Goal: Task Accomplishment & Management: Use online tool/utility

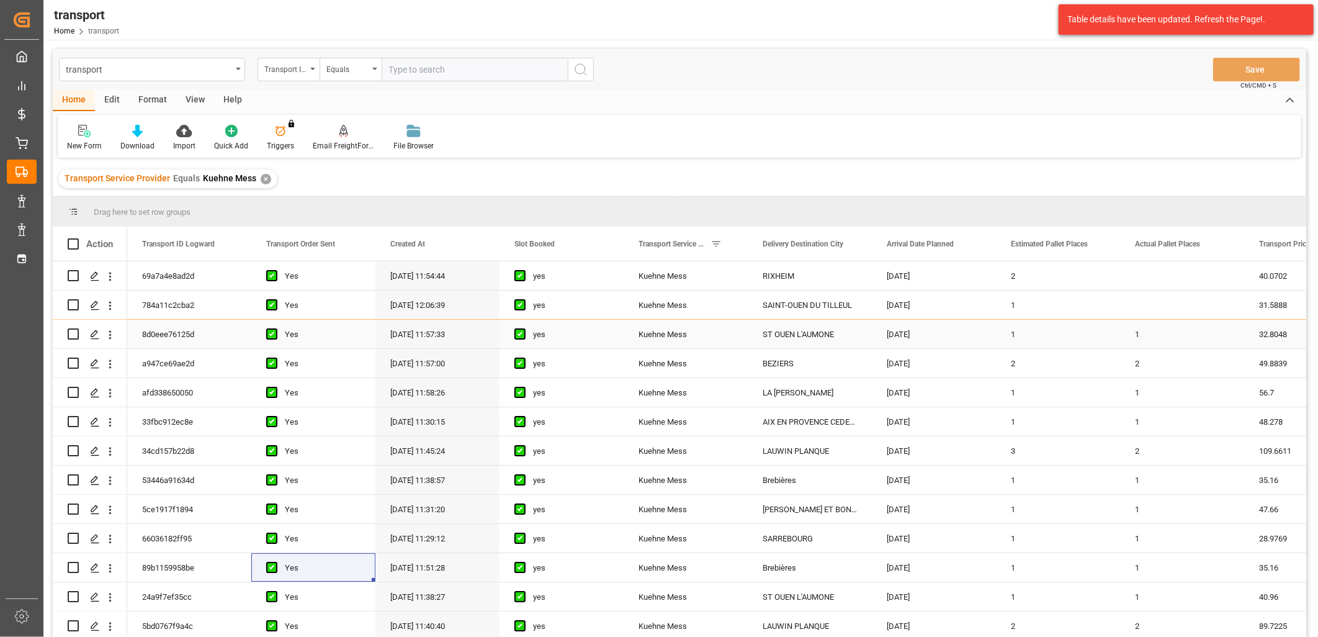
scroll to position [69, 0]
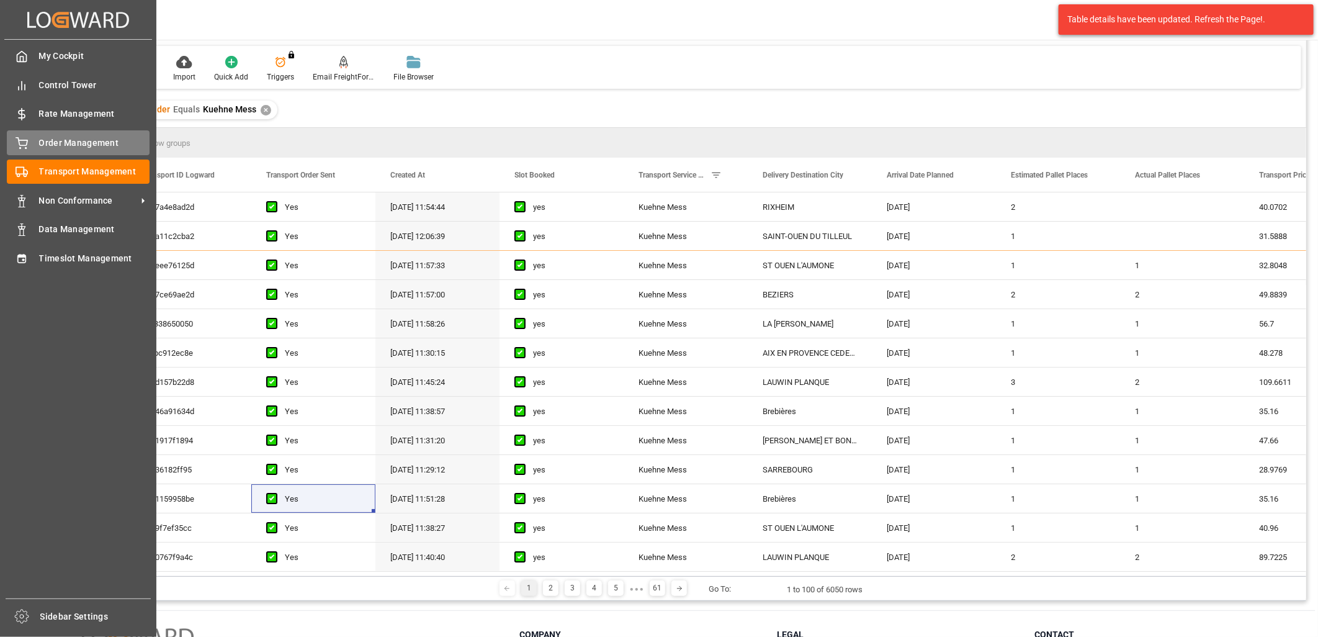
click at [71, 143] on span "Order Management" at bounding box center [94, 143] width 111 height 13
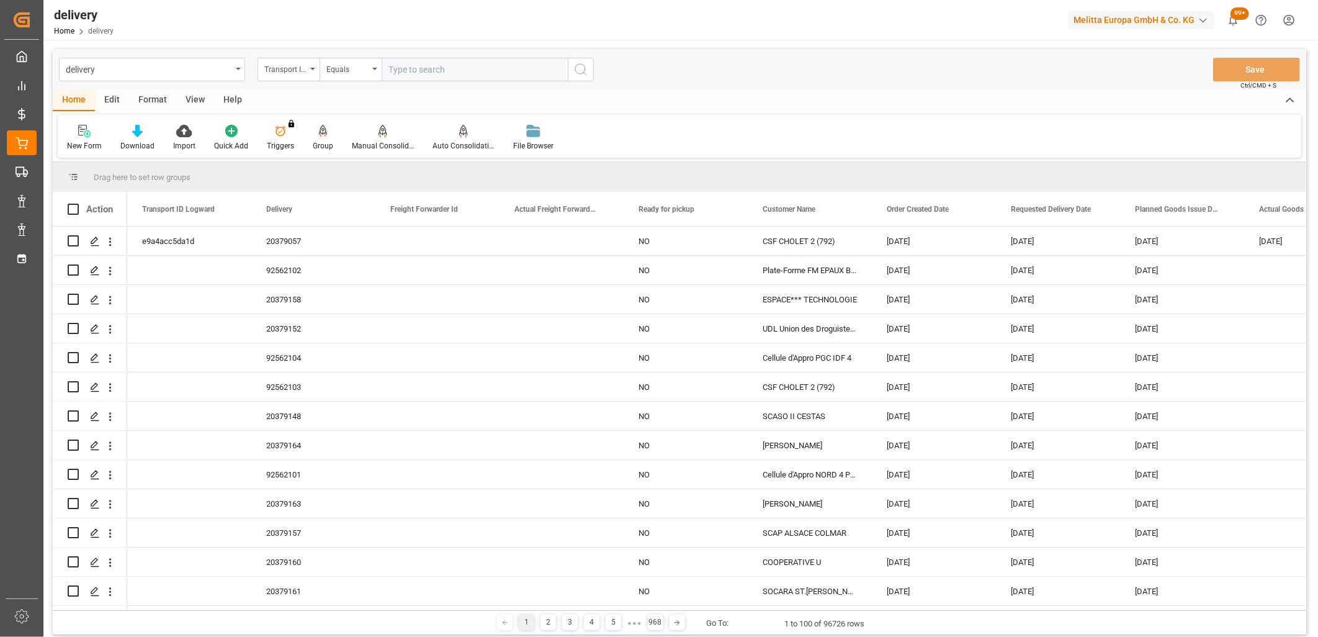
click at [318, 140] on div "Group" at bounding box center [323, 145] width 20 height 11
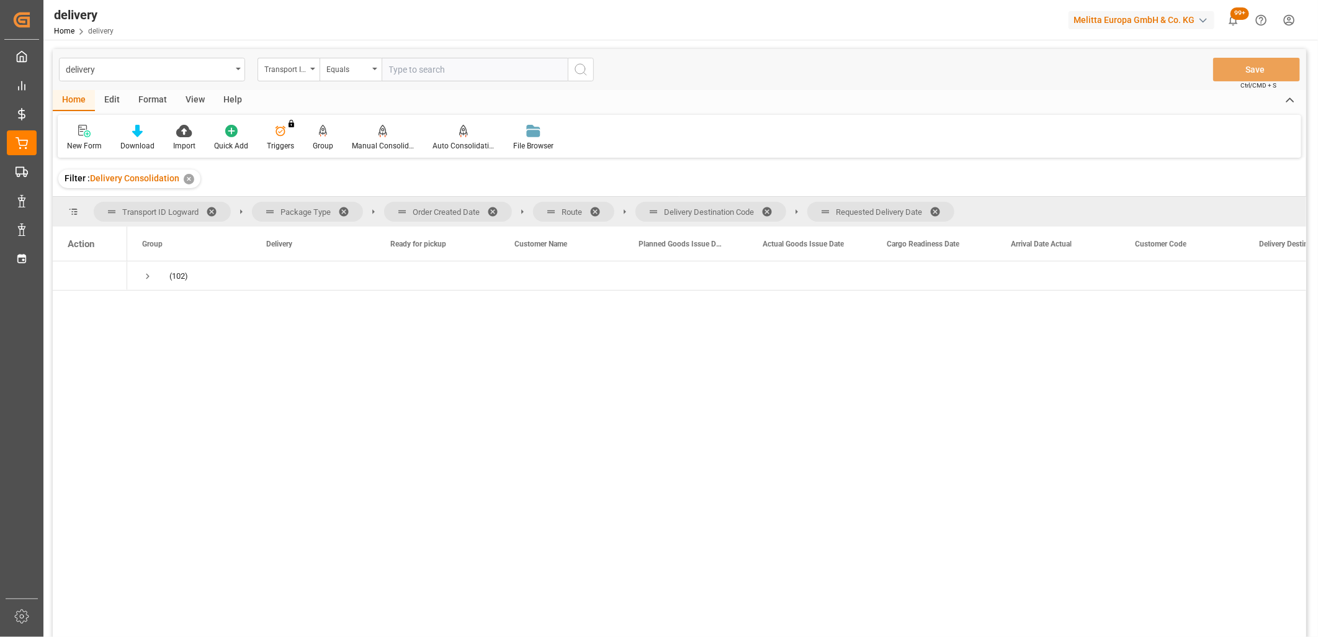
click at [938, 214] on span at bounding box center [940, 211] width 20 height 11
click at [771, 213] on span at bounding box center [772, 211] width 20 height 11
click at [594, 208] on span at bounding box center [600, 211] width 20 height 11
click at [493, 211] on span at bounding box center [497, 211] width 20 height 11
click at [146, 275] on span "Press SPACE to select this row." at bounding box center [147, 276] width 11 height 11
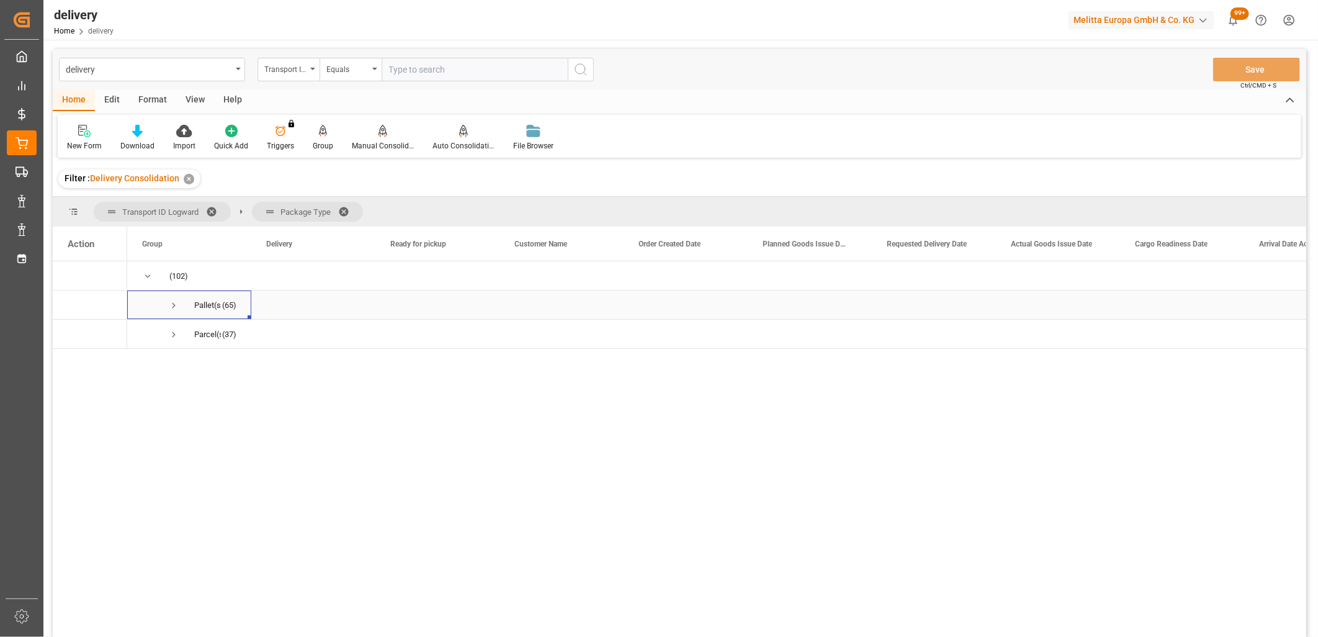
click at [222, 302] on span "(65)" at bounding box center [229, 305] width 14 height 29
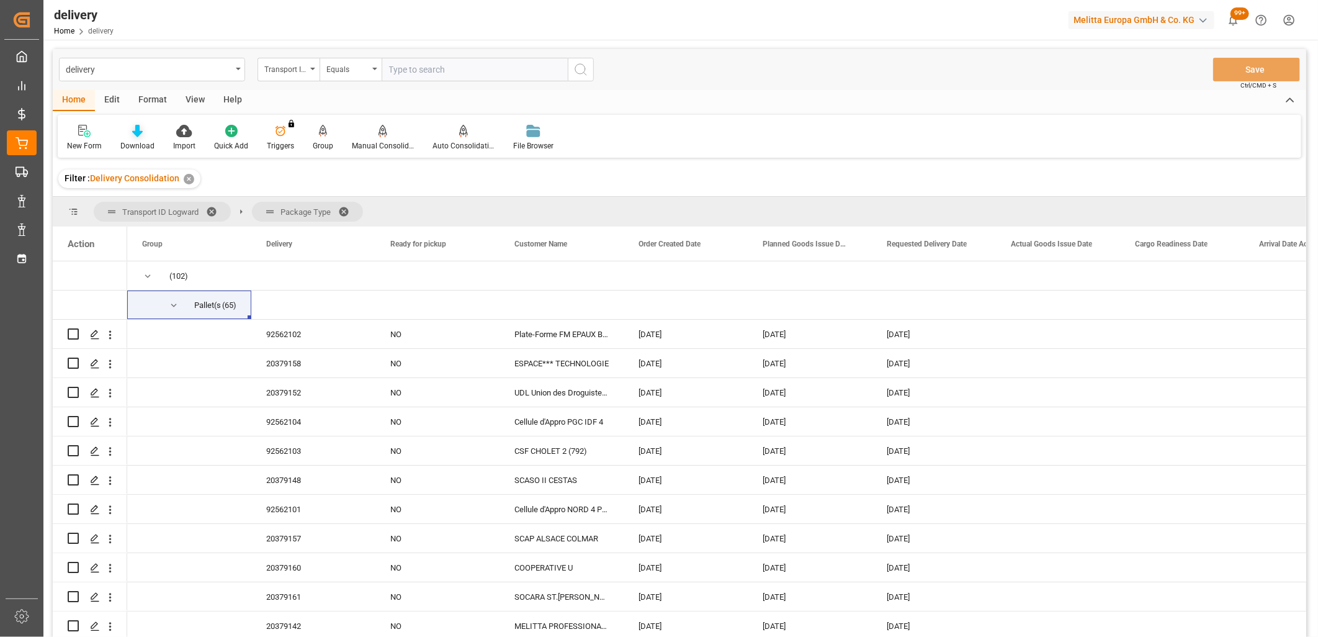
click at [137, 129] on icon at bounding box center [137, 131] width 11 height 12
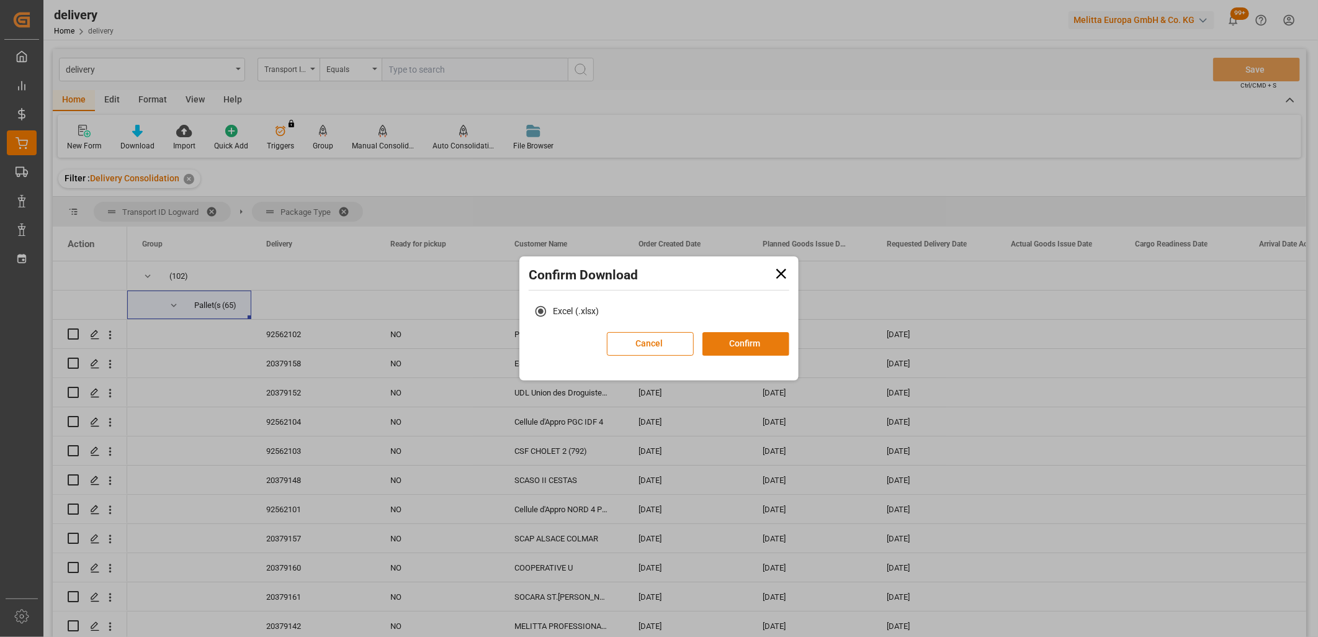
click at [759, 345] on button "Confirm" at bounding box center [746, 344] width 87 height 24
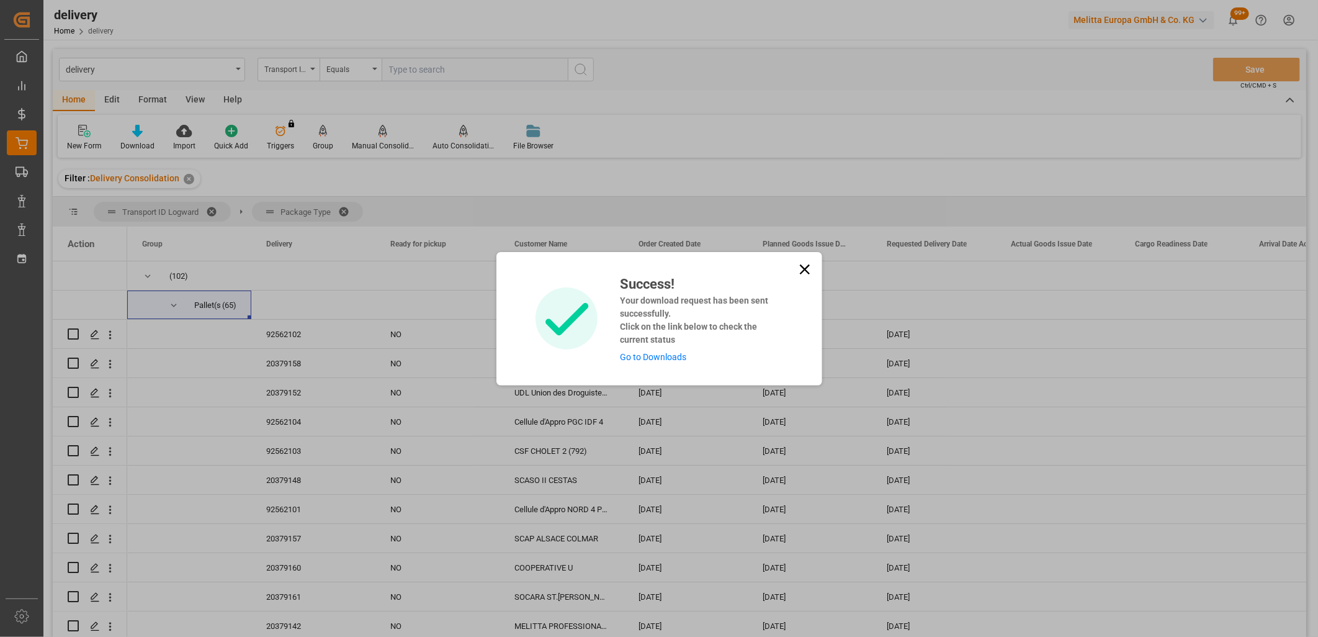
click at [678, 354] on link "Go to Downloads" at bounding box center [653, 357] width 66 height 10
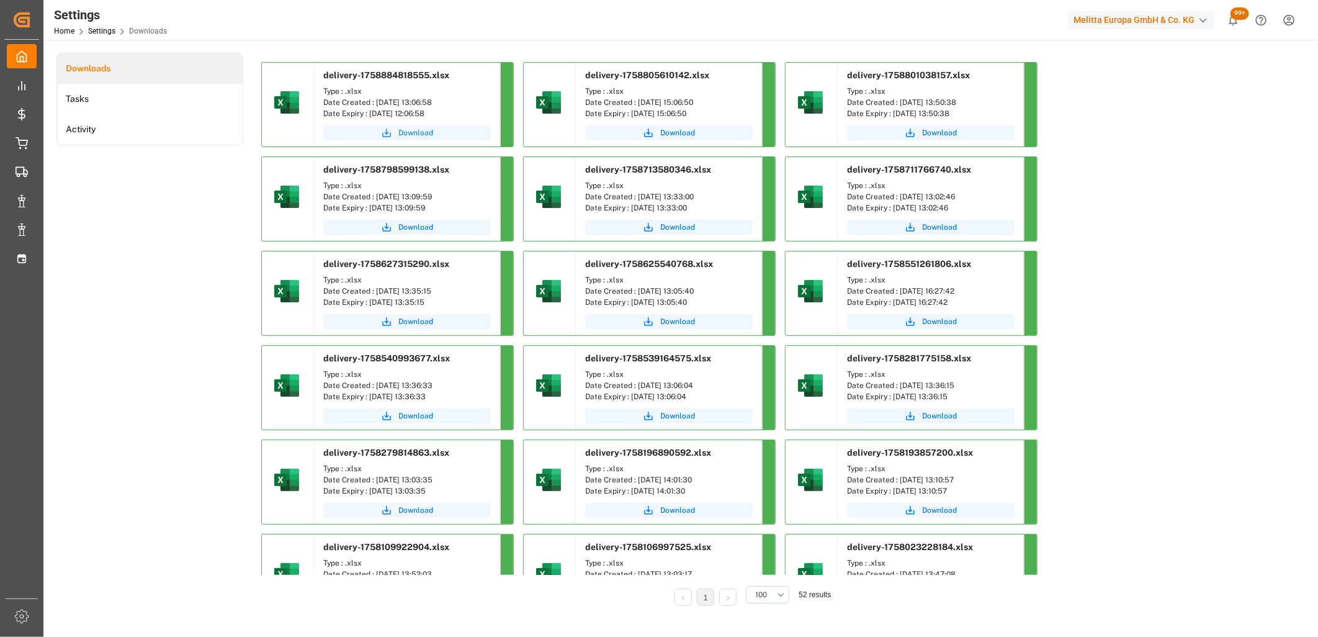
click at [408, 132] on span "Download" at bounding box center [415, 132] width 35 height 11
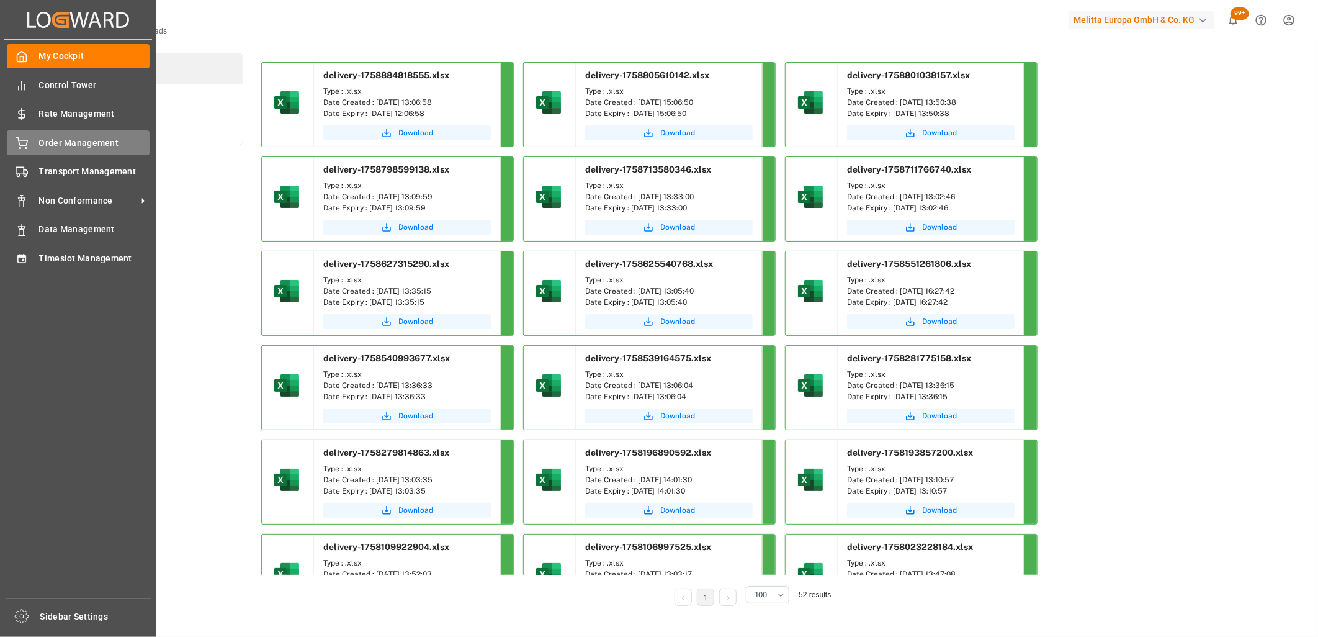
click at [14, 146] on div at bounding box center [17, 143] width 21 height 13
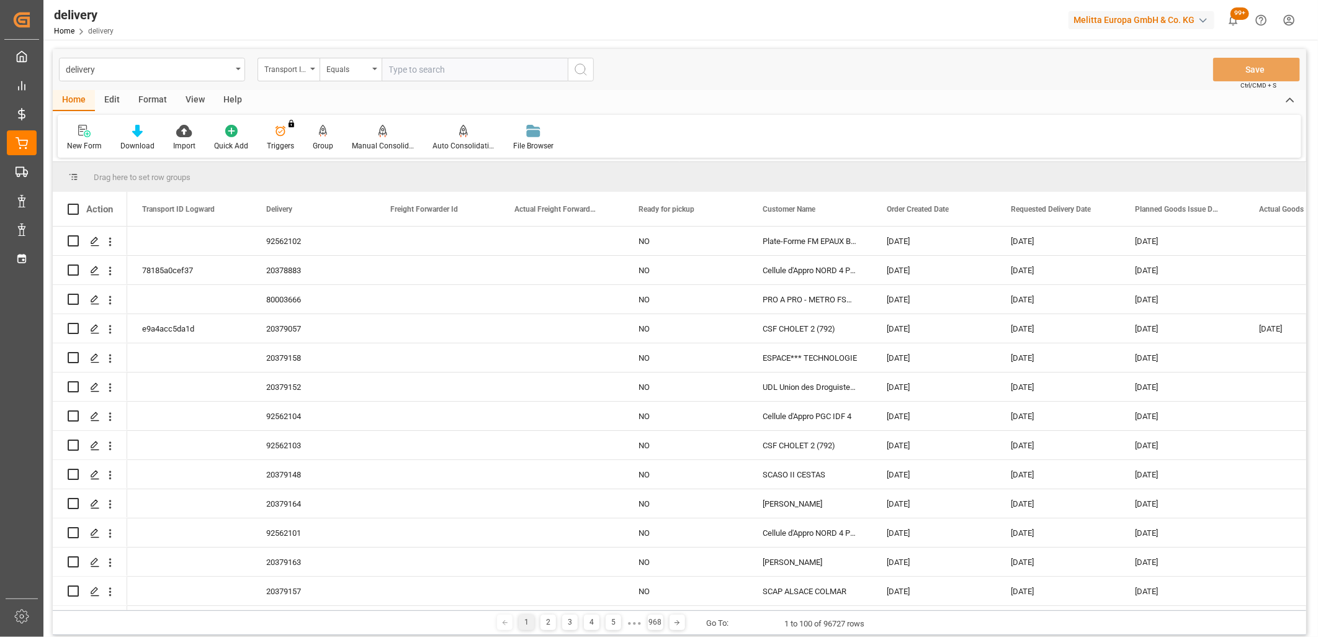
click at [299, 34] on div "delivery Home delivery Melitta Europa GmbH & Co. KG 99+ Notifications Only show…" at bounding box center [677, 20] width 1284 height 40
click at [312, 68] on icon "open menu" at bounding box center [312, 69] width 5 height 2
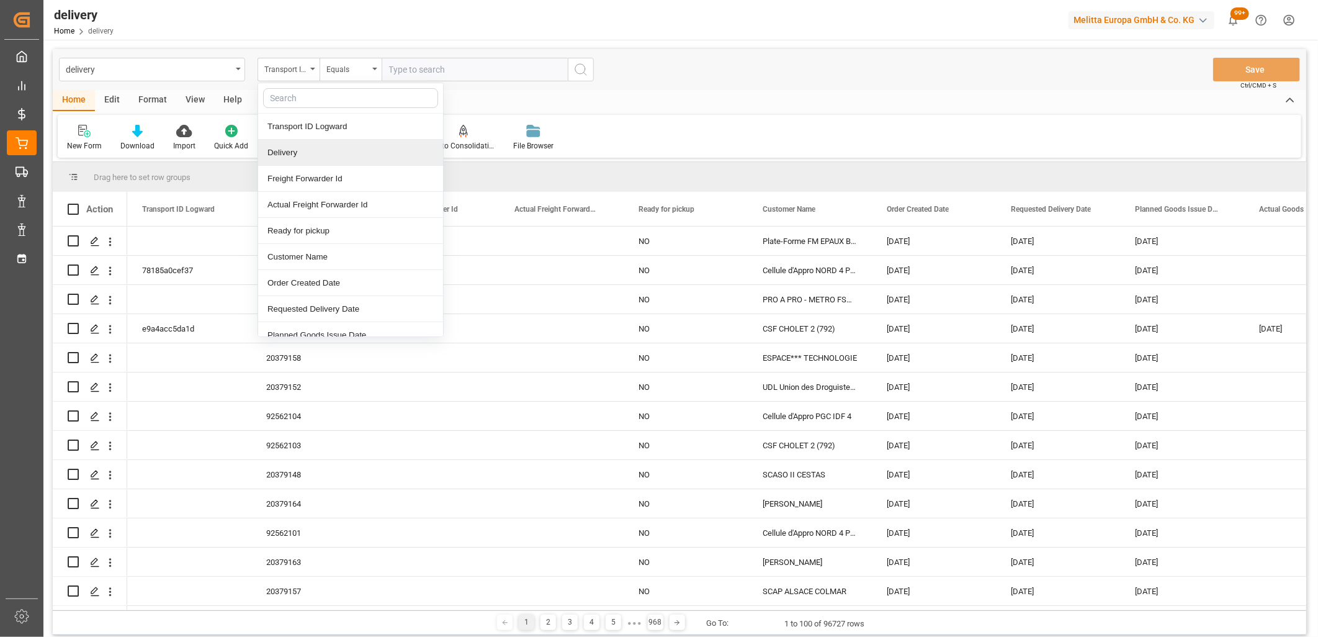
click at [326, 153] on div "Delivery" at bounding box center [350, 153] width 185 height 26
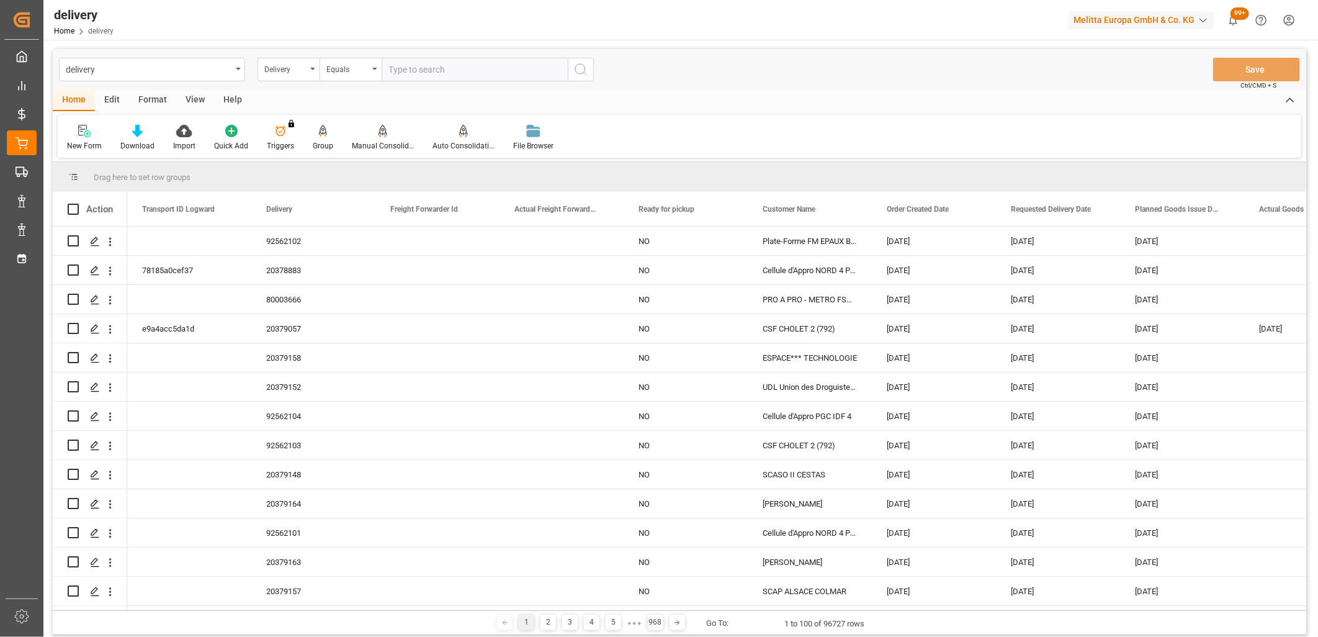
click at [448, 66] on input "text" at bounding box center [475, 70] width 186 height 24
type input "20379148"
click at [580, 78] on button "search button" at bounding box center [581, 70] width 26 height 24
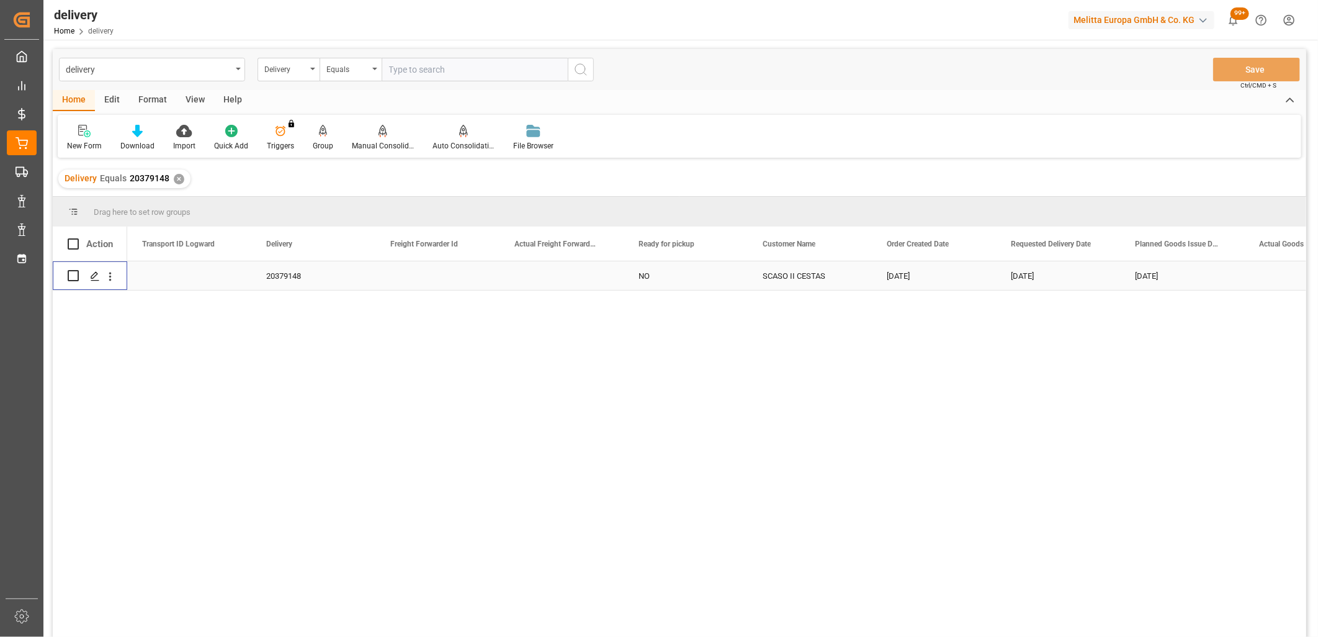
click at [71, 274] on input "Press Space to toggle row selection (unchecked)" at bounding box center [73, 275] width 11 height 11
checkbox input "true"
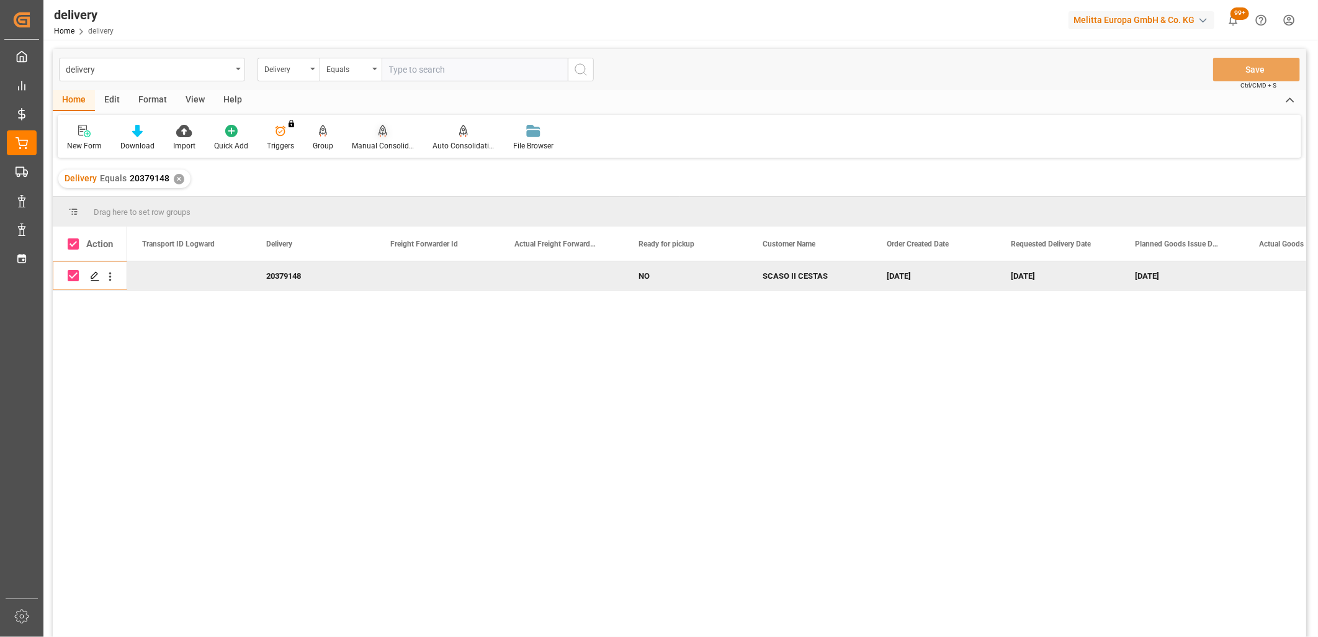
click at [377, 138] on div "Manual Consolidation" at bounding box center [383, 137] width 81 height 27
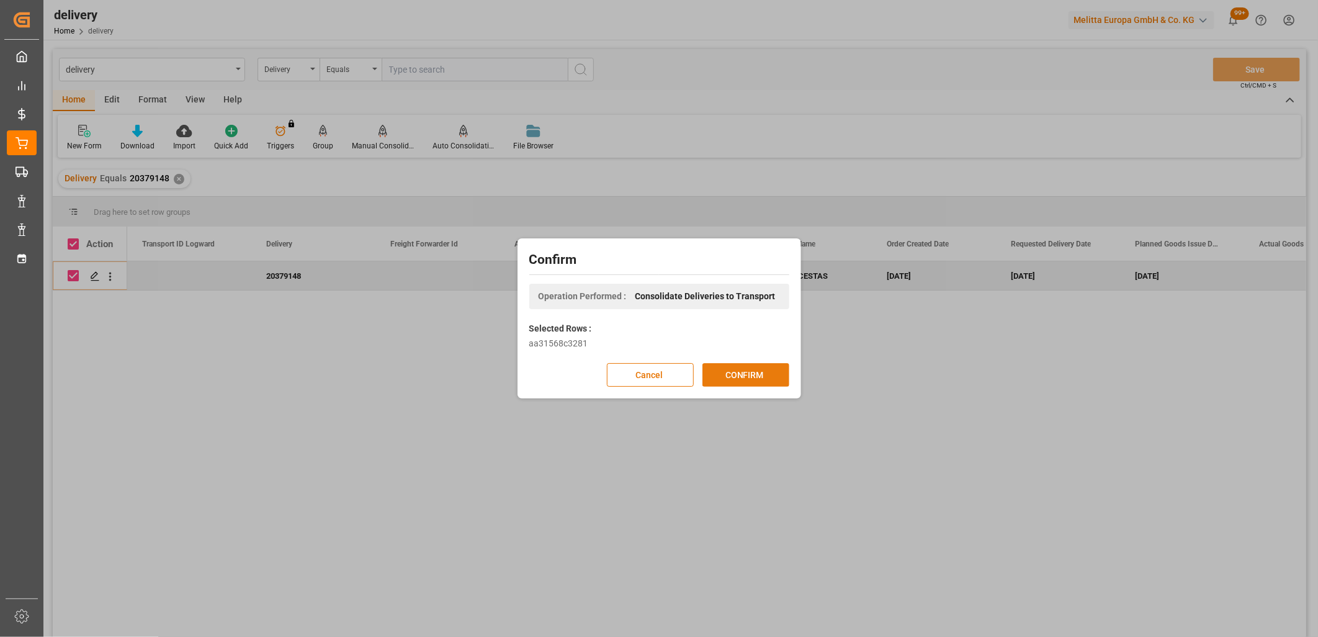
click at [734, 377] on button "CONFIRM" at bounding box center [746, 375] width 87 height 24
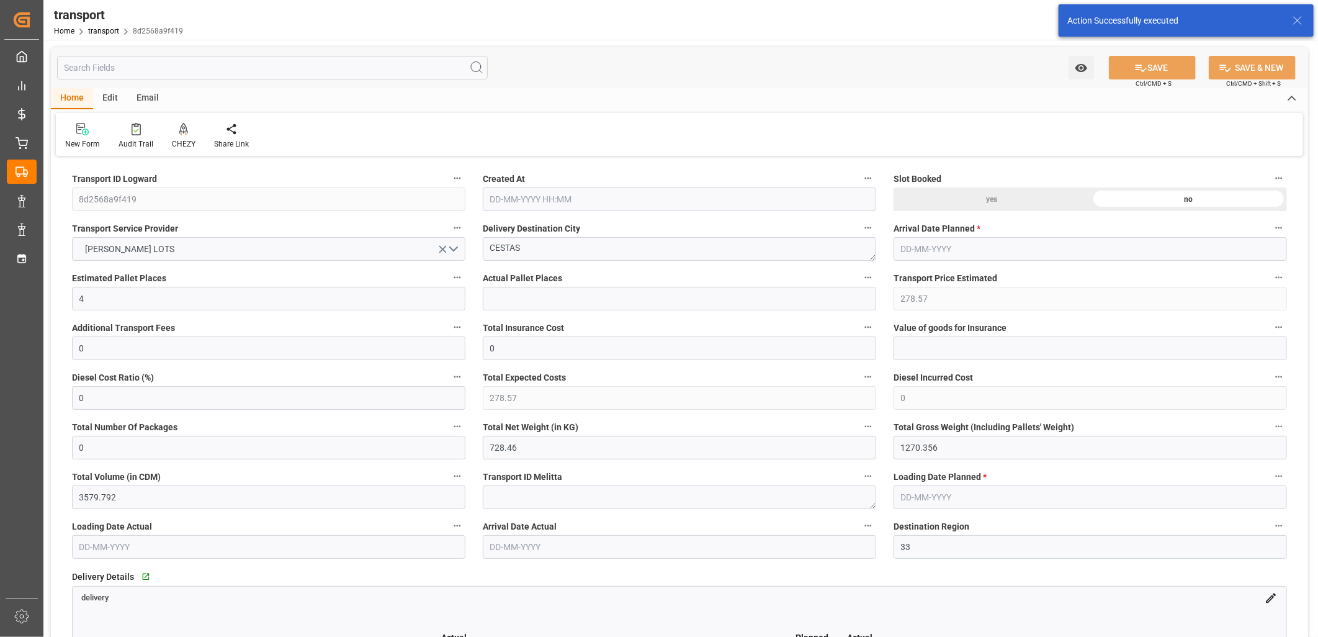
type input "[DATE] 11:42"
type input "01-10-2025"
type input "29-09-2025"
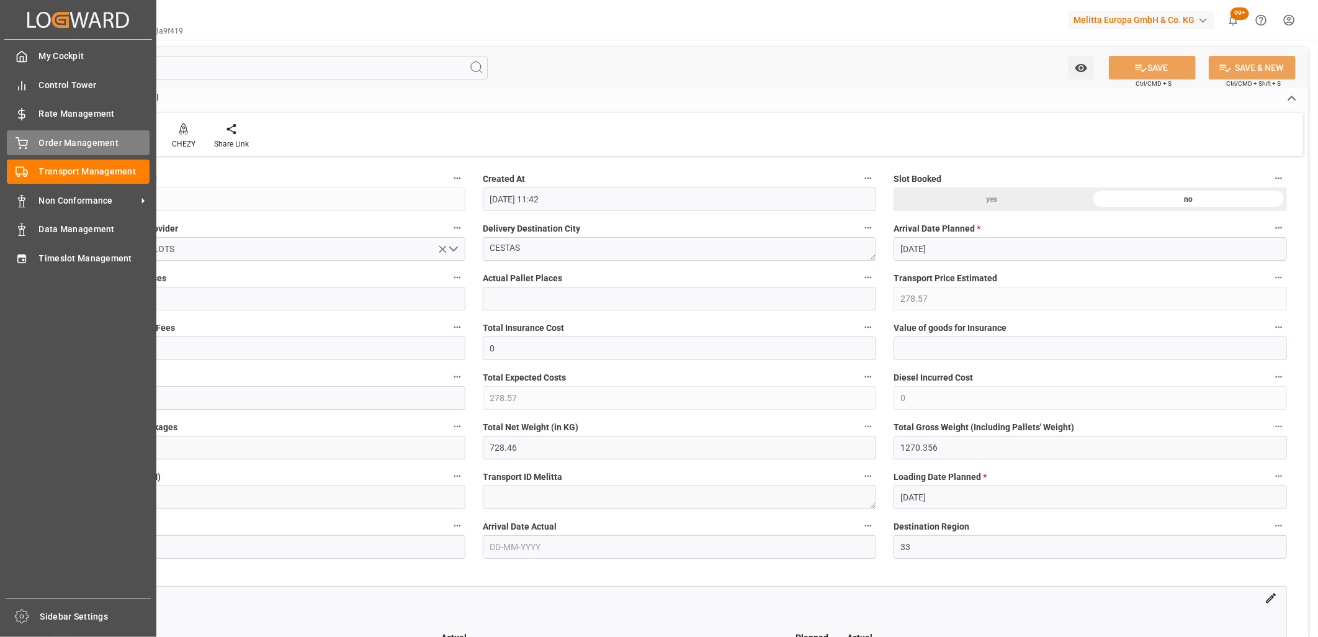
click at [34, 143] on div "Order Management Order Management" at bounding box center [78, 142] width 143 height 24
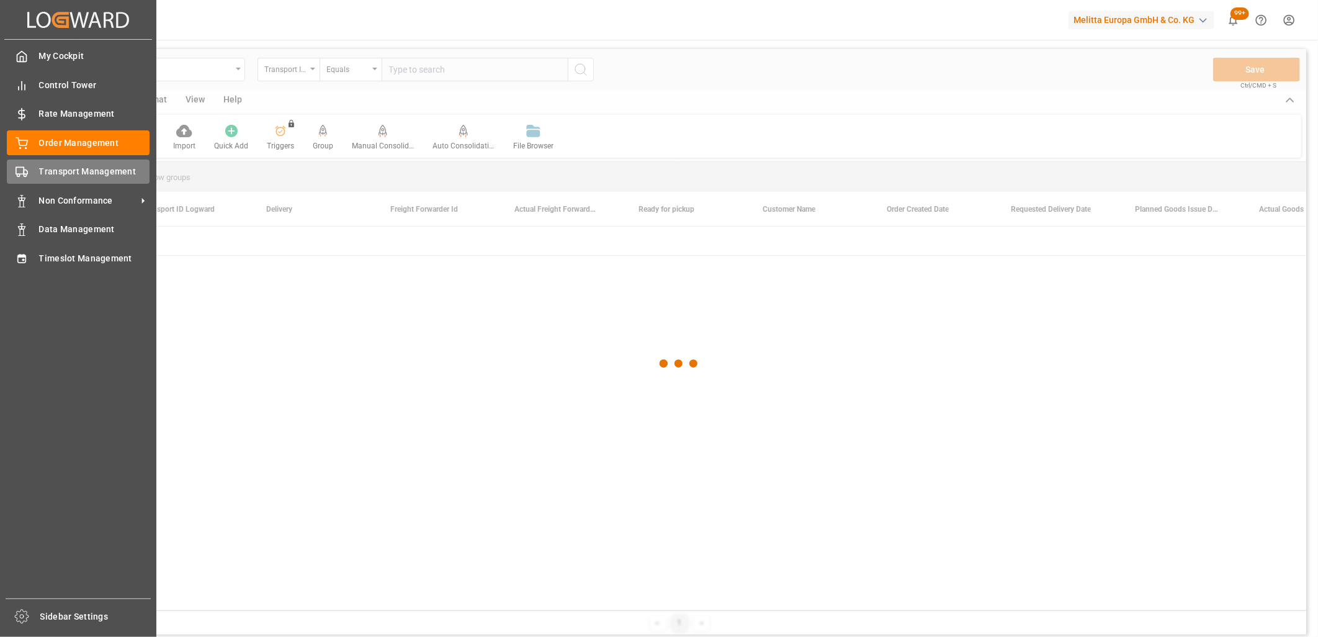
click at [97, 176] on span "Transport Management" at bounding box center [94, 171] width 111 height 13
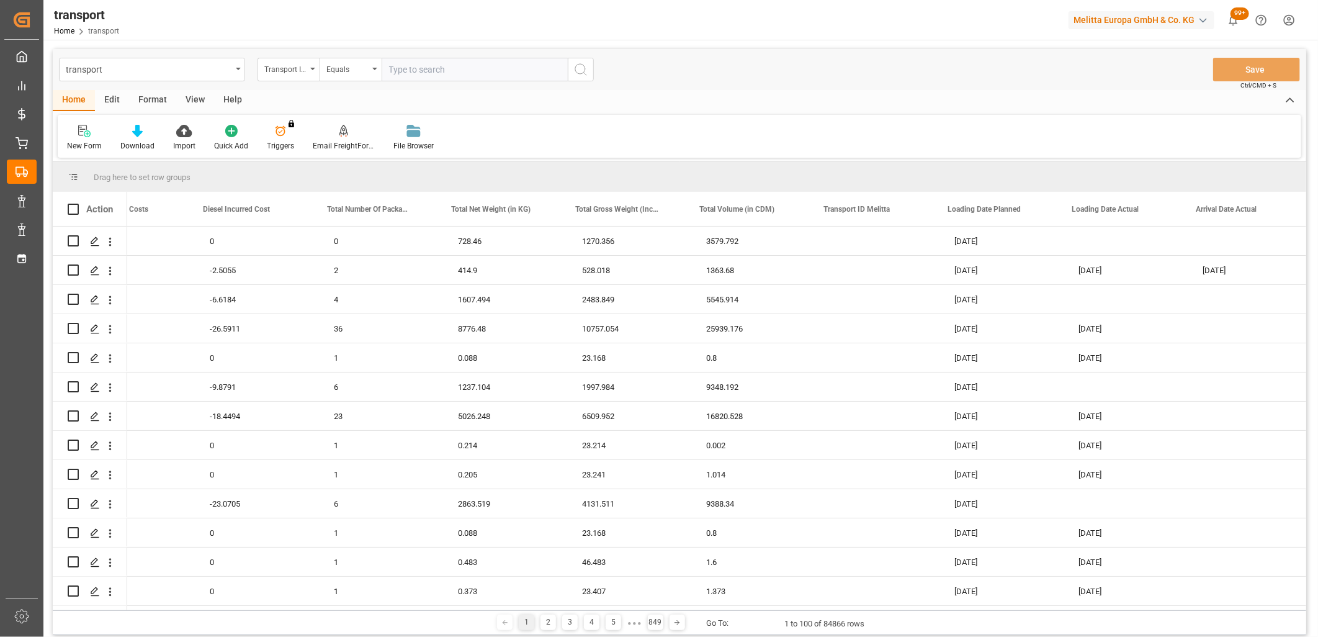
scroll to position [0, 1896]
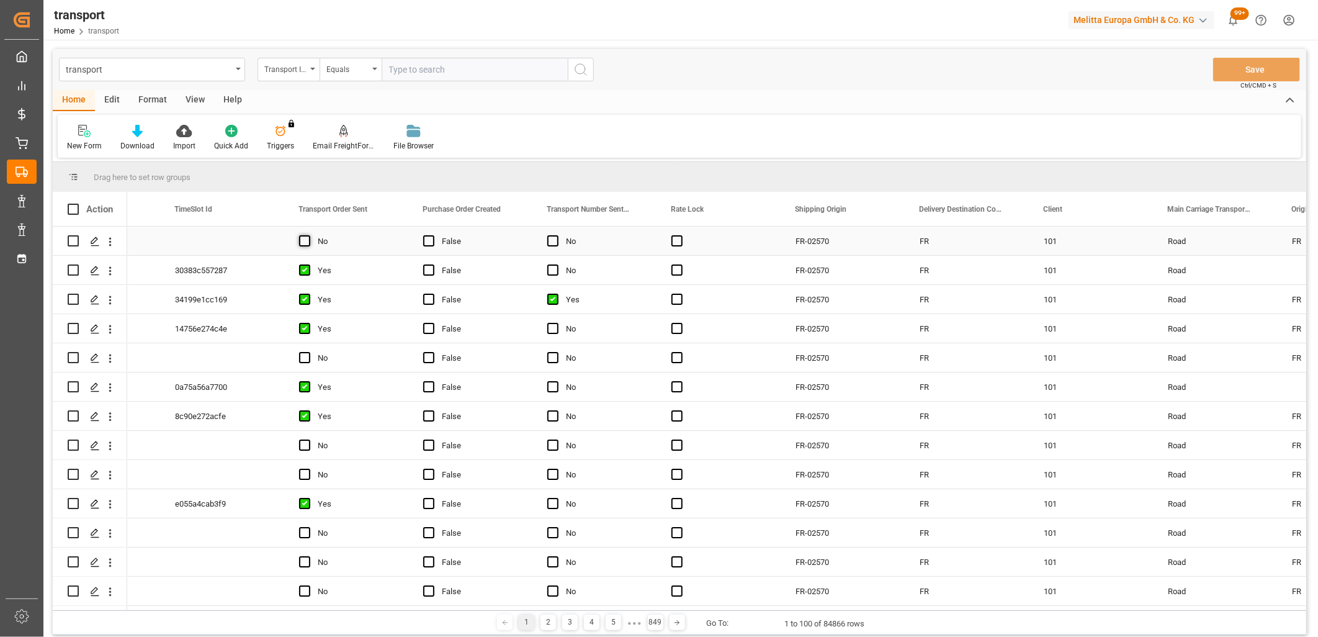
click at [302, 243] on span "Press SPACE to select this row." at bounding box center [304, 240] width 11 height 11
click at [308, 235] on input "Press SPACE to select this row." at bounding box center [308, 235] width 0 height 0
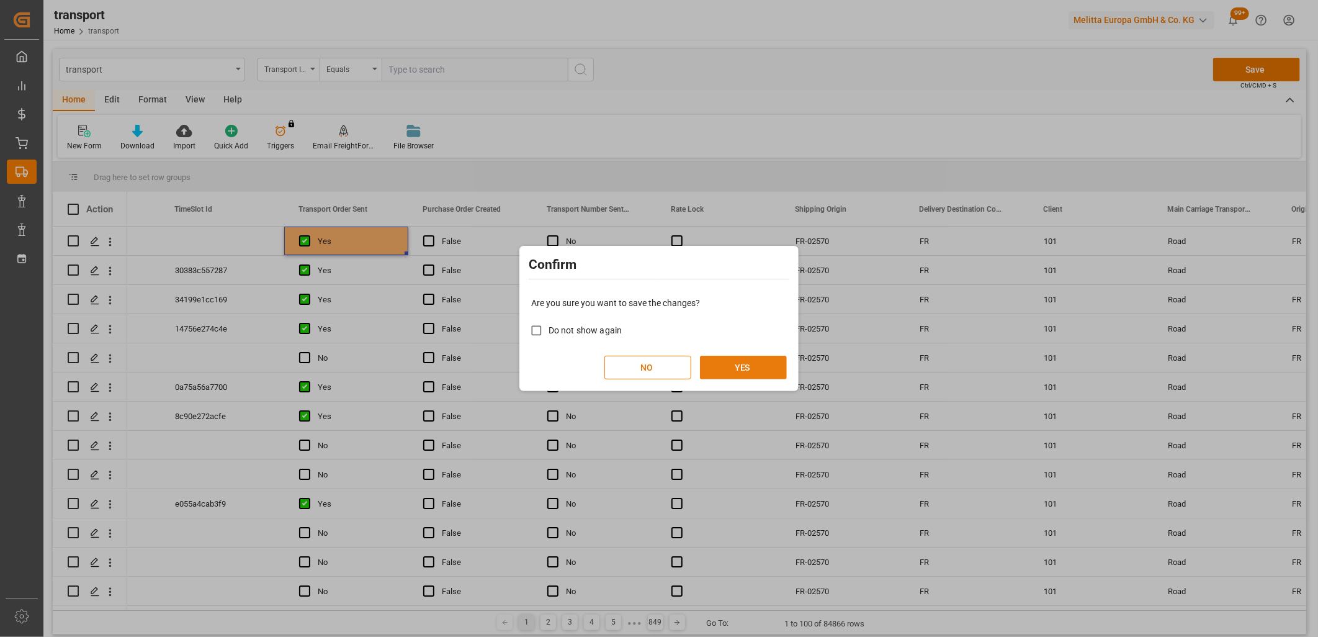
click at [743, 373] on button "YES" at bounding box center [743, 368] width 87 height 24
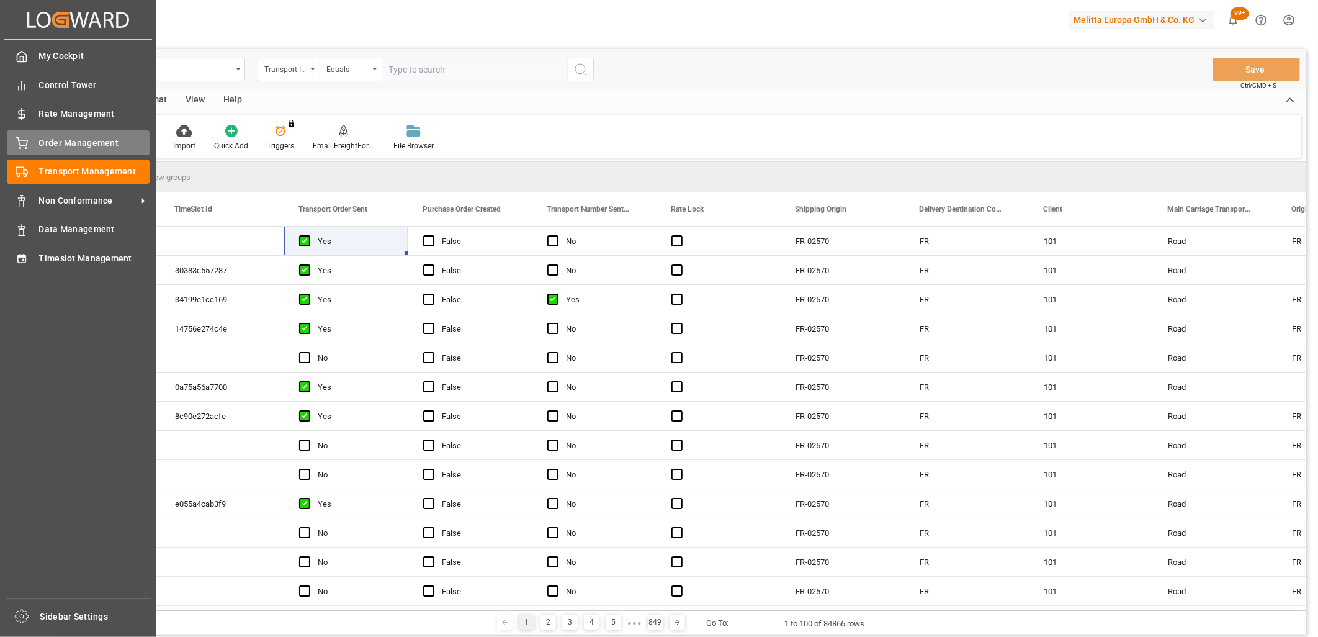
click at [35, 144] on div "Order Management Order Management" at bounding box center [78, 142] width 143 height 24
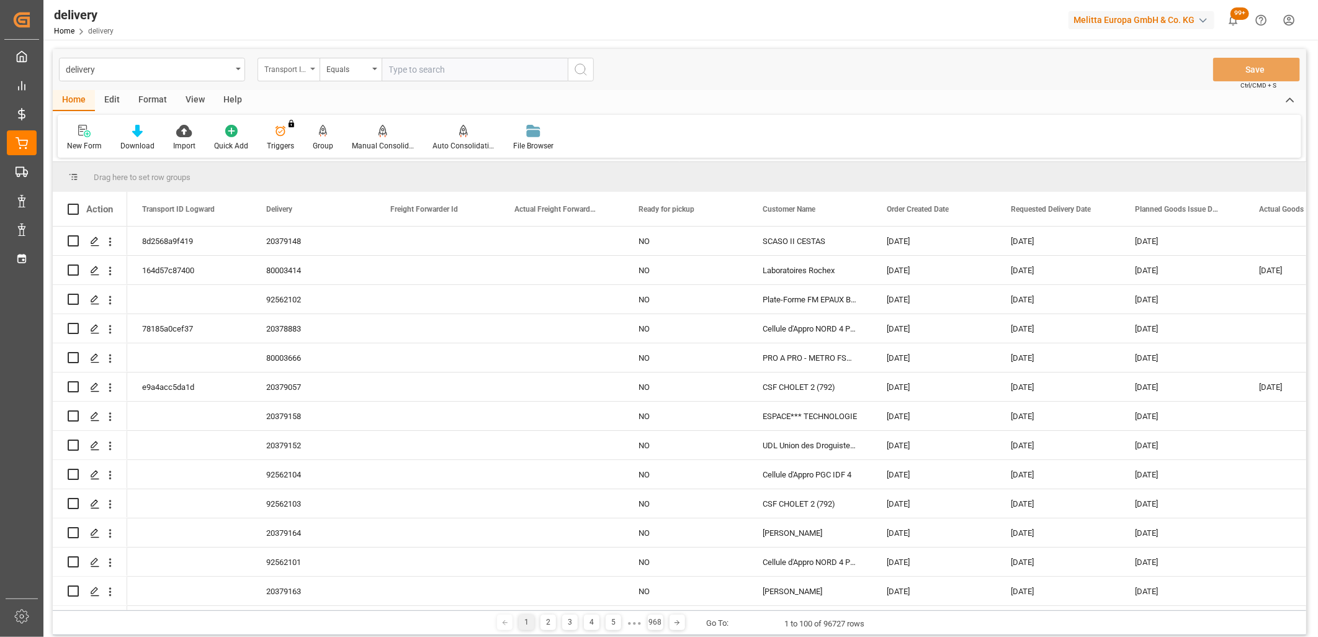
click at [314, 70] on icon "open menu" at bounding box center [312, 69] width 5 height 2
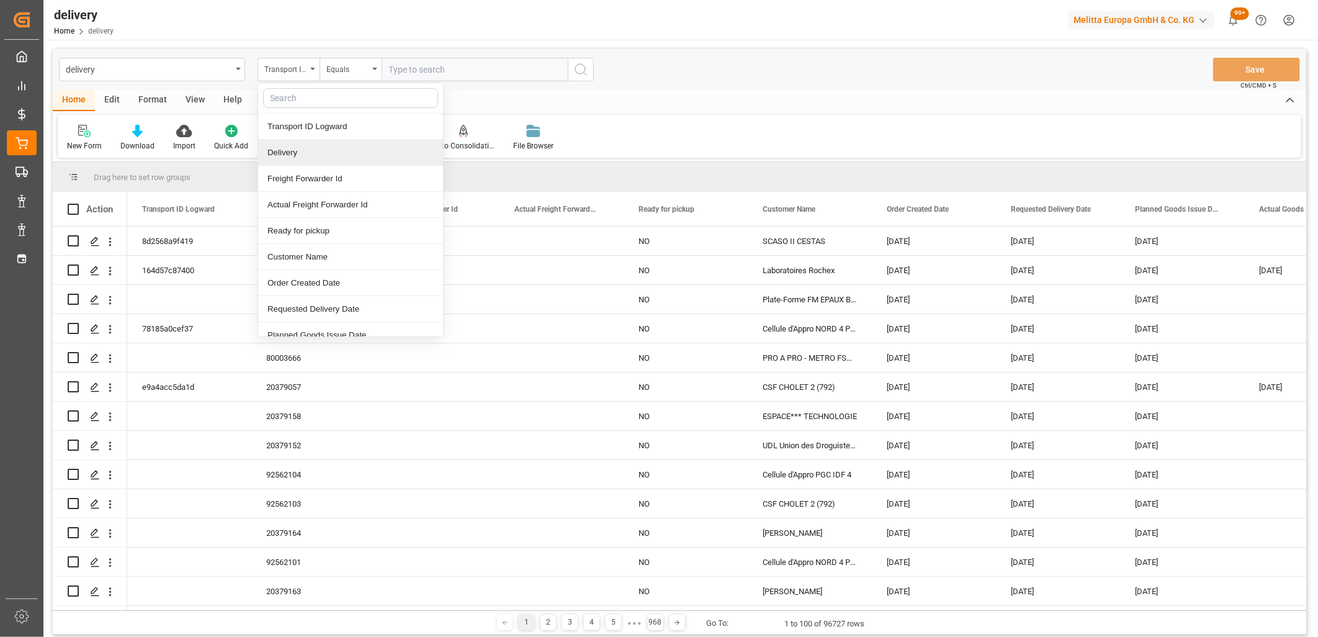
click at [308, 150] on div "Delivery" at bounding box center [350, 153] width 185 height 26
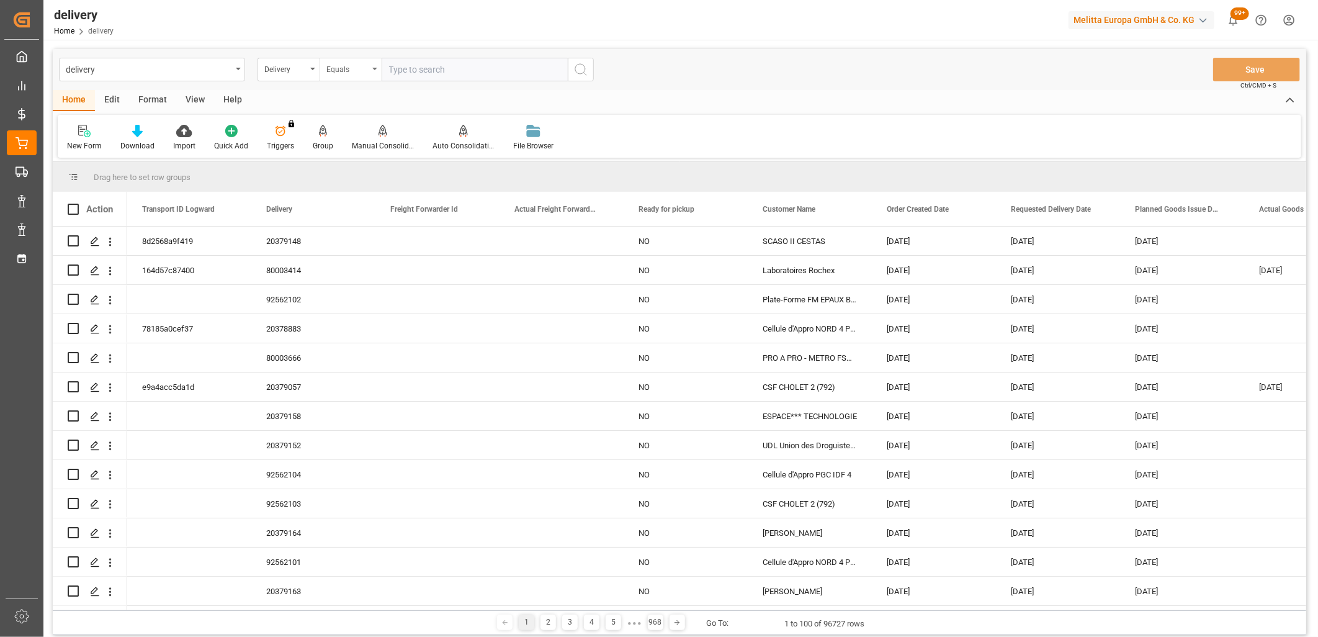
click at [371, 70] on div "Equals" at bounding box center [351, 70] width 62 height 24
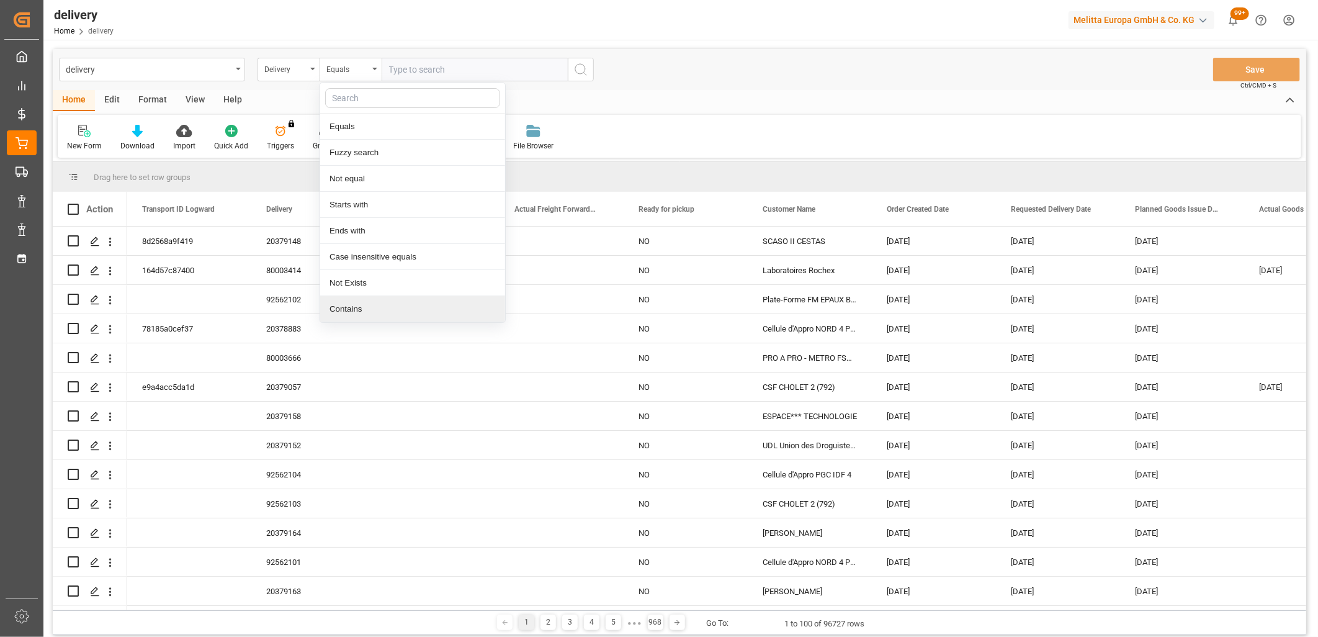
click at [405, 303] on div "Contains" at bounding box center [412, 309] width 185 height 26
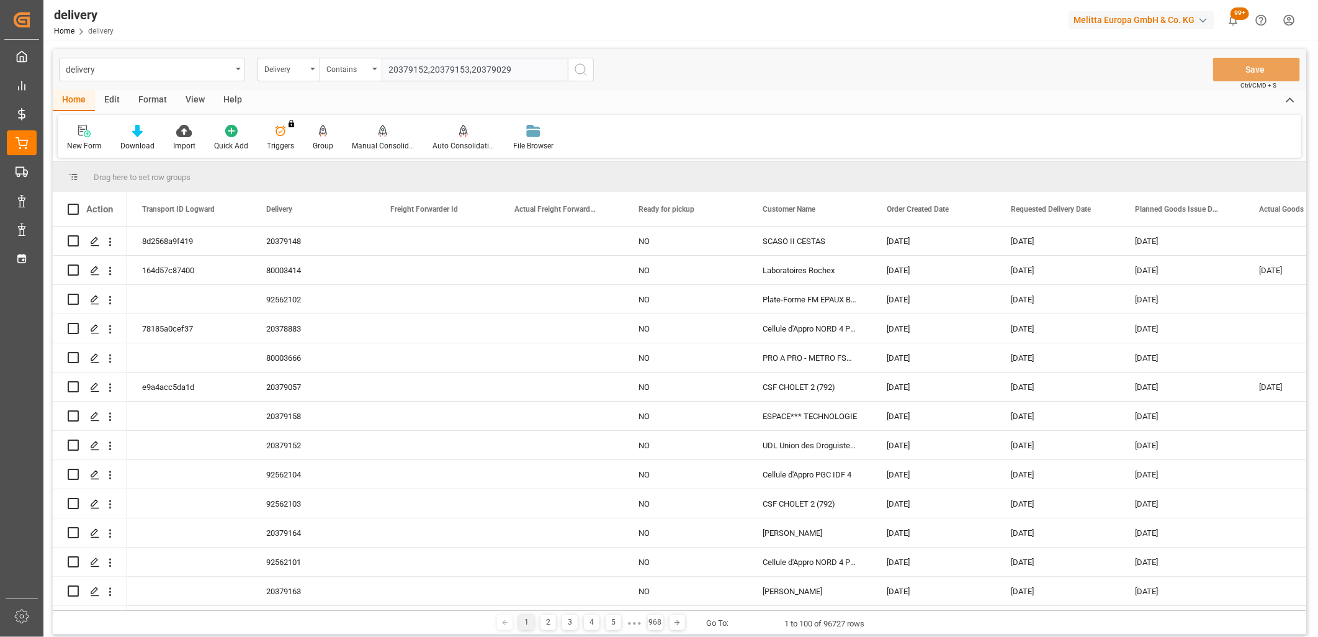
type input "20379152,20379153,20379029"
click at [585, 72] on icon "search button" at bounding box center [581, 69] width 15 height 15
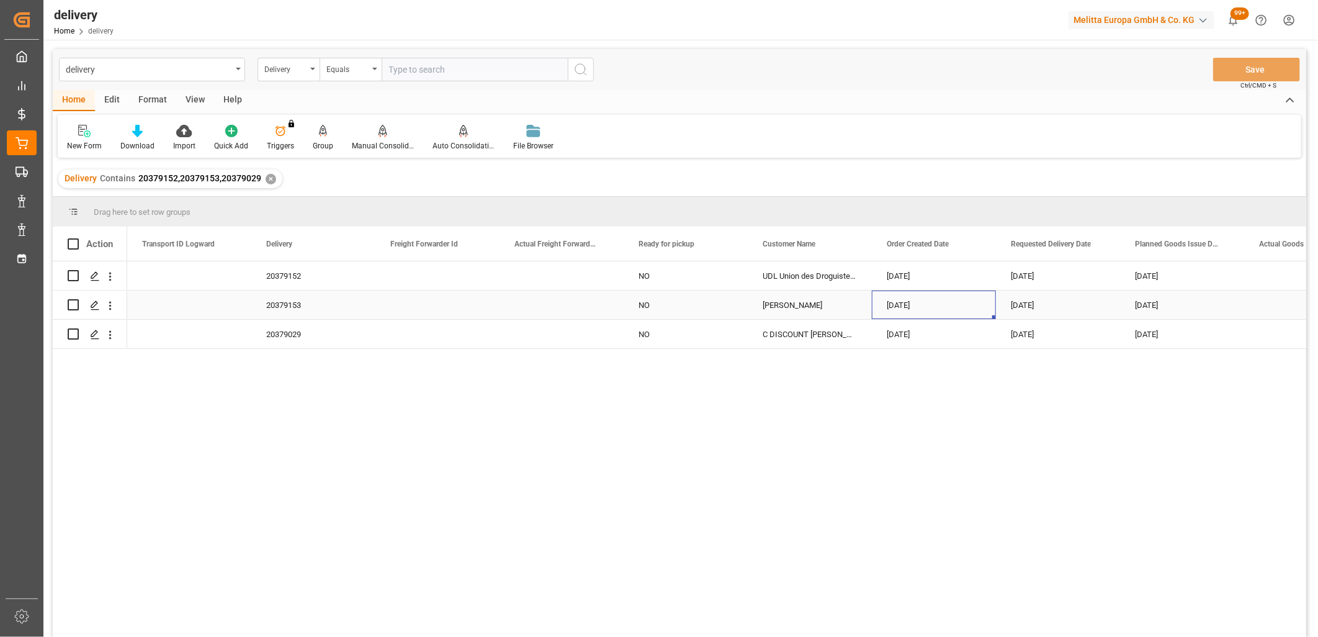
click at [923, 305] on div "[DATE]" at bounding box center [934, 304] width 124 height 29
drag, startPoint x: 995, startPoint y: 315, endPoint x: 987, endPoint y: 341, distance: 27.9
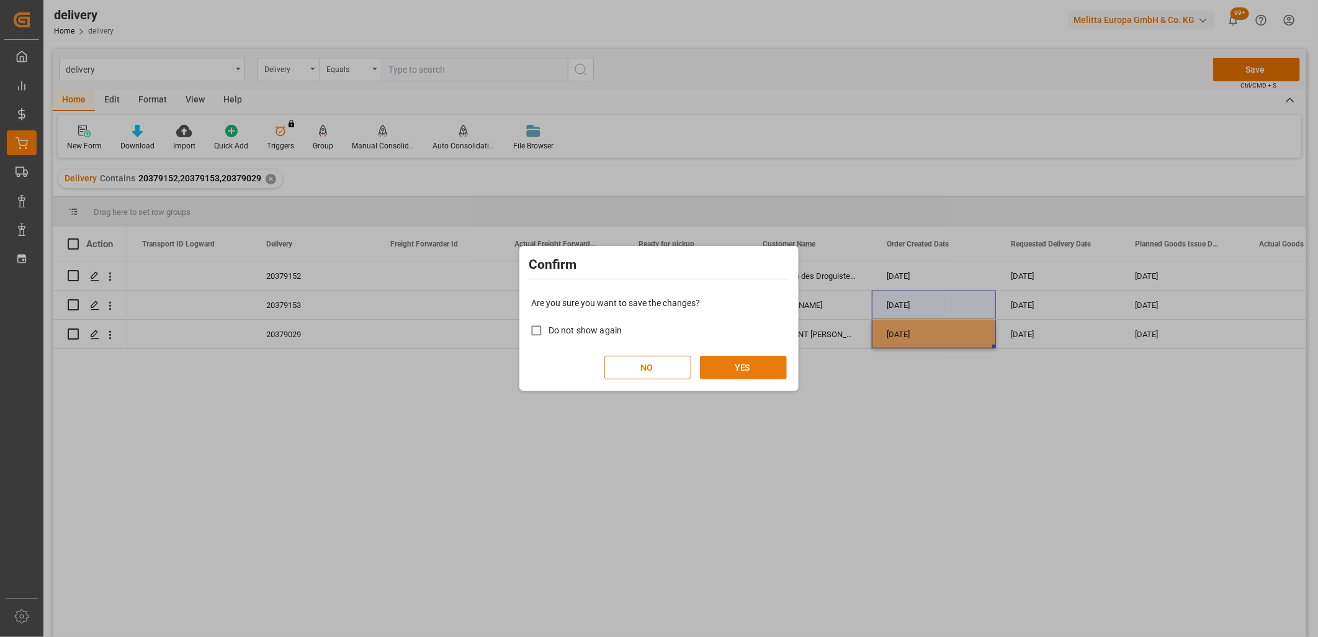
click at [741, 373] on button "YES" at bounding box center [743, 368] width 87 height 24
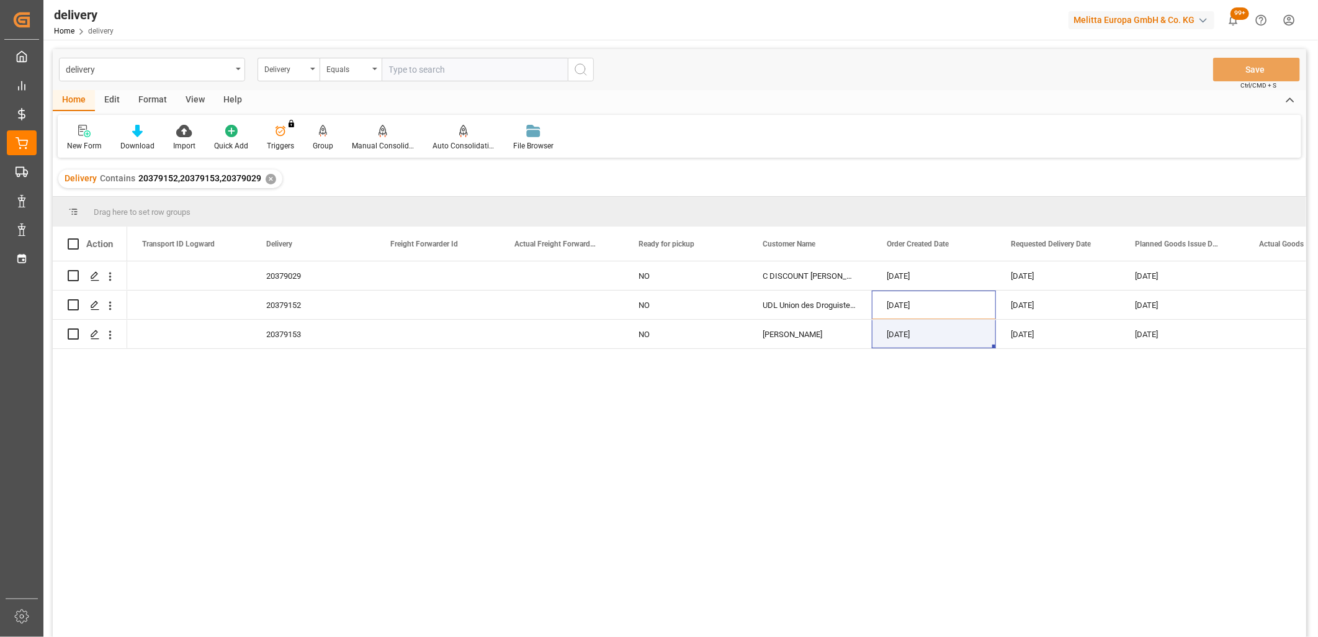
click at [338, 433] on div "20379029 NO C DISCOUNT SA BORDEAUX 26-09-2025 06-10-2025 02-10-2025 20379152 NO…" at bounding box center [716, 453] width 1179 height 384
click at [73, 277] on input "Press Space to toggle row selection (unchecked)" at bounding box center [73, 275] width 11 height 11
checkbox input "true"
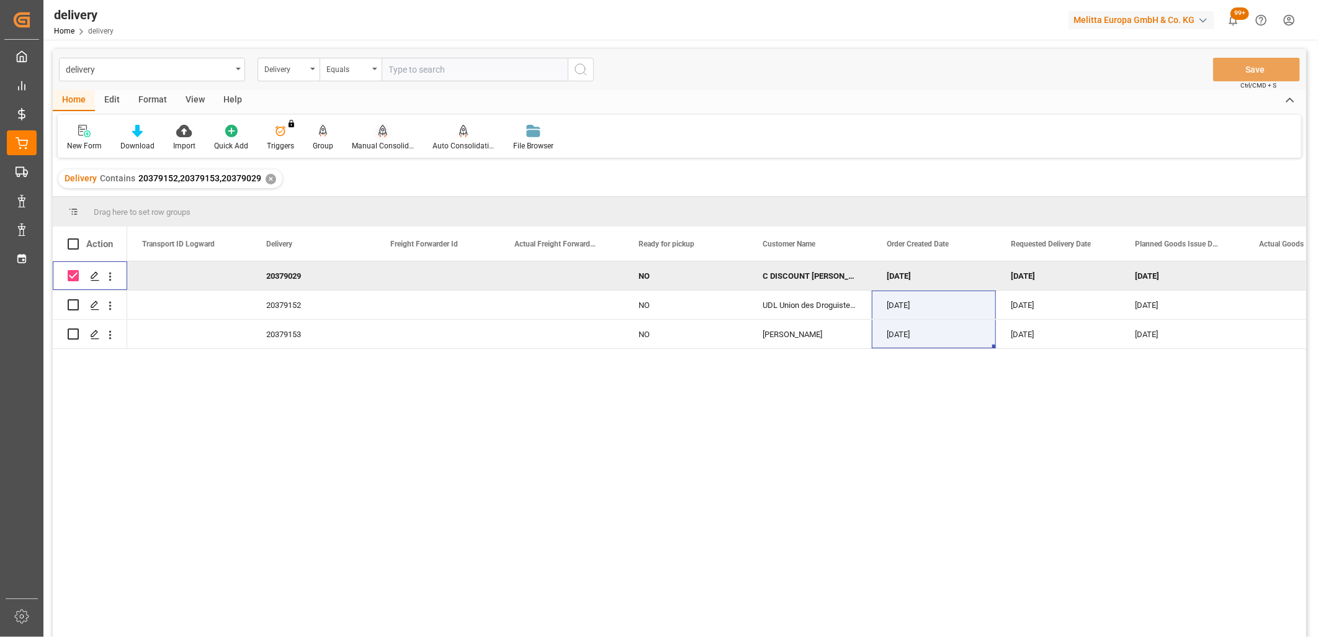
click at [375, 146] on div "Manual Consolidation" at bounding box center [383, 145] width 62 height 11
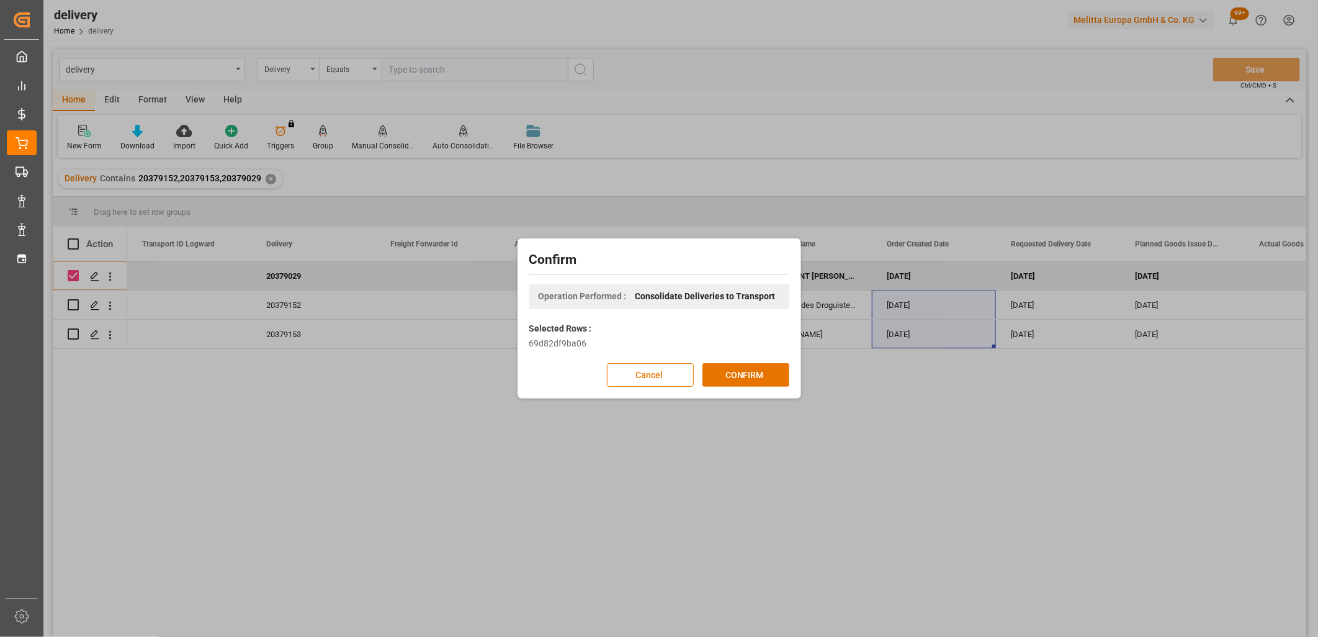
click at [768, 479] on div "Confirm Operation Performed : Consolidate Deliveries to Transport Selected Rows…" at bounding box center [659, 318] width 1318 height 637
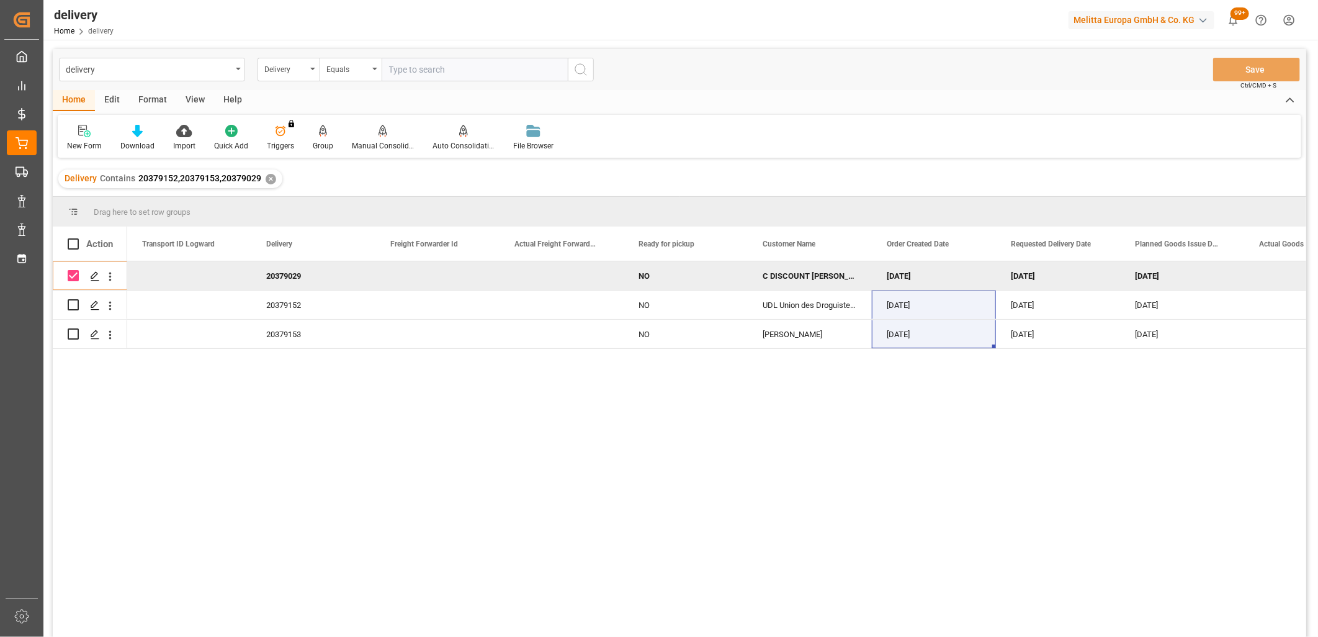
click at [449, 276] on div "Press SPACE to deselect this row." at bounding box center [438, 275] width 124 height 29
click at [379, 130] on icon at bounding box center [383, 131] width 9 height 12
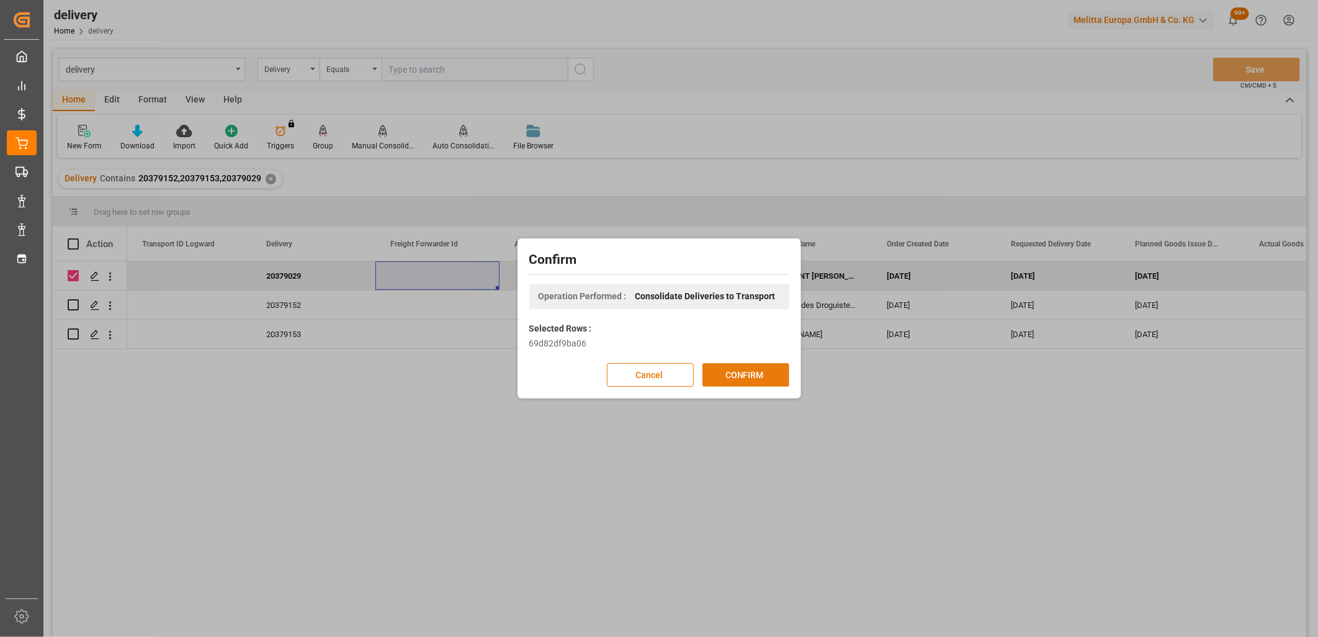
click at [716, 379] on button "CONFIRM" at bounding box center [746, 375] width 87 height 24
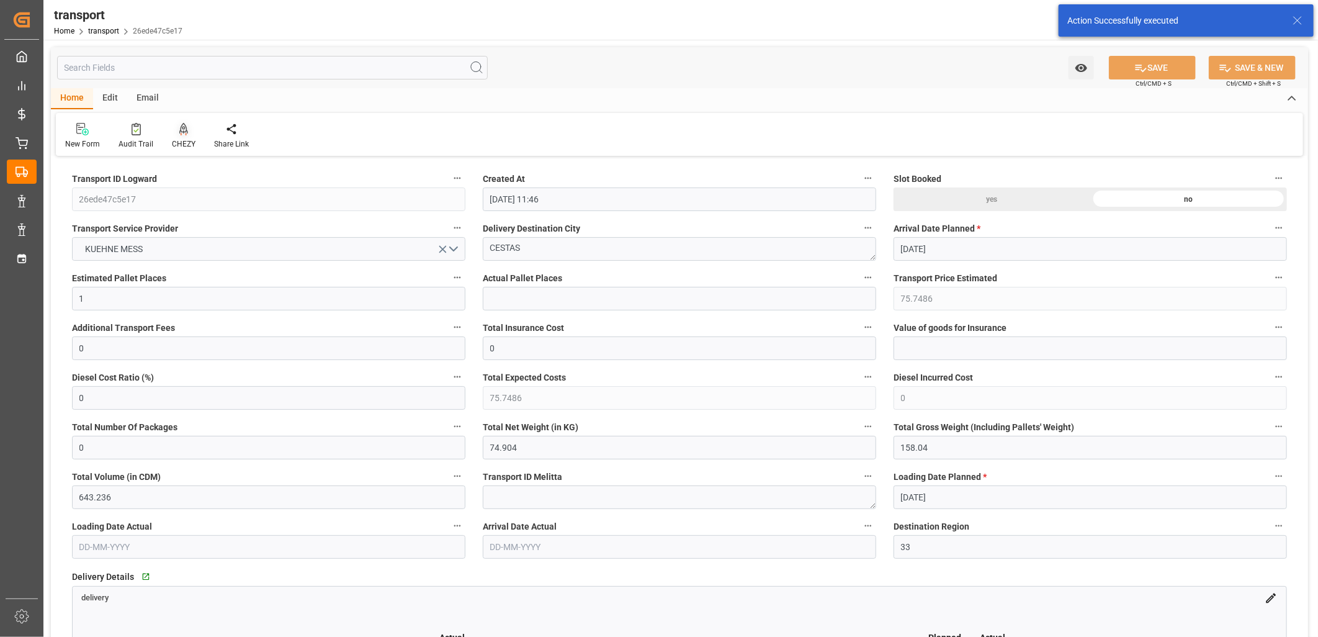
click at [184, 131] on icon at bounding box center [183, 128] width 9 height 11
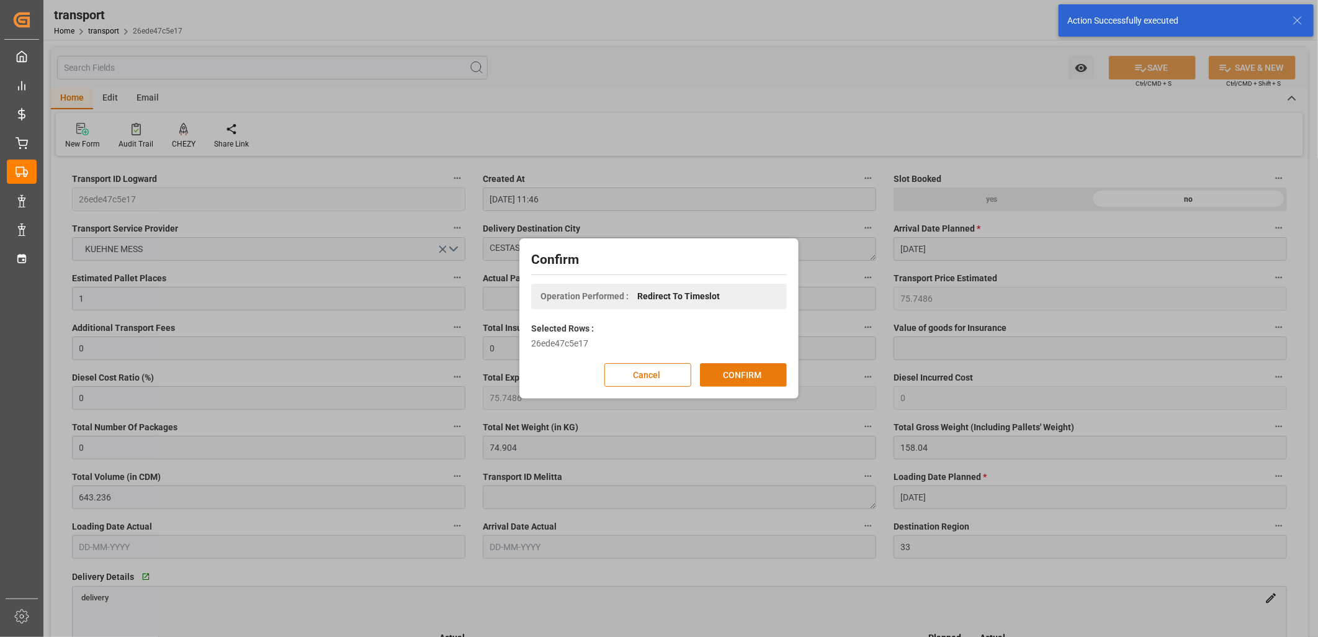
click at [747, 382] on button "CONFIRM" at bounding box center [743, 375] width 87 height 24
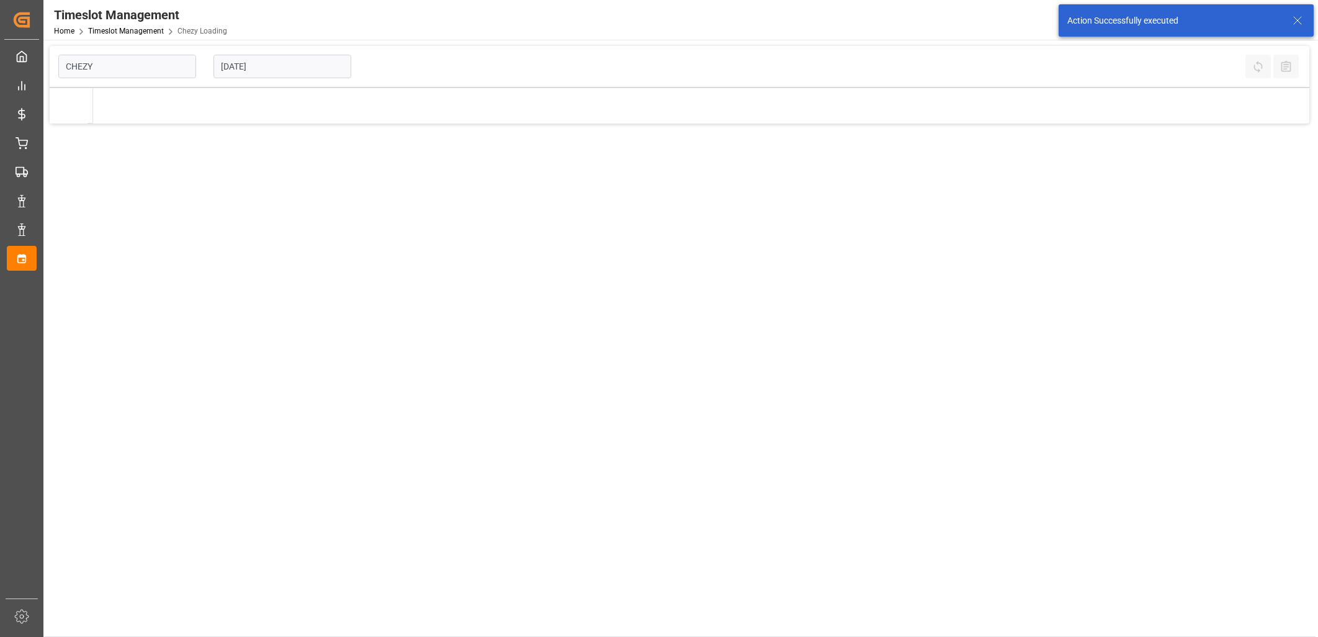
type input "Chezy Loading"
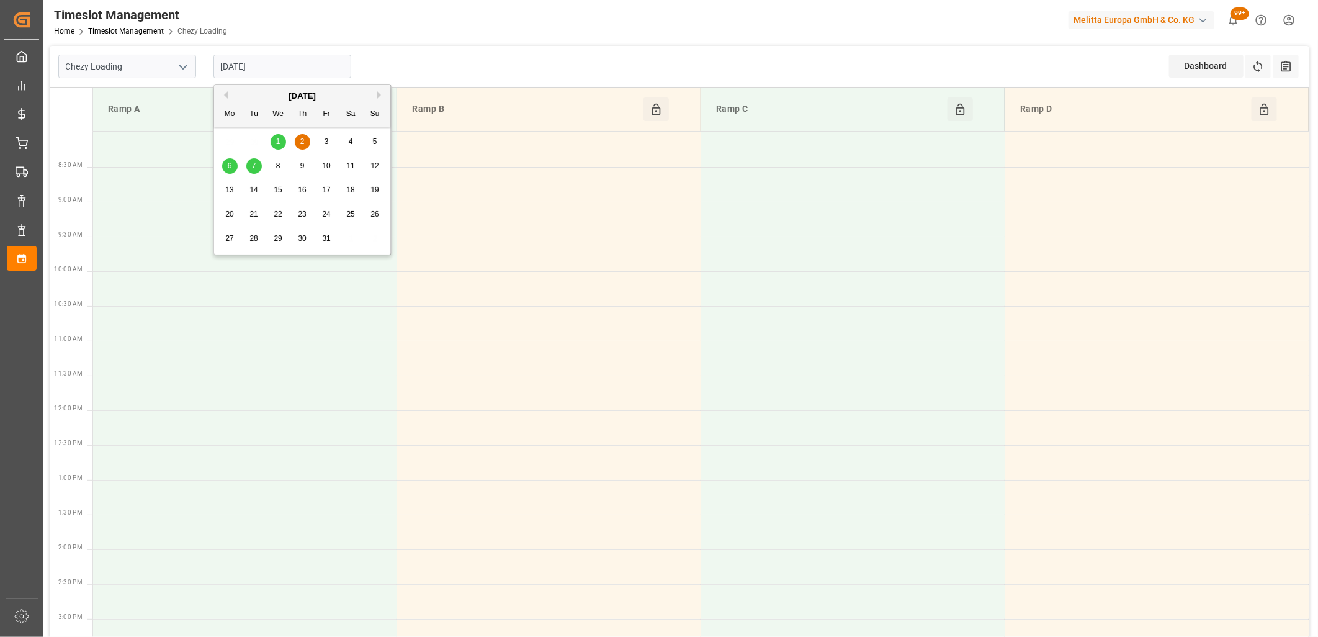
click at [313, 63] on input "[DATE]" at bounding box center [283, 67] width 138 height 24
click at [223, 96] on button "Previous Month" at bounding box center [223, 94] width 7 height 7
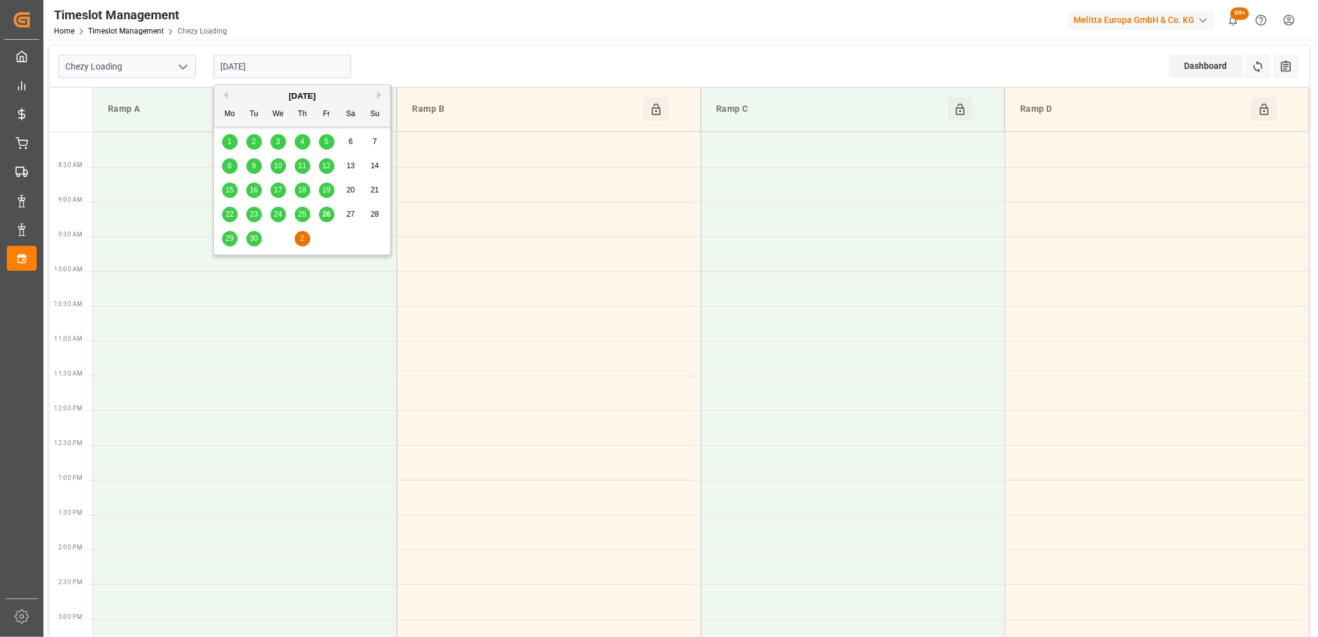
click at [226, 237] on span "29" at bounding box center [229, 238] width 8 height 9
type input "29-09-2025"
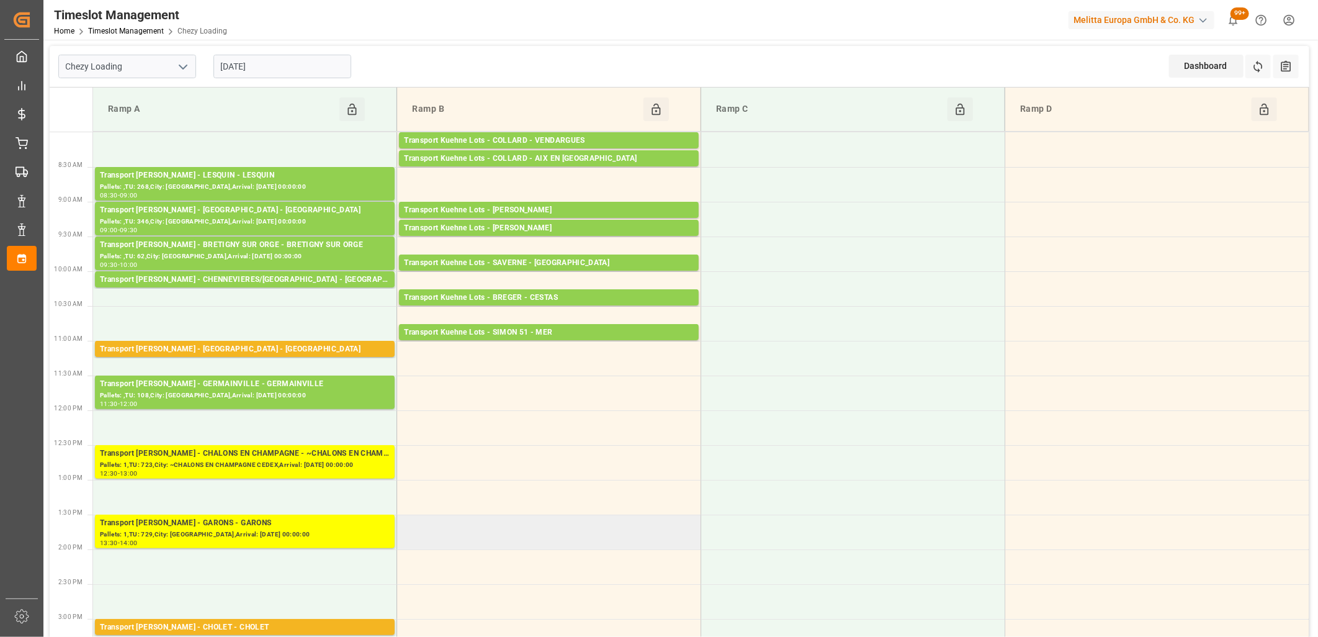
click at [565, 536] on td at bounding box center [549, 532] width 304 height 35
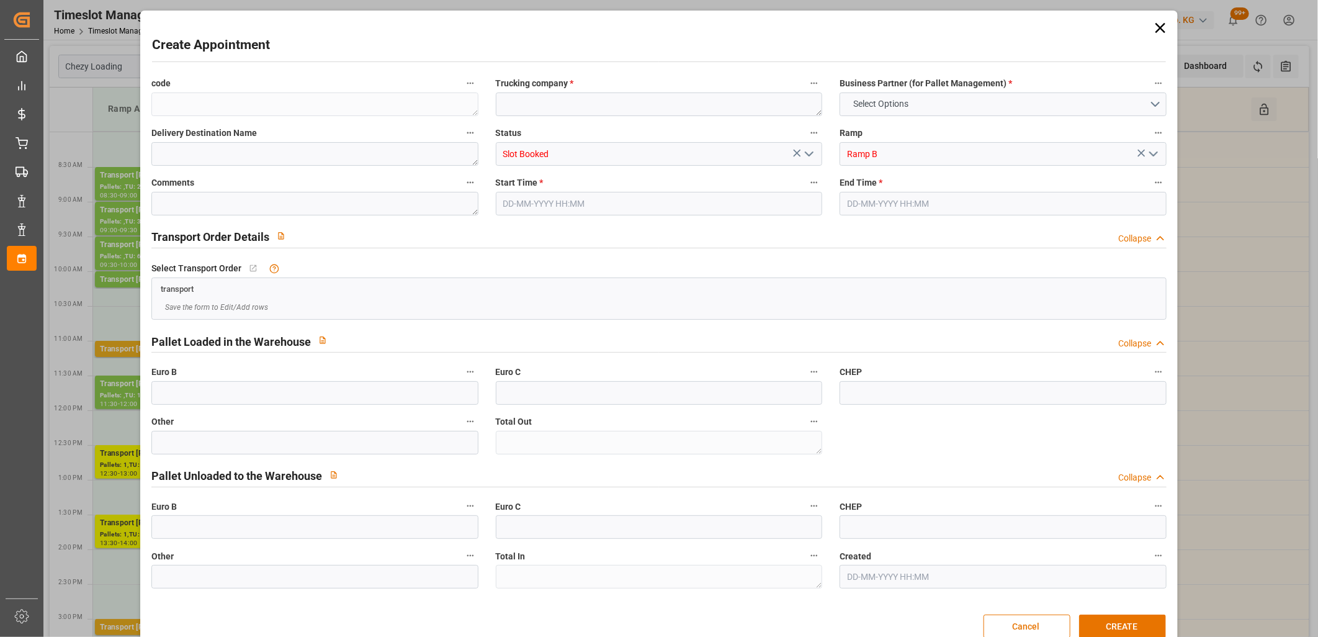
type input "0"
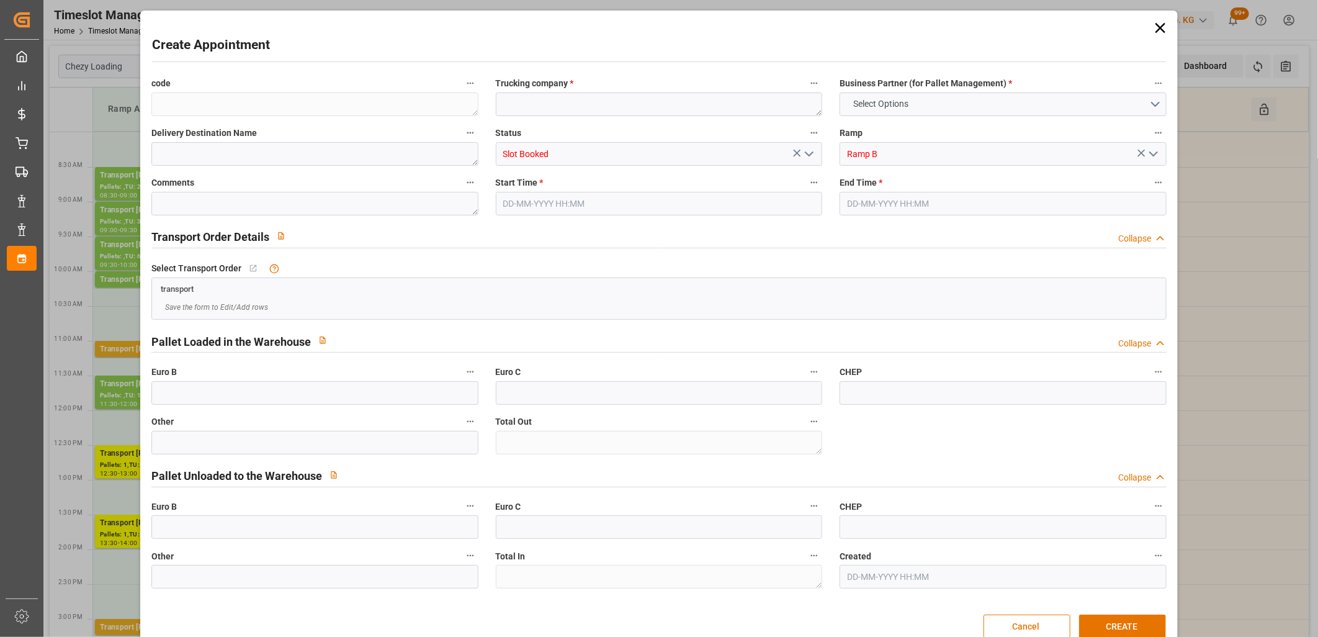
type input "0"
type input "29-09-2025 13:30"
type input "29-09-2025 13:45"
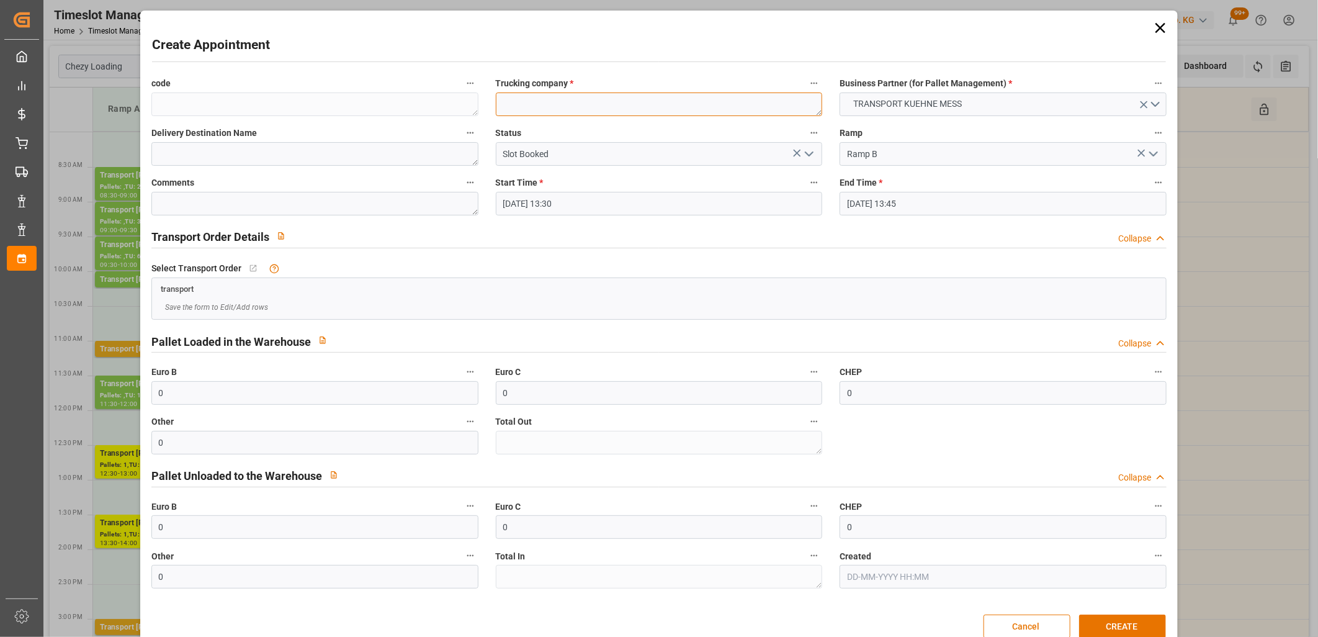
click at [517, 102] on textarea at bounding box center [659, 104] width 327 height 24
type textarea "m"
click at [1138, 632] on button "CREATE" at bounding box center [1122, 627] width 87 height 24
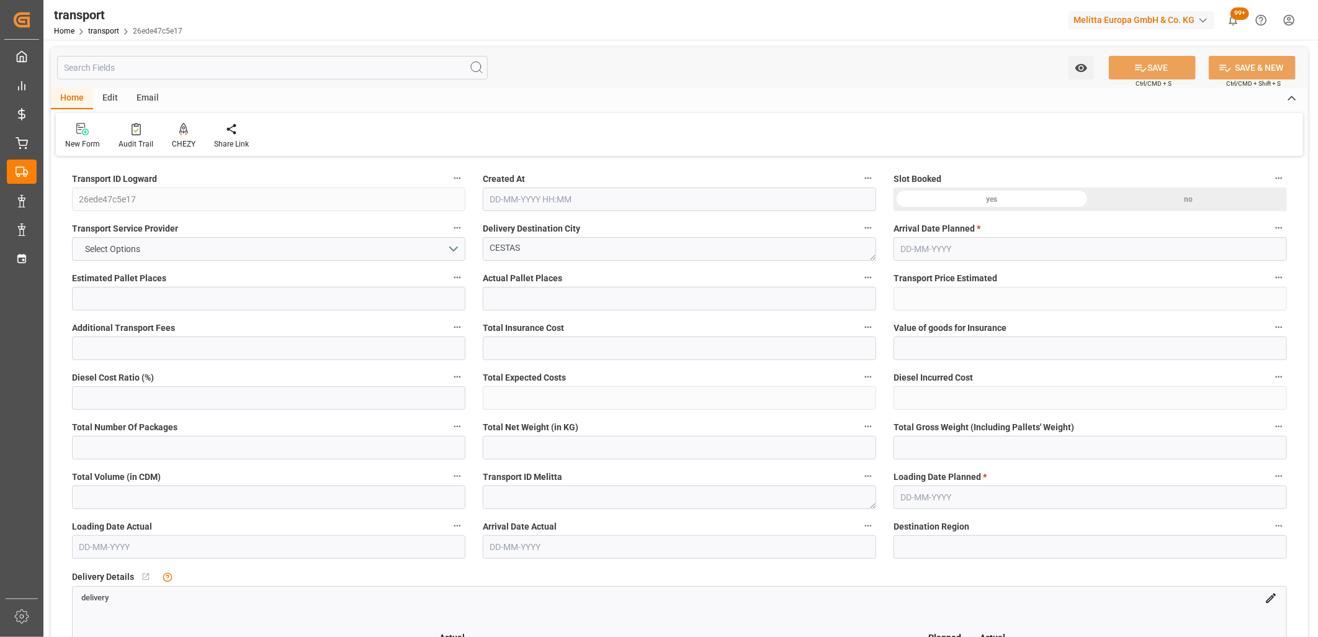
type input "1"
type input "75.7486"
type input "0"
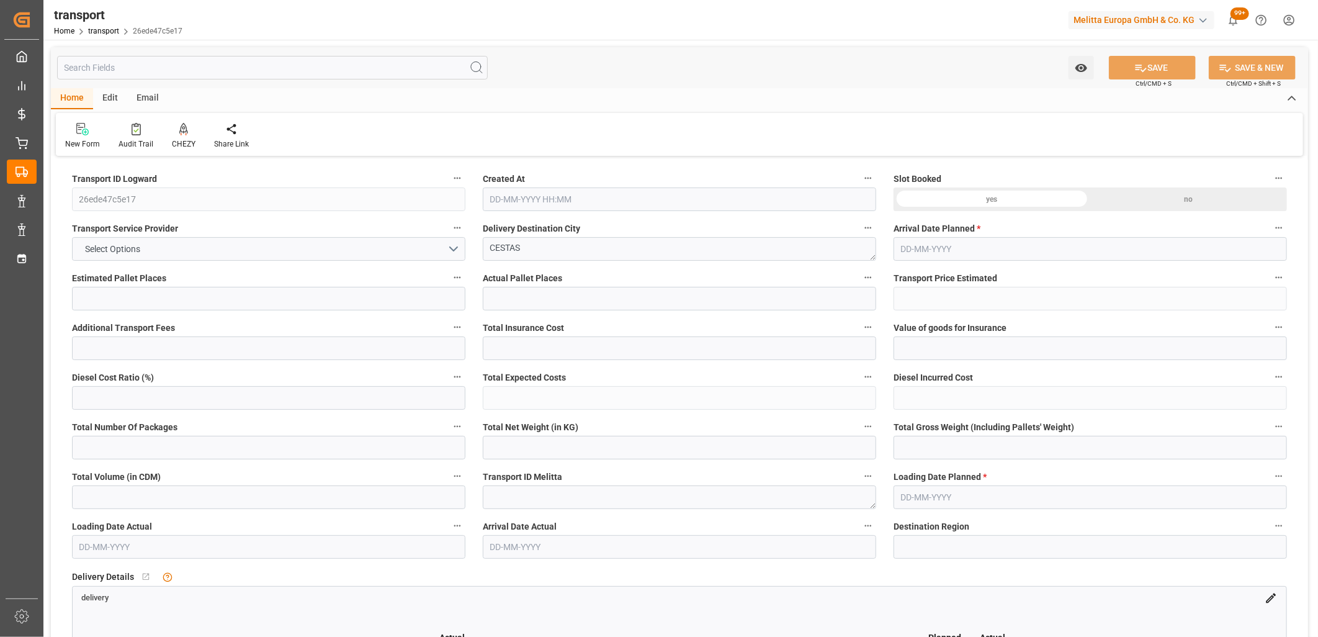
type input "75.7486"
type input "0"
type input "74.904"
type input "158.04"
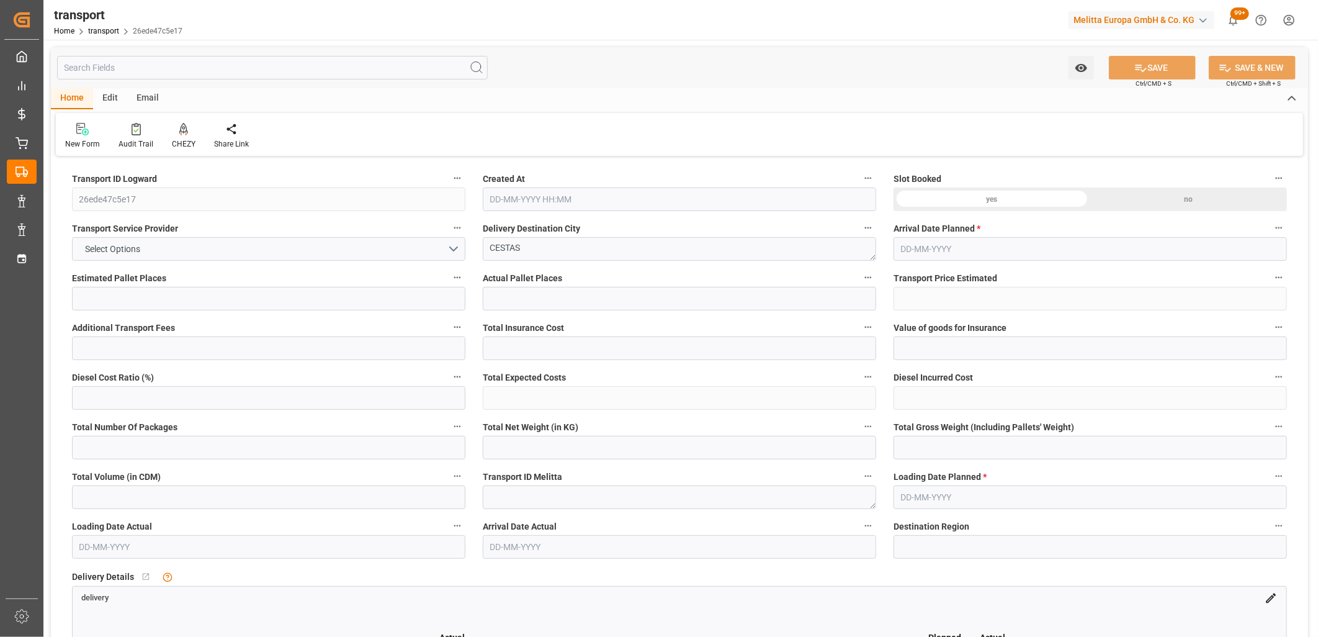
type input "643.236"
type input "33"
type input "0"
type input "18"
type input "3"
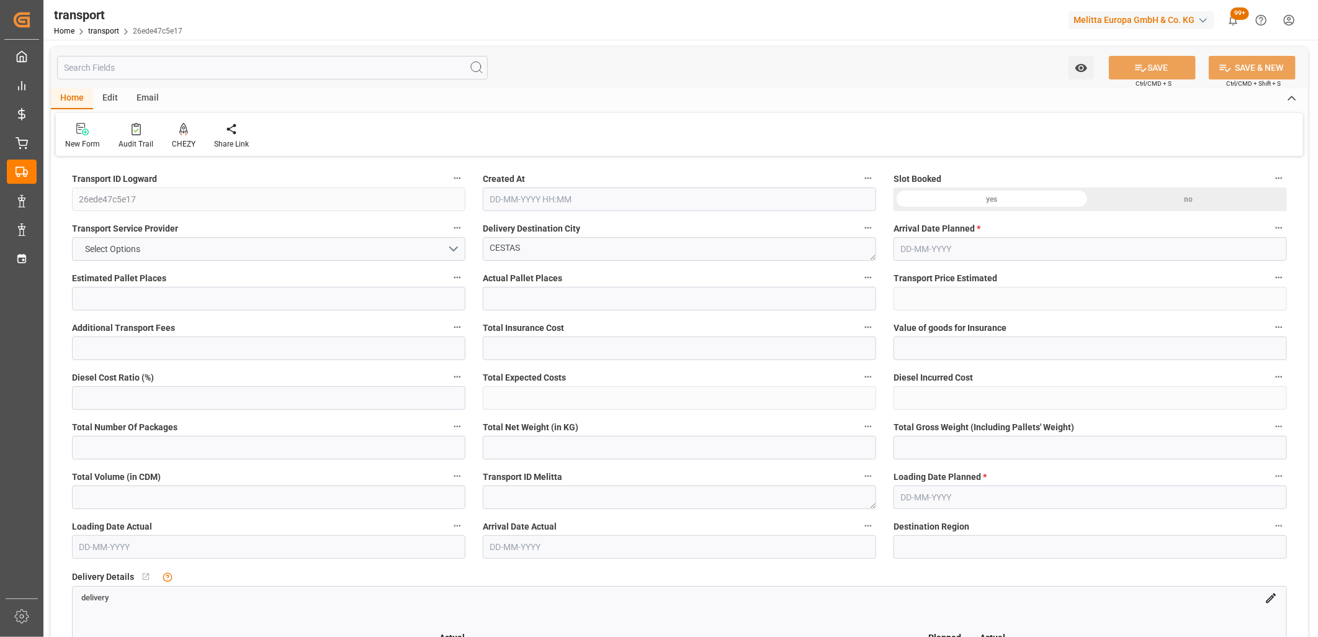
type input "101"
type input "89.04"
type input "0"
type input "4710.8598"
type input "0"
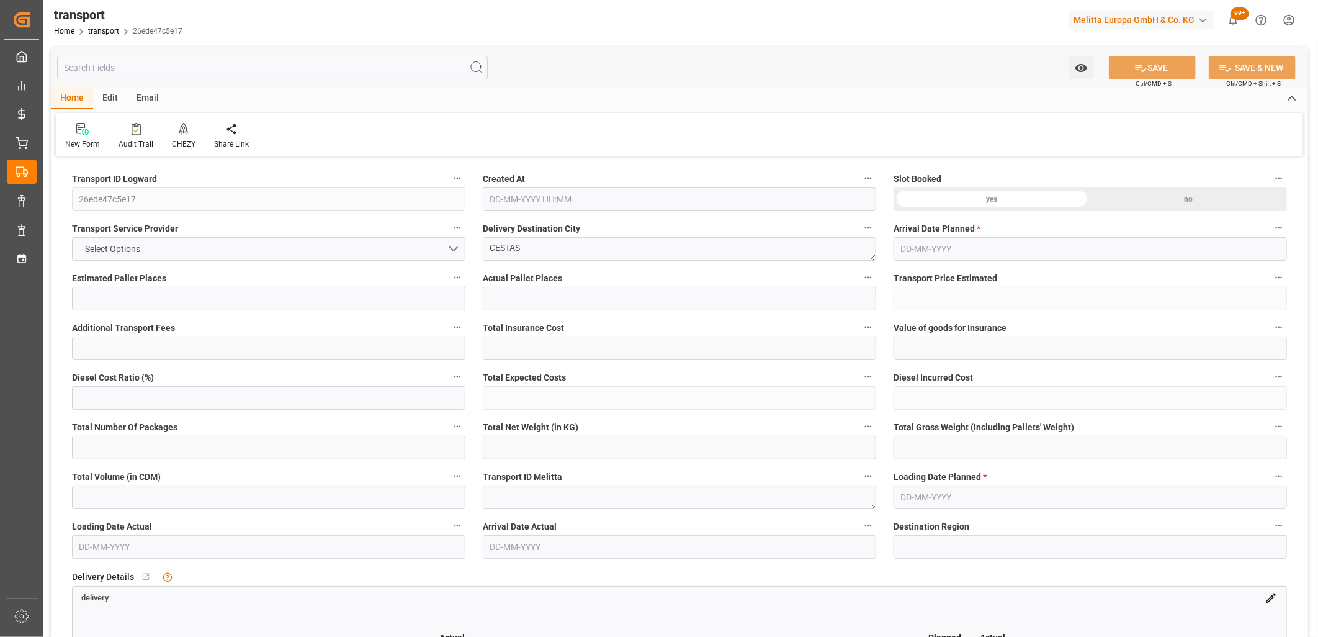
type input "0"
type input "21"
type input "35"
type input "[DATE] 11:46"
type input "[DATE]"
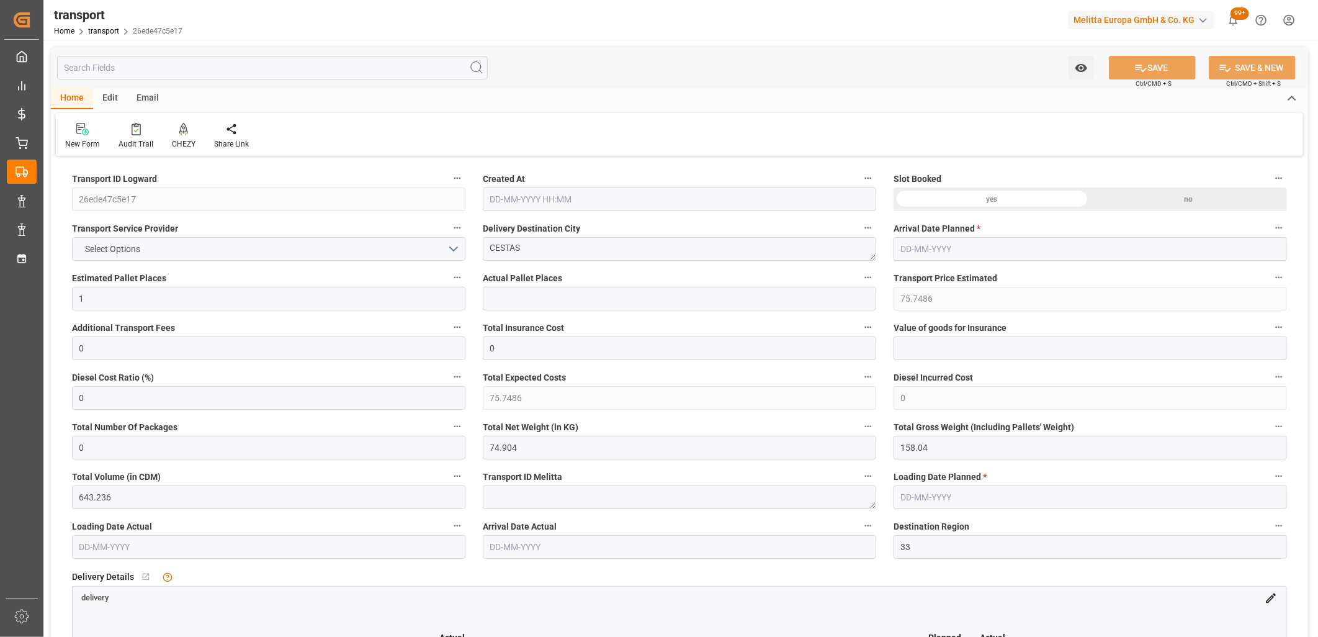
type input "[DATE]"
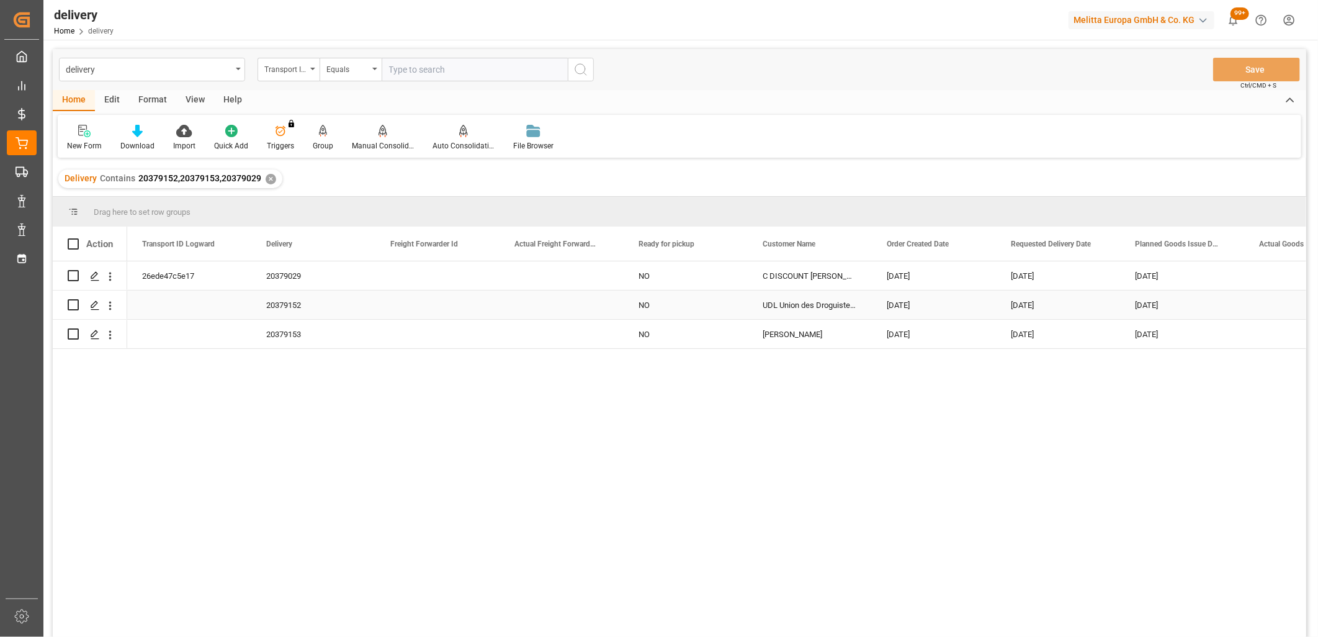
click at [76, 304] on input "Press Space to toggle row selection (unchecked)" at bounding box center [73, 304] width 11 height 11
checkbox input "true"
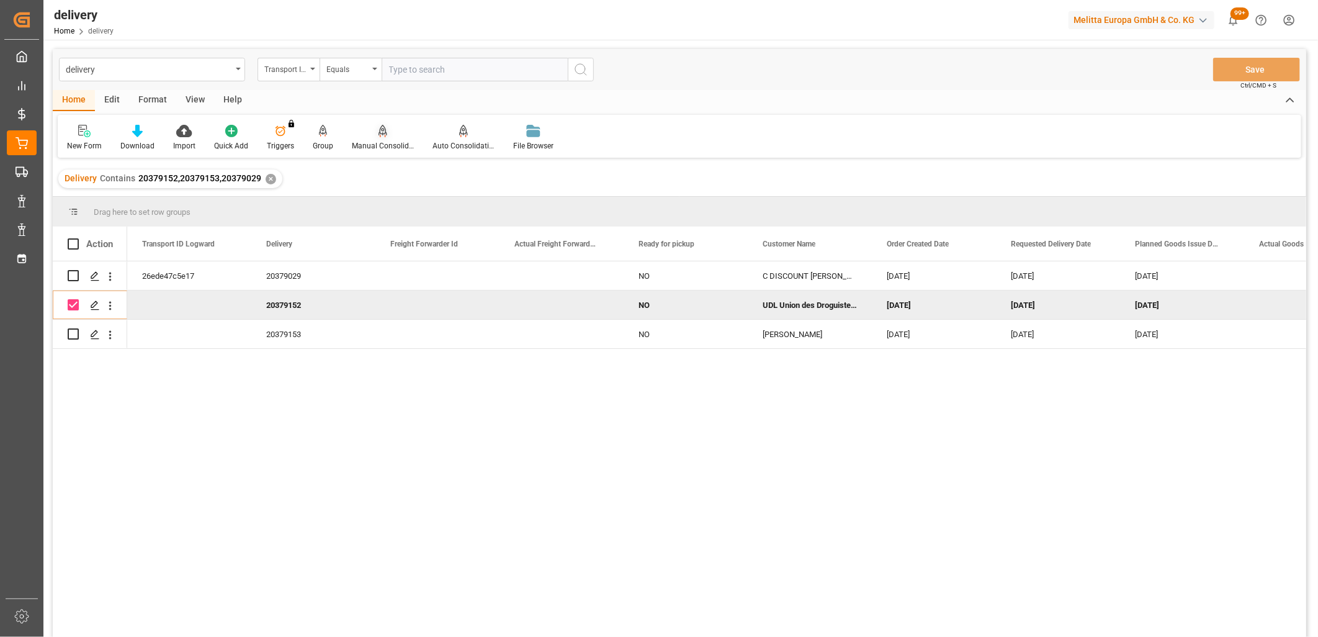
click at [379, 133] on icon at bounding box center [383, 130] width 9 height 11
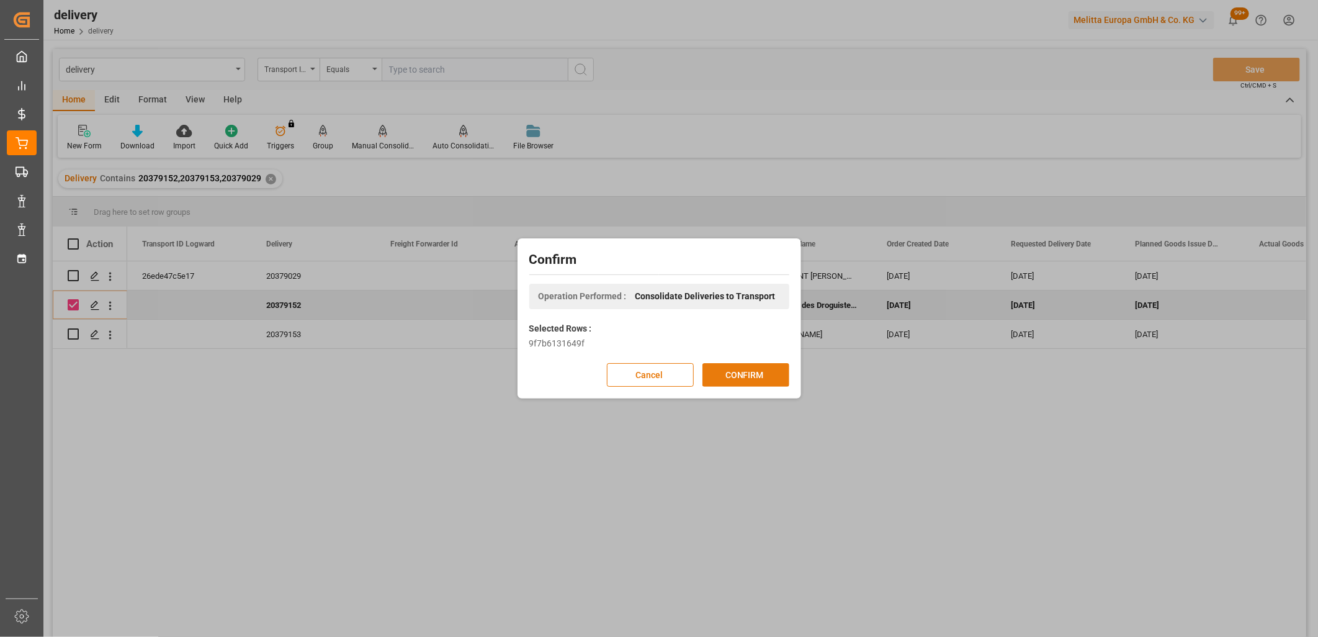
click at [764, 368] on button "CONFIRM" at bounding box center [746, 375] width 87 height 24
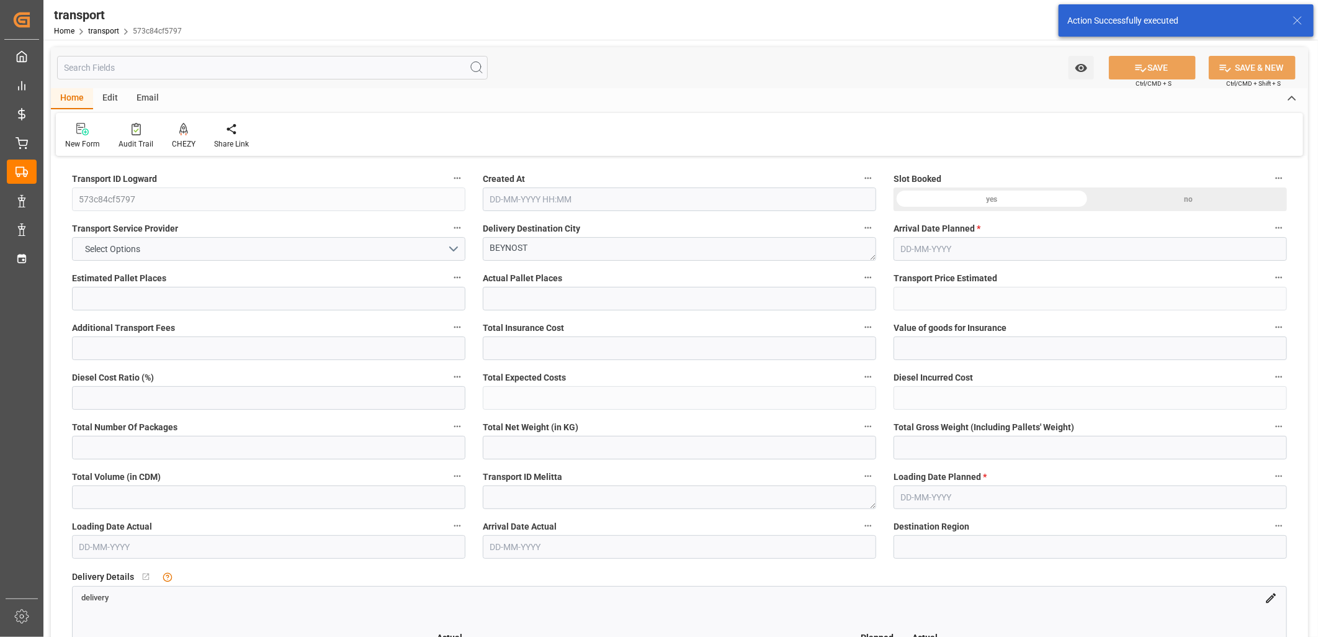
type input "3"
type input "162.761"
type input "0"
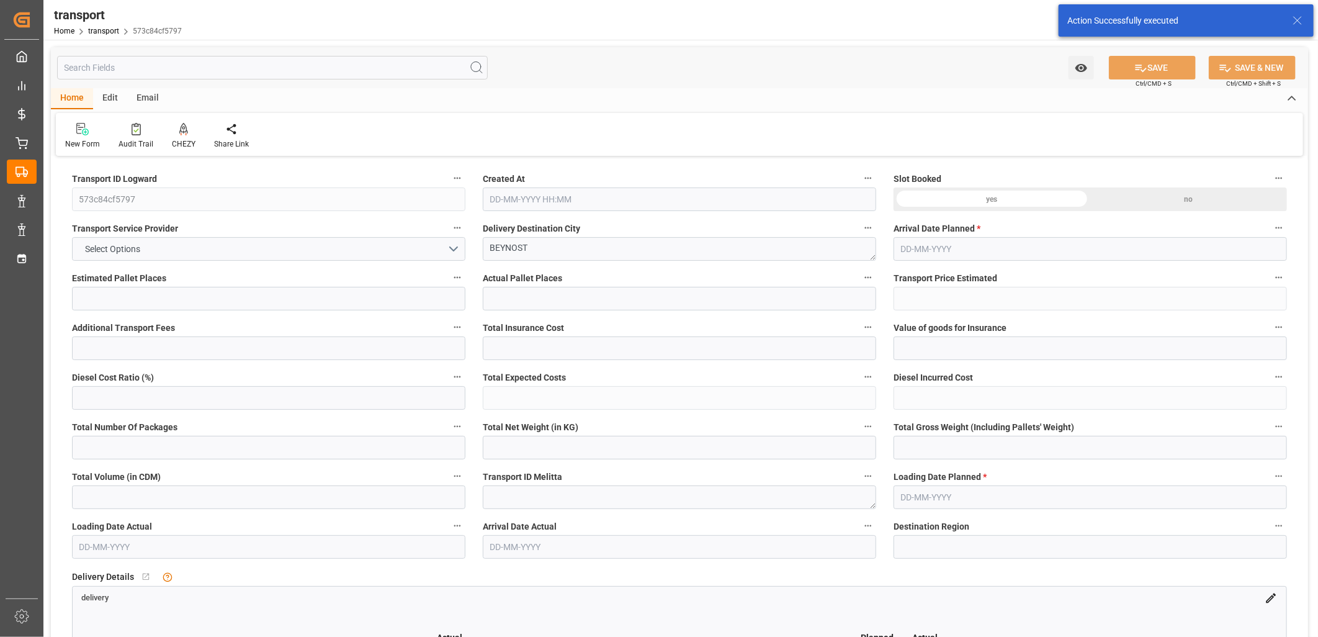
type input "162.761"
type input "0"
type input "57.225"
type input "488.039"
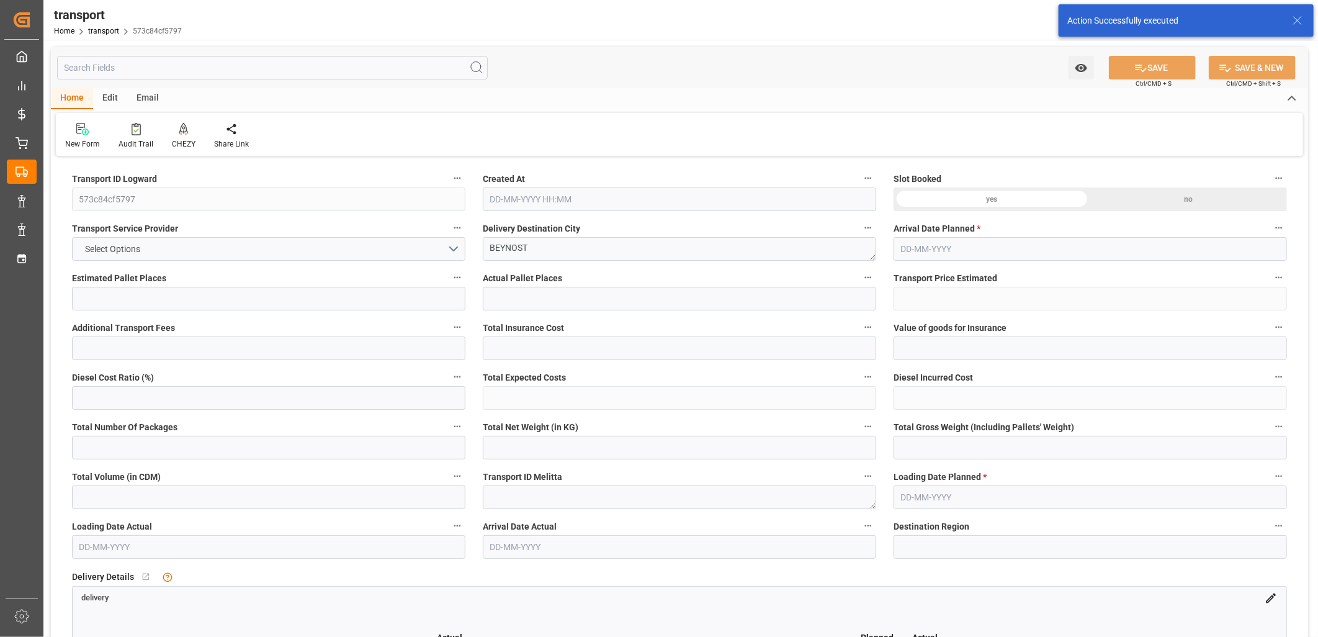
type input "643.312"
type input "1"
type input "0"
type input "76"
type input "18"
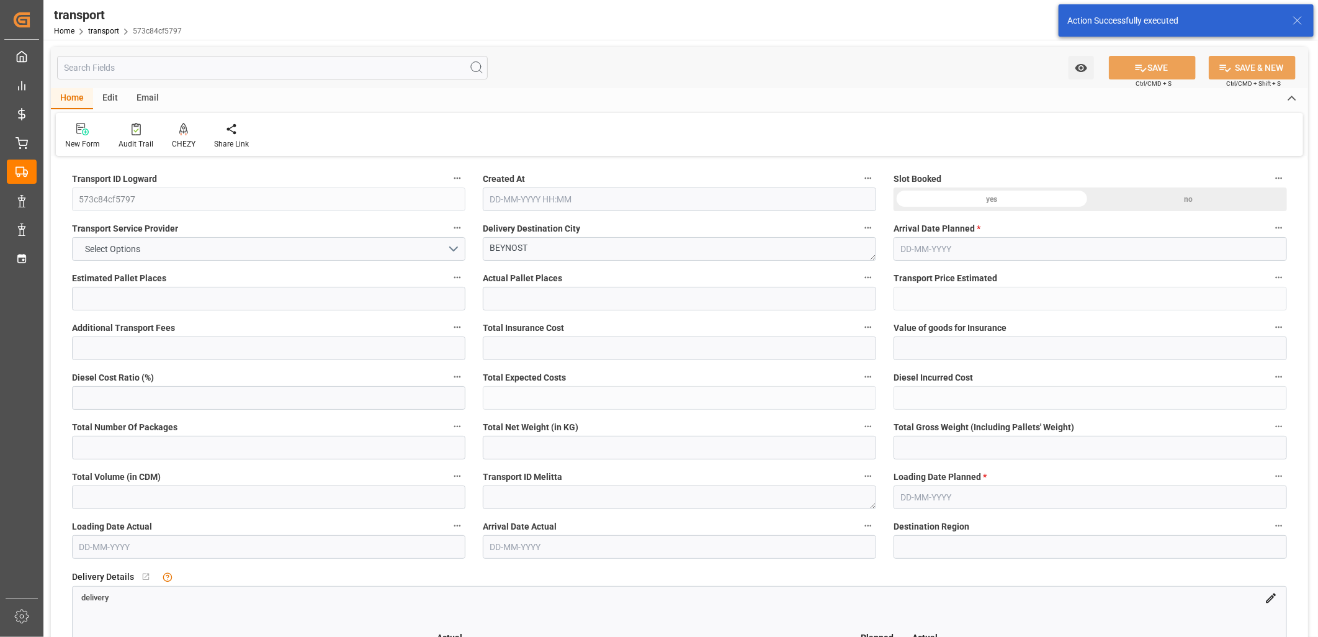
type input "101"
type input "74.039"
type input "0"
type input "4710.8598"
type input "0"
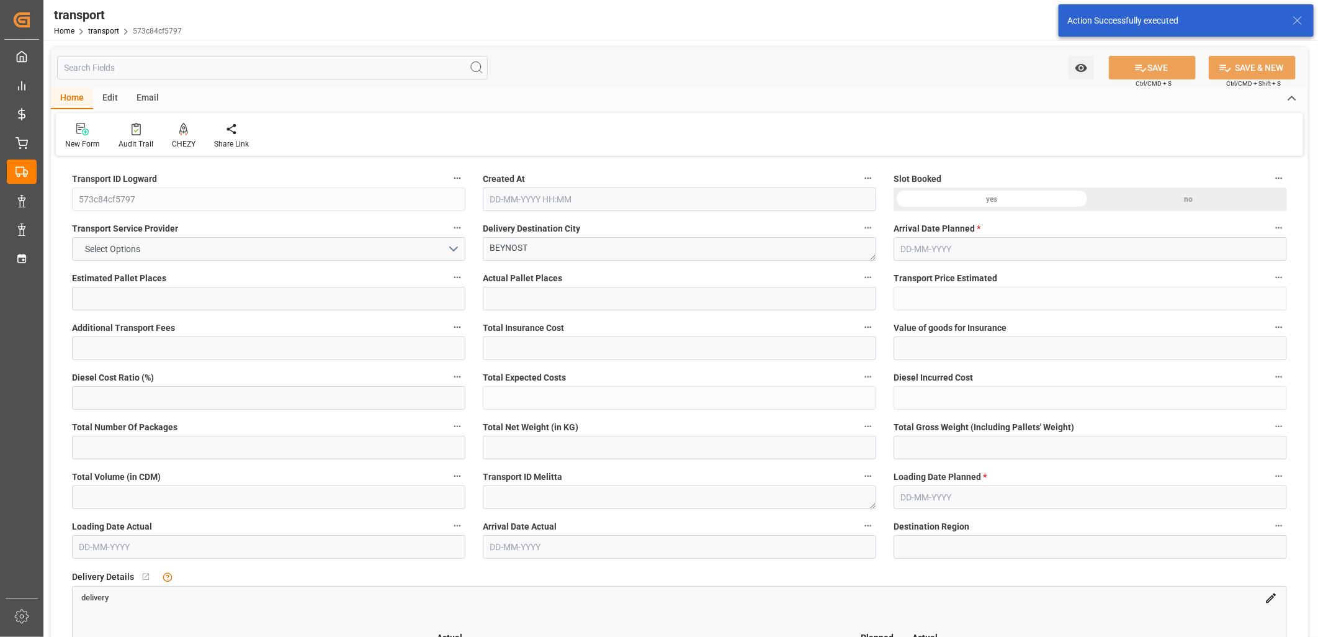
type input "0"
type input "21"
type input "35"
type input "26-09-2025 11:47"
type input "[DATE]"
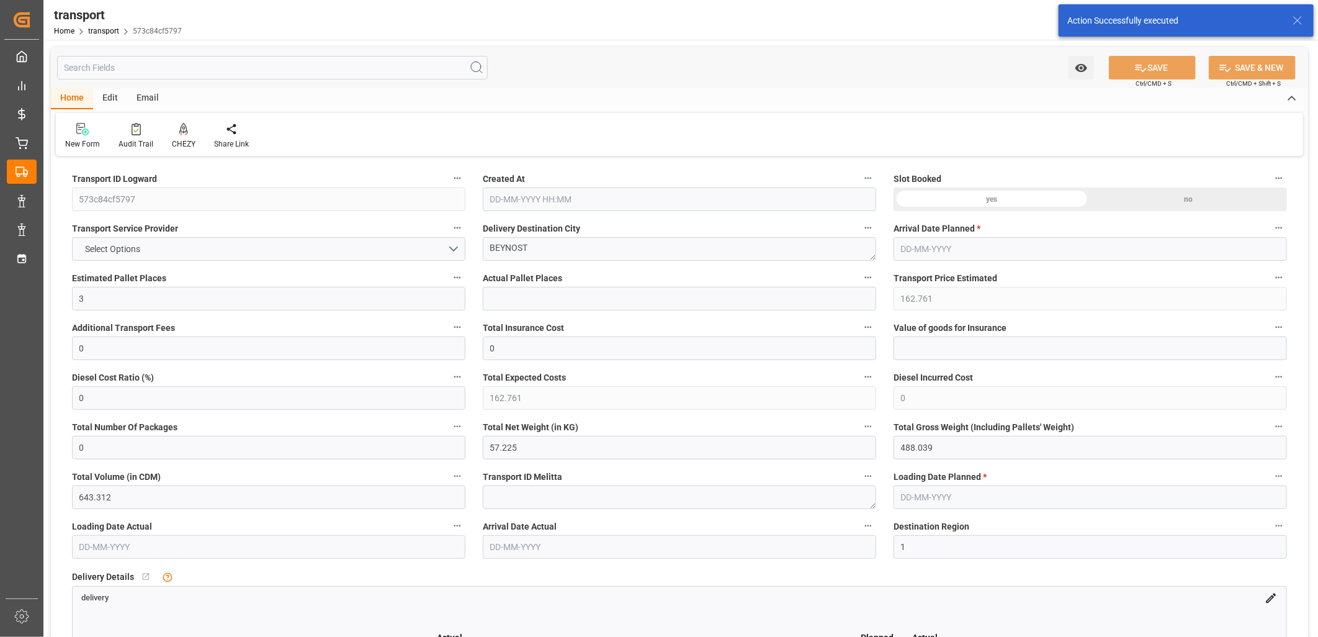
type input "[DATE]"
click at [172, 133] on div at bounding box center [184, 128] width 24 height 13
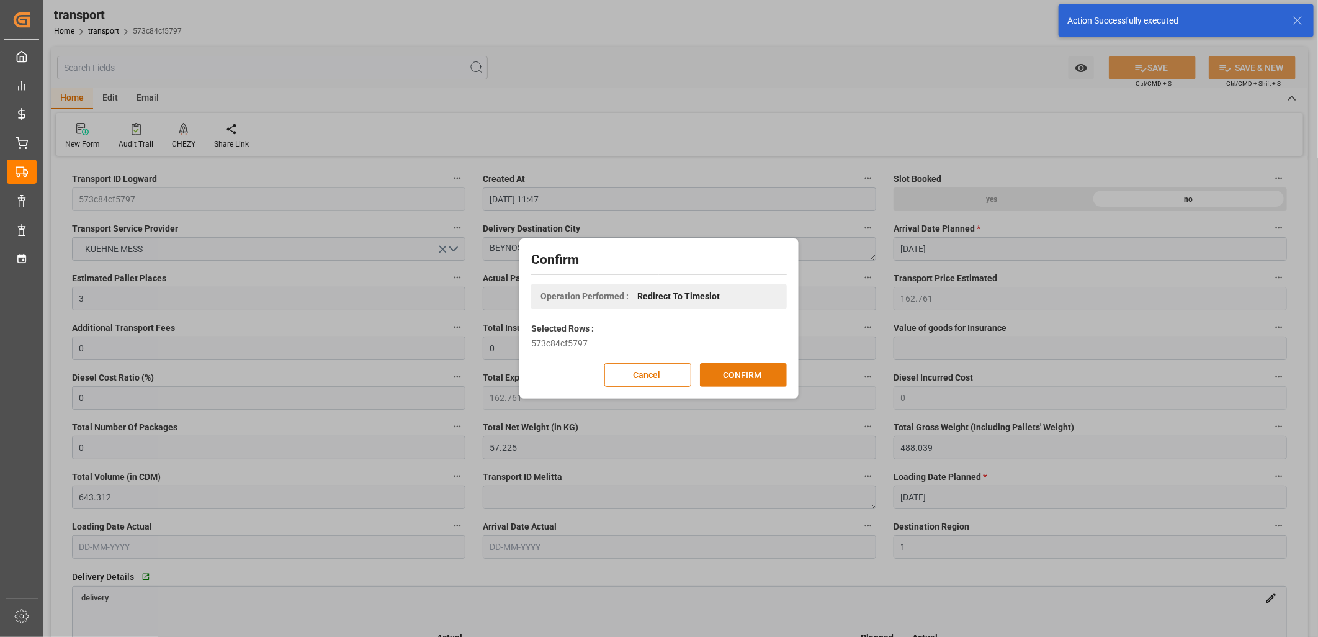
click at [762, 379] on button "CONFIRM" at bounding box center [743, 375] width 87 height 24
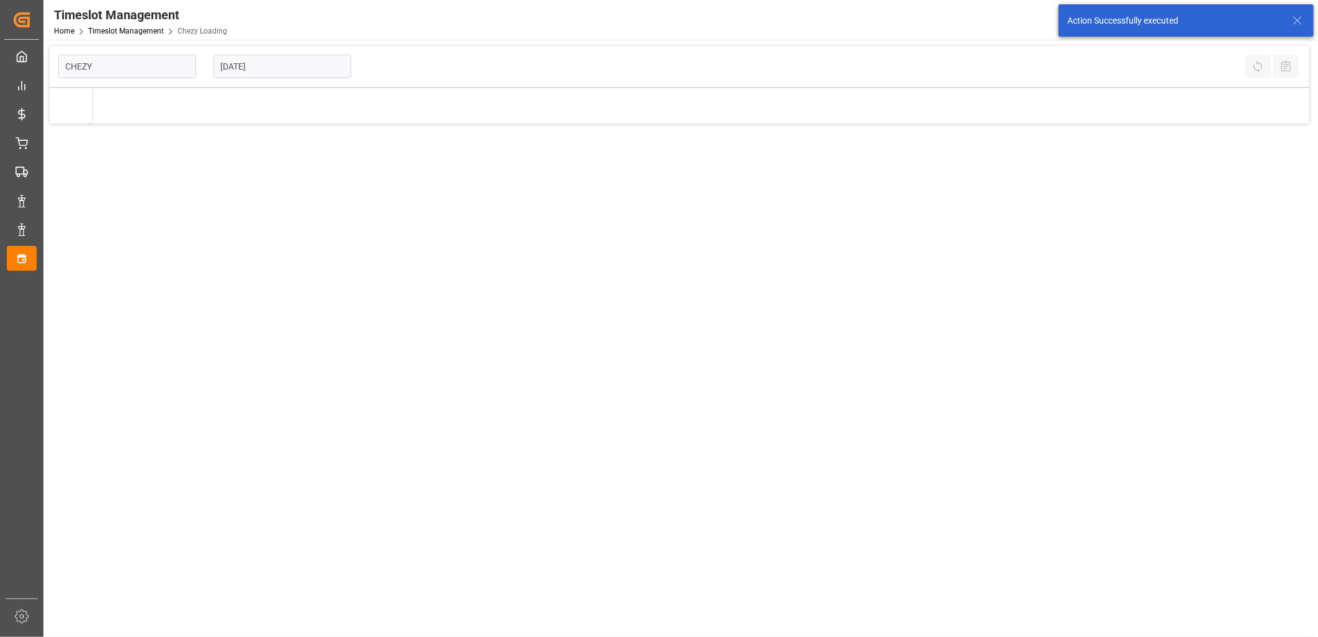
type input "Chezy Loading"
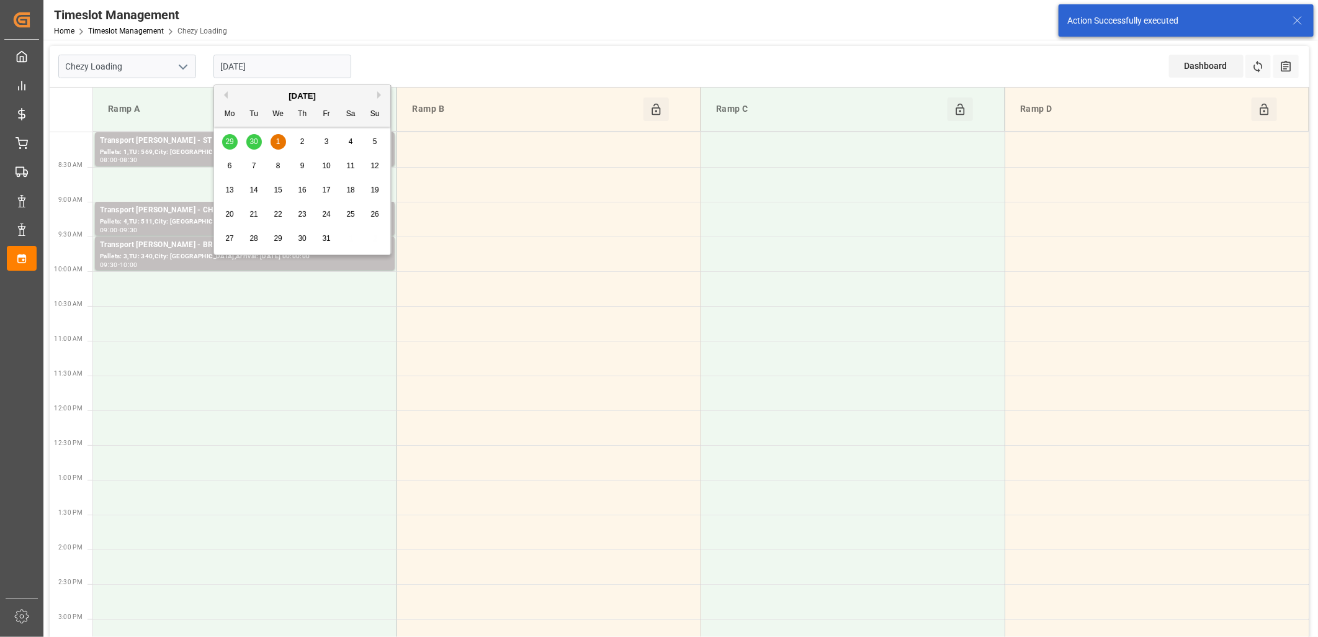
click at [282, 71] on input "[DATE]" at bounding box center [283, 67] width 138 height 24
click at [230, 141] on div "29 30 1 2 3 4 5" at bounding box center [302, 142] width 169 height 24
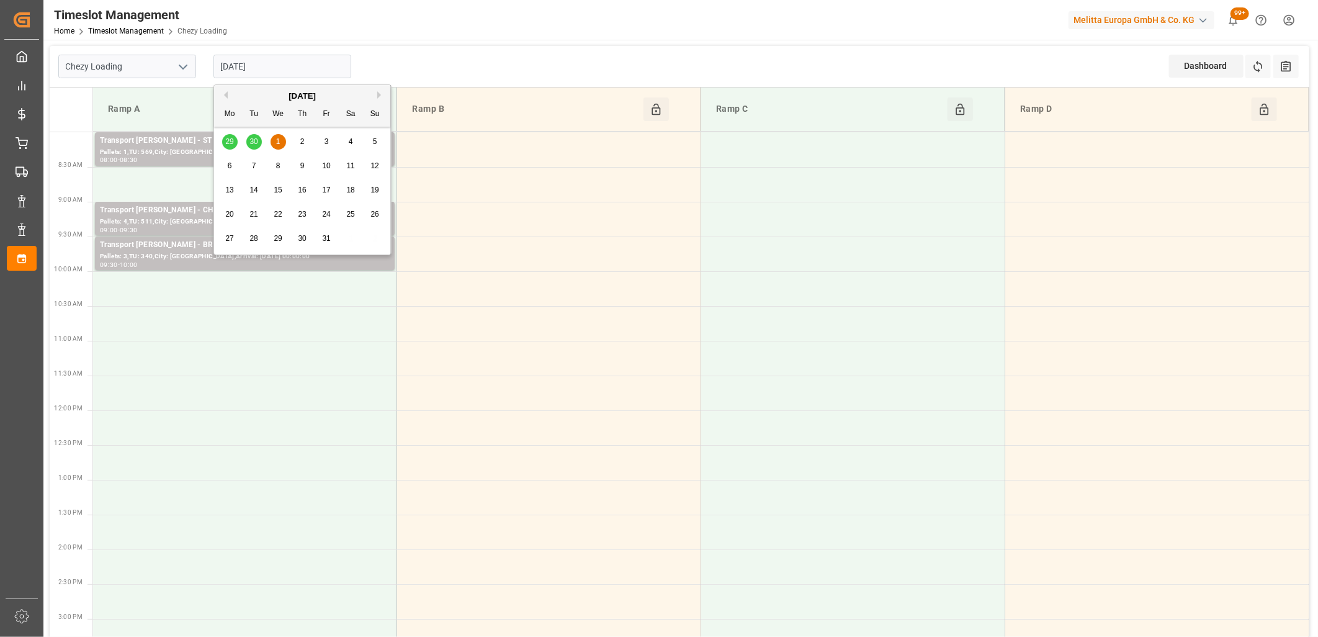
click at [226, 96] on button "Previous Month" at bounding box center [223, 94] width 7 height 7
click at [226, 239] on span "29" at bounding box center [229, 238] width 8 height 9
type input "[DATE]"
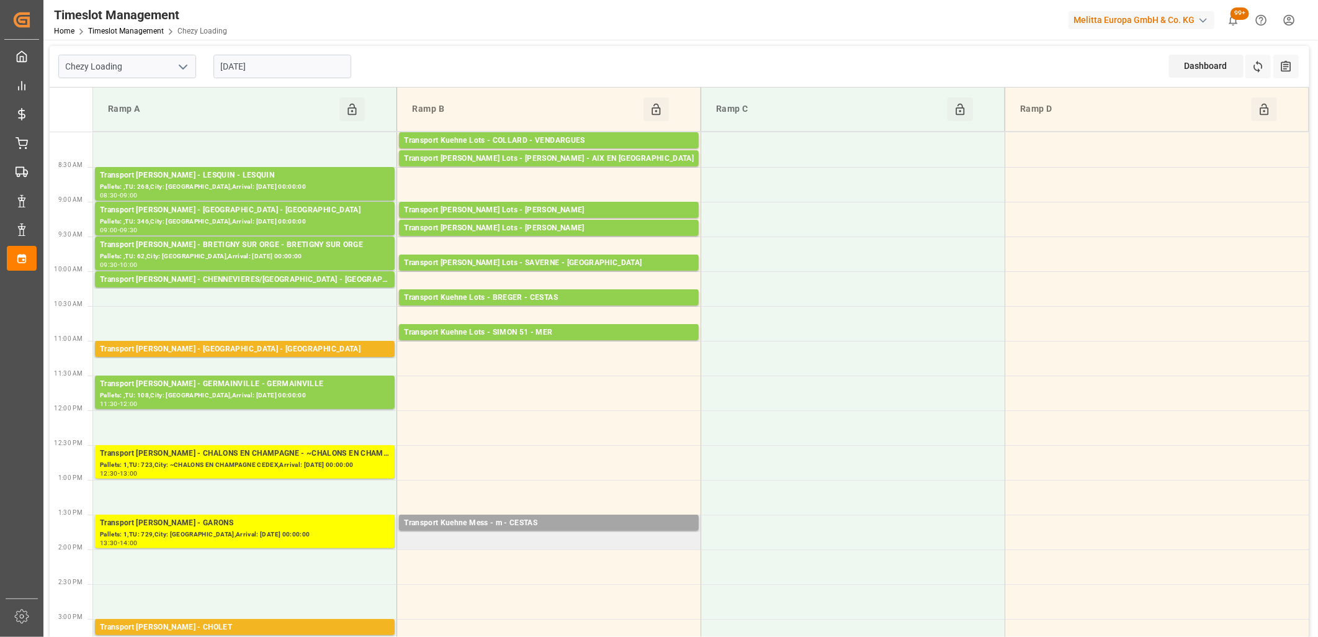
click at [588, 541] on td "Transport Kuehne Mess - m - CESTAS Pallets: ,TU: 18,City: CESTAS,Arrival: 2025-…" at bounding box center [549, 532] width 304 height 35
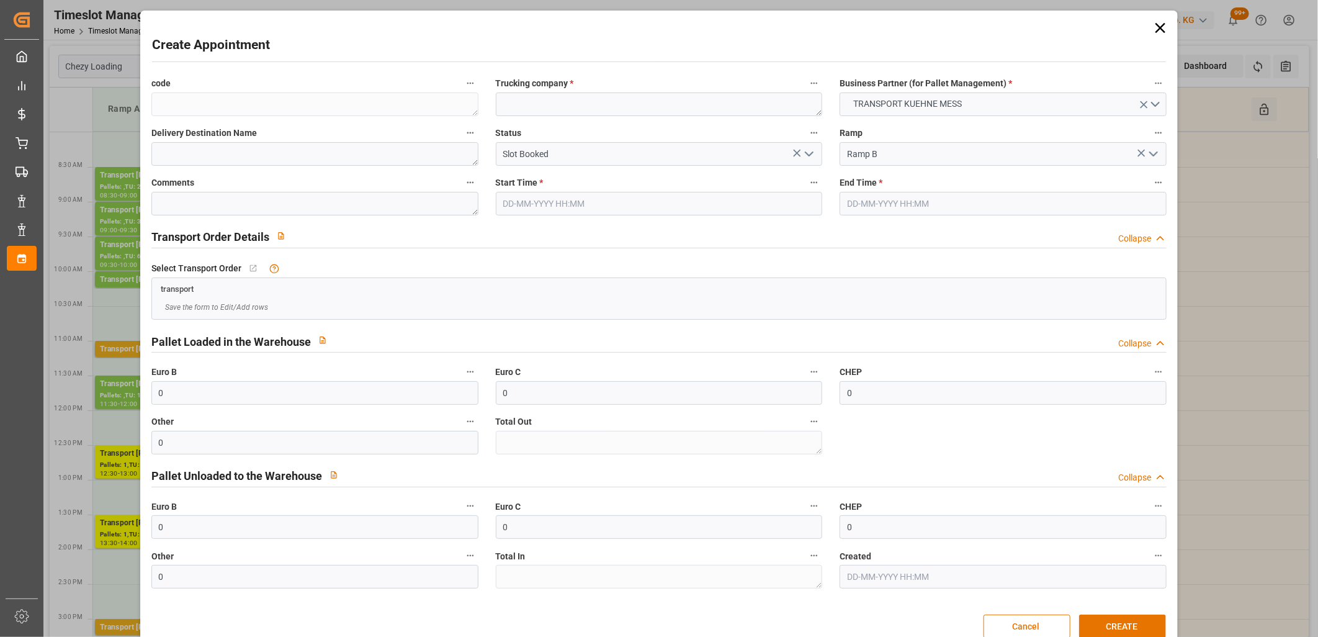
type input "29-09-2025 13:45"
type input "29-09-2025 14:00"
click at [604, 97] on textarea at bounding box center [659, 104] width 327 height 24
type textarea "m"
click at [1128, 621] on button "CREATE" at bounding box center [1122, 627] width 87 height 24
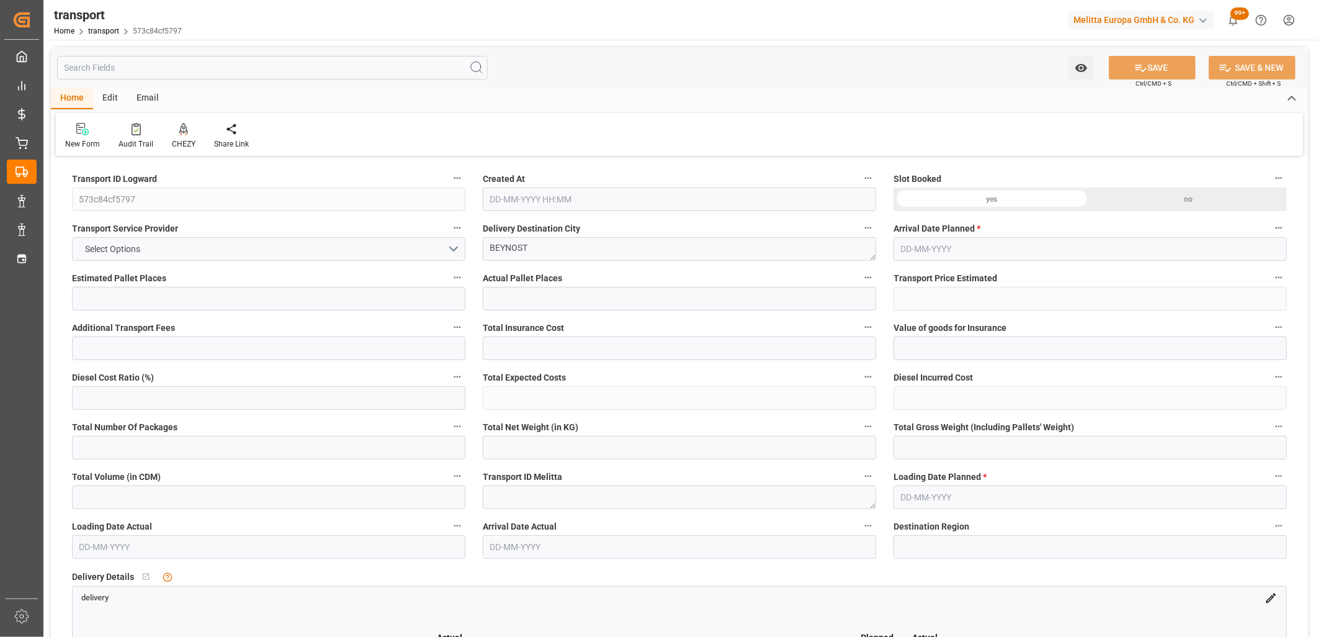
type input "3"
type input "162.761"
type input "0"
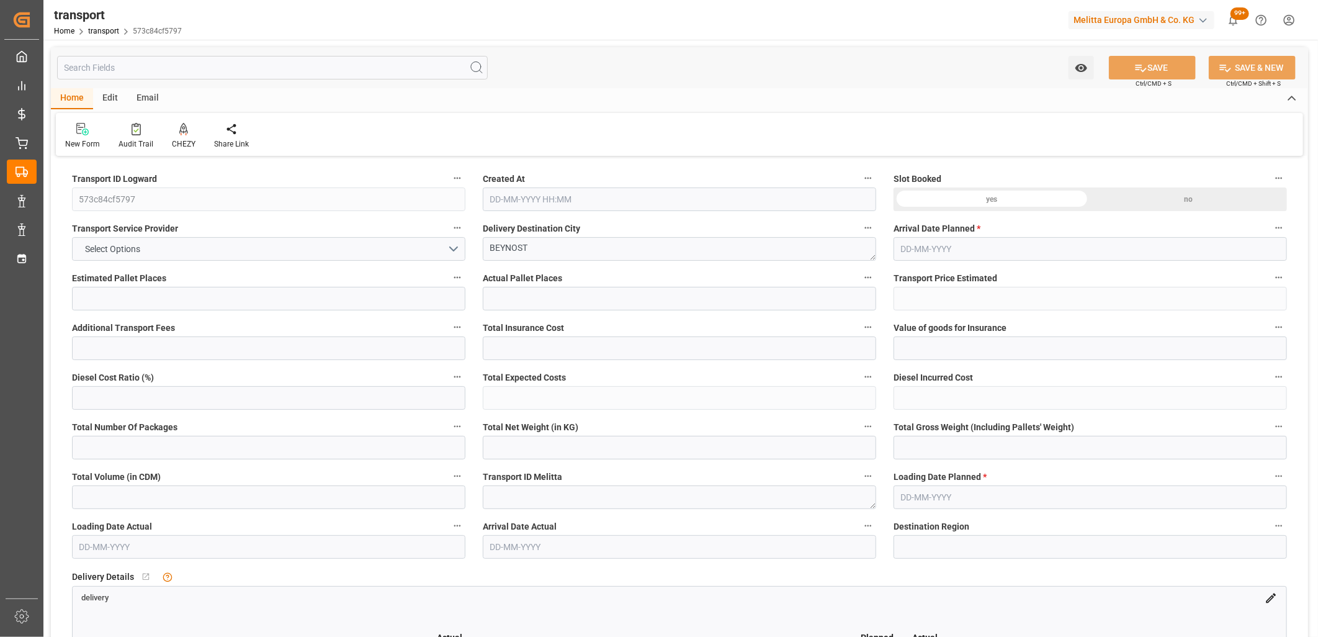
type input "162.761"
type input "0"
type input "57.225"
type input "488.039"
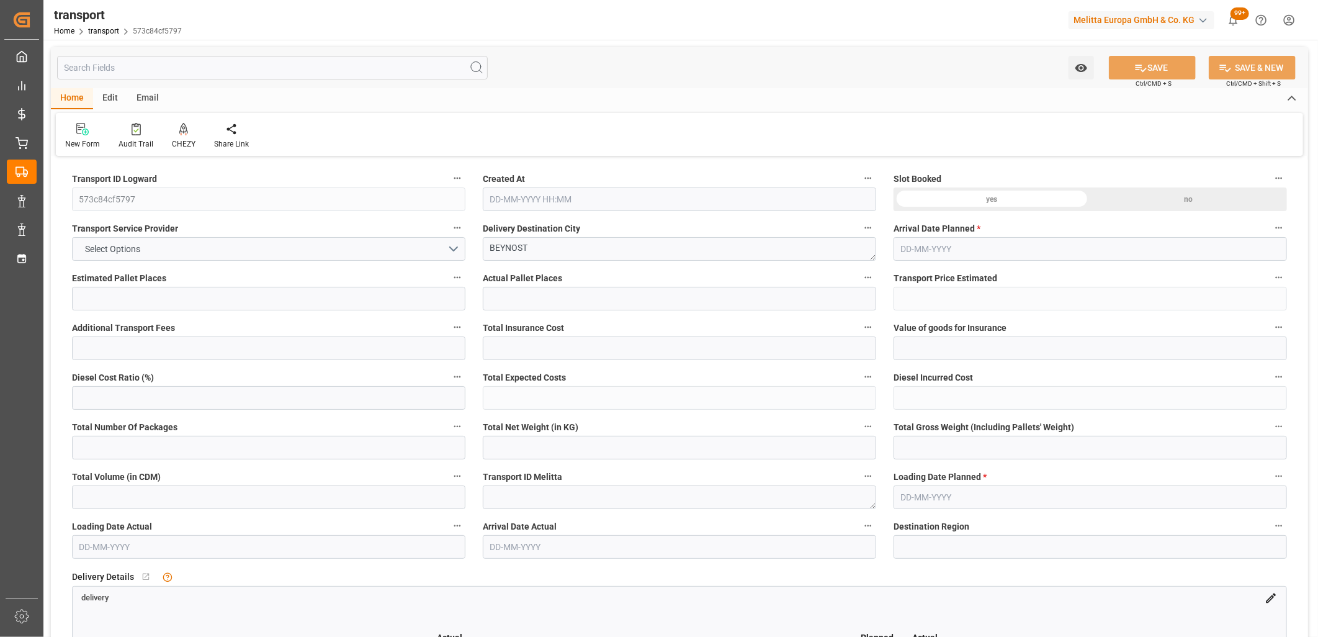
type input "643.312"
type input "1"
type input "0"
type input "76"
type input "18"
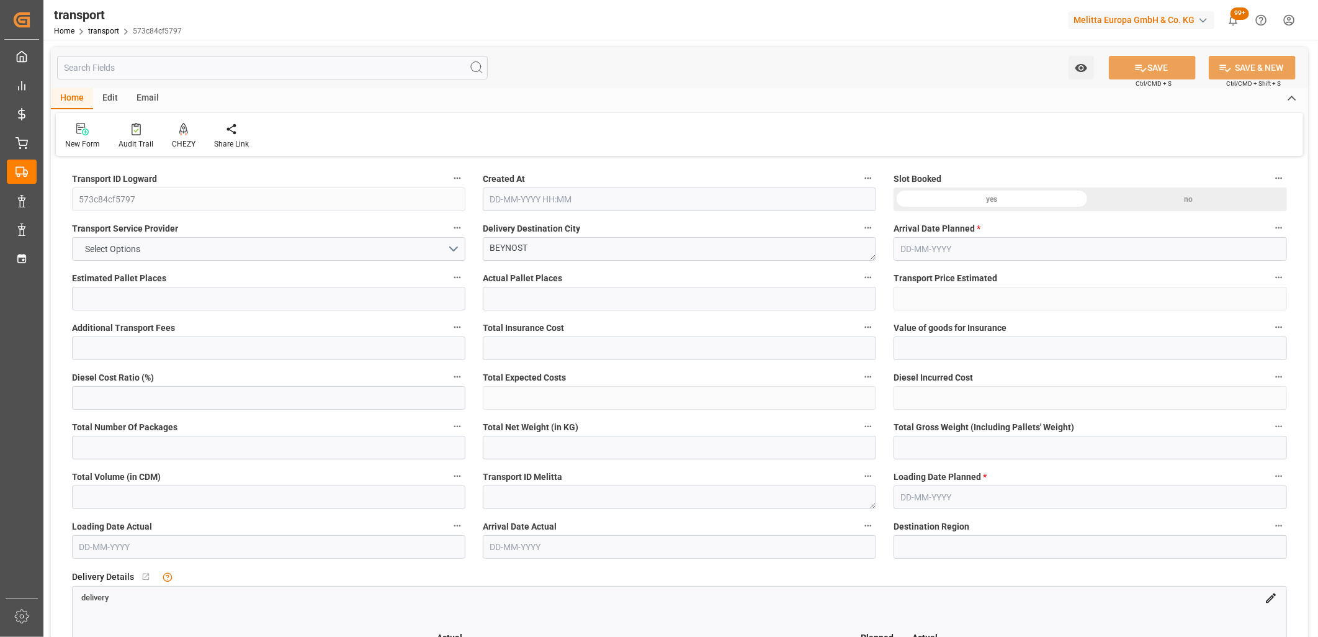
type input "101"
type input "74.039"
type input "0"
type input "4710.8598"
type input "0"
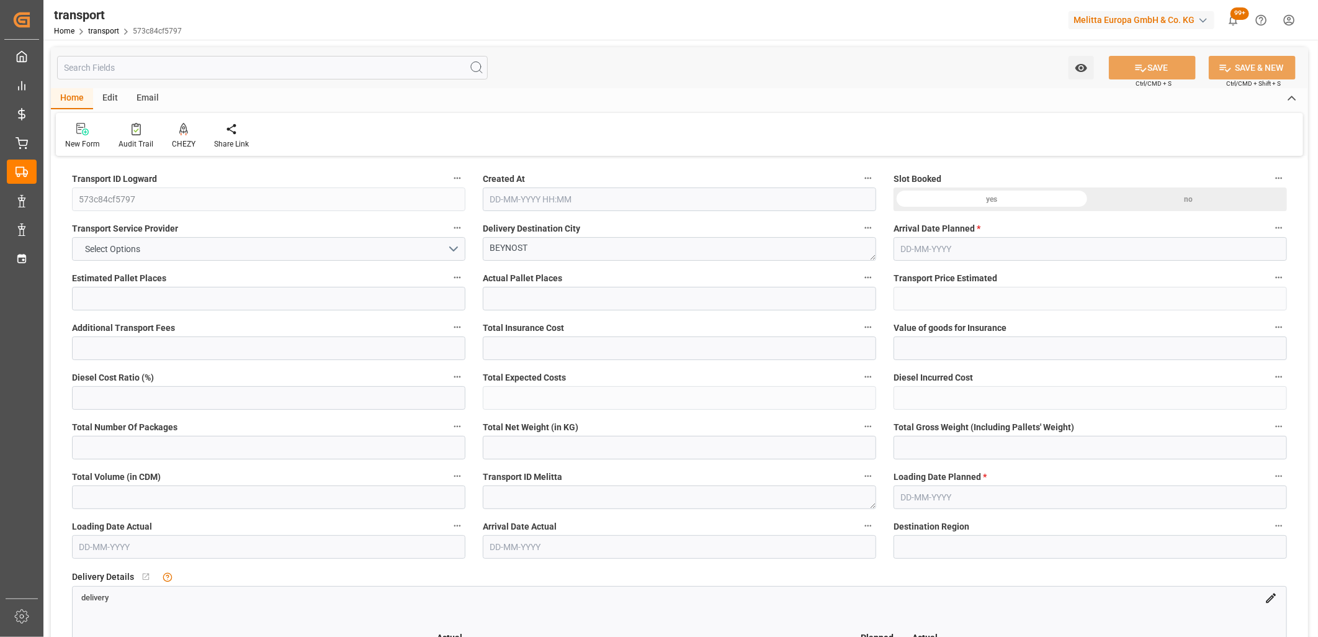
type input "0"
type input "21"
type input "35"
type input "26-09-2025 11:47"
type input "[DATE]"
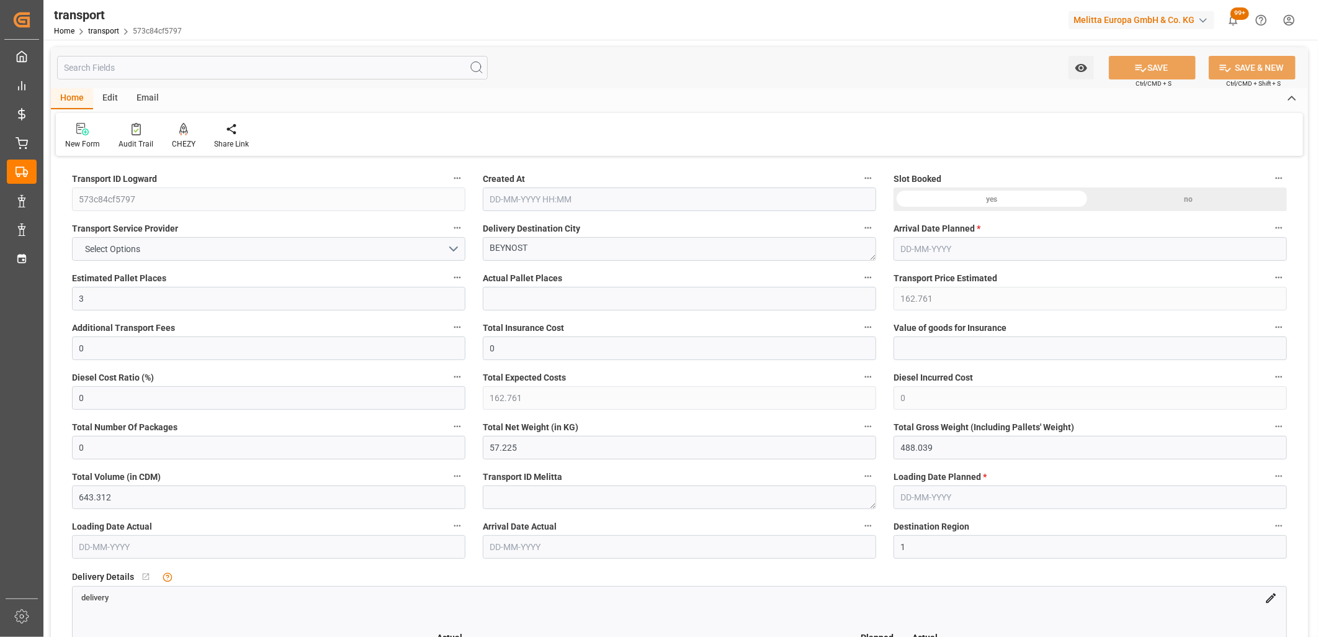
type input "[DATE]"
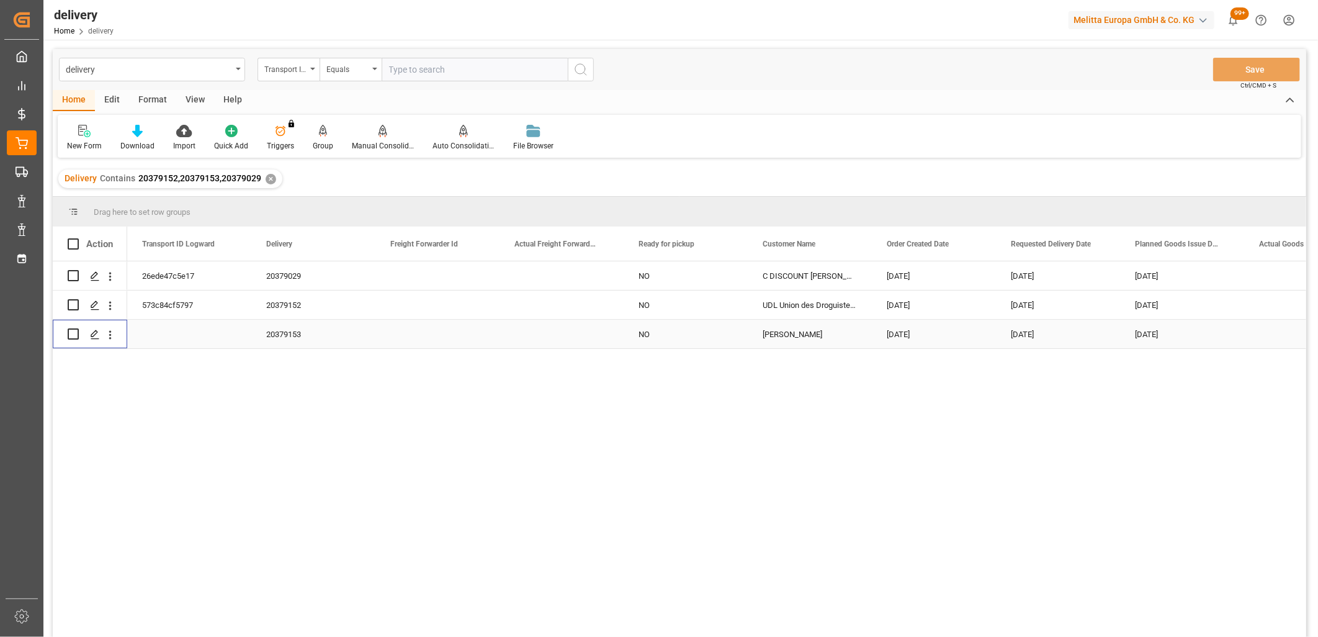
click at [68, 335] on input "Press Space to toggle row selection (unchecked)" at bounding box center [73, 333] width 11 height 11
checkbox input "true"
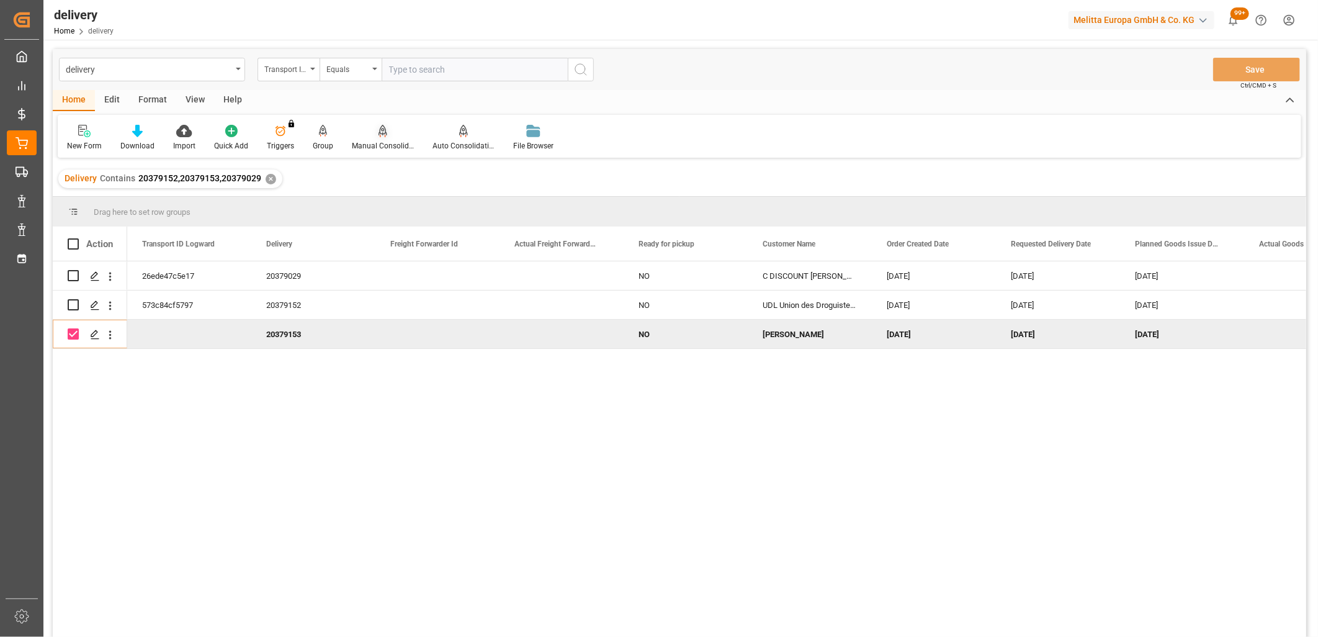
click at [380, 132] on icon at bounding box center [383, 131] width 9 height 12
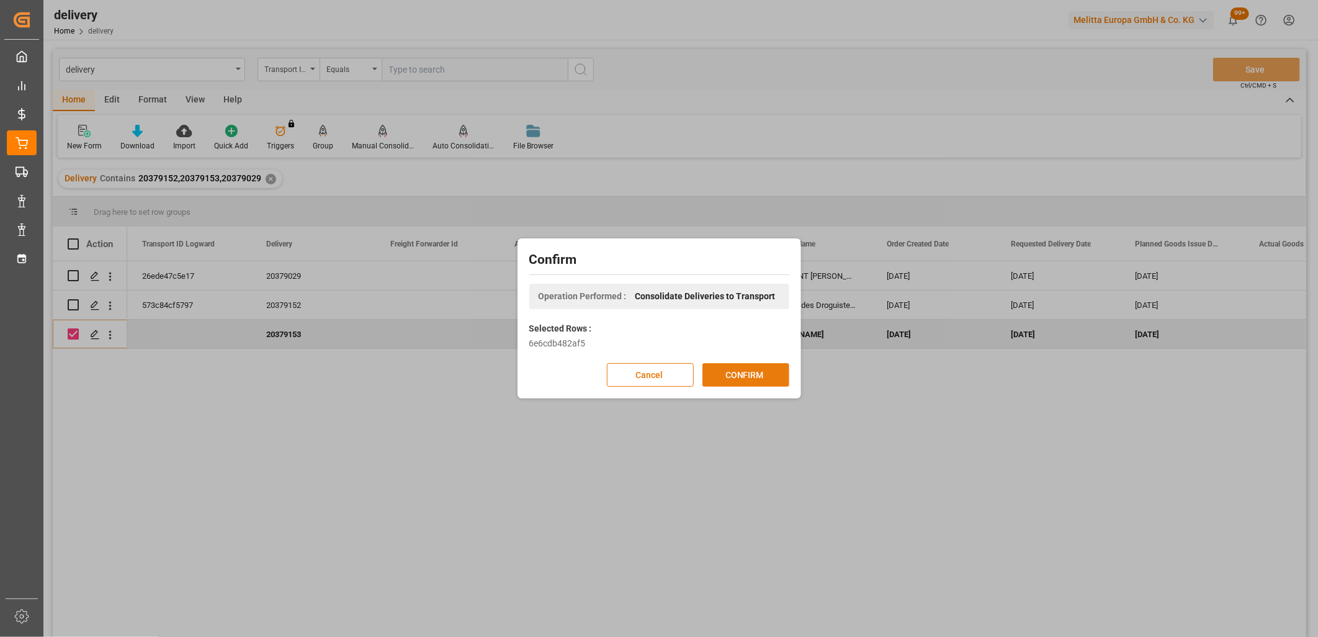
click at [763, 376] on button "CONFIRM" at bounding box center [746, 375] width 87 height 24
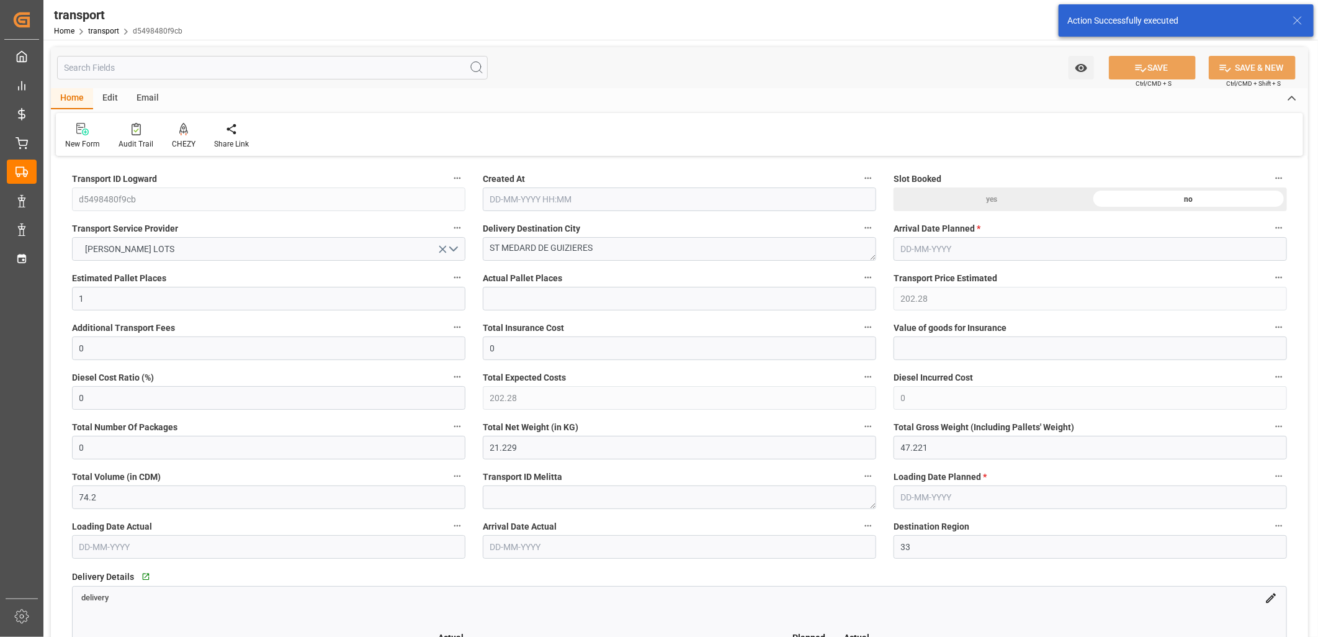
type input "[DATE] 11:48"
type input "[DATE]"
click at [182, 119] on div "New Form Audit Trail CHEZY Share Link" at bounding box center [680, 134] width 1248 height 43
click at [175, 138] on div "CHEZY" at bounding box center [184, 143] width 24 height 11
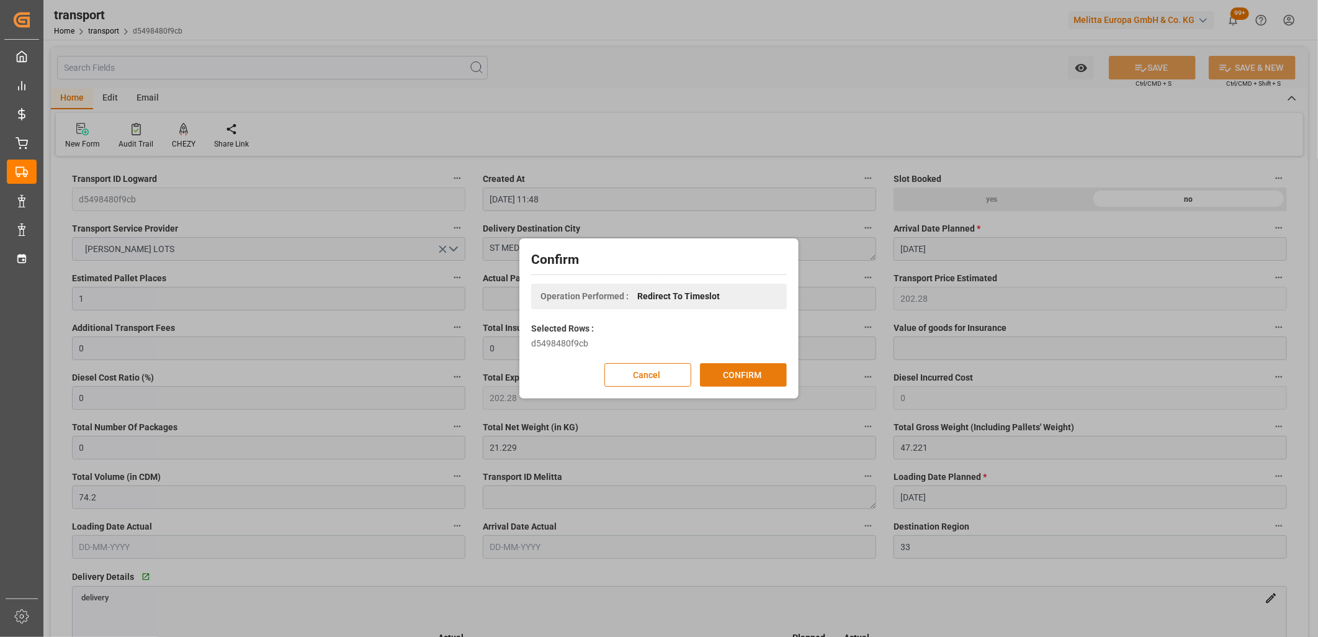
click at [757, 374] on button "CONFIRM" at bounding box center [743, 375] width 87 height 24
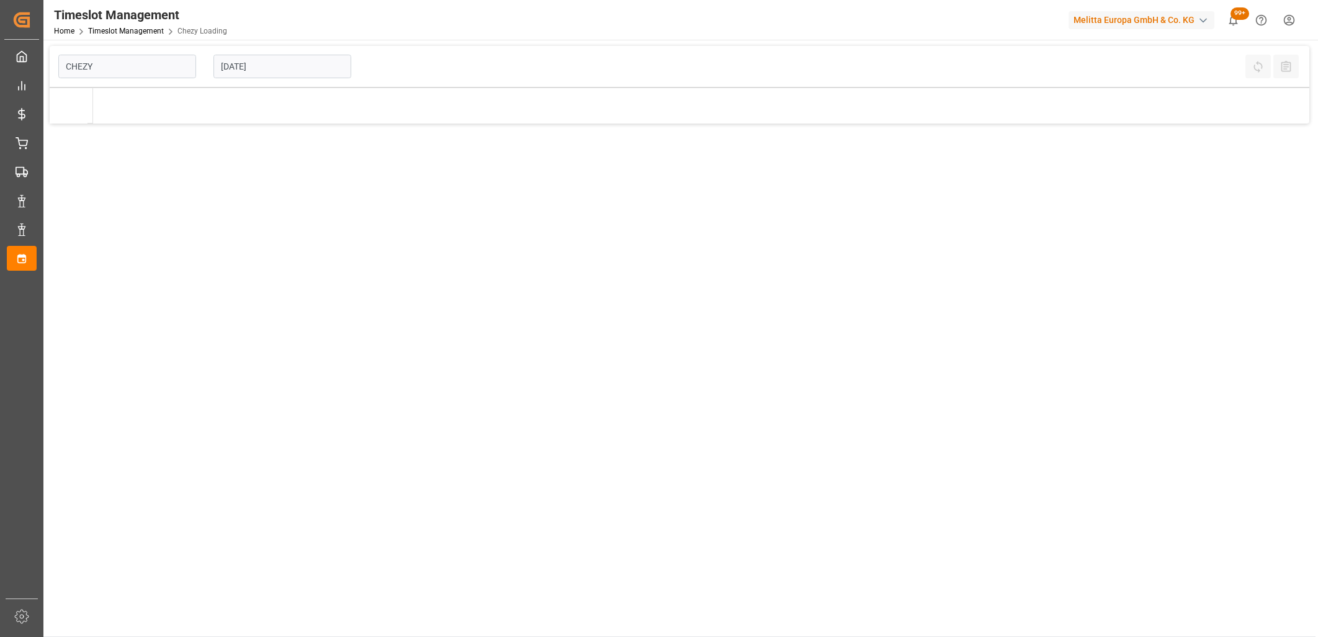
type input "Chezy Loading"
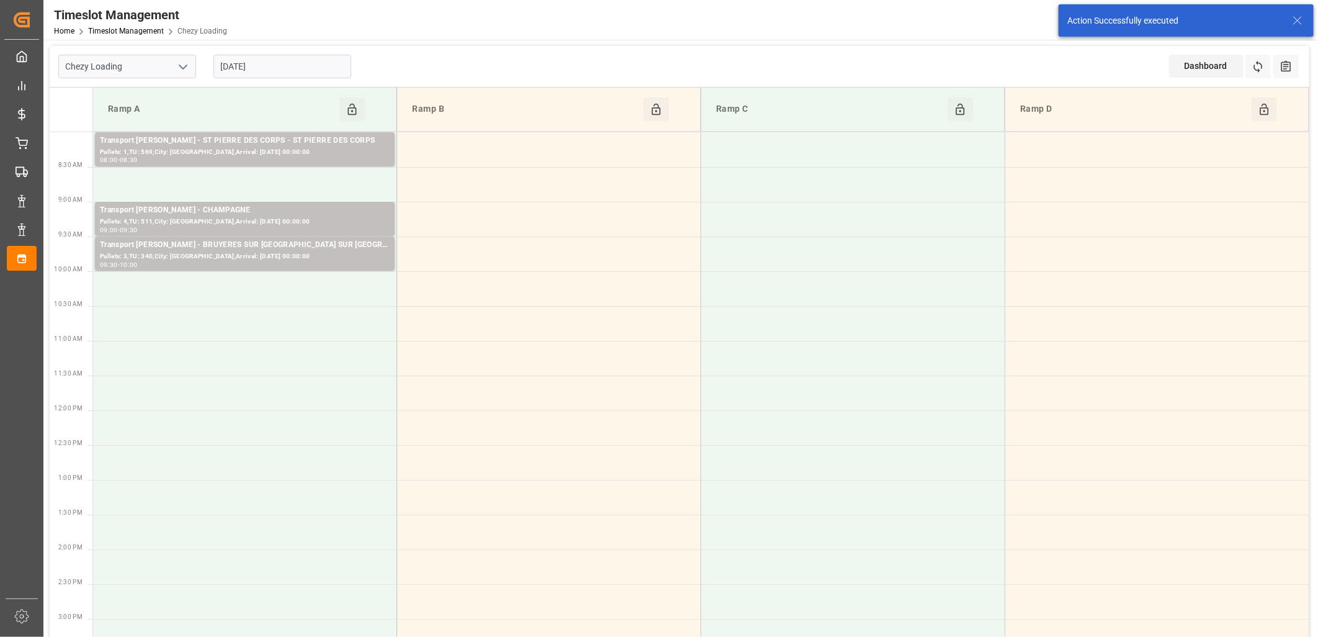
click at [287, 69] on input "[DATE]" at bounding box center [283, 67] width 138 height 24
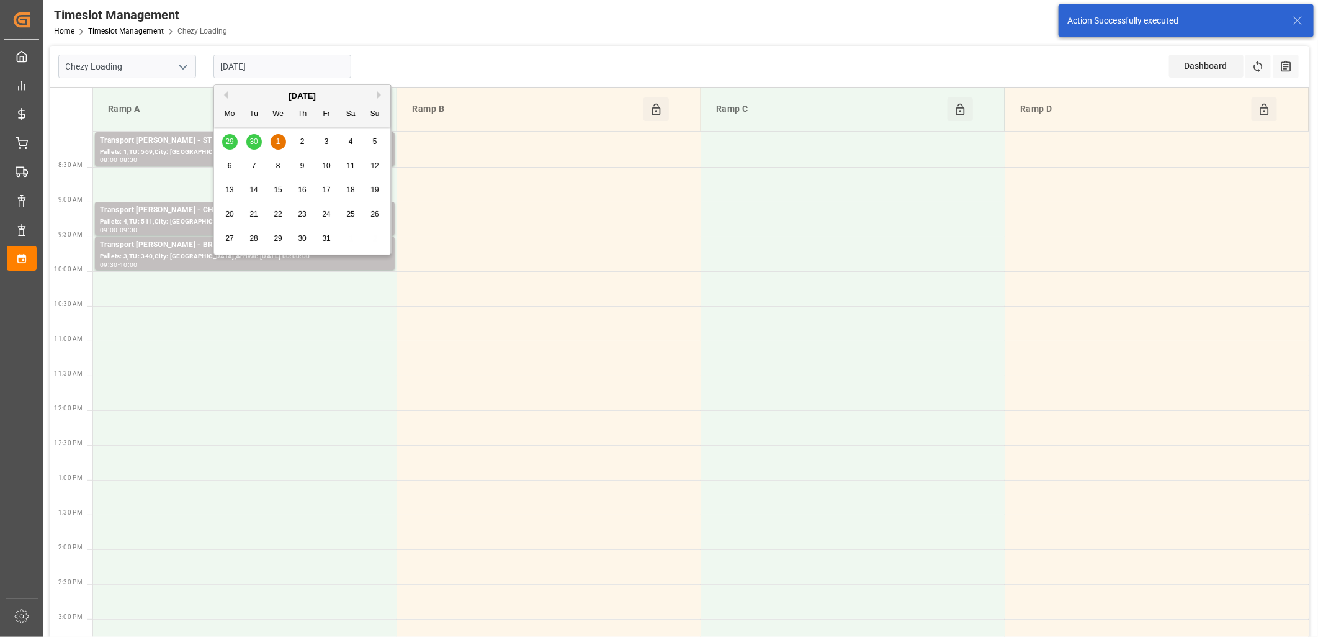
click at [226, 96] on button "Previous Month" at bounding box center [223, 94] width 7 height 7
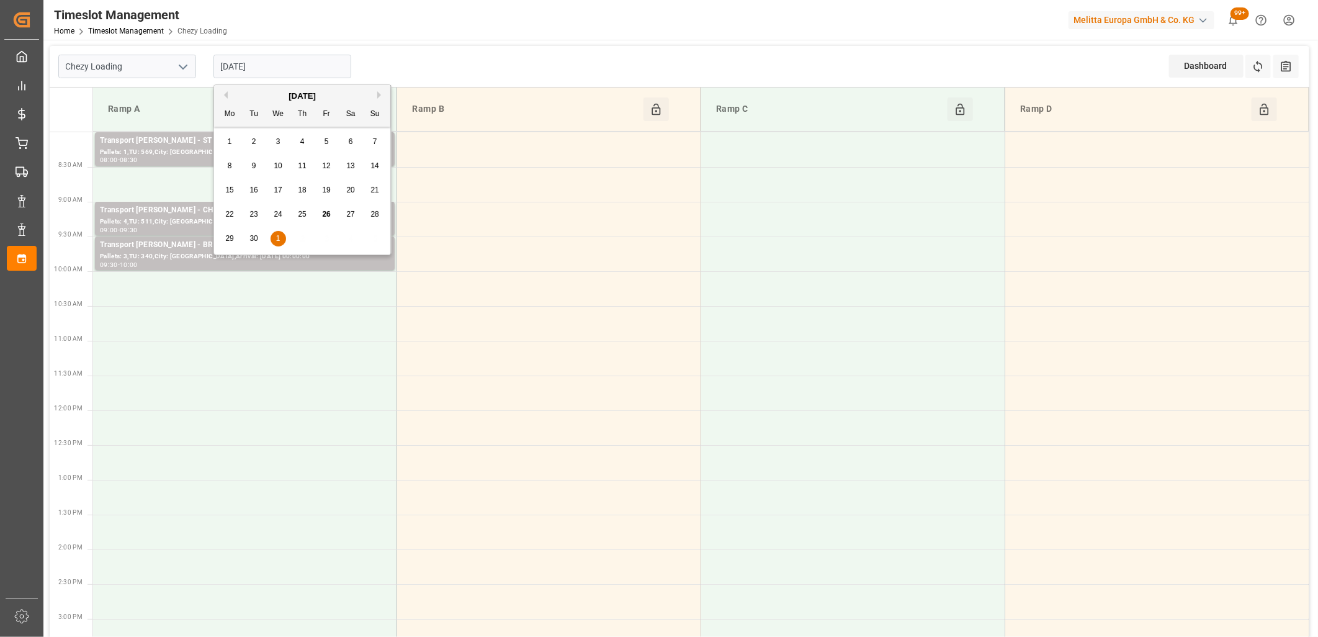
click at [227, 240] on span "29" at bounding box center [229, 238] width 8 height 9
type input "[DATE]"
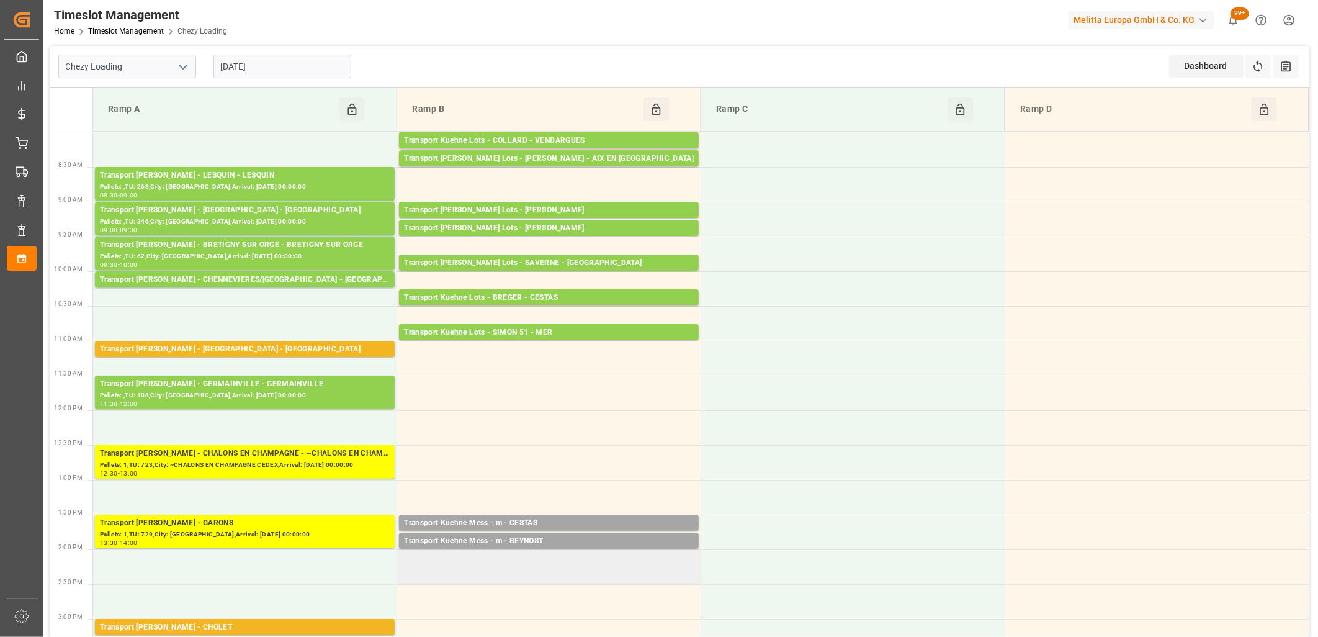
click at [646, 566] on td at bounding box center [549, 566] width 304 height 35
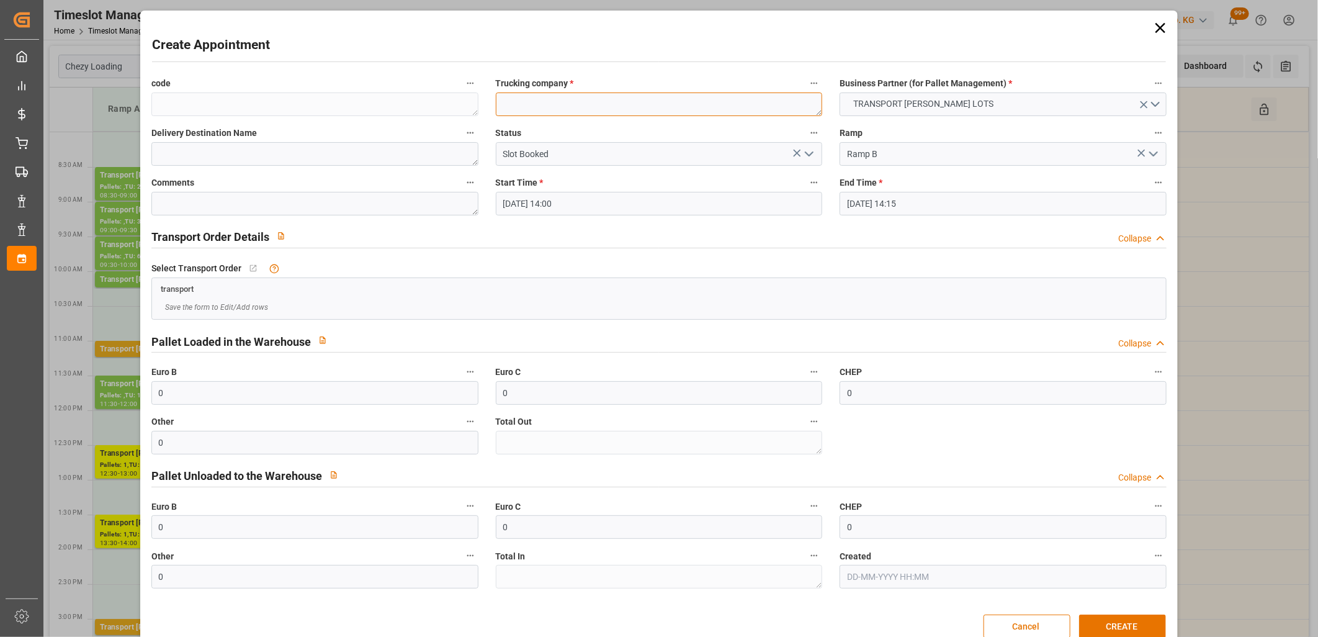
click at [642, 109] on textarea at bounding box center [659, 104] width 327 height 24
type textarea "m"
click at [1118, 633] on button "CREATE" at bounding box center [1122, 627] width 87 height 24
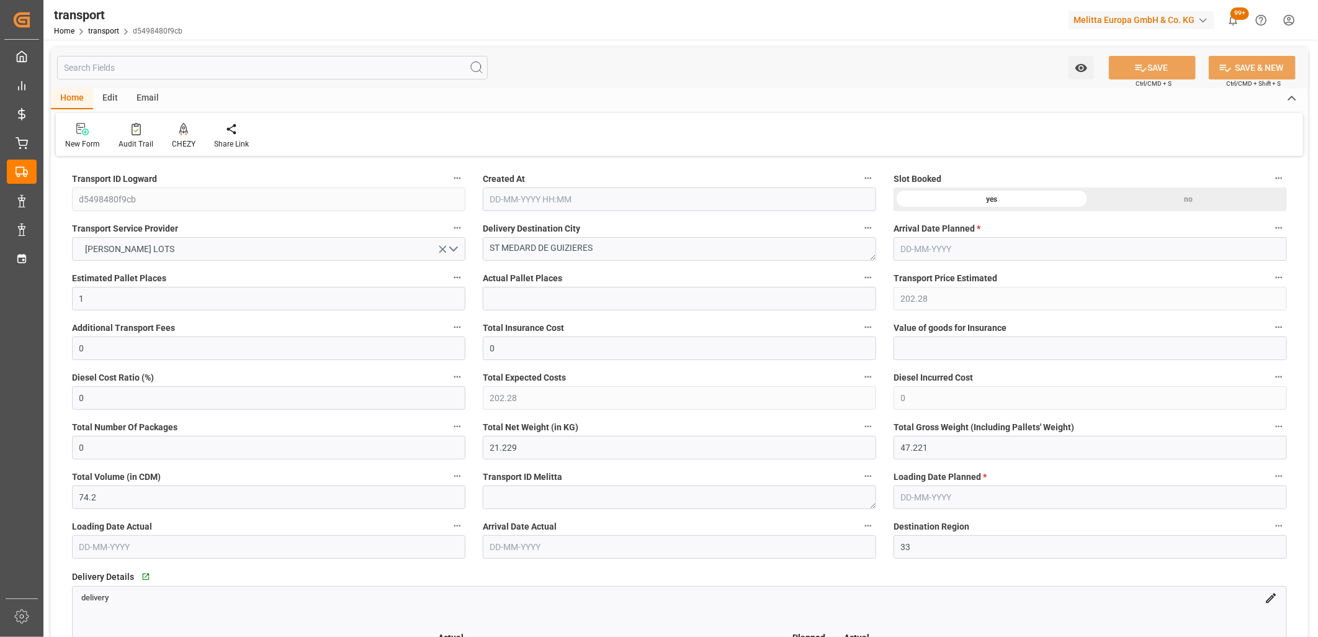
type input "26-09-2025 11:48"
type input "02-10-2025"
type input "[DATE]"
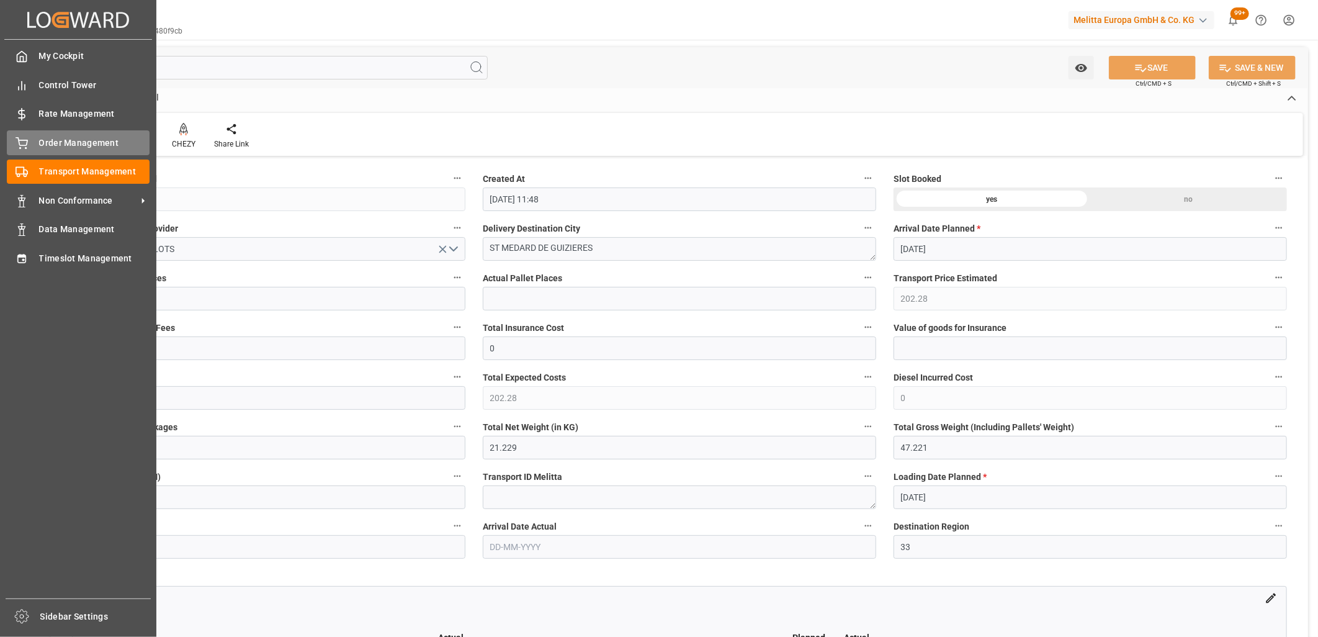
click at [29, 147] on div "Order Management Order Management" at bounding box center [78, 142] width 143 height 24
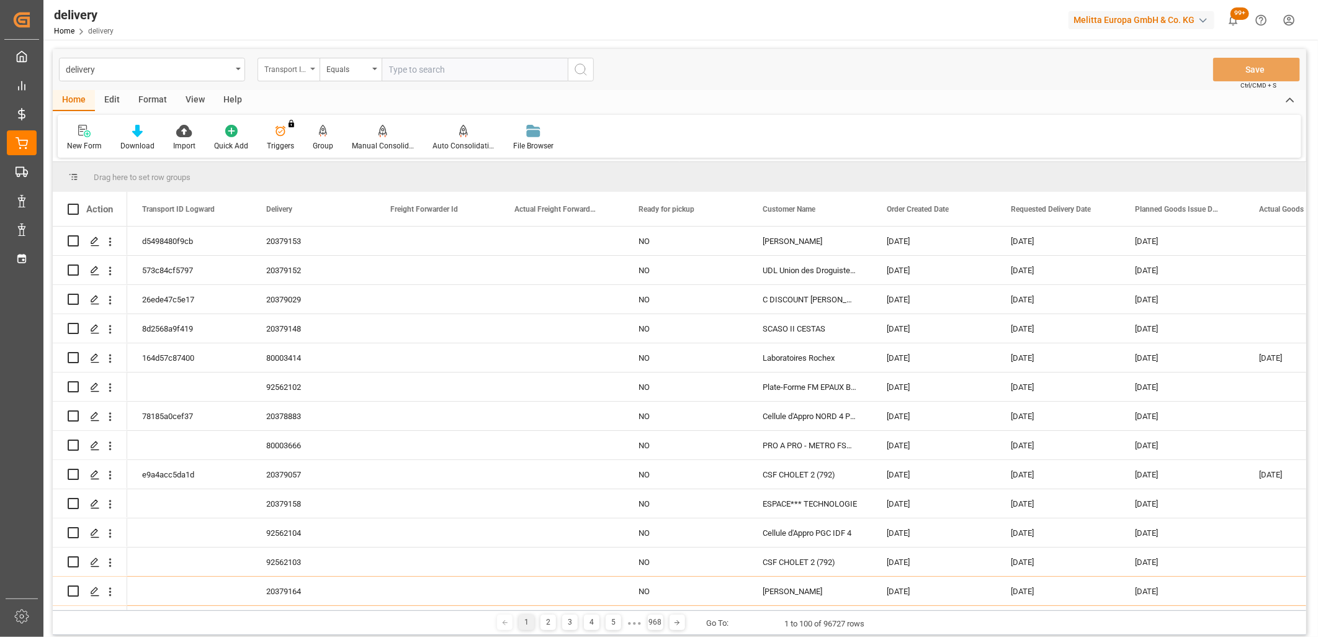
click at [314, 65] on div "Transport ID Logward" at bounding box center [289, 70] width 62 height 24
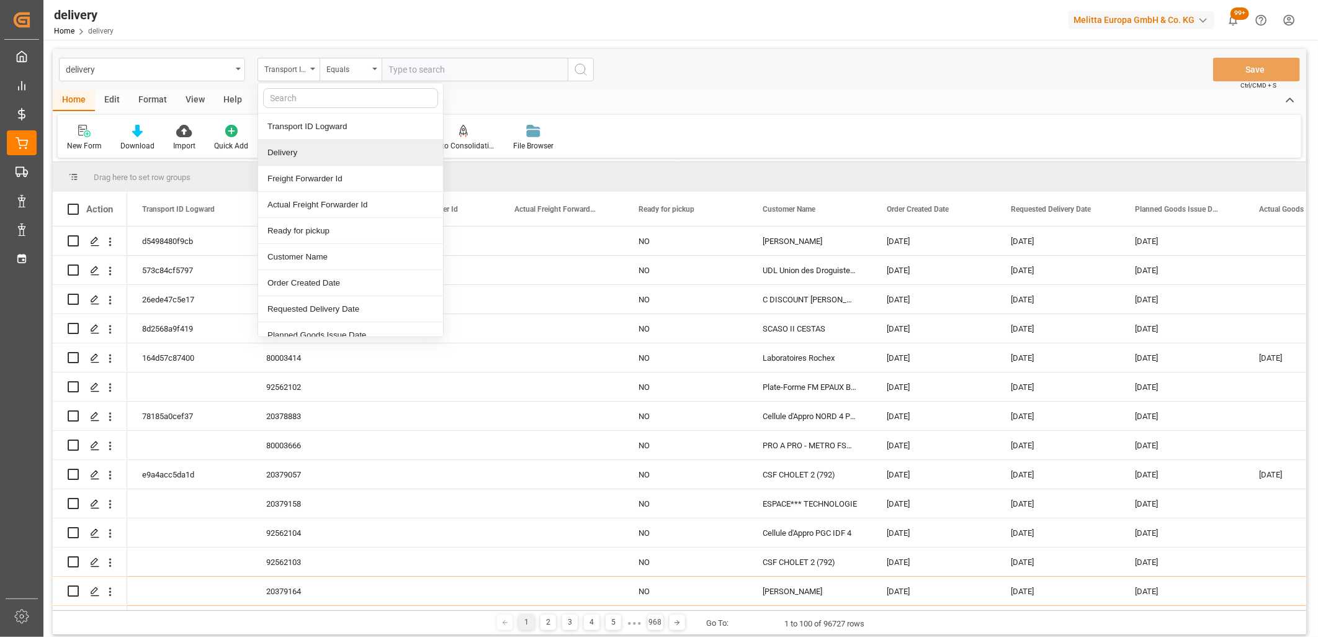
click at [294, 159] on div "Delivery" at bounding box center [350, 153] width 185 height 26
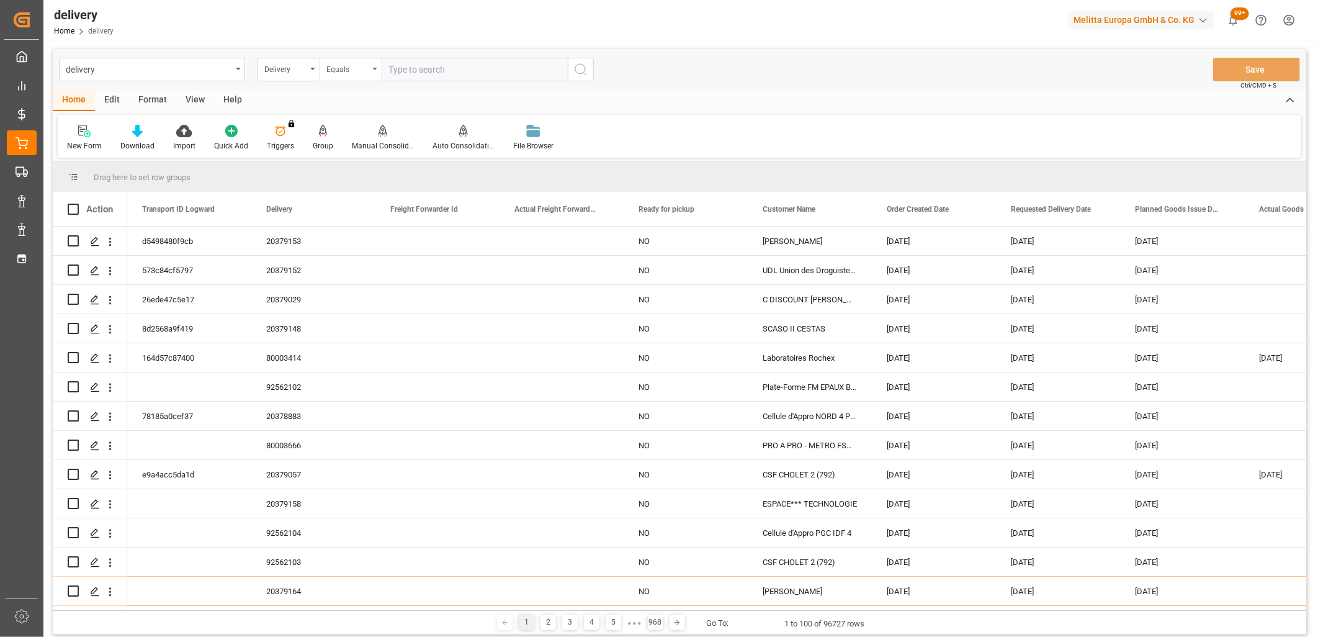
click at [373, 65] on div "Equals" at bounding box center [351, 70] width 62 height 24
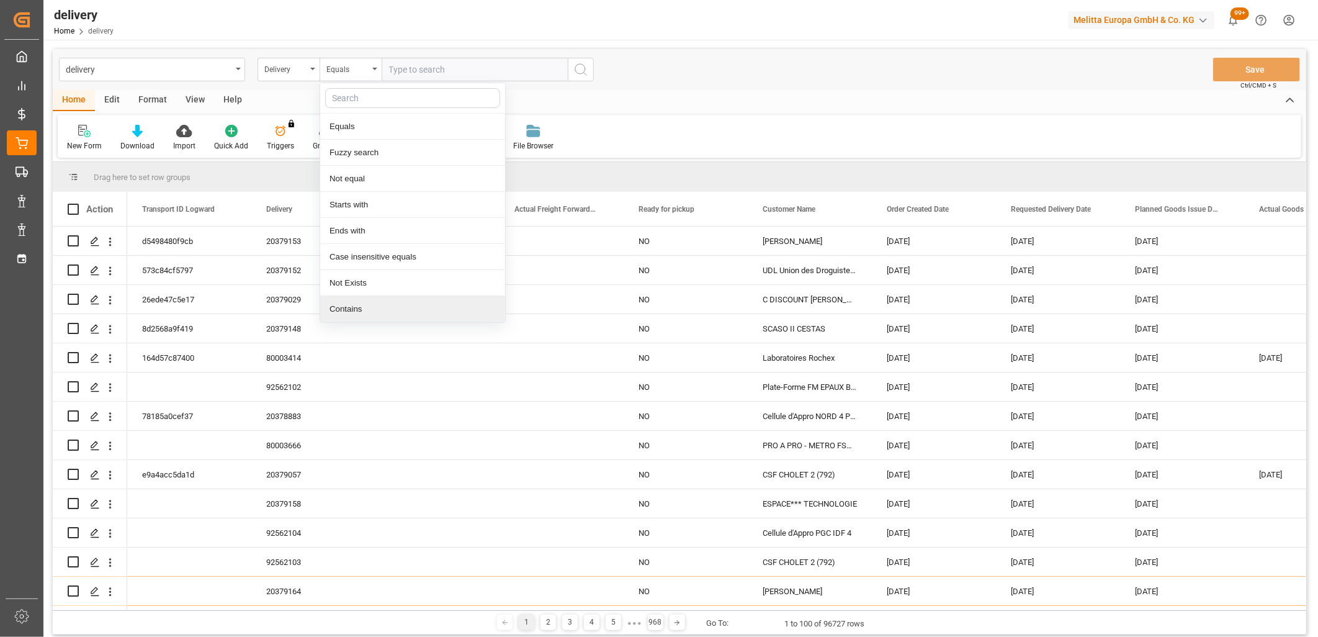
click at [362, 305] on div "Contains" at bounding box center [412, 309] width 185 height 26
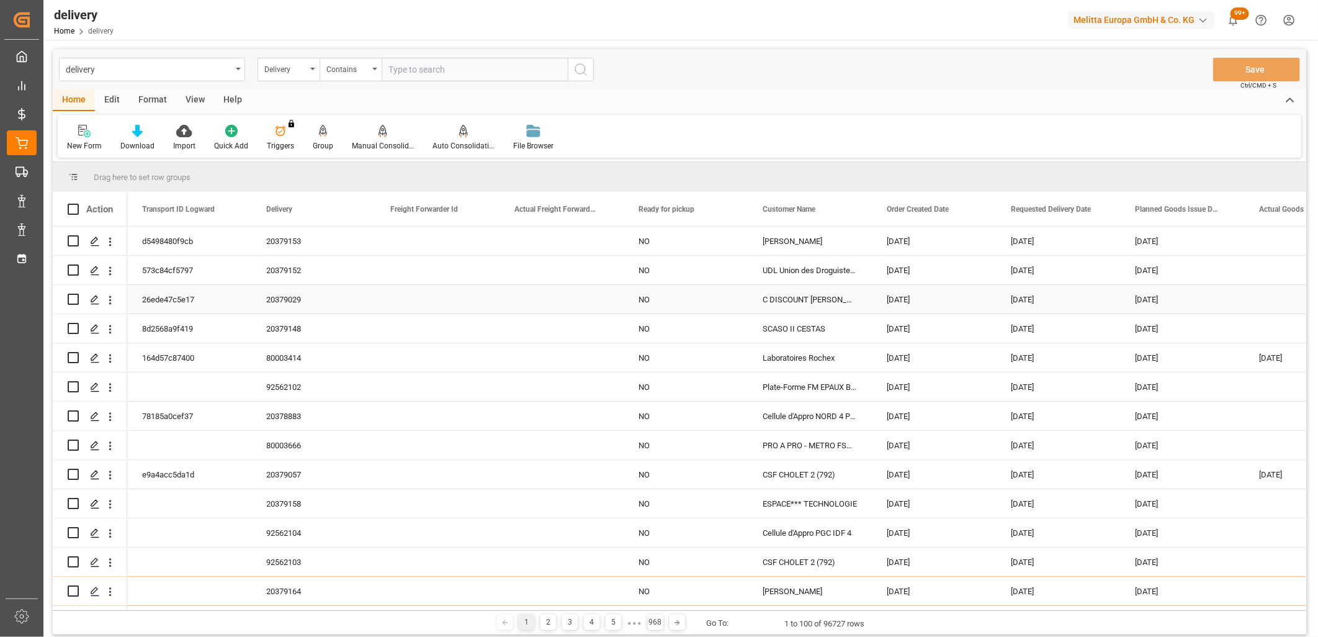
click at [362, 305] on div "20379029" at bounding box center [313, 299] width 124 height 29
click at [402, 61] on input "text" at bounding box center [475, 70] width 186 height 24
click at [486, 245] on div "Press SPACE to select this row." at bounding box center [438, 241] width 124 height 29
click at [400, 95] on div "Home Edit Format View Help" at bounding box center [680, 100] width 1254 height 21
click at [405, 75] on input "text" at bounding box center [475, 70] width 186 height 24
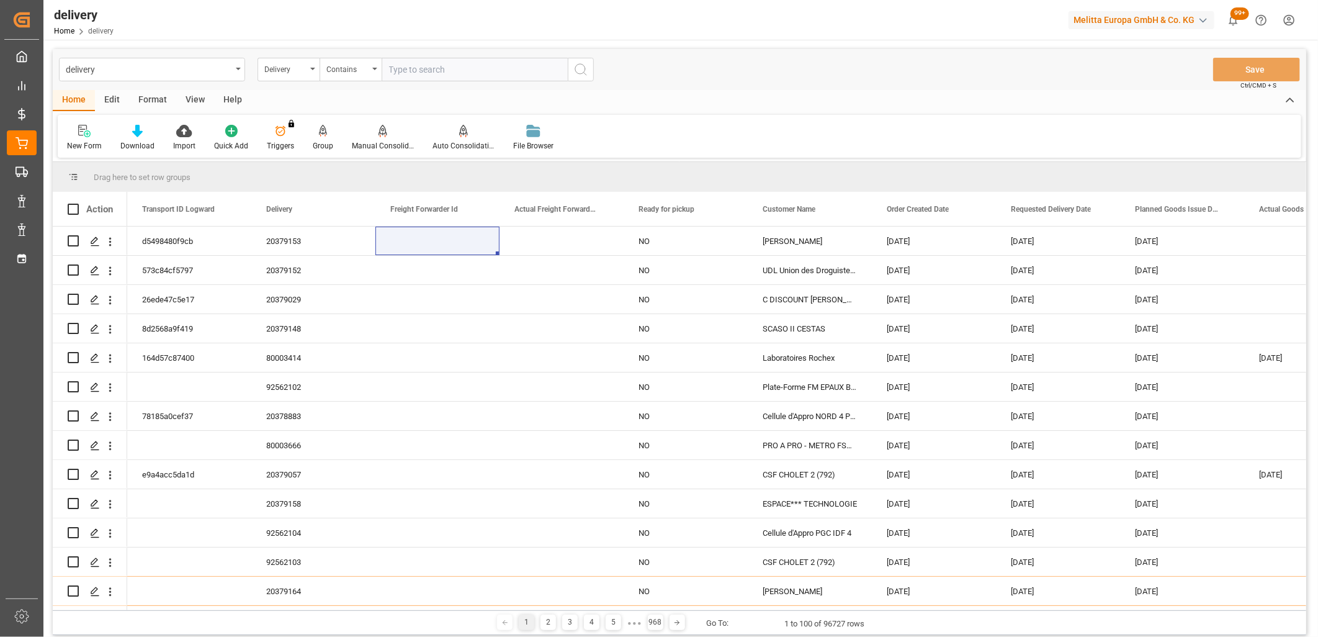
paste input "20379138,20379098,92562103,20379149,20379150,20379137,20379099,92562101,2037915…"
type input "20379138,20379098,92562103,20379149,20379150,20379137,20379099,92562101,2037915…"
click at [587, 70] on icon "search button" at bounding box center [581, 69] width 15 height 15
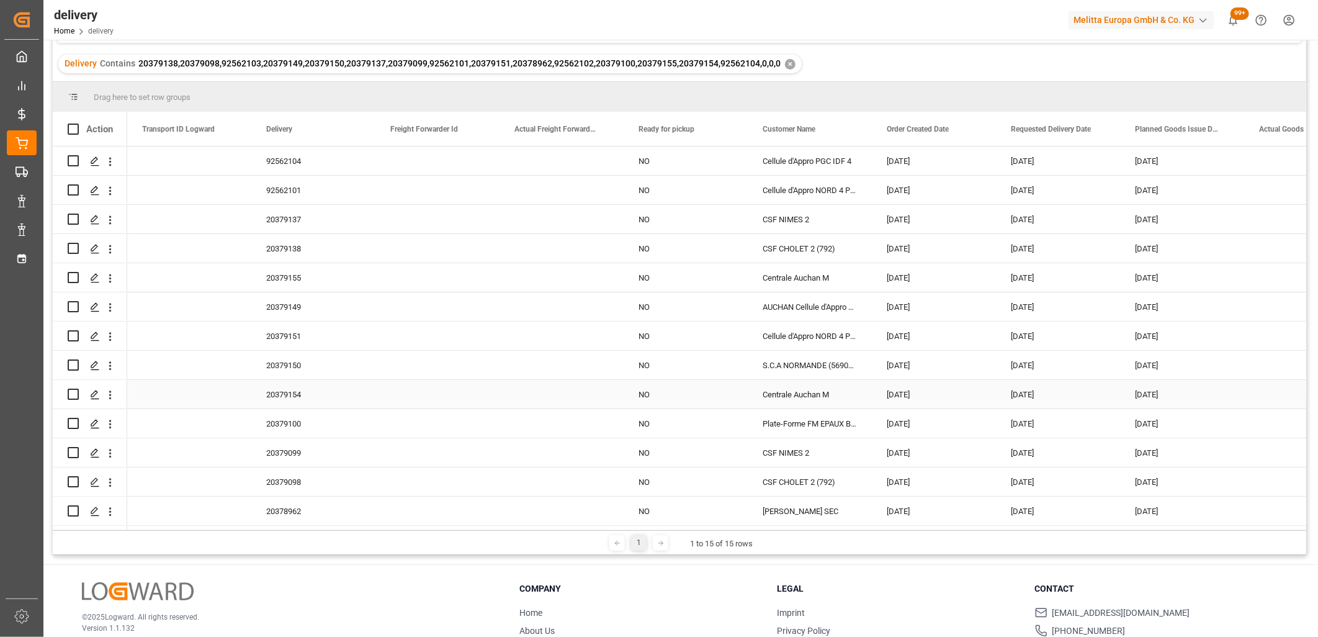
scroll to position [138, 0]
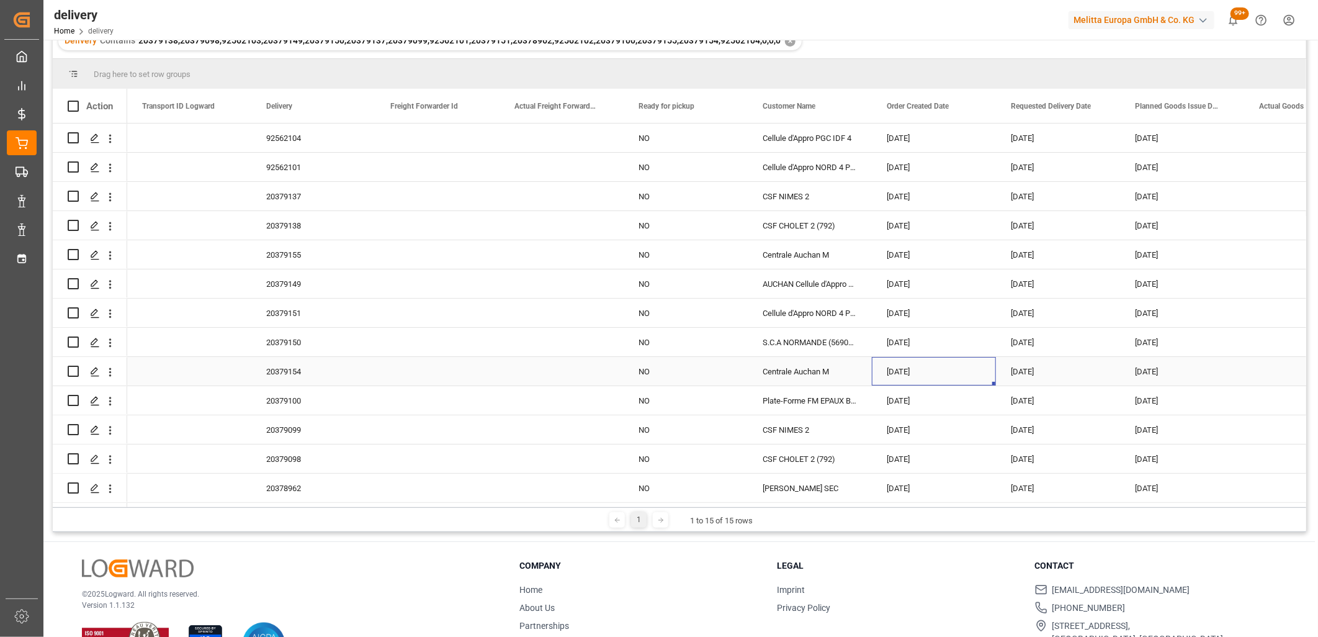
click at [926, 363] on div "[DATE]" at bounding box center [934, 371] width 124 height 29
drag, startPoint x: 994, startPoint y: 379, endPoint x: 979, endPoint y: 482, distance: 103.5
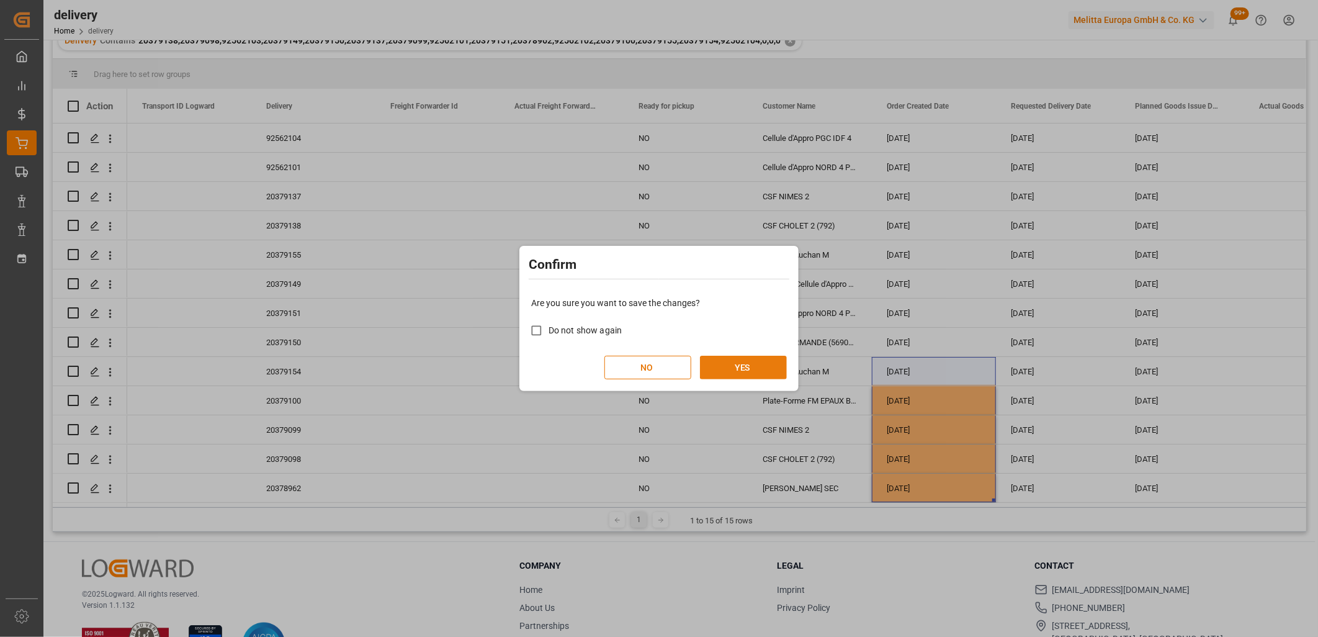
click at [766, 372] on button "YES" at bounding box center [743, 368] width 87 height 24
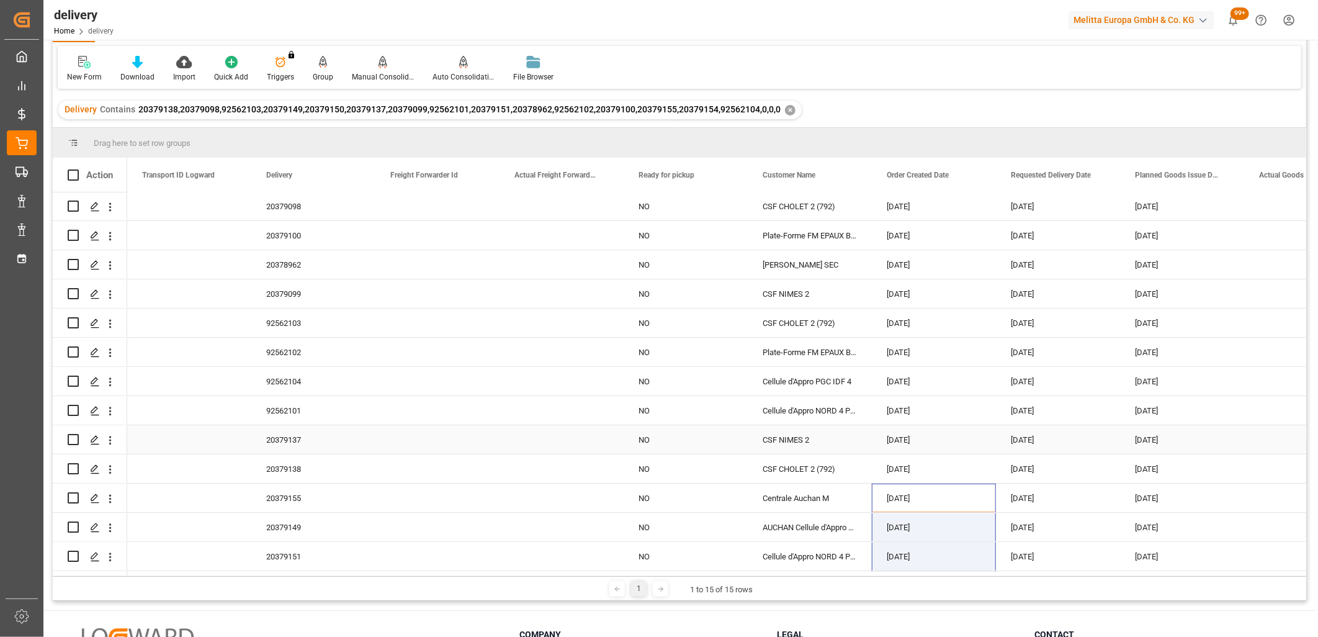
scroll to position [0, 0]
click at [68, 467] on input "Press Space to toggle row selection (unchecked)" at bounding box center [73, 469] width 11 height 11
checkbox input "true"
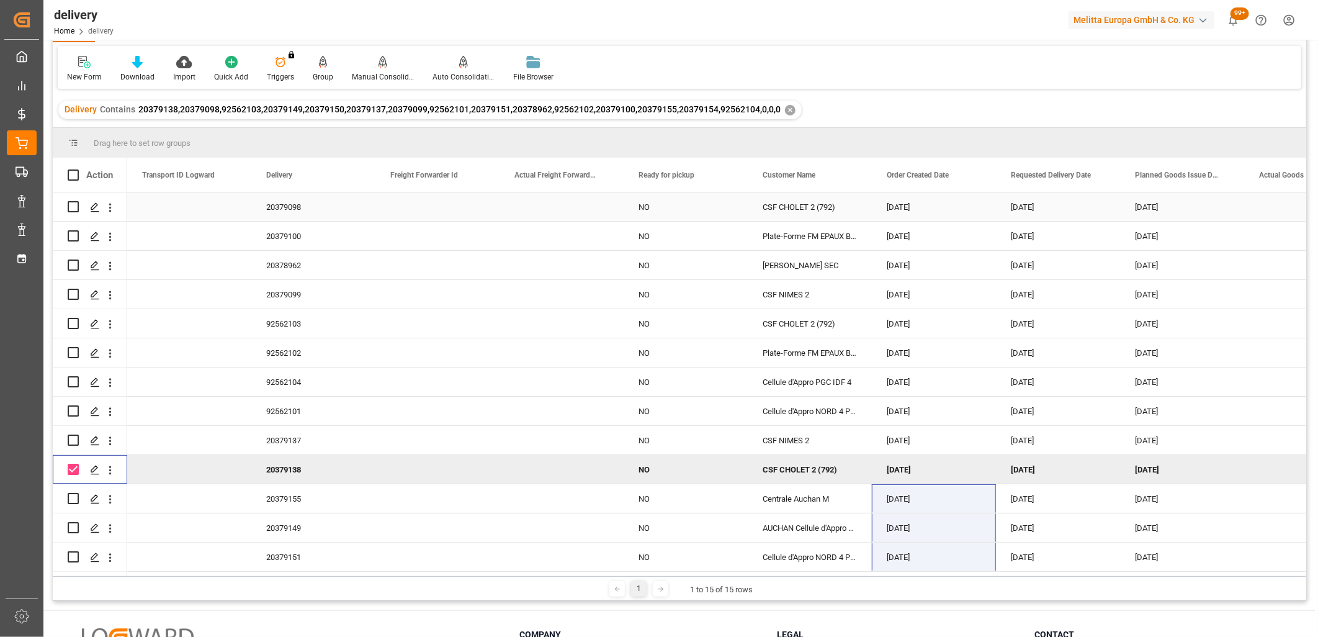
click at [71, 205] on input "Press Space to toggle row selection (unchecked)" at bounding box center [73, 206] width 11 height 11
checkbox input "true"
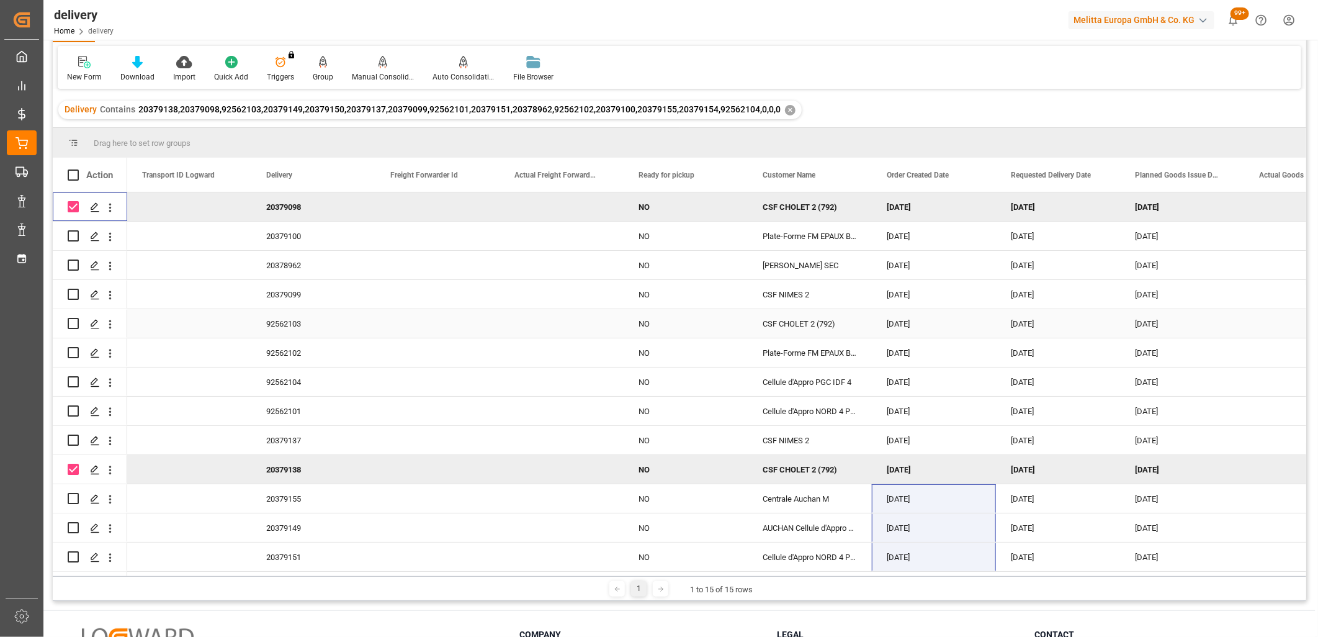
click at [73, 323] on input "Press Space to toggle row selection (unchecked)" at bounding box center [73, 323] width 11 height 11
checkbox input "true"
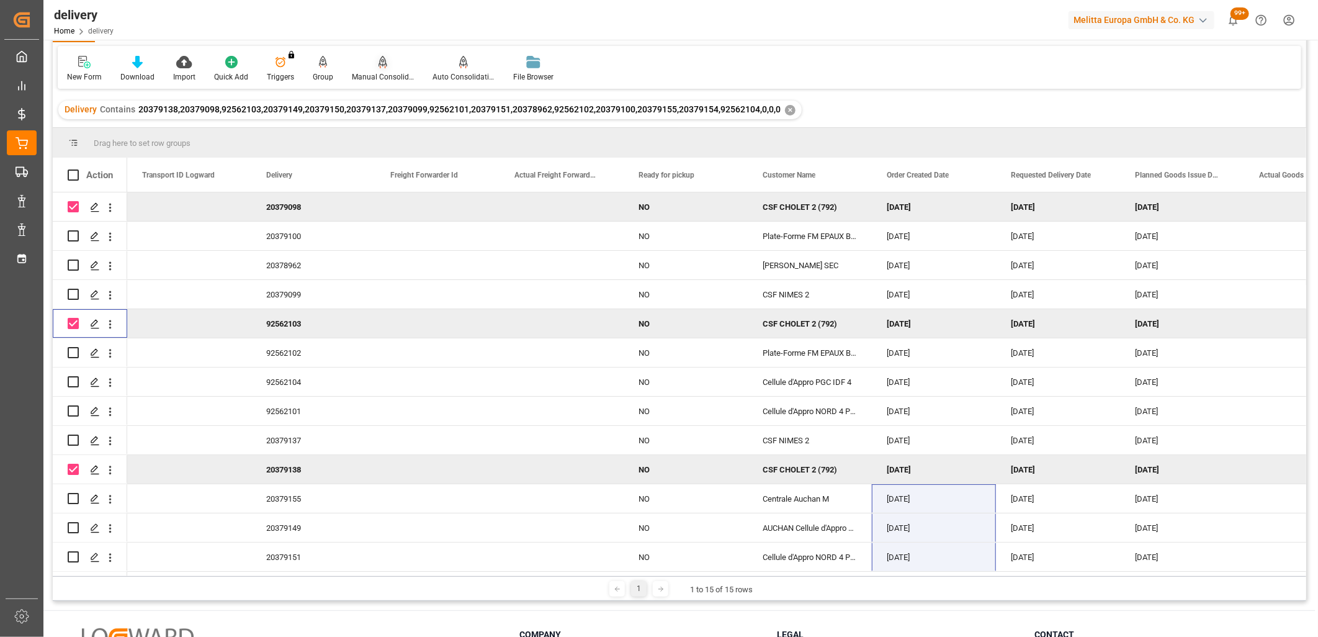
click at [382, 67] on icon at bounding box center [383, 67] width 6 height 2
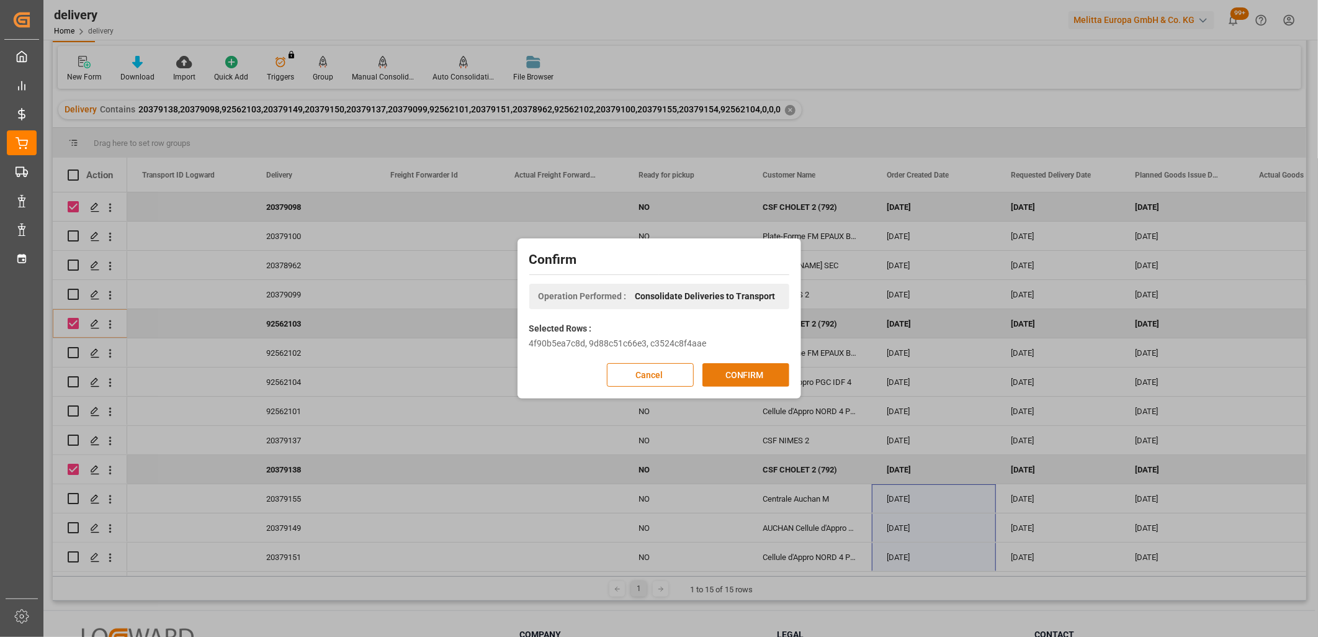
click at [765, 376] on button "CONFIRM" at bounding box center [746, 375] width 87 height 24
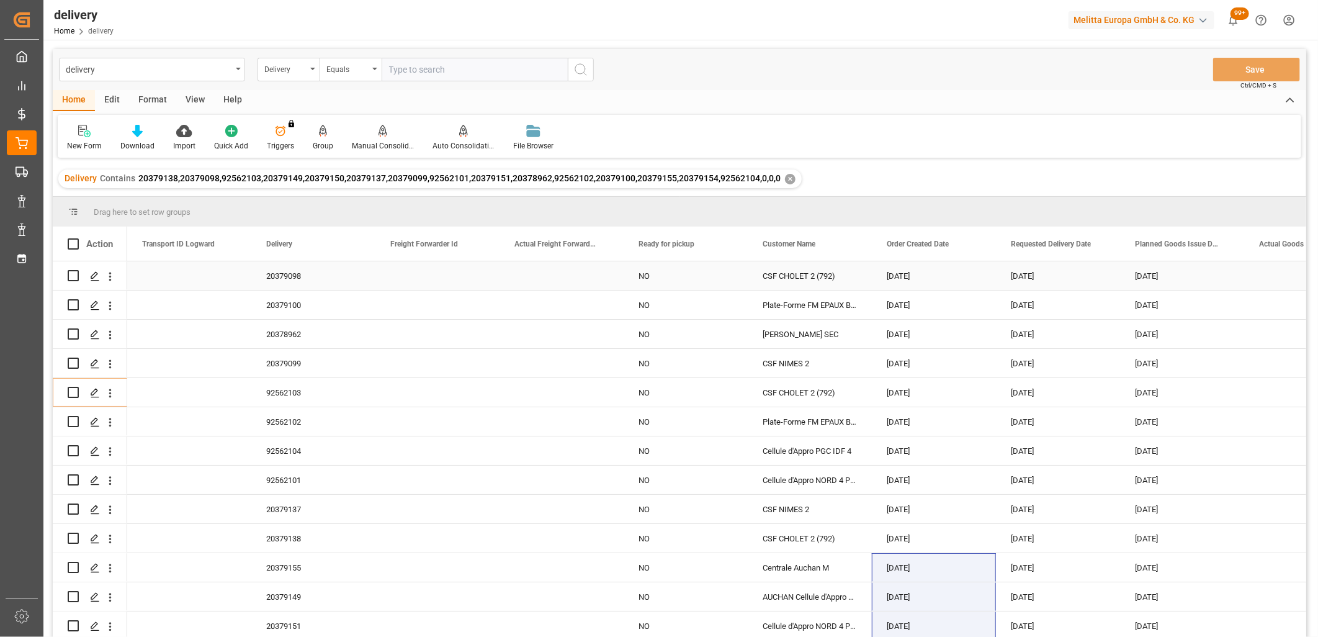
click at [1046, 275] on div "[DATE]" at bounding box center [1058, 275] width 124 height 29
click at [1097, 274] on div "[DATE]" at bounding box center [1058, 275] width 124 height 29
click at [1022, 276] on div "[DATE]" at bounding box center [1058, 275] width 124 height 29
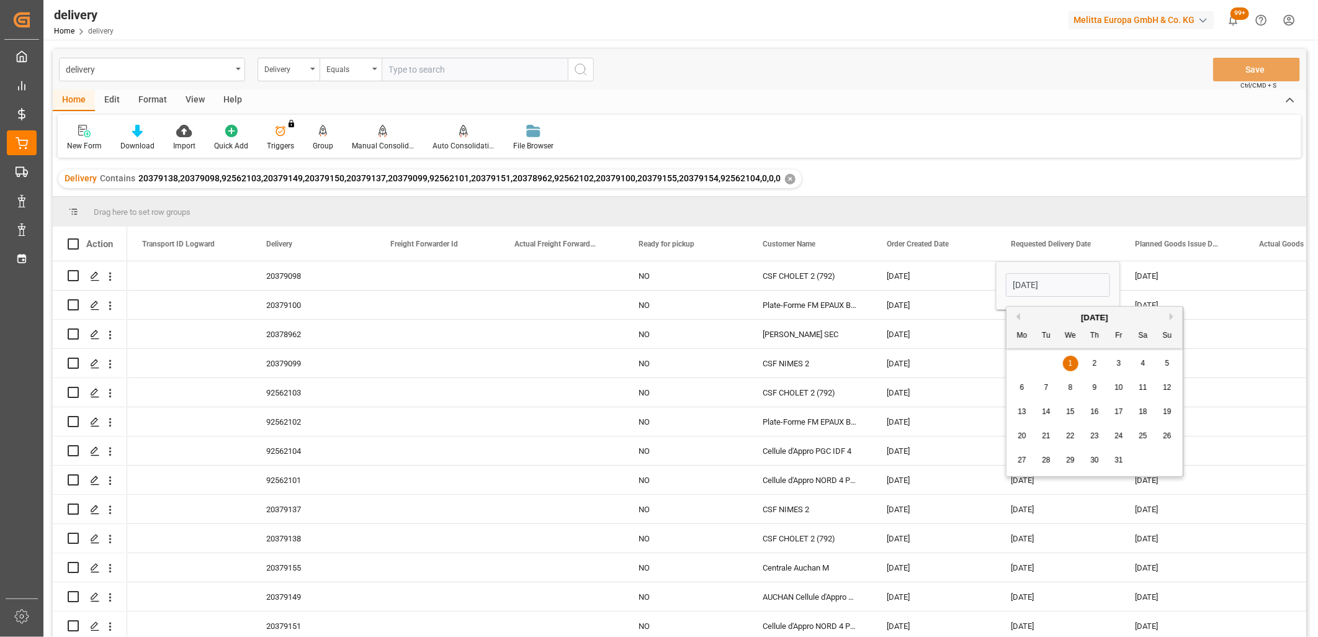
click at [1122, 364] on div "3" at bounding box center [1120, 363] width 16 height 15
type input "[DATE]"
click at [1158, 271] on div "30-09-2025" at bounding box center [1182, 275] width 124 height 29
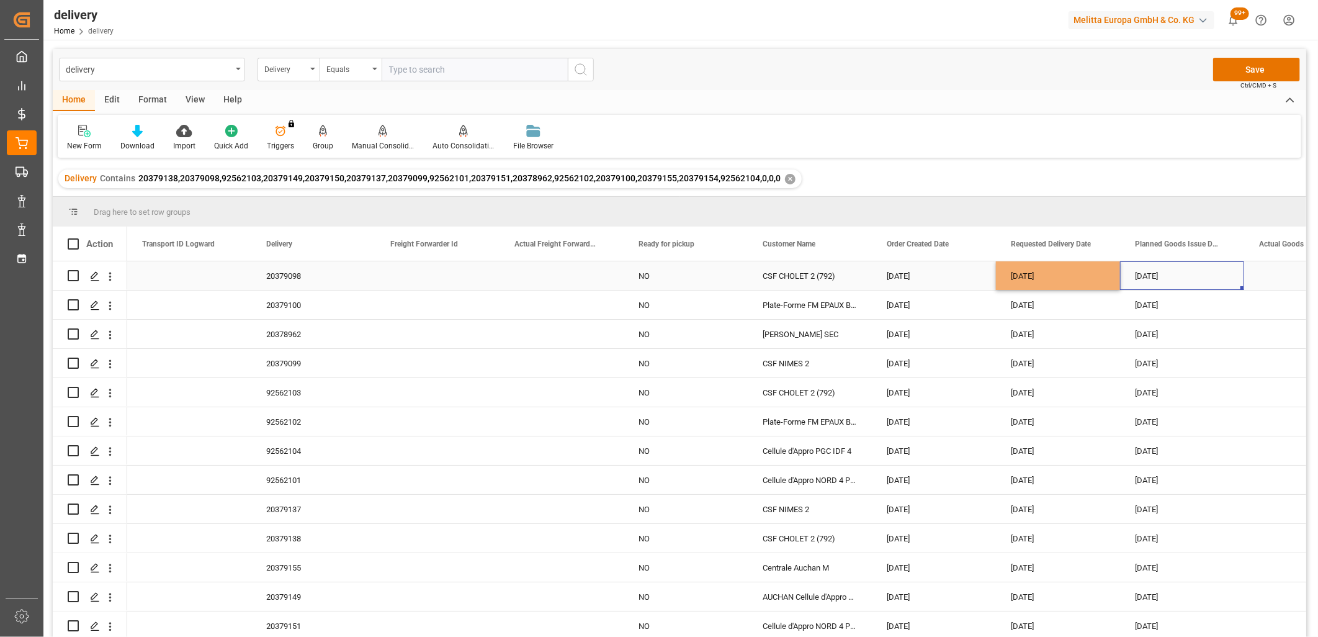
click at [1158, 271] on div "30-09-2025" at bounding box center [1182, 275] width 124 height 29
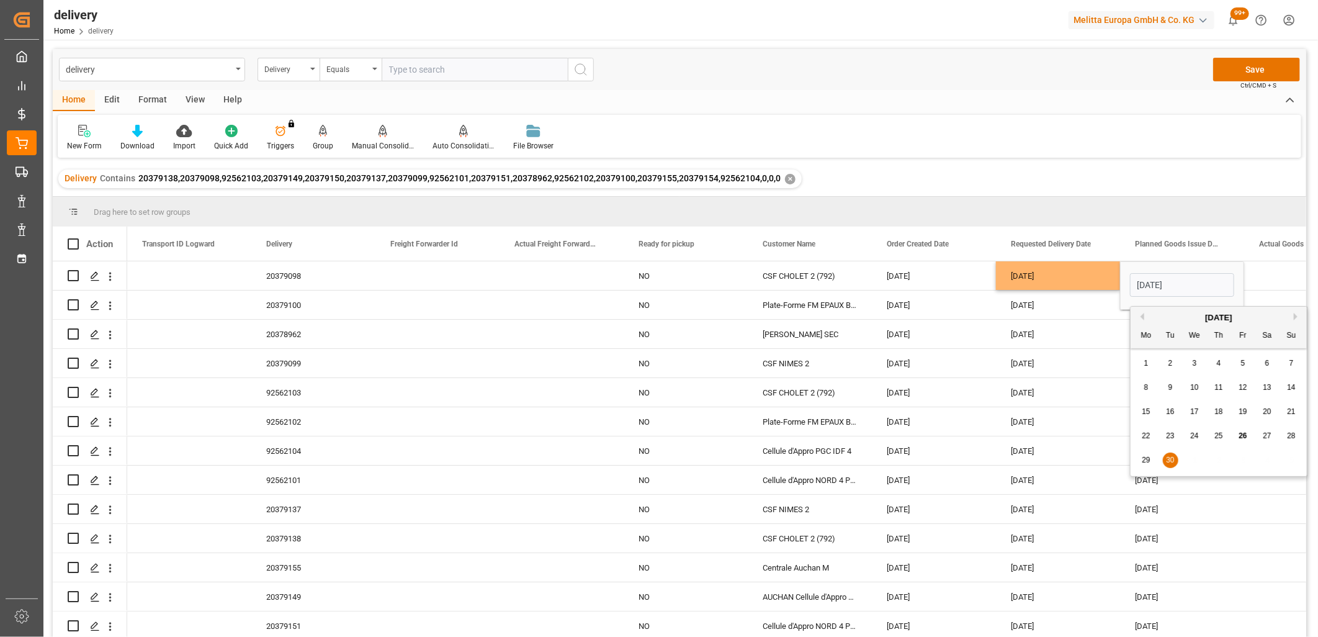
click at [1299, 315] on button "Next Month" at bounding box center [1297, 316] width 7 height 7
click at [1217, 364] on span "2" at bounding box center [1219, 363] width 4 height 9
type input "[DATE]"
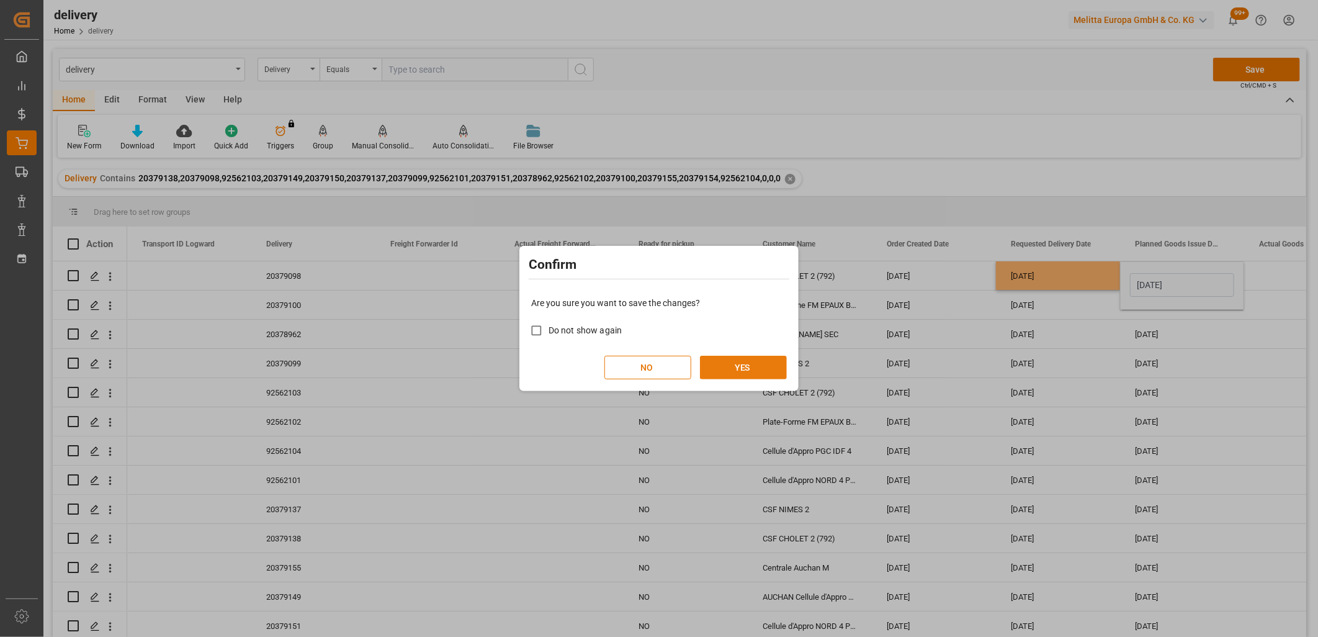
click at [761, 364] on button "YES" at bounding box center [743, 368] width 87 height 24
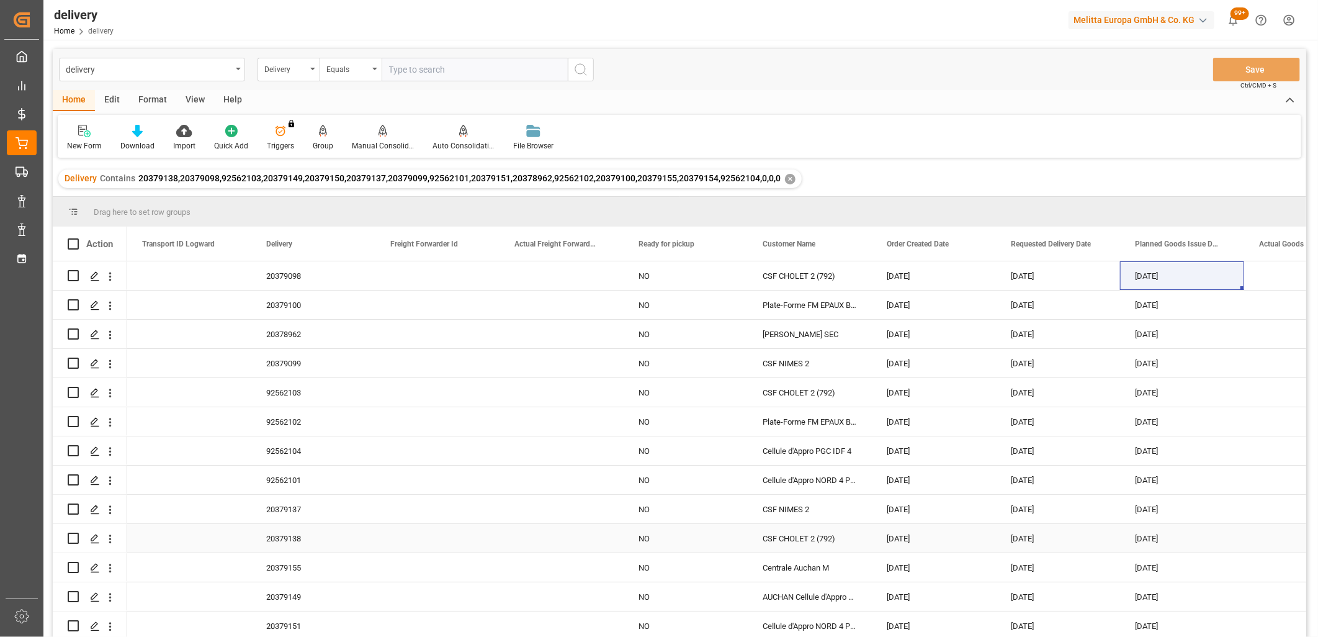
click at [1037, 538] on div "[DATE]" at bounding box center [1058, 538] width 124 height 29
click at [1037, 538] on div "01-10-2025" at bounding box center [1058, 538] width 124 height 29
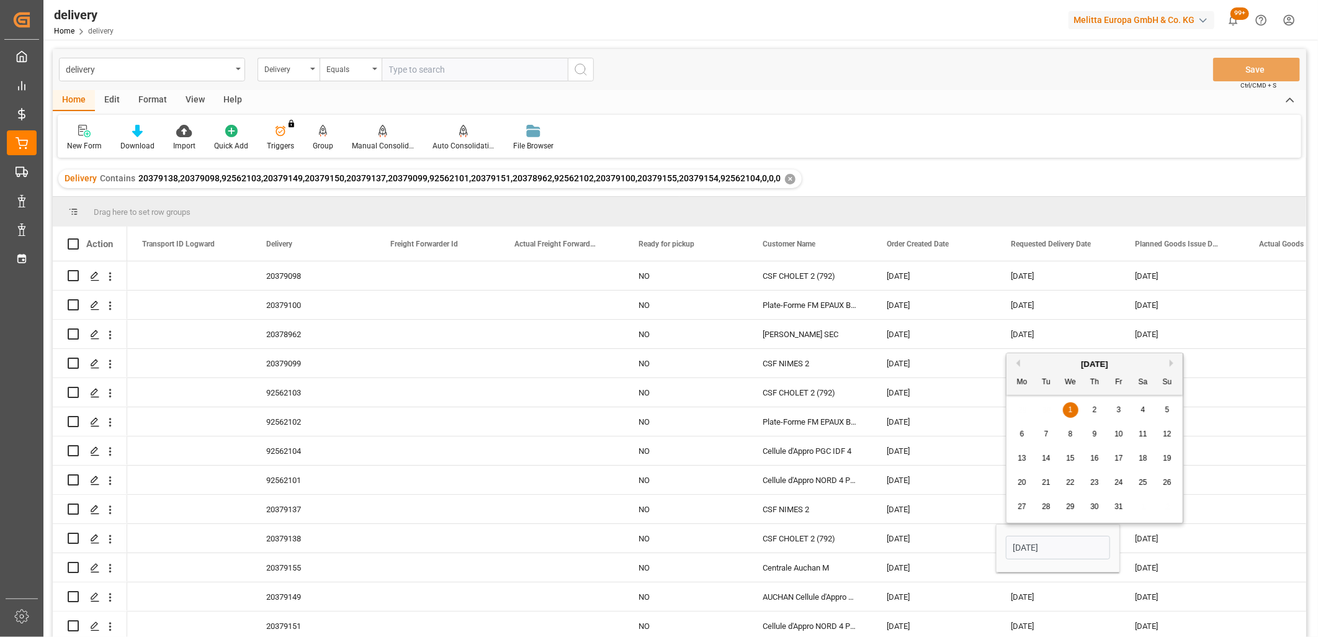
click at [1118, 410] on span "3" at bounding box center [1119, 409] width 4 height 9
type input "[DATE]"
click at [69, 538] on input "Press Space to toggle row selection (unchecked)" at bounding box center [73, 538] width 11 height 11
checkbox input "true"
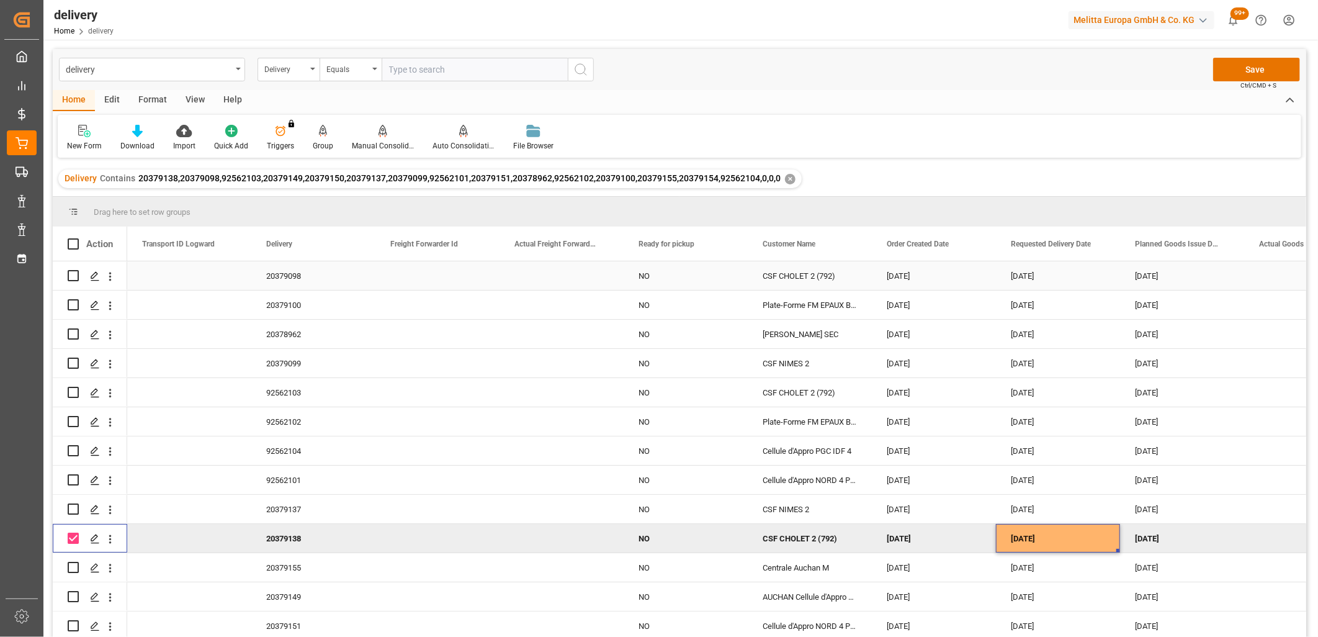
click at [77, 277] on input "Press Space to toggle row selection (unchecked)" at bounding box center [73, 275] width 11 height 11
checkbox input "true"
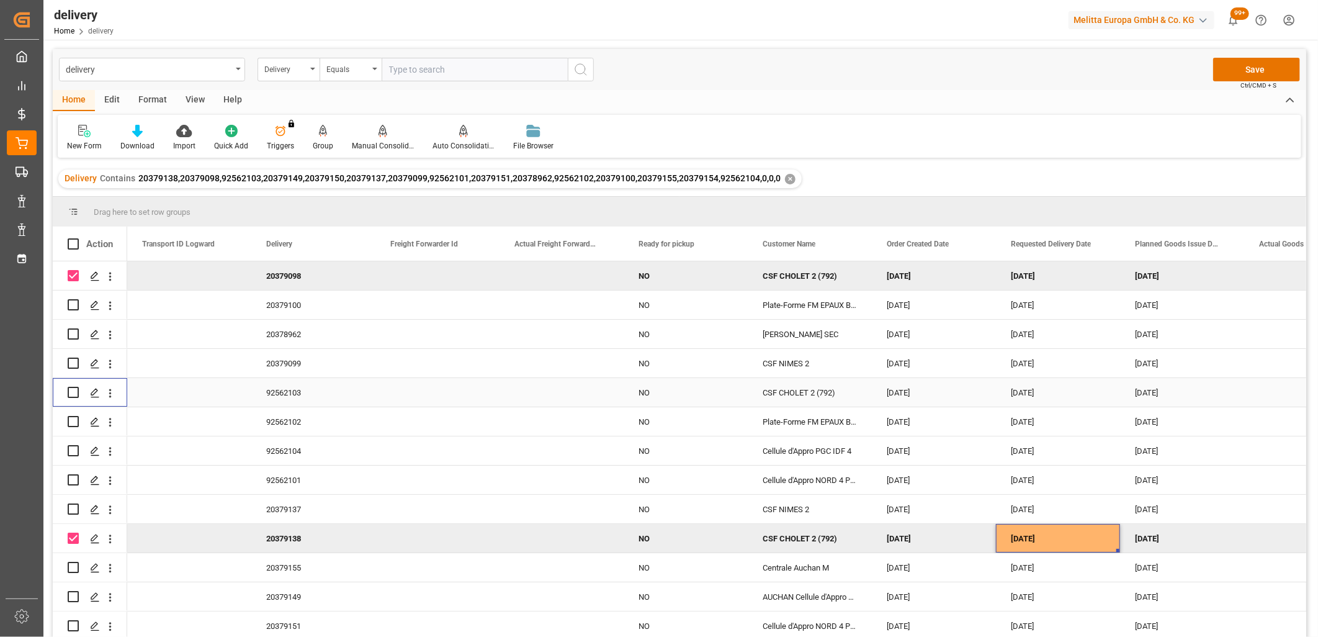
click at [71, 392] on input "Press Space to toggle row selection (unchecked)" at bounding box center [73, 392] width 11 height 11
checkbox input "true"
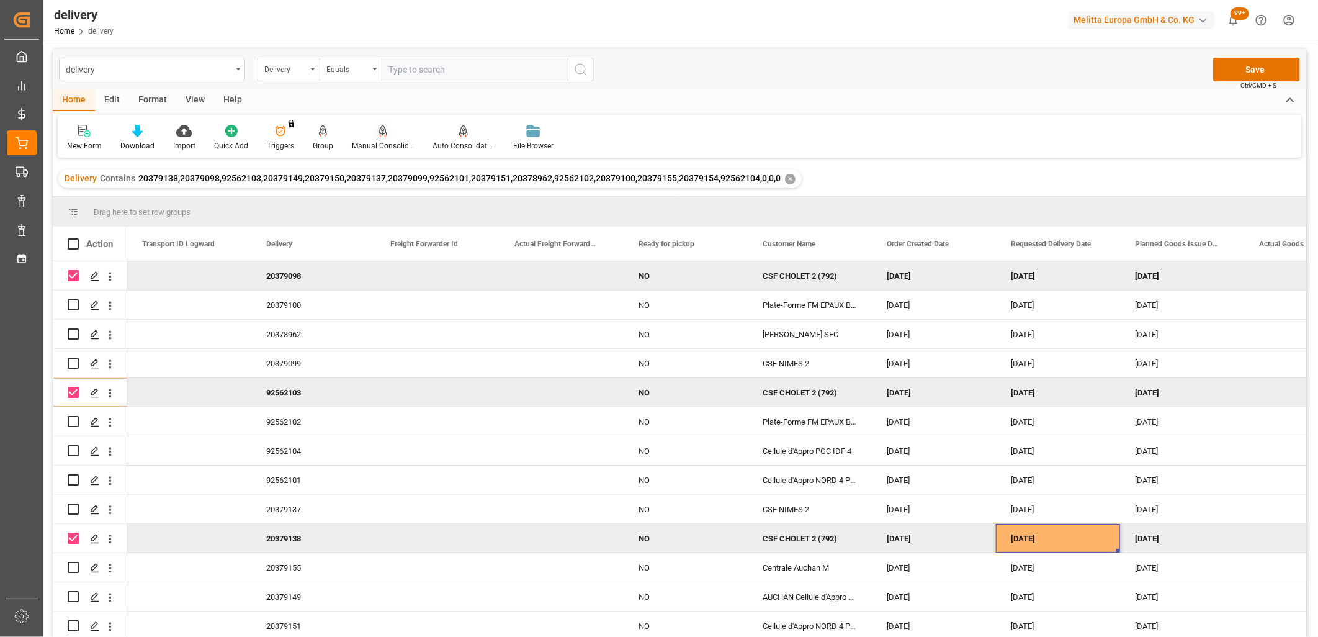
click at [380, 132] on icon at bounding box center [383, 131] width 9 height 12
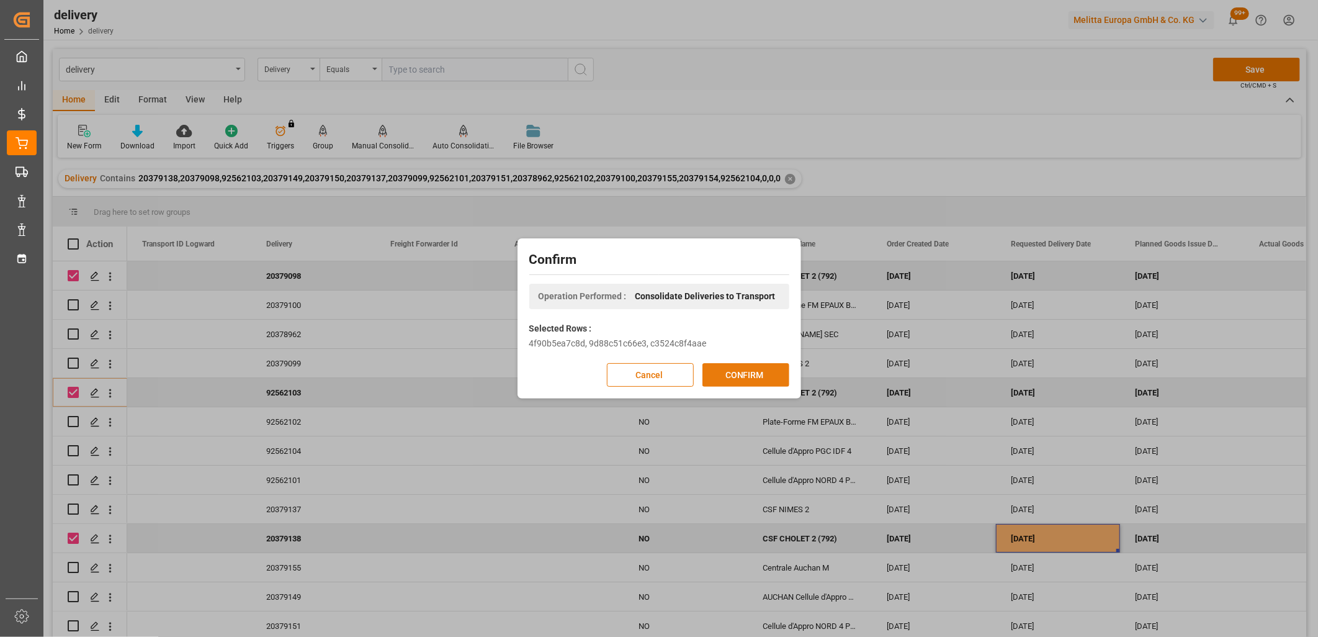
click at [772, 380] on button "CONFIRM" at bounding box center [746, 375] width 87 height 24
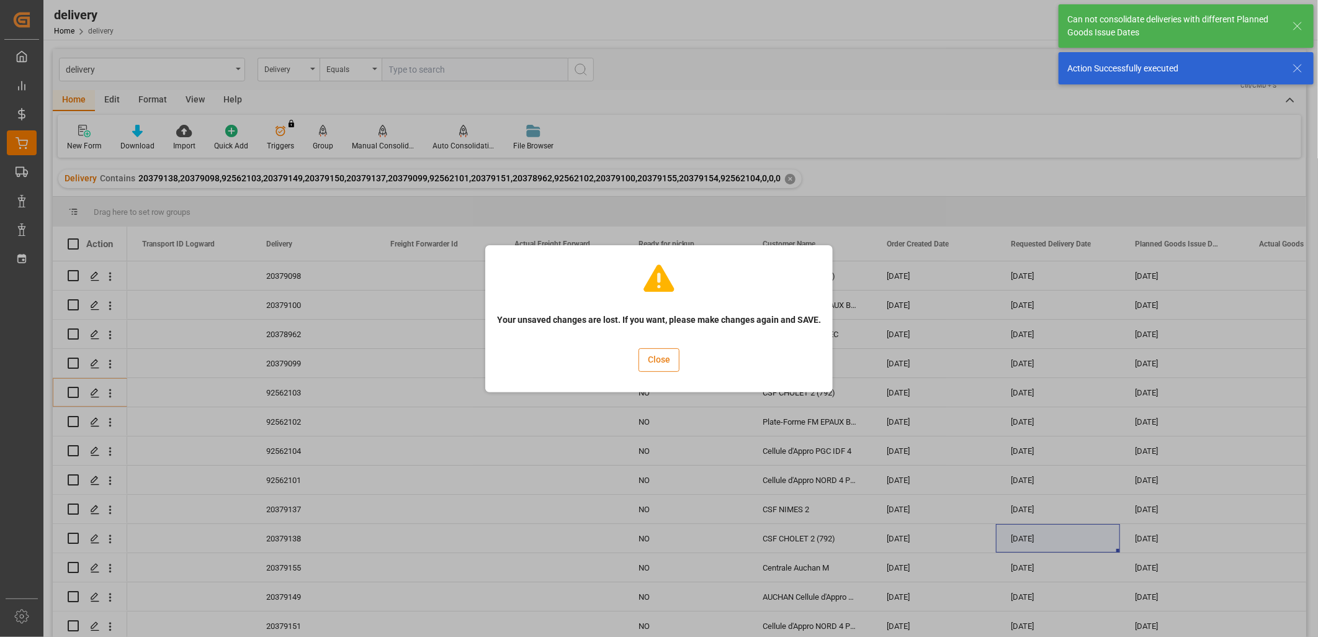
click at [669, 364] on button "Close" at bounding box center [659, 360] width 41 height 24
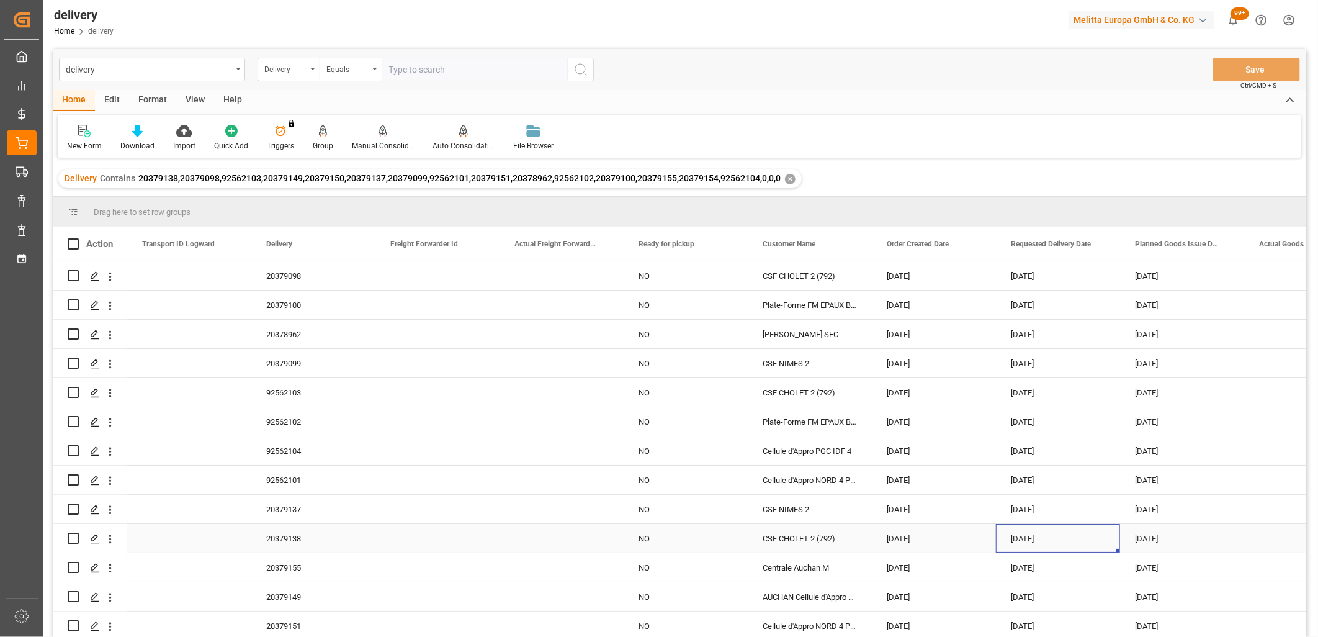
click at [1022, 540] on div "[DATE]" at bounding box center [1058, 538] width 124 height 29
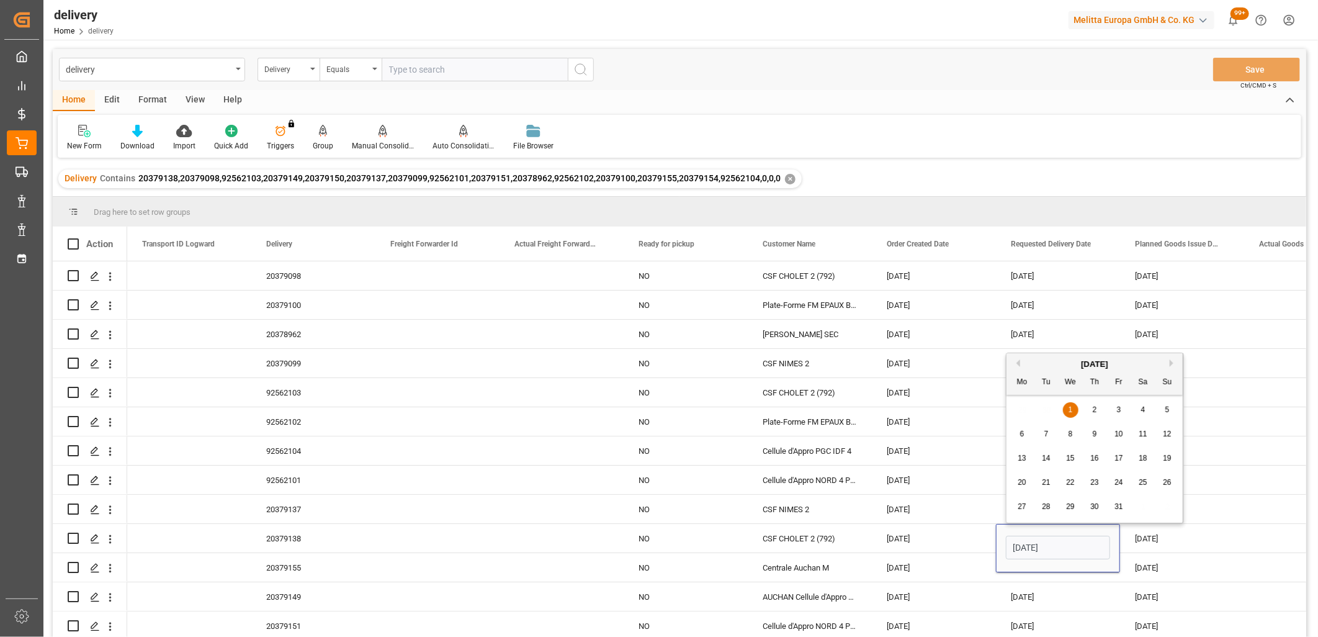
click at [1119, 408] on span "3" at bounding box center [1119, 409] width 4 height 9
type input "[DATE]"
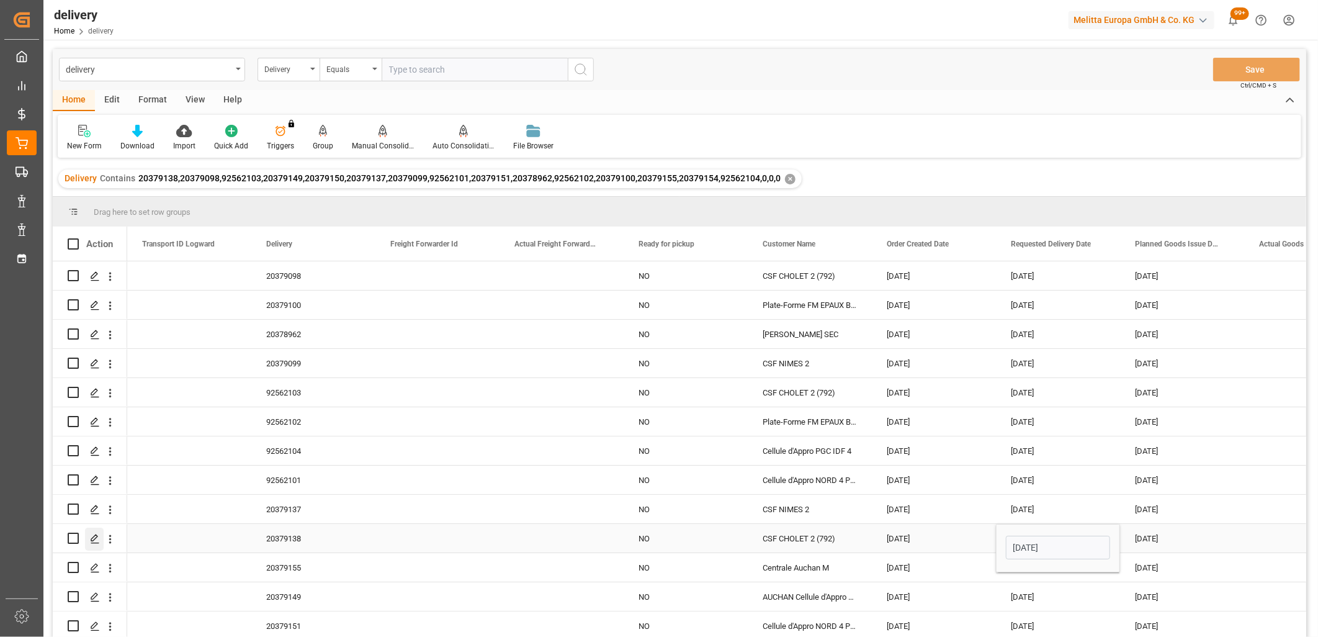
click at [97, 541] on icon "Press SPACE to select this row." at bounding box center [95, 539] width 10 height 10
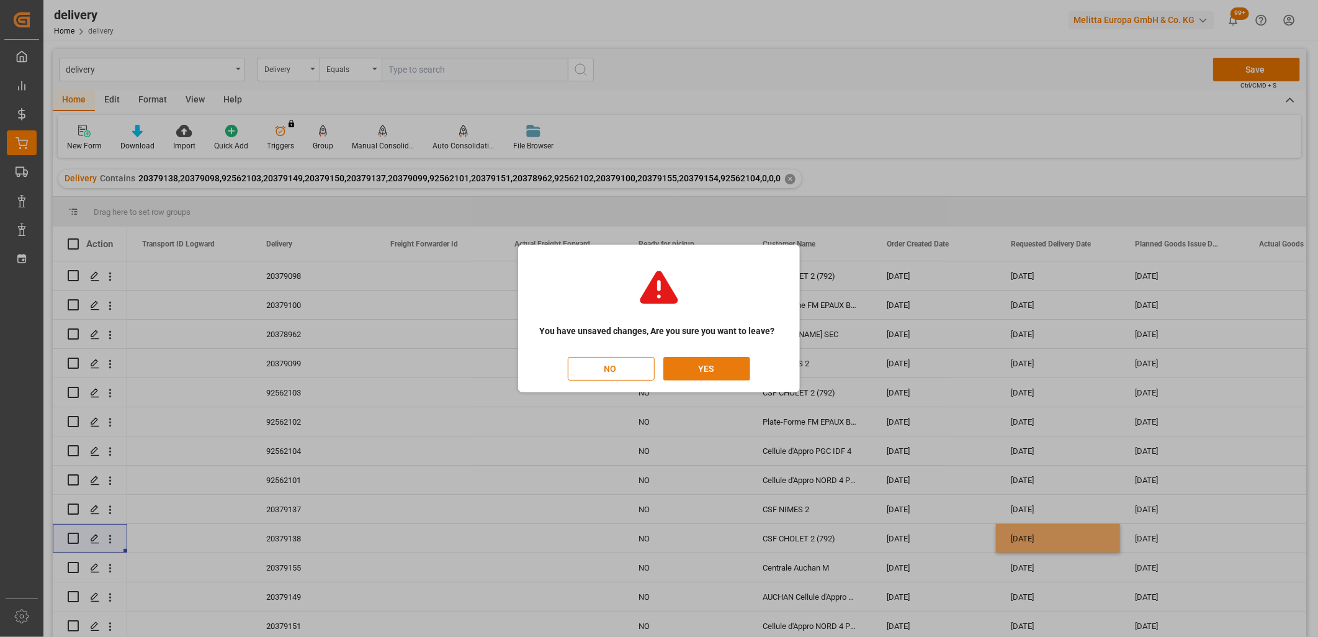
click at [723, 372] on button "YES" at bounding box center [707, 369] width 87 height 24
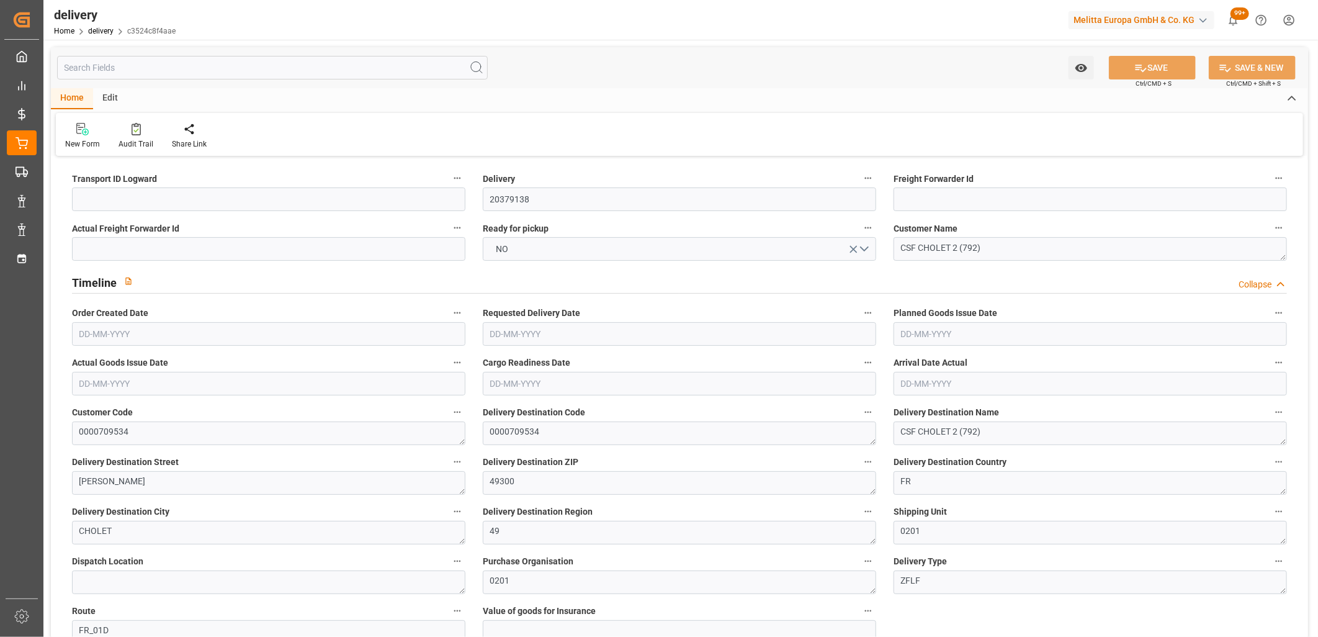
type input "[DATE]"
type input "30-09-2025"
type input "26-09-2025 11:01"
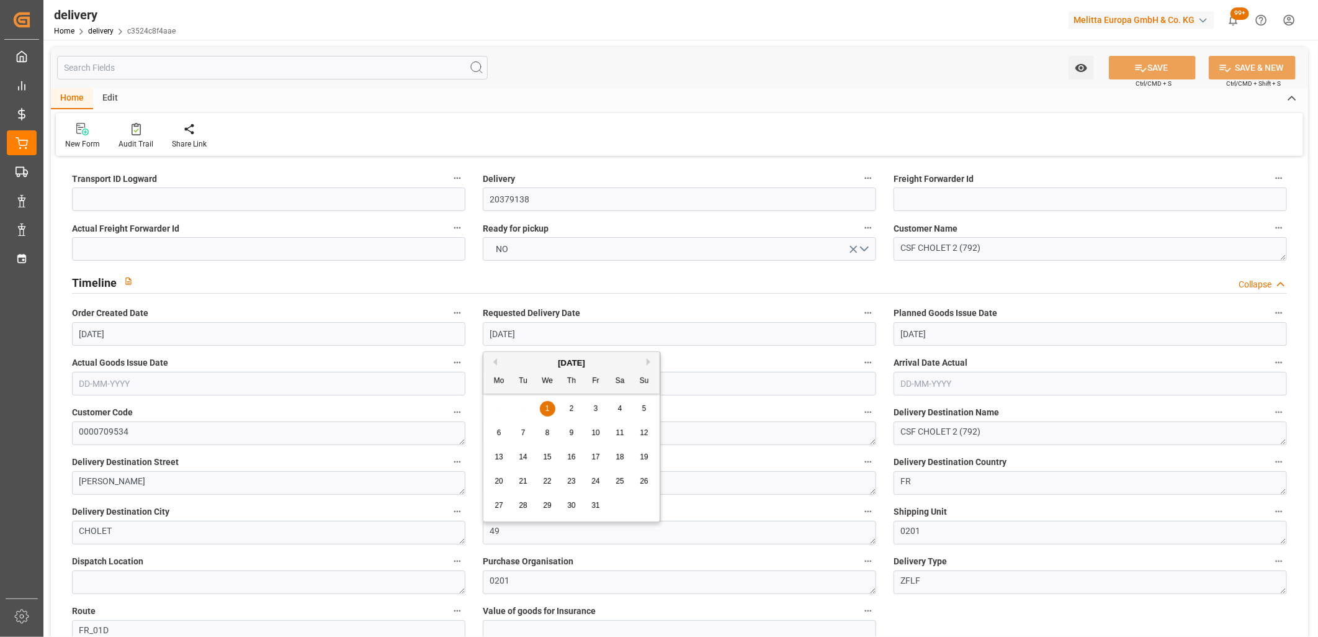
drag, startPoint x: 624, startPoint y: 333, endPoint x: 432, endPoint y: 332, distance: 191.8
click at [597, 407] on span "3" at bounding box center [596, 408] width 4 height 9
type input "[DATE]"
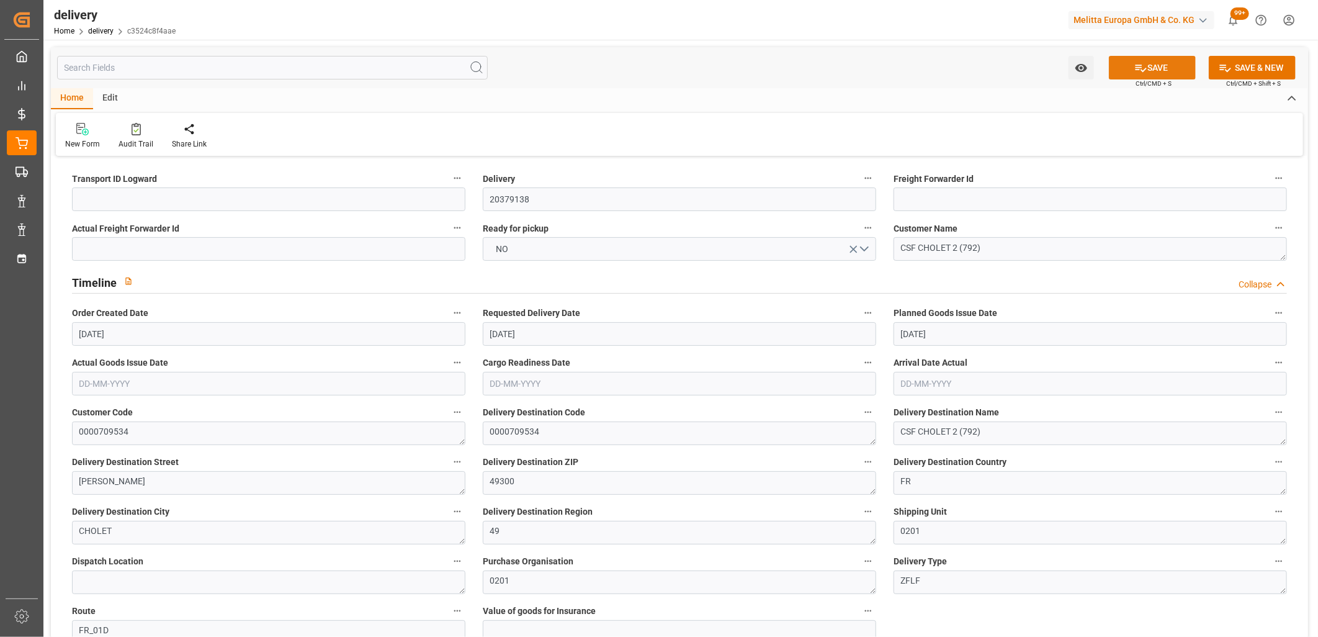
click at [1138, 66] on icon at bounding box center [1141, 67] width 13 height 13
type textarea "~ Pallet(s) ~ 2025-09-26 00:00:00 ~ FR_01D ~ 2025-10-03 00:00:00~0000709534"
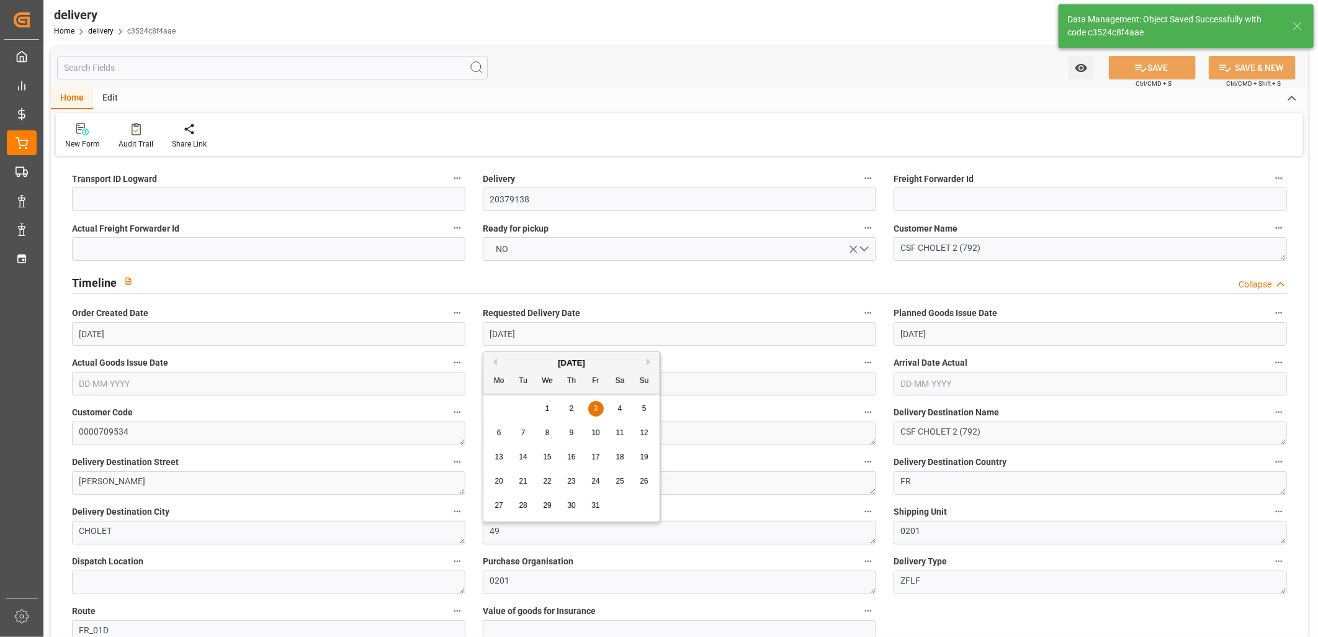
drag, startPoint x: 655, startPoint y: 339, endPoint x: 443, endPoint y: 338, distance: 211.7
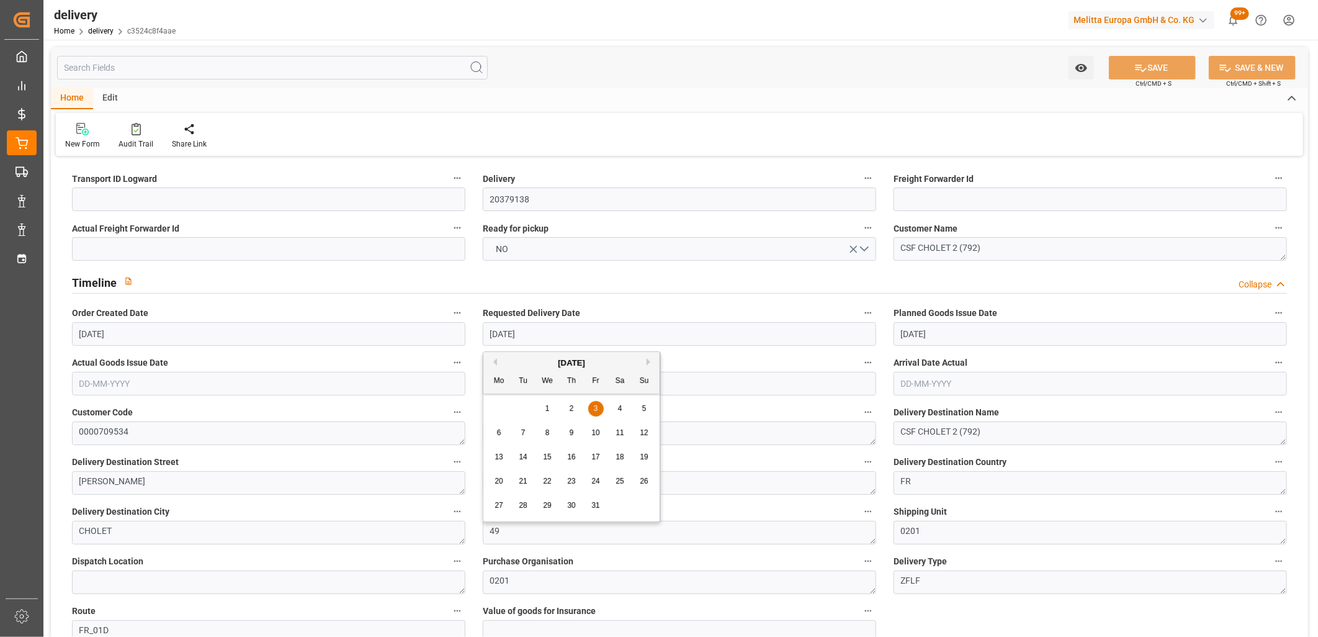
click at [551, 408] on div "1" at bounding box center [548, 409] width 16 height 15
type input "[DATE]"
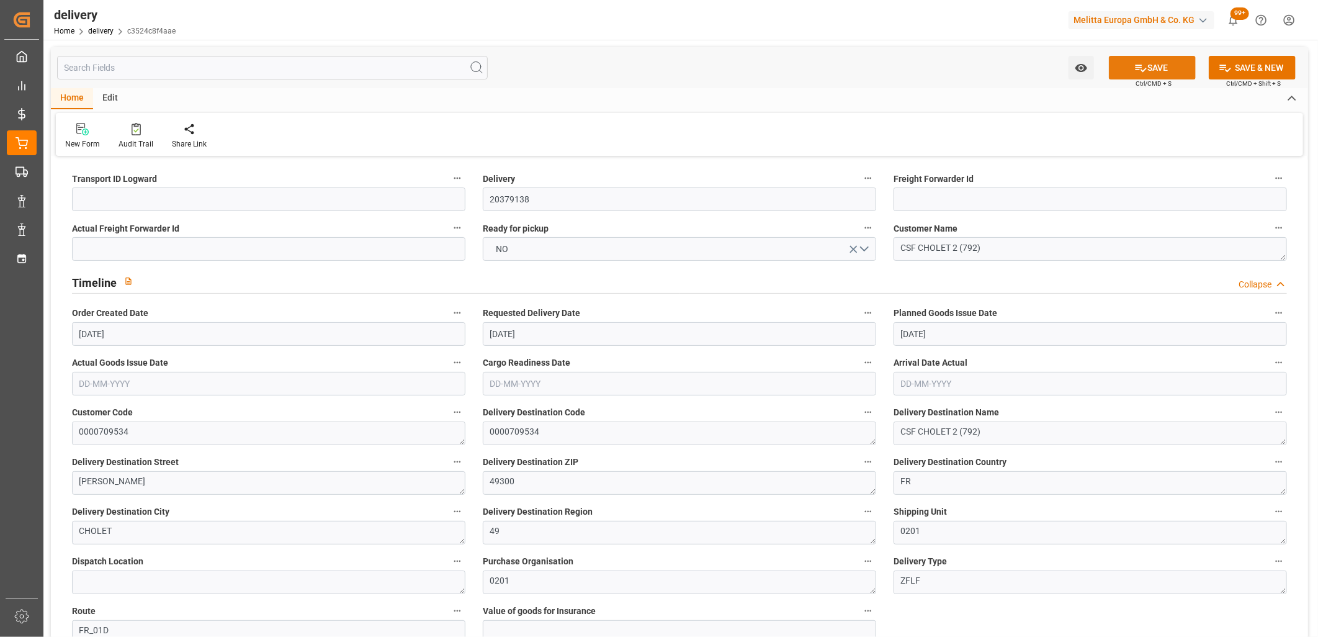
click at [1177, 69] on button "SAVE" at bounding box center [1152, 68] width 87 height 24
type textarea "~ Pallet(s) ~ 2025-09-26 00:00:00 ~ FR_01D ~ 2025-10-01 00:00:00~0000709534"
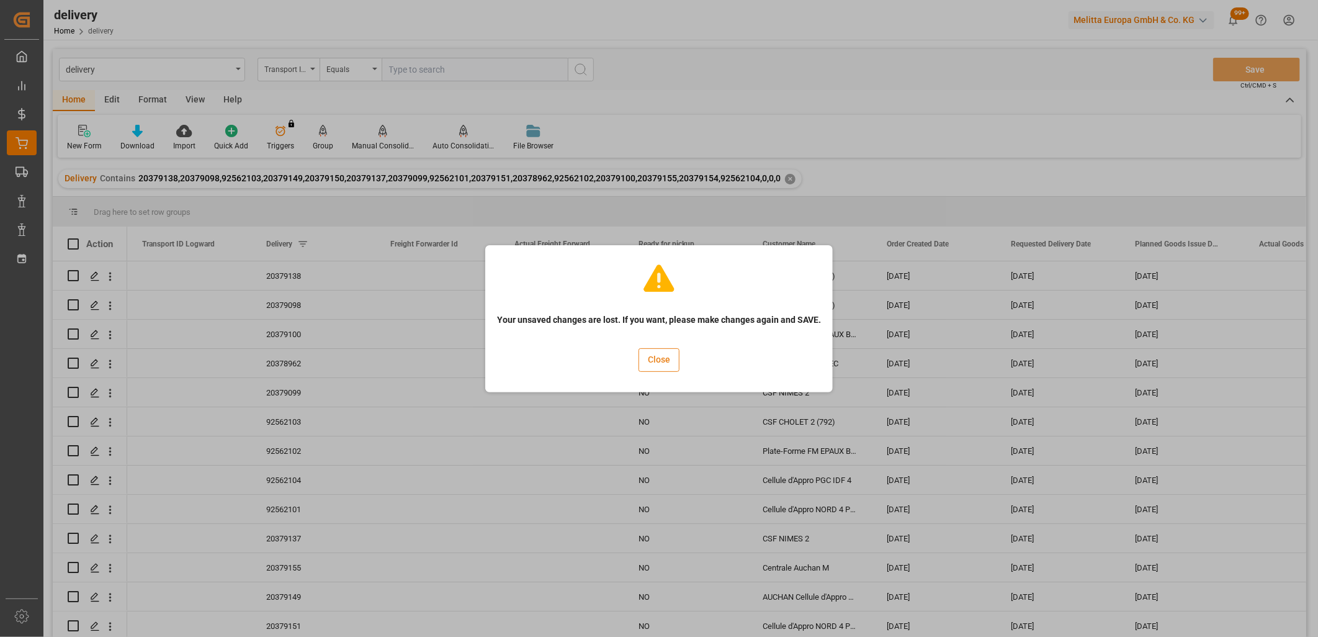
click at [659, 359] on button "Close" at bounding box center [659, 360] width 41 height 24
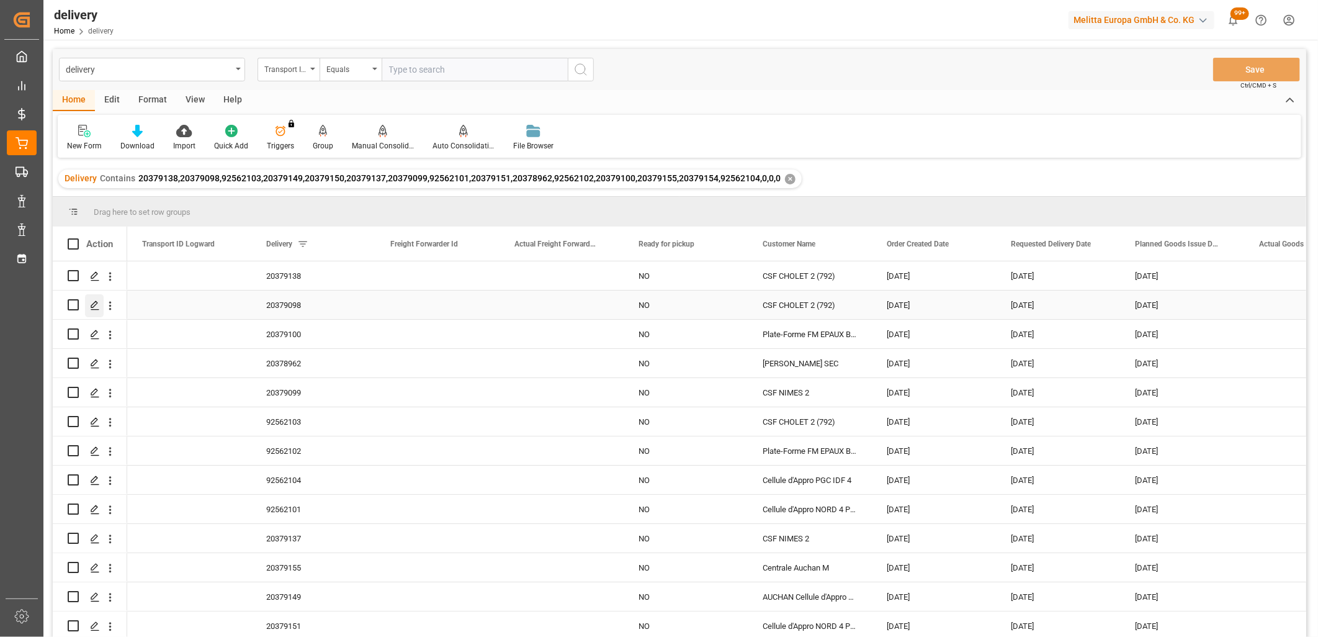
click at [96, 304] on icon "Press SPACE to select this row." at bounding box center [95, 305] width 10 height 10
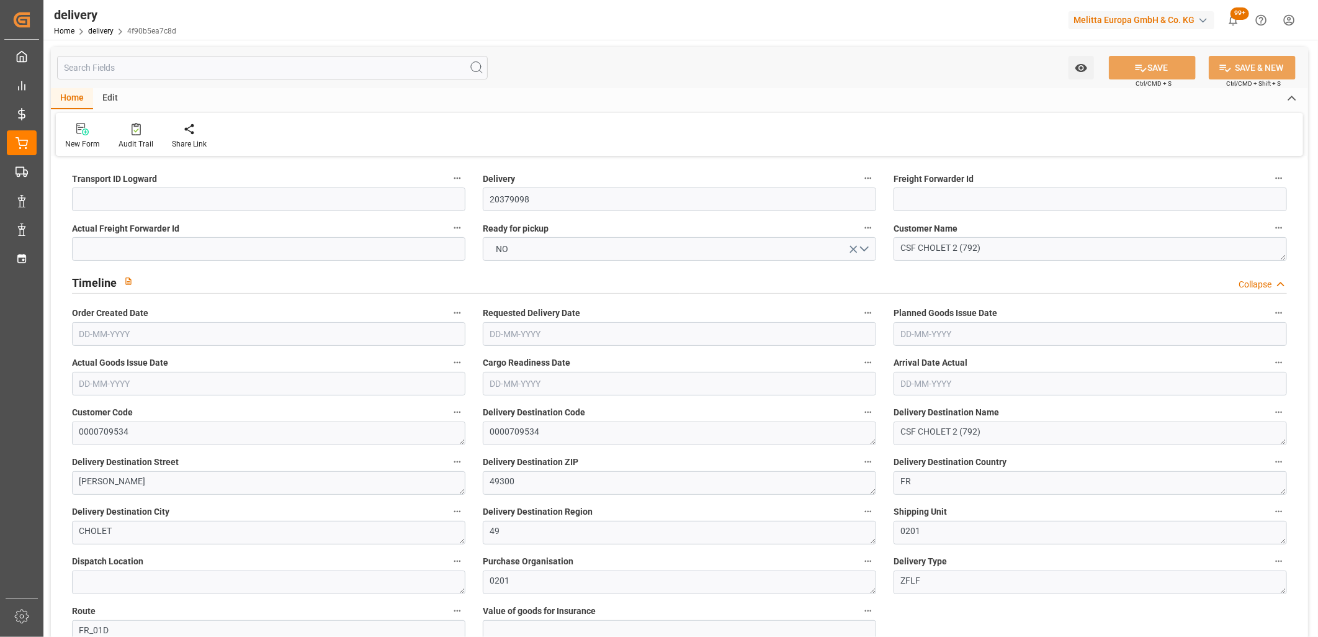
type input "[DATE]"
type input "25-09-2025 14:00"
click at [839, 334] on input "[DATE]" at bounding box center [680, 334] width 394 height 24
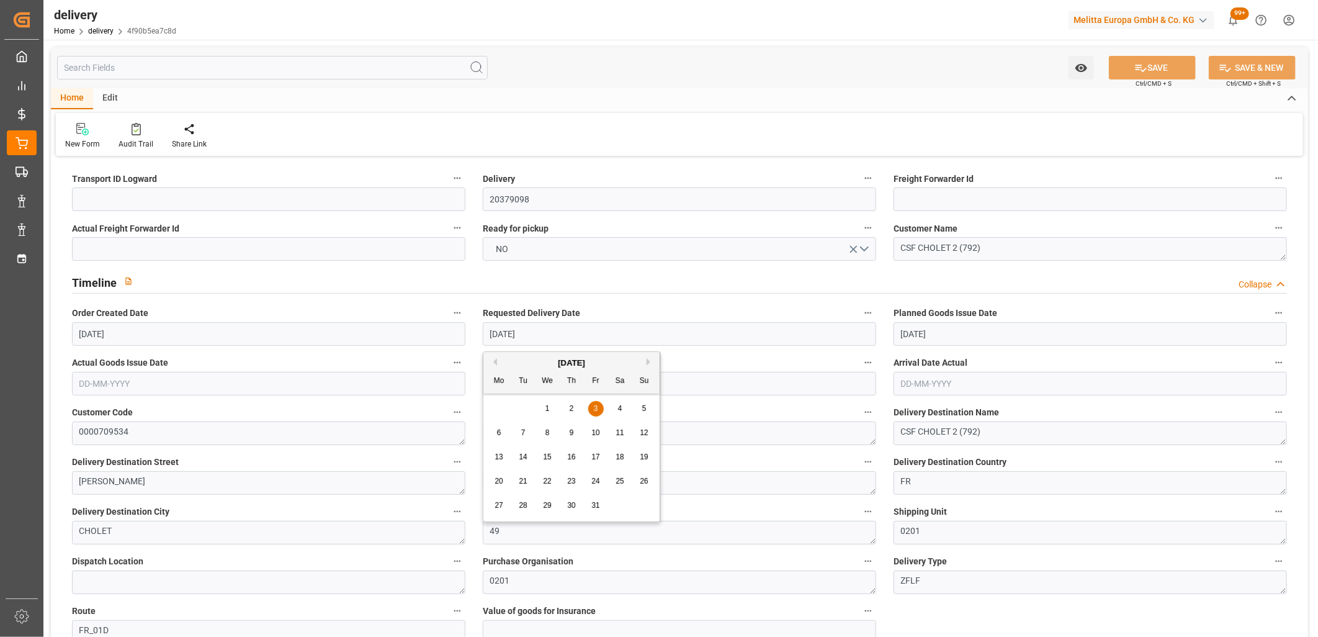
click at [551, 410] on div "1" at bounding box center [548, 409] width 16 height 15
type input "[DATE]"
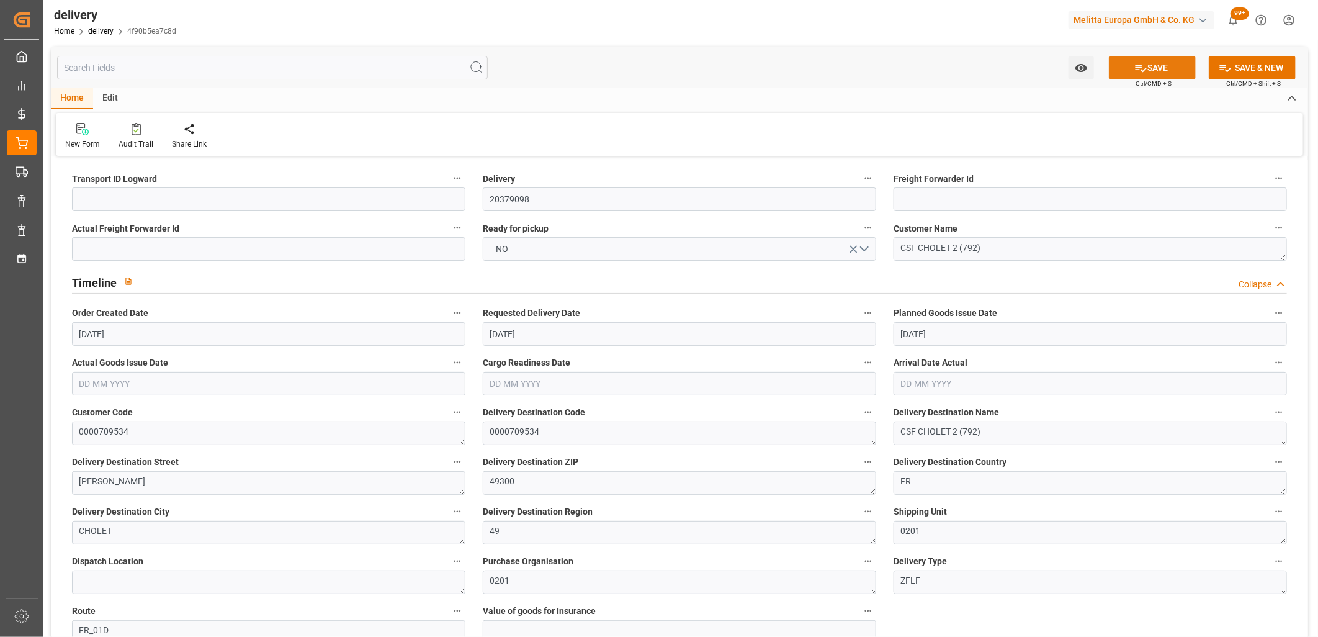
click at [1184, 65] on button "SAVE" at bounding box center [1152, 68] width 87 height 24
type textarea "~ Pallet(s) ~ 2025-09-26 00:00:00 ~ FR_01D ~ 2025-10-01 00:00:00~0000709534"
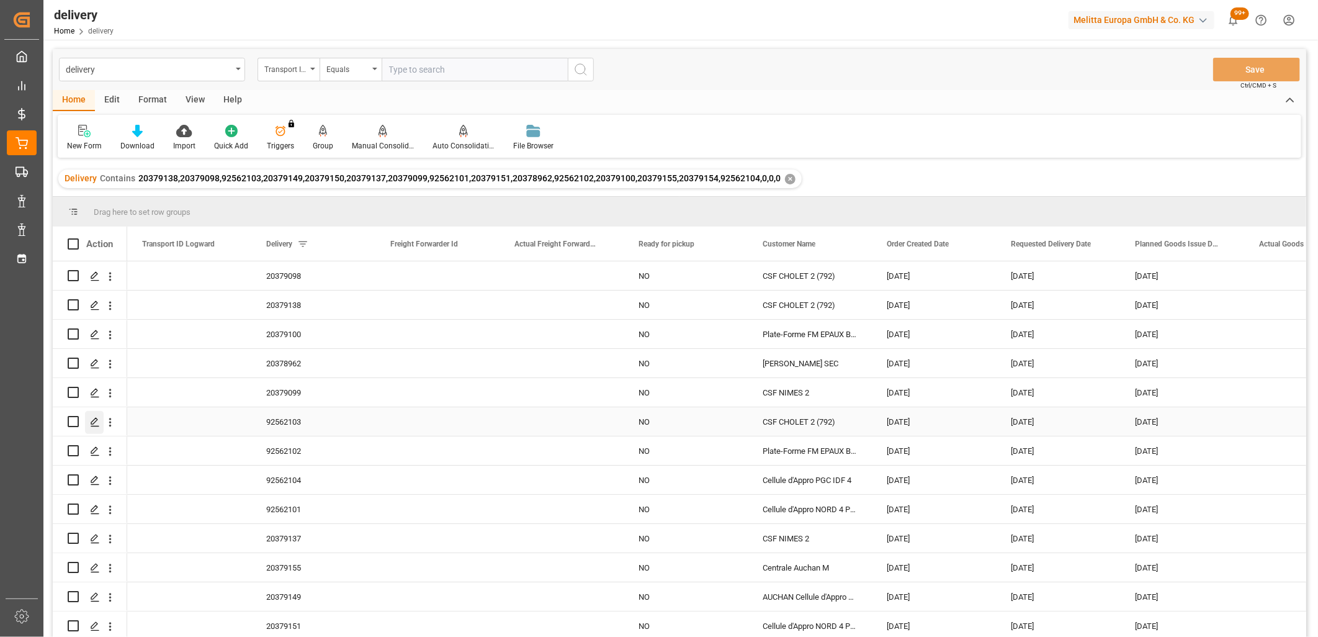
click at [91, 423] on icon "Press SPACE to select this row." at bounding box center [95, 422] width 10 height 10
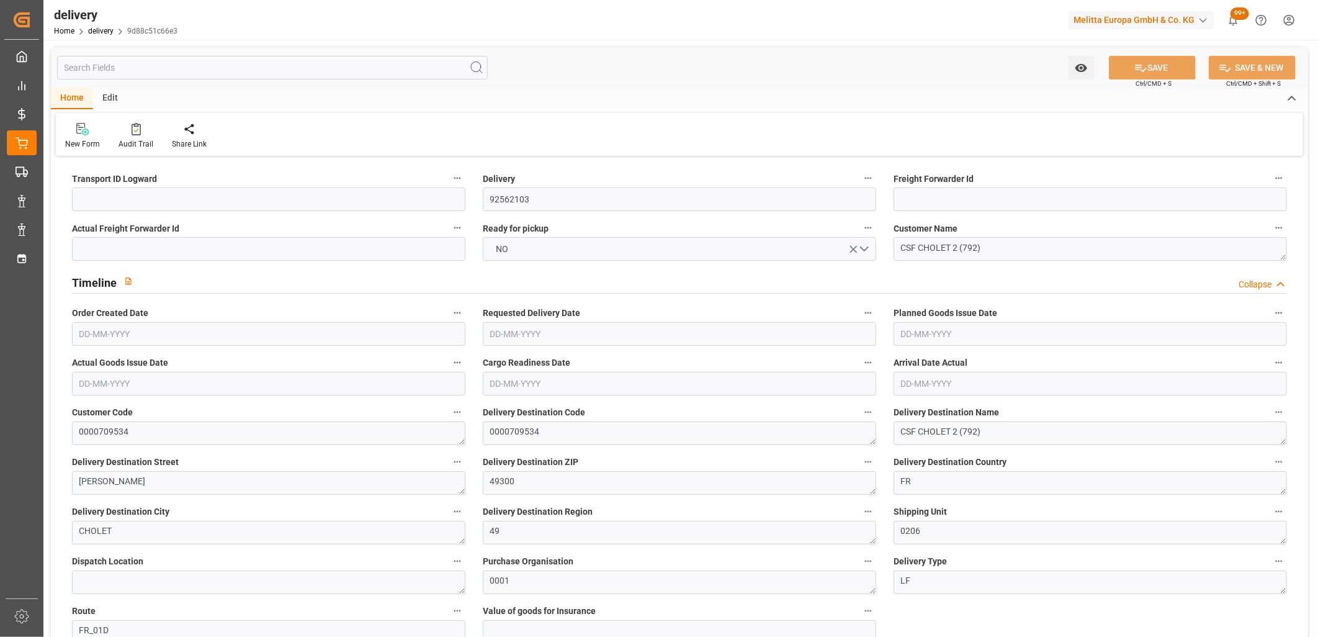
type input "[DATE]"
type input "26-09-2025 11:01"
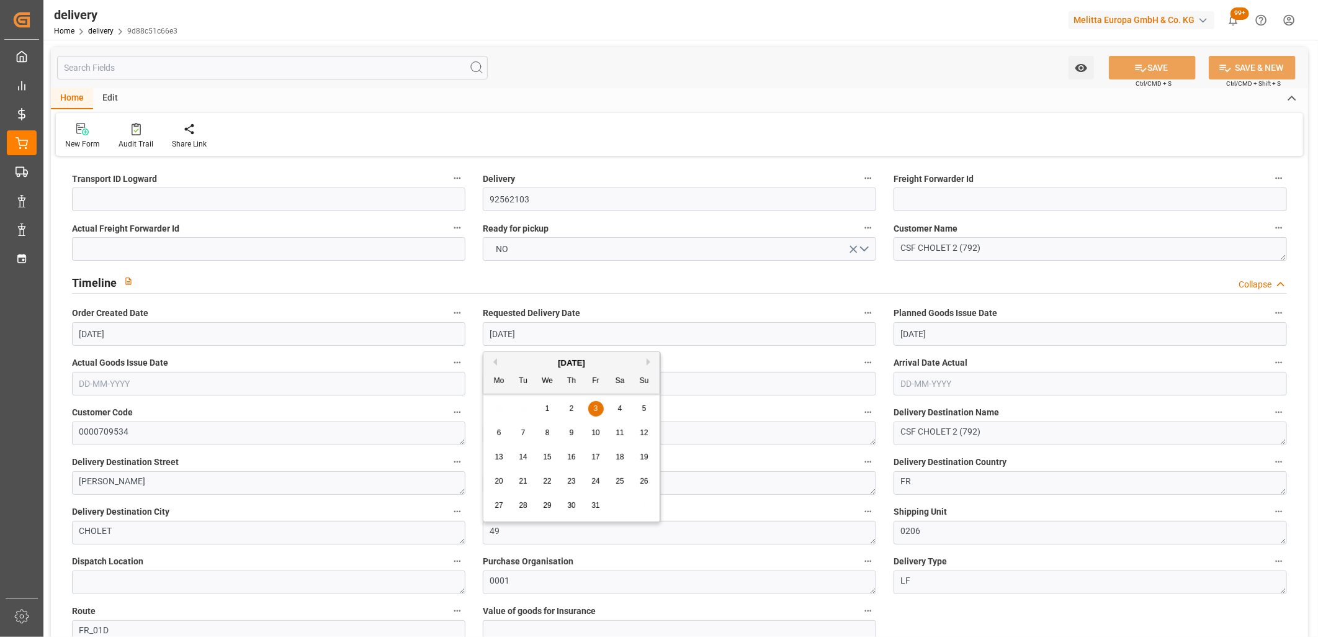
click at [570, 336] on input "[DATE]" at bounding box center [680, 334] width 394 height 24
click at [546, 405] on span "1" at bounding box center [548, 408] width 4 height 9
type input "[DATE]"
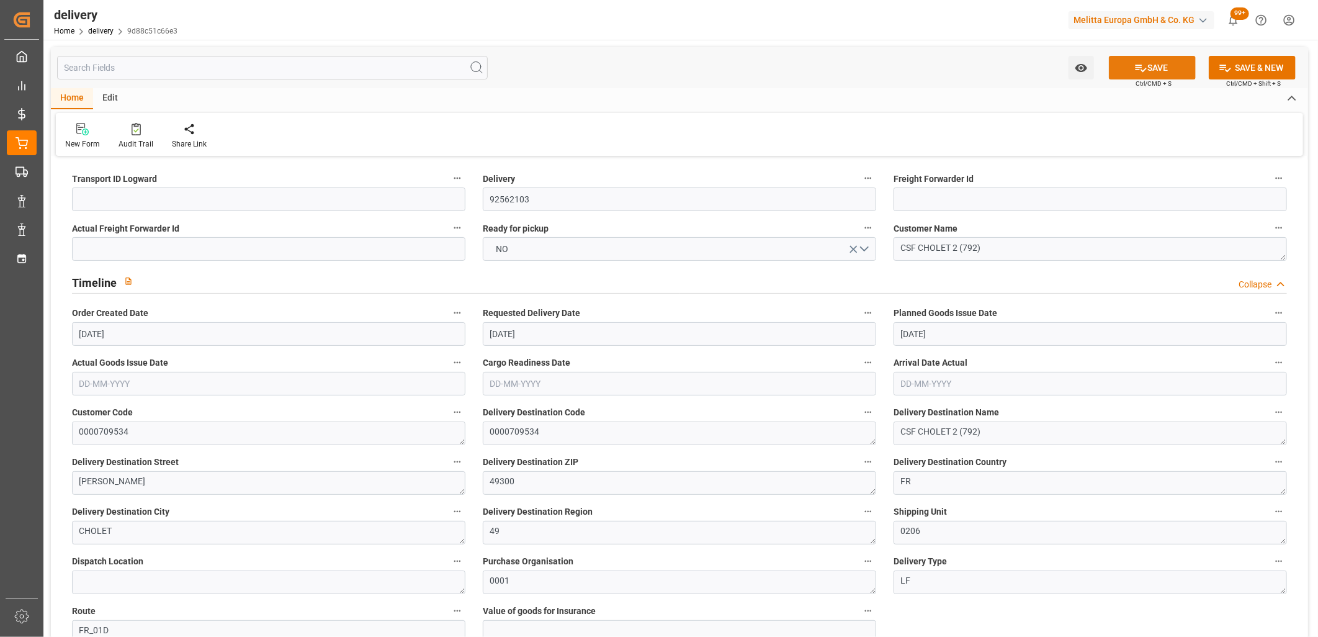
click at [1157, 72] on button "SAVE" at bounding box center [1152, 68] width 87 height 24
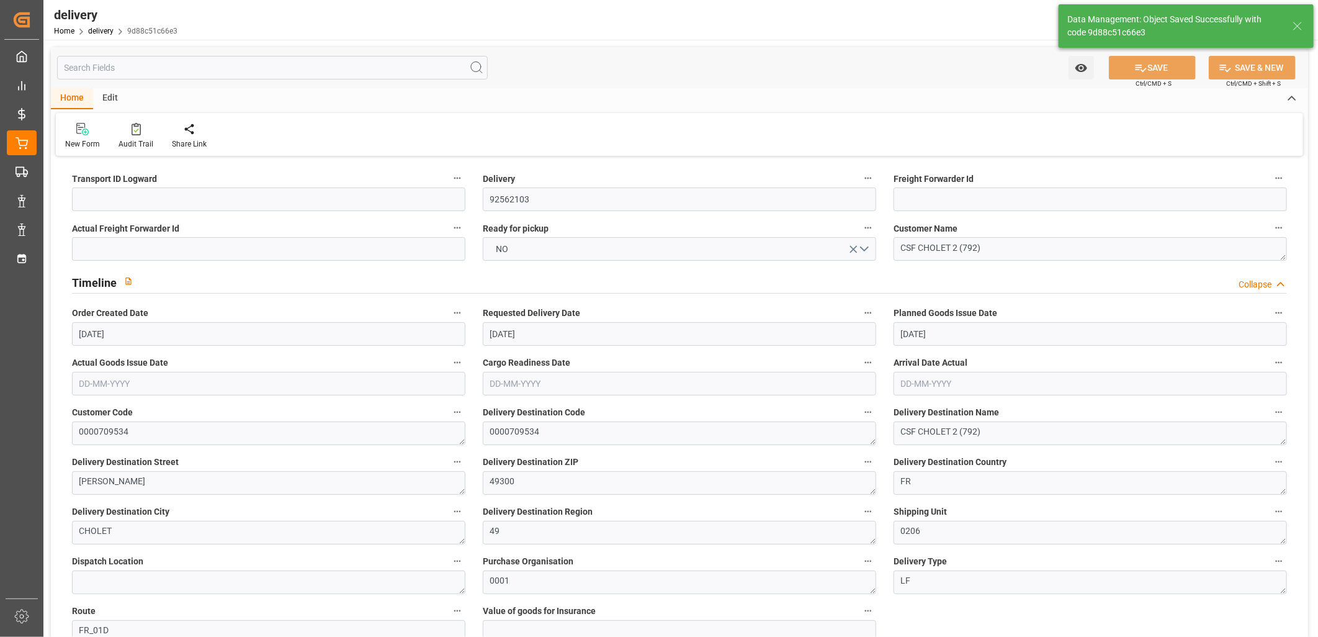
type textarea "~ Pallet(s) ~ 2025-09-26 00:00:00 ~ FR_01D ~ 2025-10-01 00:00:00~0000709534"
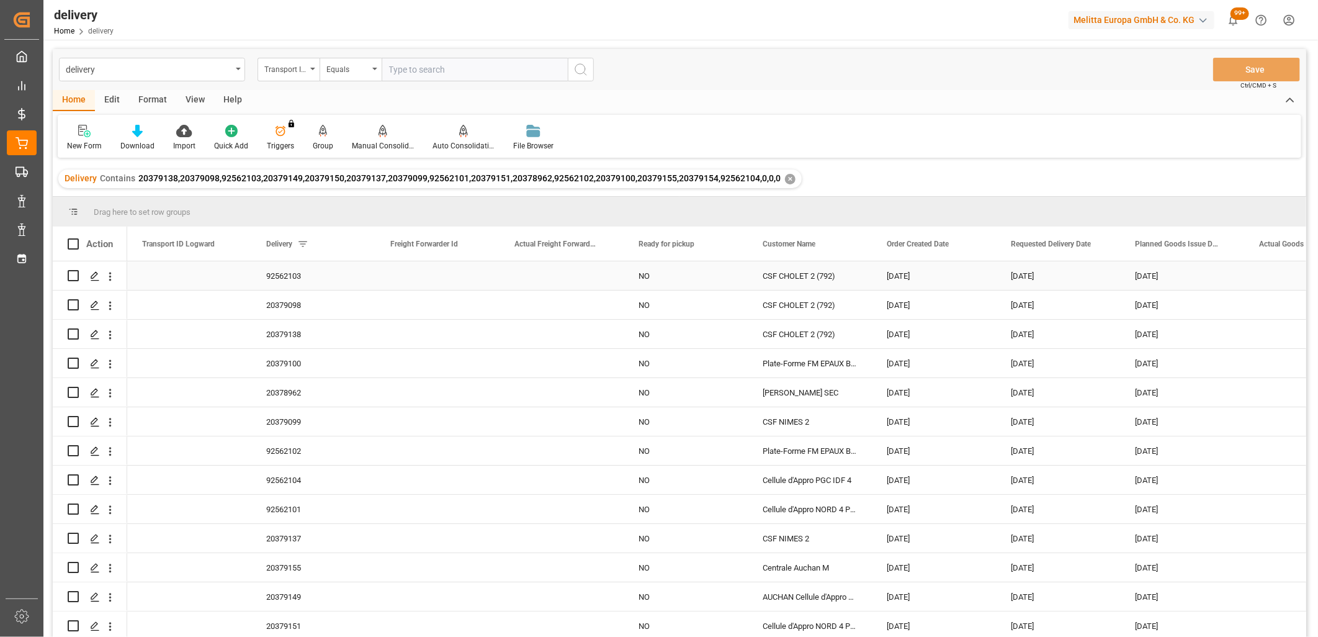
click at [71, 276] on input "Press Space to toggle row selection (unchecked)" at bounding box center [73, 275] width 11 height 11
checkbox input "true"
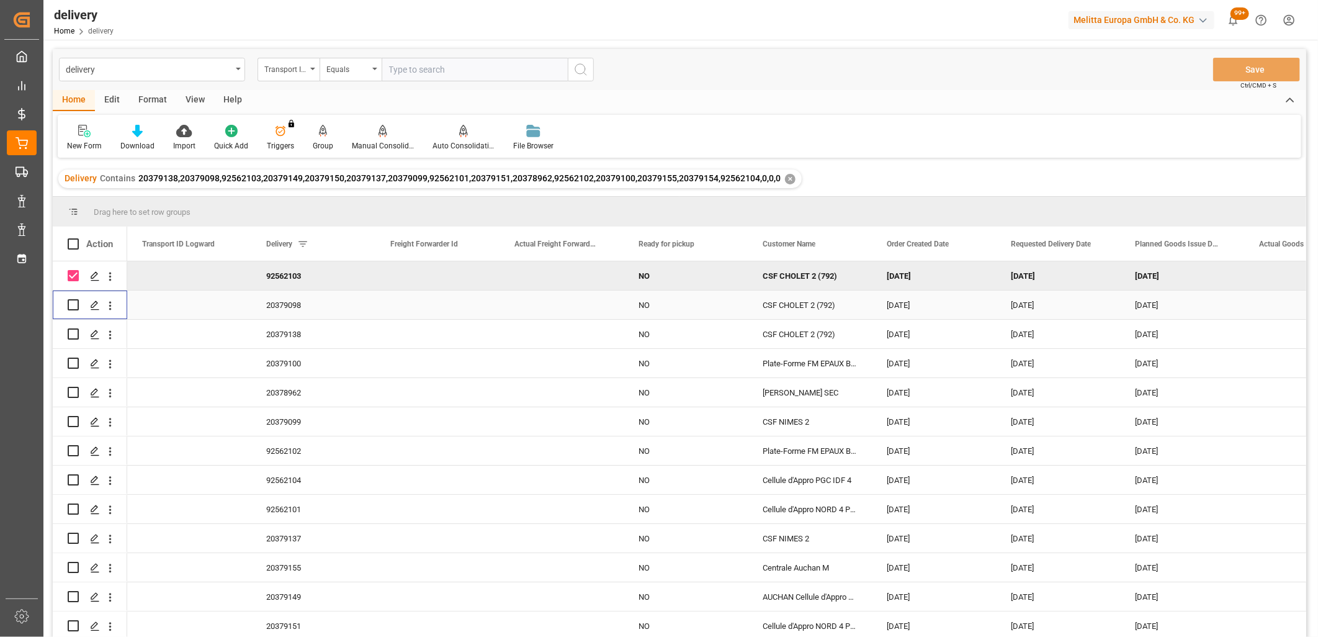
click at [70, 305] on input "Press Space to toggle row selection (unchecked)" at bounding box center [73, 304] width 11 height 11
checkbox input "true"
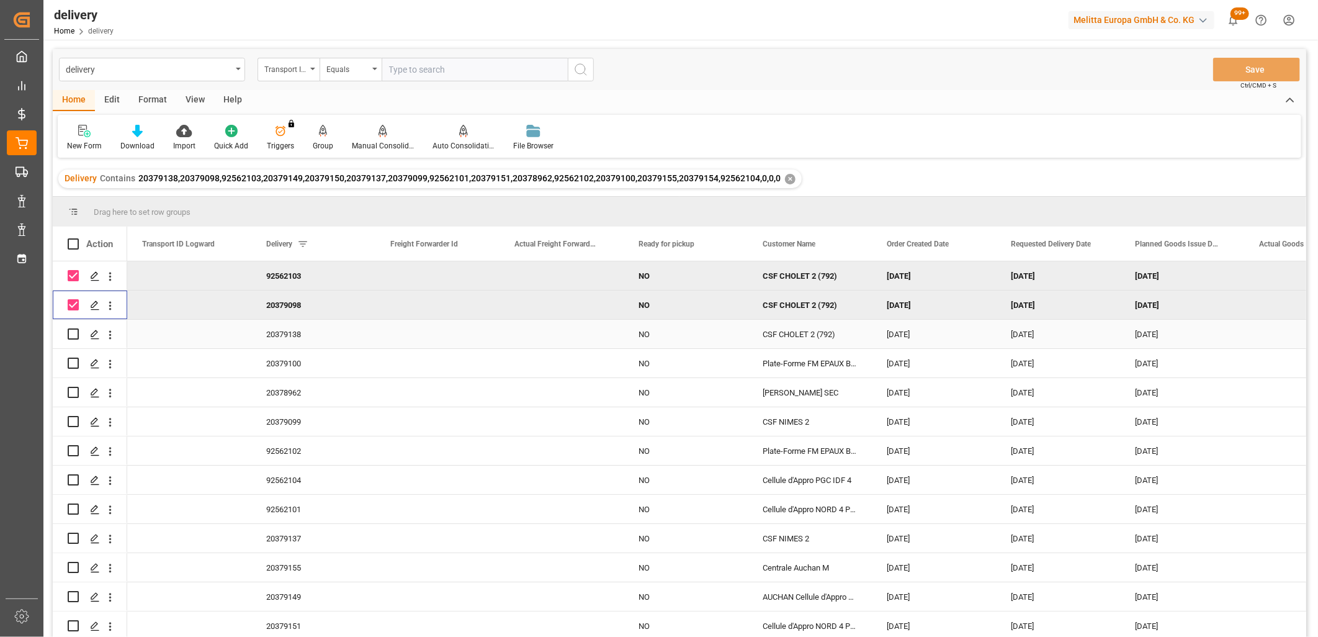
click at [75, 332] on input "Press Space to toggle row selection (unchecked)" at bounding box center [73, 333] width 11 height 11
checkbox input "true"
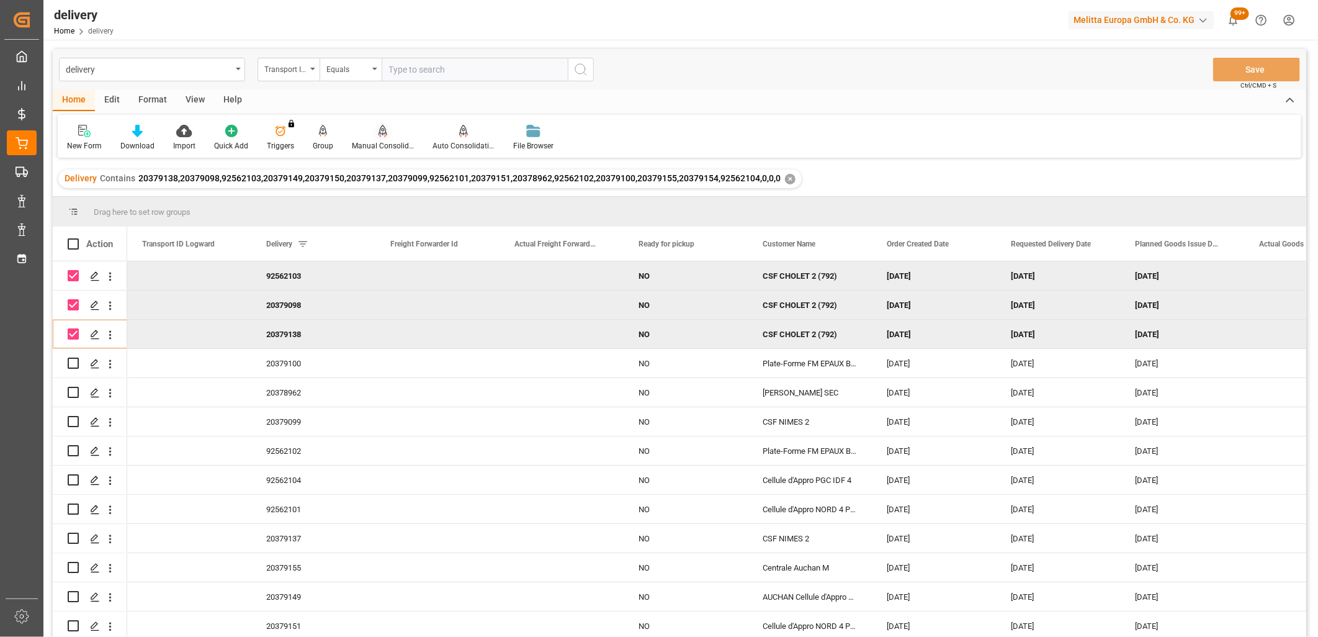
click at [369, 131] on div at bounding box center [383, 130] width 62 height 13
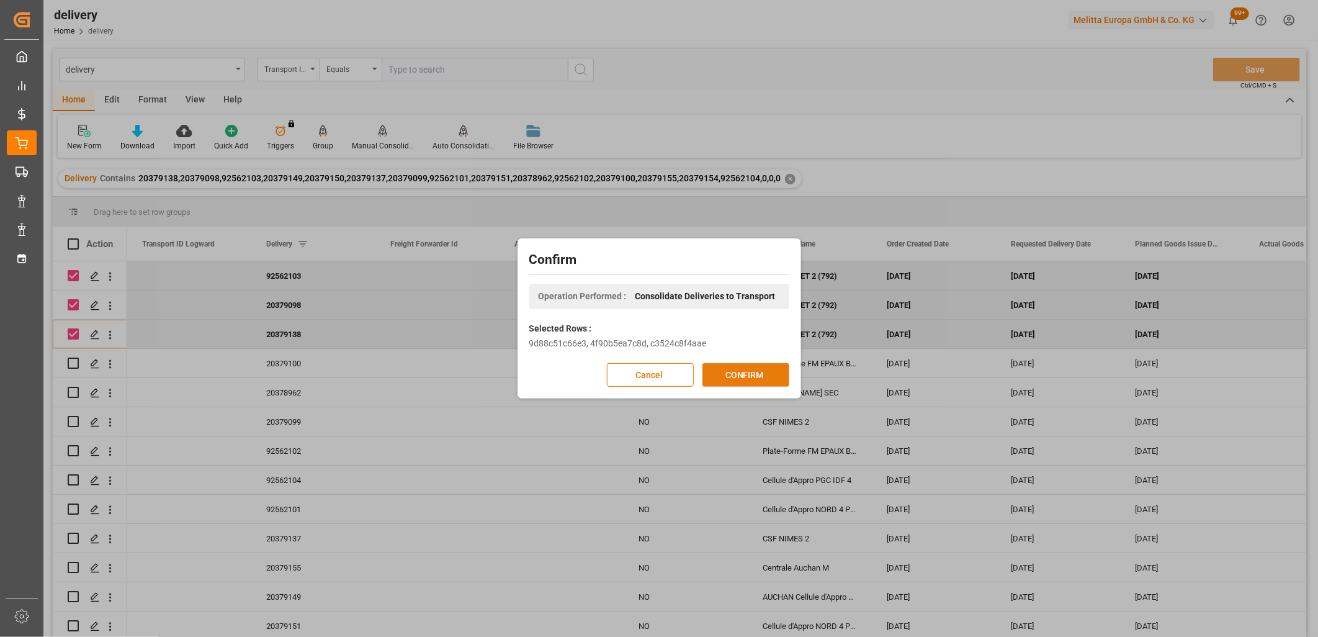
click at [737, 375] on button "CONFIRM" at bounding box center [746, 375] width 87 height 24
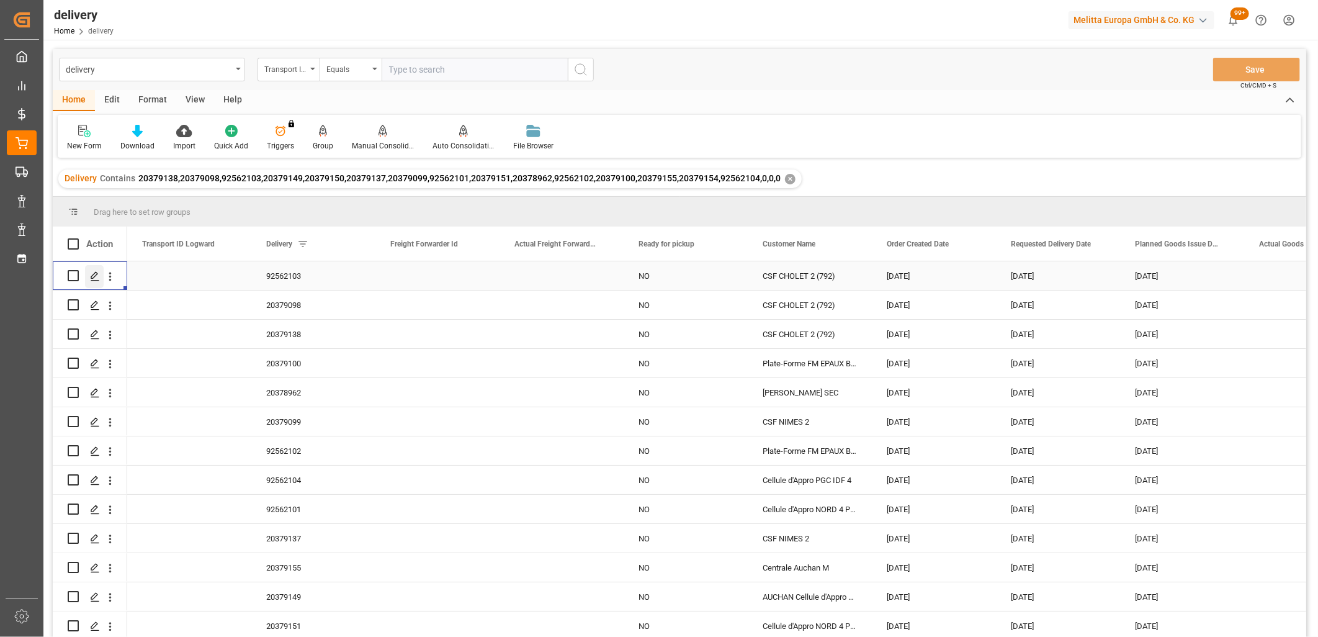
click at [96, 280] on line "Press SPACE to select this row." at bounding box center [94, 280] width 7 height 0
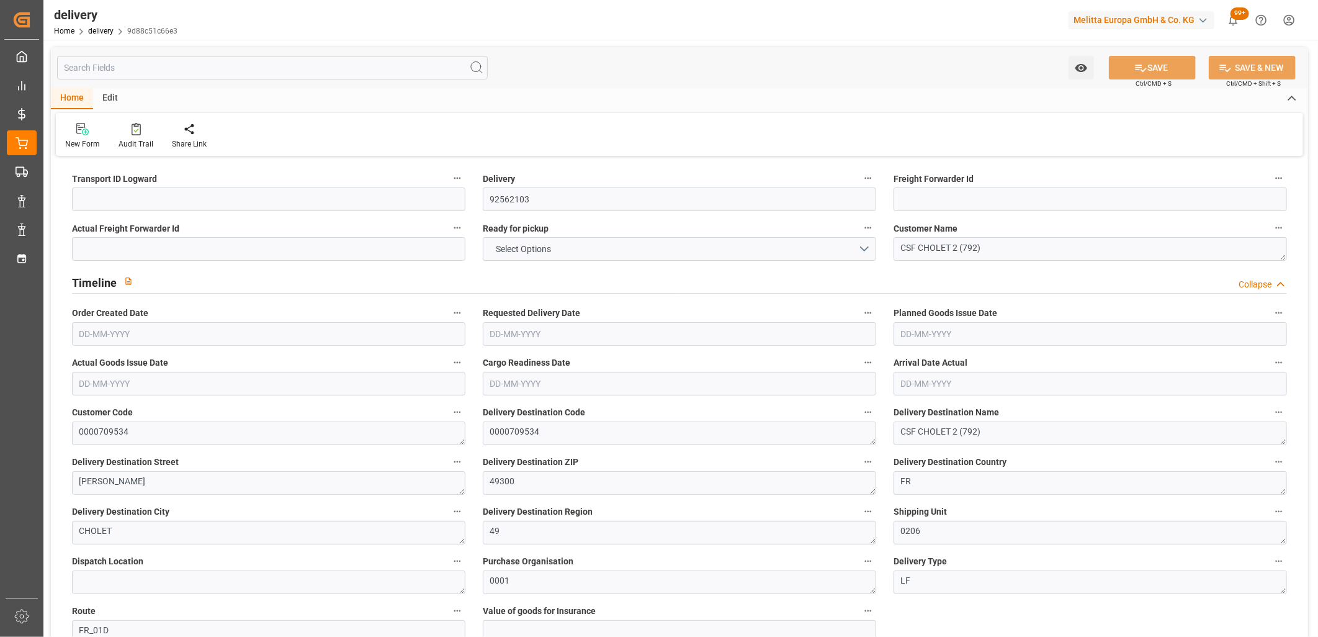
type input "563.76"
type input "870"
type input "4276.8"
type input "216"
type input "6"
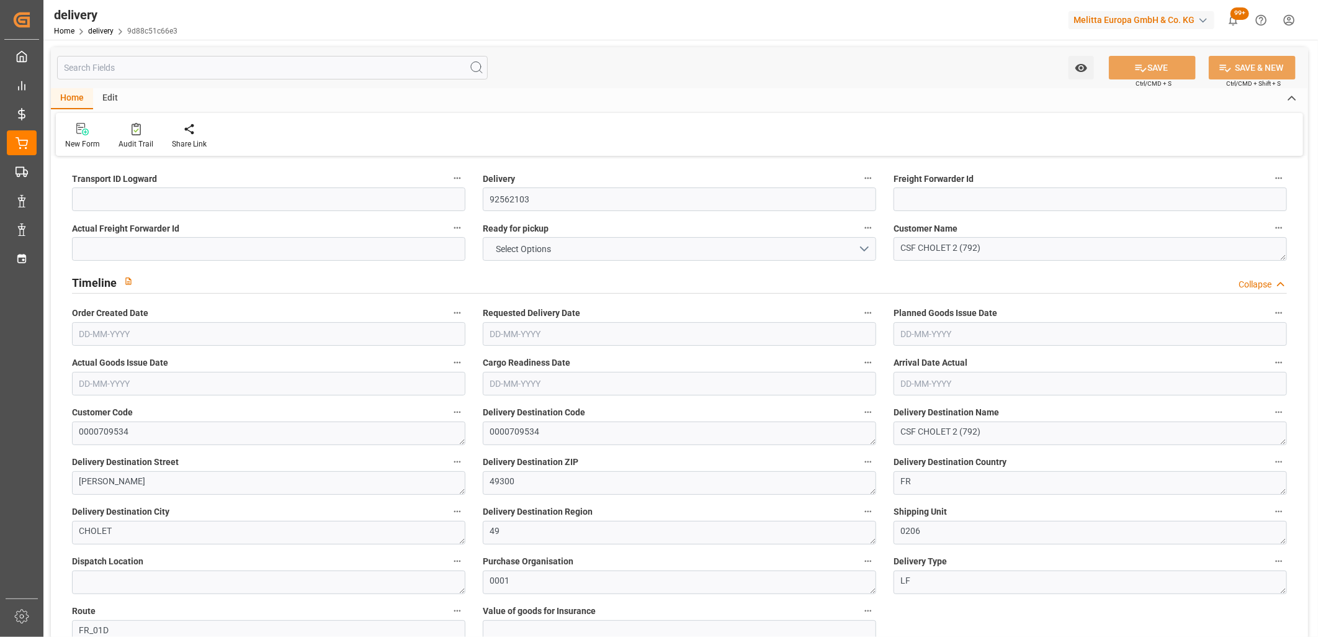
type input "0"
type input "3"
type input "0"
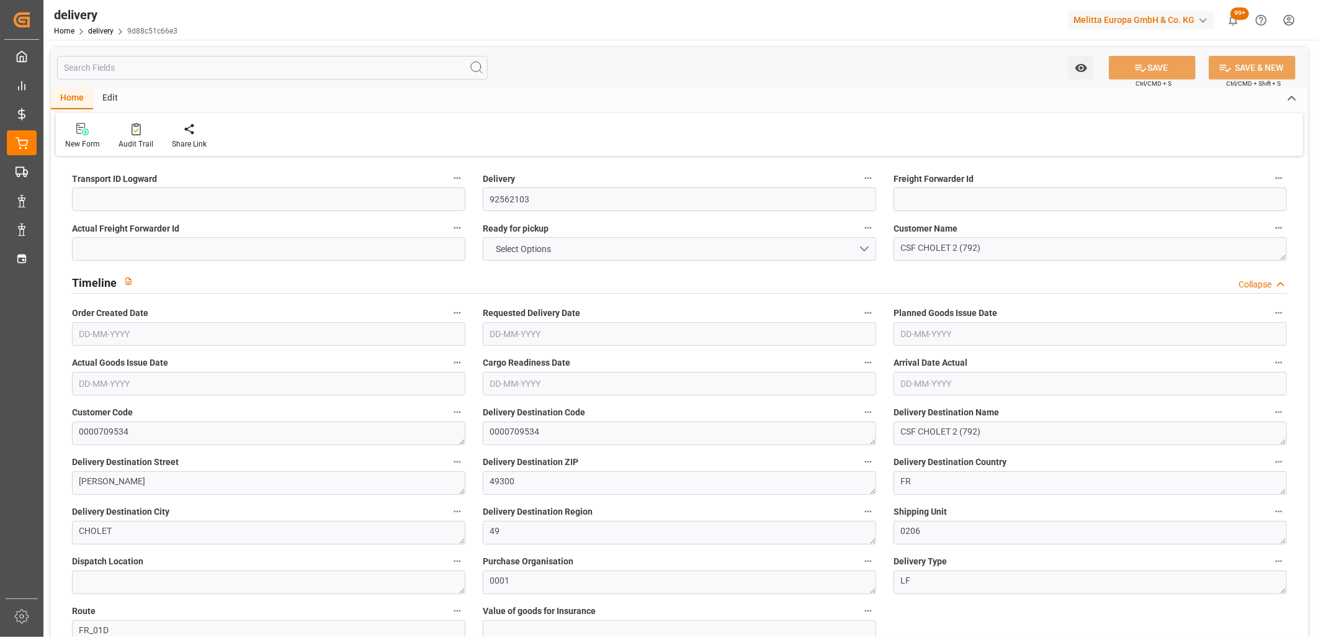
type input "0"
type input "77.76"
type input "1.5"
type input "1.3"
type input "0"
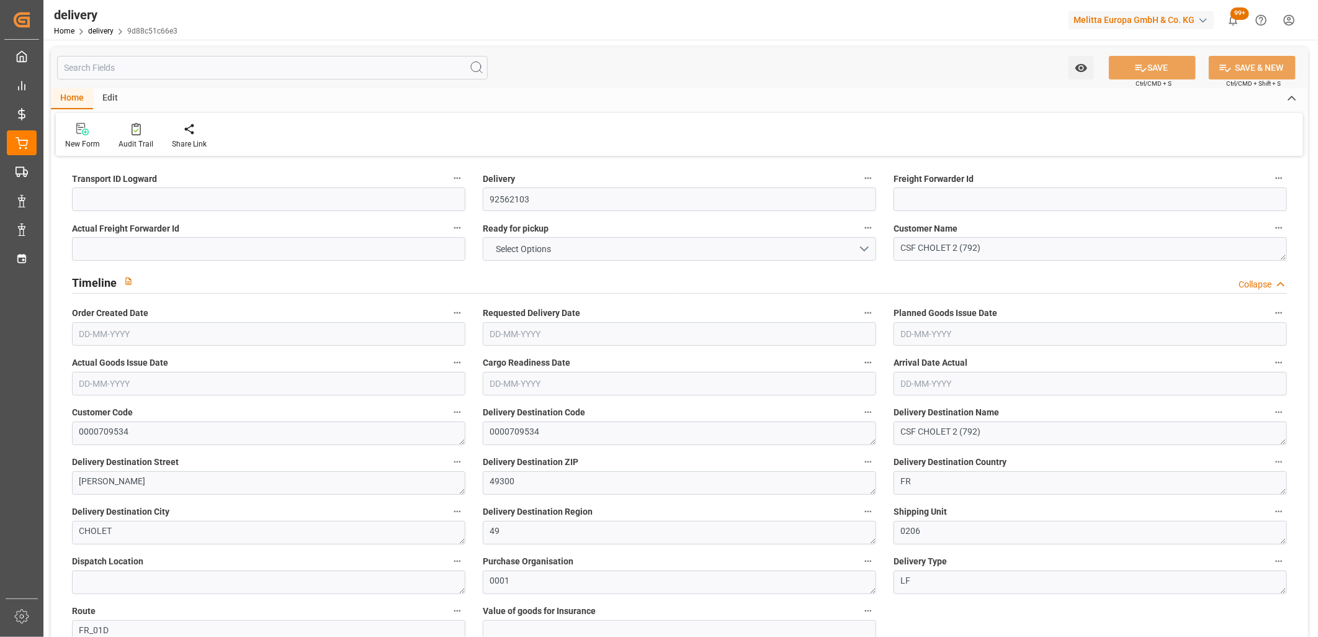
type input "9"
type input "699.84"
type input "101"
type input "0"
type input "[DATE]"
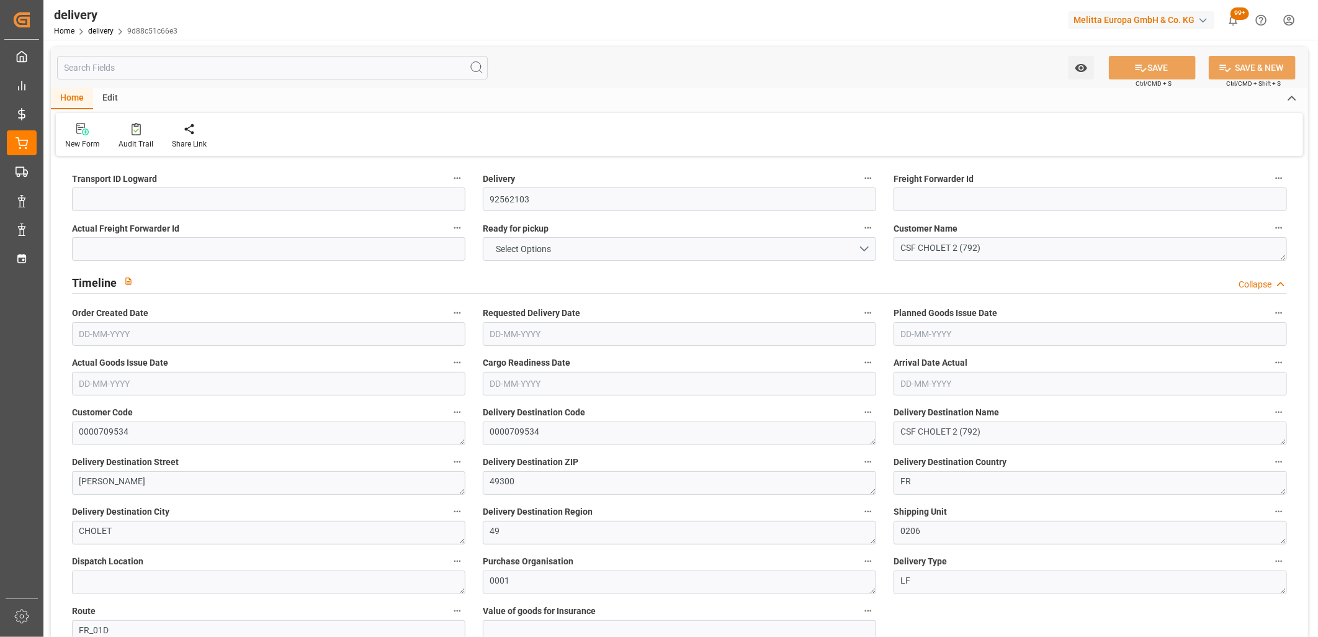
type input "[DATE]"
type input "26-09-2025 11:01"
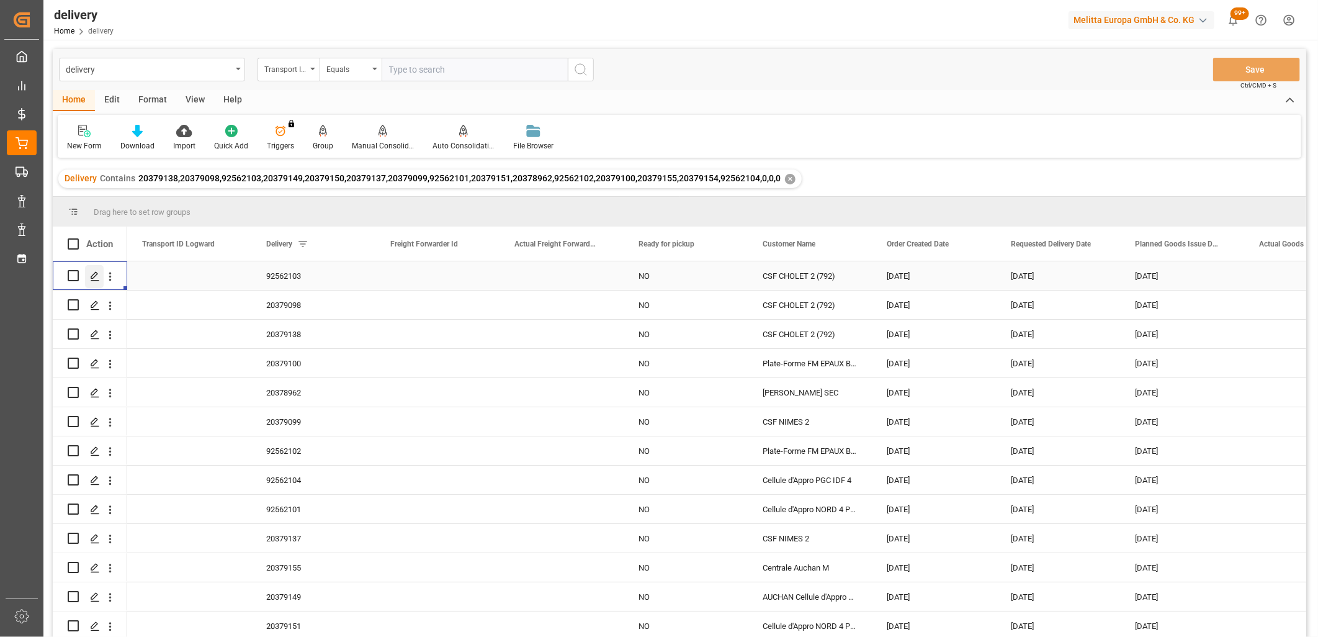
click at [94, 274] on icon "Press SPACE to select this row." at bounding box center [95, 276] width 10 height 10
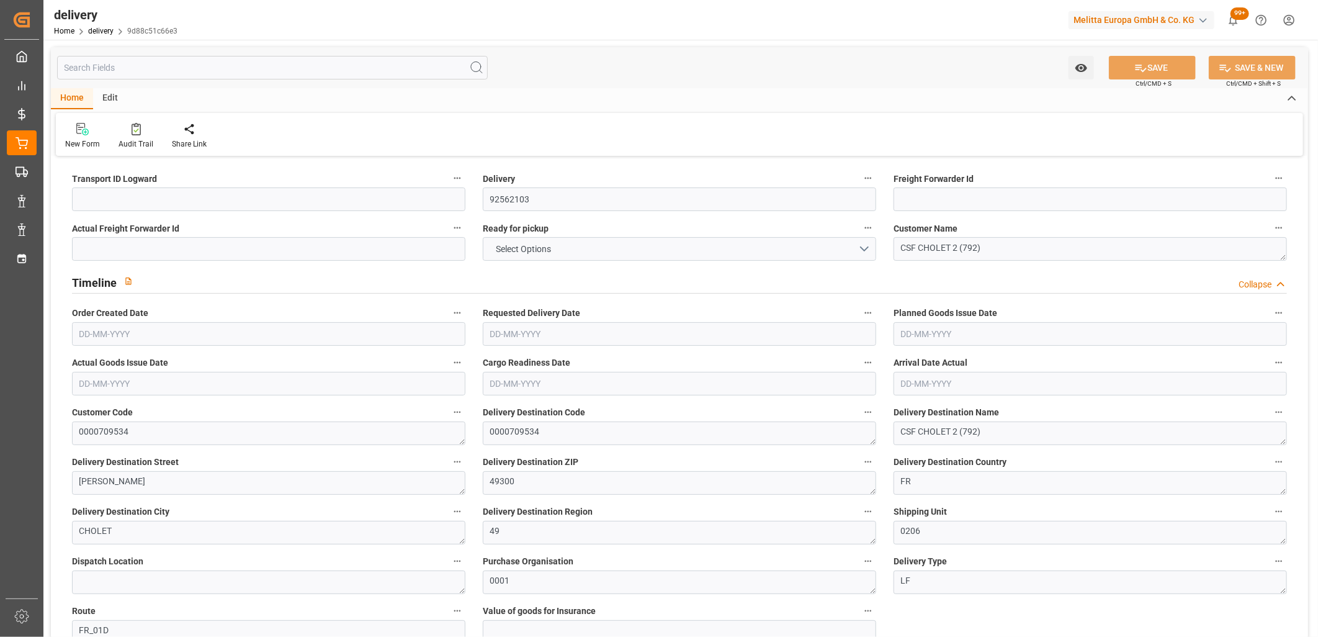
type input "563.76"
type input "870"
type input "4276.8"
type input "216"
type input "6"
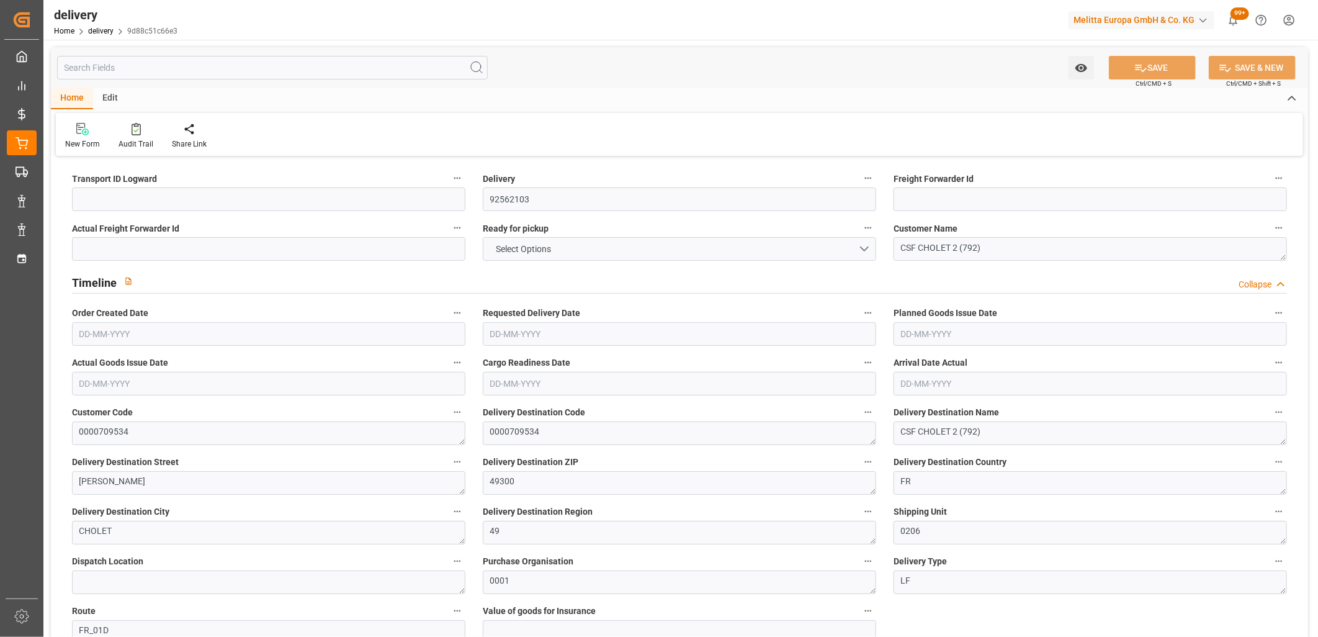
type input "0"
type input "3"
type input "0"
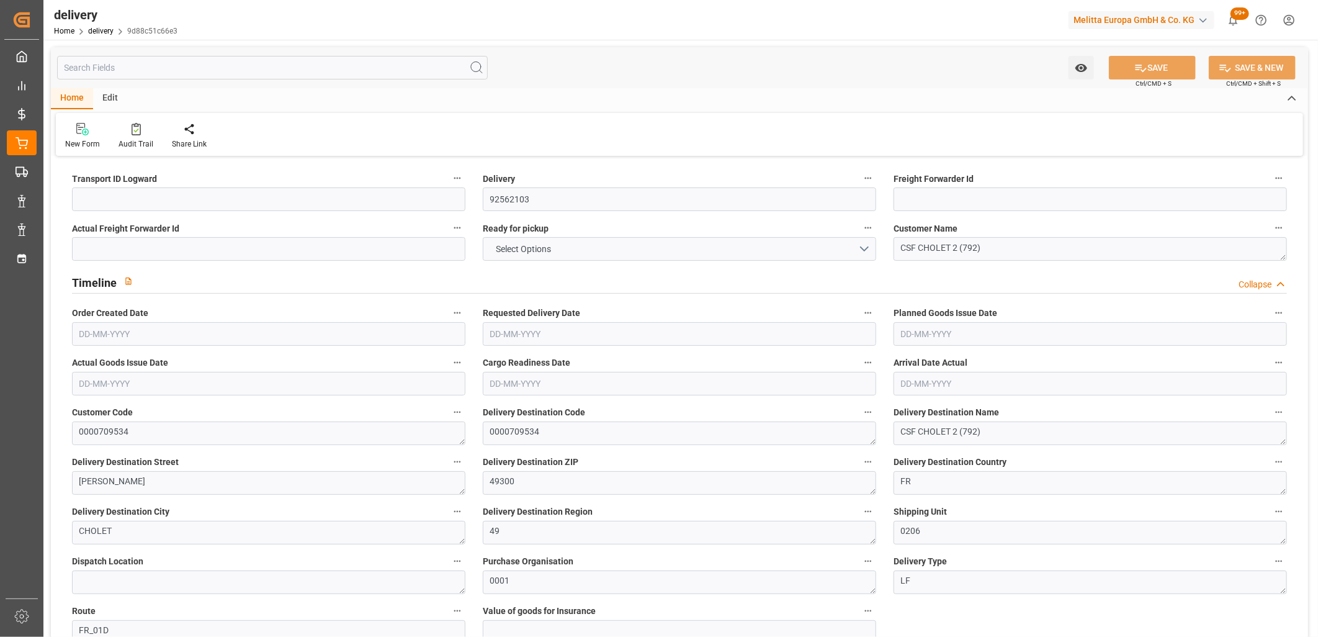
type input "0"
type input "77.76"
type input "1.5"
type input "1.3"
type input "0"
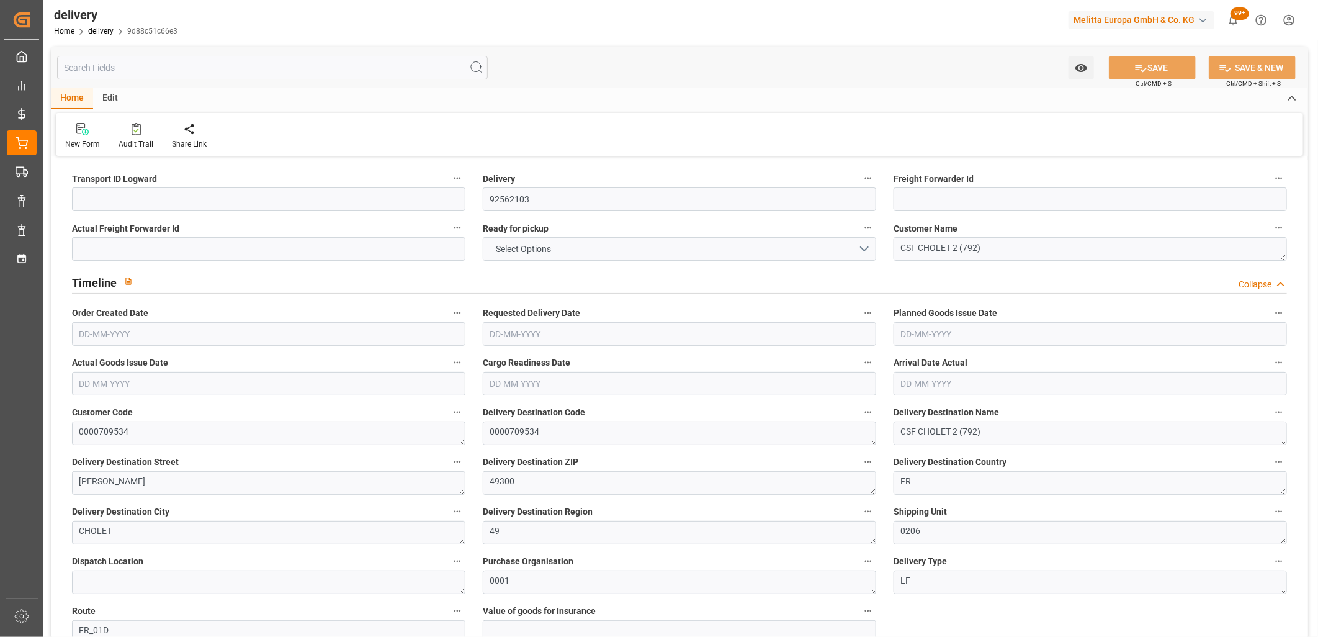
type input "9"
type input "699.84"
type input "101"
type input "0"
type input "[DATE]"
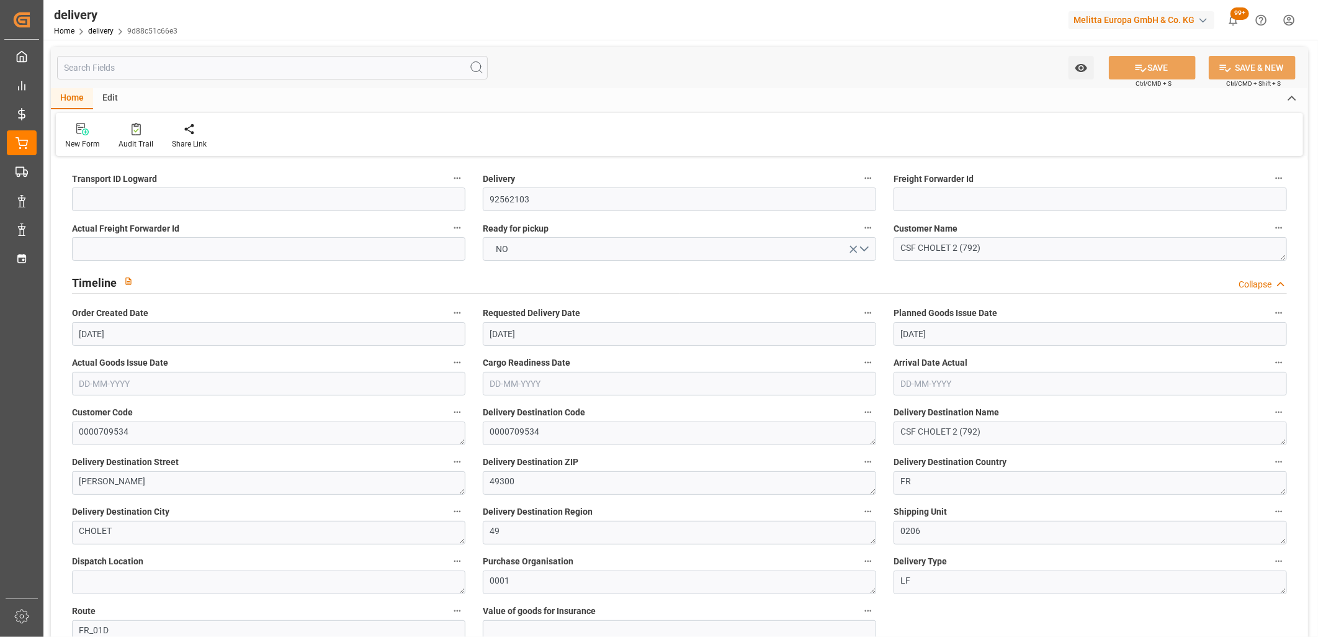
type input "[DATE]"
type input "26-09-2025 11:01"
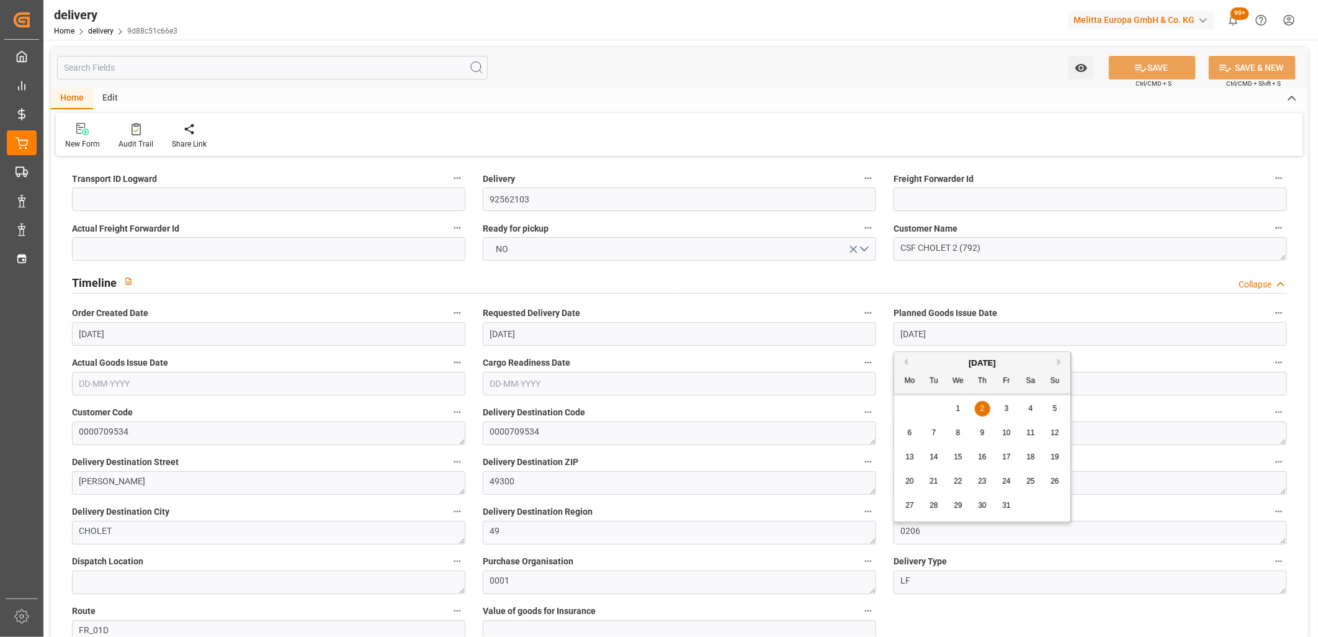
click at [1055, 338] on input "[DATE]" at bounding box center [1091, 334] width 394 height 24
click at [903, 362] on button "Previous Month" at bounding box center [904, 361] width 7 height 7
click at [931, 510] on div "30" at bounding box center [935, 505] width 16 height 15
type input "[DATE]"
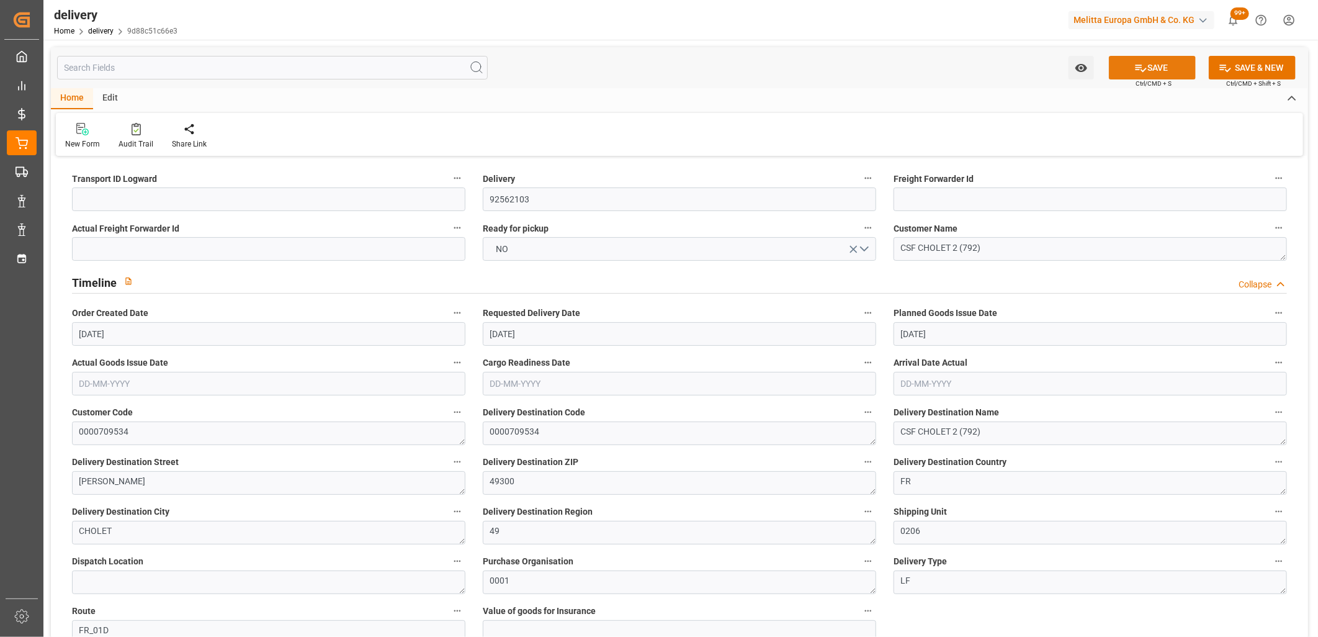
click at [1177, 66] on button "SAVE" at bounding box center [1152, 68] width 87 height 24
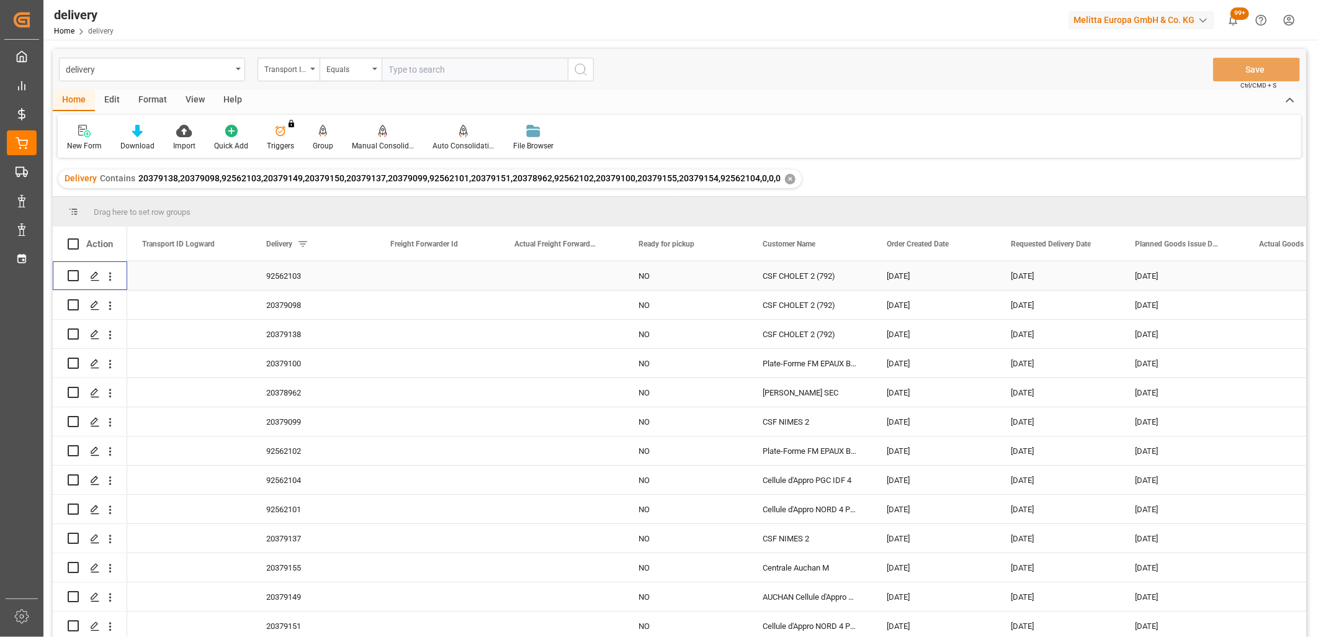
click at [71, 275] on input "Press Space to toggle row selection (unchecked)" at bounding box center [73, 275] width 11 height 11
checkbox input "true"
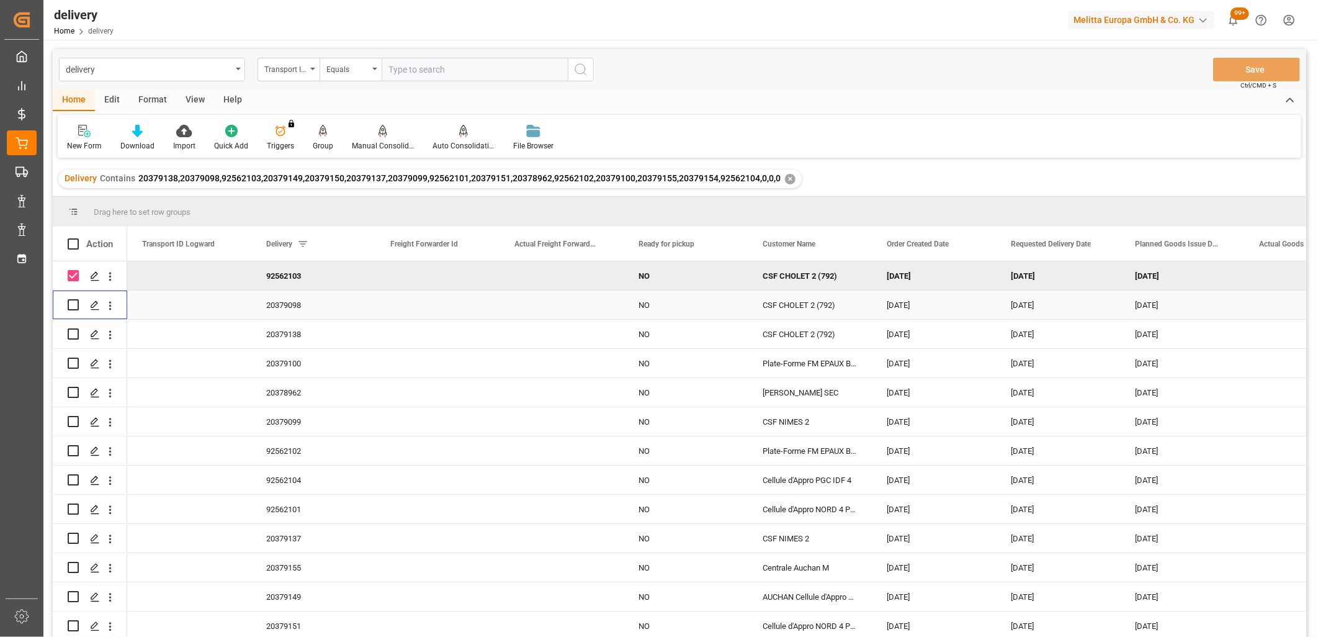
click at [73, 307] on input "Press Space to toggle row selection (unchecked)" at bounding box center [73, 304] width 11 height 11
checkbox input "true"
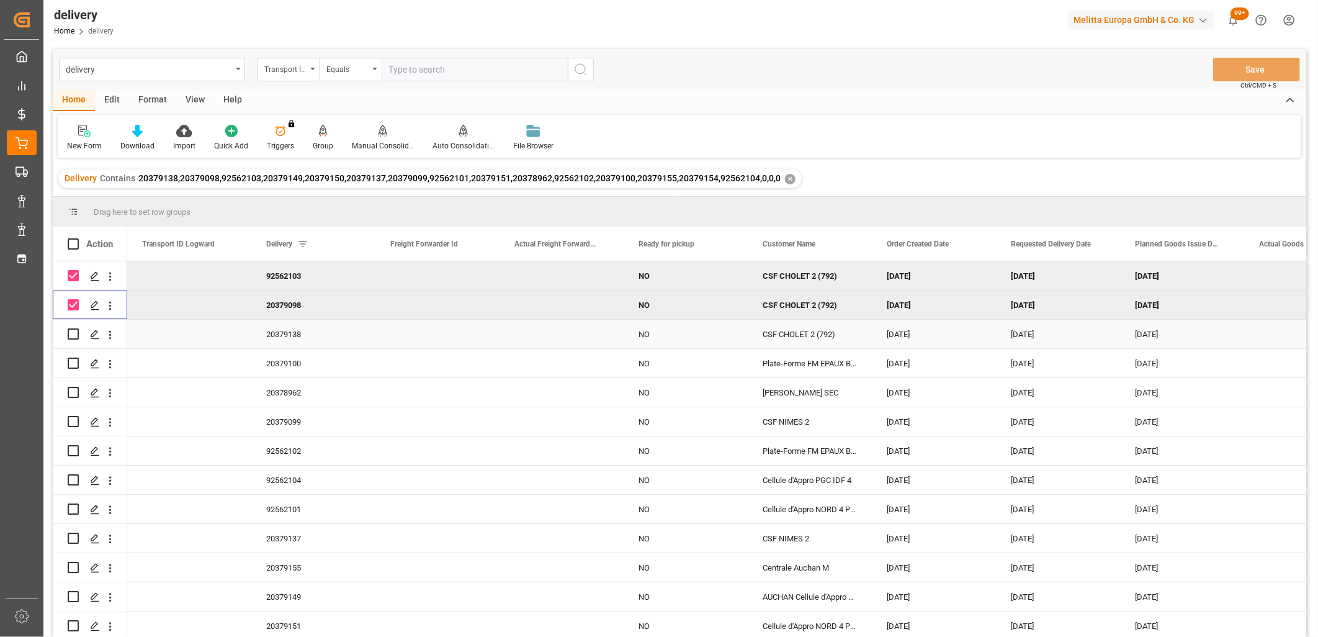
click at [71, 335] on input "Press Space to toggle row selection (unchecked)" at bounding box center [73, 333] width 11 height 11
checkbox input "true"
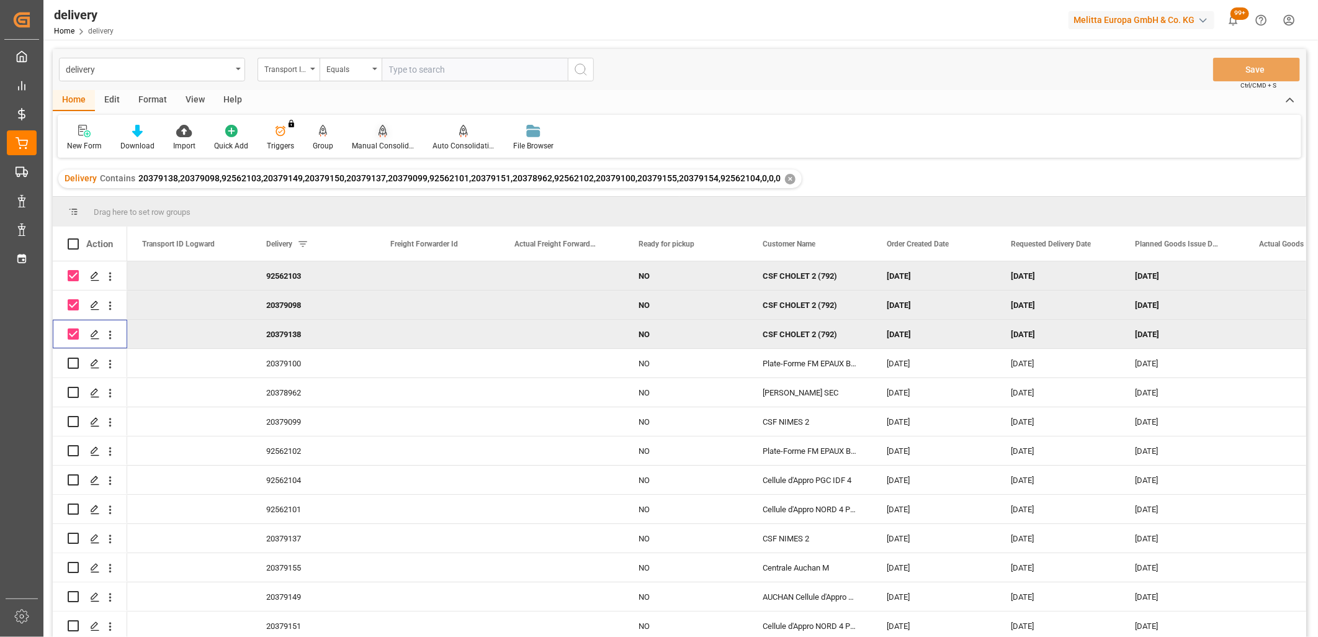
click at [379, 132] on icon at bounding box center [383, 131] width 9 height 12
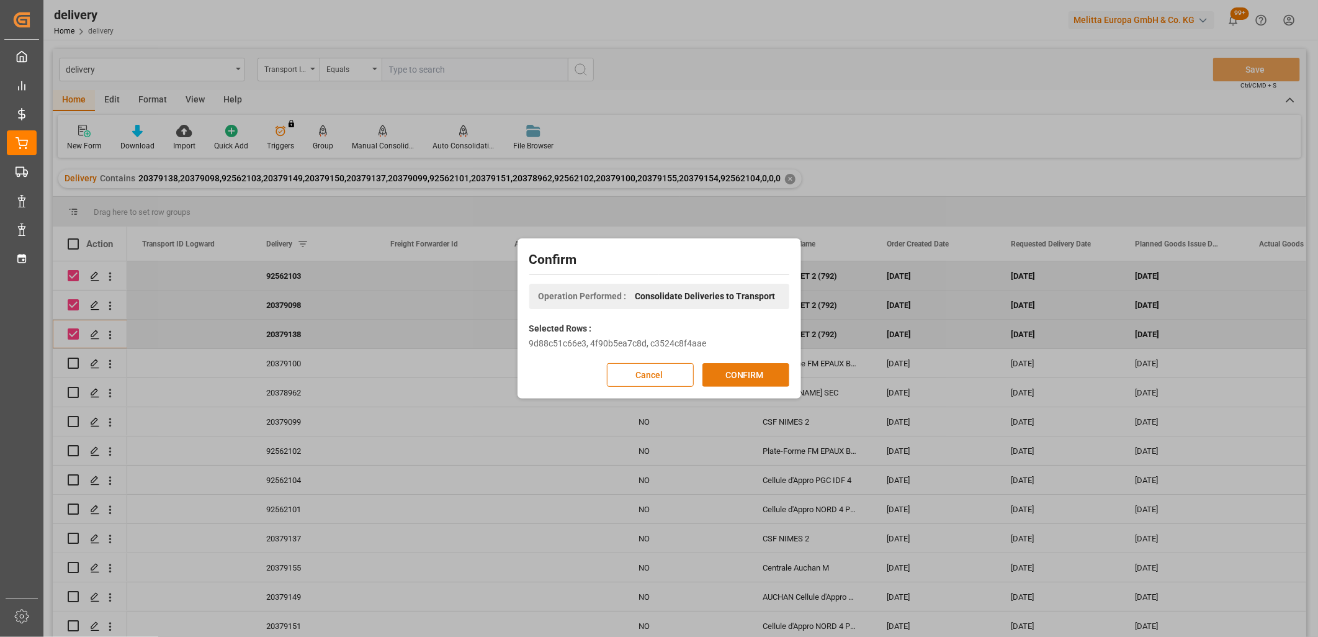
click at [735, 372] on button "CONFIRM" at bounding box center [746, 375] width 87 height 24
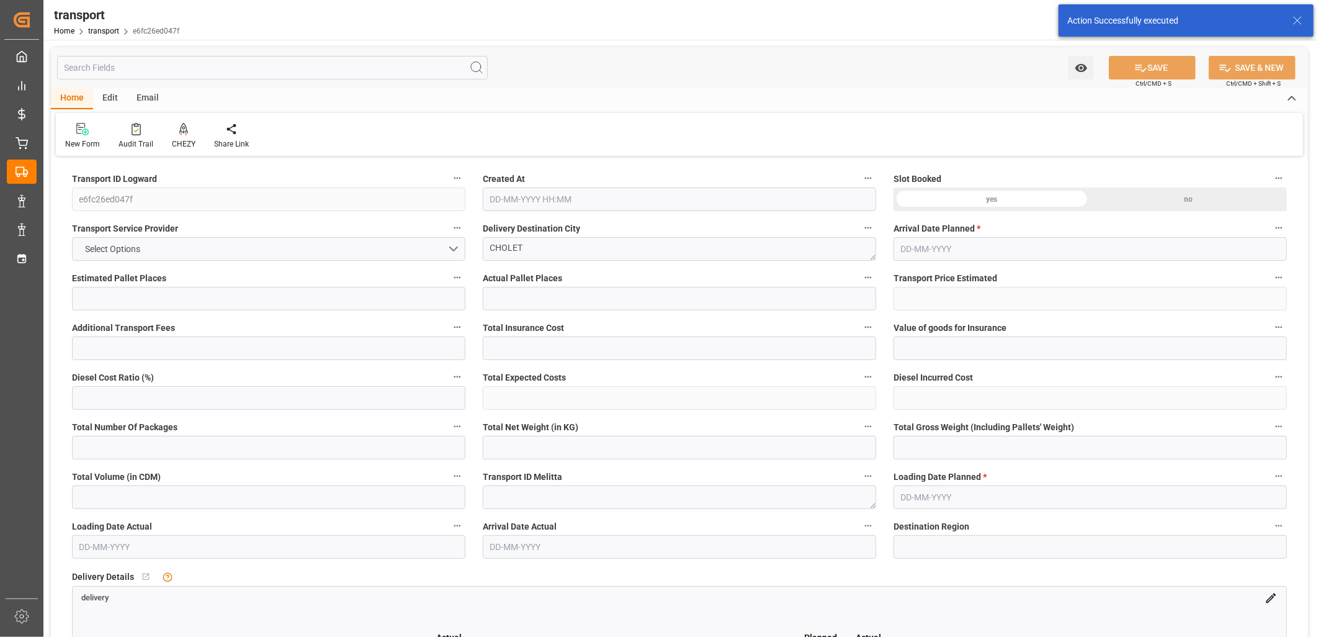
type input "12"
type input "453.47"
type input "0"
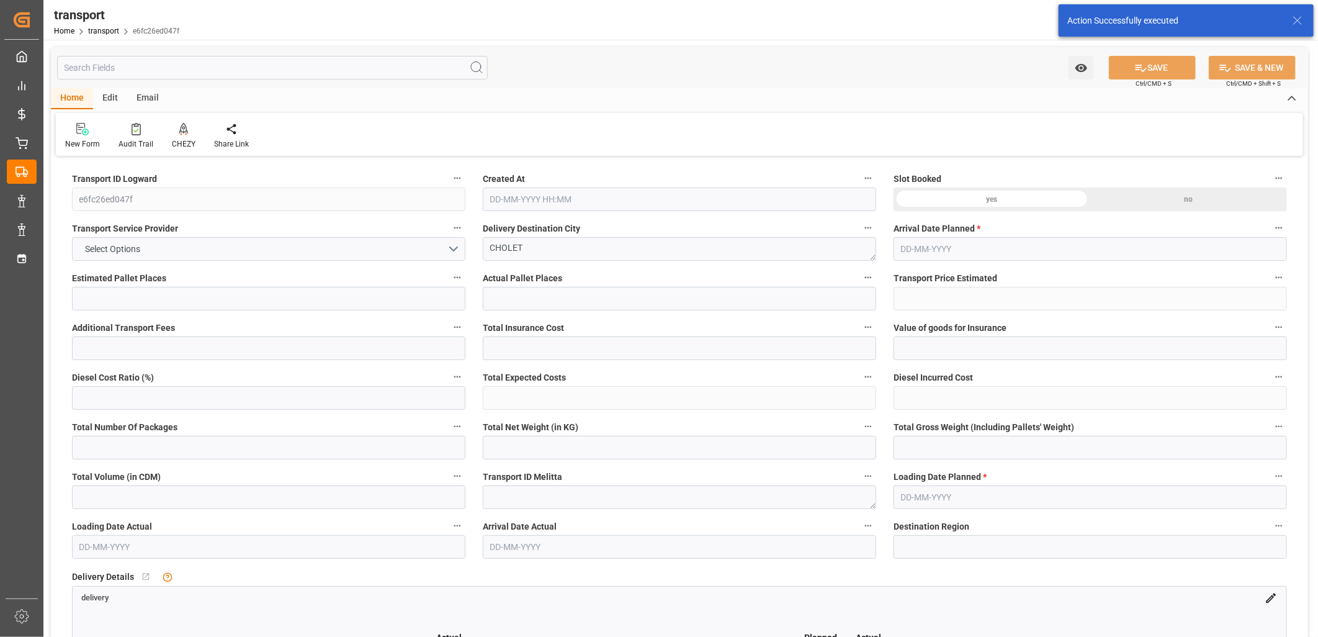
type input "438.1427"
type input "-15.3273"
type input "0"
type input "1215.76"
type input "2539.066"
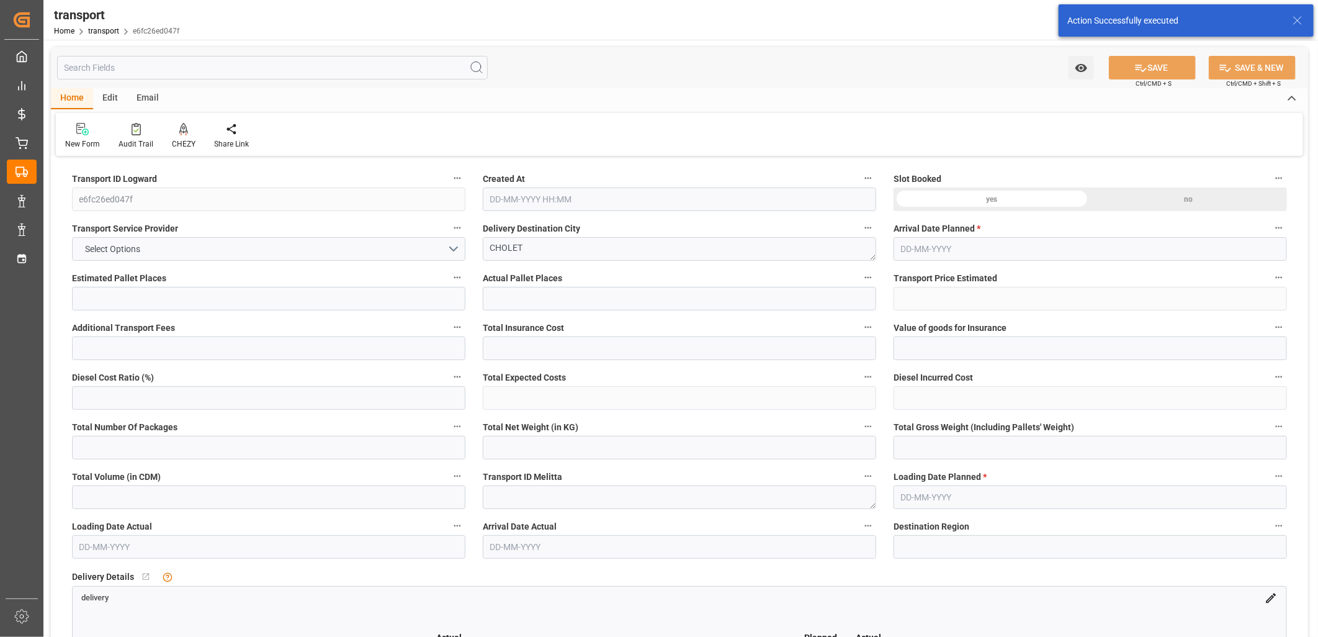
type input "11504.3"
type input "49"
type input "0"
type input "585"
type input "15"
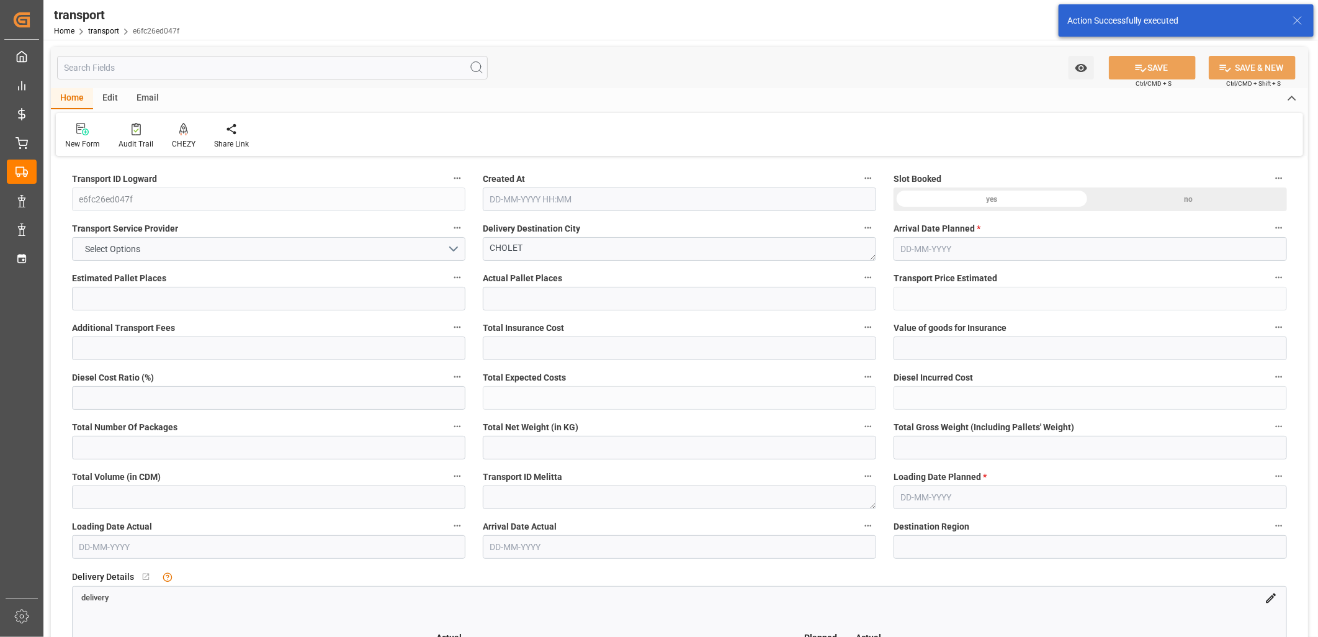
type input "101"
type input "2087.506"
type input "0"
type input "4710.8598"
type input "0"
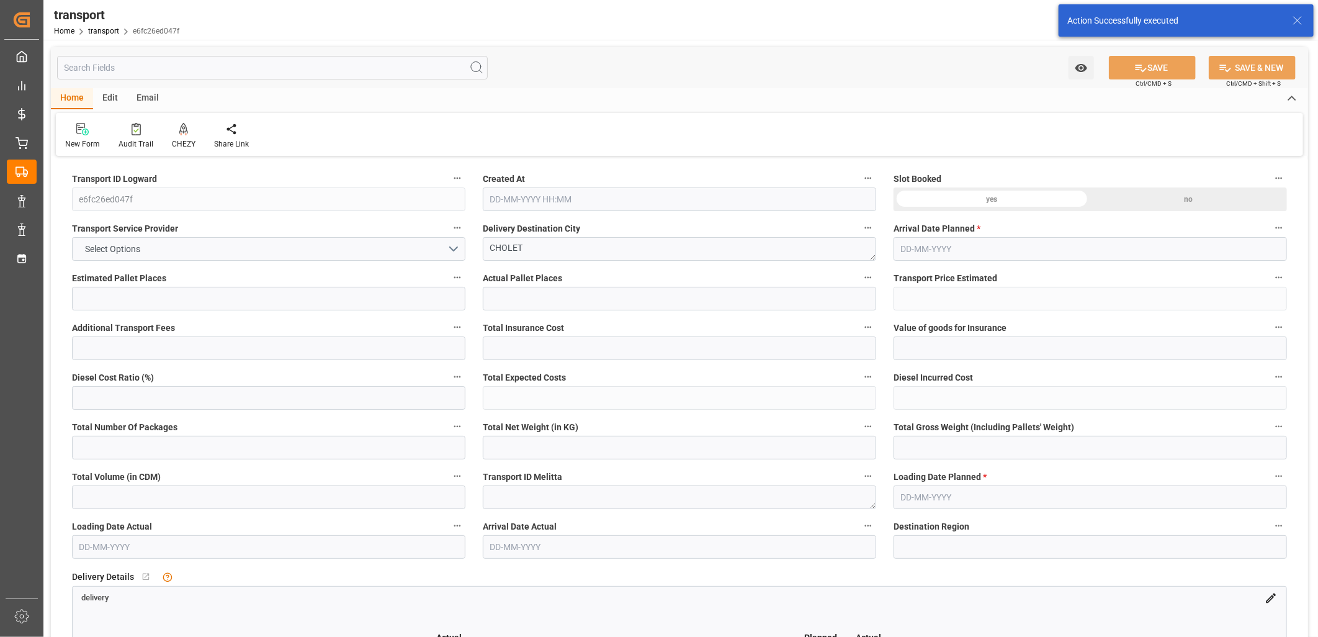
type input "0"
type input "21"
type input "35"
type input "[DATE] 12:17"
type input "[DATE]"
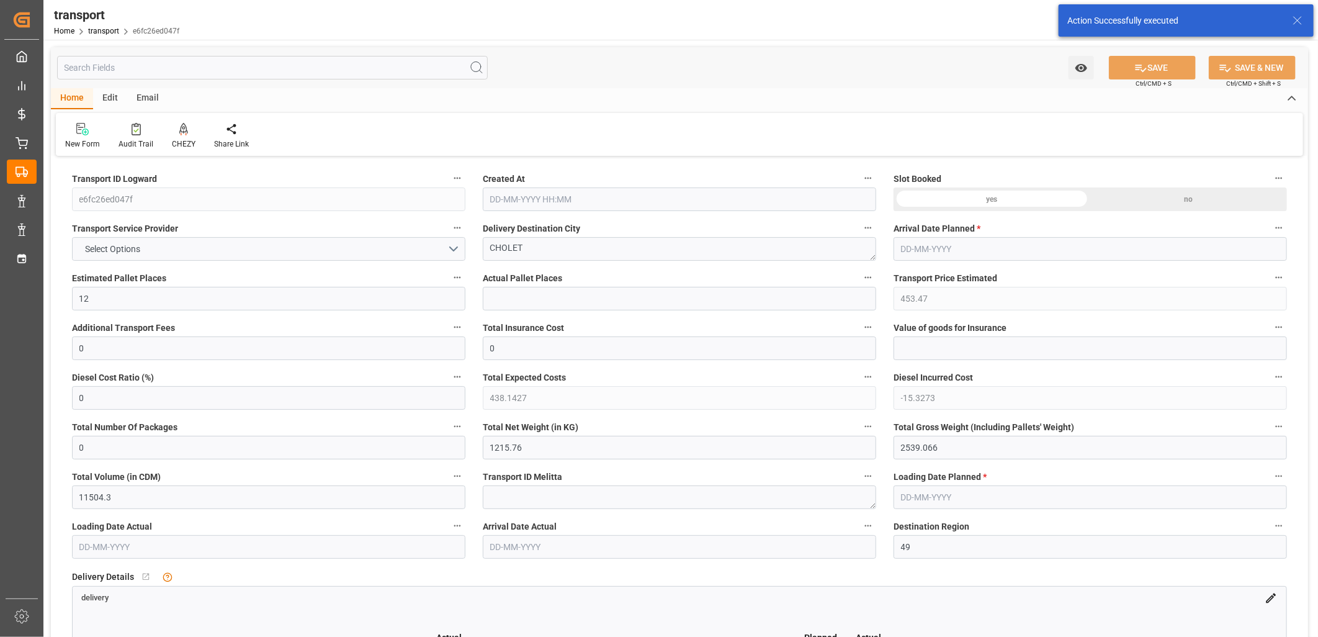
type input "[DATE]"
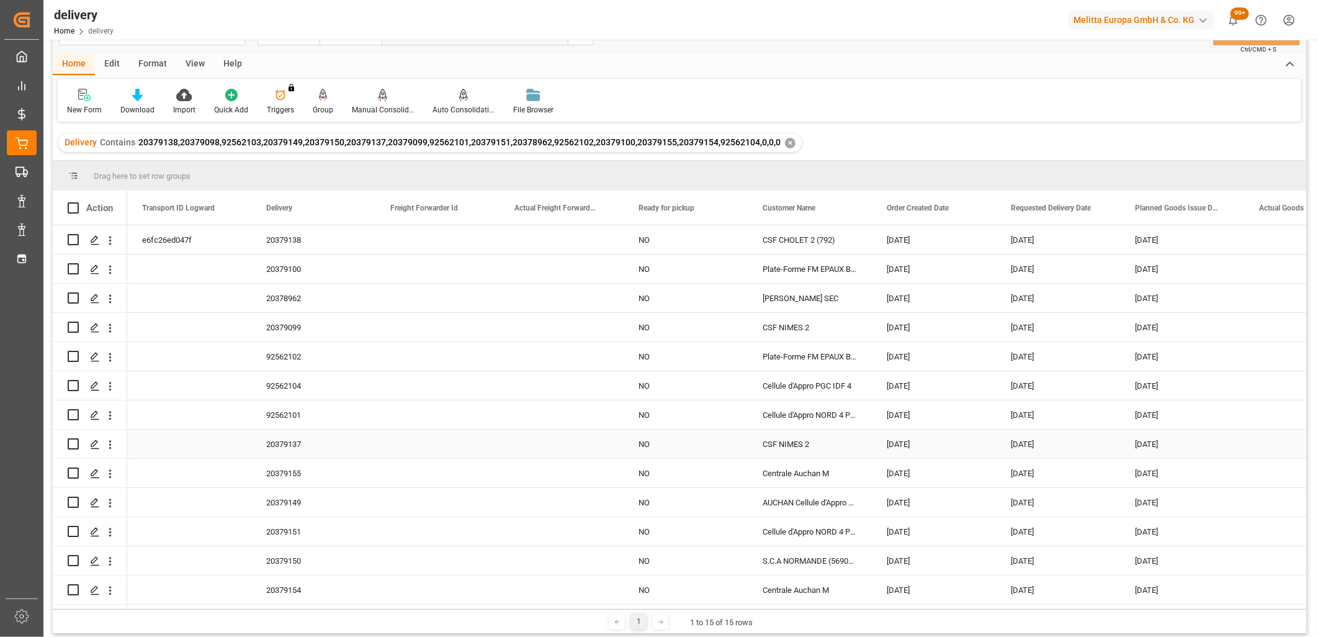
scroll to position [69, 0]
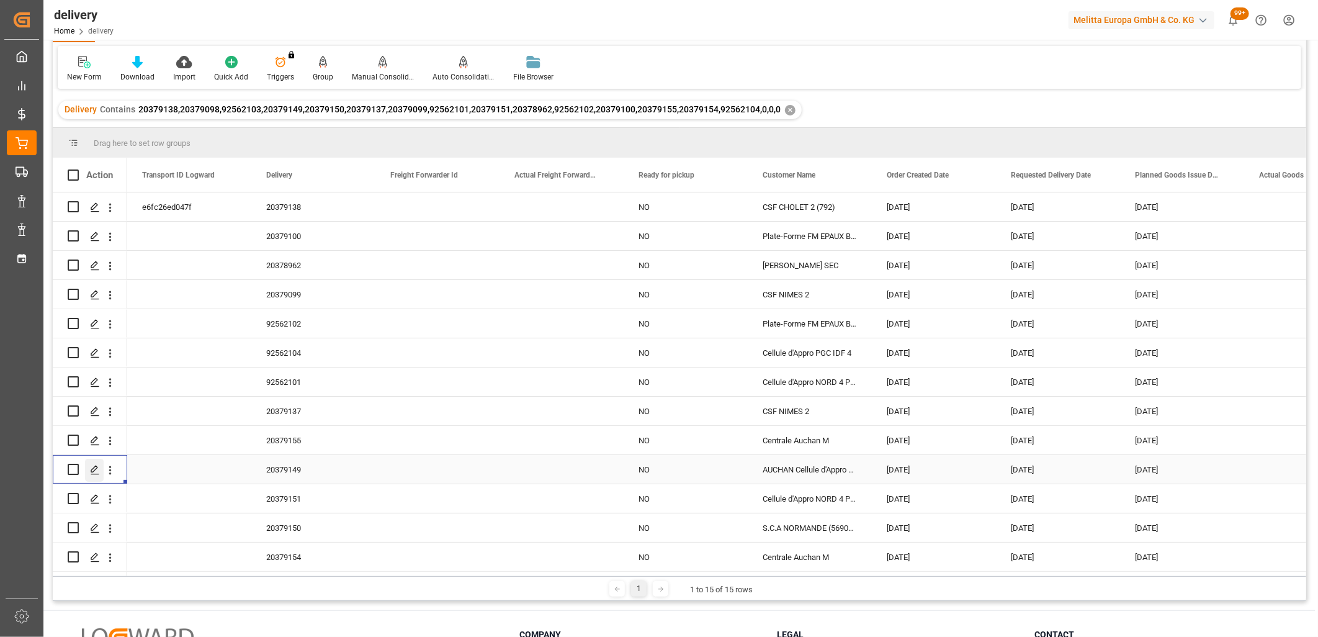
click at [91, 469] on icon "Press SPACE to select this row." at bounding box center [95, 470] width 10 height 10
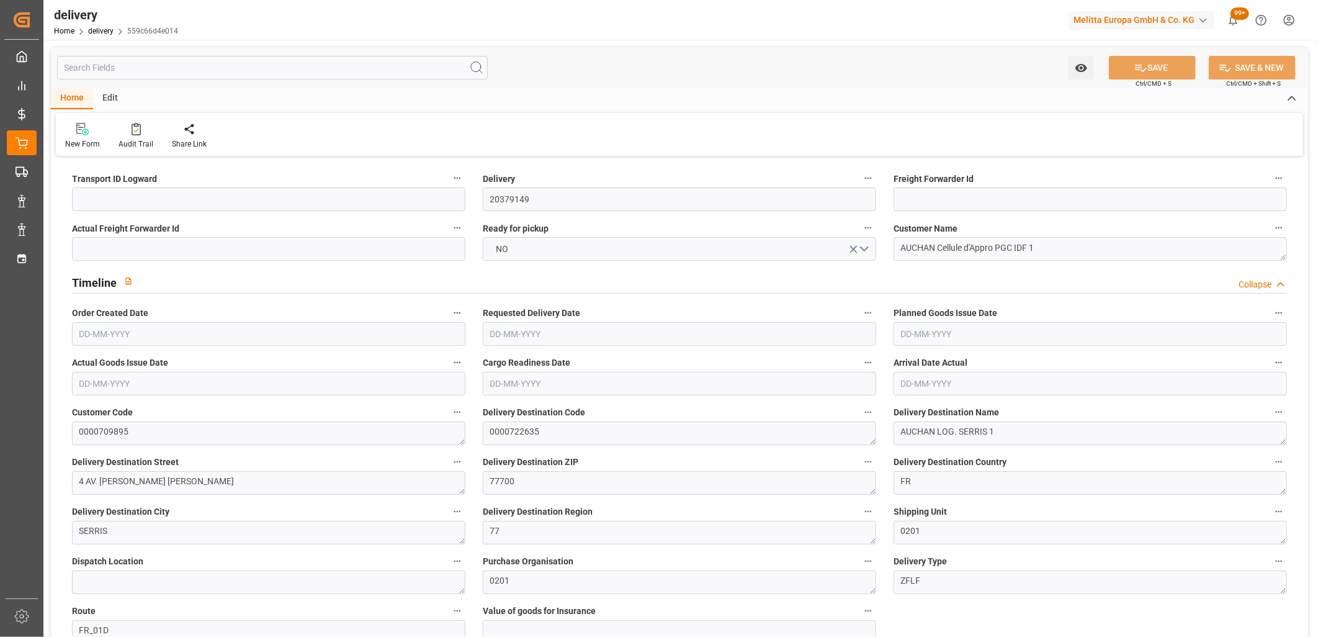
type input "[DATE]"
type input "26-09-2025 11:01"
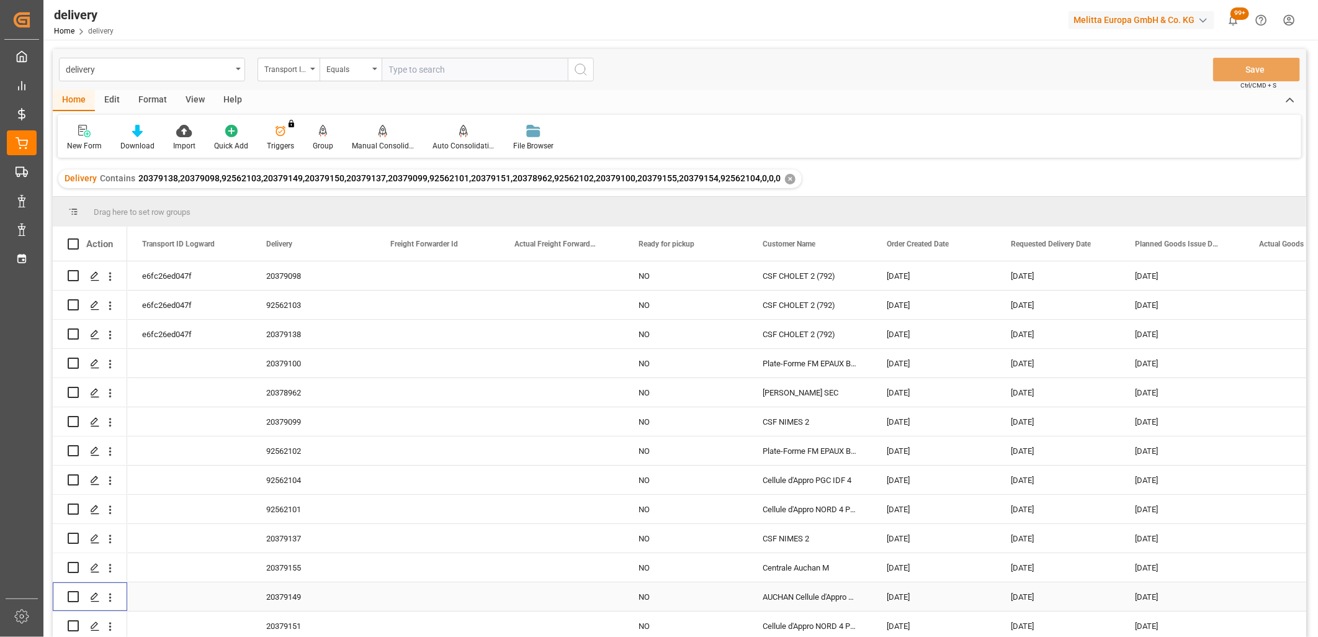
click at [70, 597] on input "Press Space to toggle row selection (unchecked)" at bounding box center [73, 596] width 11 height 11
checkbox input "true"
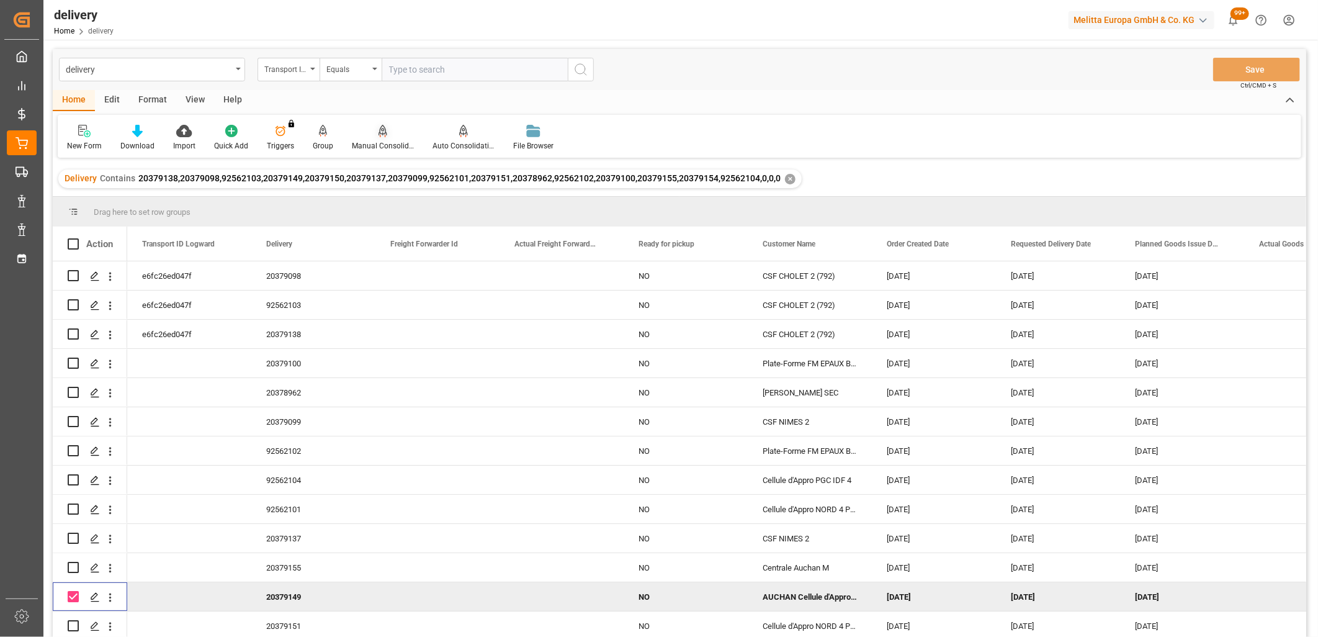
click at [379, 135] on icon at bounding box center [383, 131] width 9 height 12
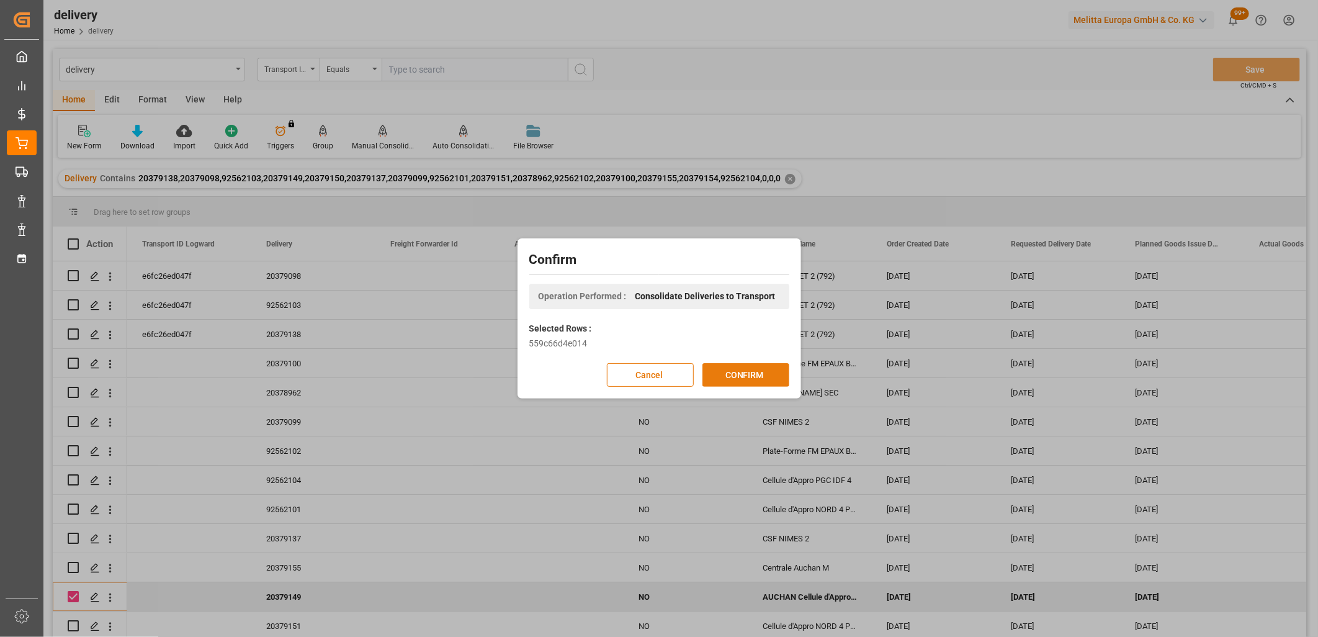
click at [754, 374] on button "CONFIRM" at bounding box center [746, 375] width 87 height 24
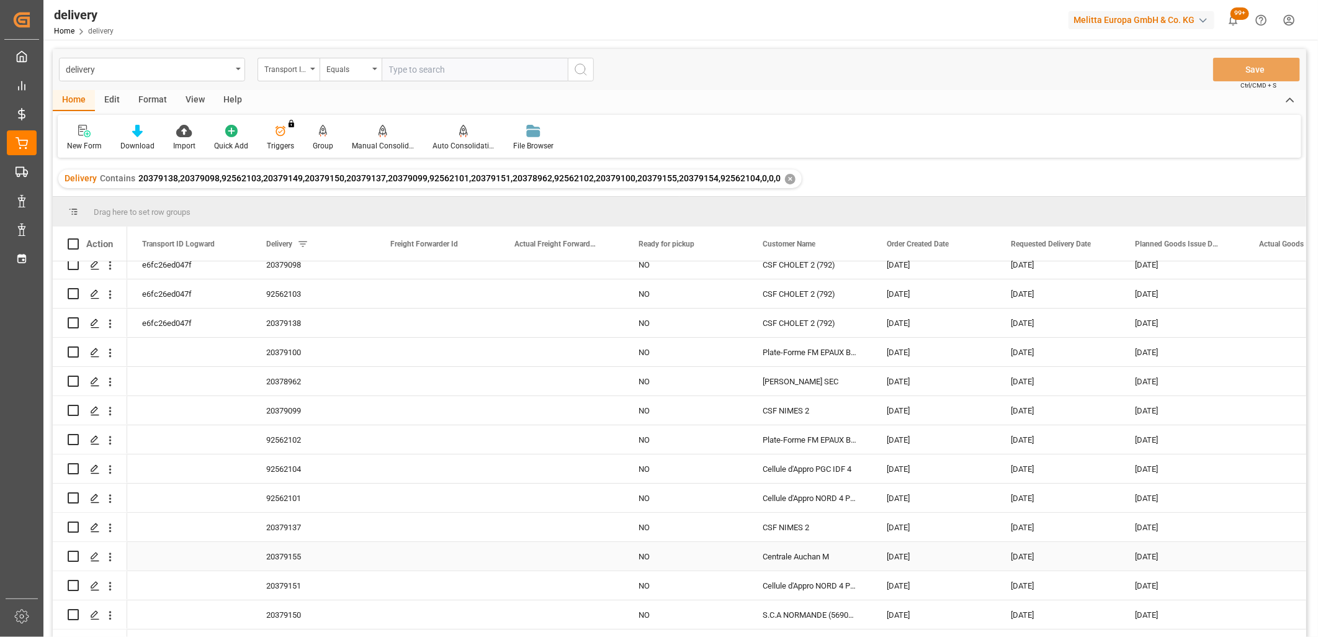
scroll to position [62, 0]
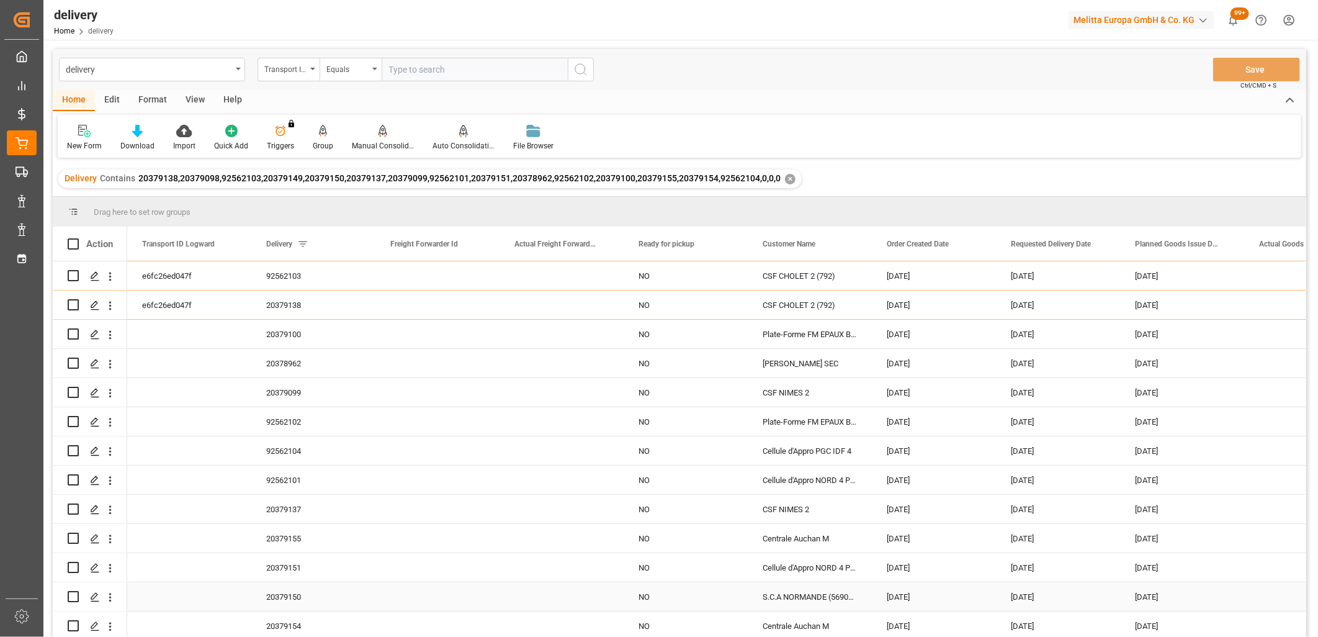
click at [75, 593] on input "Press Space to toggle row selection (unchecked)" at bounding box center [73, 596] width 11 height 11
checkbox input "true"
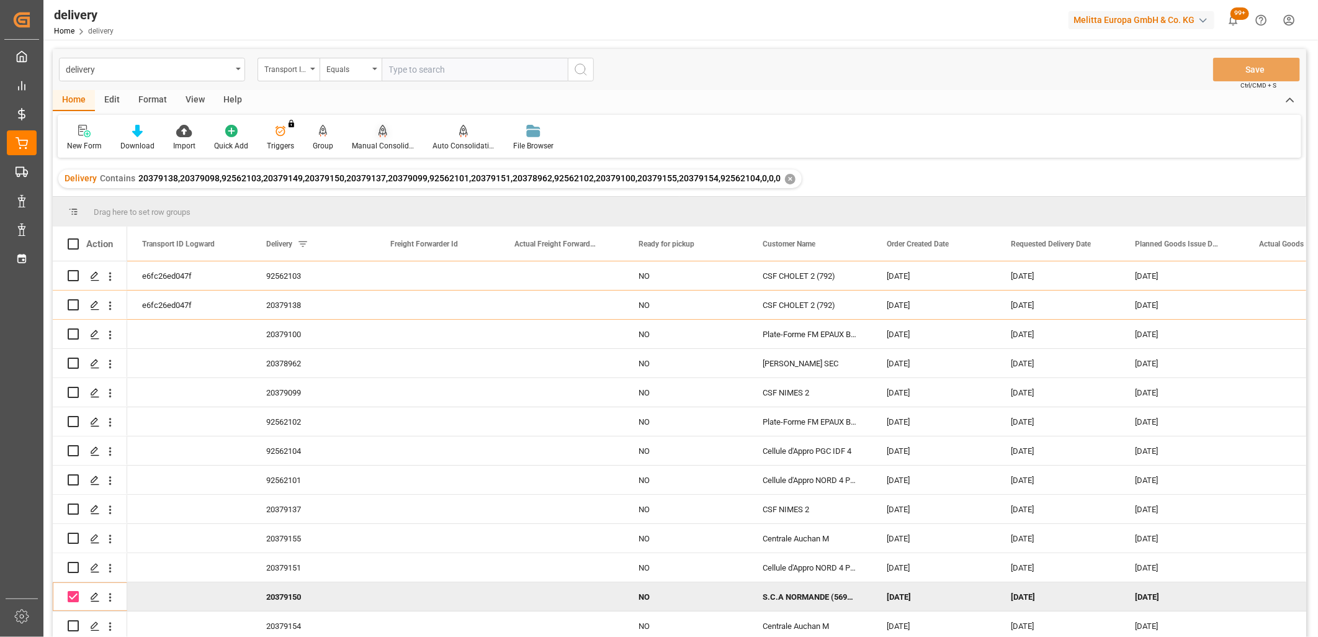
click at [380, 135] on icon at bounding box center [383, 130] width 9 height 11
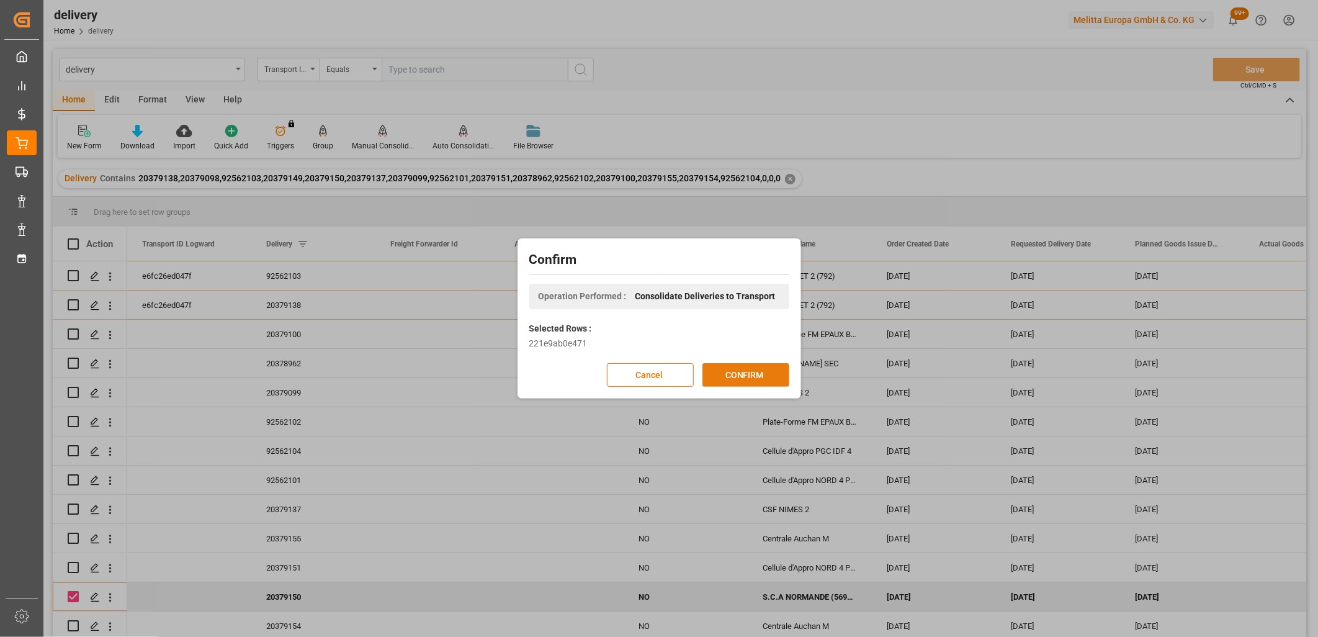
click at [763, 377] on button "CONFIRM" at bounding box center [746, 375] width 87 height 24
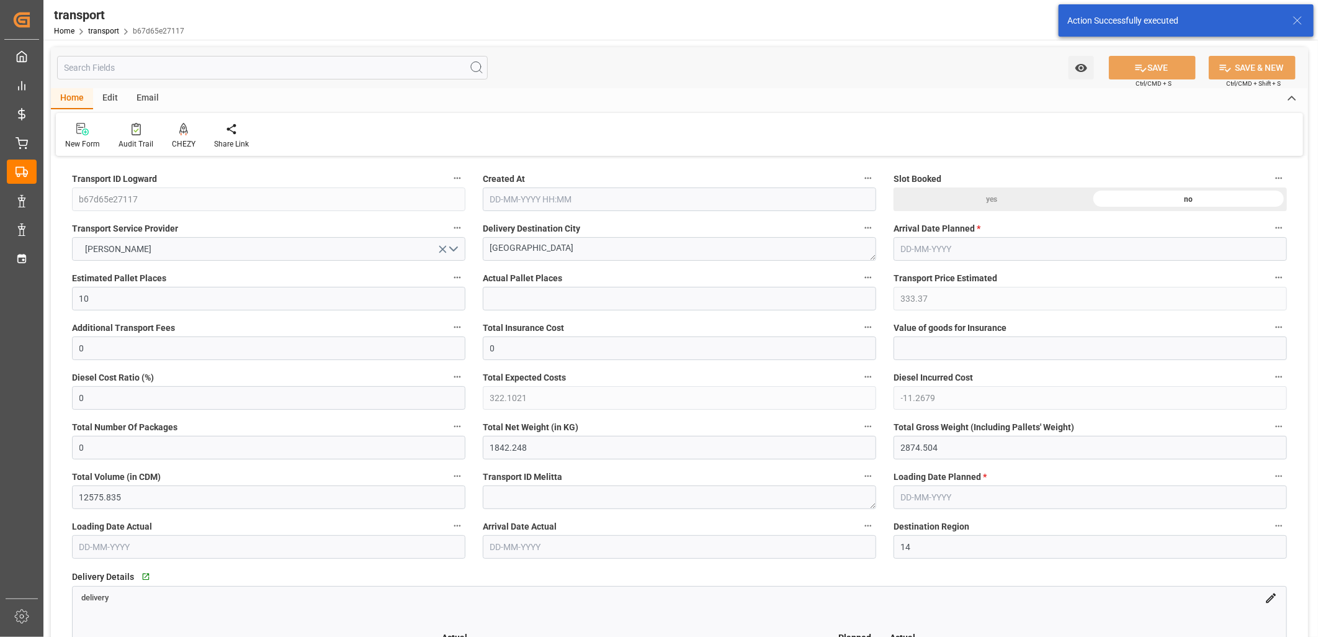
type input "[DATE] 12:18"
type input "[DATE]"
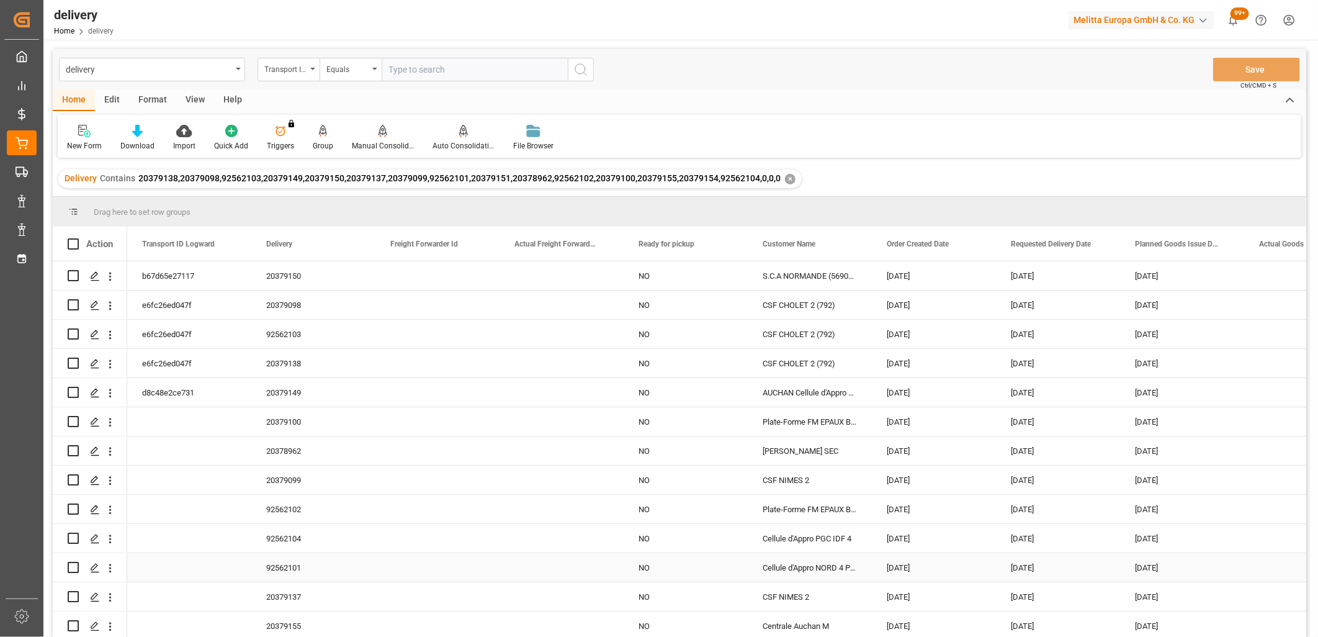
scroll to position [62, 0]
click at [1027, 536] on div "[DATE]" at bounding box center [1058, 538] width 124 height 29
click at [1027, 536] on div "01-10-2025" at bounding box center [1058, 538] width 124 height 29
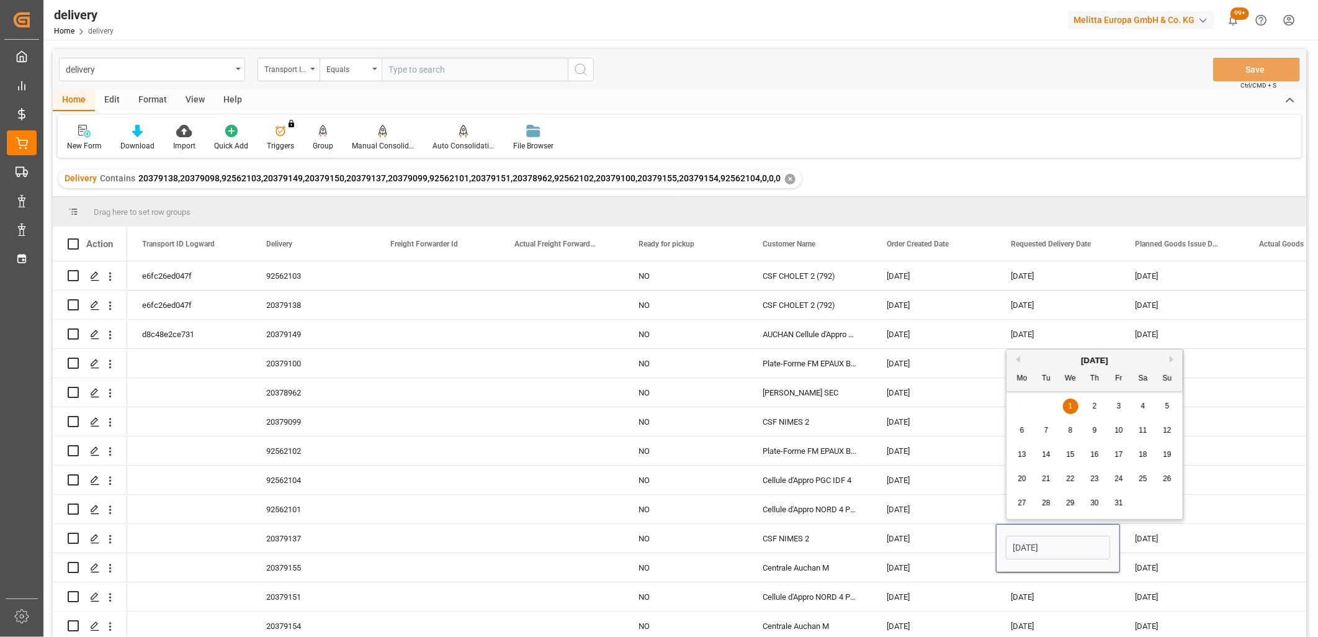
click at [1094, 399] on div "2" at bounding box center [1095, 406] width 16 height 15
type input "[DATE]"
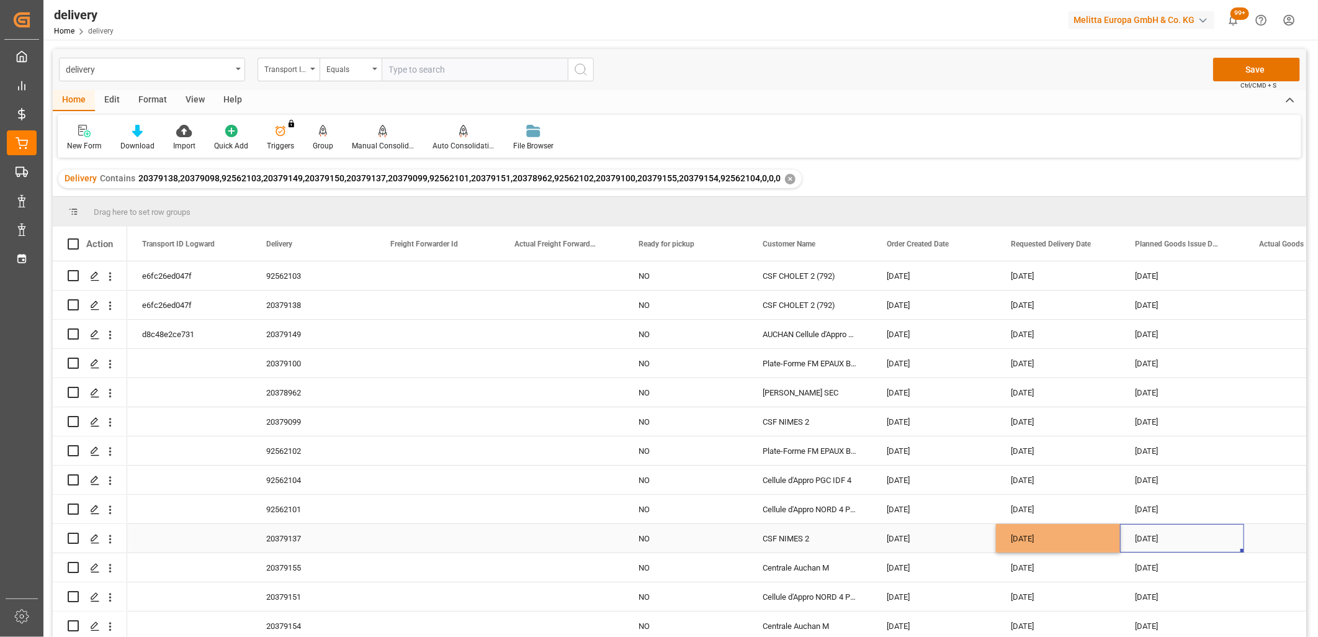
click at [1151, 535] on div "29-09-2025" at bounding box center [1182, 538] width 124 height 29
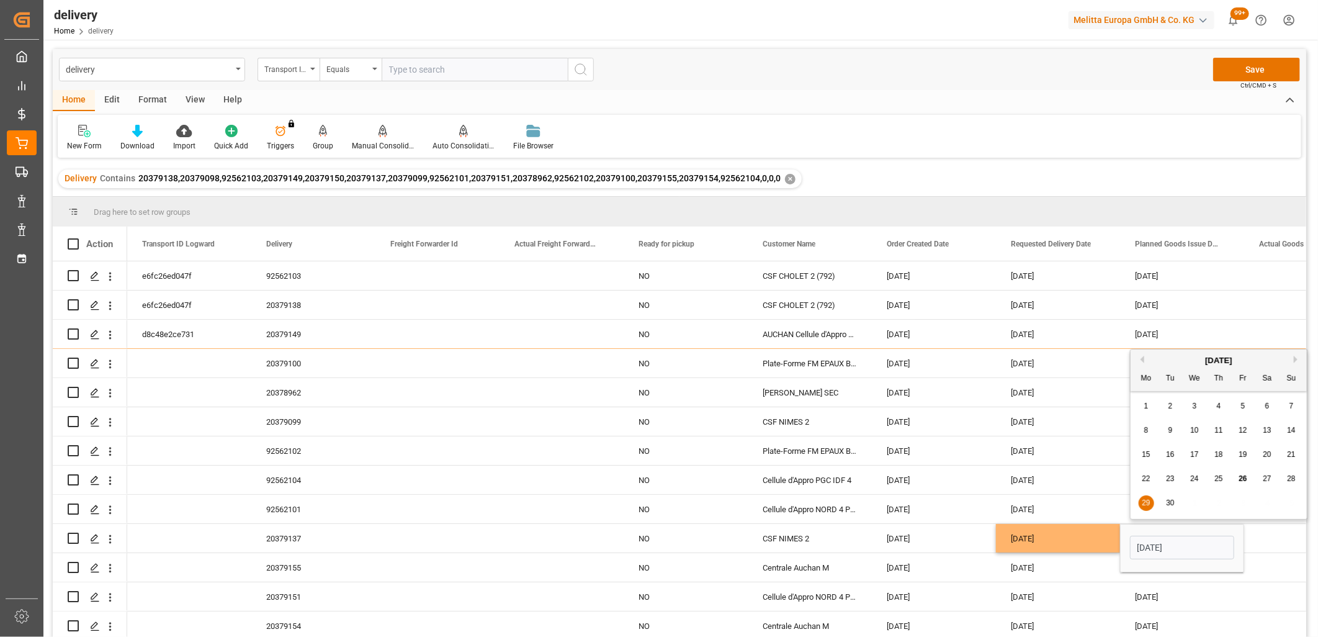
click at [1171, 507] on div "30" at bounding box center [1171, 503] width 16 height 15
type input "[DATE]"
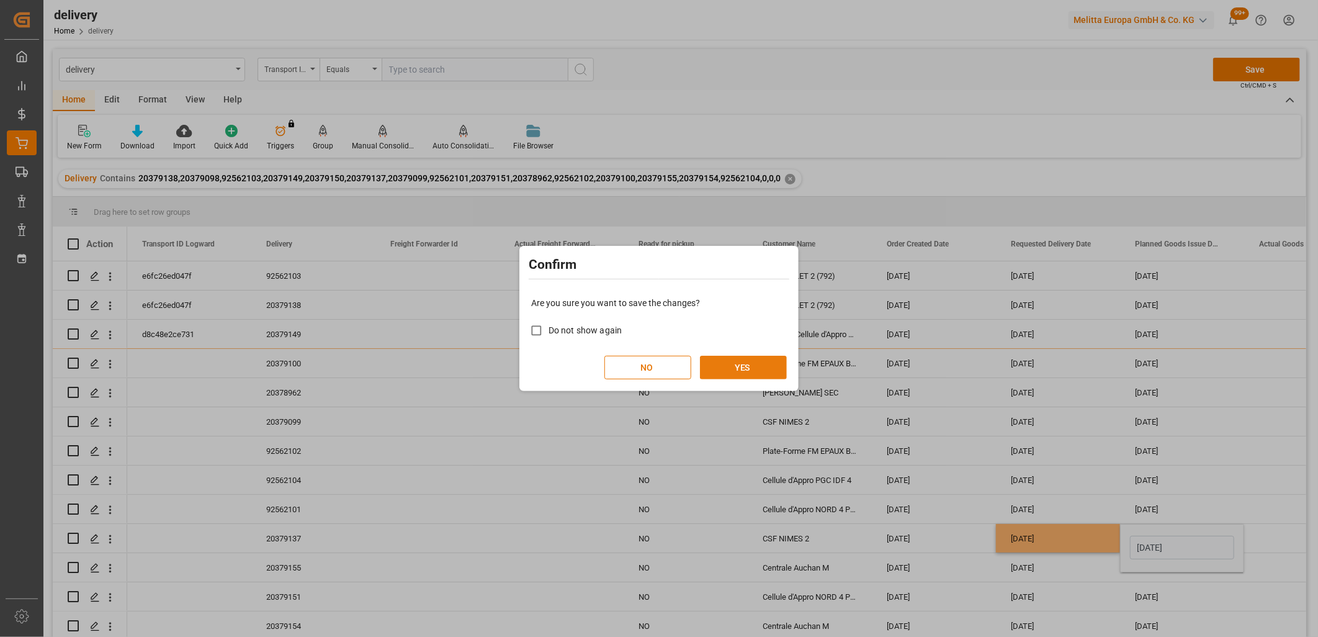
click at [754, 367] on button "YES" at bounding box center [743, 368] width 87 height 24
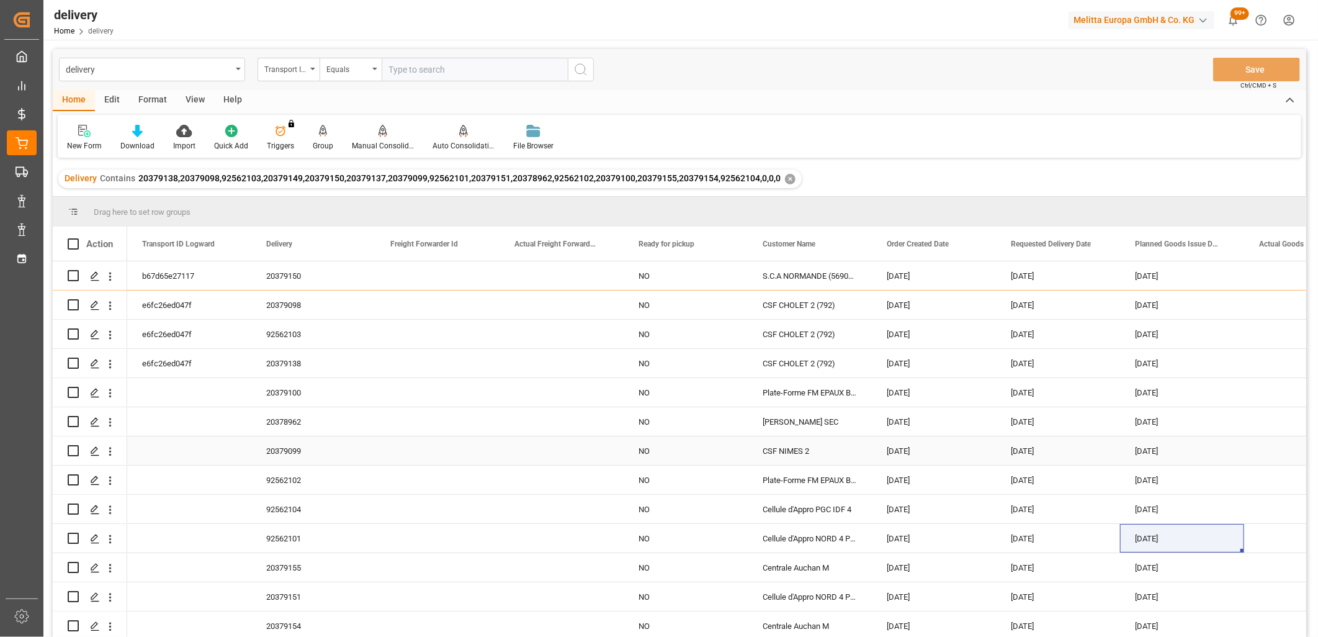
click at [70, 449] on input "Press Space to toggle row selection (unchecked)" at bounding box center [73, 450] width 11 height 11
checkbox input "true"
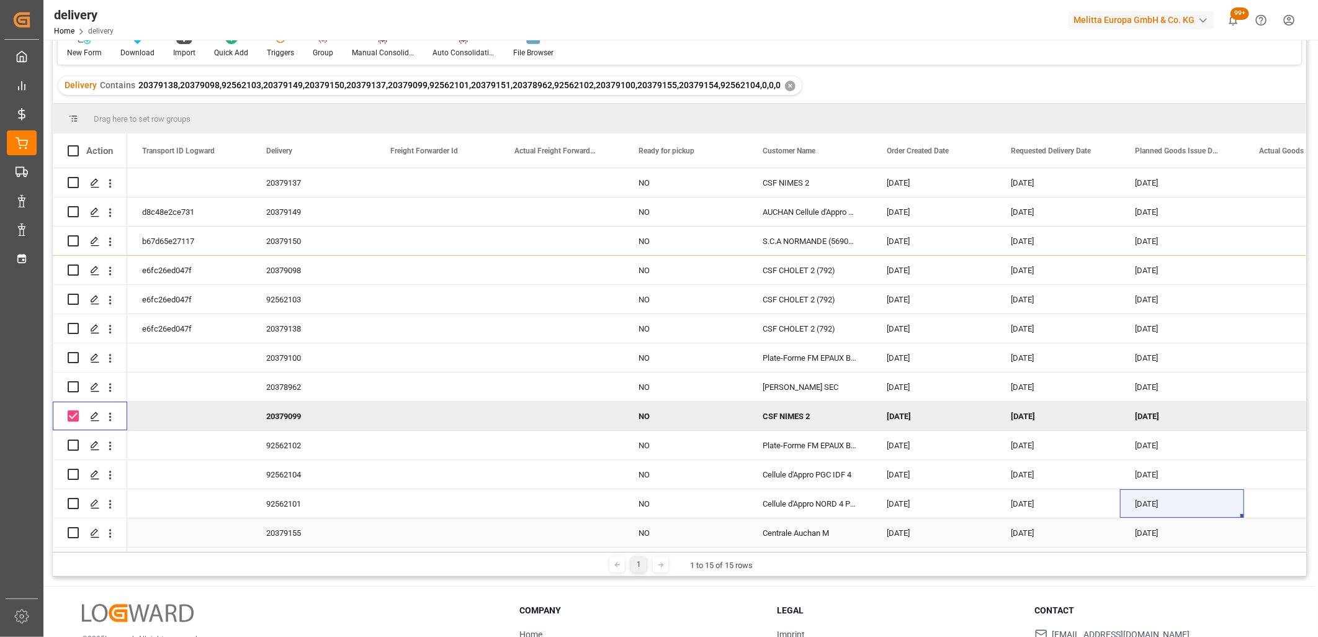
scroll to position [69, 0]
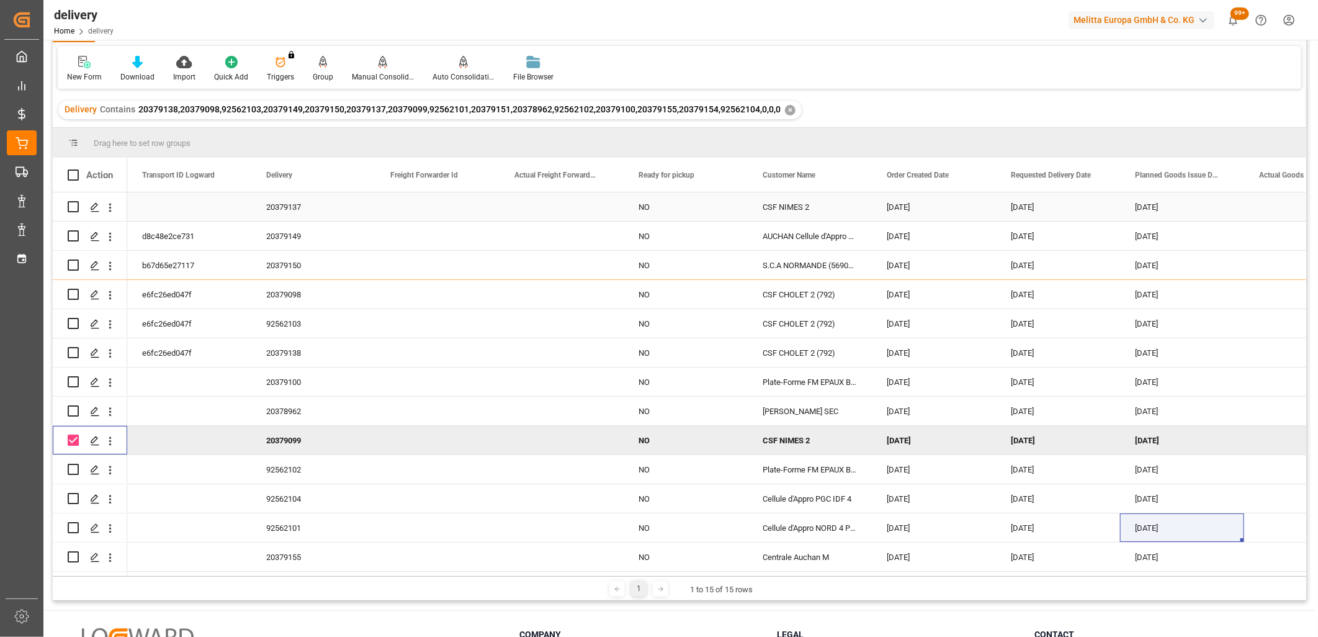
click at [70, 209] on input "Press Space to toggle row selection (unchecked)" at bounding box center [73, 206] width 11 height 11
checkbox input "true"
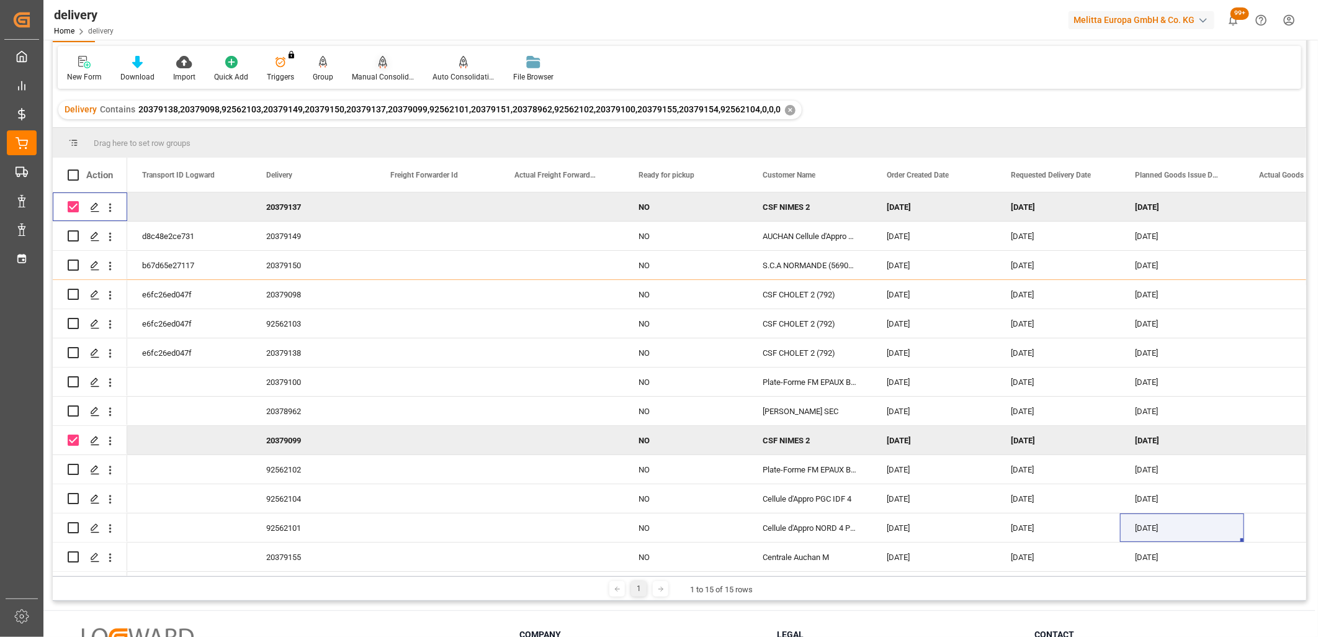
click at [380, 67] on icon at bounding box center [383, 67] width 6 height 2
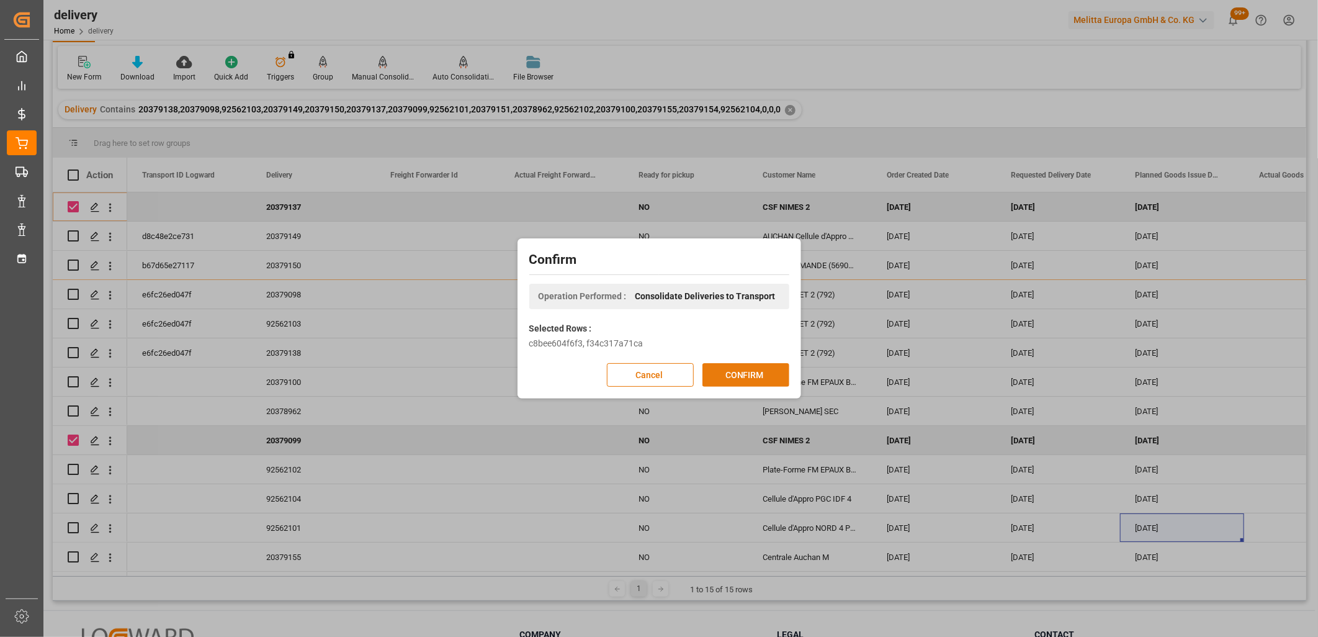
click at [745, 369] on button "CONFIRM" at bounding box center [746, 375] width 87 height 24
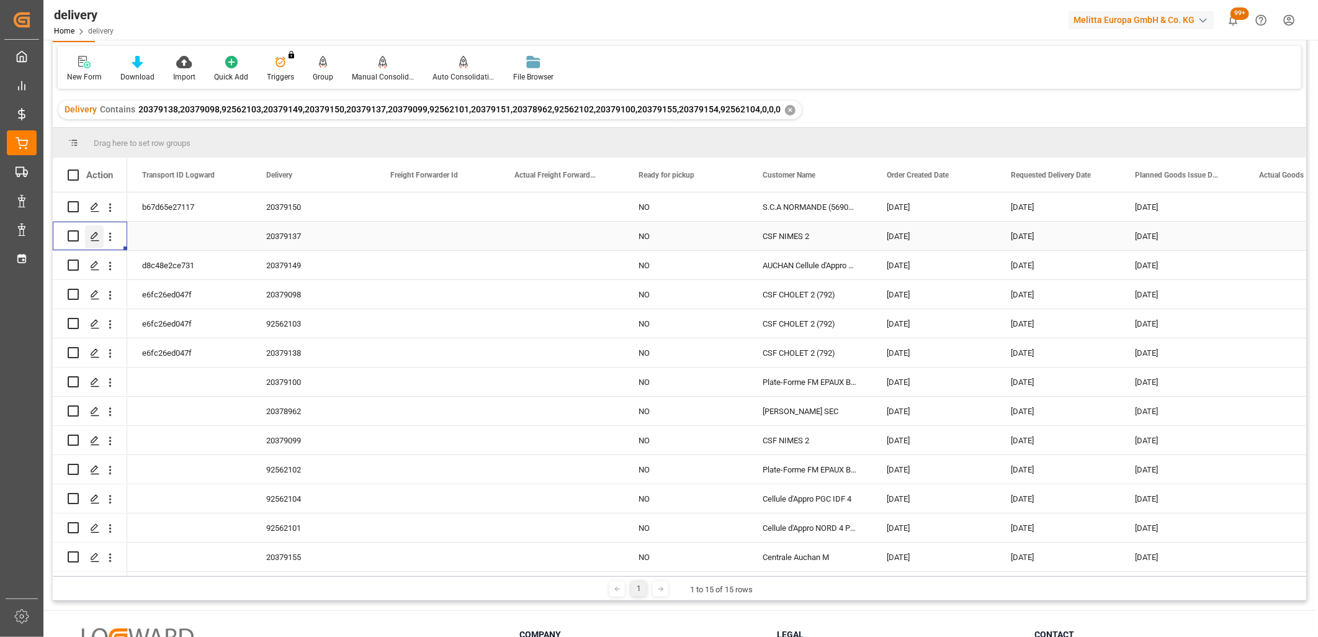
click at [97, 238] on icon "Press SPACE to select this row." at bounding box center [95, 237] width 10 height 10
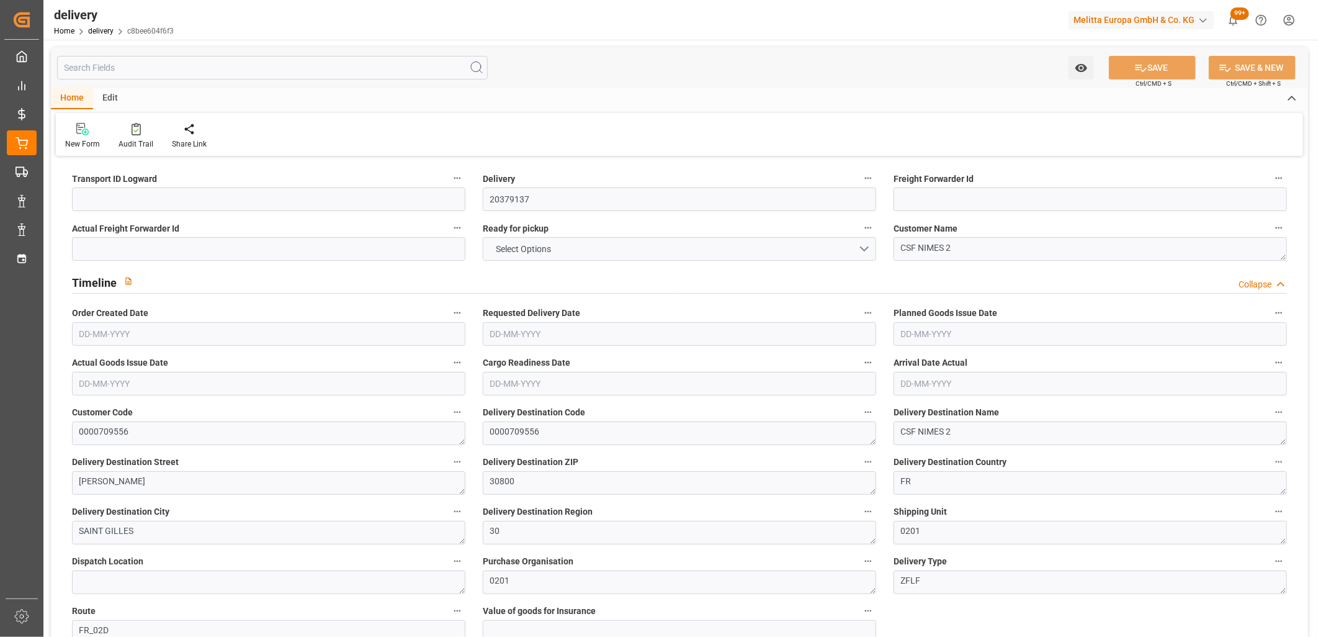
type input "1441.896"
type input "3524.102"
type input "13826.4"
type input "823"
type input "15"
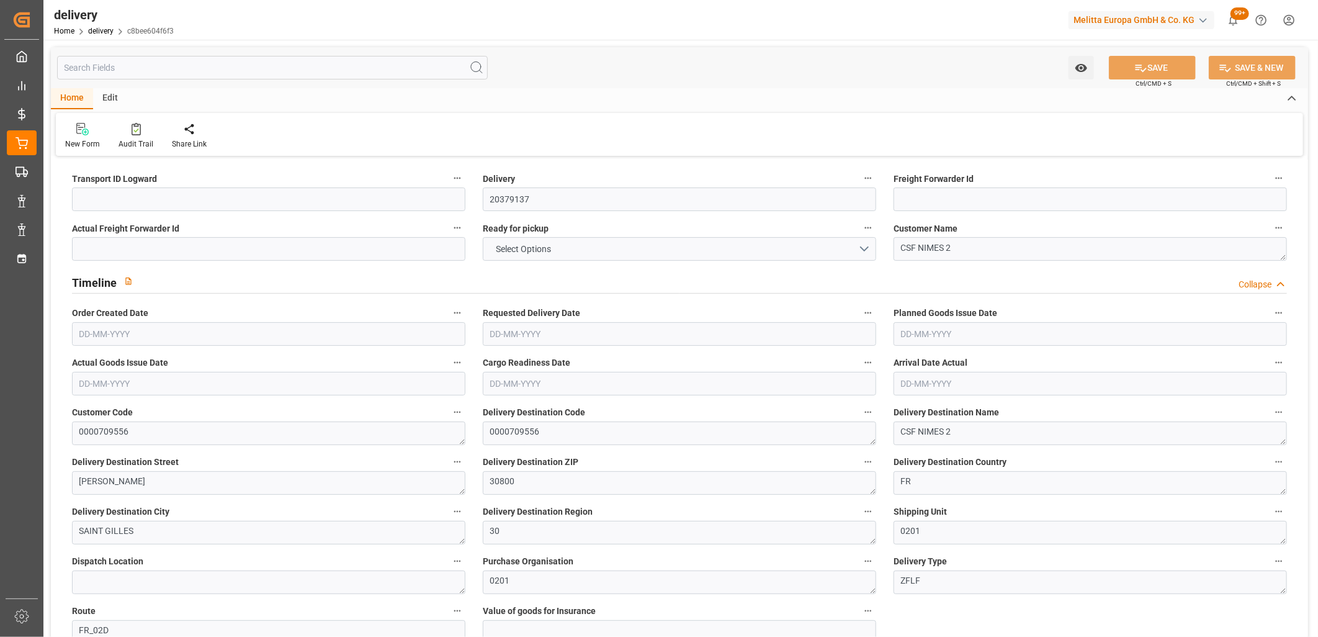
type input "0"
type input "15"
type input "0"
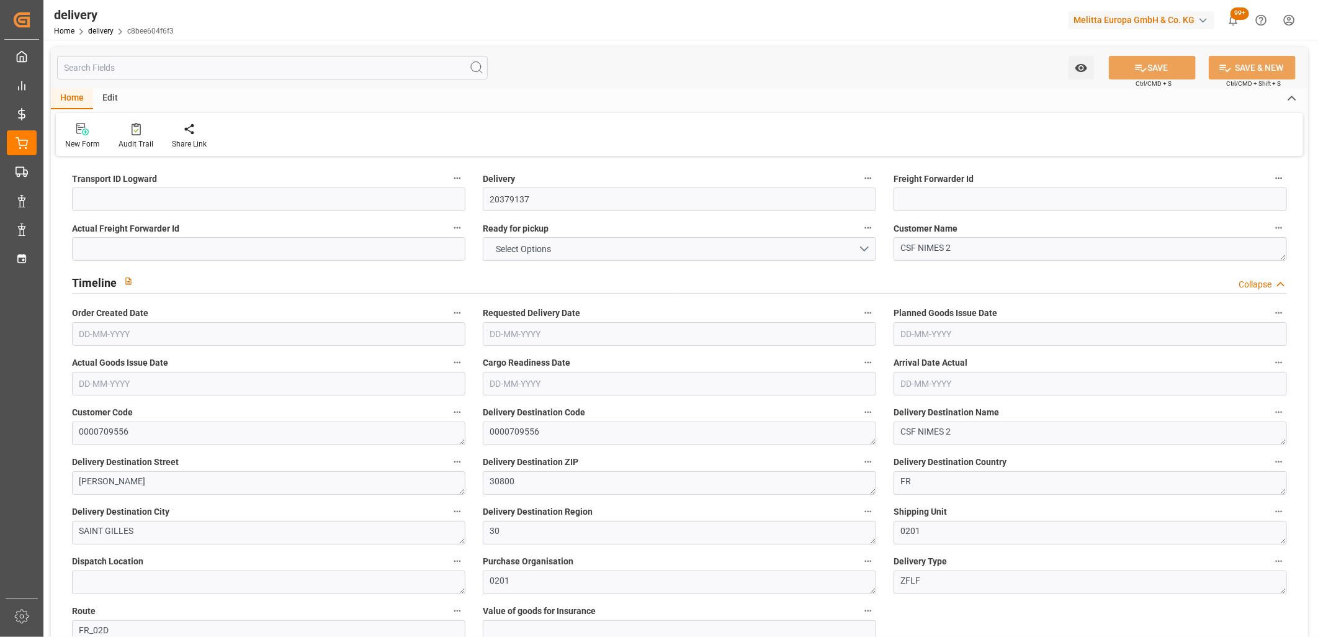
type input "0"
type input "296.28"
type input "1.5"
type input "1.3"
type input "0"
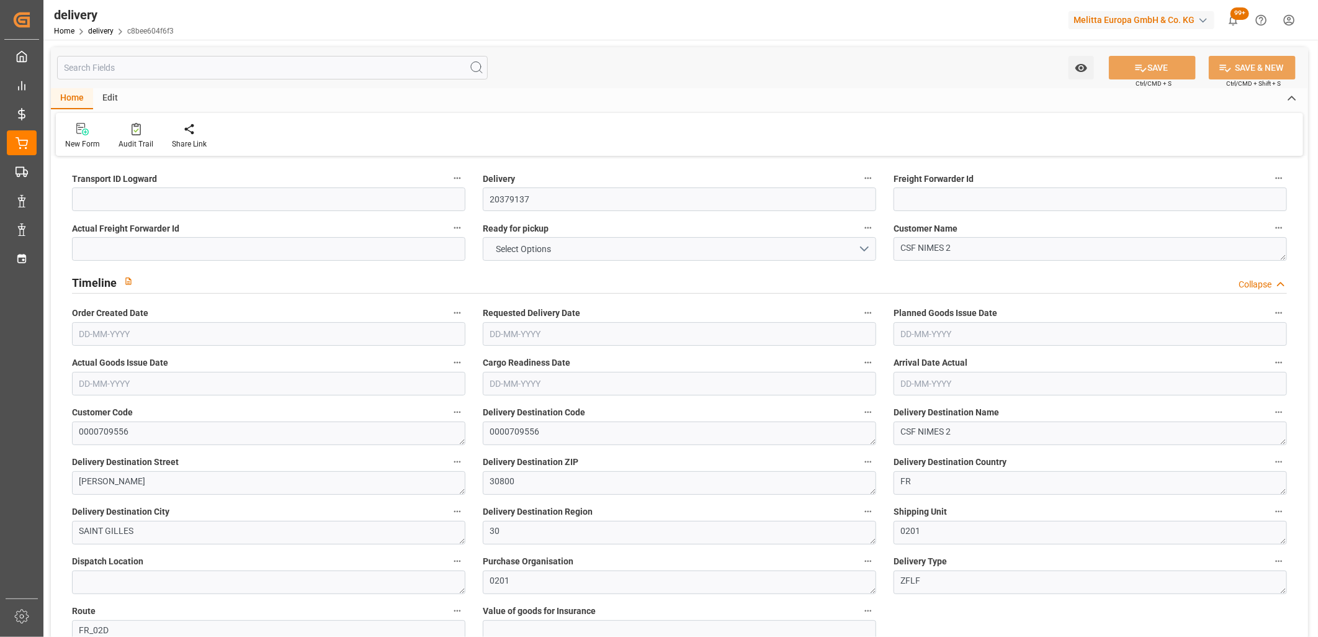
type input "22.5"
type input "2977.614"
type input "101"
type input "0"
type input "[DATE]"
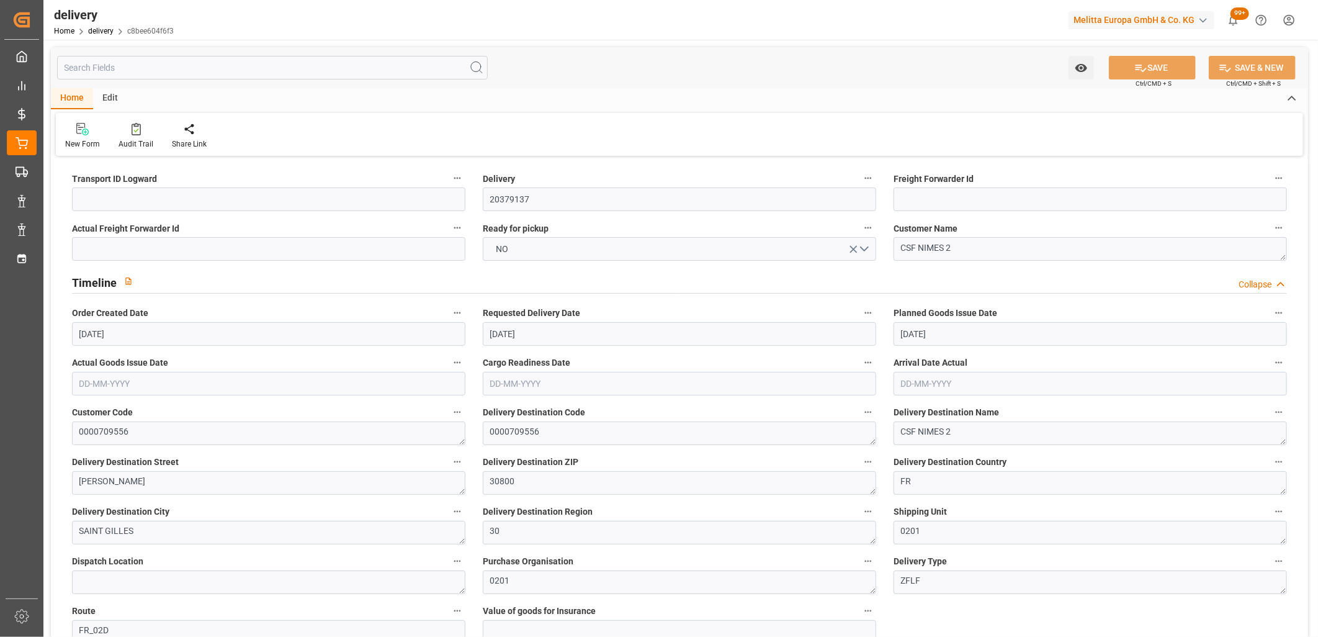
type input "[DATE]"
type input "29-09-2025"
type input "26-09-2025 11:01"
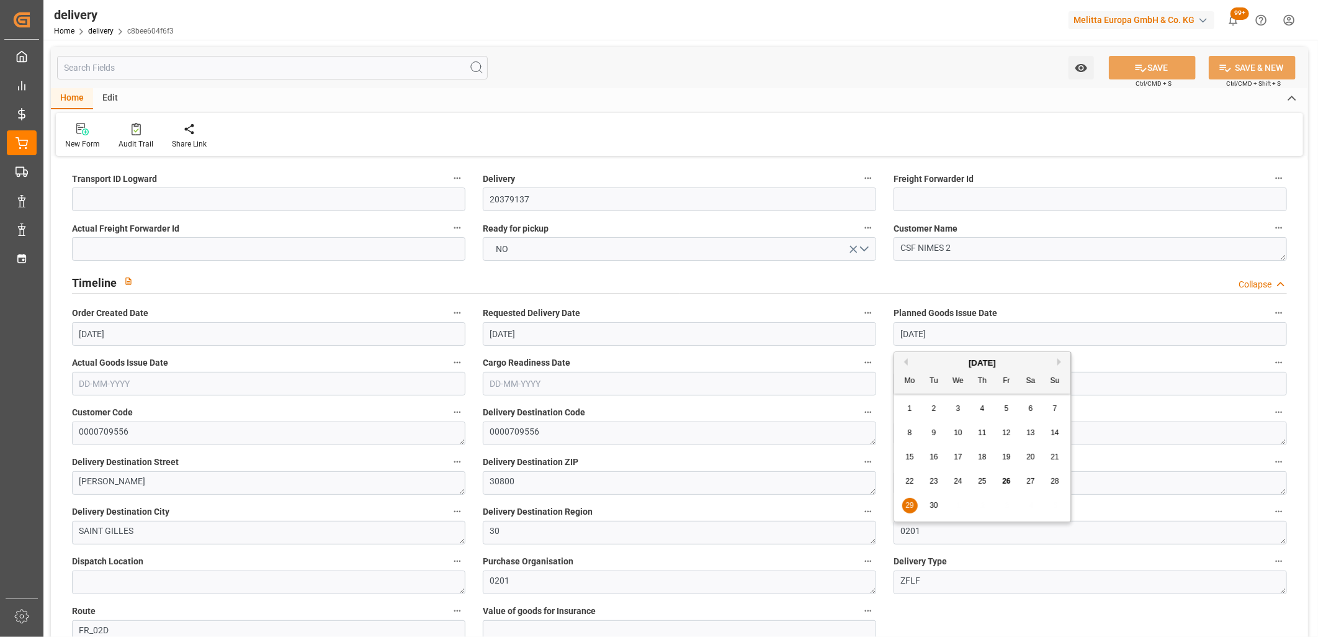
click at [994, 328] on input "29-09-2025" at bounding box center [1091, 334] width 394 height 24
click at [934, 508] on span "30" at bounding box center [934, 505] width 8 height 9
type input "[DATE]"
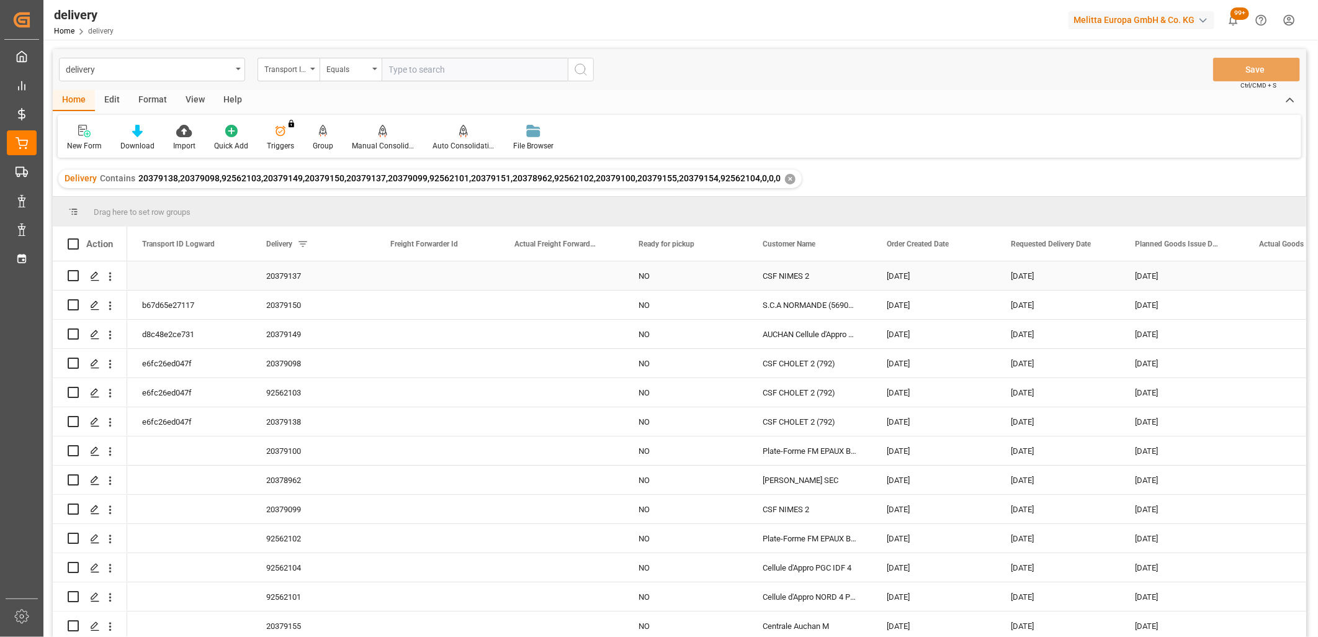
click at [77, 277] on input "Press Space to toggle row selection (unchecked)" at bounding box center [73, 275] width 11 height 11
checkbox input "true"
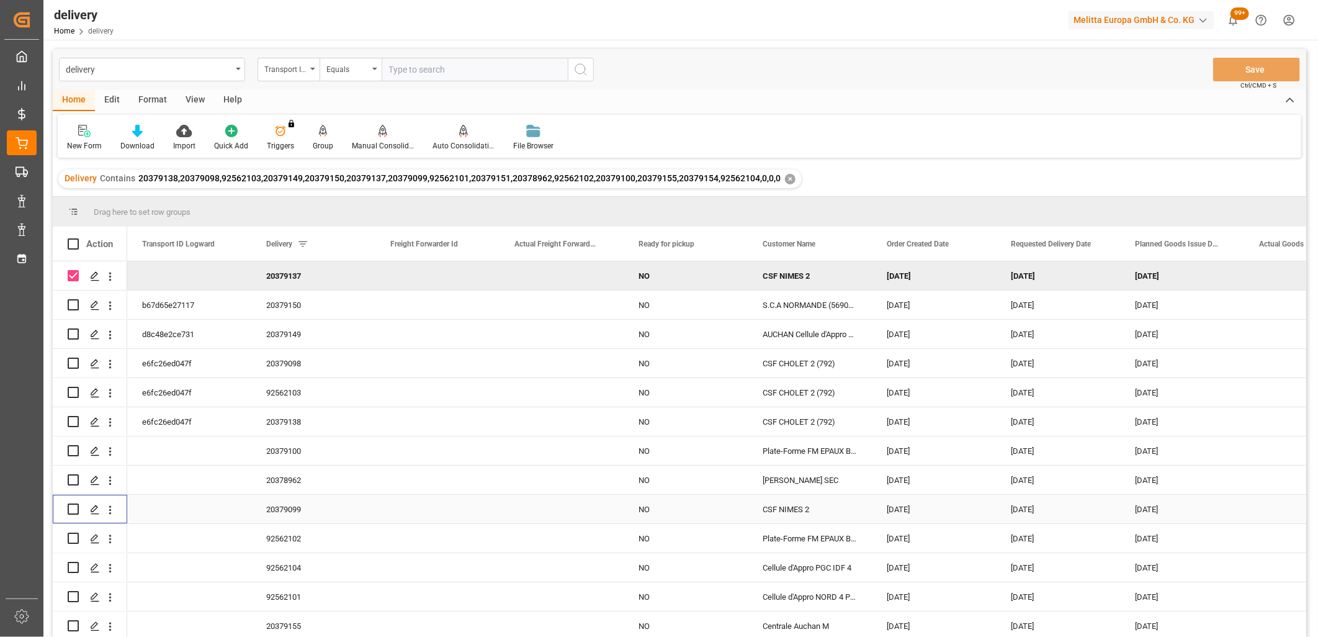
click at [73, 511] on input "Press Space to toggle row selection (unchecked)" at bounding box center [73, 508] width 11 height 11
checkbox input "true"
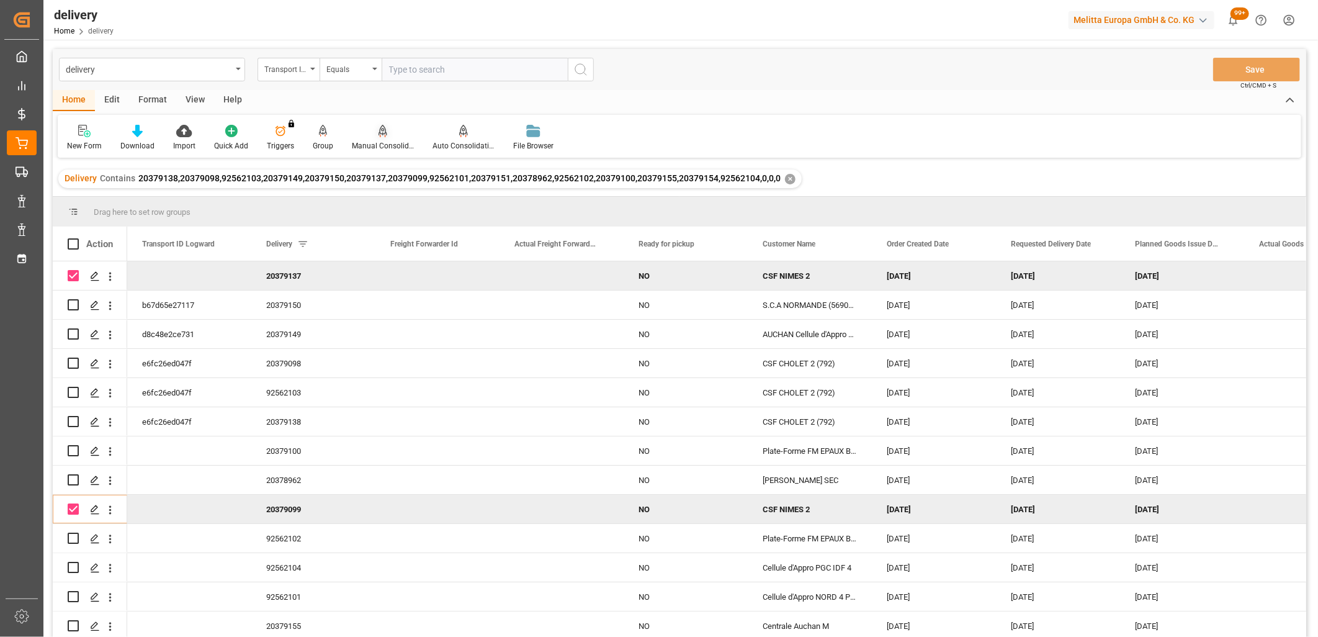
click at [382, 137] on div "Manual Consolidation" at bounding box center [383, 137] width 81 height 27
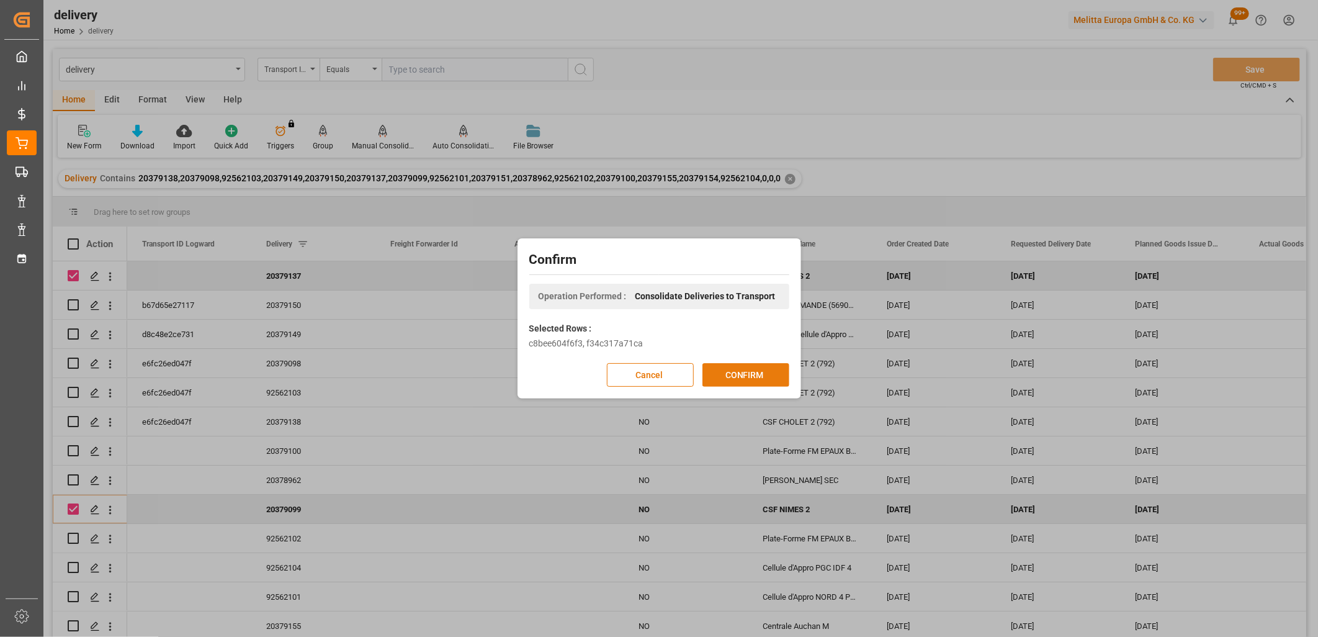
click at [741, 374] on button "CONFIRM" at bounding box center [746, 375] width 87 height 24
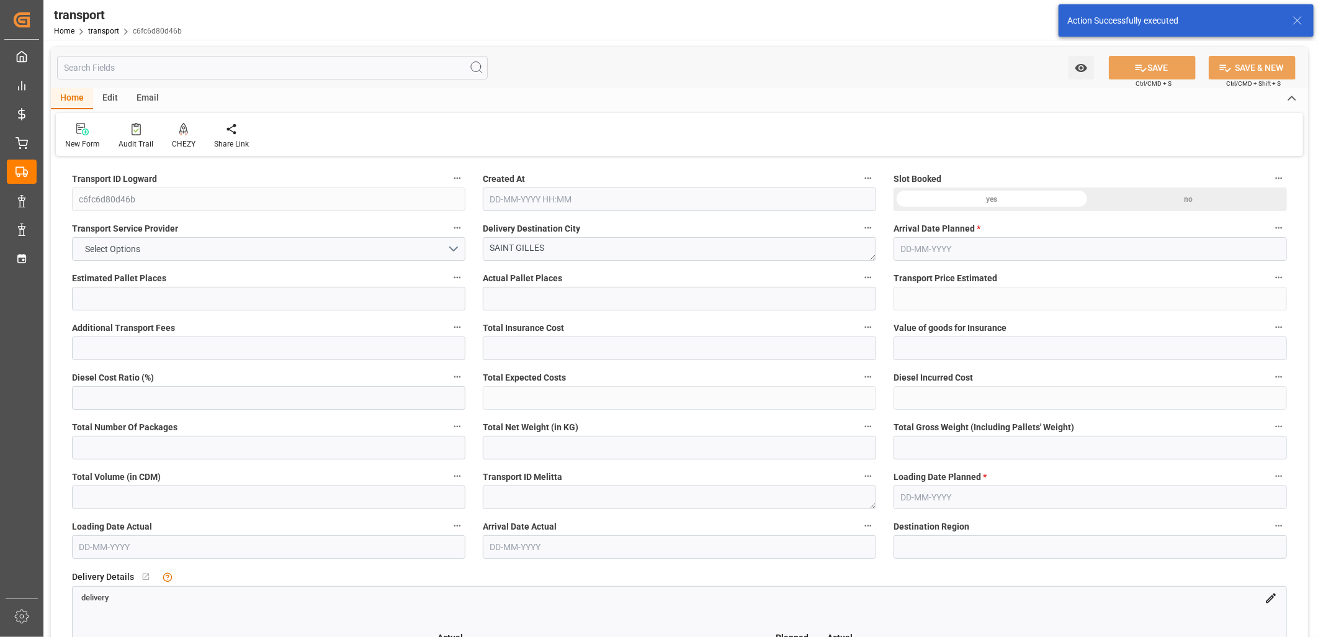
type input "26"
type input "1321.83"
type input "0"
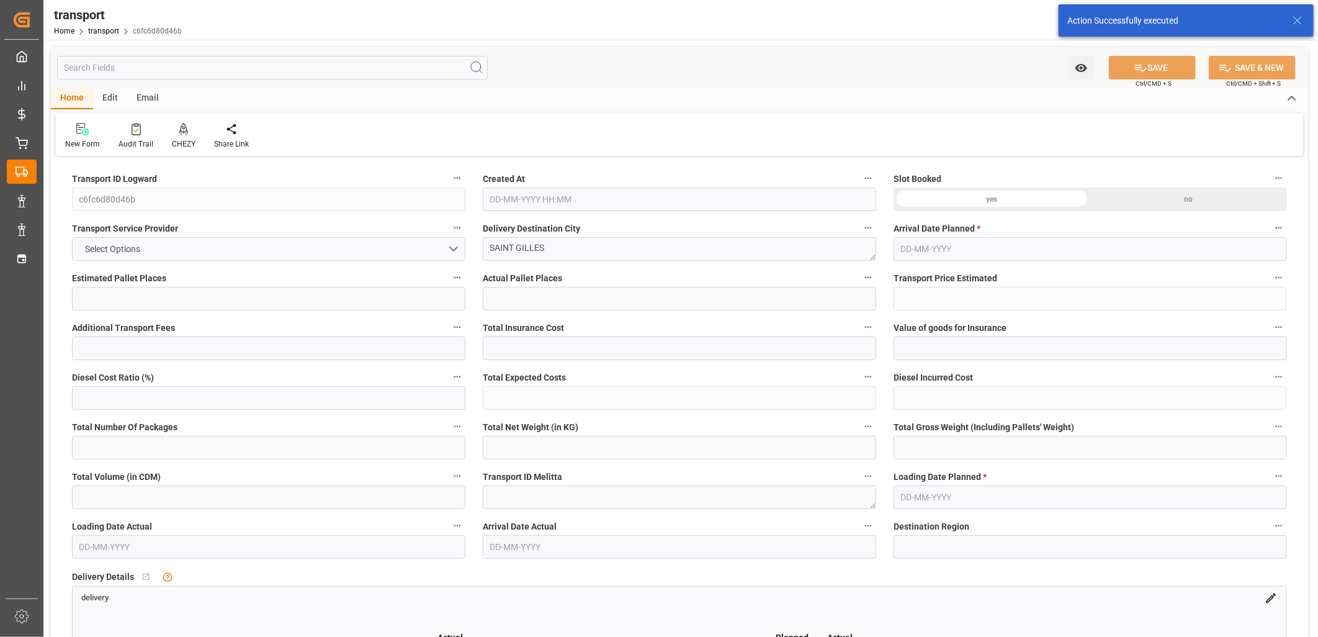
type input "1277.1521"
type input "-44.6779"
type input "0"
type input "2010.568"
type input "5128.614"
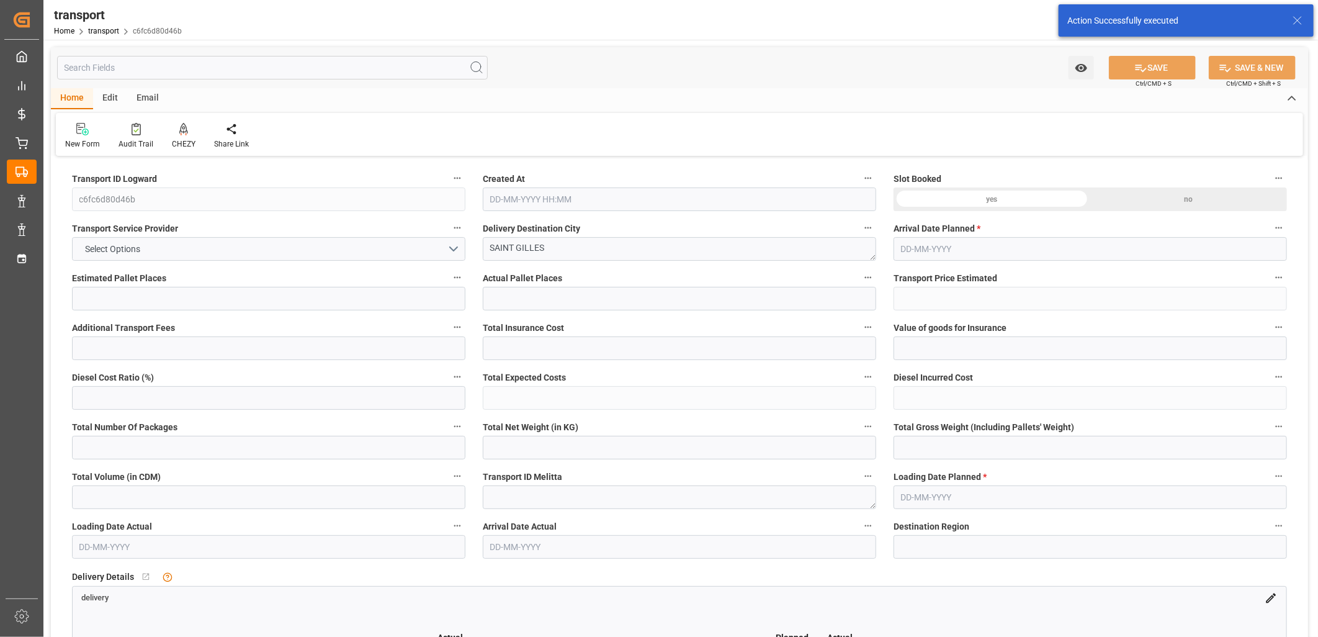
type input "23181.2"
type input "30"
type input "1"
type input "1055"
type input "26"
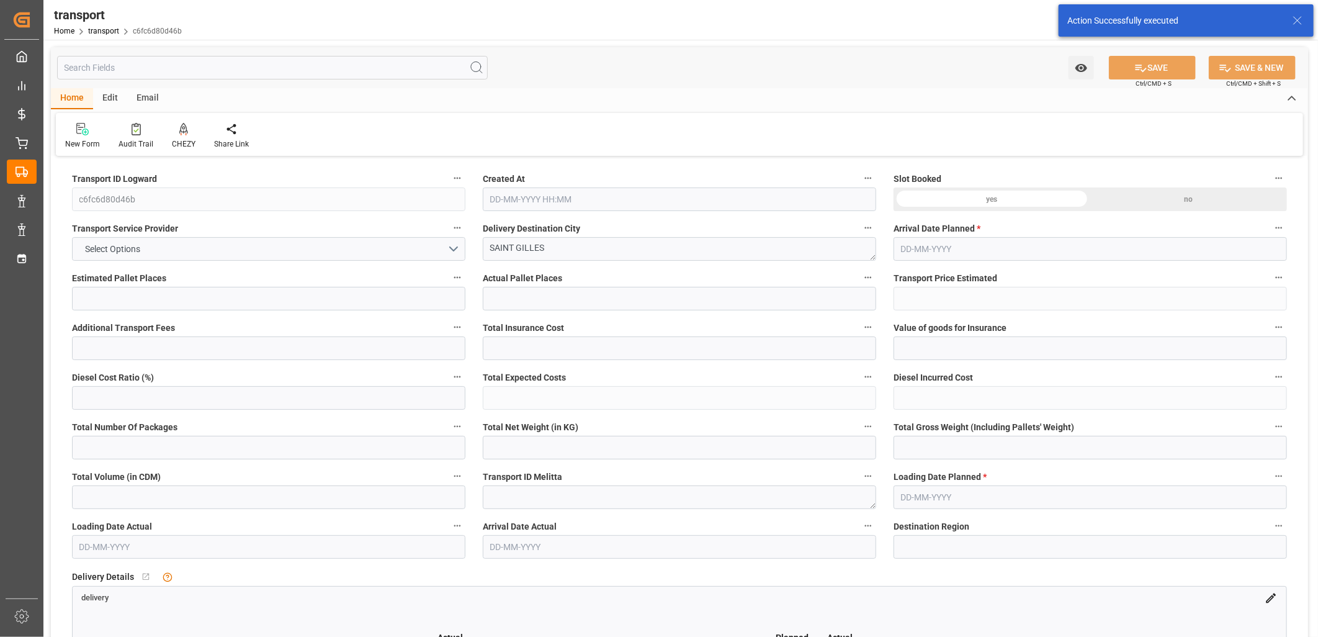
type input "101"
type input "4316.926"
type input "0"
type input "4710.8598"
type input "0"
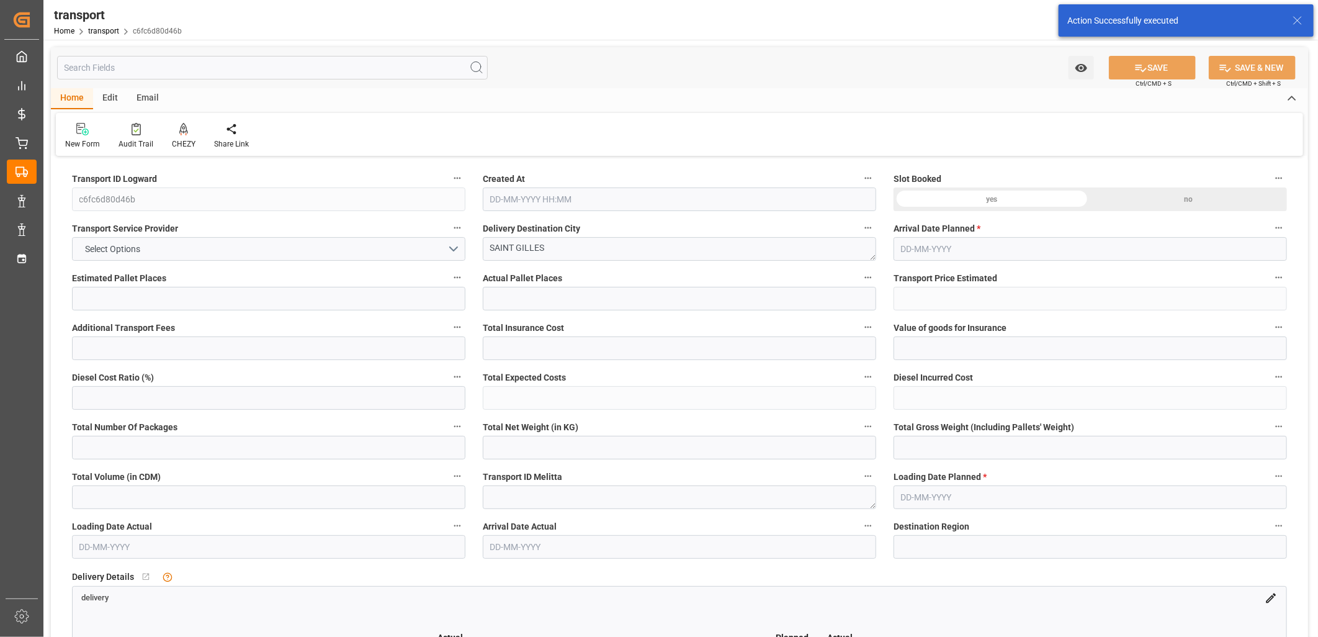
type input "0"
type input "21"
type input "35"
type input "[DATE] 12:20"
type input "[DATE]"
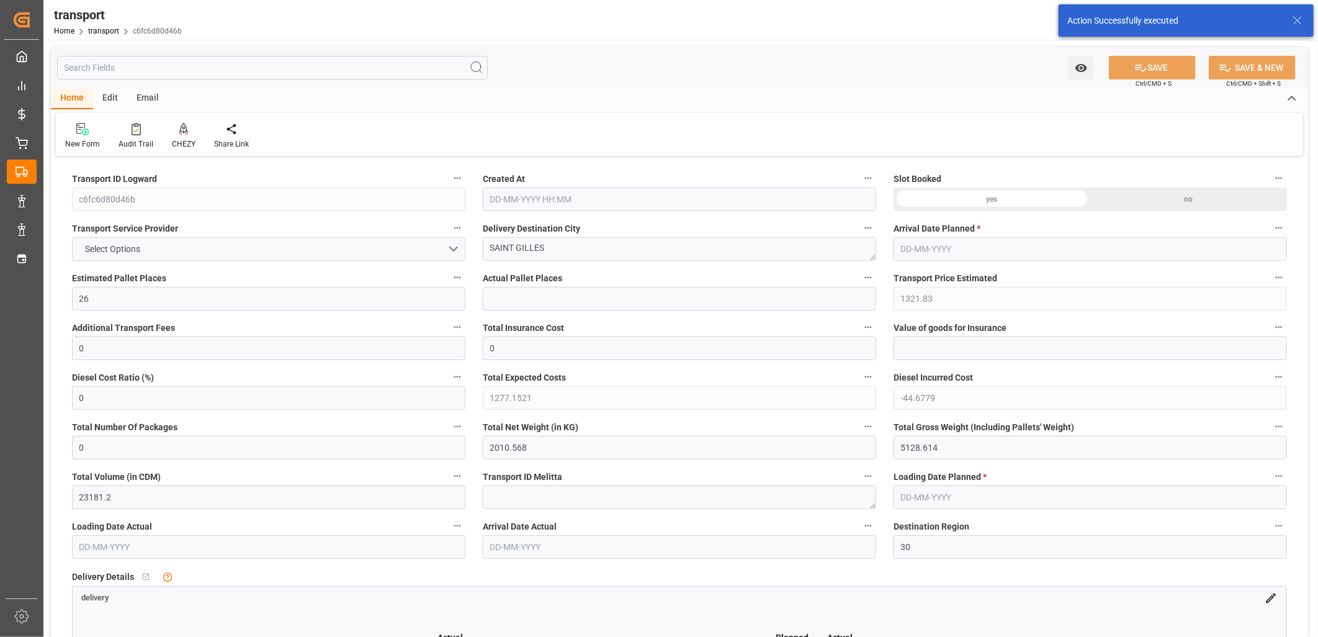
type input "[DATE]"
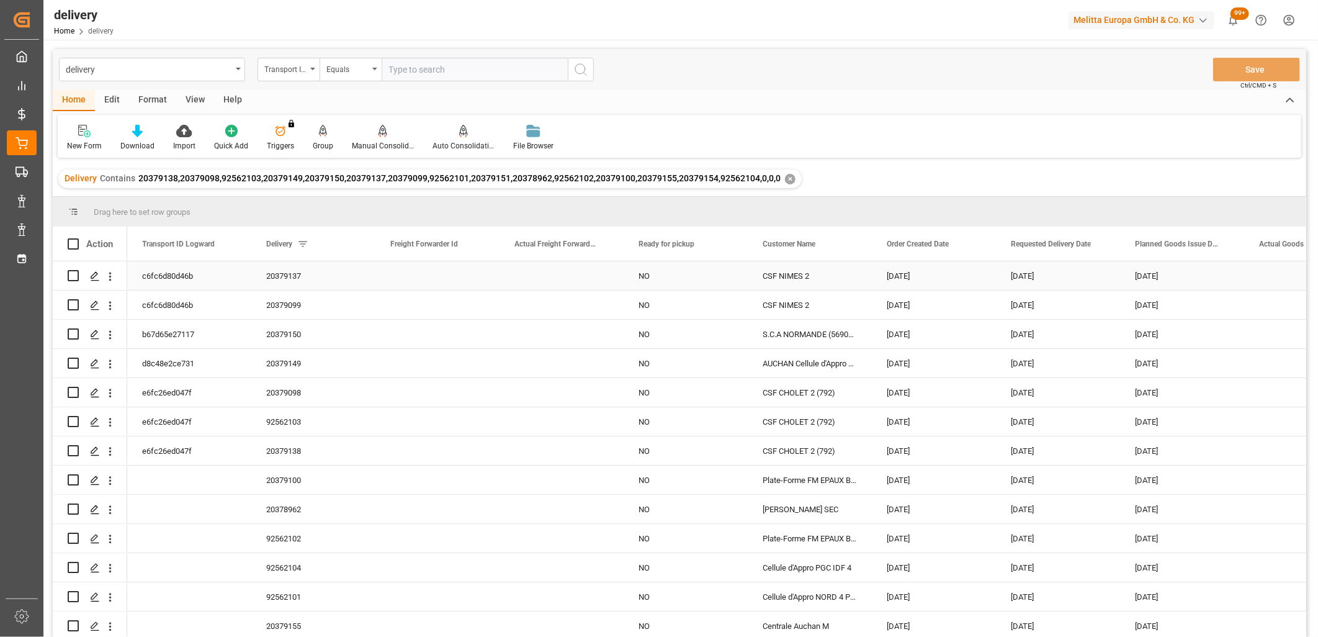
scroll to position [62, 0]
click at [76, 533] on input "Press Space to toggle row selection (unchecked)" at bounding box center [73, 538] width 11 height 11
checkbox input "true"
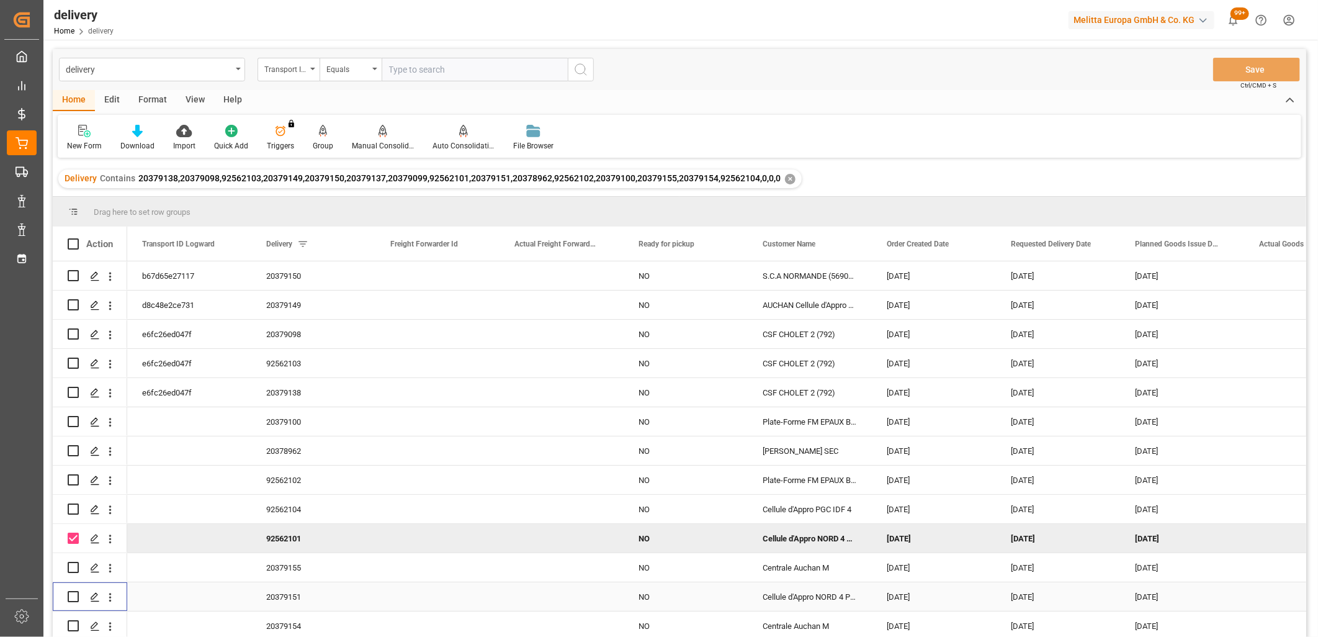
click at [71, 591] on input "Press Space to toggle row selection (unchecked)" at bounding box center [73, 596] width 11 height 11
checkbox input "true"
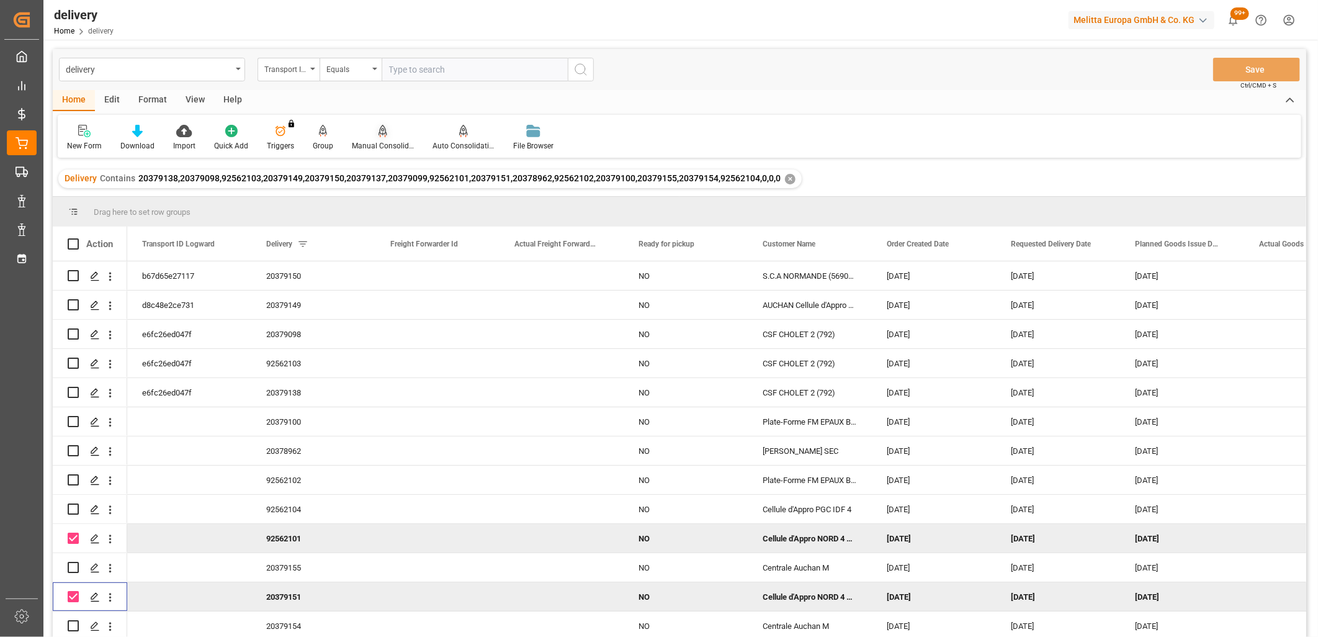
click at [383, 132] on icon at bounding box center [383, 131] width 9 height 12
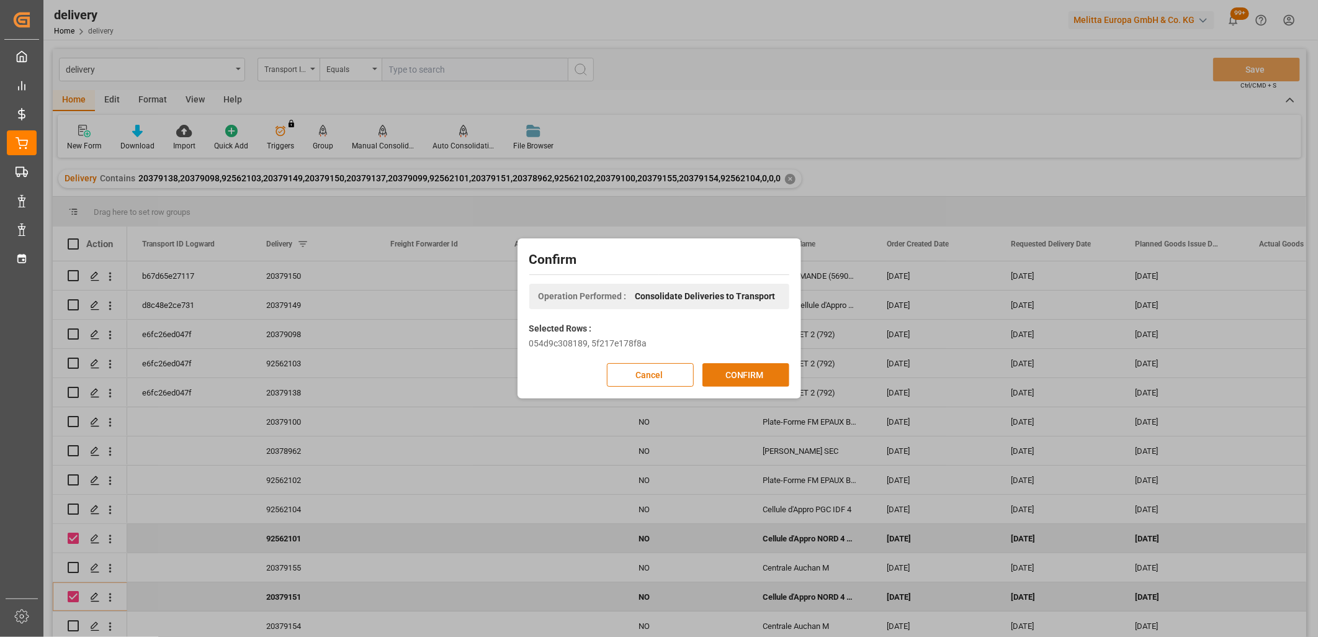
click at [760, 377] on button "CONFIRM" at bounding box center [746, 375] width 87 height 24
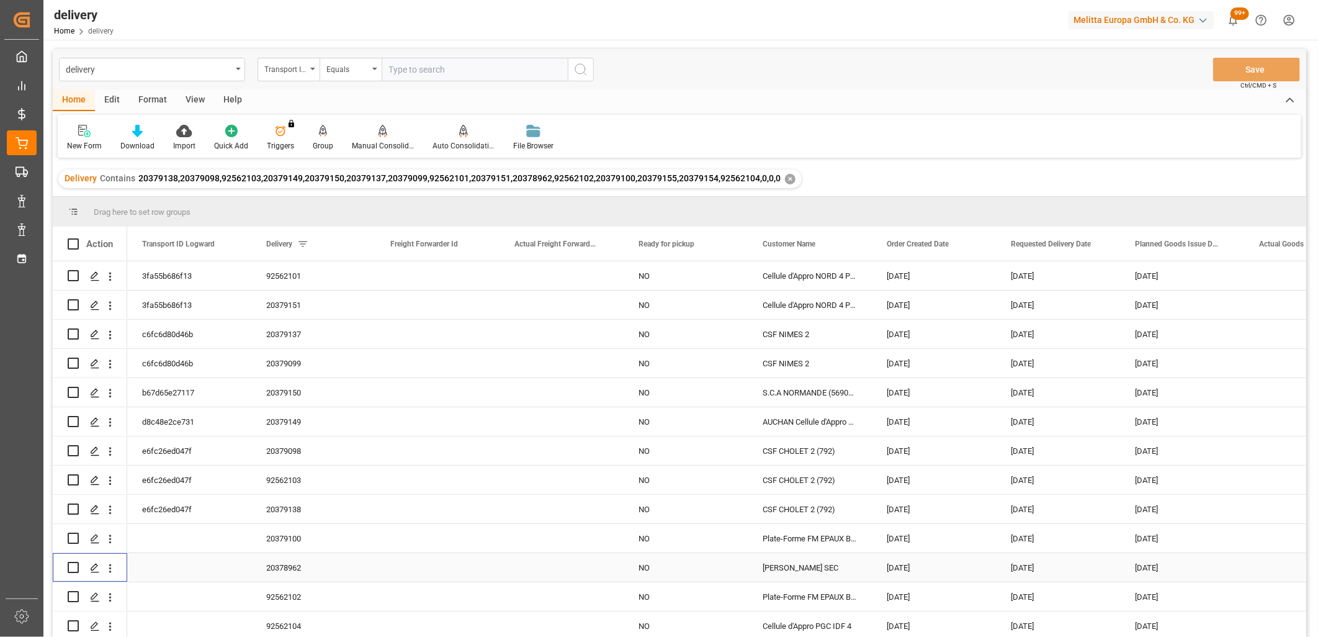
click at [76, 569] on input "Press Space to toggle row selection (unchecked)" at bounding box center [73, 567] width 11 height 11
checkbox input "true"
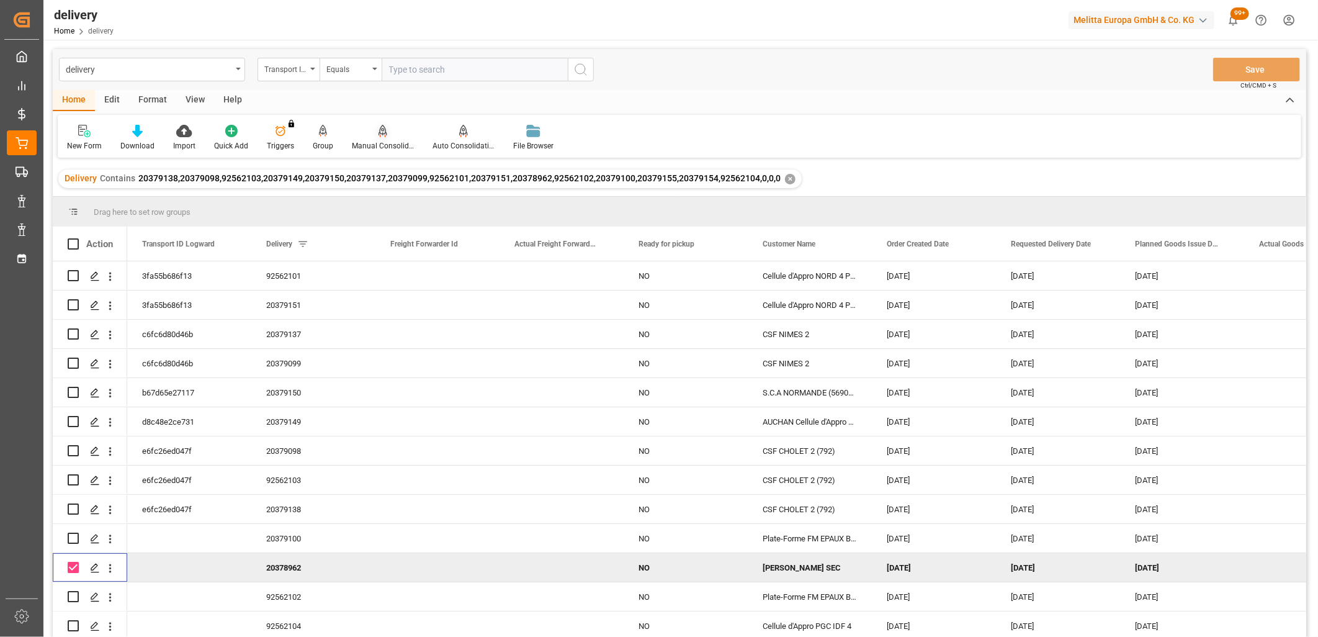
click at [386, 138] on div "Manual Consolidation" at bounding box center [383, 137] width 81 height 27
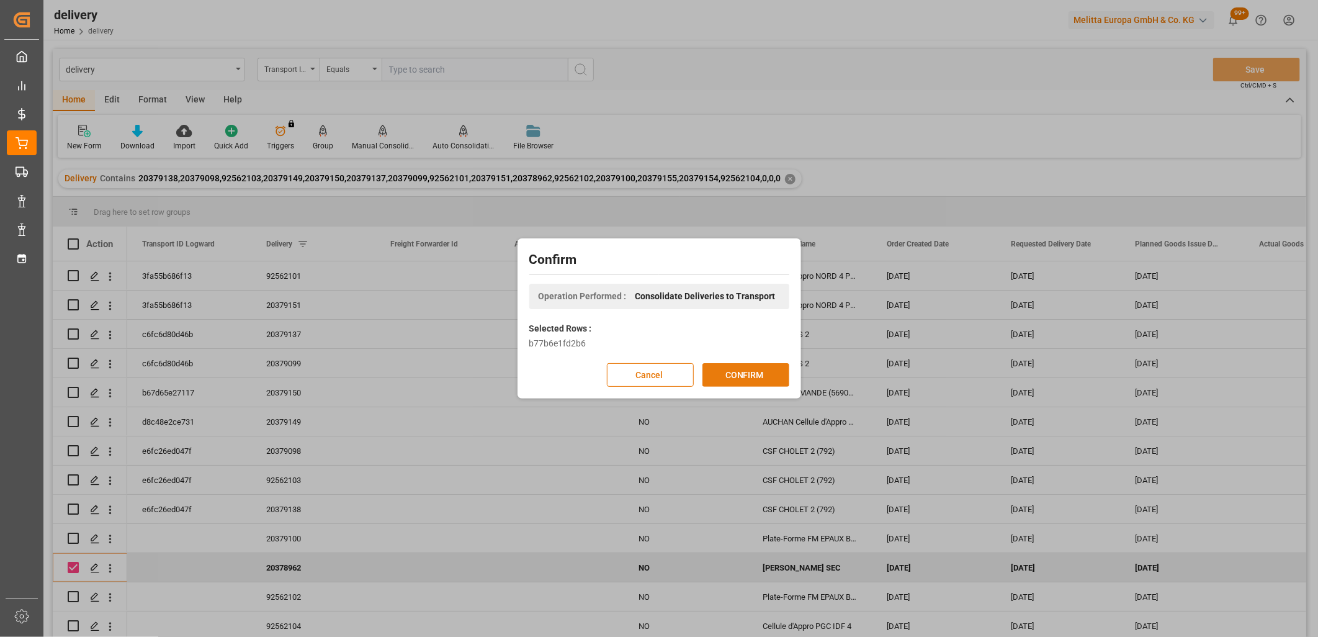
click at [762, 374] on button "CONFIRM" at bounding box center [746, 375] width 87 height 24
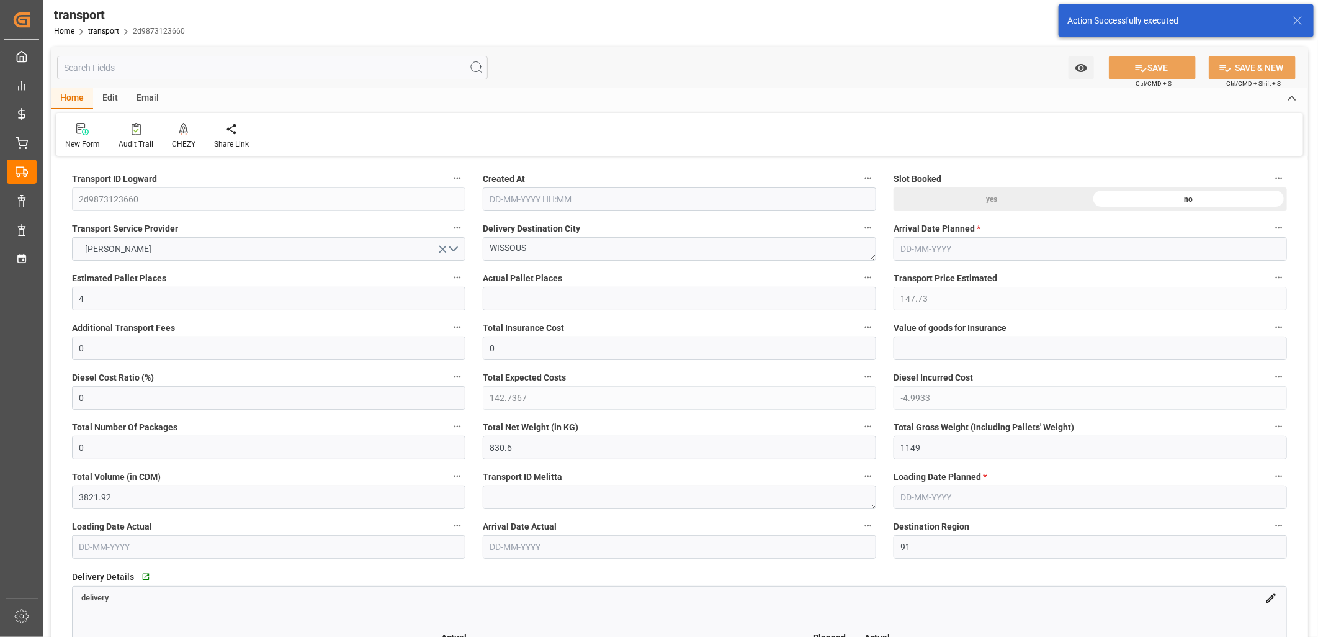
type input "26-09-2025 12:21"
type input "[DATE]"
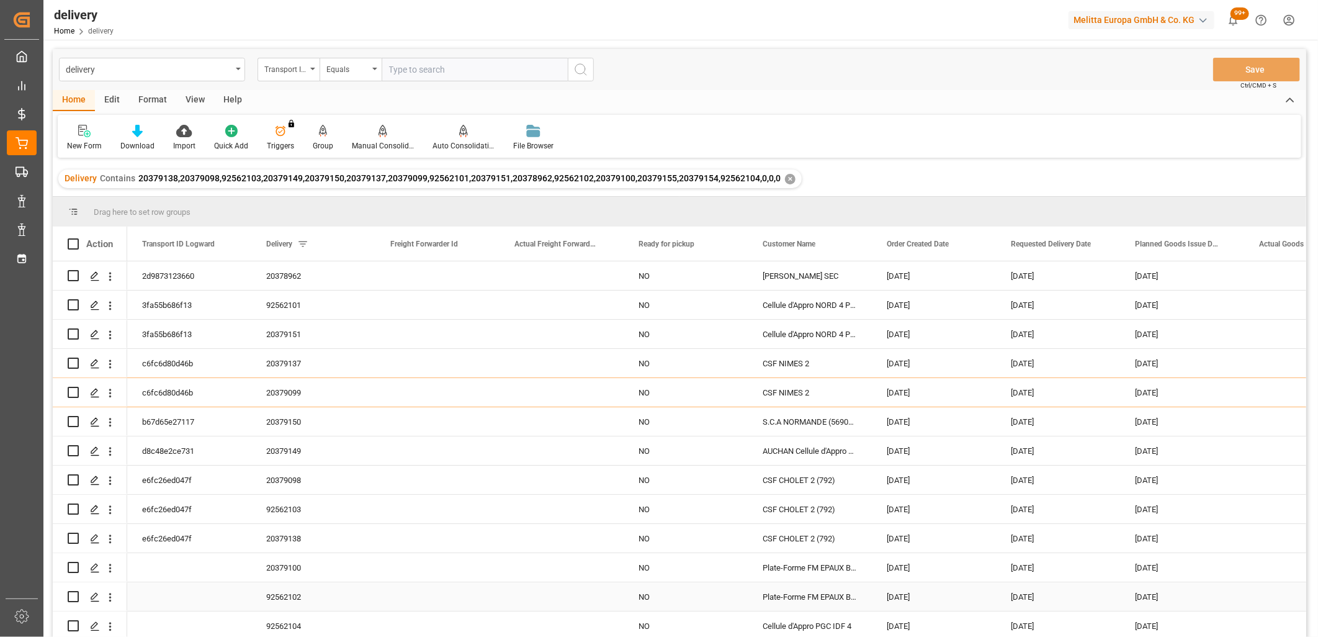
click at [73, 596] on input "Press Space to toggle row selection (unchecked)" at bounding box center [73, 596] width 11 height 11
checkbox input "true"
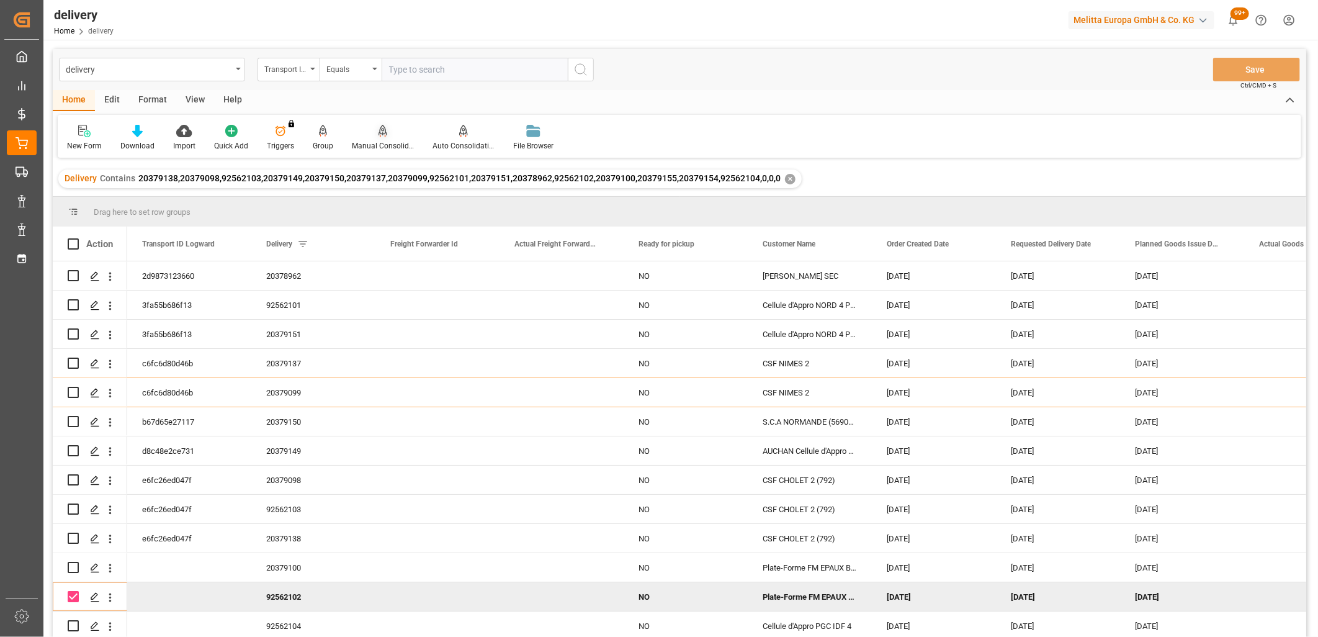
click at [374, 137] on div "Manual Consolidation" at bounding box center [383, 137] width 81 height 27
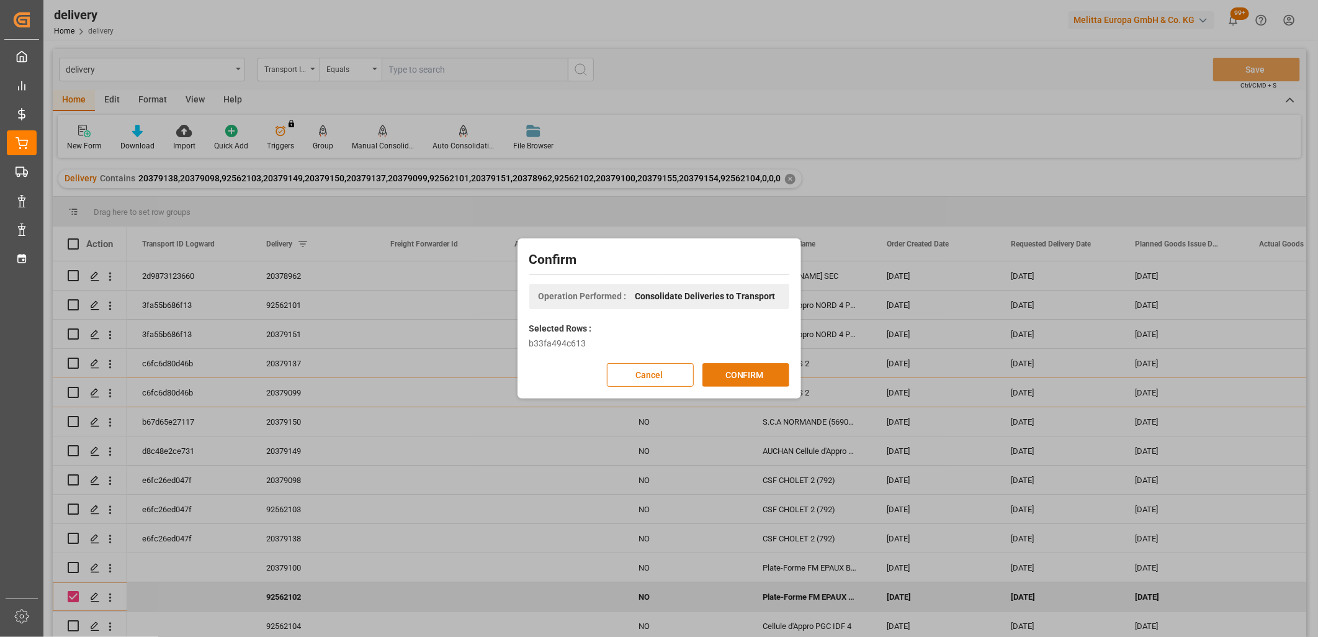
click at [729, 381] on button "CONFIRM" at bounding box center [746, 375] width 87 height 24
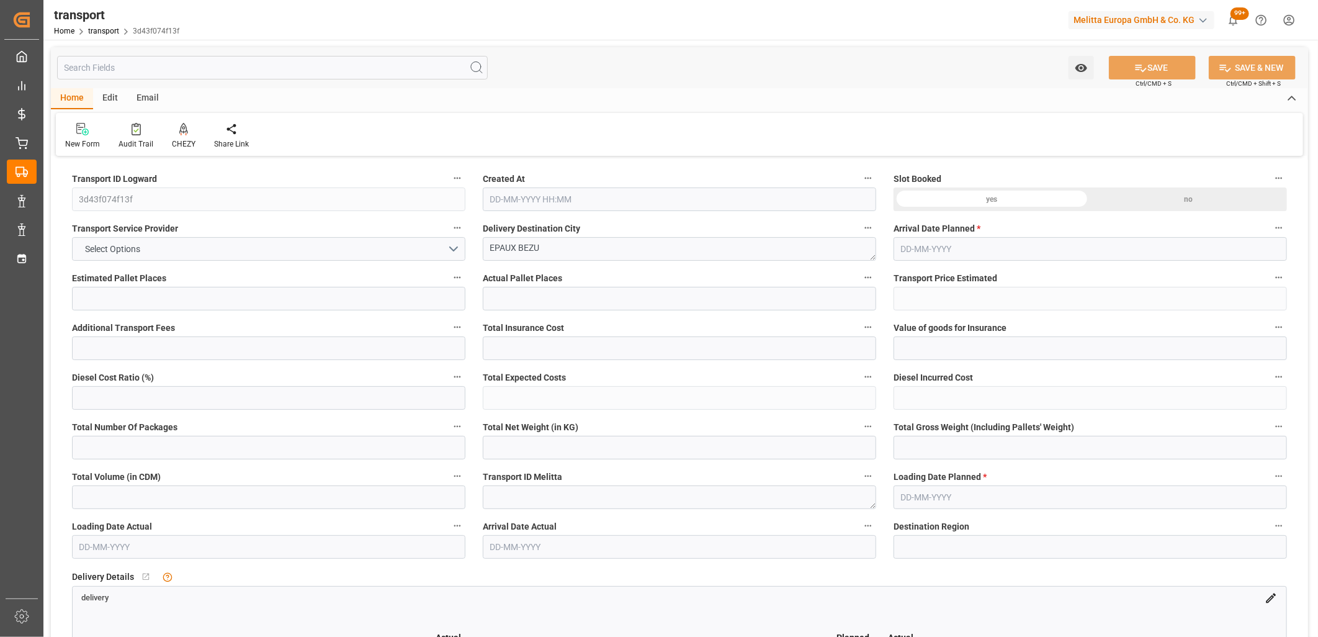
type input "33"
type input "298.7"
type input "0"
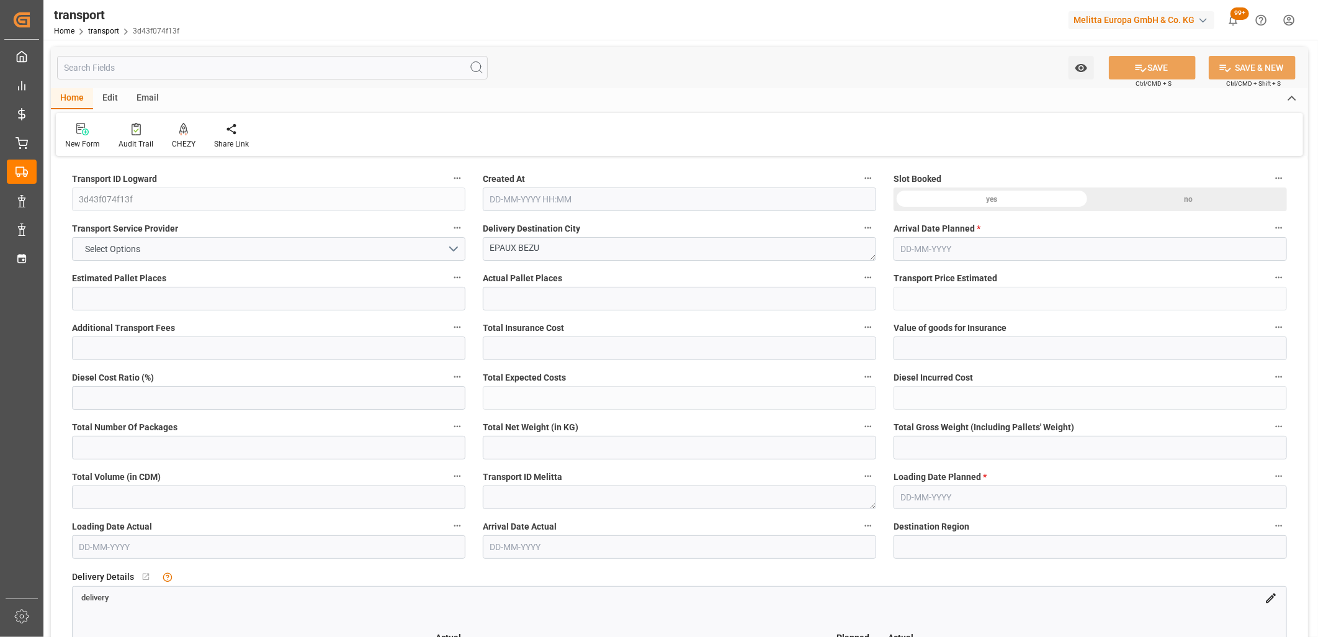
type input "288.6039"
type input "-10.0961"
type input "0"
type input "6107.4"
type input "9425"
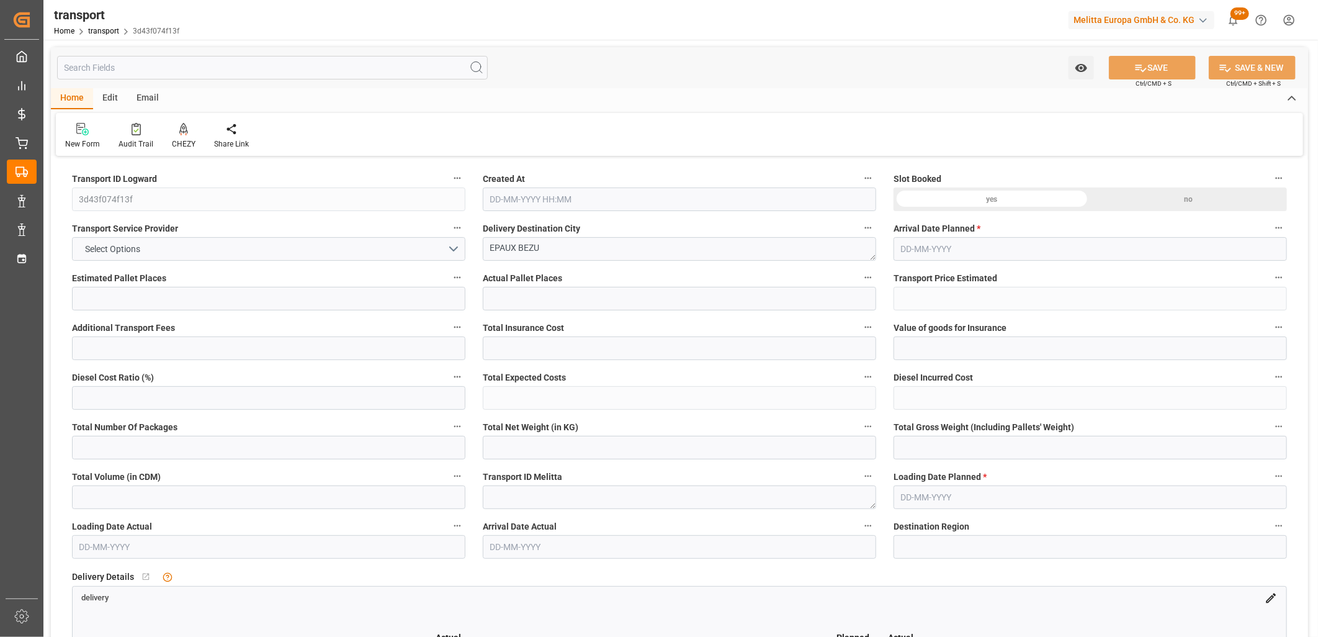
type input "46332"
type input "2"
type input "0"
type input "2340"
type input "65"
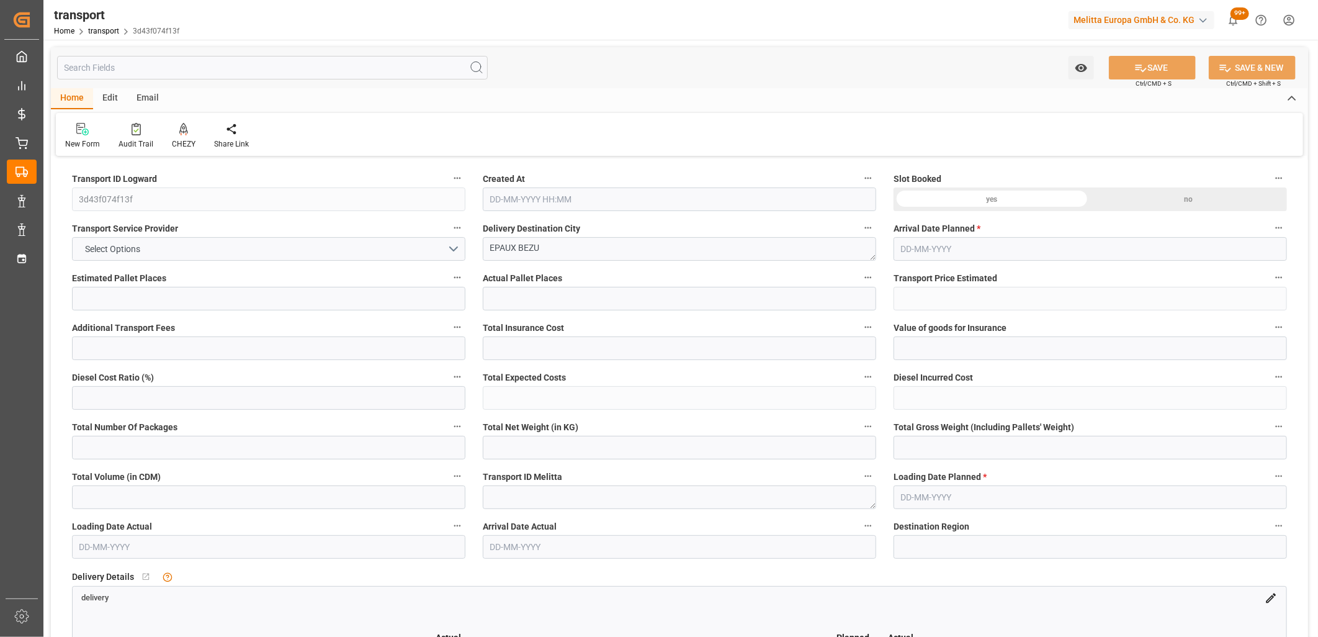
type input "101"
type input "7581.6"
type input "0"
type input "4710.8598"
type input "0"
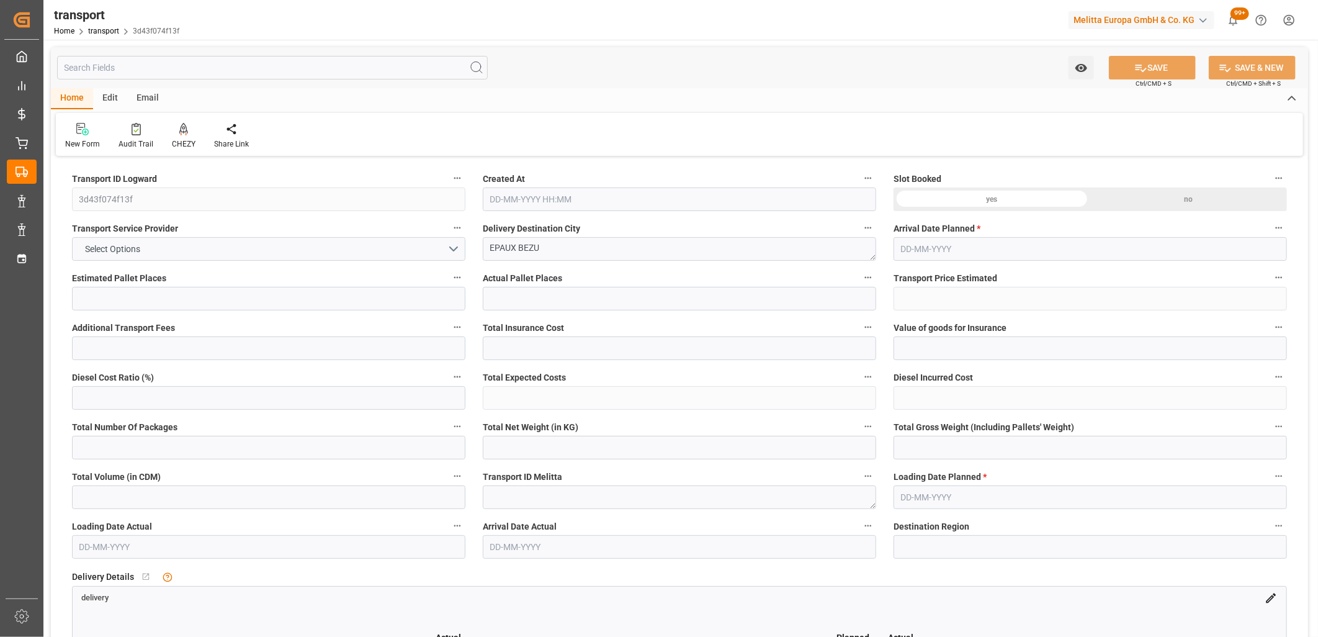
type input "0"
type input "21"
type input "35"
type input "26-09-2025 12:22"
type input "[DATE]"
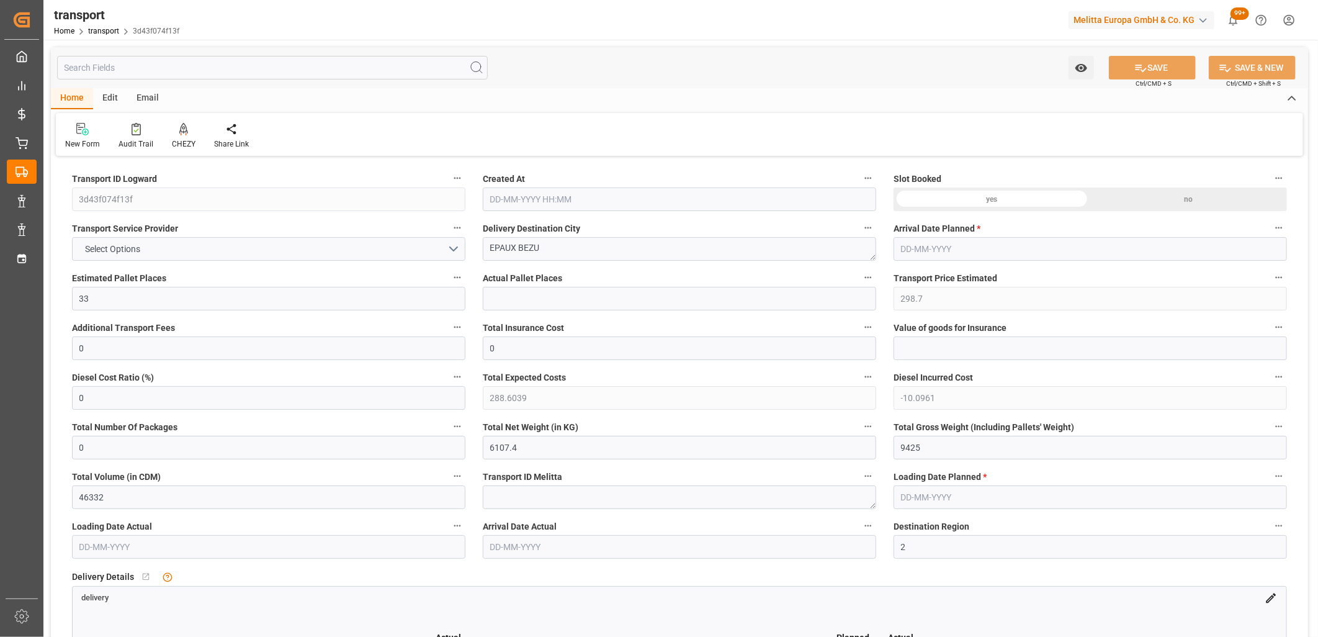
type input "[DATE]"
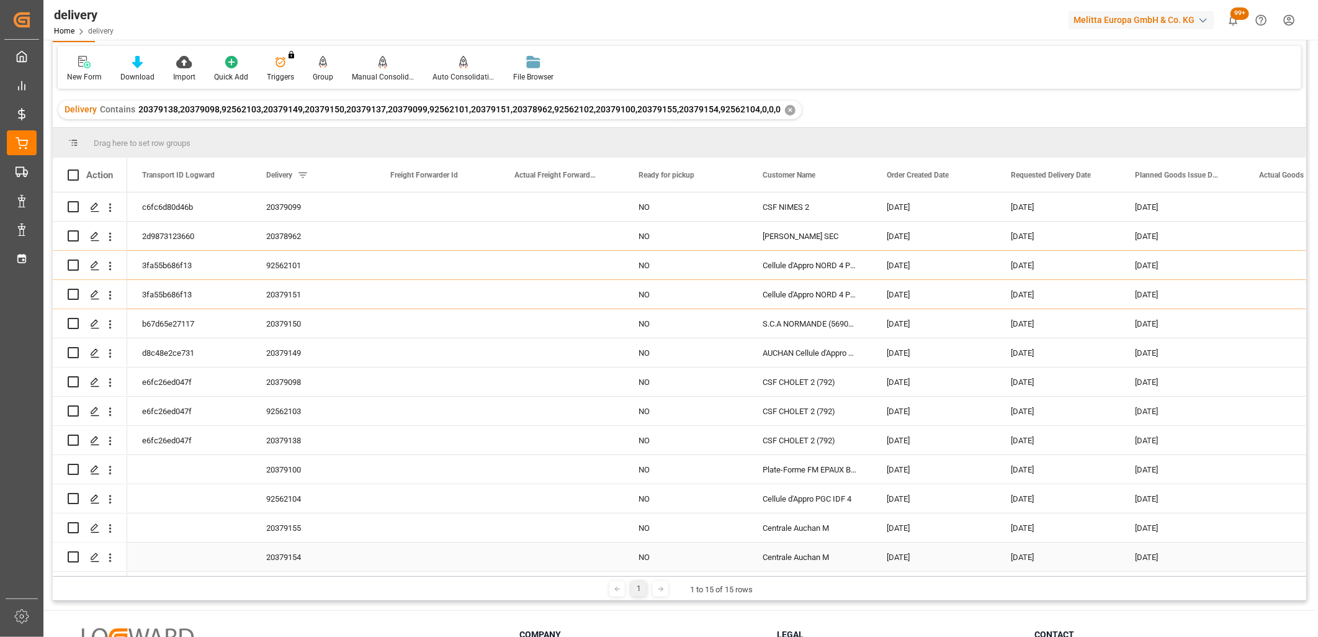
scroll to position [69, 0]
click at [70, 464] on input "Press Space to toggle row selection (unchecked)" at bounding box center [73, 469] width 11 height 11
checkbox input "true"
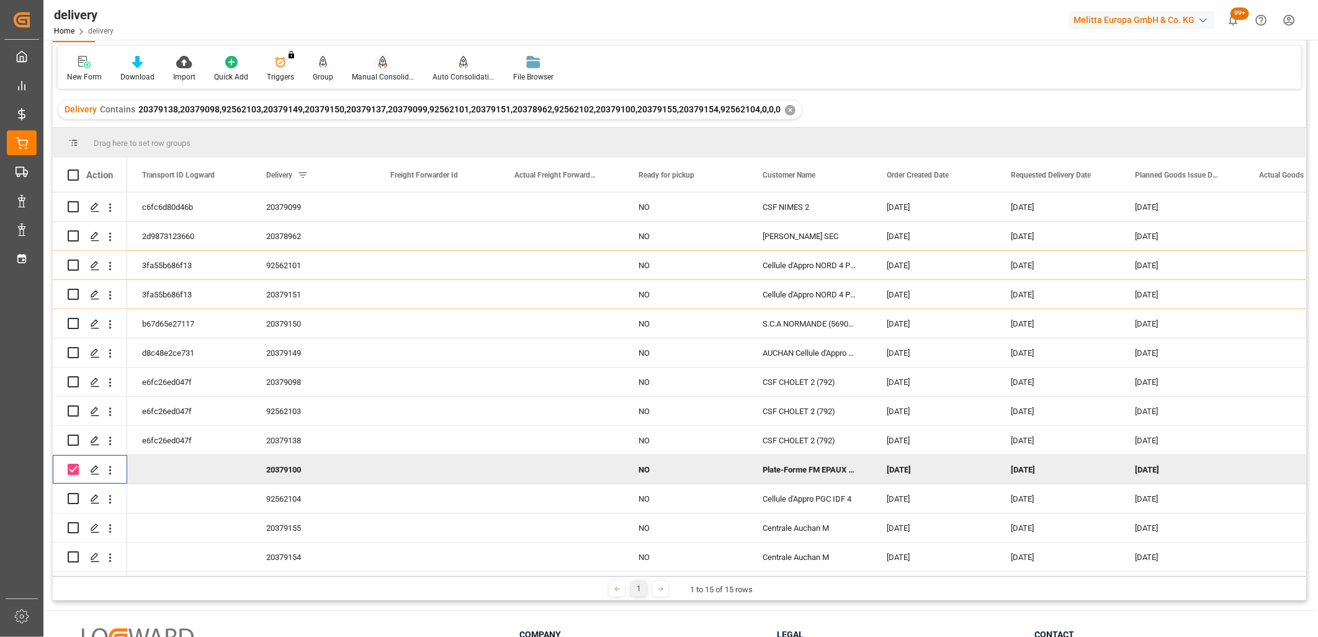
click at [384, 63] on icon at bounding box center [383, 62] width 9 height 12
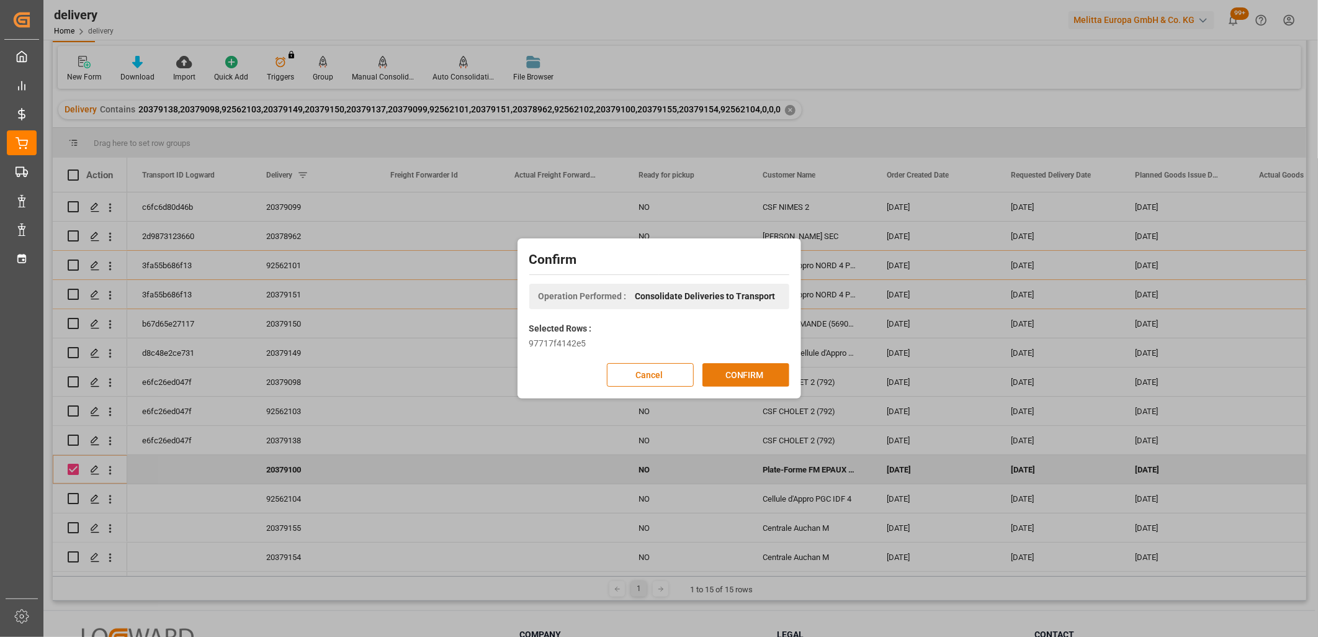
click at [768, 379] on button "CONFIRM" at bounding box center [746, 375] width 87 height 24
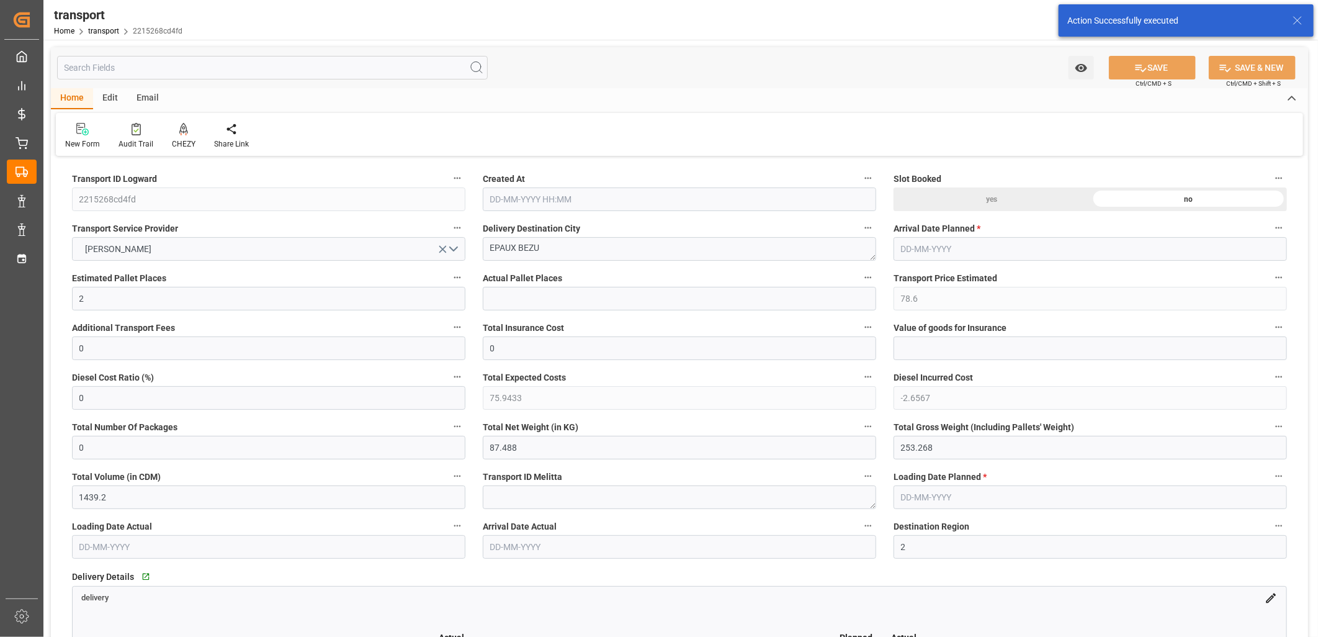
type input "[DATE] 12:22"
type input "[DATE]"
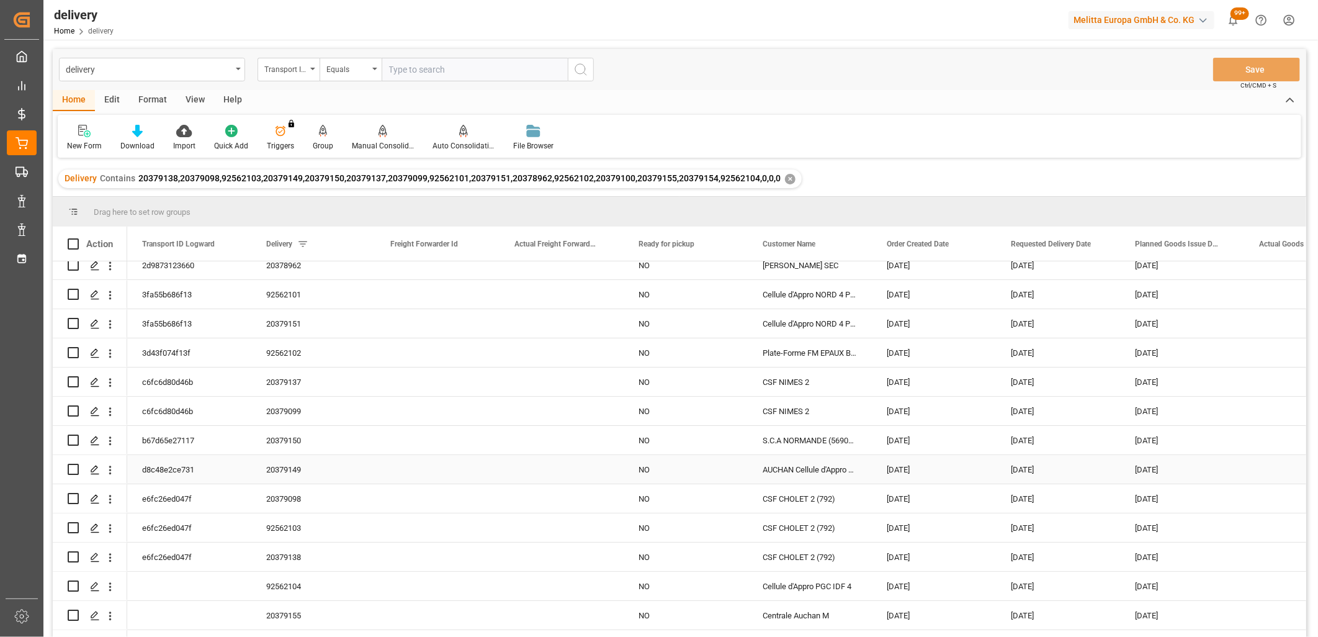
scroll to position [62, 0]
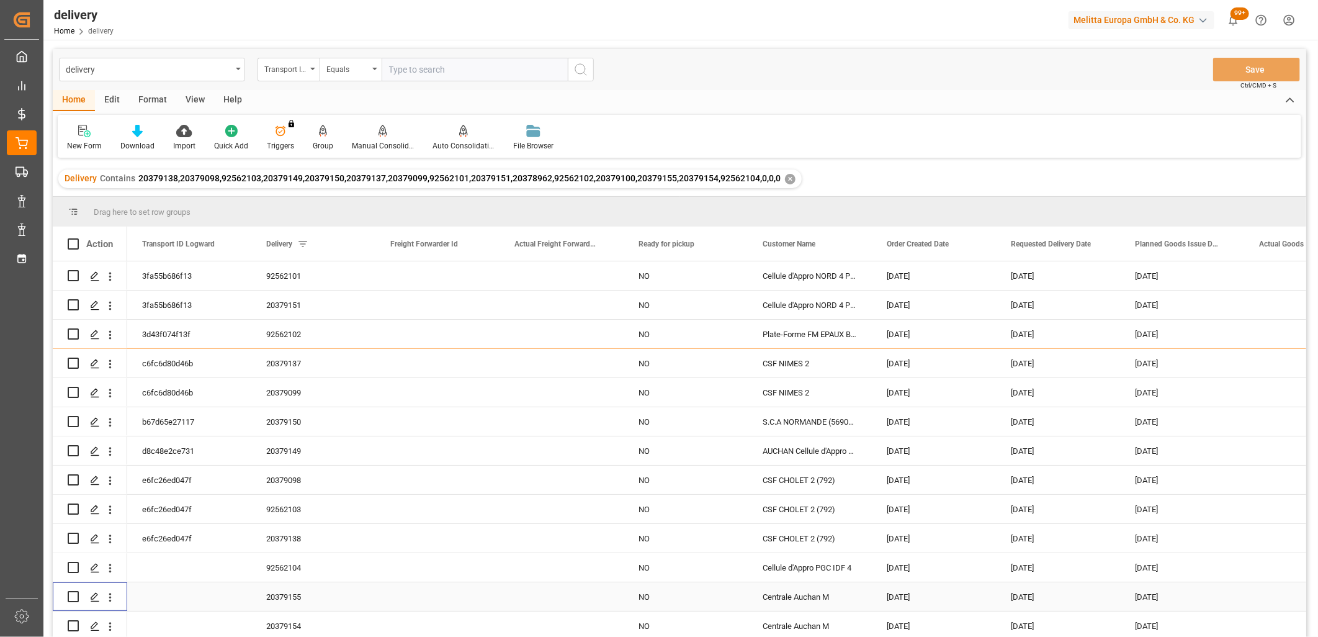
click at [76, 593] on input "Press Space to toggle row selection (unchecked)" at bounding box center [73, 596] width 11 height 11
checkbox input "true"
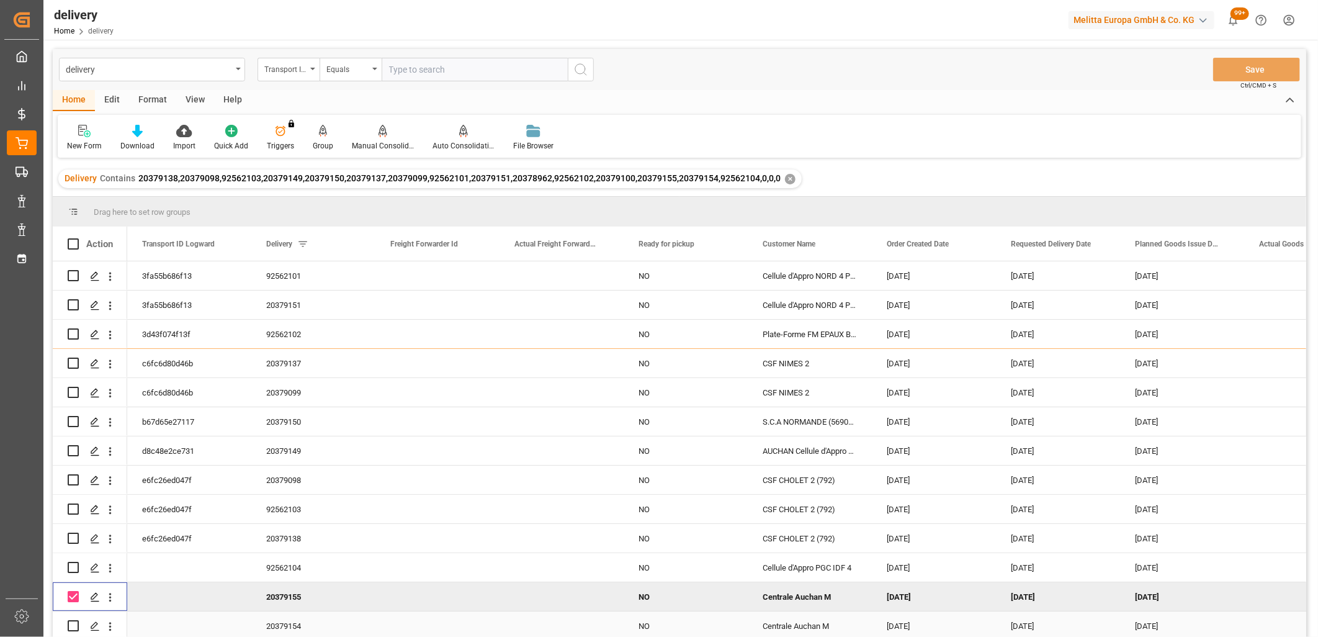
click at [71, 621] on input "Press Space to toggle row selection (unchecked)" at bounding box center [73, 625] width 11 height 11
checkbox input "true"
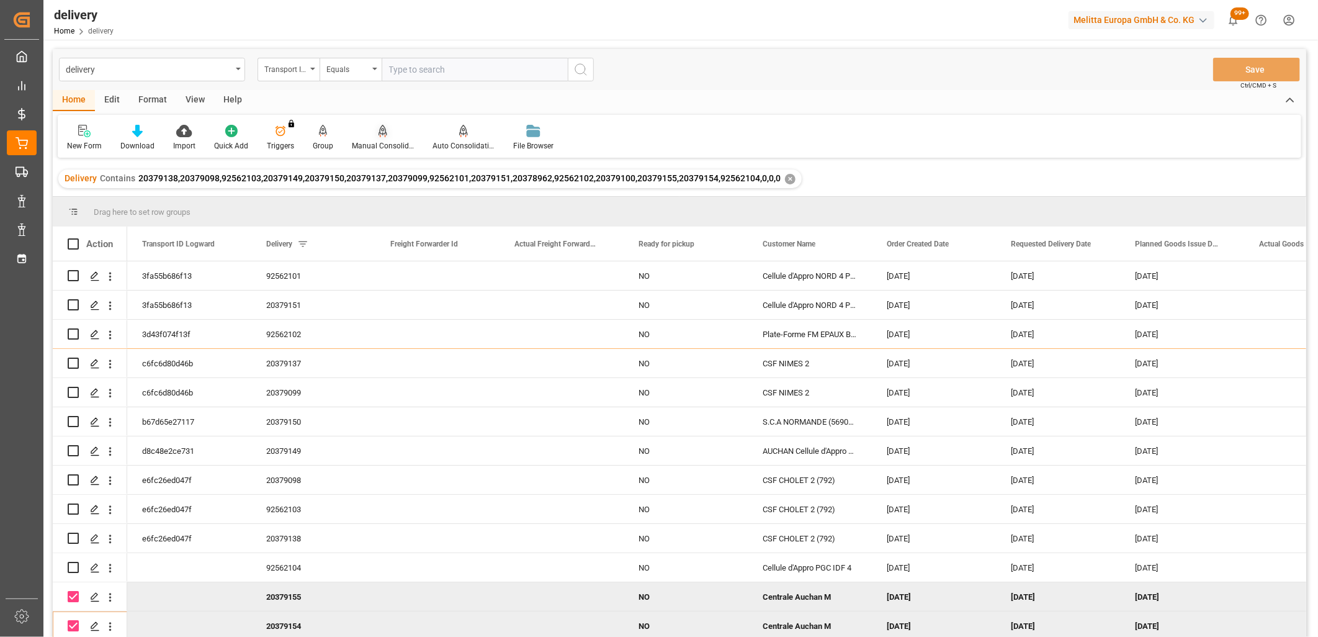
click at [385, 135] on div at bounding box center [383, 130] width 62 height 13
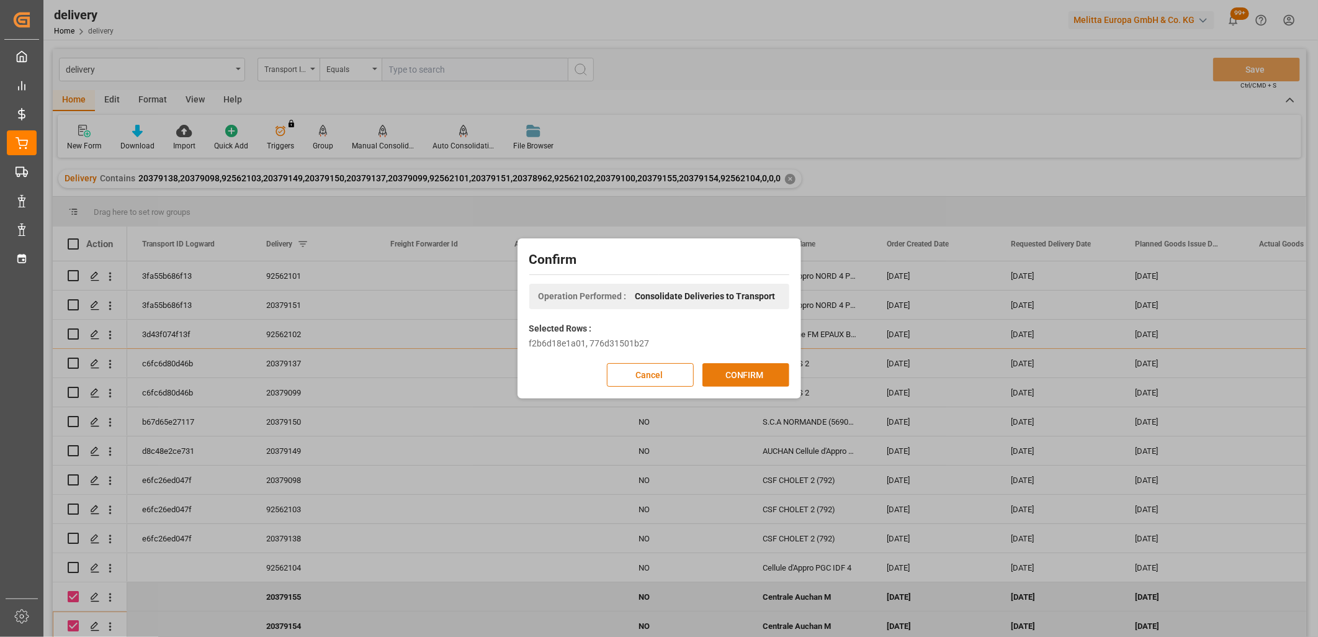
click at [755, 380] on button "CONFIRM" at bounding box center [746, 375] width 87 height 24
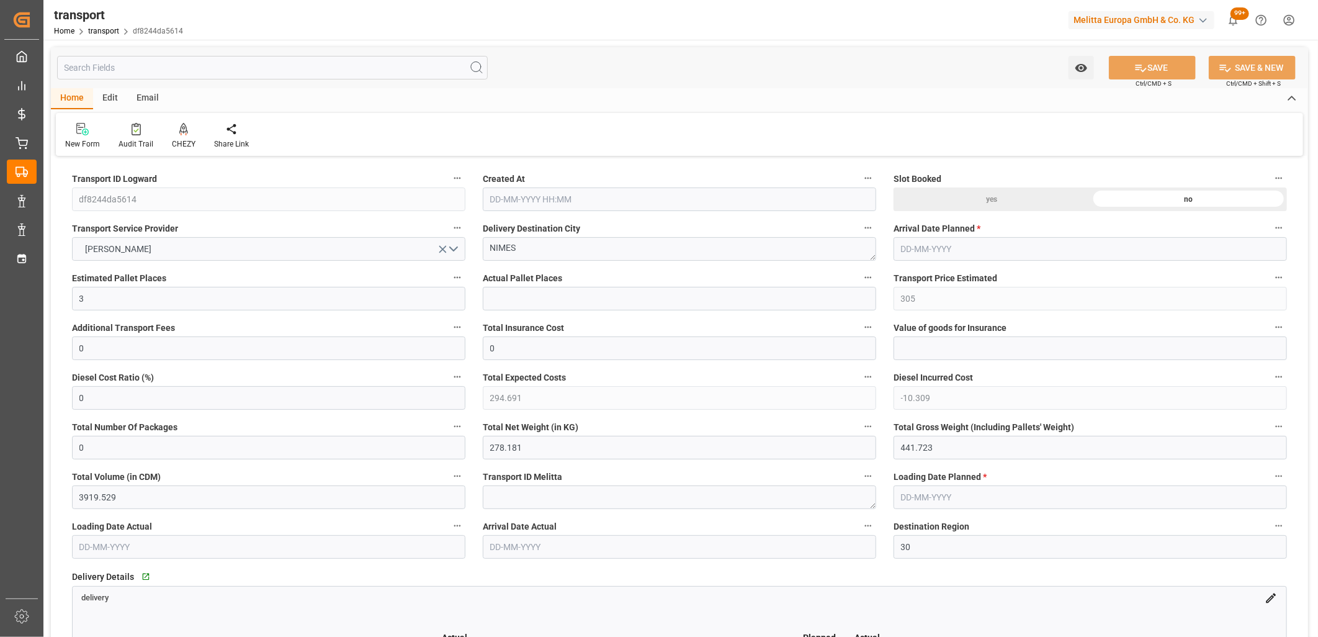
type input "[DATE] 12:23"
type input "[DATE]"
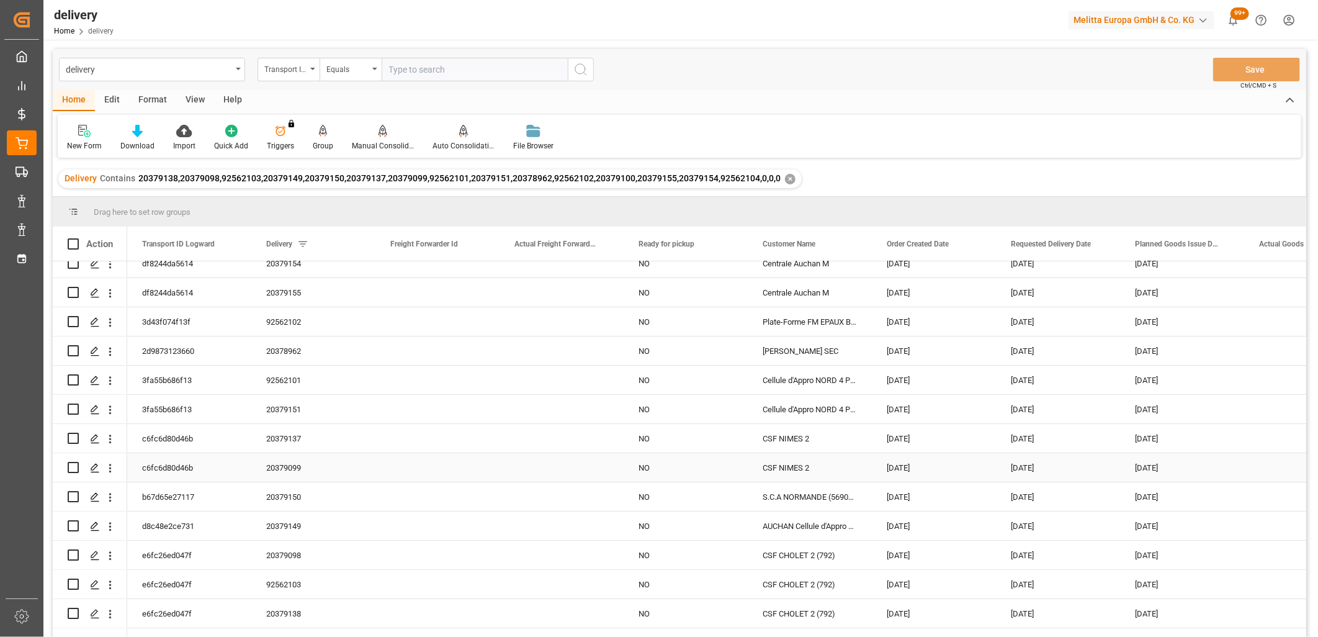
scroll to position [62, 0]
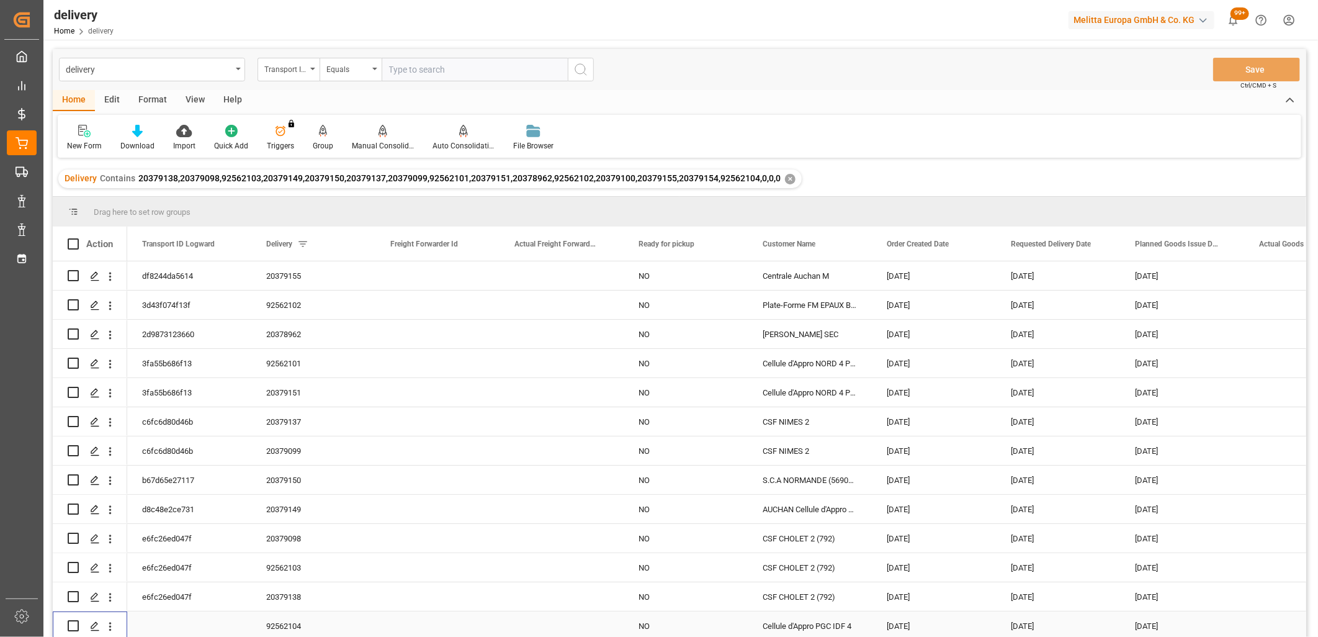
click at [71, 622] on input "Press Space to toggle row selection (unchecked)" at bounding box center [73, 625] width 11 height 11
checkbox input "true"
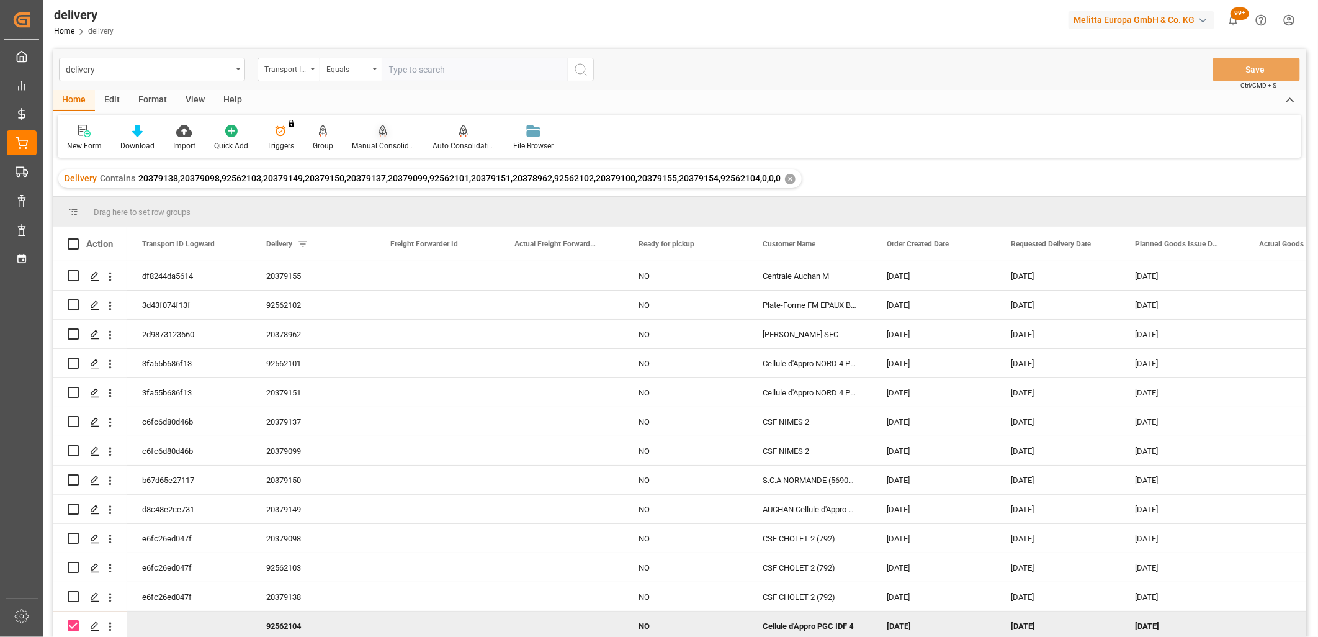
click at [381, 133] on icon at bounding box center [383, 131] width 9 height 12
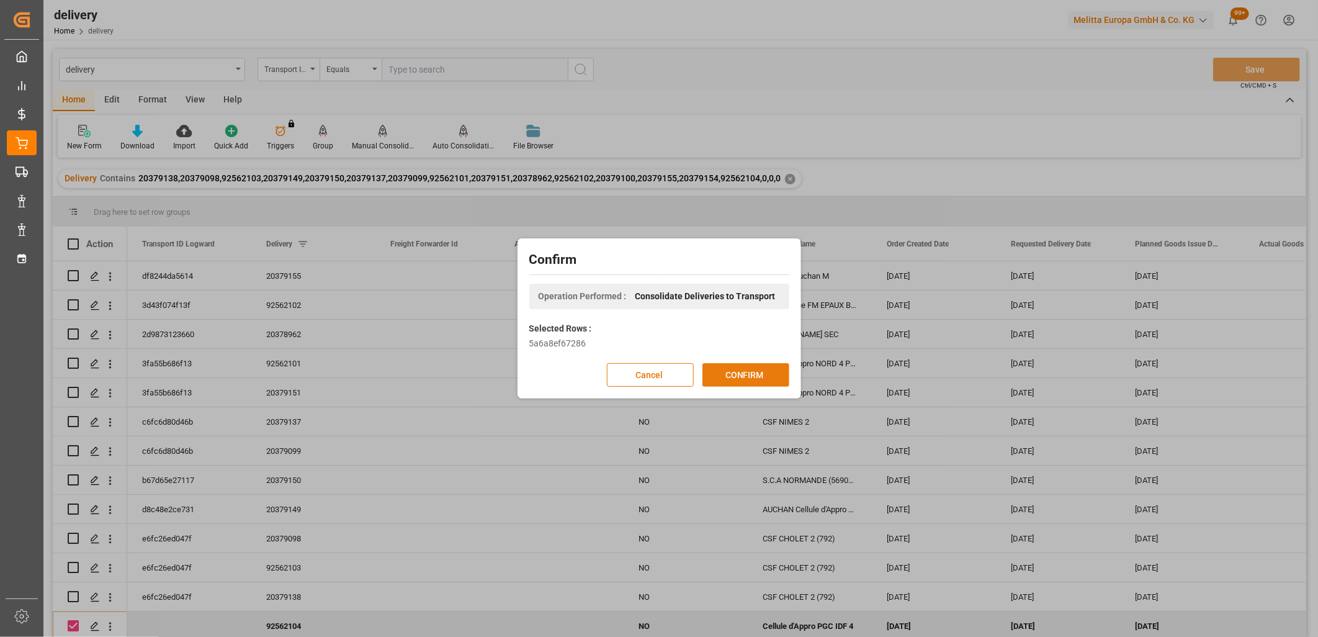
click at [761, 379] on button "CONFIRM" at bounding box center [746, 375] width 87 height 24
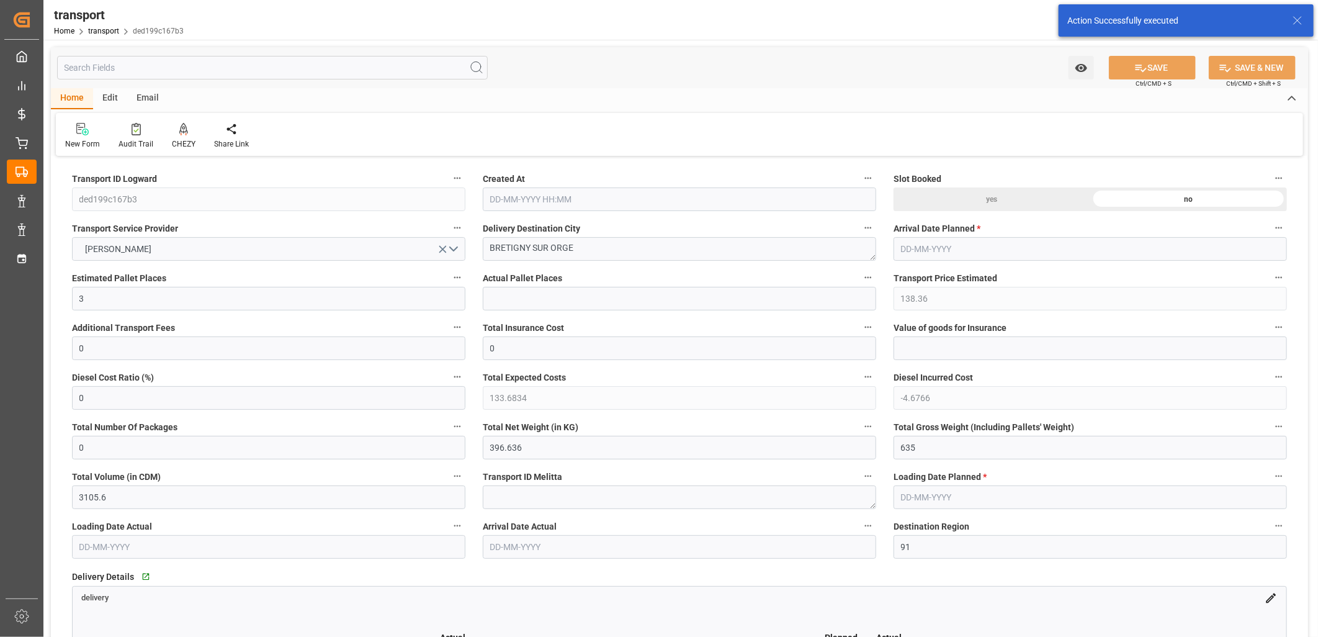
type input "[DATE] 12:24"
type input "[DATE]"
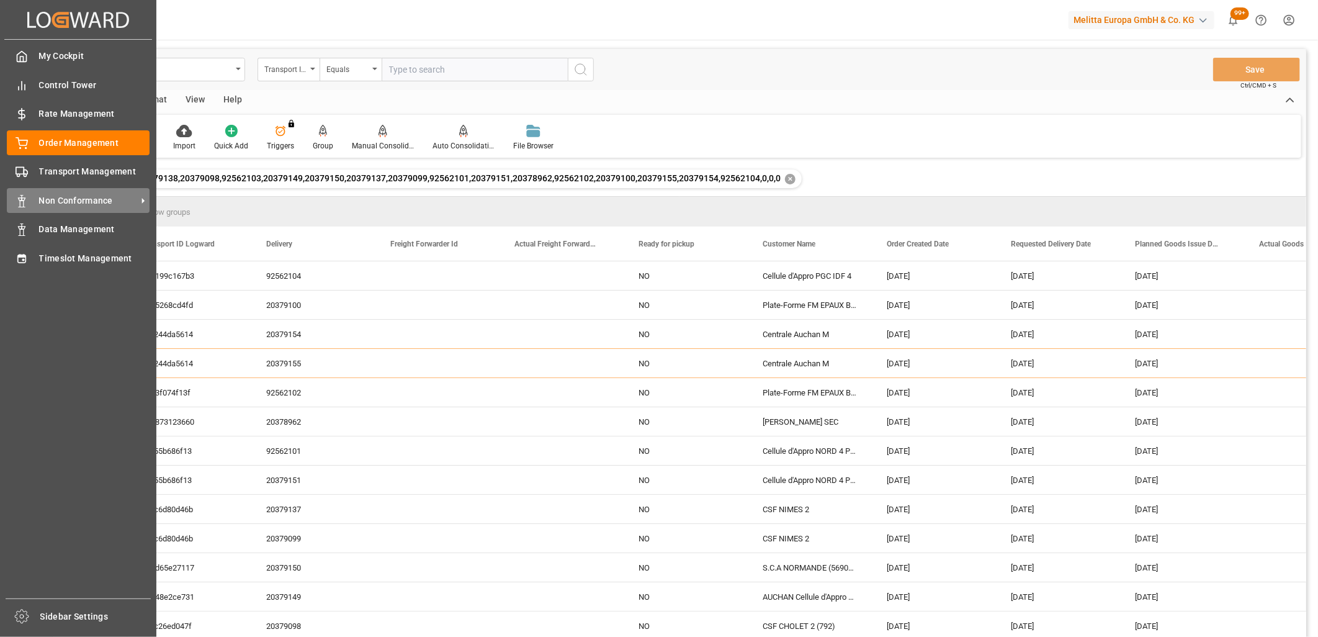
drag, startPoint x: 23, startPoint y: 175, endPoint x: 114, endPoint y: 210, distance: 97.6
click at [24, 175] on circle at bounding box center [25, 175] width 2 height 2
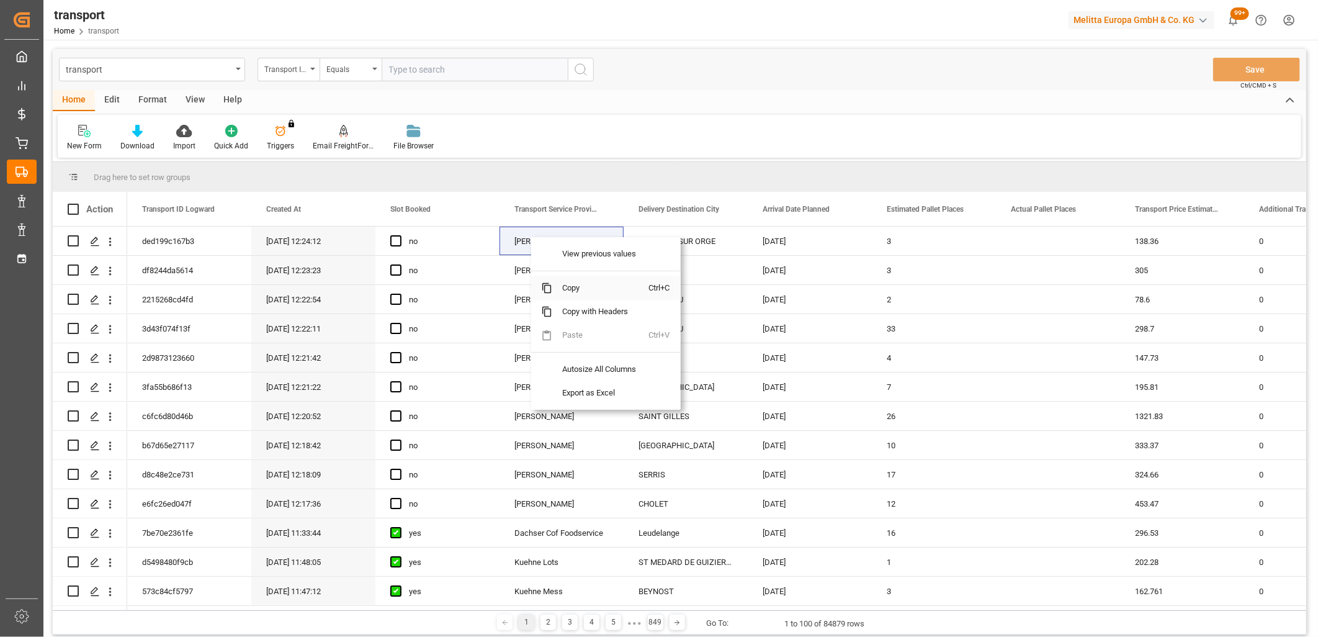
click at [582, 290] on span "Copy" at bounding box center [600, 288] width 97 height 24
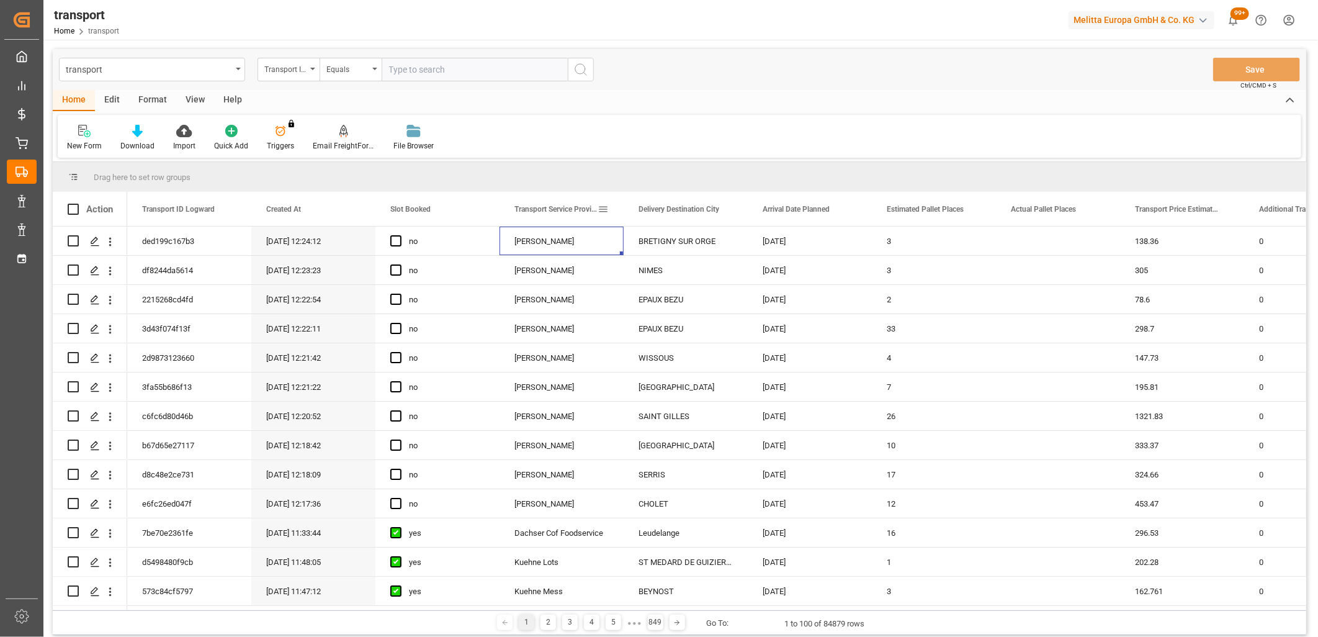
click at [605, 212] on span at bounding box center [603, 209] width 11 height 11
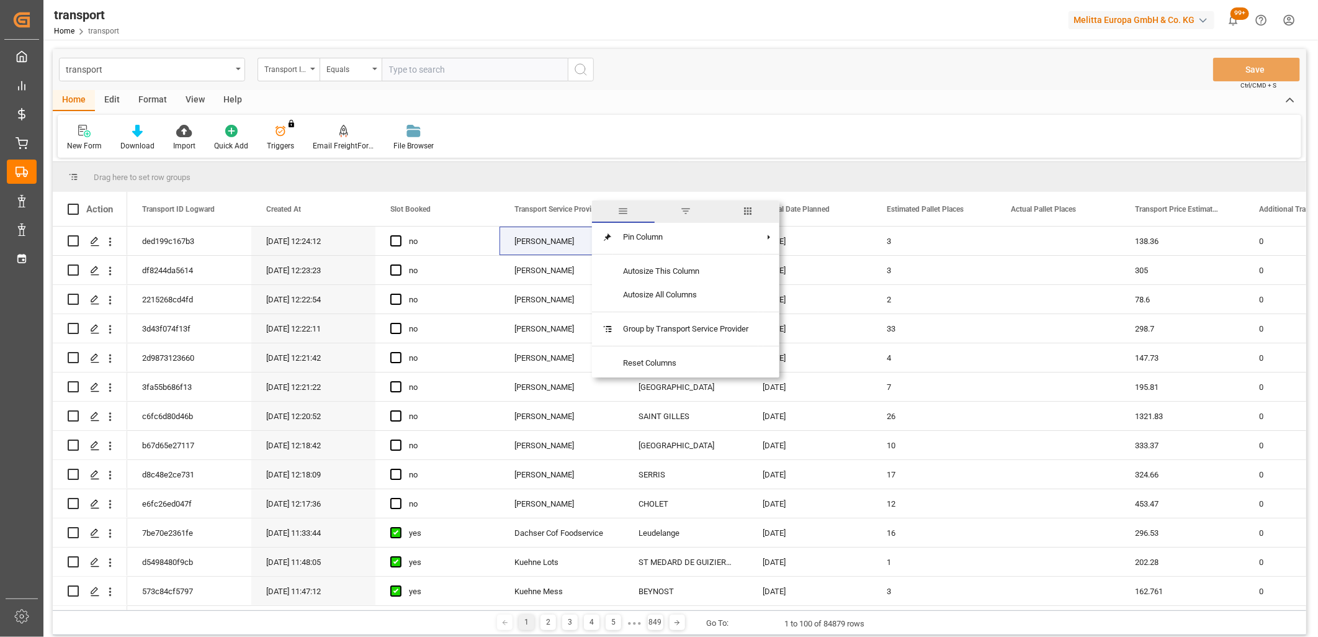
click at [690, 209] on span "filter" at bounding box center [685, 210] width 11 height 11
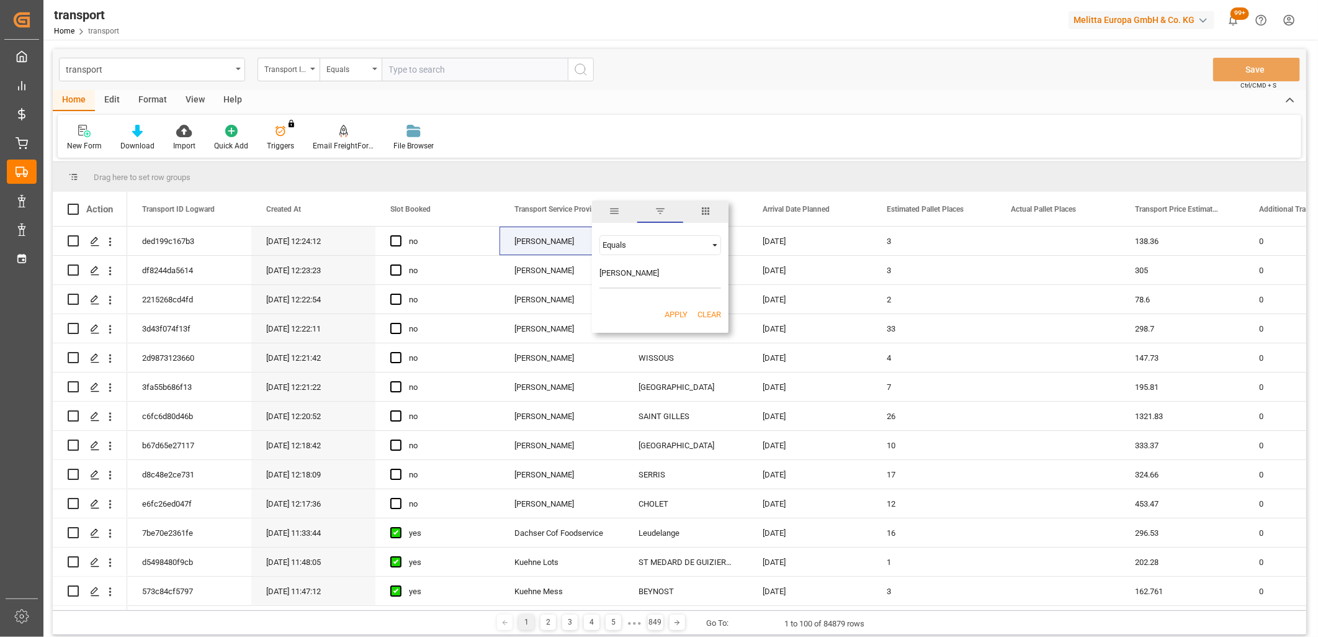
type input "Delisle"
click at [669, 313] on button "Apply" at bounding box center [676, 314] width 23 height 12
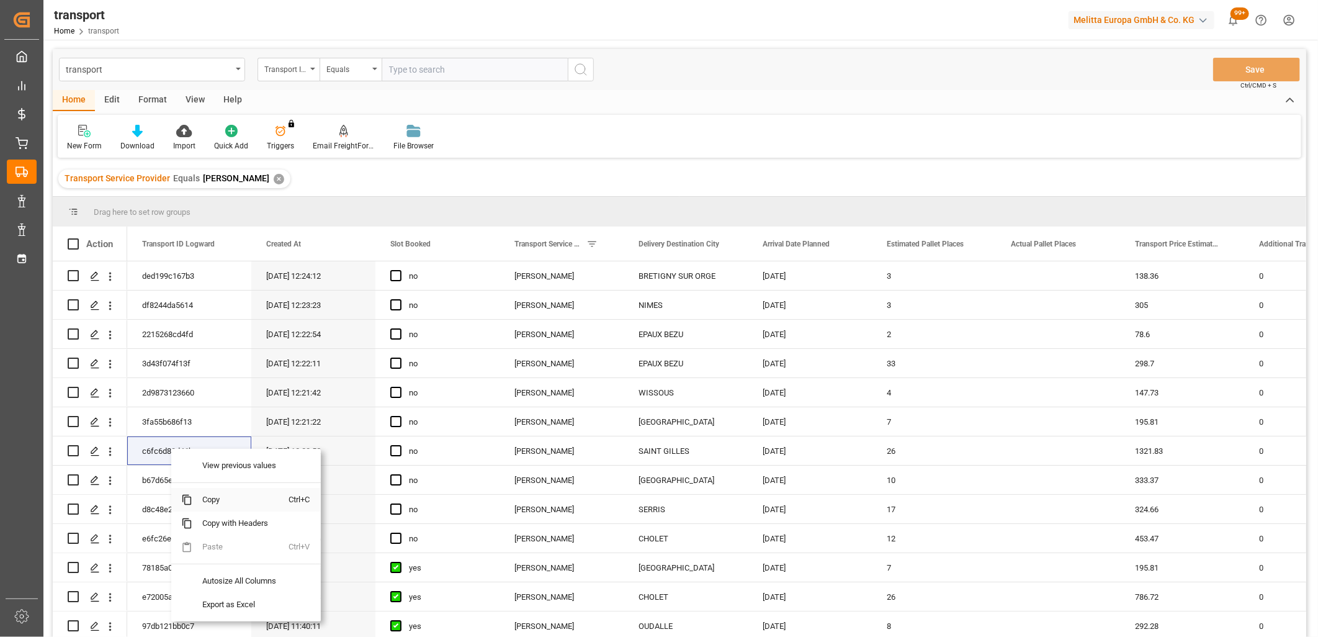
click at [213, 500] on span "Copy" at bounding box center [240, 500] width 97 height 24
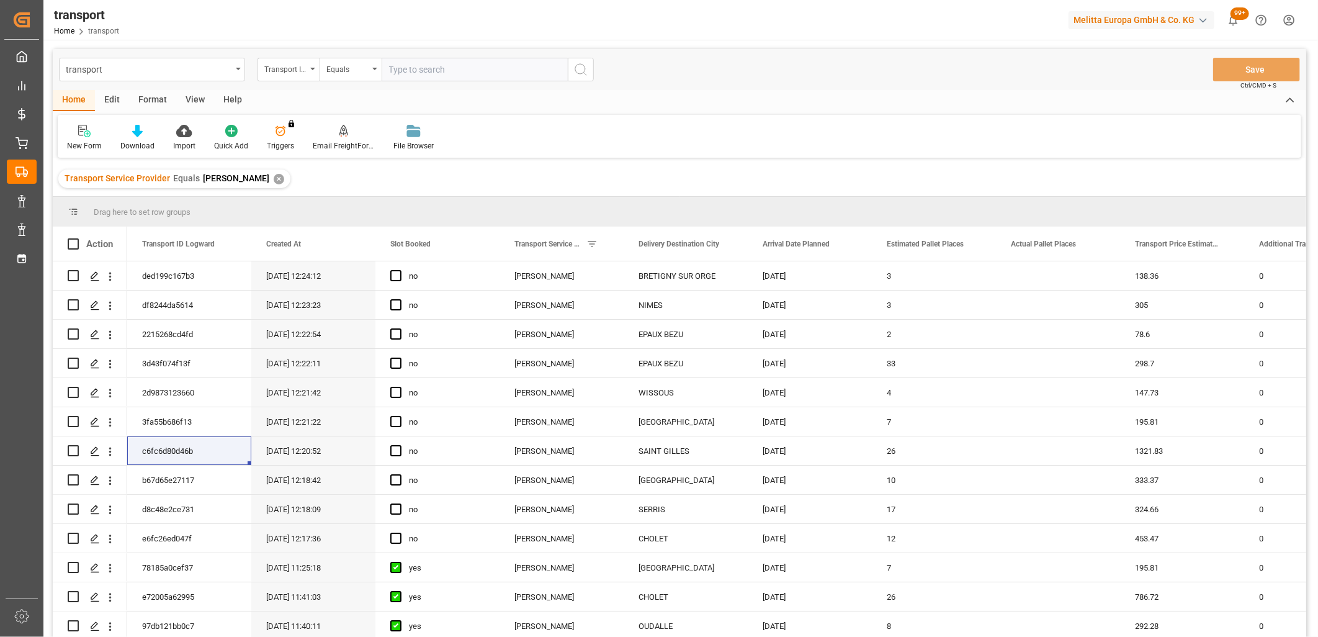
click at [437, 66] on input "text" at bounding box center [475, 70] width 186 height 24
paste input "c6fc6d80d46b"
type input "c6fc6d80d46b"
click at [585, 65] on icon "search button" at bounding box center [581, 69] width 15 height 15
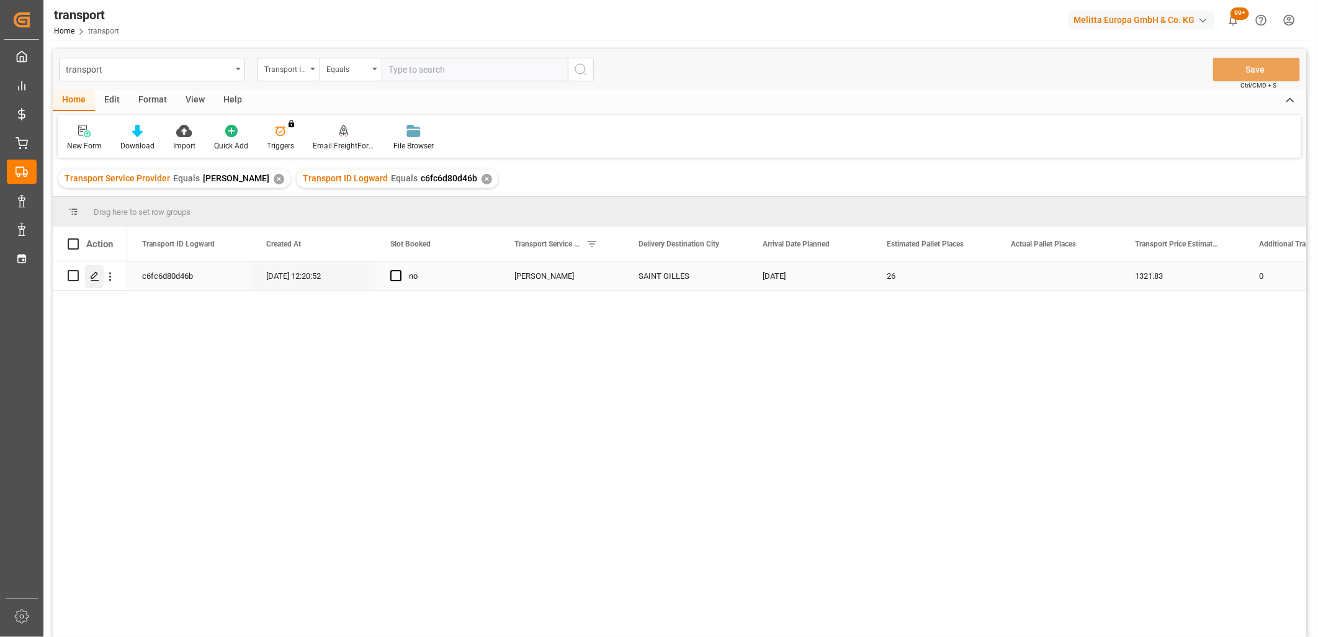
click at [96, 282] on div "Press SPACE to select this row." at bounding box center [94, 276] width 19 height 23
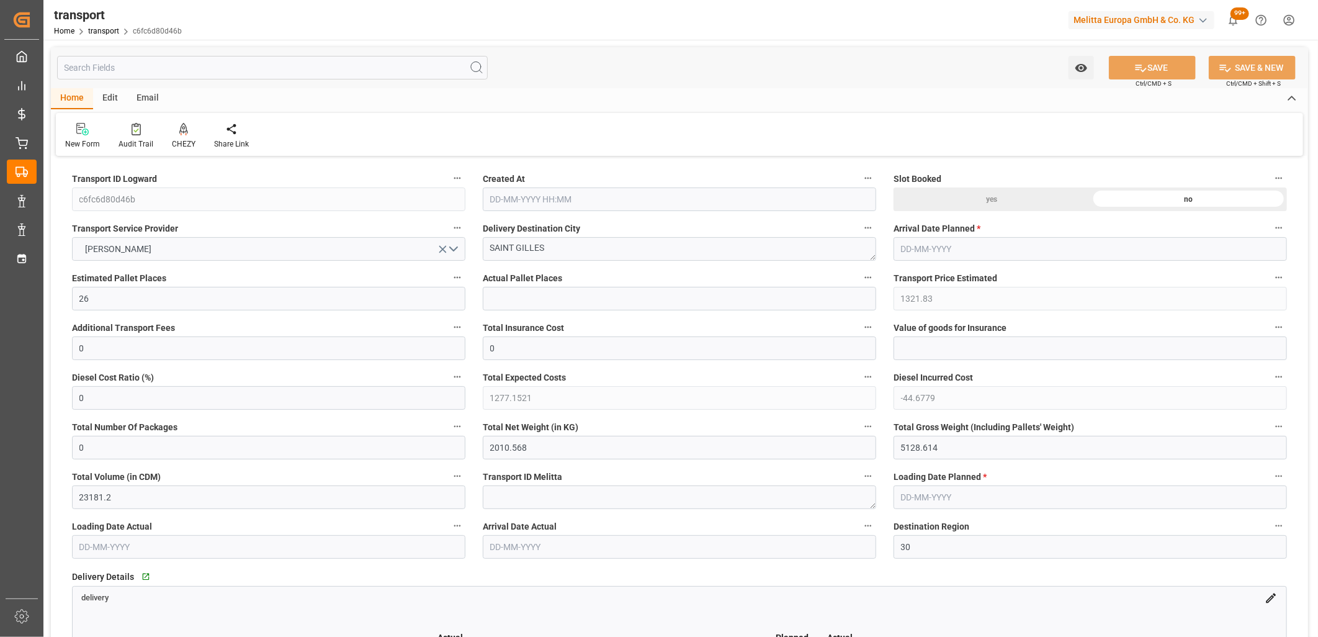
type input "26-09-2025 12:20"
type input "02-10-2025"
type input "30-09-2025"
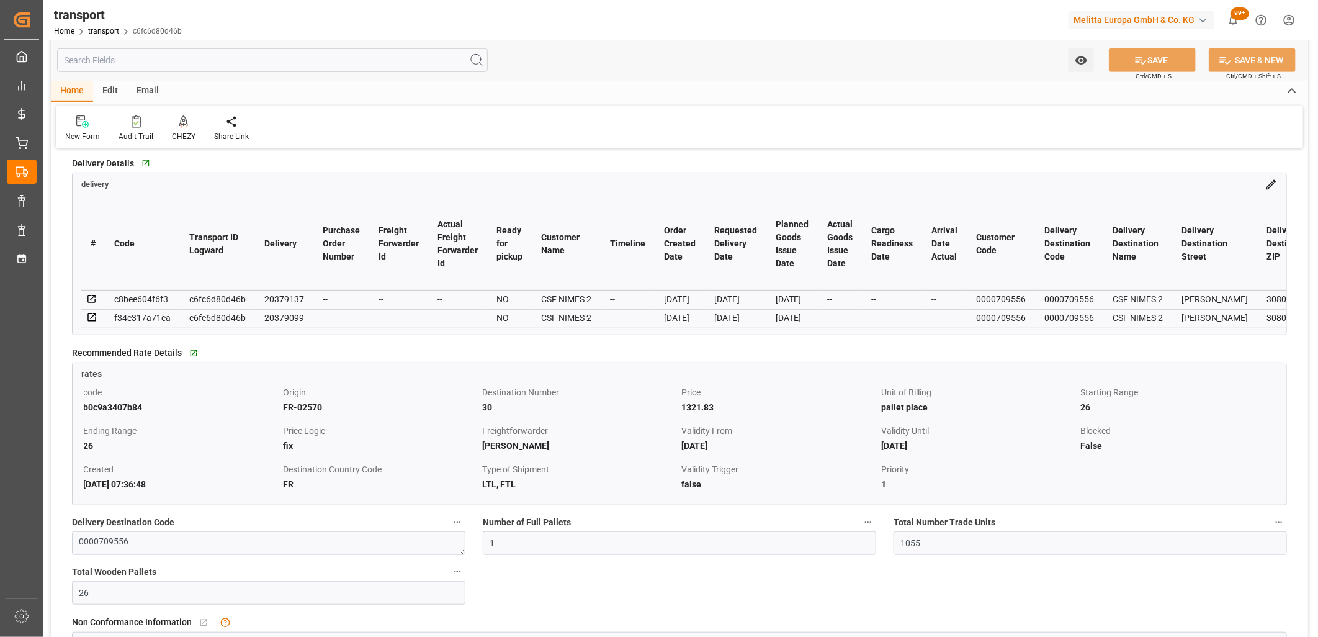
click at [790, 632] on div "Non Conformance Information   No child Object linked" at bounding box center [679, 622] width 1215 height 19
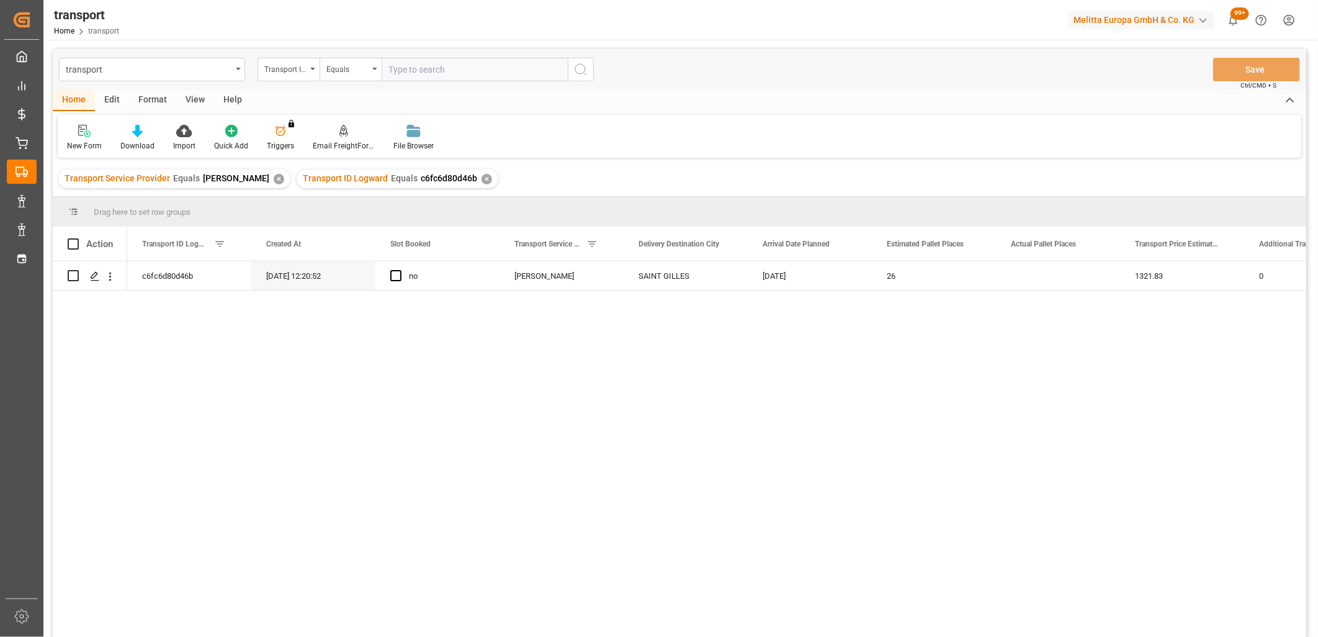
click at [482, 178] on div "✕" at bounding box center [487, 179] width 11 height 11
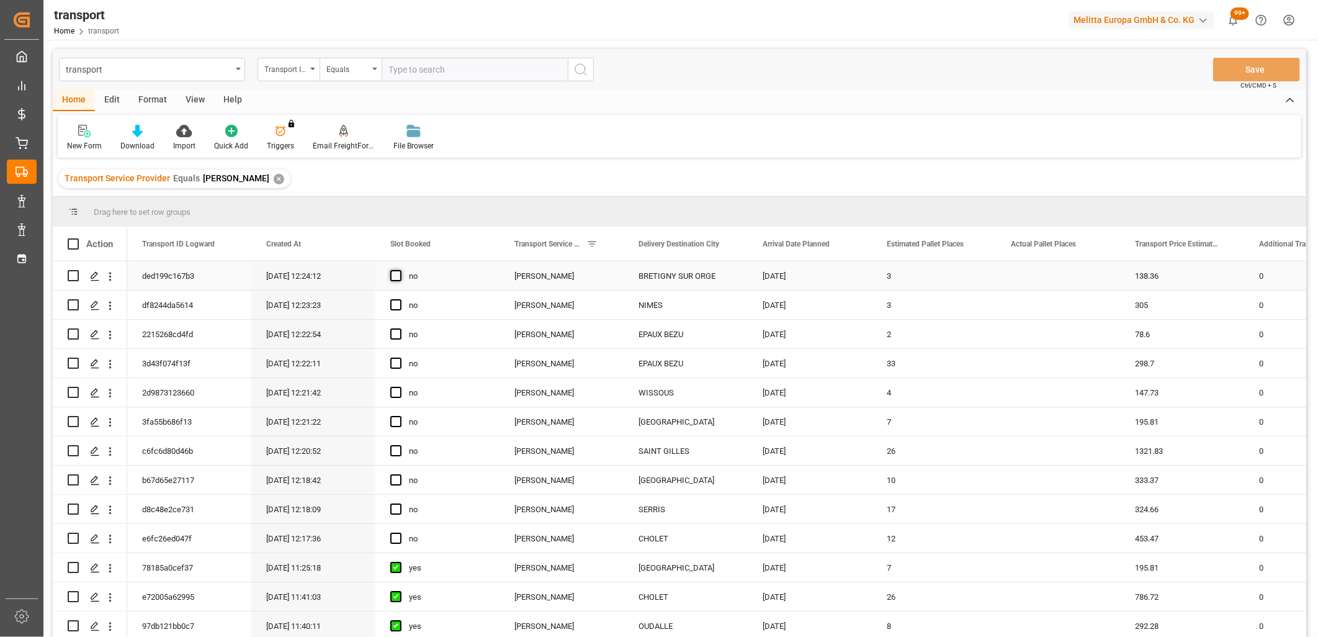
click at [395, 276] on span "Press SPACE to select this row." at bounding box center [395, 275] width 11 height 11
click at [400, 270] on input "Press SPACE to select this row." at bounding box center [400, 270] width 0 height 0
click at [398, 305] on span "Press SPACE to select this row." at bounding box center [395, 304] width 11 height 11
click at [400, 299] on input "Press SPACE to select this row." at bounding box center [400, 299] width 0 height 0
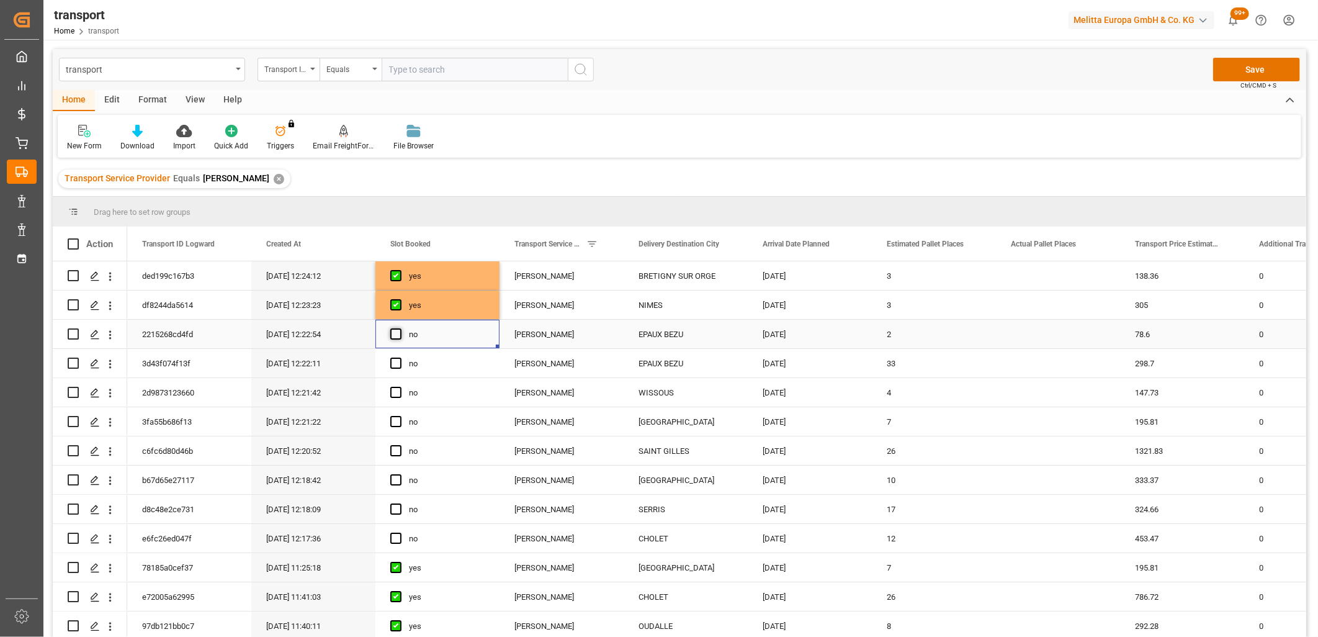
click at [396, 333] on span "Press SPACE to select this row." at bounding box center [395, 333] width 11 height 11
click at [400, 328] on input "Press SPACE to select this row." at bounding box center [400, 328] width 0 height 0
click at [393, 334] on span "Press SPACE to select this row." at bounding box center [395, 333] width 11 height 11
click at [400, 328] on input "Press SPACE to select this row." at bounding box center [400, 328] width 0 height 0
click at [395, 303] on span "Press SPACE to select this row." at bounding box center [395, 304] width 11 height 11
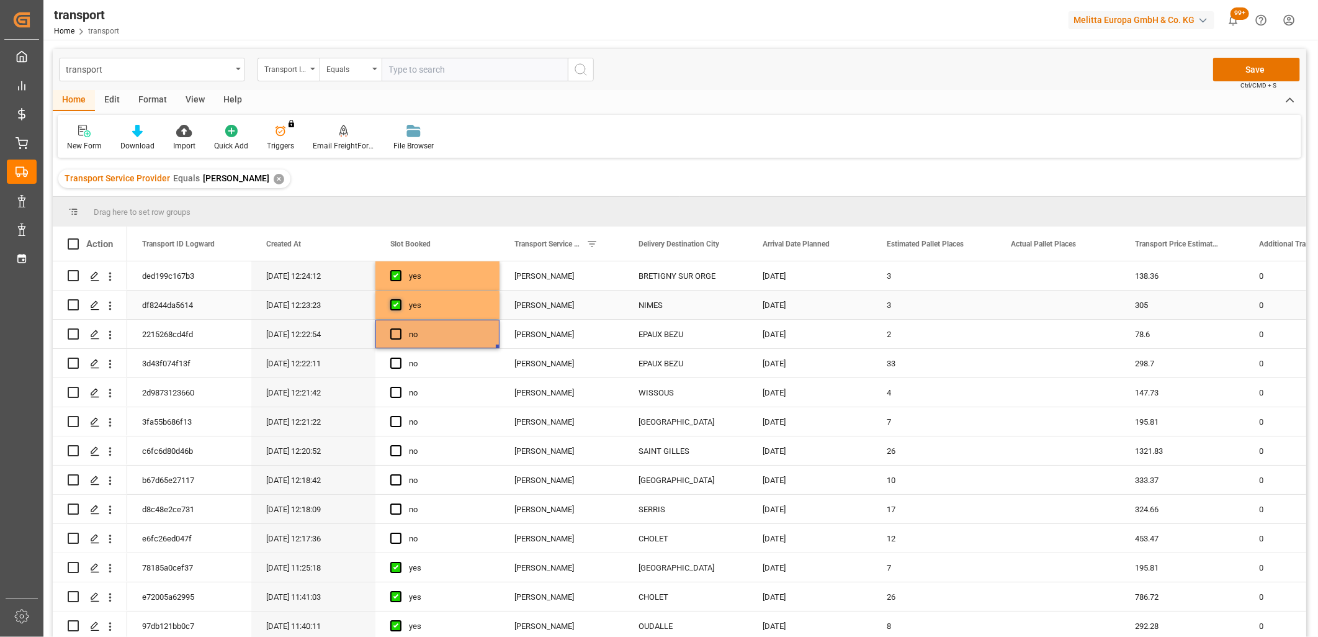
click at [400, 299] on input "Press SPACE to select this row." at bounding box center [400, 299] width 0 height 0
click at [395, 277] on span "Press SPACE to select this row." at bounding box center [395, 275] width 11 height 11
click at [400, 270] on input "Press SPACE to select this row." at bounding box center [400, 270] width 0 height 0
click at [1318, 533] on div at bounding box center [659, 318] width 1318 height 637
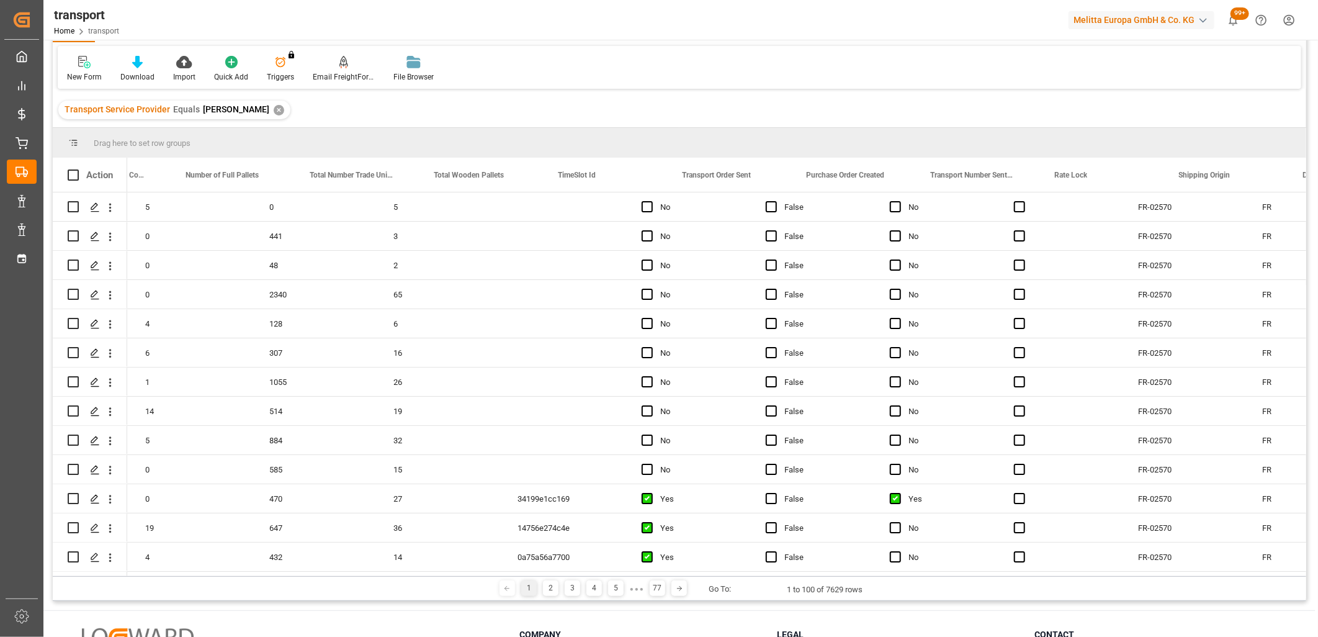
scroll to position [0, 3156]
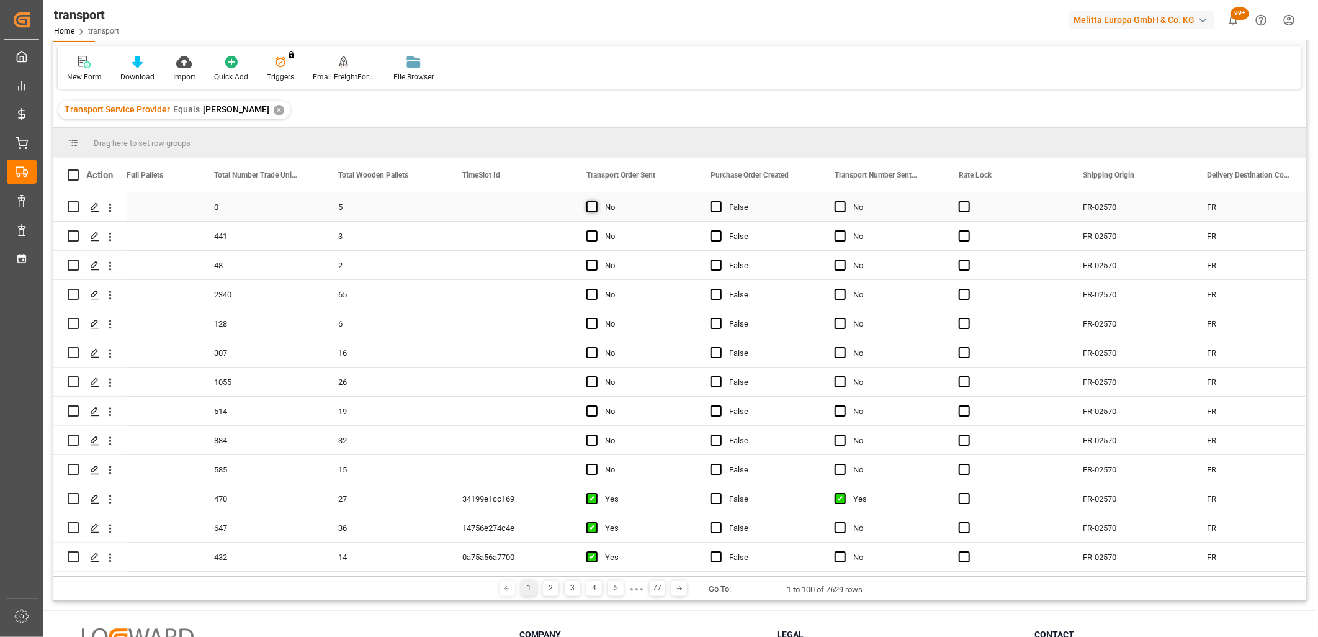
click at [593, 209] on span "Press SPACE to select this row." at bounding box center [592, 206] width 11 height 11
click at [596, 201] on input "Press SPACE to select this row." at bounding box center [596, 201] width 0 height 0
click at [592, 239] on span "Press SPACE to select this row." at bounding box center [592, 235] width 11 height 11
click at [596, 230] on input "Press SPACE to select this row." at bounding box center [596, 230] width 0 height 0
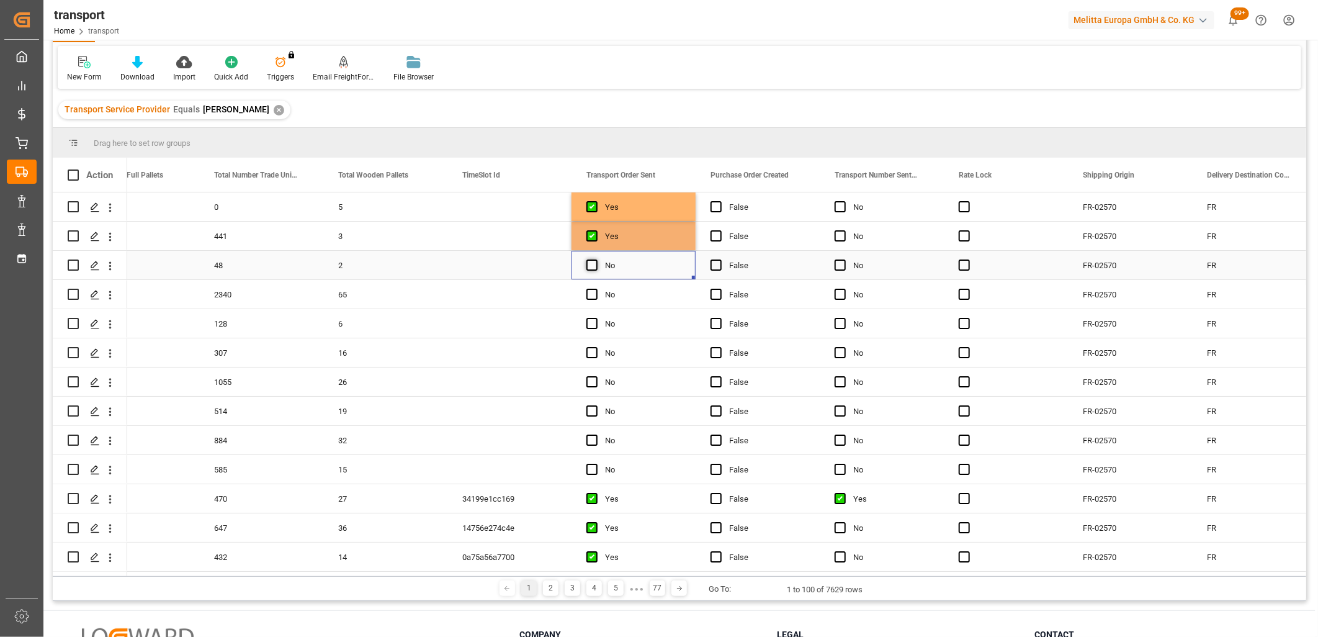
click at [596, 259] on span "Press SPACE to select this row." at bounding box center [592, 264] width 11 height 11
click at [596, 259] on input "Press SPACE to select this row." at bounding box center [596, 259] width 0 height 0
click at [593, 289] on span "Press SPACE to select this row." at bounding box center [592, 294] width 11 height 11
click at [596, 289] on input "Press SPACE to select this row." at bounding box center [596, 289] width 0 height 0
click at [592, 323] on span "Press SPACE to select this row." at bounding box center [592, 323] width 11 height 11
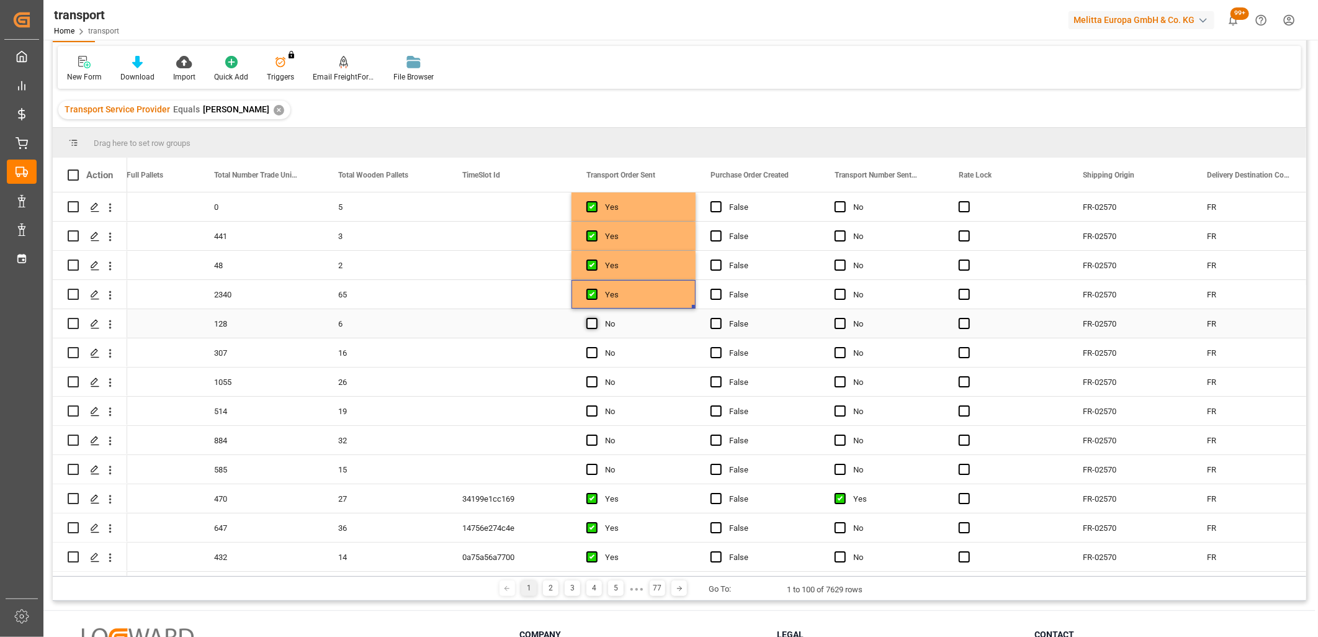
click at [596, 318] on input "Press SPACE to select this row." at bounding box center [596, 318] width 0 height 0
click at [593, 350] on span "Press SPACE to select this row." at bounding box center [592, 352] width 11 height 11
click at [596, 347] on input "Press SPACE to select this row." at bounding box center [596, 347] width 0 height 0
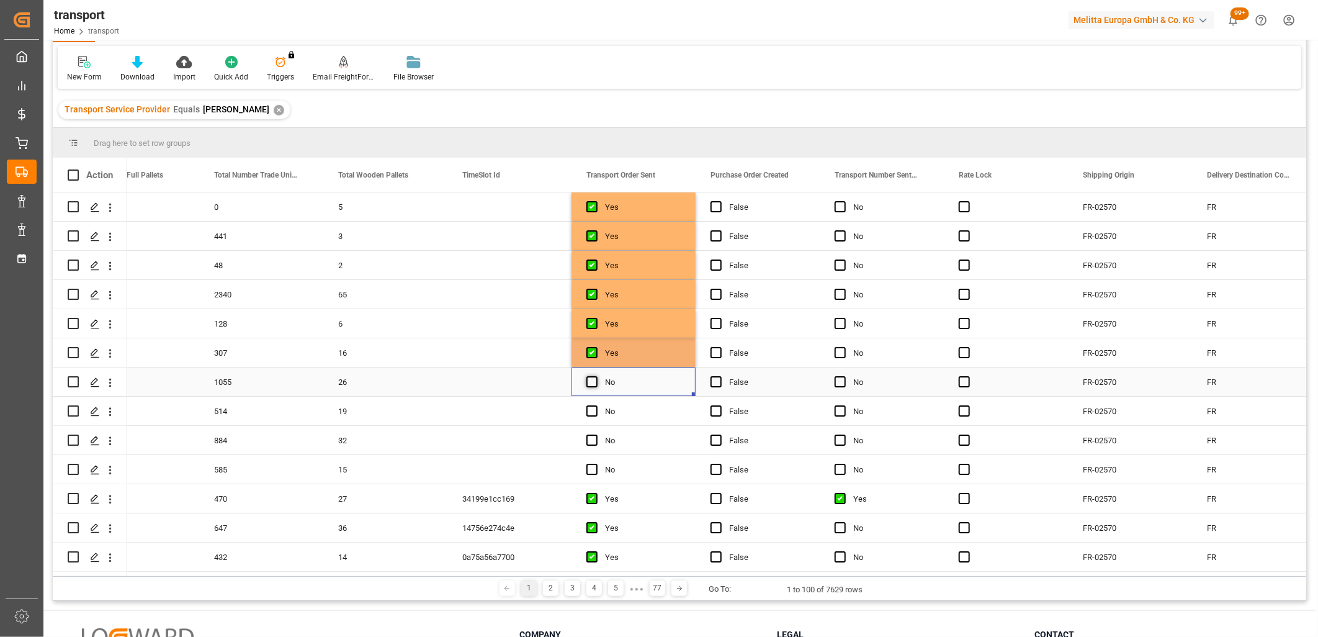
click at [592, 377] on span "Press SPACE to select this row." at bounding box center [592, 381] width 11 height 11
click at [596, 376] on input "Press SPACE to select this row." at bounding box center [596, 376] width 0 height 0
click at [591, 408] on span "Press SPACE to select this row." at bounding box center [592, 410] width 11 height 11
click at [596, 405] on input "Press SPACE to select this row." at bounding box center [596, 405] width 0 height 0
click at [592, 439] on span "Press SPACE to select this row." at bounding box center [592, 440] width 11 height 11
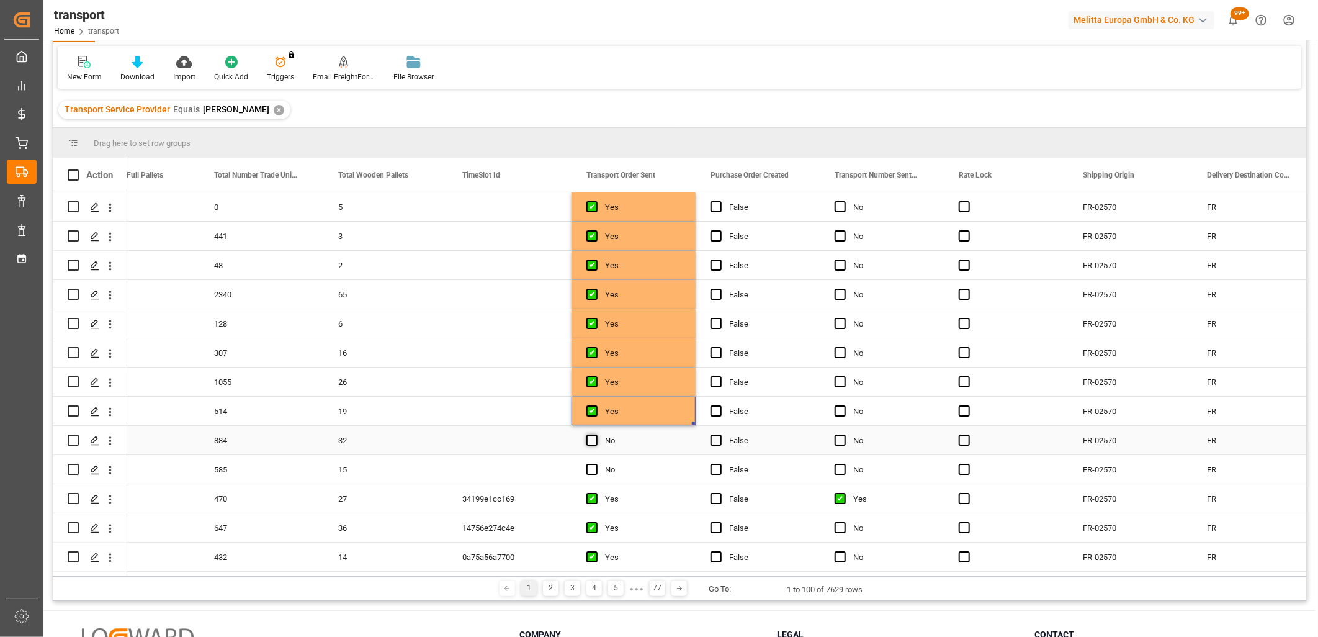
click at [596, 435] on input "Press SPACE to select this row." at bounding box center [596, 435] width 0 height 0
click at [592, 473] on span "Press SPACE to select this row." at bounding box center [592, 469] width 11 height 11
click at [596, 464] on input "Press SPACE to select this row." at bounding box center [596, 464] width 0 height 0
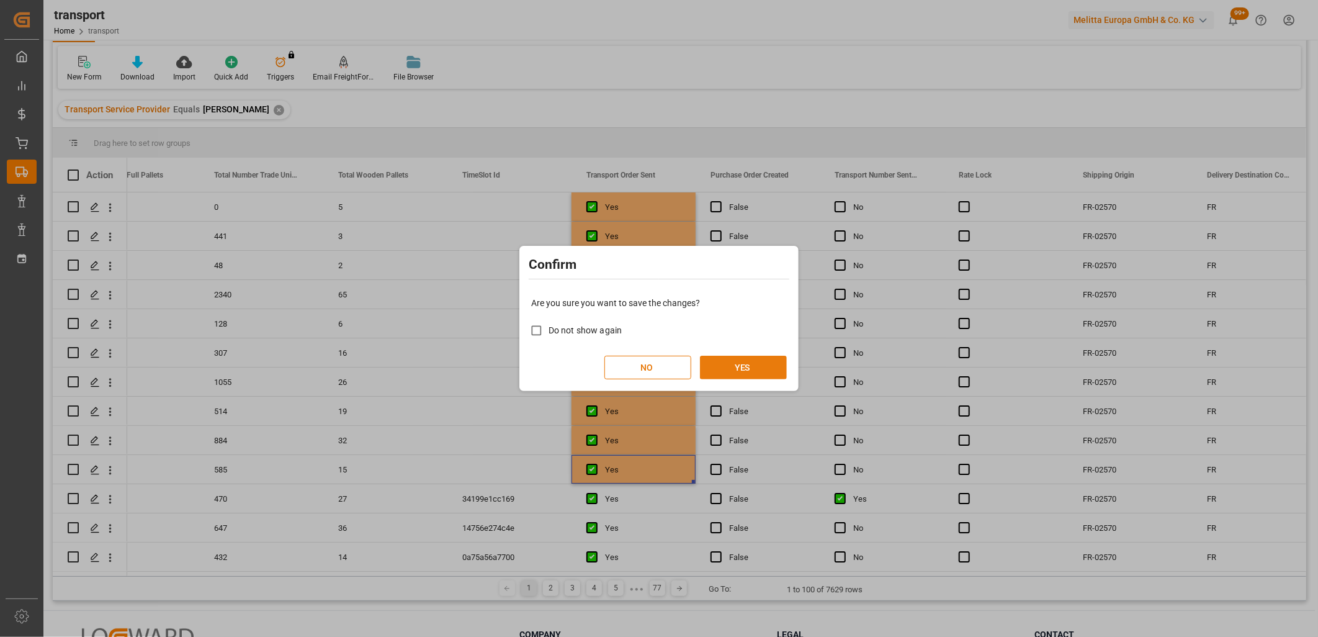
click at [752, 374] on button "YES" at bounding box center [743, 368] width 87 height 24
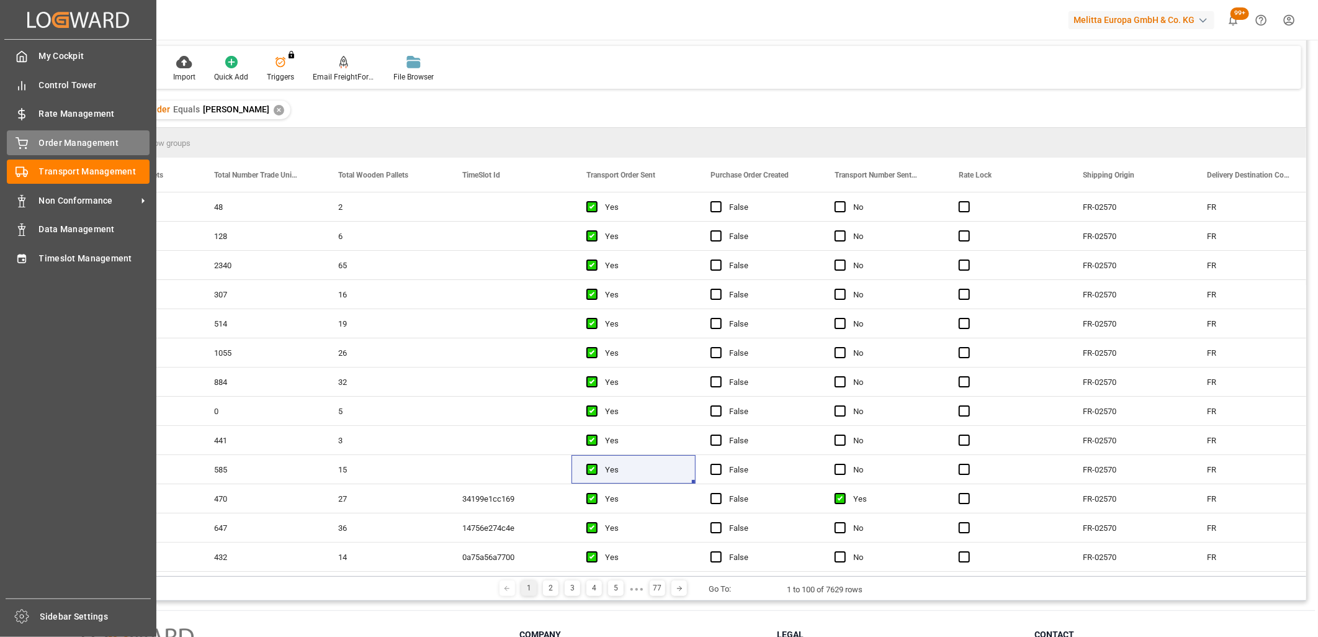
click at [40, 143] on span "Order Management" at bounding box center [94, 143] width 111 height 13
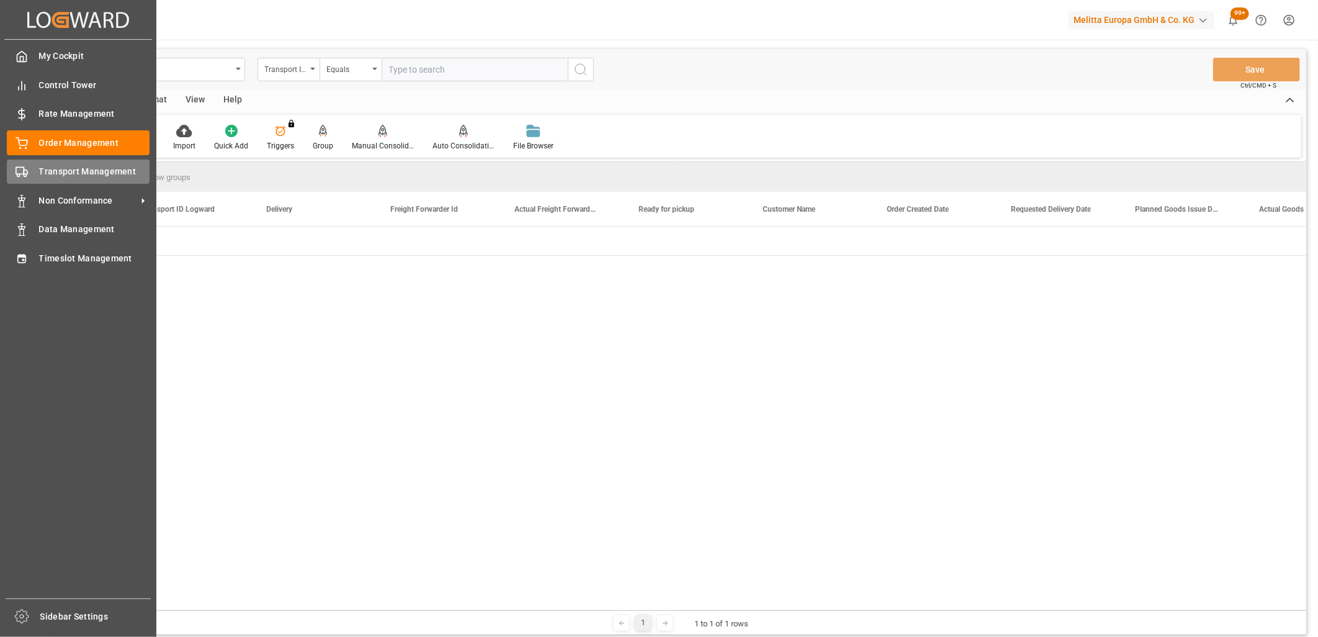
click at [53, 172] on span "Transport Management" at bounding box center [94, 171] width 111 height 13
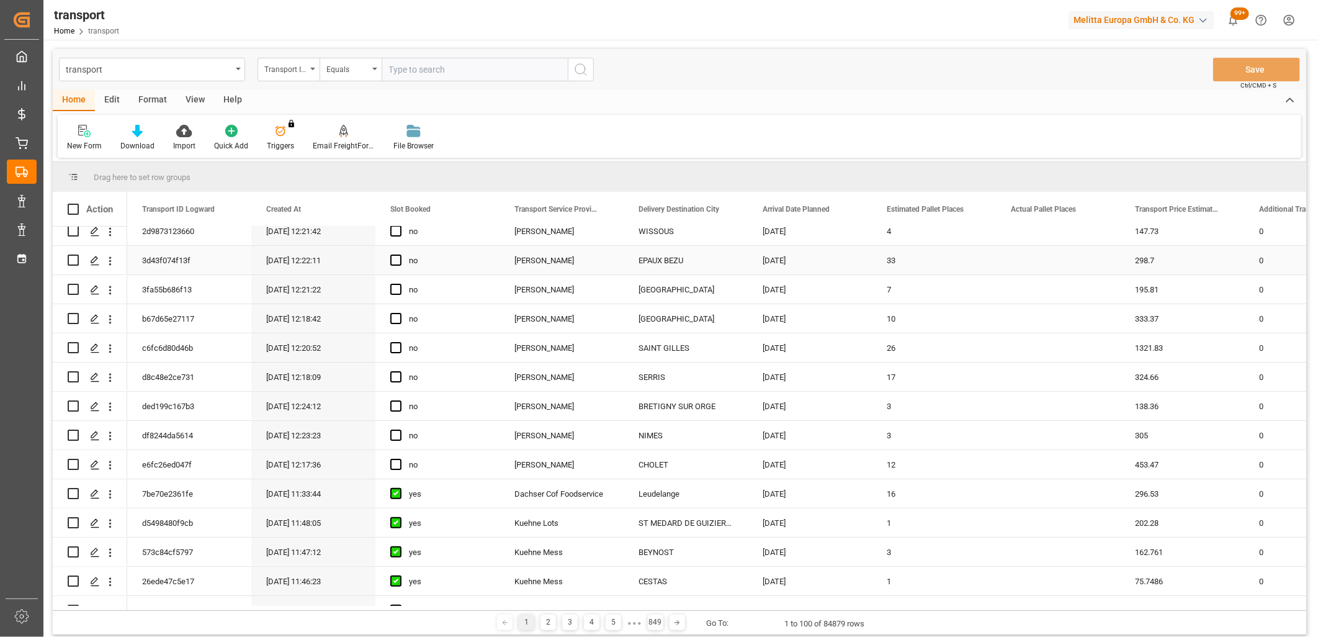
scroll to position [207, 0]
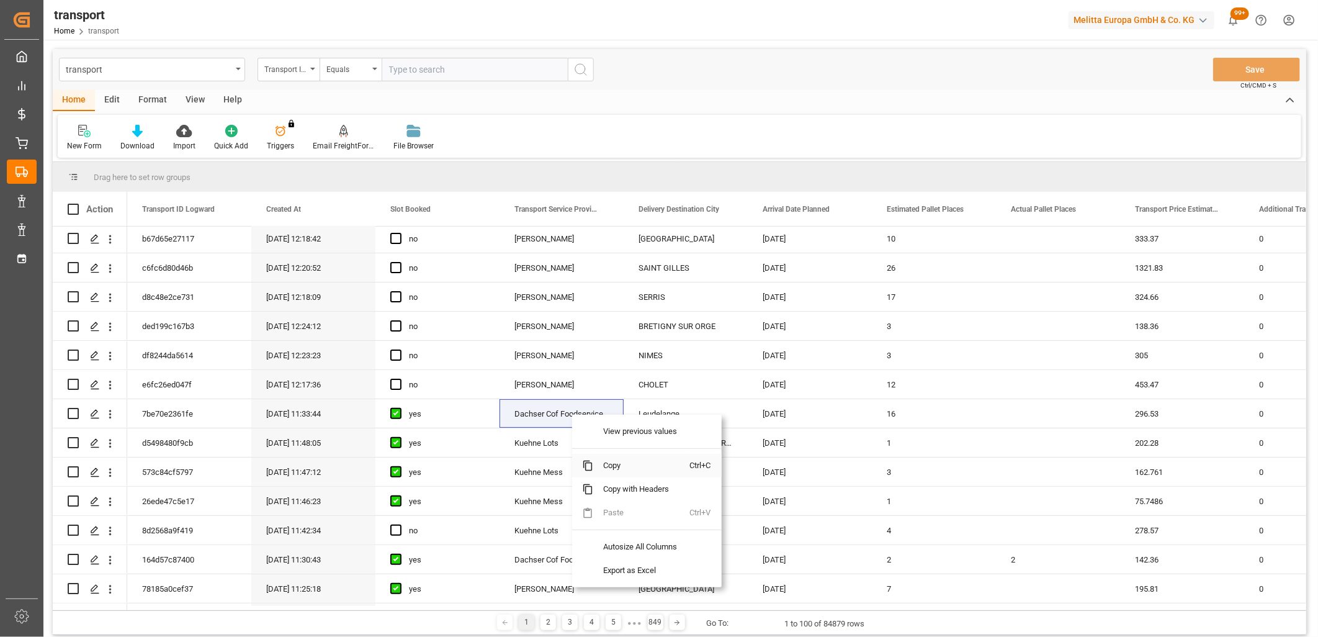
click at [641, 472] on span "Copy" at bounding box center [641, 466] width 97 height 24
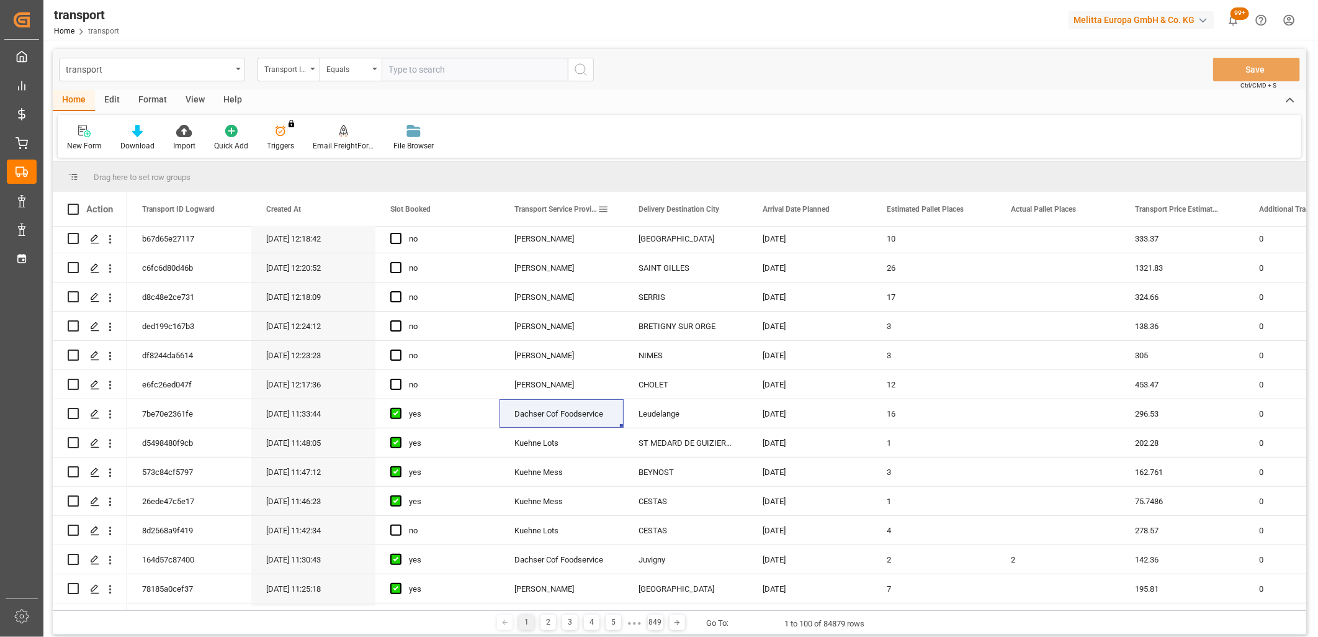
drag, startPoint x: 559, startPoint y: 209, endPoint x: 529, endPoint y: 197, distance: 32.4
click at [529, 197] on div "Transport Service Provider" at bounding box center [556, 209] width 83 height 34
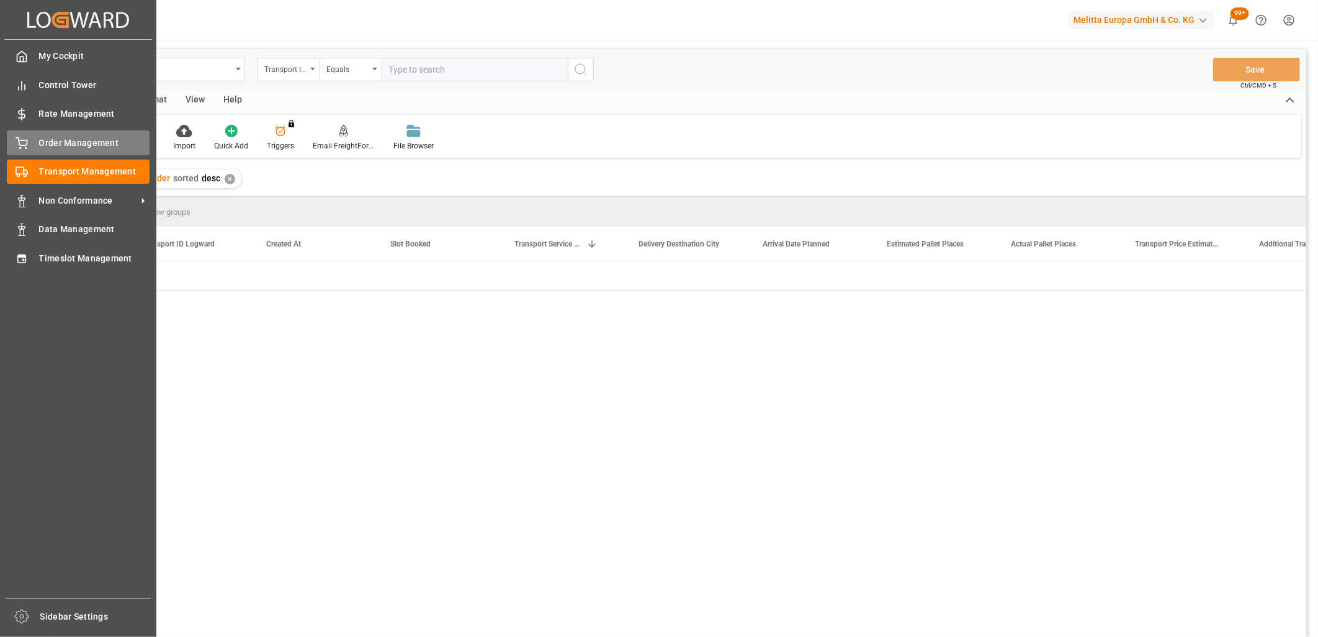
click at [63, 142] on span "Order Management" at bounding box center [94, 143] width 111 height 13
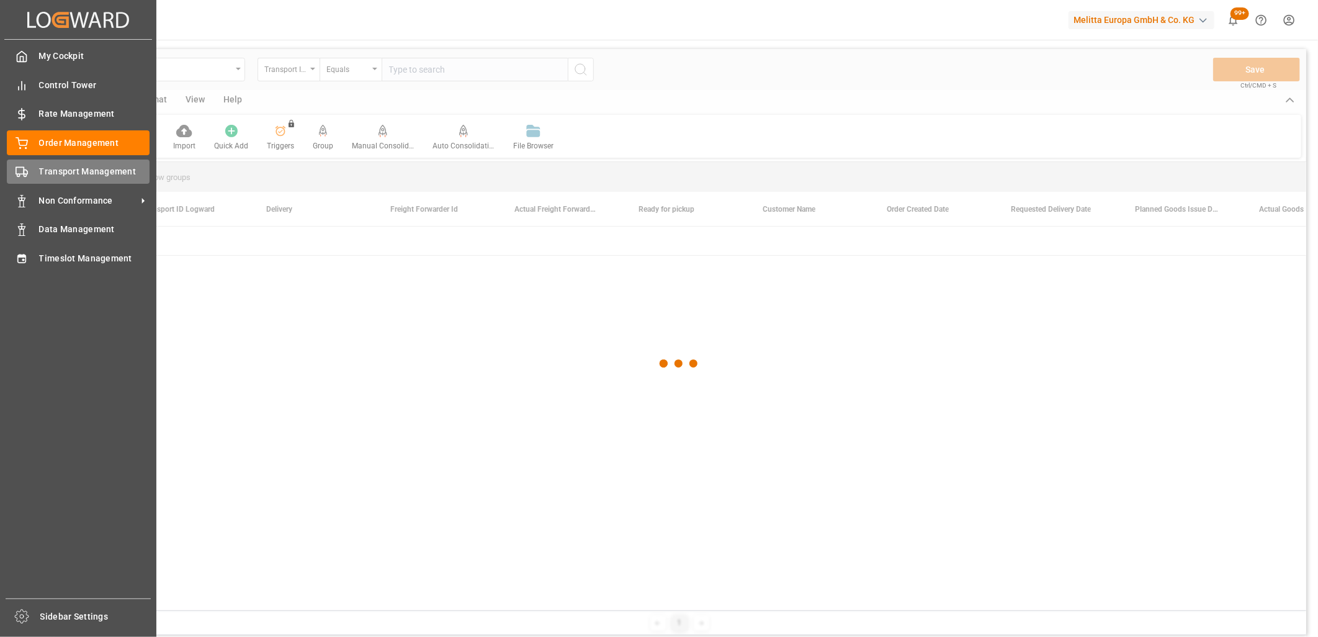
click at [73, 166] on span "Transport Management" at bounding box center [94, 171] width 111 height 13
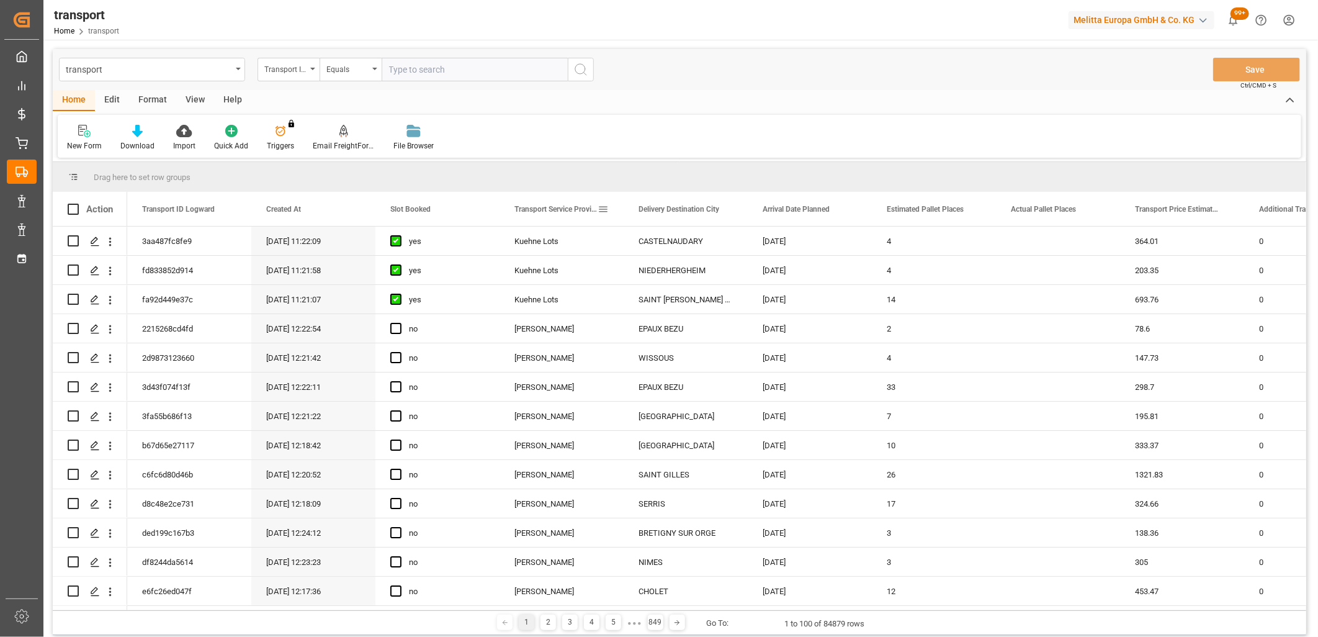
click at [605, 210] on span at bounding box center [603, 209] width 11 height 11
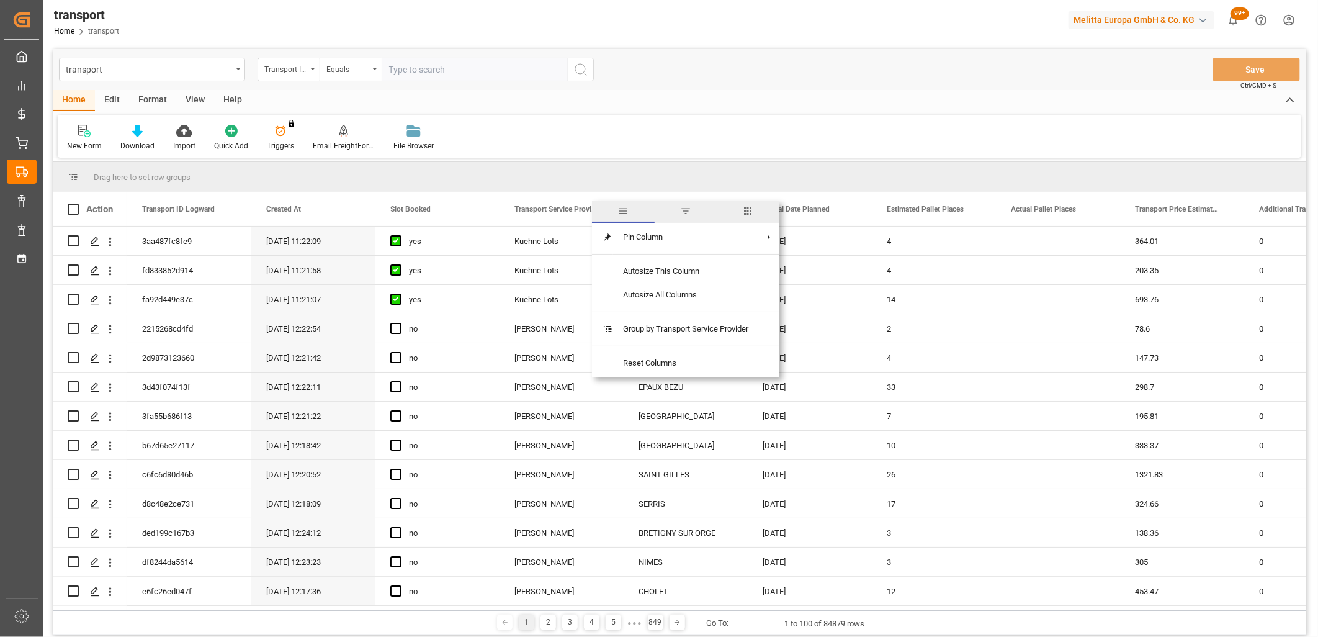
click at [687, 209] on span "filter" at bounding box center [685, 210] width 11 height 11
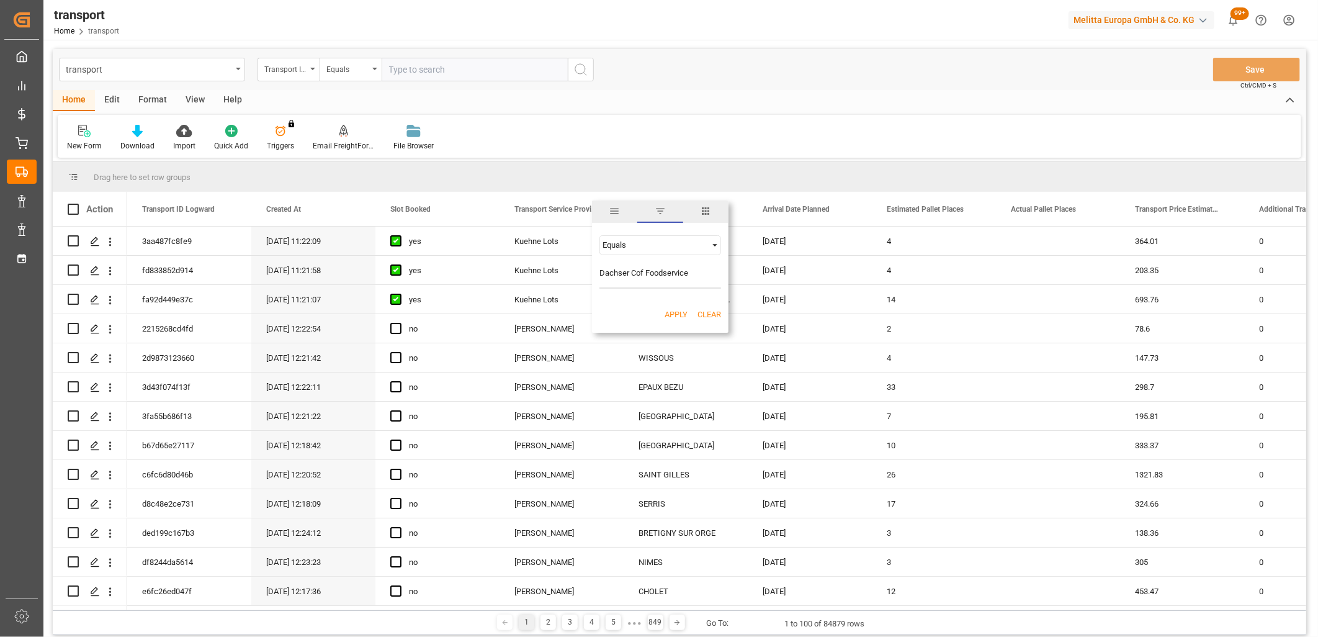
type input "Dachser Cof Foodservice"
click at [675, 314] on button "Apply" at bounding box center [676, 314] width 23 height 12
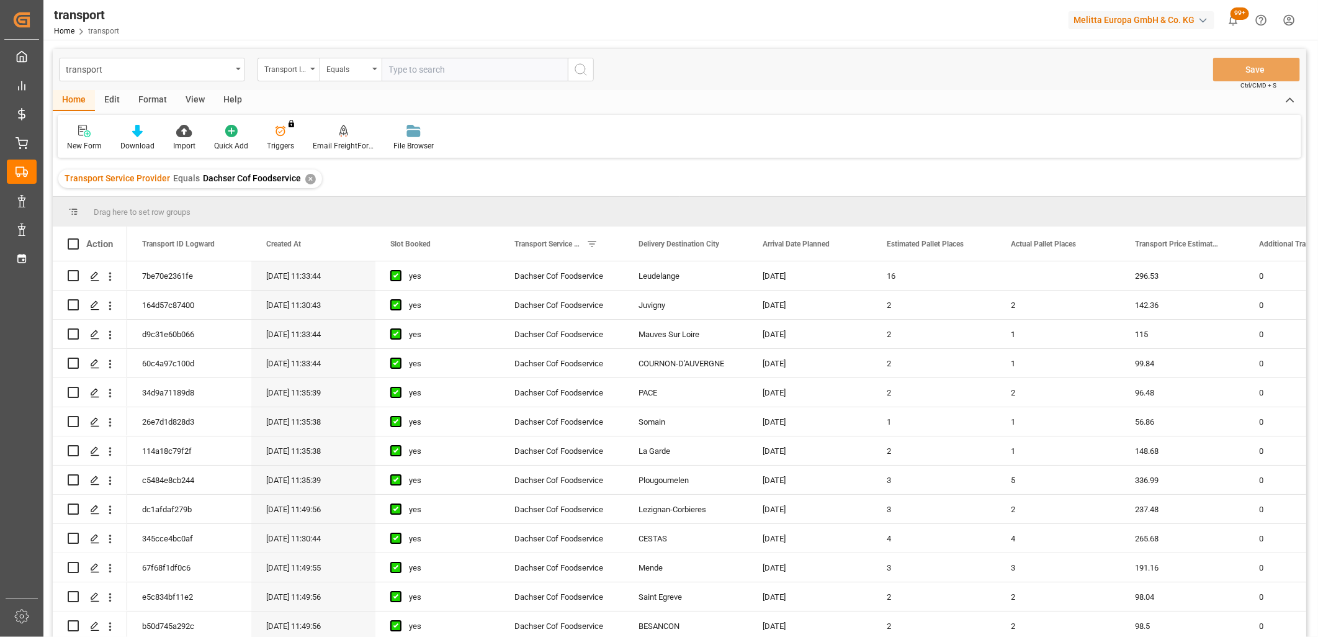
click at [1315, 420] on main "transport Transport ID Logward Equals Save Ctrl/CMD + S Home Edit Format View H…" at bounding box center [679, 359] width 1272 height 621
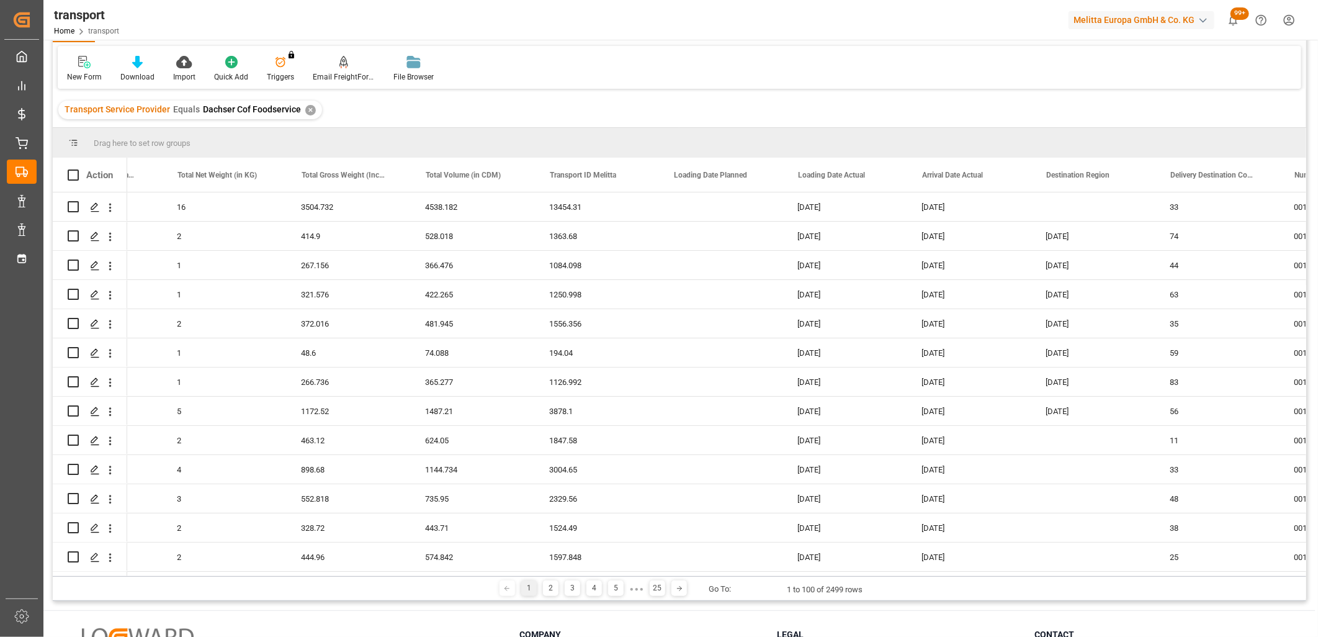
scroll to position [0, 1958]
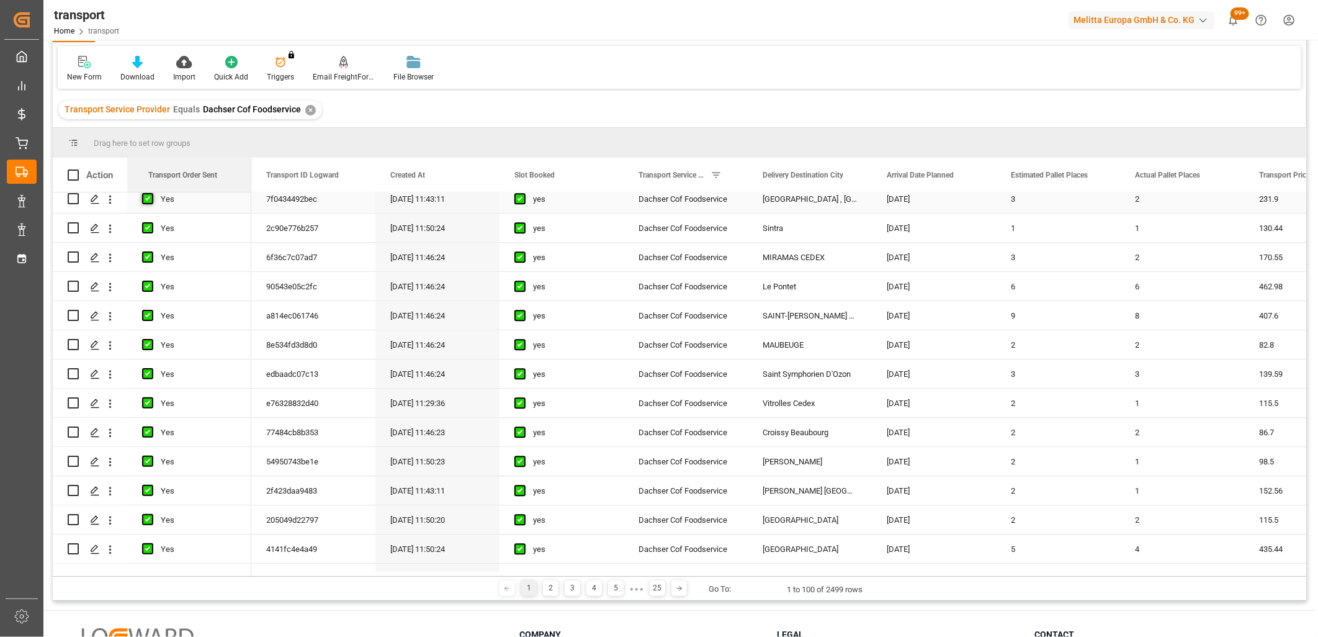
drag, startPoint x: 847, startPoint y: 176, endPoint x: 143, endPoint y: 196, distance: 704.2
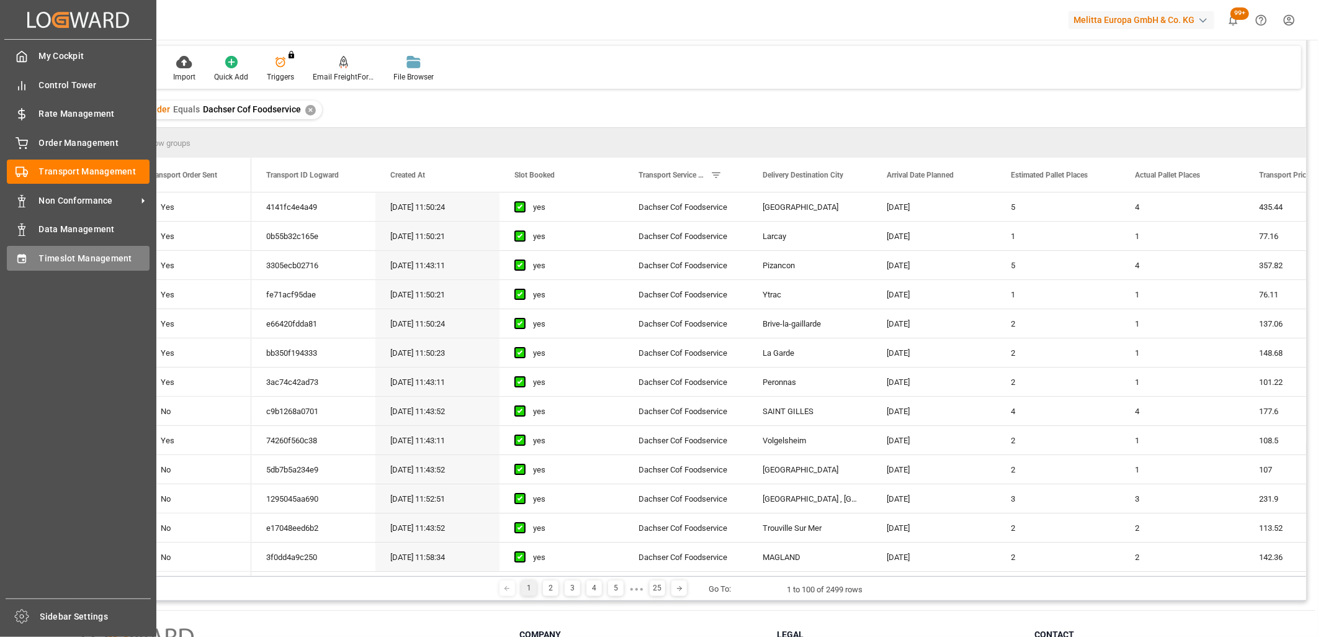
click at [35, 253] on div "Timeslot Management Timeslot Management" at bounding box center [78, 258] width 143 height 24
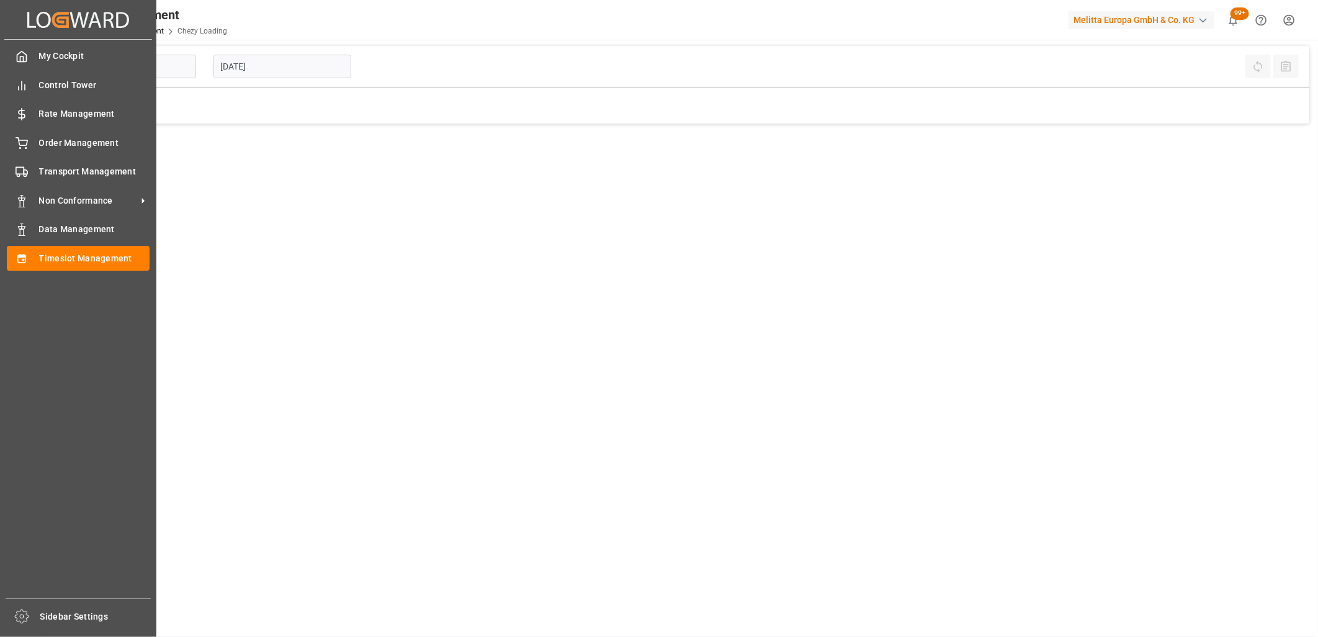
type input "Chezy Loading"
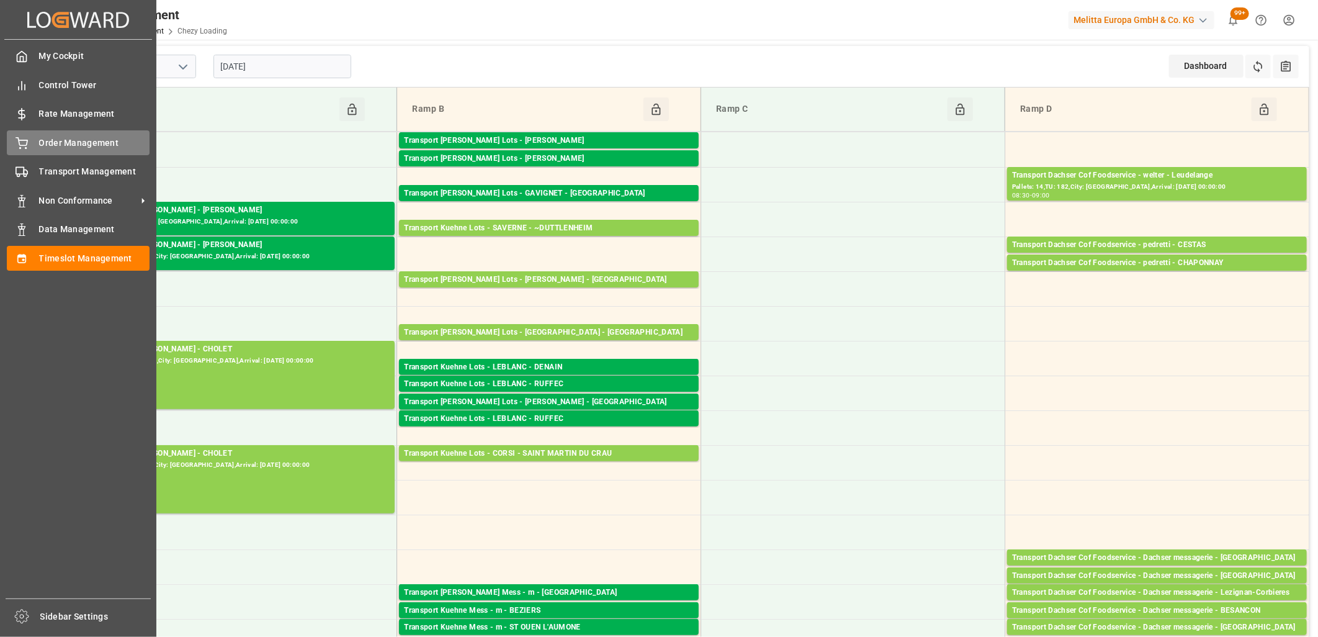
click at [40, 146] on span "Order Management" at bounding box center [94, 143] width 111 height 13
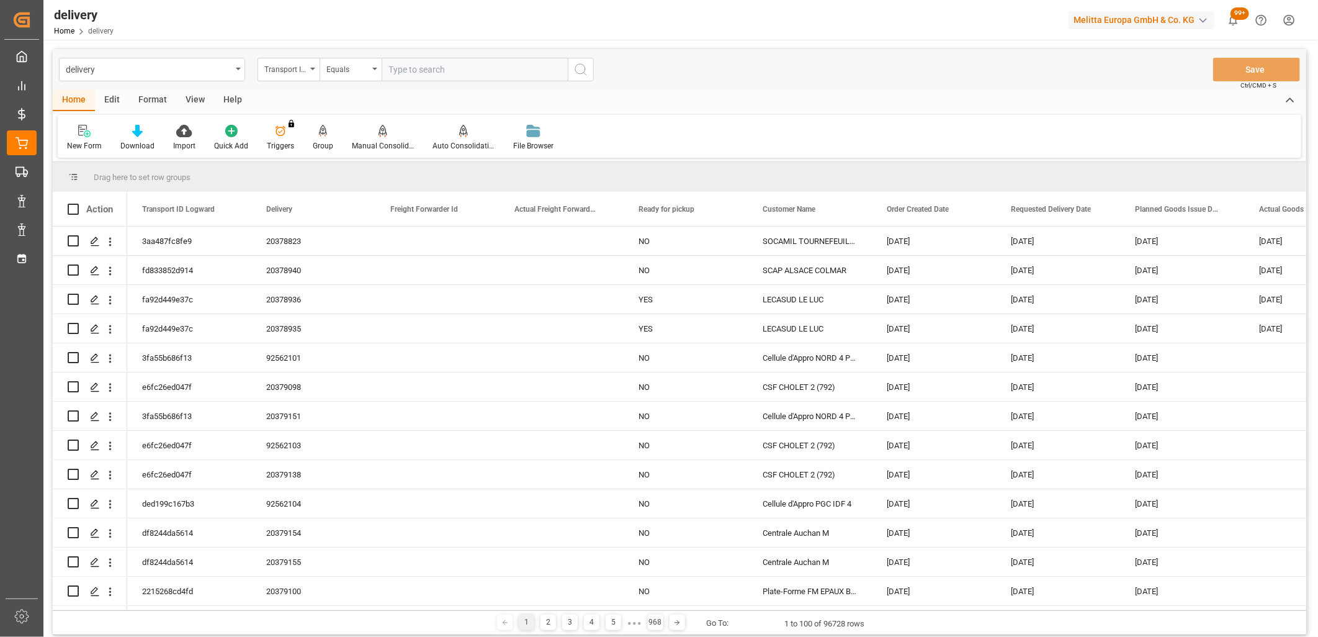
click at [313, 69] on icon "open menu" at bounding box center [312, 69] width 5 height 2
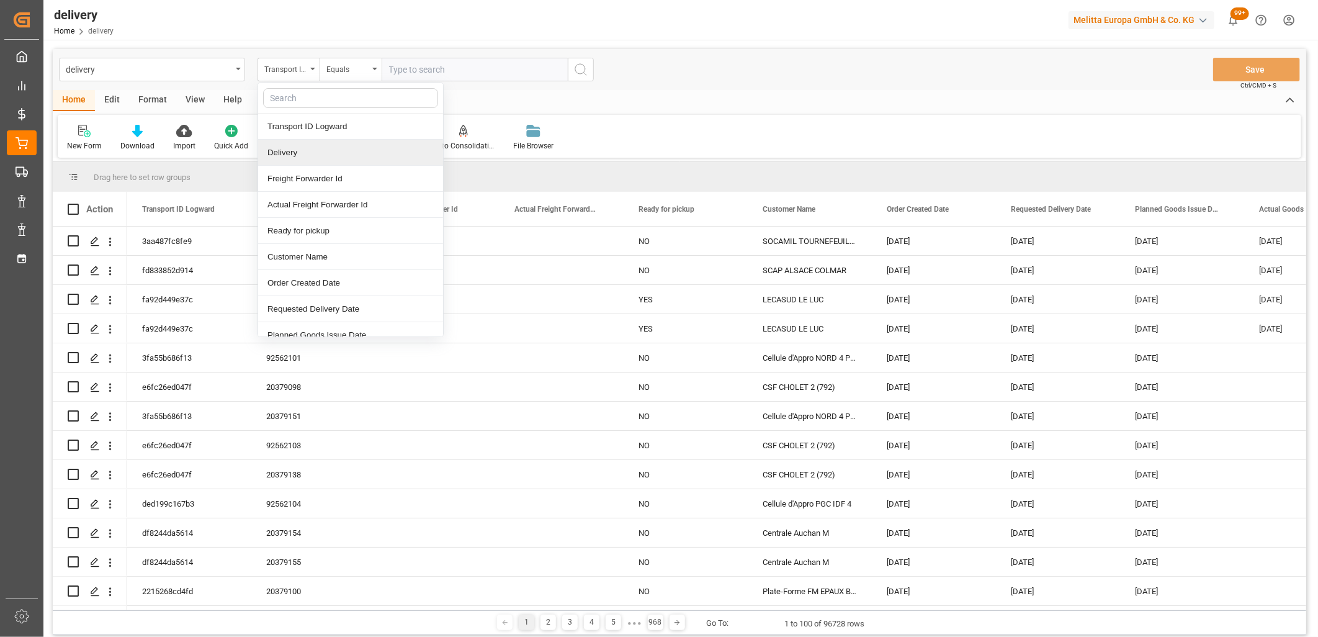
click at [300, 160] on div "Delivery" at bounding box center [350, 153] width 185 height 26
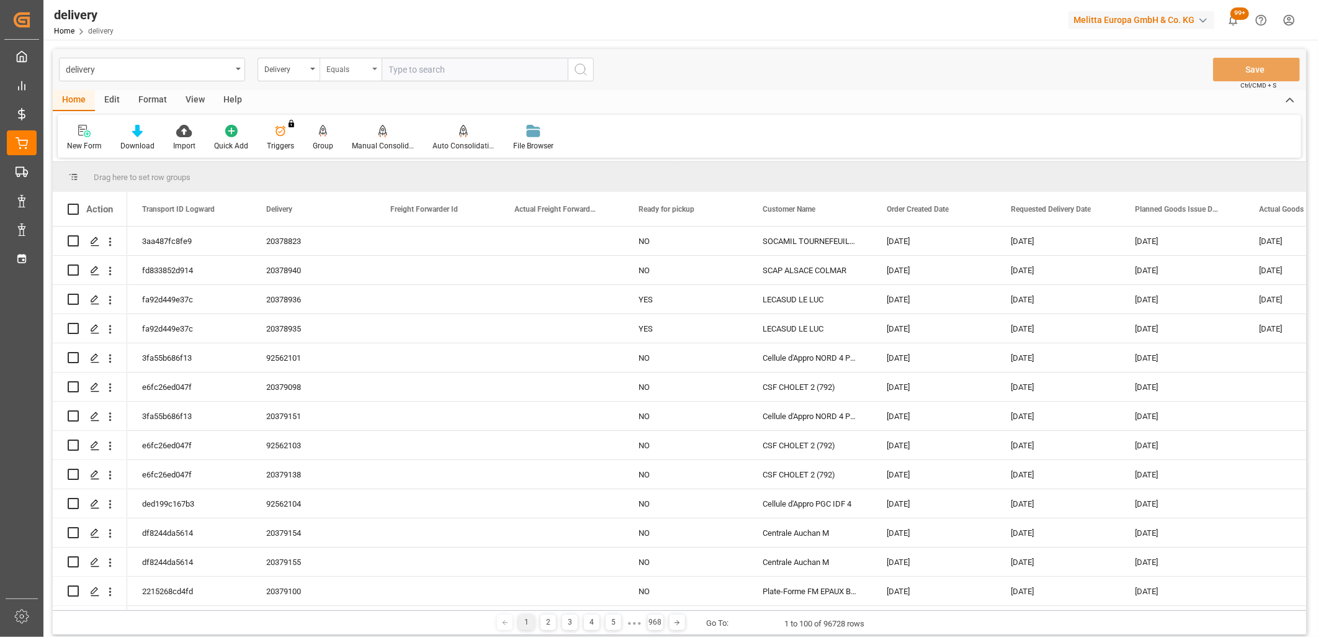
click at [375, 69] on icon "open menu" at bounding box center [374, 69] width 5 height 2
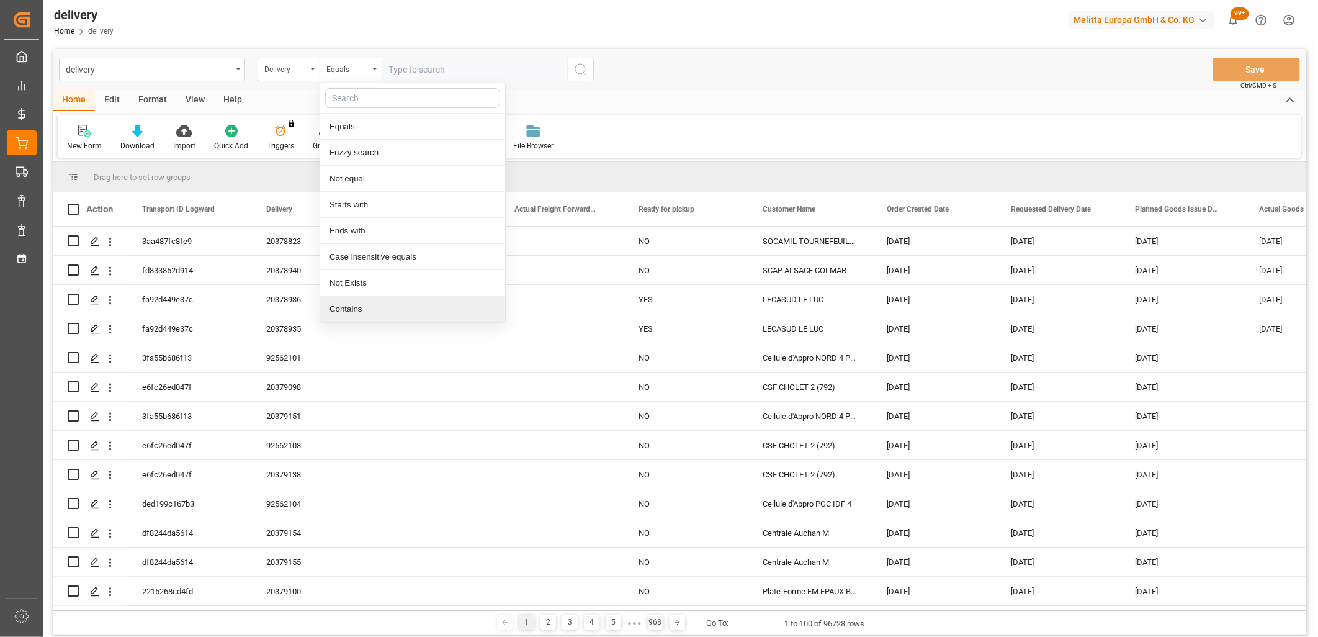
click at [362, 305] on div "Contains" at bounding box center [412, 309] width 185 height 26
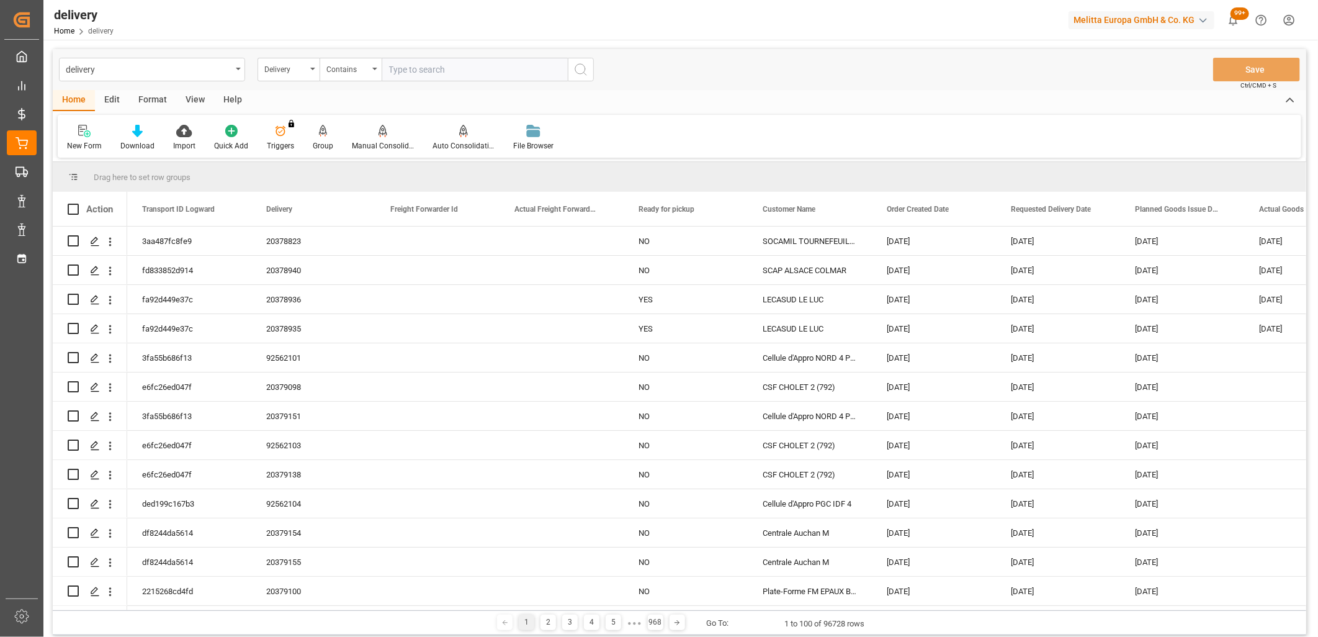
paste input "80003543,80003611,80003604,80003429,80003539,0,0,0,0,0,0,0,0,0,0,0,0,0"
type input "80003543,80003611,80003604,80003429,80003539,0,0,0,0,0,0,0,0,0,0,0,0,0"
click at [585, 73] on line "search button" at bounding box center [585, 74] width 2 height 2
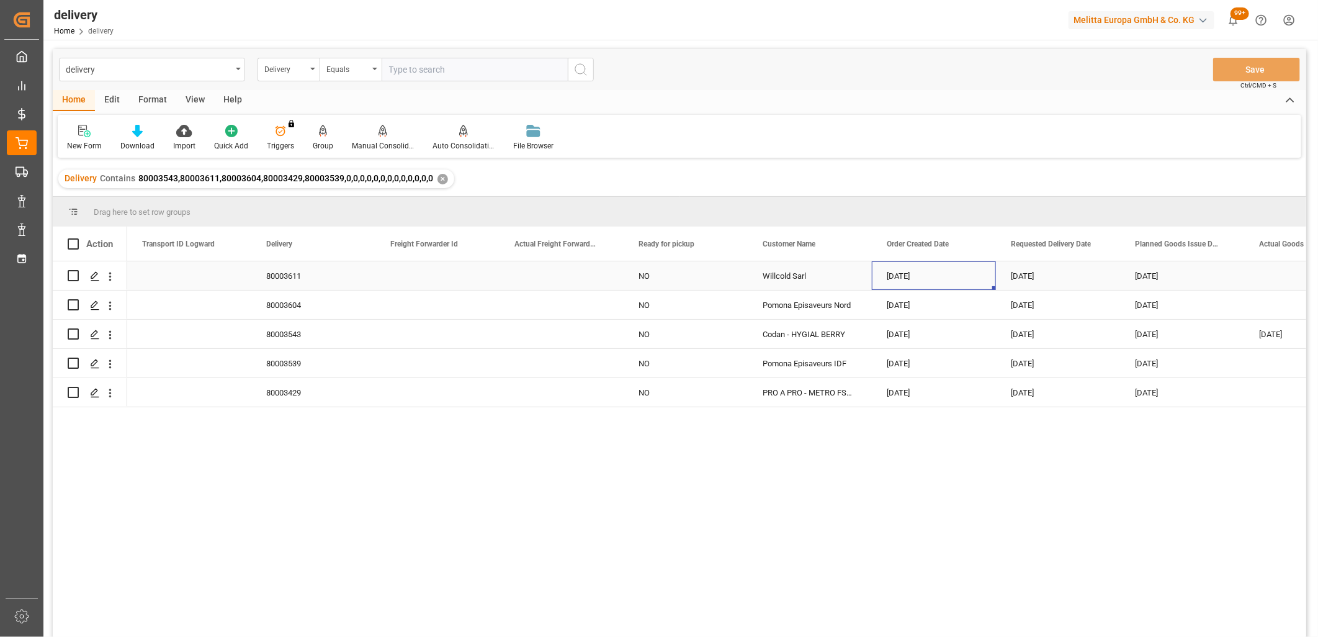
click at [893, 273] on div "[DATE]" at bounding box center [934, 275] width 124 height 29
click at [994, 438] on span "26" at bounding box center [995, 435] width 8 height 9
type input "[DATE]"
click at [99, 277] on icon "Press SPACE to select this row." at bounding box center [95, 276] width 10 height 10
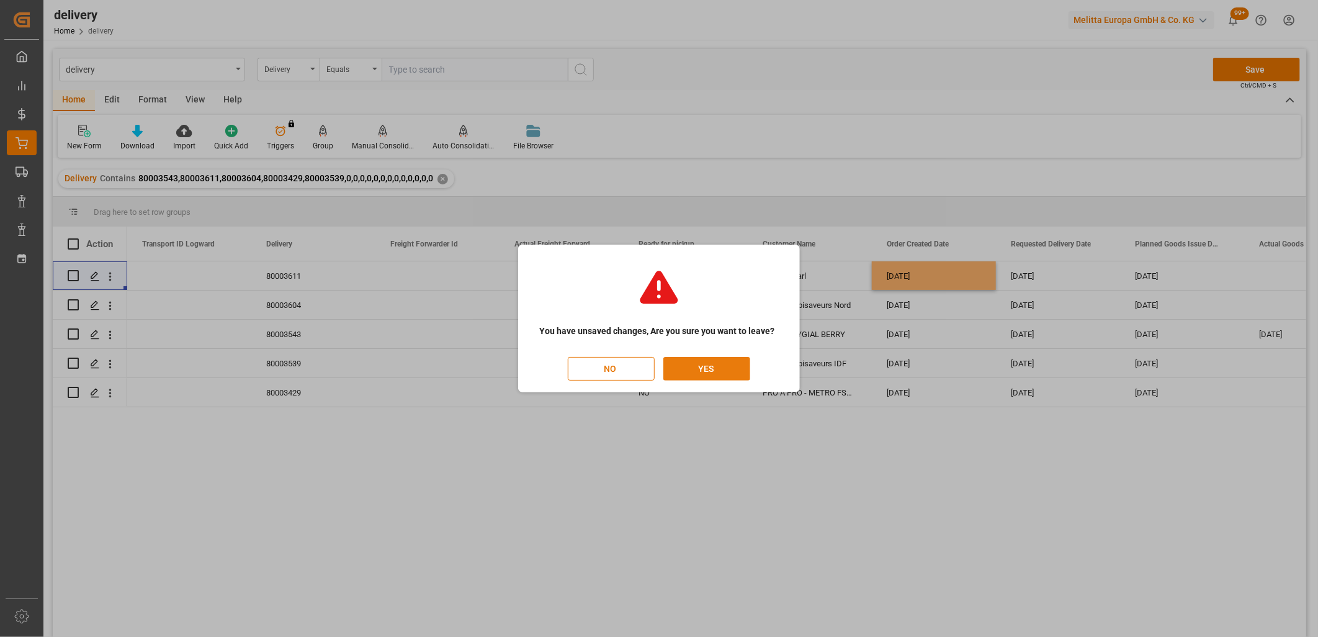
click at [731, 366] on button "YES" at bounding box center [707, 369] width 87 height 24
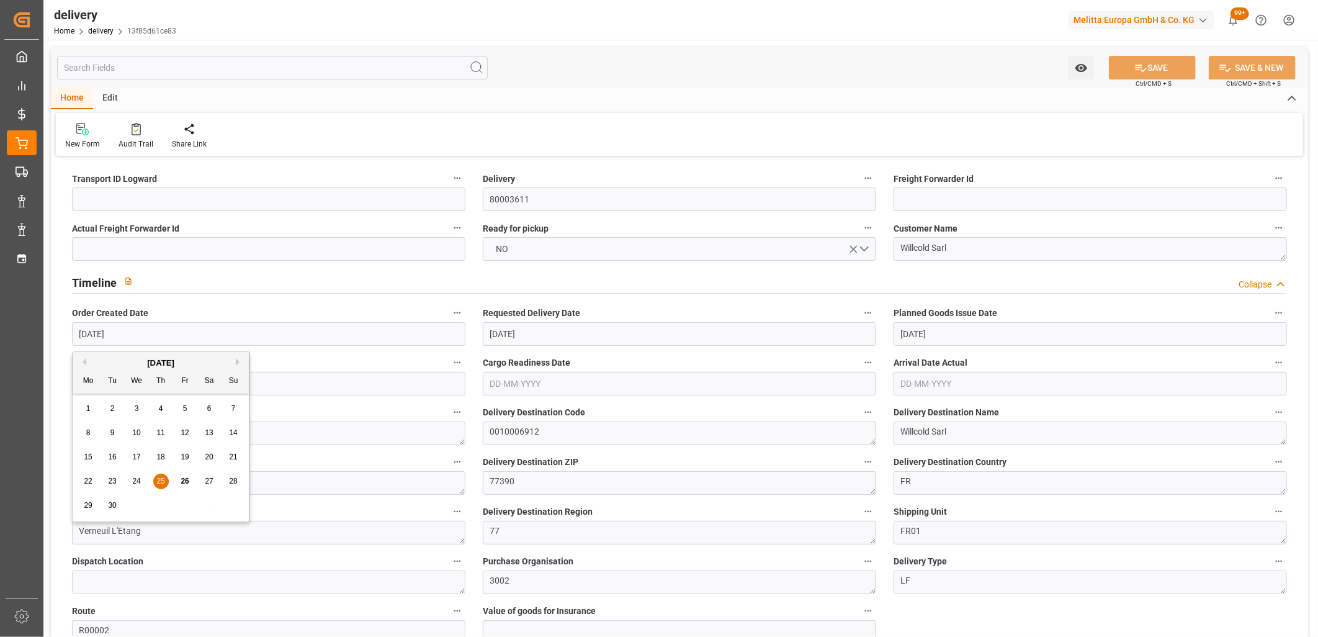
click at [223, 335] on input "[DATE]" at bounding box center [269, 334] width 394 height 24
click at [186, 480] on span "26" at bounding box center [185, 481] width 8 height 9
type input "[DATE]"
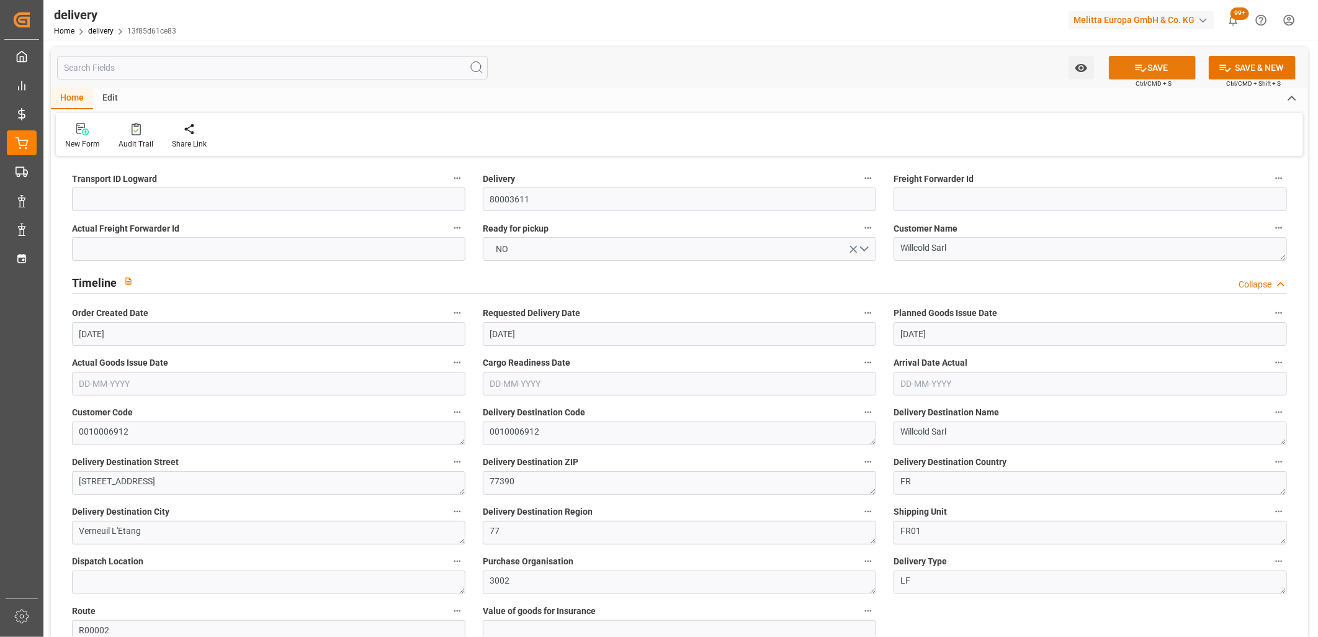
click at [1164, 74] on button "SAVE" at bounding box center [1152, 68] width 87 height 24
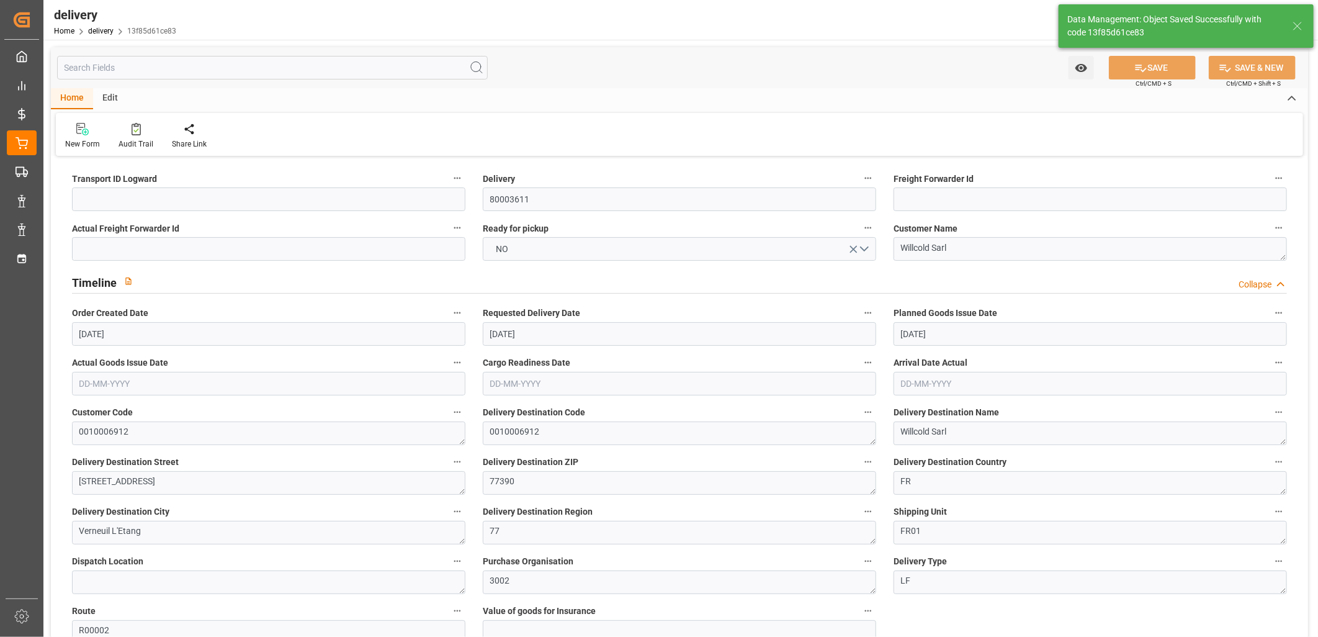
type textarea "~ Pallet(s) ~ 2025-09-26 00:00:00 ~ R00002 ~ 2025-10-03 00:00:00~0010006912"
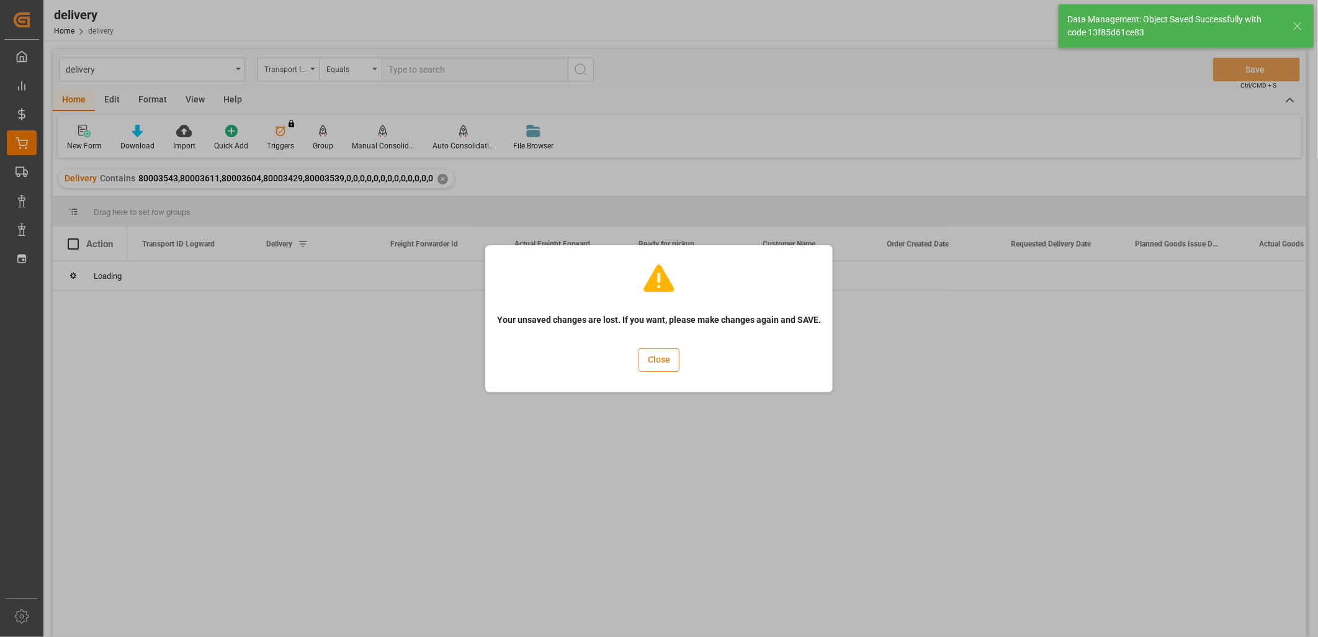
click at [671, 362] on button "Close" at bounding box center [659, 360] width 41 height 24
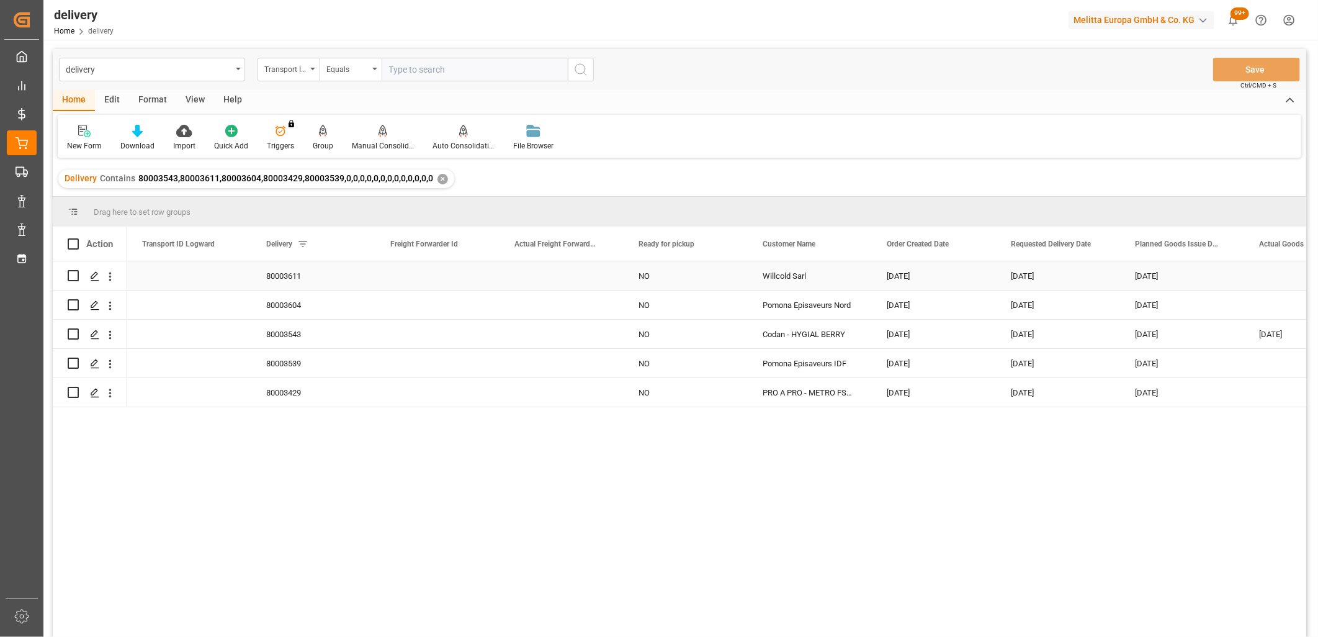
click at [934, 281] on div "[DATE]" at bounding box center [934, 275] width 124 height 29
drag, startPoint x: 991, startPoint y: 288, endPoint x: 985, endPoint y: 395, distance: 106.9
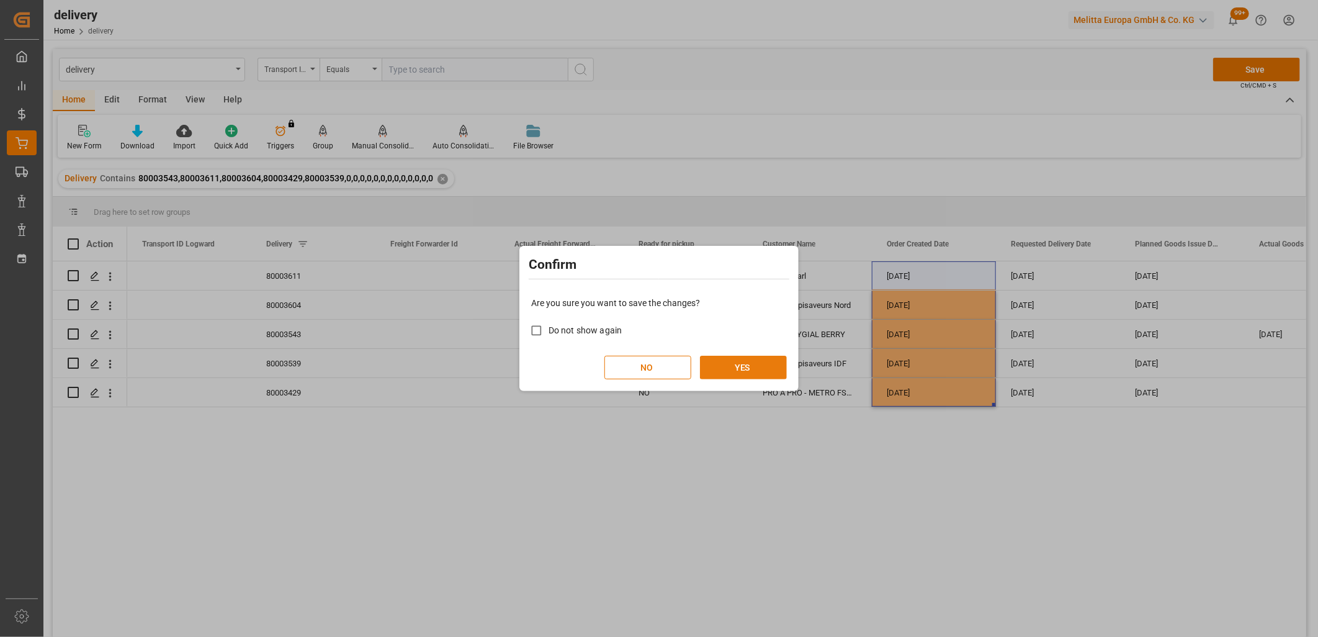
click at [749, 358] on button "YES" at bounding box center [743, 368] width 87 height 24
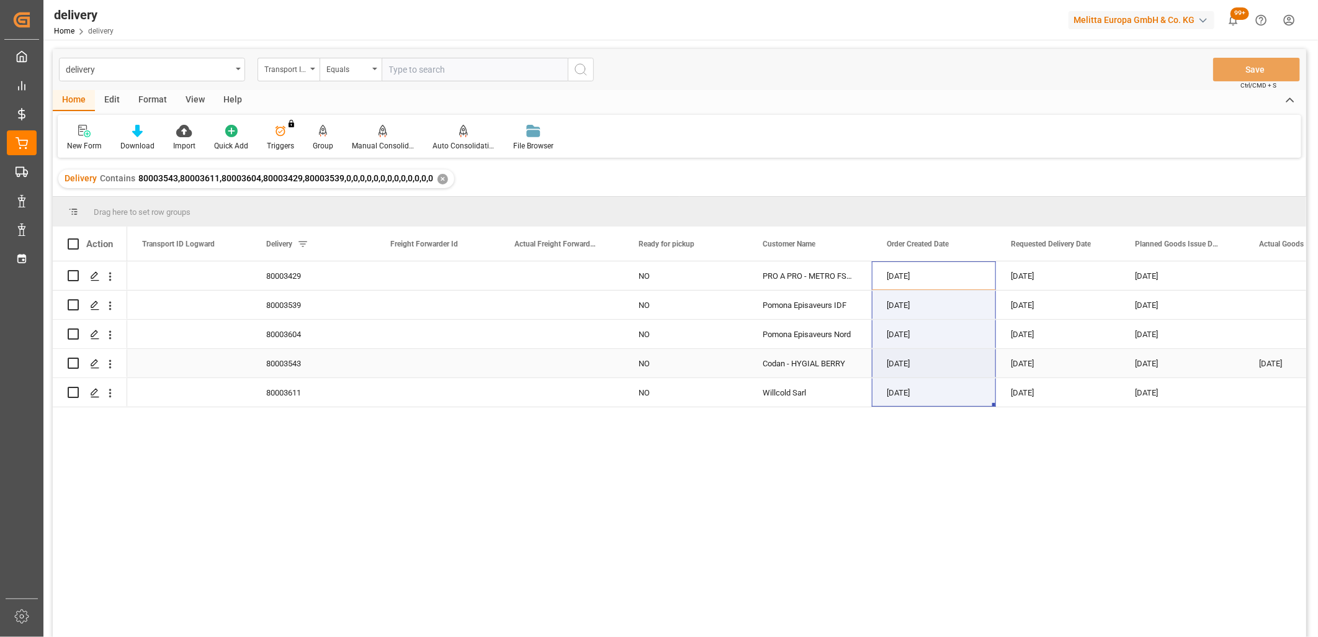
click at [71, 362] on input "Press Space to toggle row selection (unchecked)" at bounding box center [73, 363] width 11 height 11
checkbox input "true"
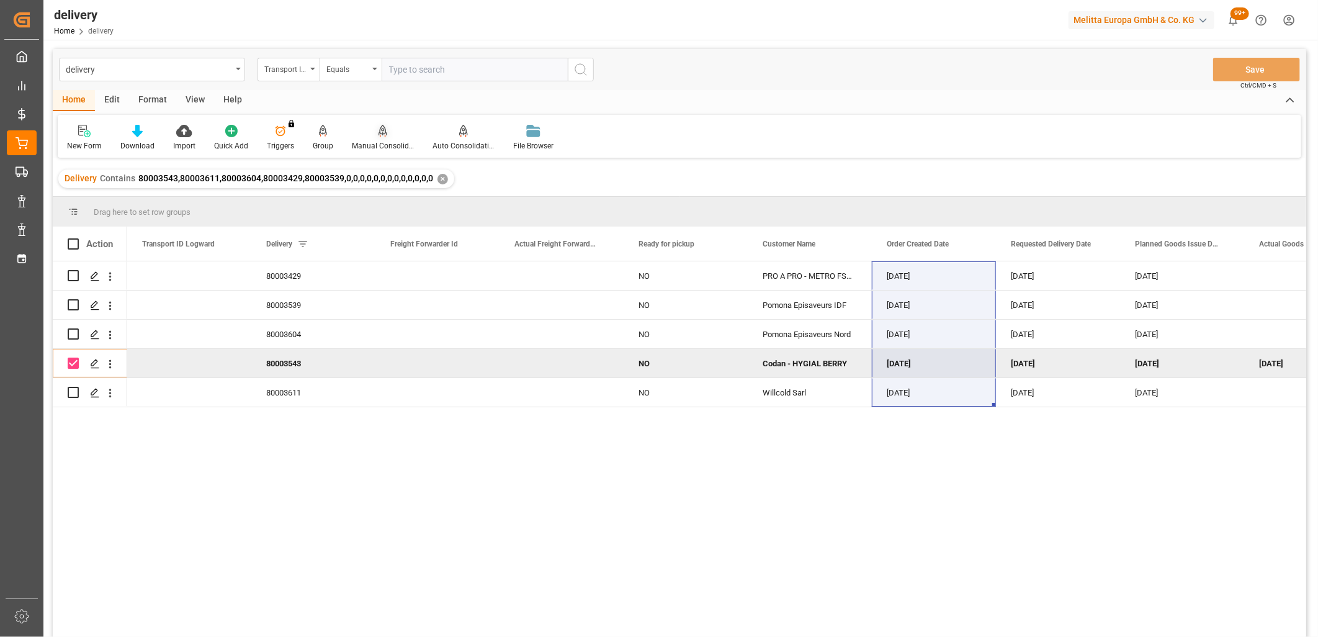
click at [380, 129] on icon at bounding box center [383, 131] width 9 height 12
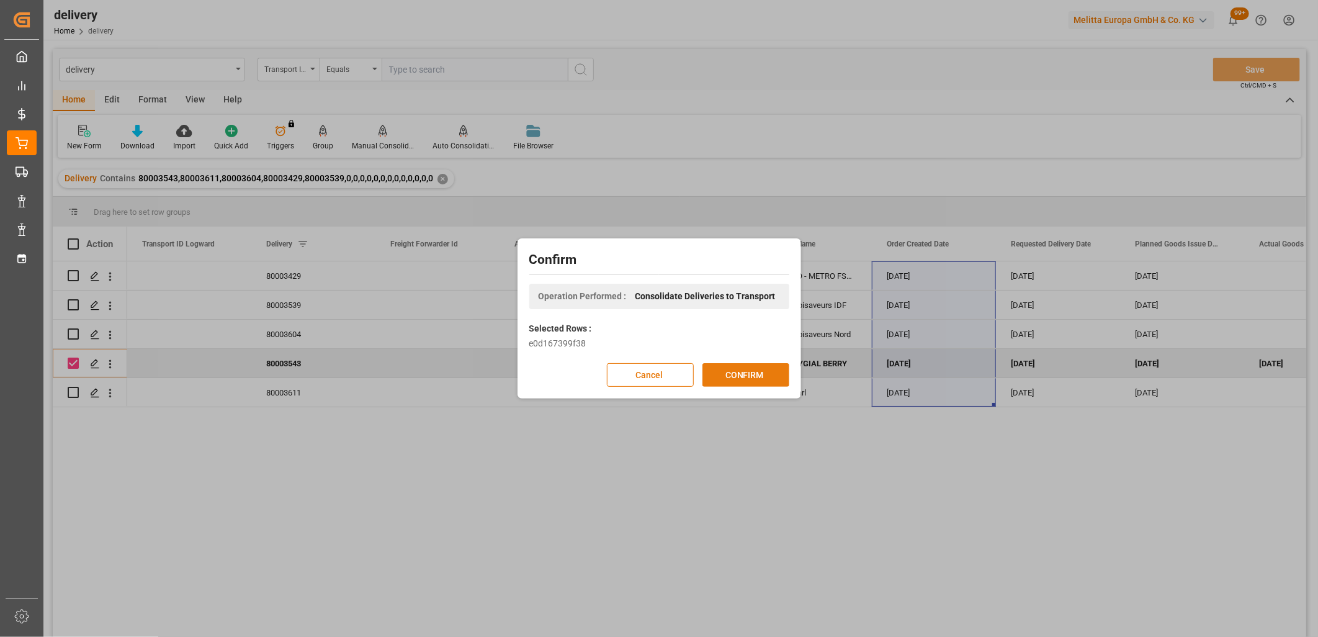
click at [768, 373] on button "CONFIRM" at bounding box center [746, 375] width 87 height 24
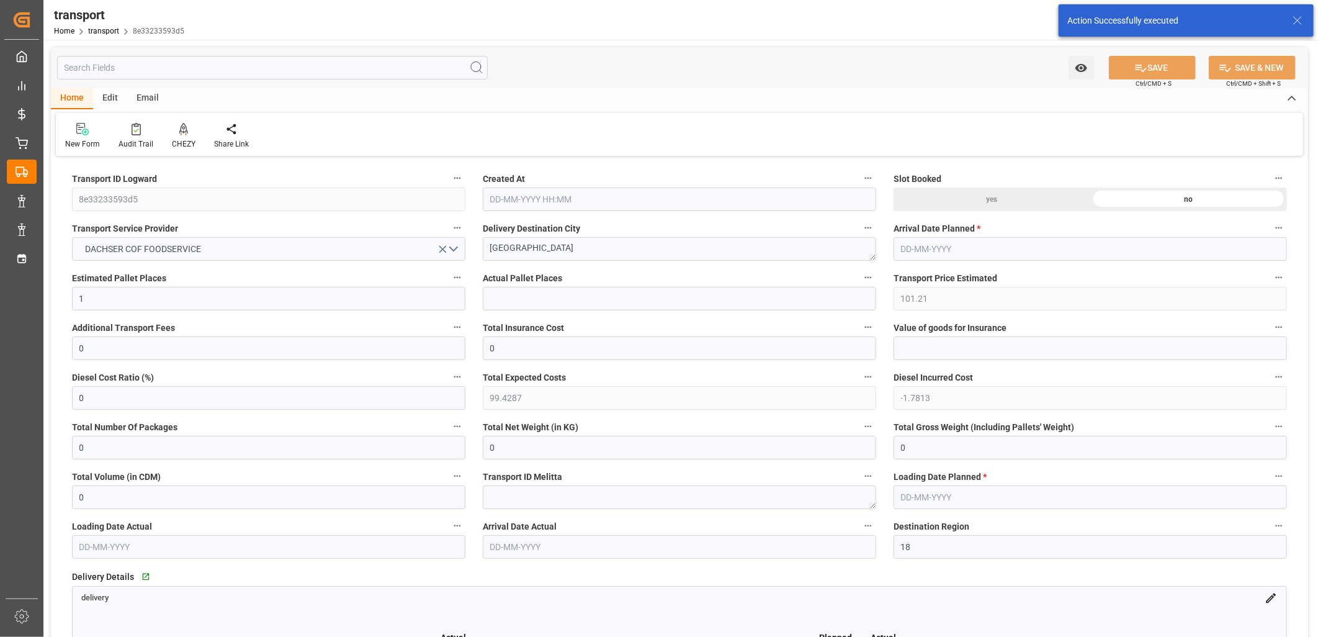
type input "[DATE] 12:38"
type input "02-10-2025"
type input "29-09-2025"
type input "24-09-2025"
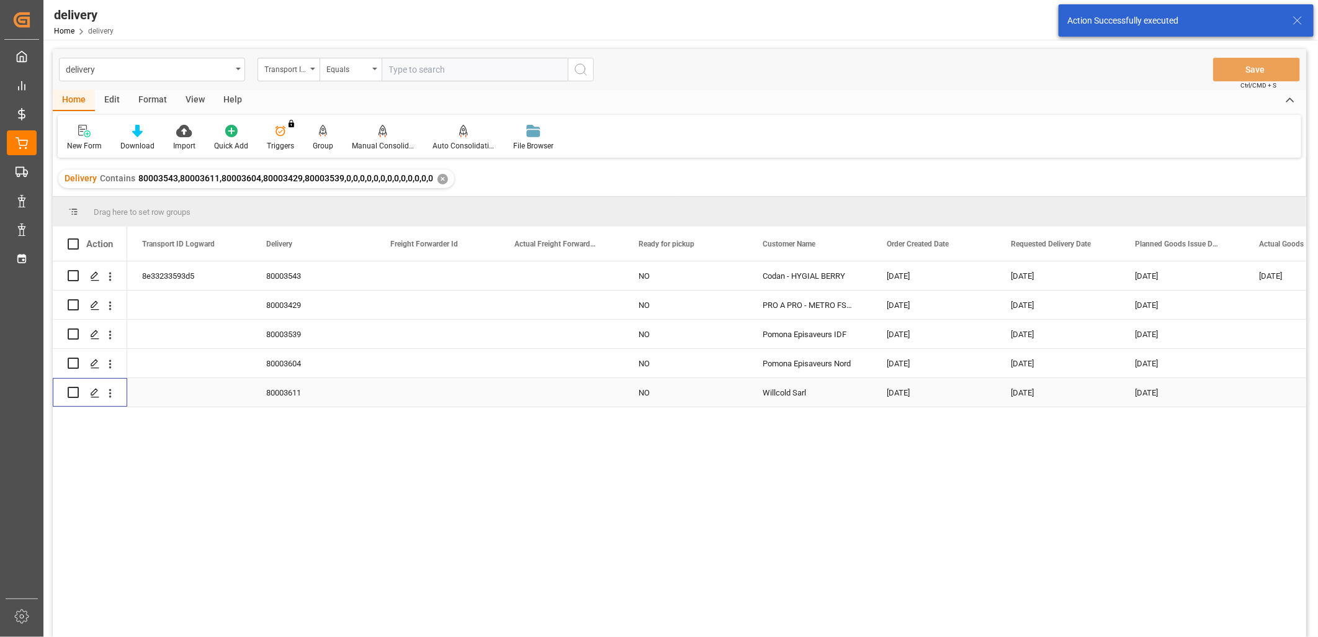
click at [74, 395] on input "Press Space to toggle row selection (unchecked)" at bounding box center [73, 392] width 11 height 11
checkbox input "true"
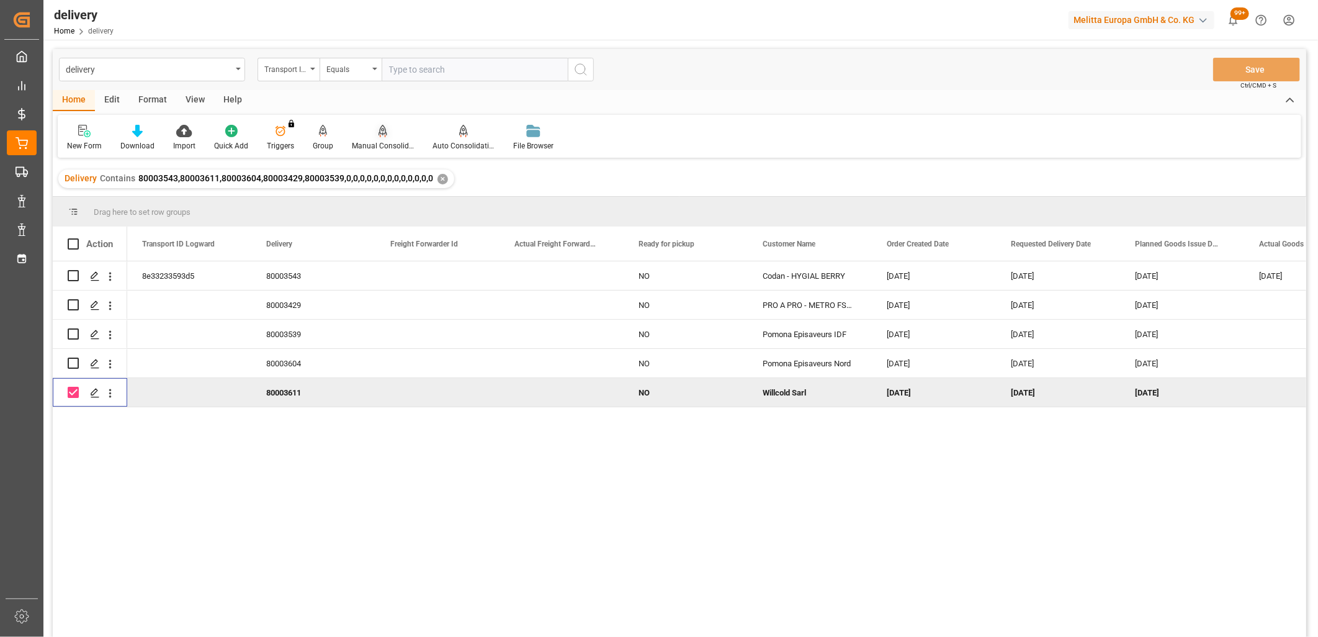
click at [380, 135] on icon at bounding box center [383, 136] width 6 height 2
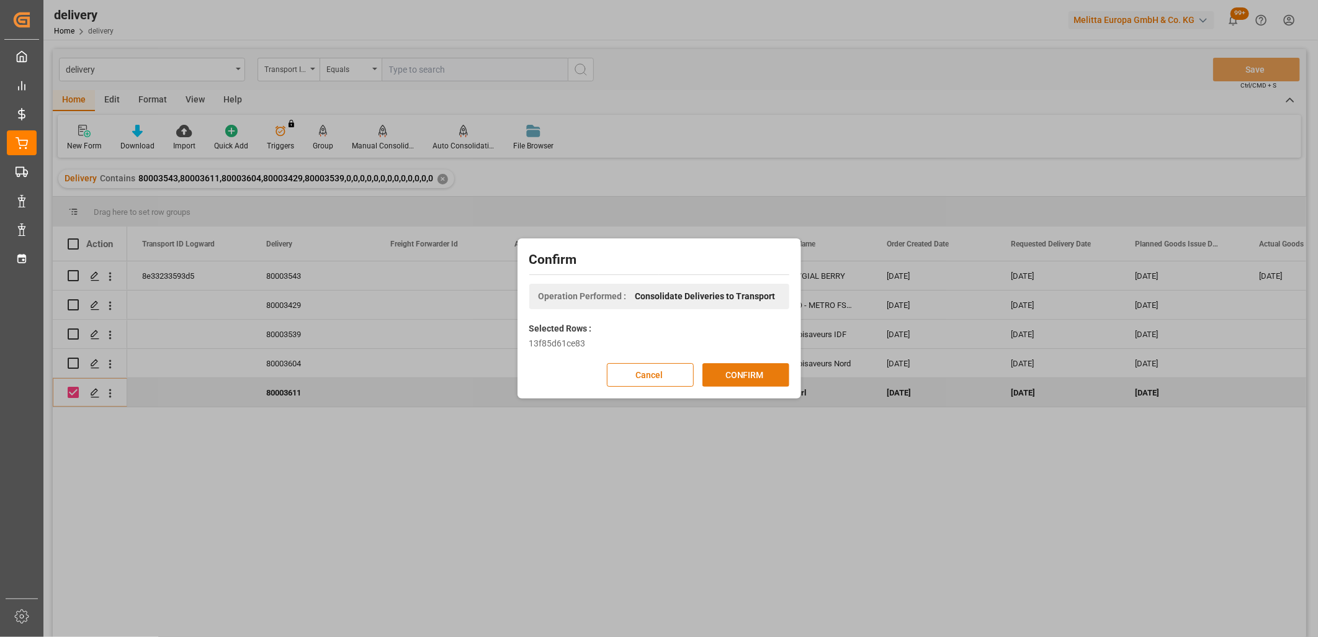
click at [740, 377] on button "CONFIRM" at bounding box center [746, 375] width 87 height 24
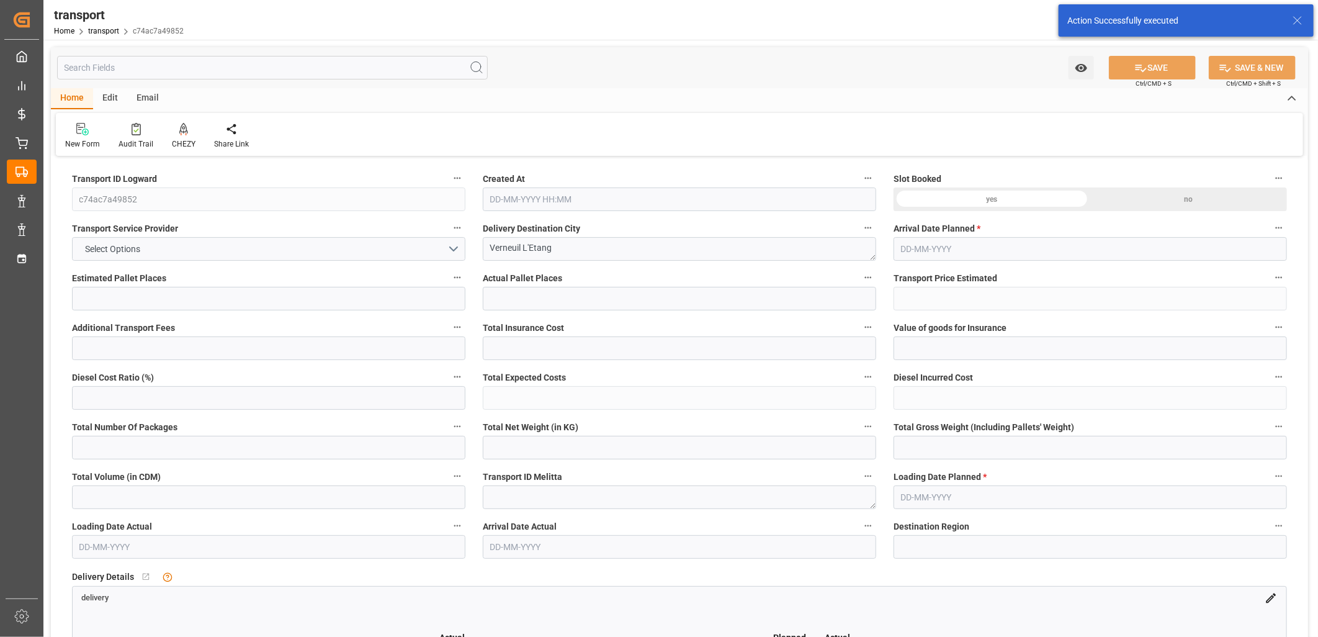
type input "2"
type input "86.7"
type input "0"
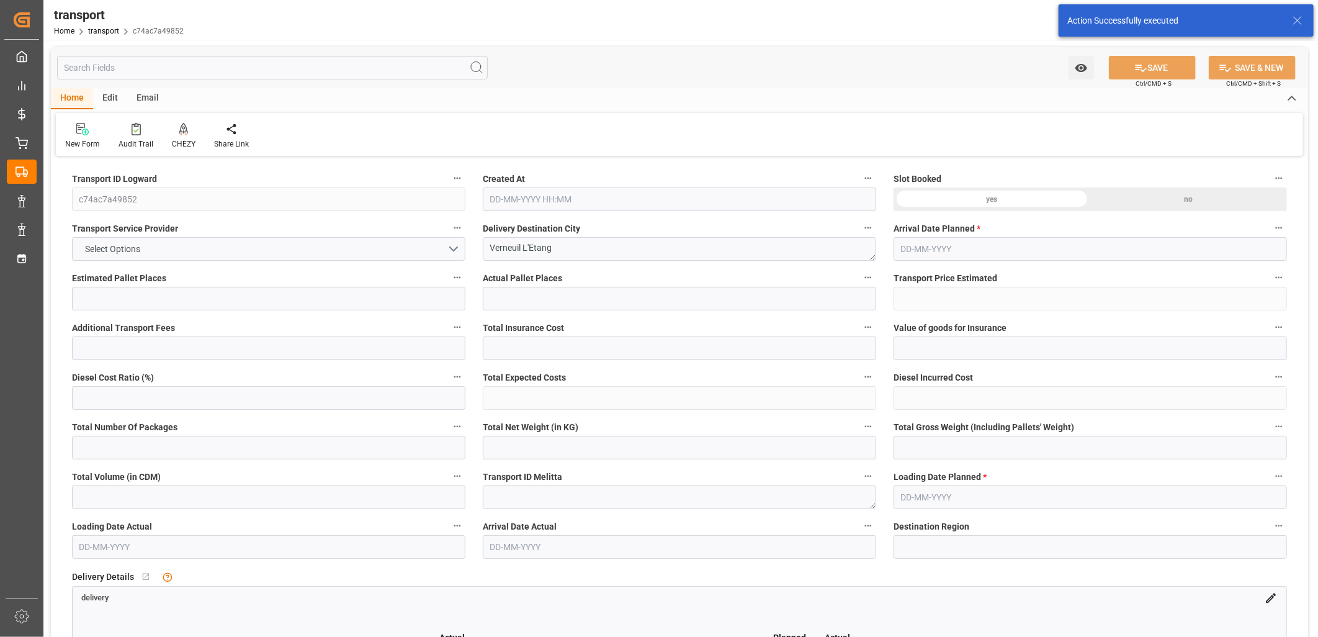
type input "85.1741"
type input "-1.5259"
type input "0"
type input "398.65"
type input "509.406"
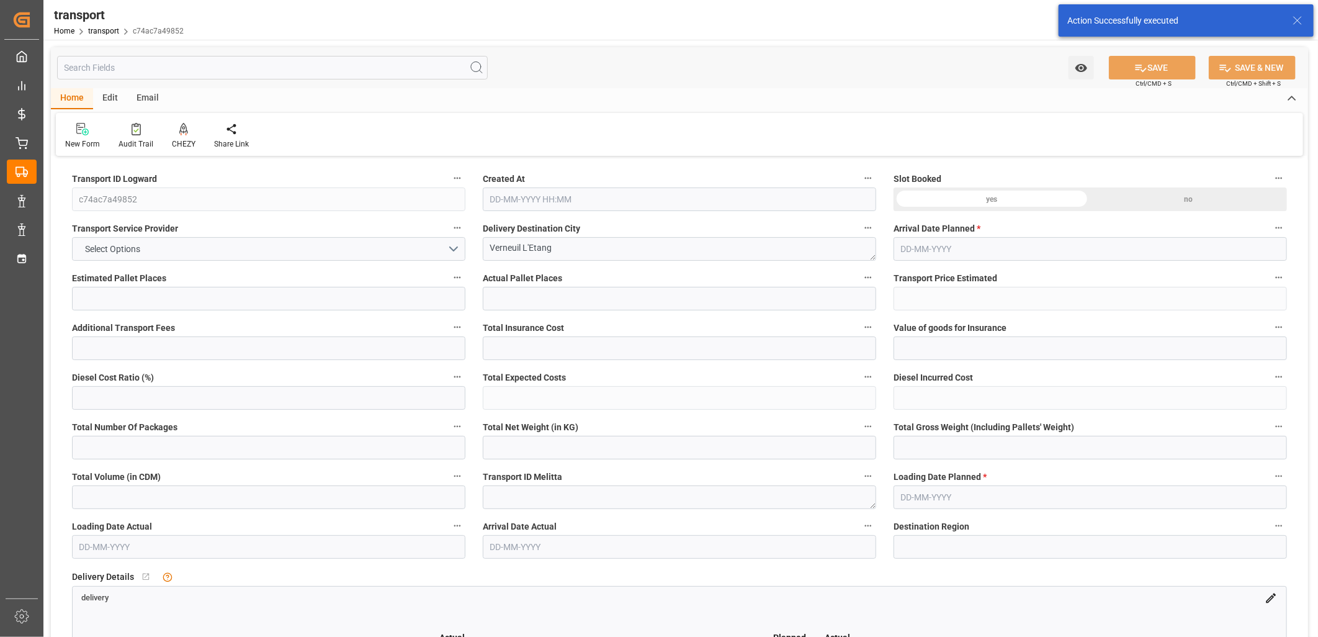
type input "1428.956"
type input "77"
type input "0"
type input "175"
type input "2"
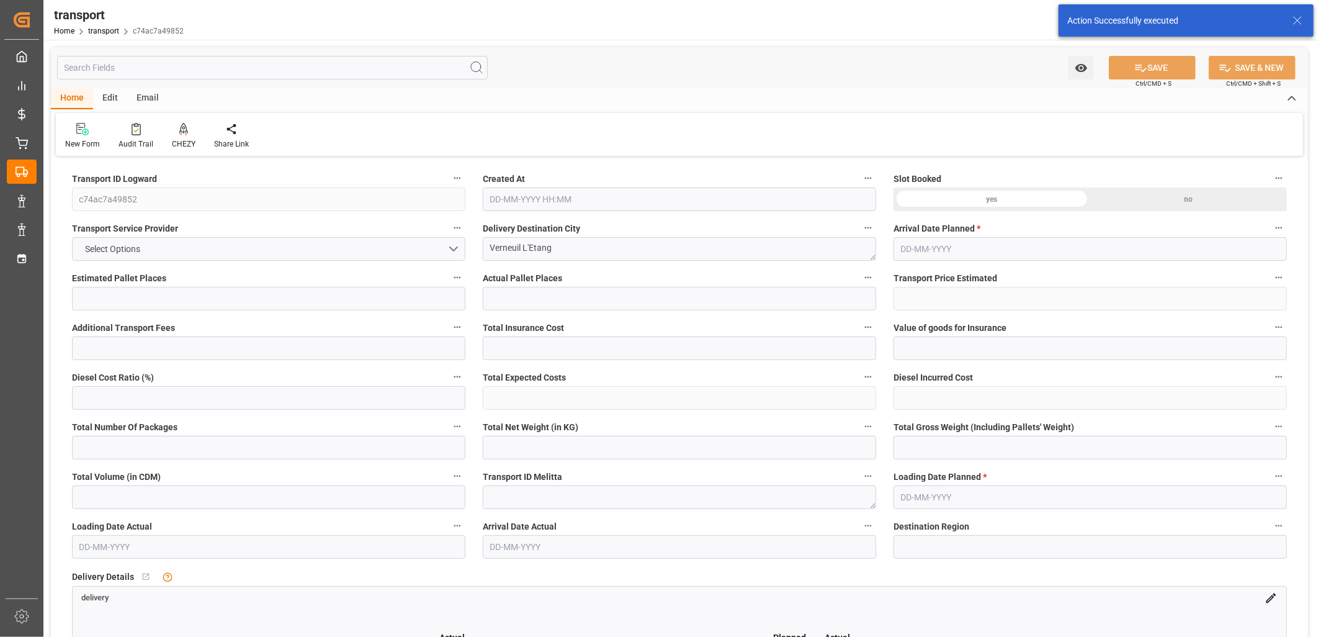
type input "101"
type input "461.406"
type input "0"
type input "4710.8598"
type input "0"
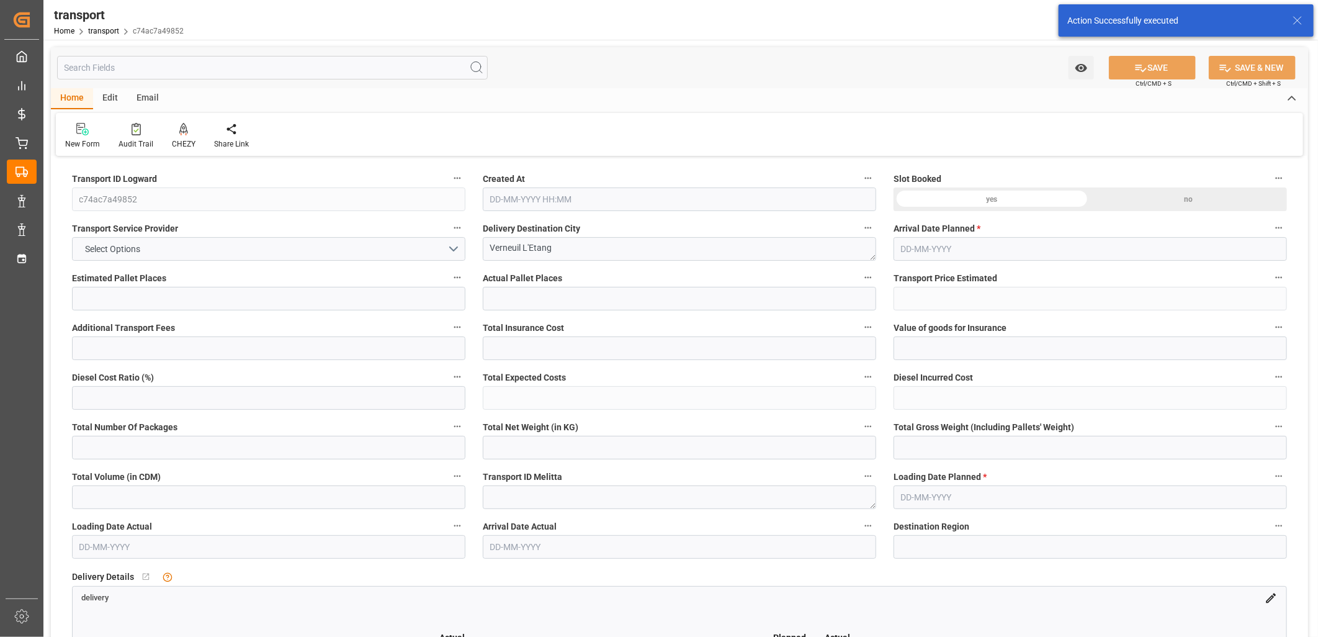
type input "0"
type input "21"
type input "35"
type input "[DATE] 12:39"
type input "[DATE]"
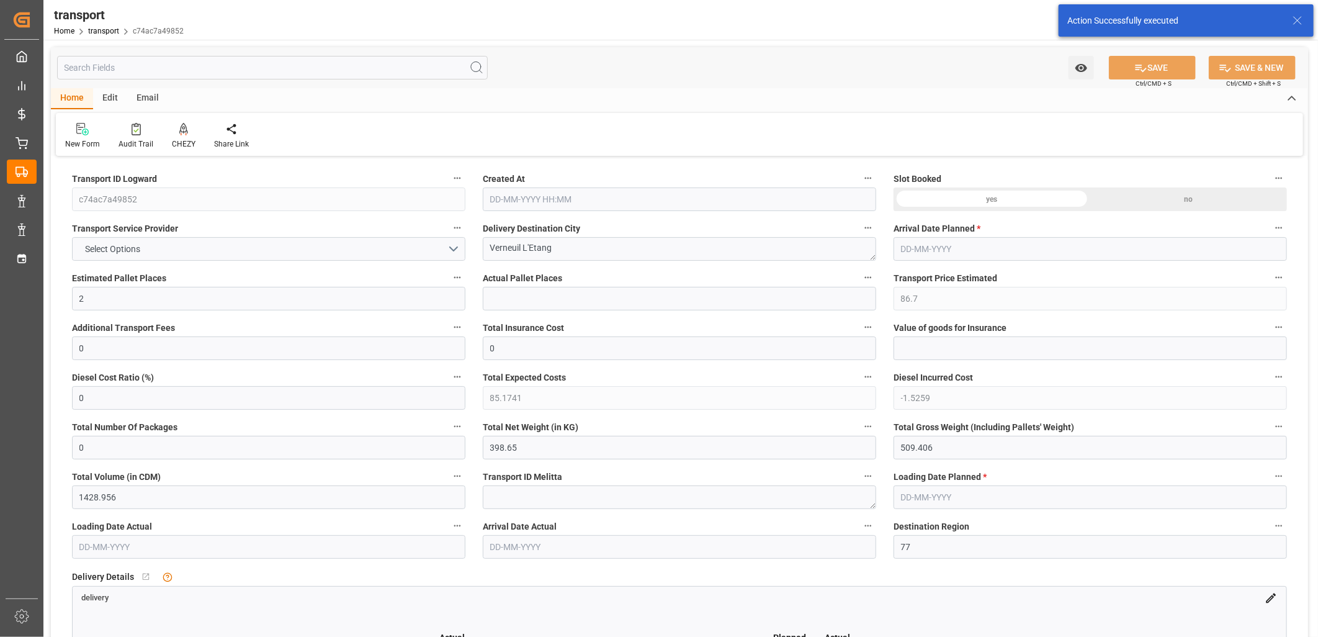
type input "[DATE]"
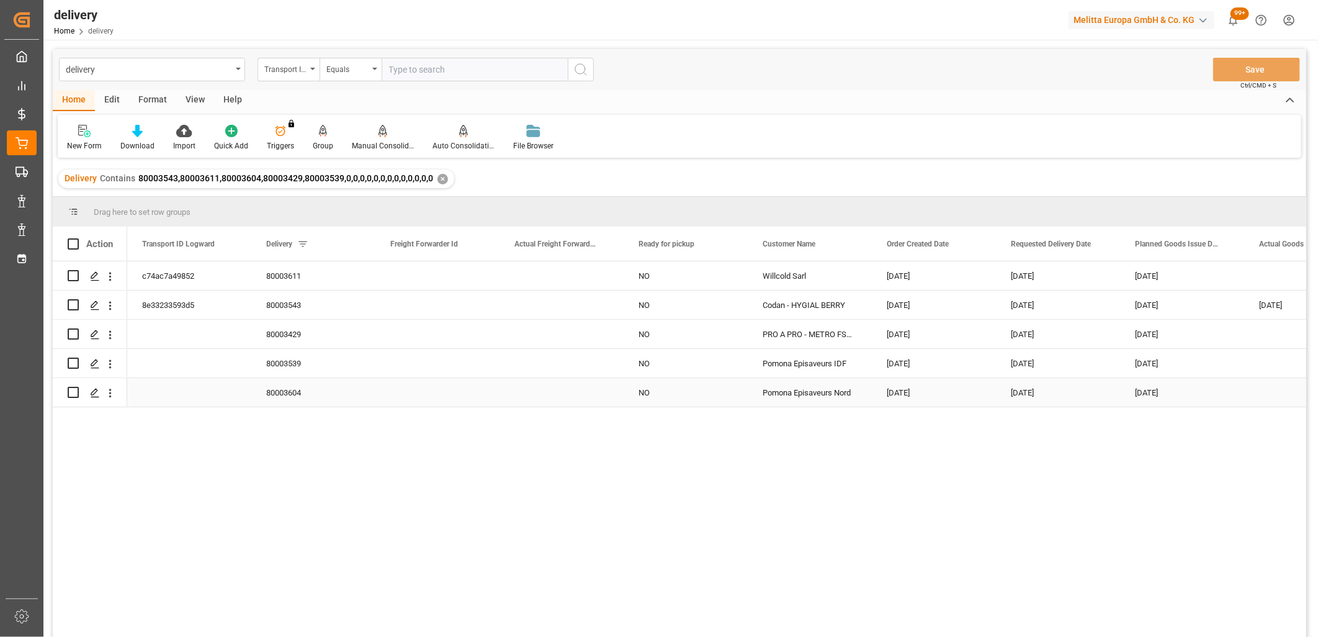
click at [73, 394] on input "Press Space to toggle row selection (unchecked)" at bounding box center [73, 392] width 11 height 11
checkbox input "true"
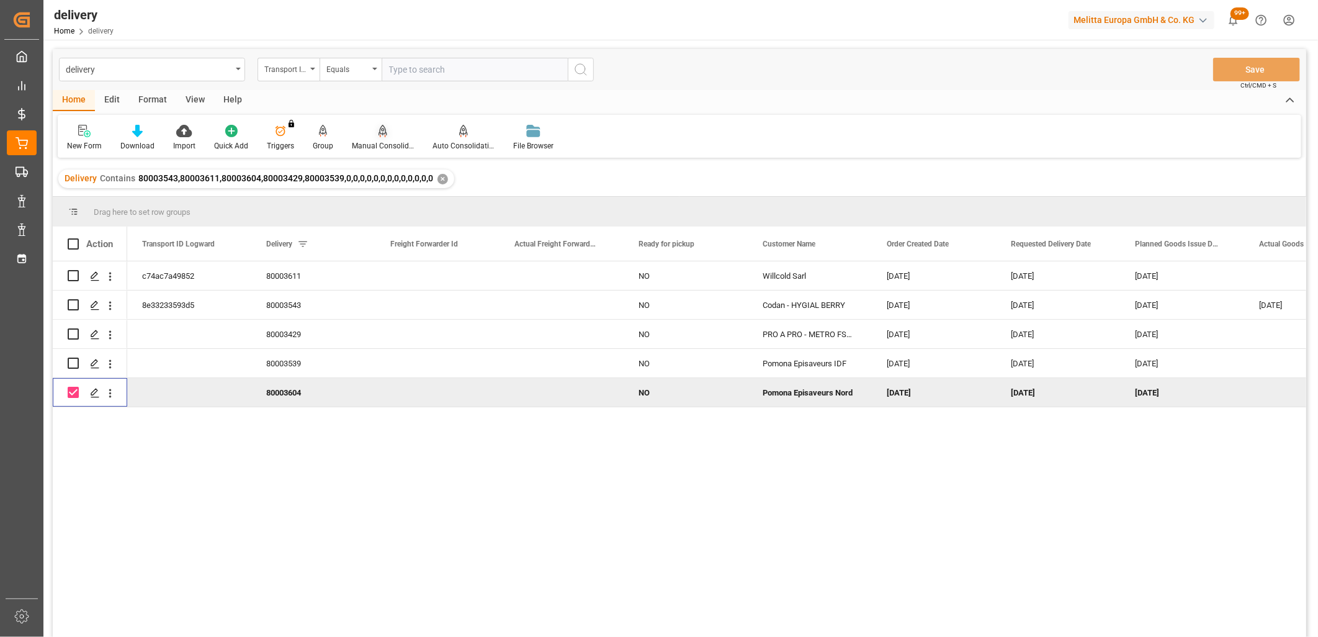
click at [381, 129] on icon at bounding box center [383, 130] width 9 height 11
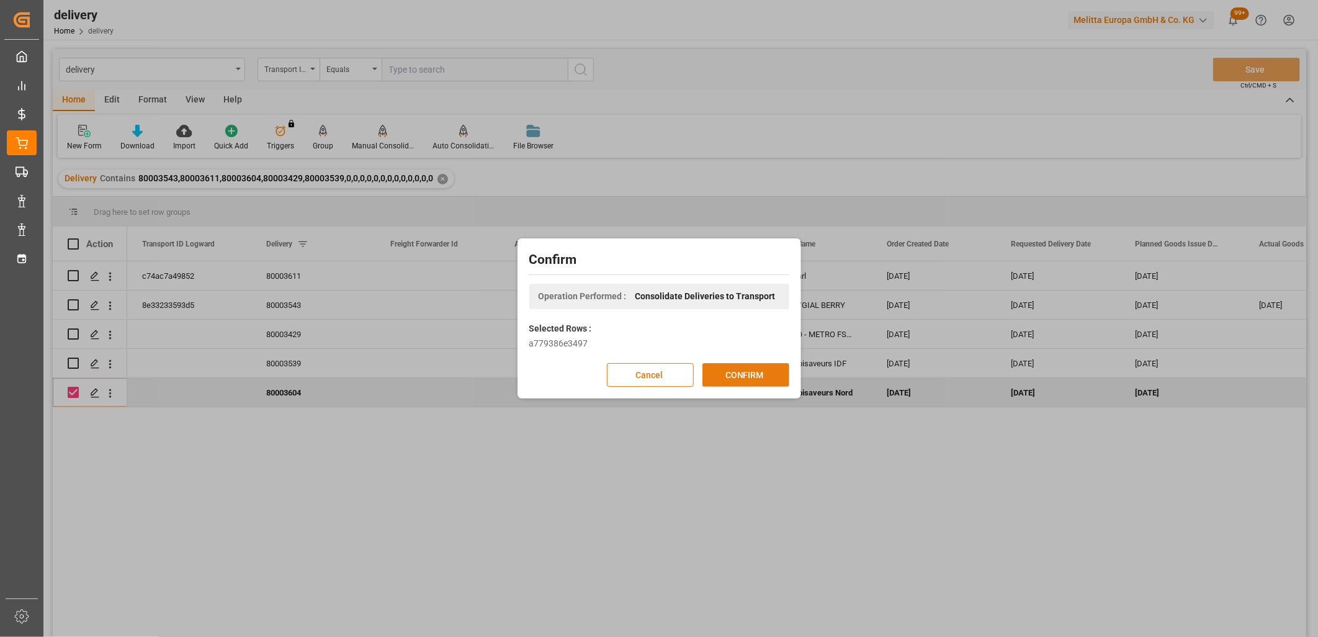
click at [756, 376] on button "CONFIRM" at bounding box center [746, 375] width 87 height 24
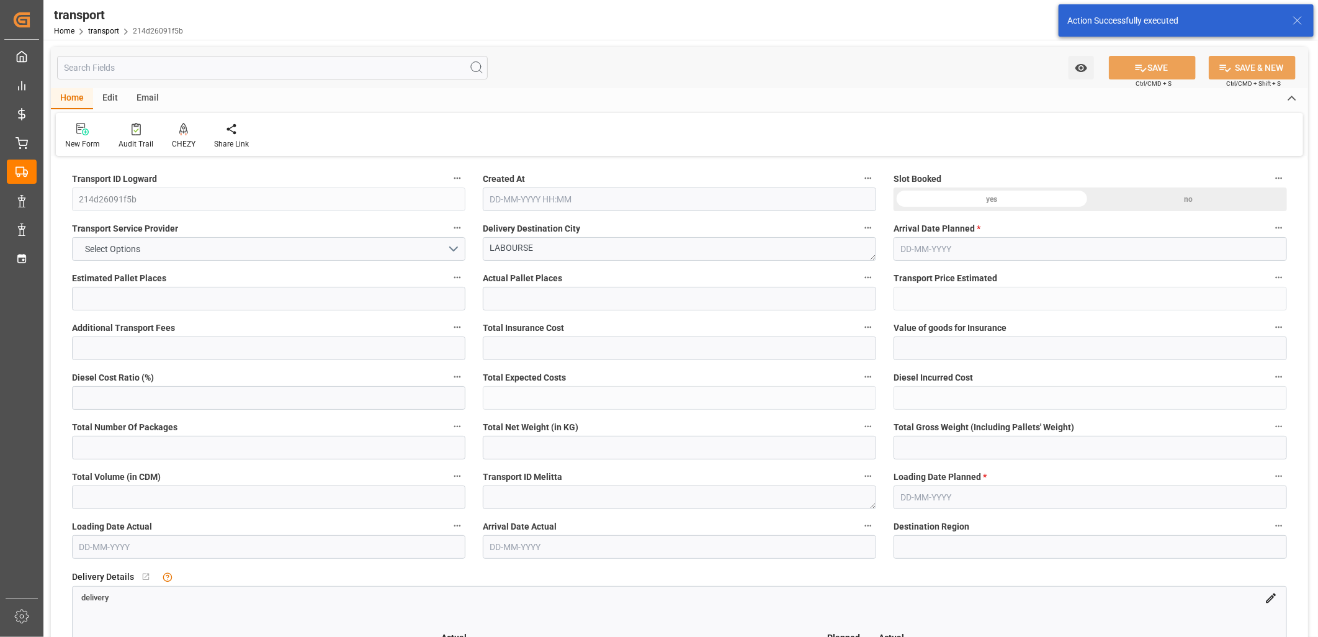
type input "9"
type input "222.72"
type input "0"
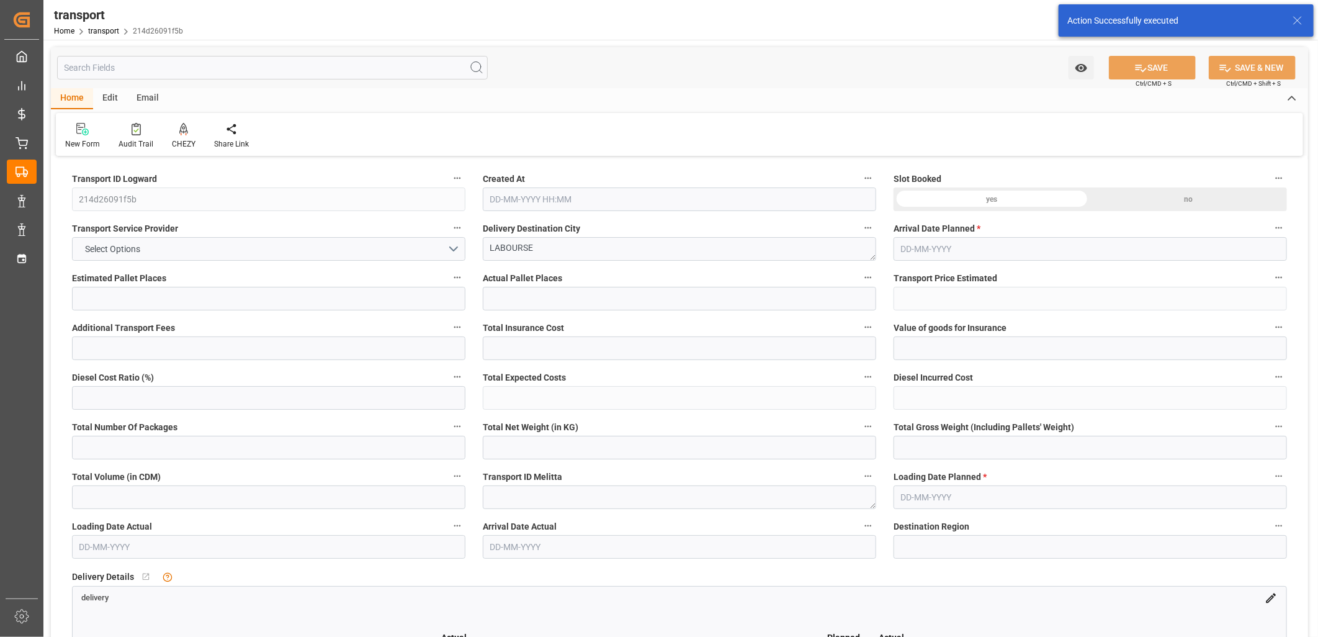
type input "218.8001"
type input "-3.9199"
type input "0"
type input "1704.8"
type input "2267.85"
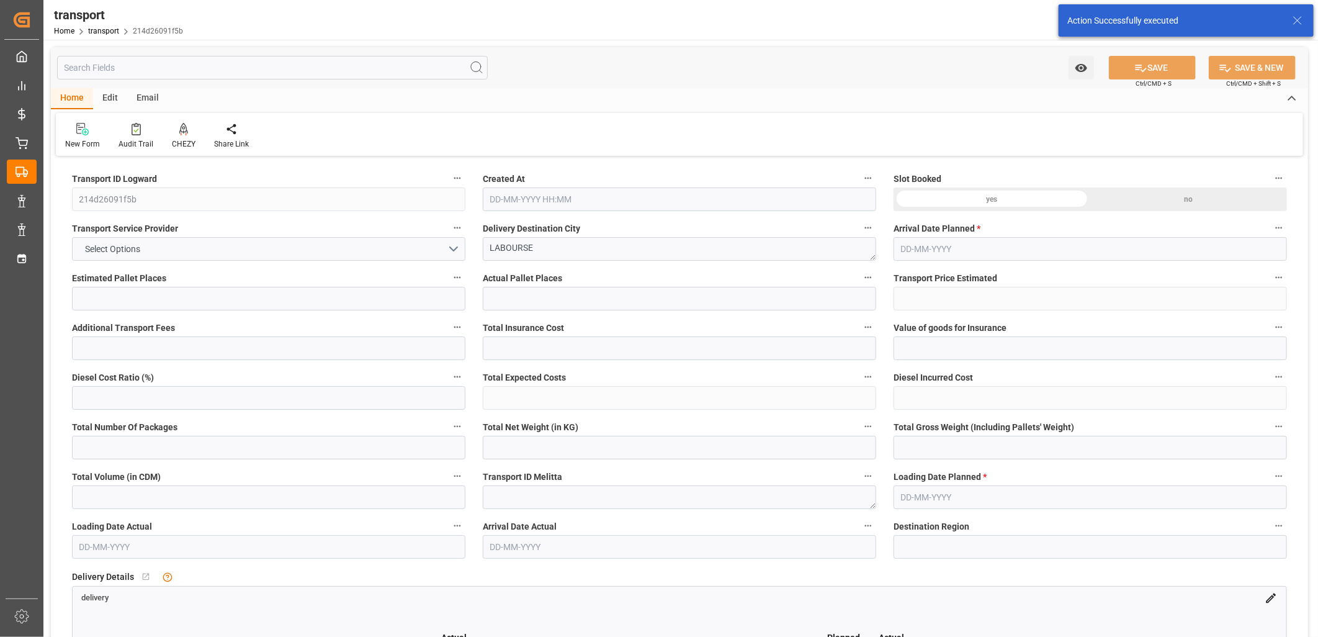
type input "7216.11"
type input "62"
type input "8"
type input "21"
type input "9"
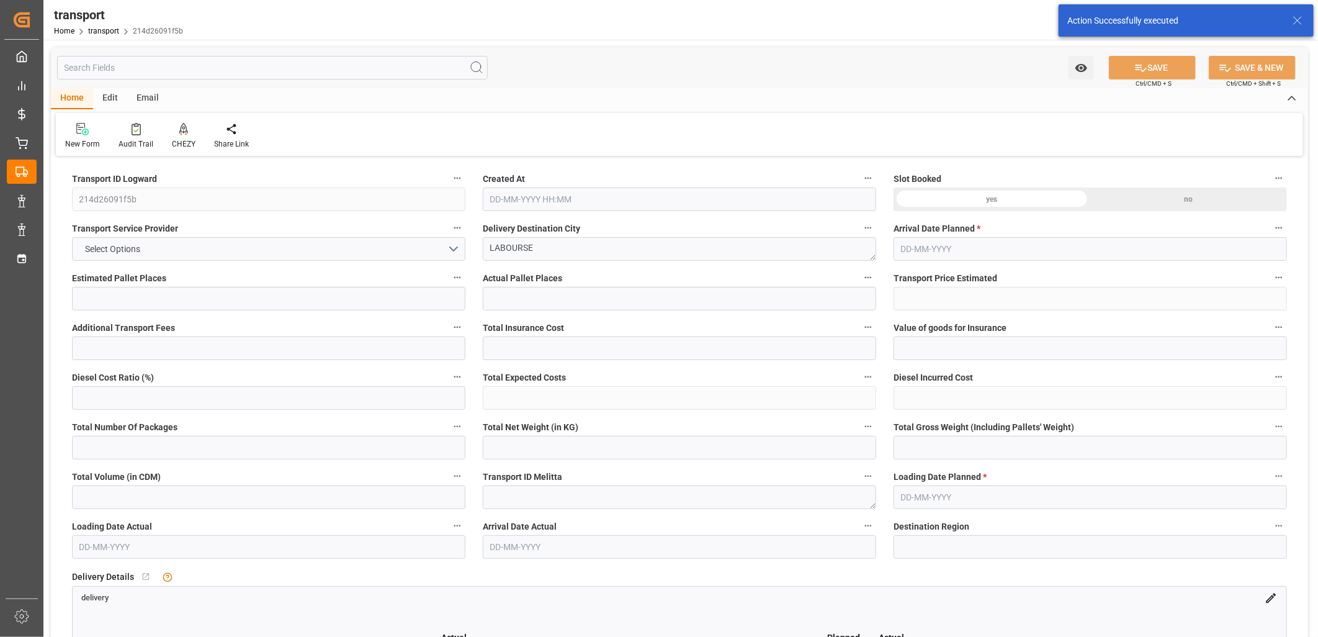
type input "101"
type input "2044.1"
type input "0"
type input "4710.8598"
type input "0"
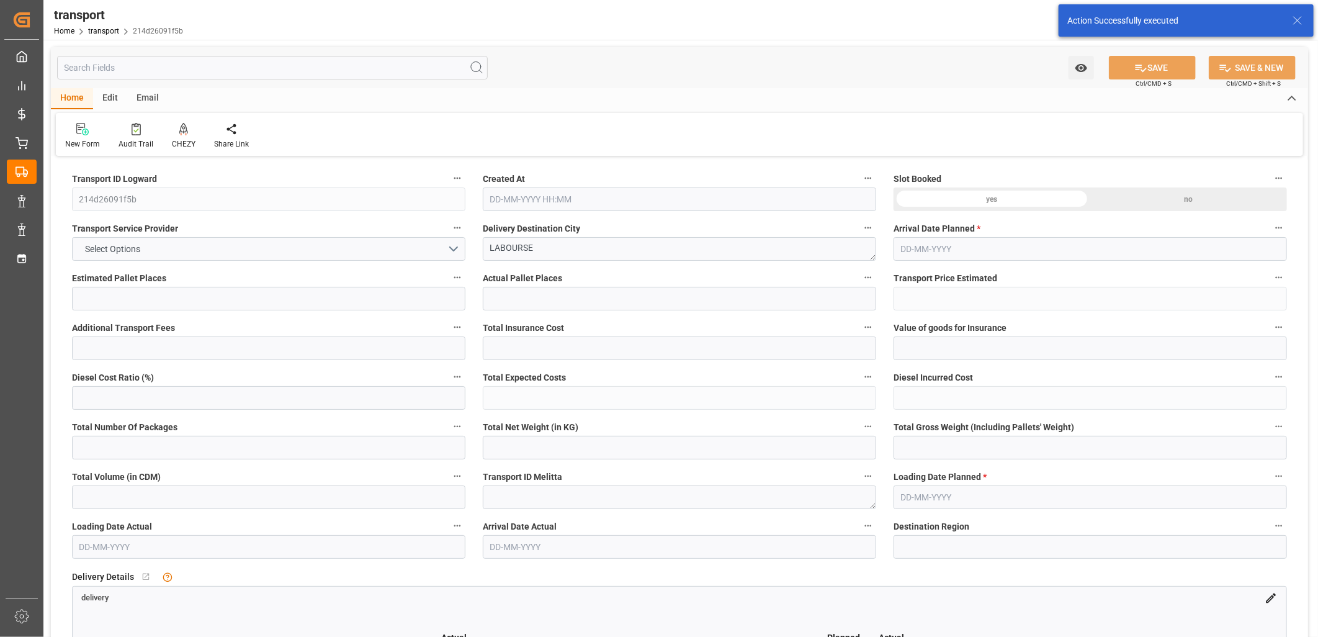
type input "0"
type input "21"
type input "35"
type input "26-09-2025 12:39"
type input "[DATE]"
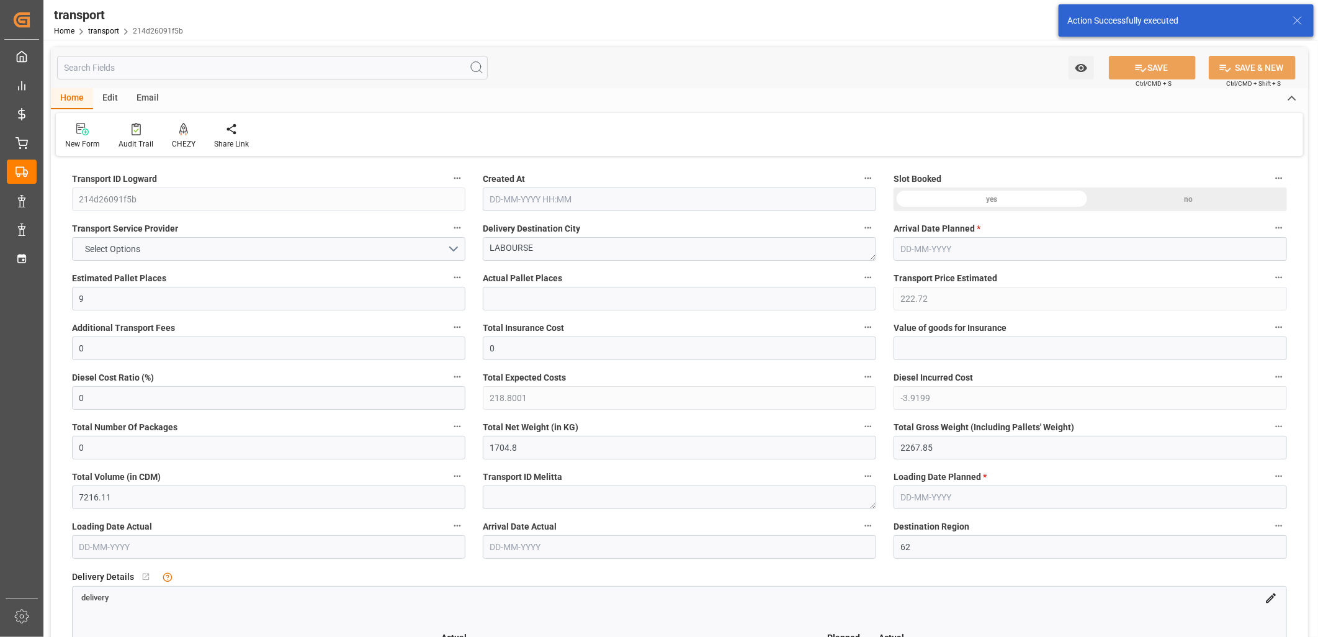
type input "[DATE]"
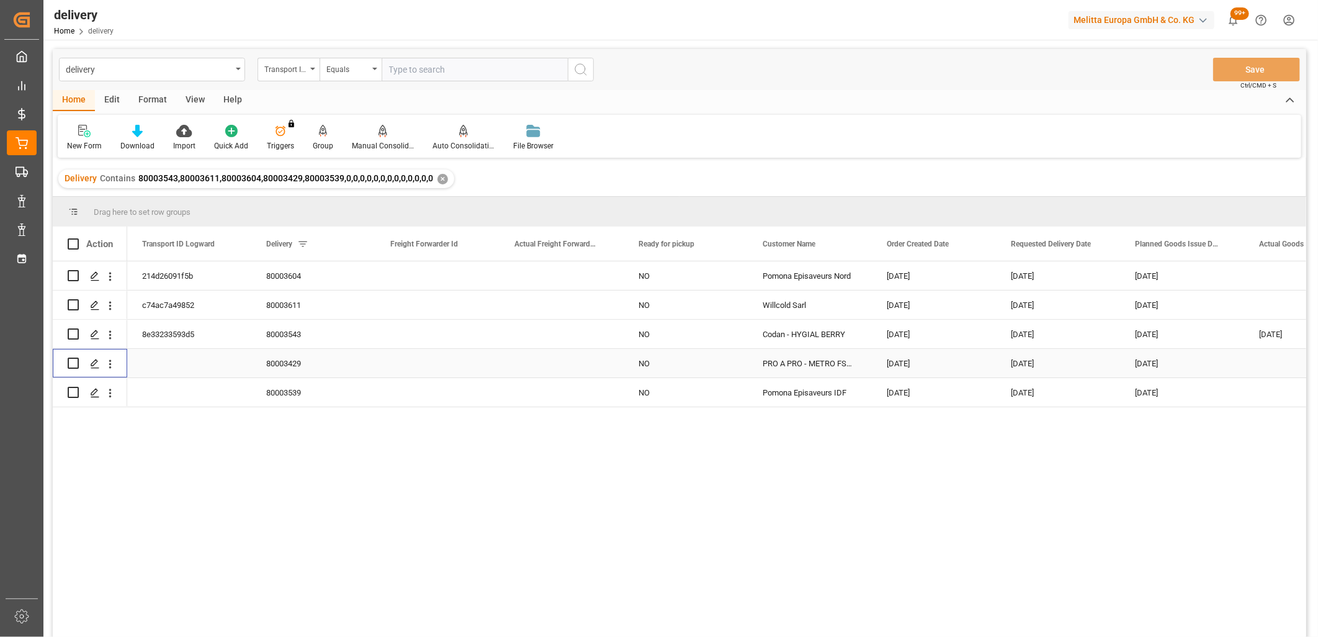
click at [72, 364] on input "Press Space to toggle row selection (unchecked)" at bounding box center [73, 363] width 11 height 11
checkbox input "true"
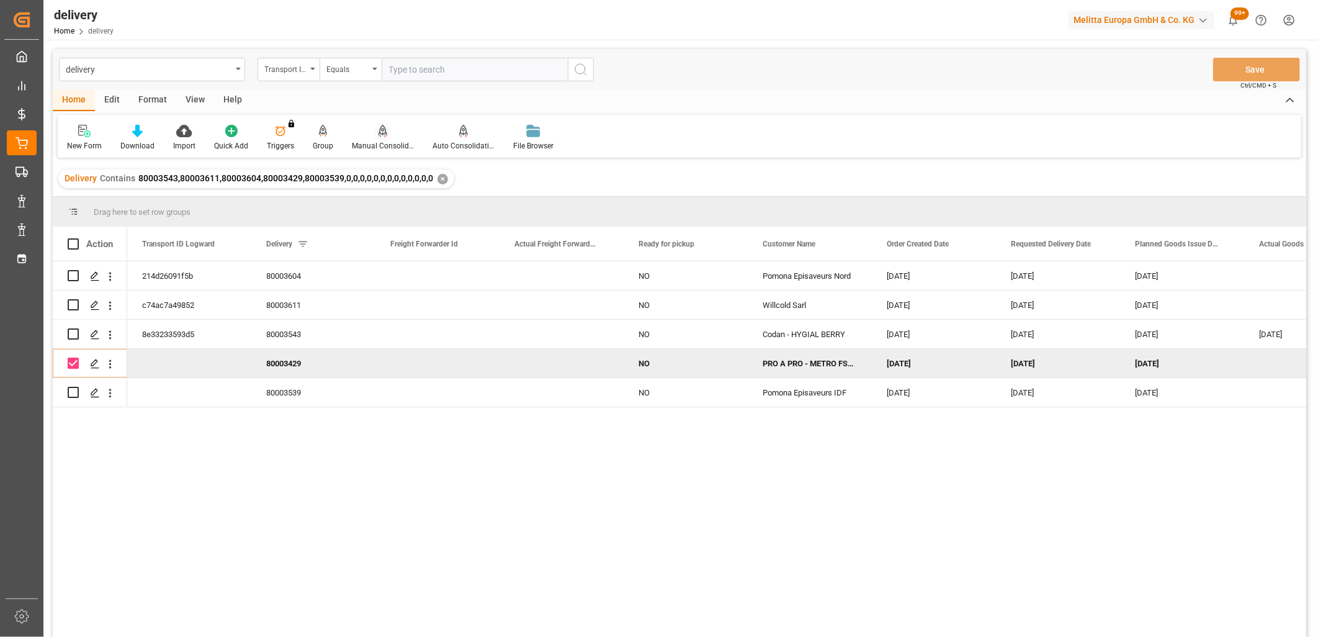
click at [386, 142] on div "Manual Consolidation" at bounding box center [383, 145] width 62 height 11
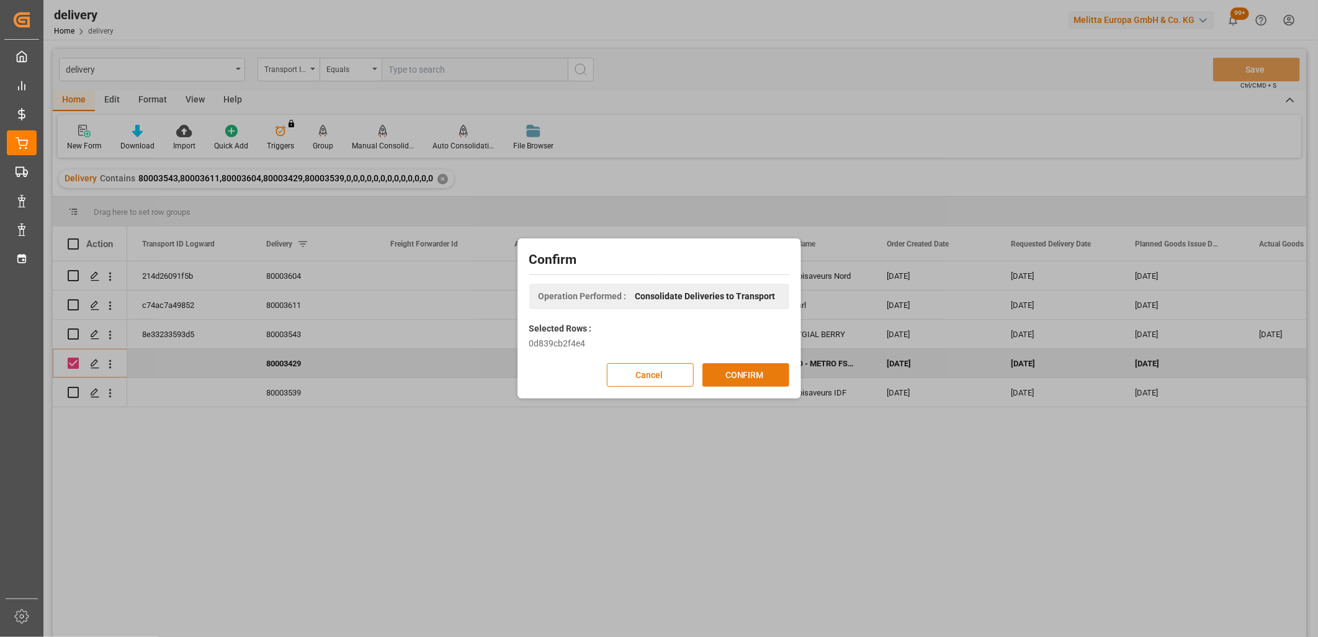
click at [744, 380] on button "CONFIRM" at bounding box center [746, 375] width 87 height 24
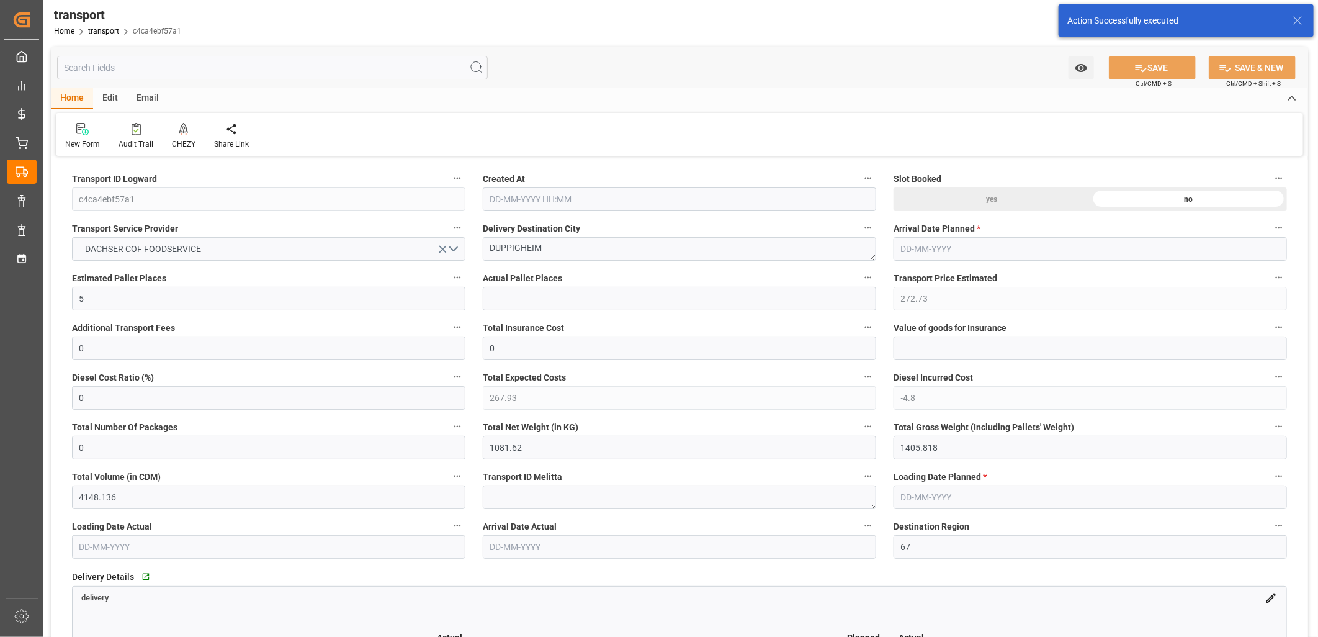
type input "[DATE] 12:39"
type input "[DATE]"
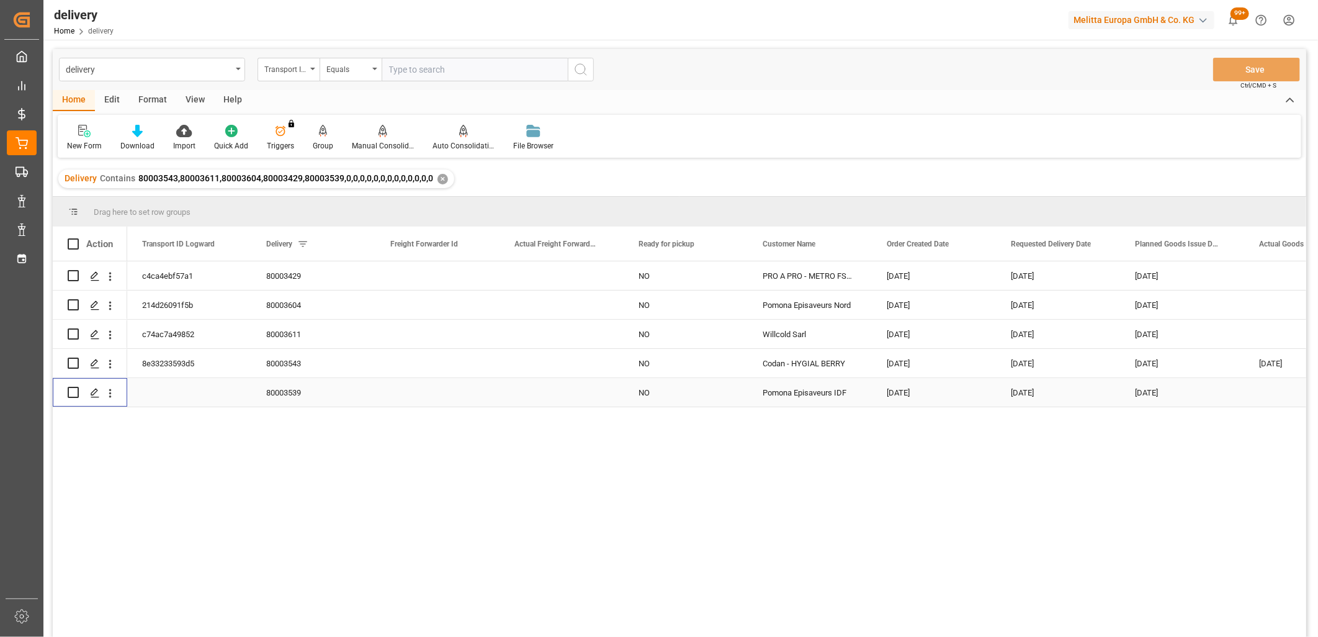
click at [73, 393] on input "Press Space to toggle row selection (unchecked)" at bounding box center [73, 392] width 11 height 11
checkbox input "true"
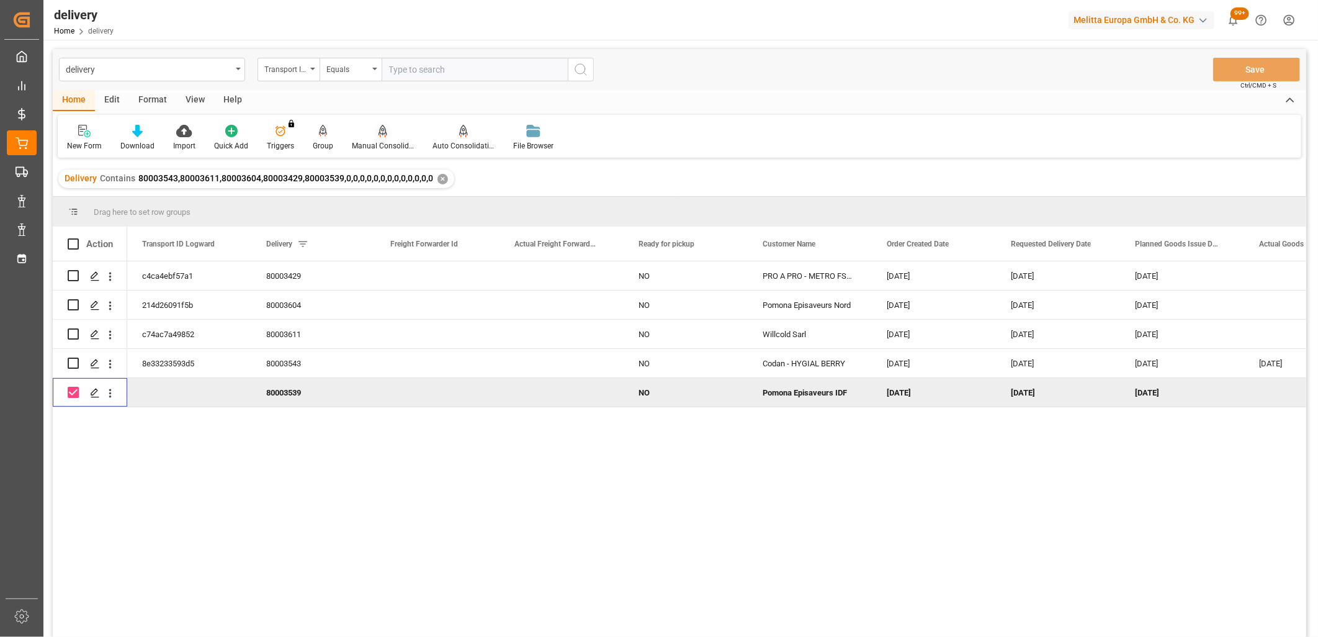
click at [382, 132] on icon at bounding box center [383, 130] width 9 height 11
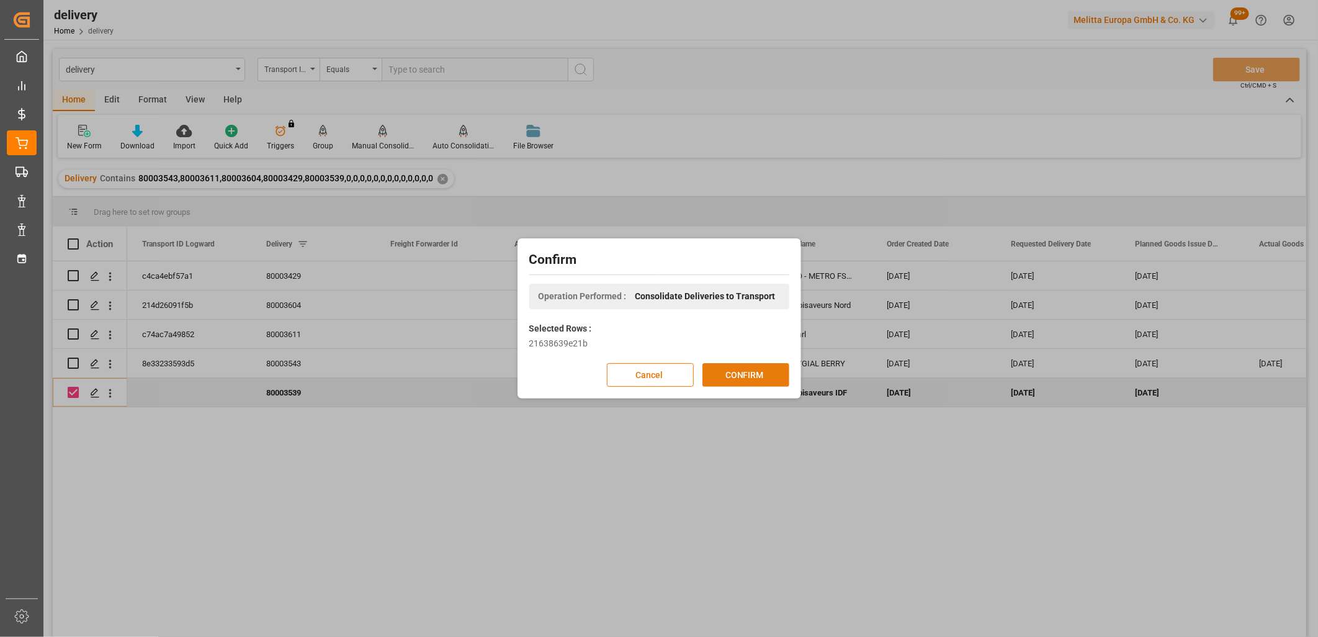
click at [752, 371] on button "CONFIRM" at bounding box center [746, 375] width 87 height 24
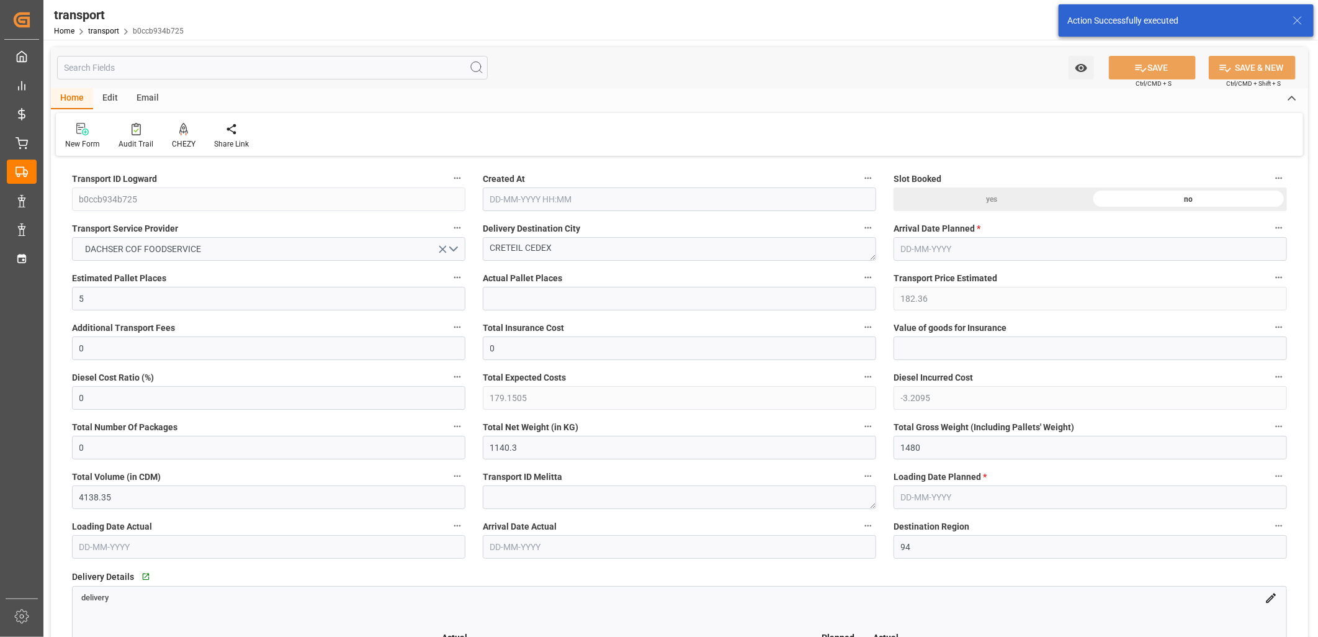
type input "[DATE] 12:39"
type input "[DATE]"
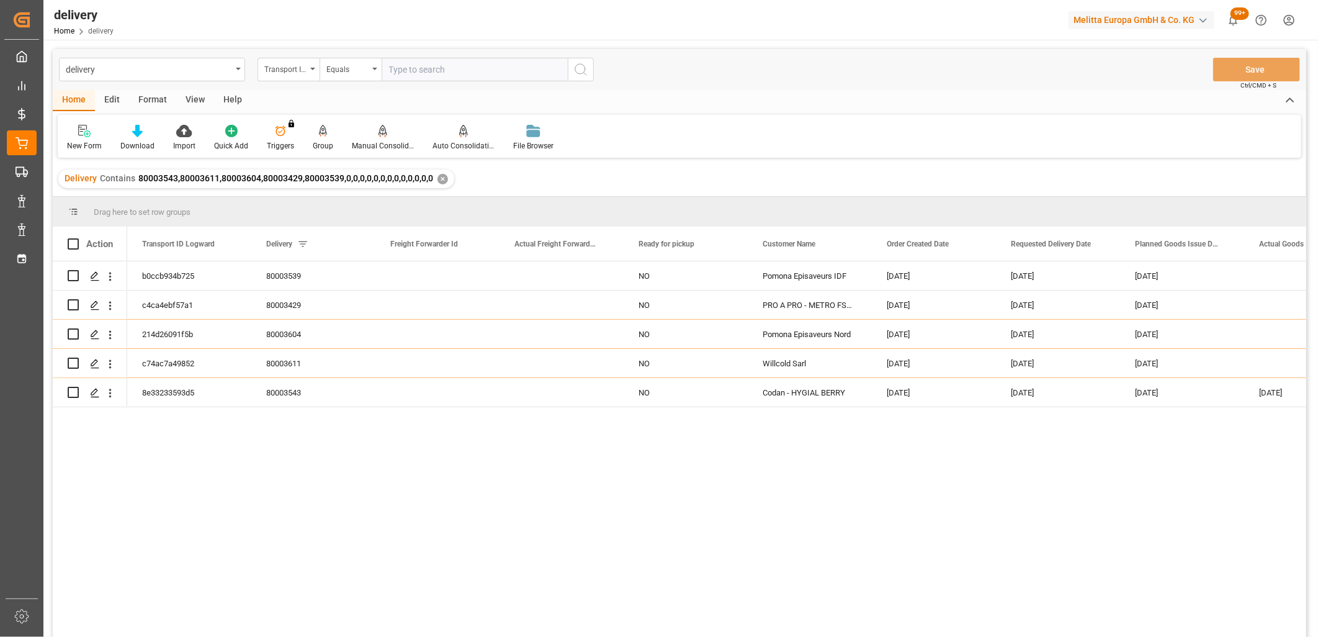
click at [354, 538] on div "b0ccb934b725 80003539 NO Pomona Episaveurs IDF [DATE] [DATE] [DATE] c4ca4ebf57a…" at bounding box center [716, 453] width 1179 height 384
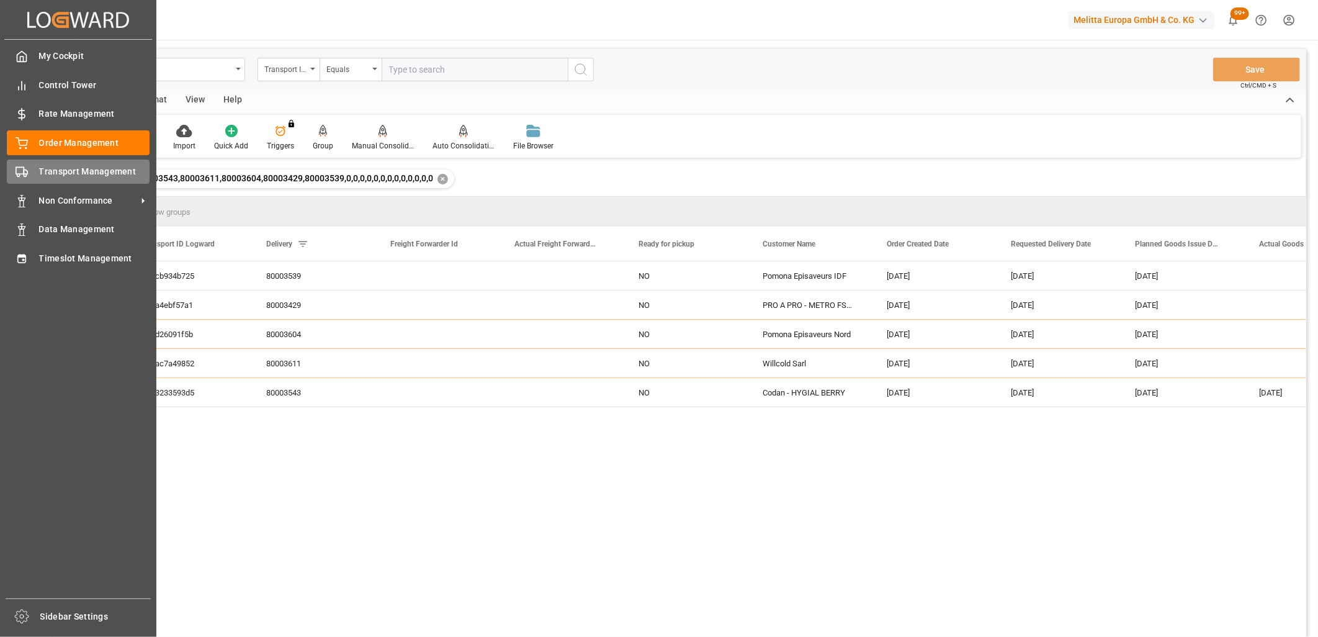
click at [21, 166] on icon at bounding box center [22, 172] width 12 height 12
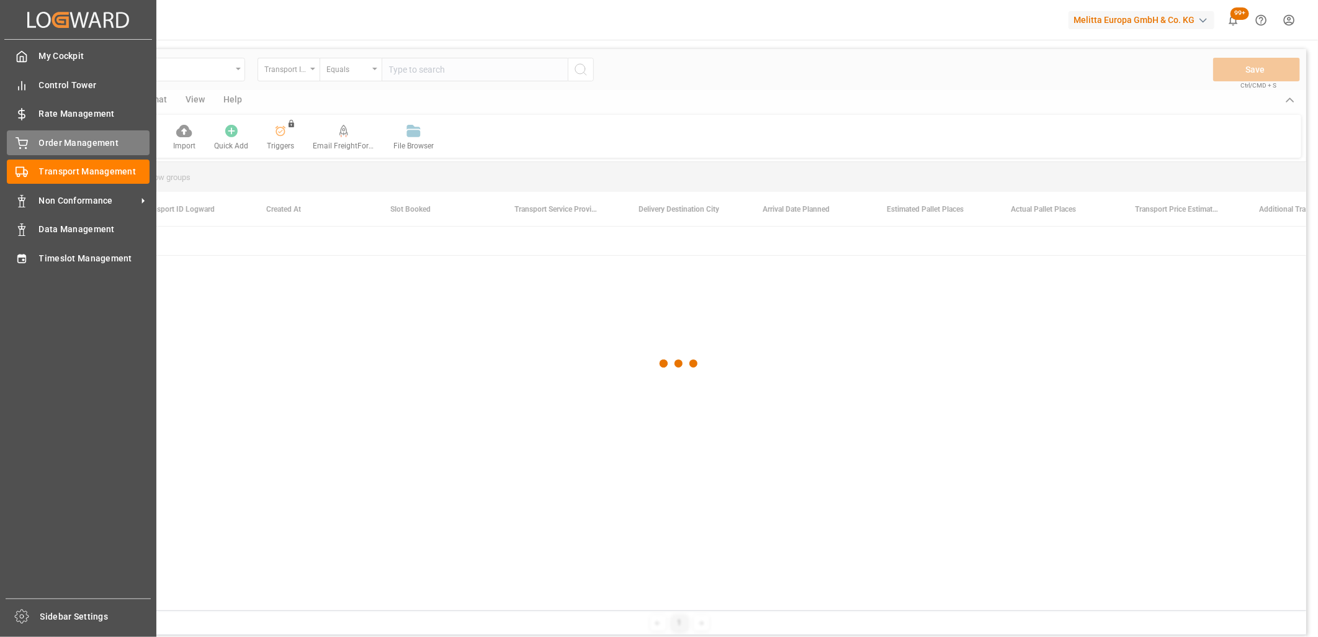
click at [87, 150] on div "Order Management Order Management" at bounding box center [78, 142] width 143 height 24
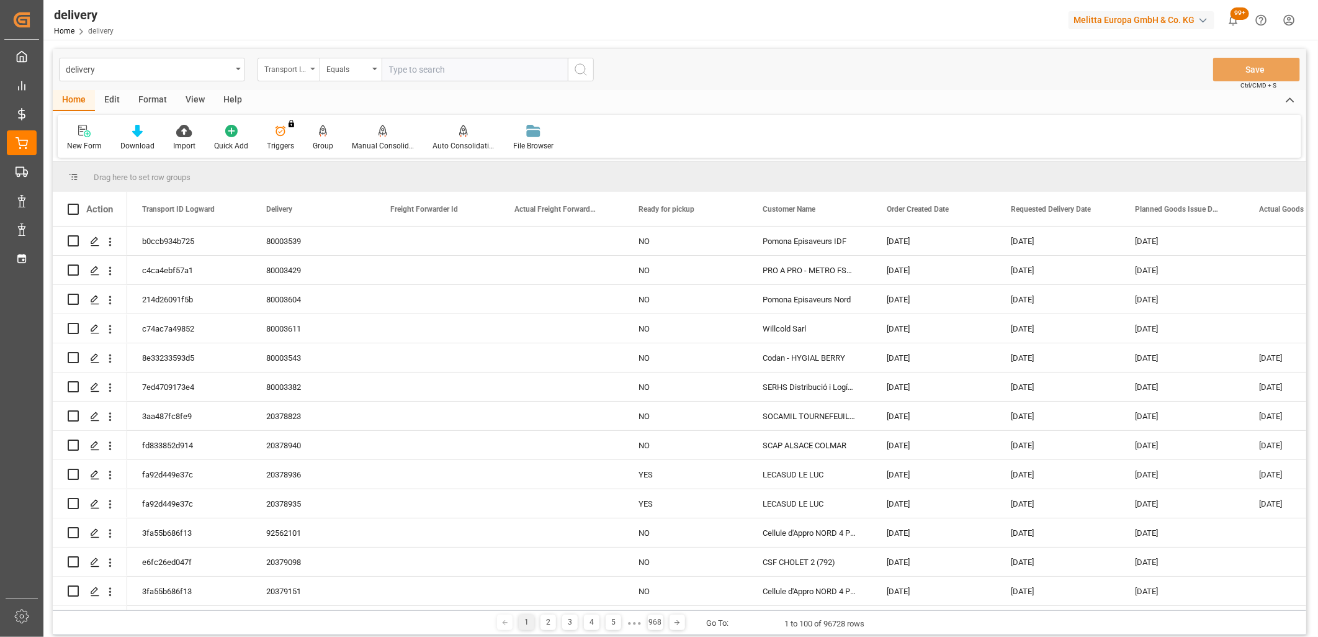
click at [310, 70] on div "Transport ID Logward" at bounding box center [289, 70] width 62 height 24
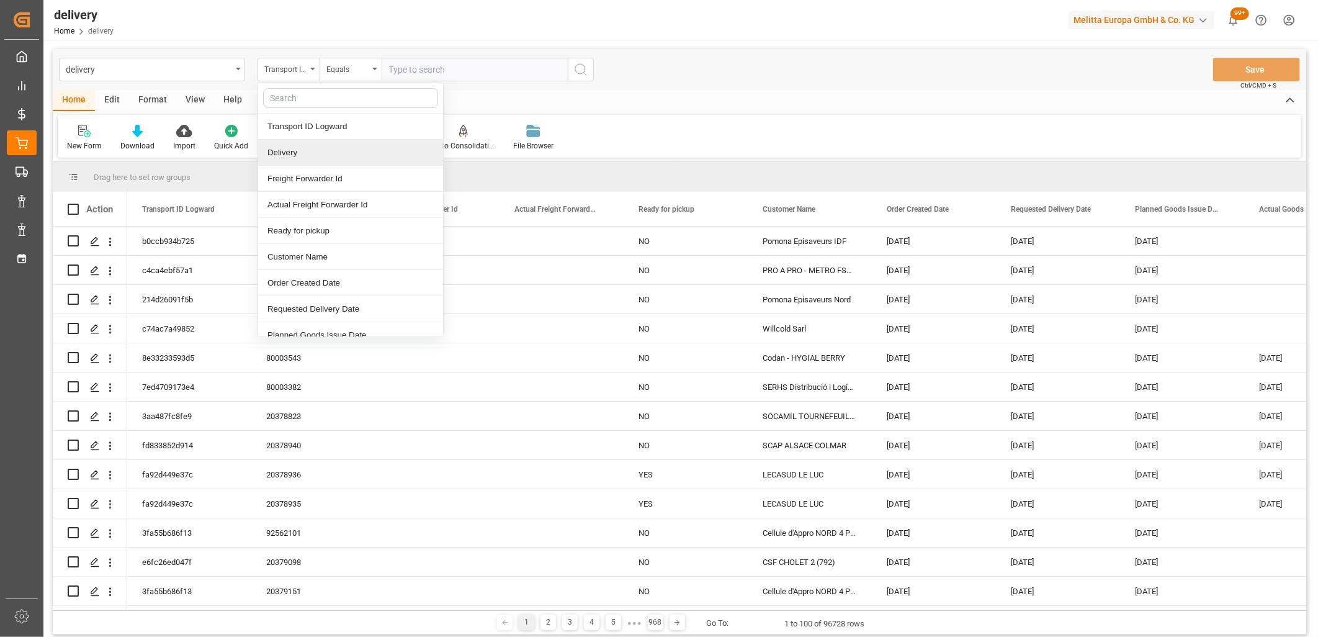
click at [294, 155] on div "Delivery" at bounding box center [350, 153] width 185 height 26
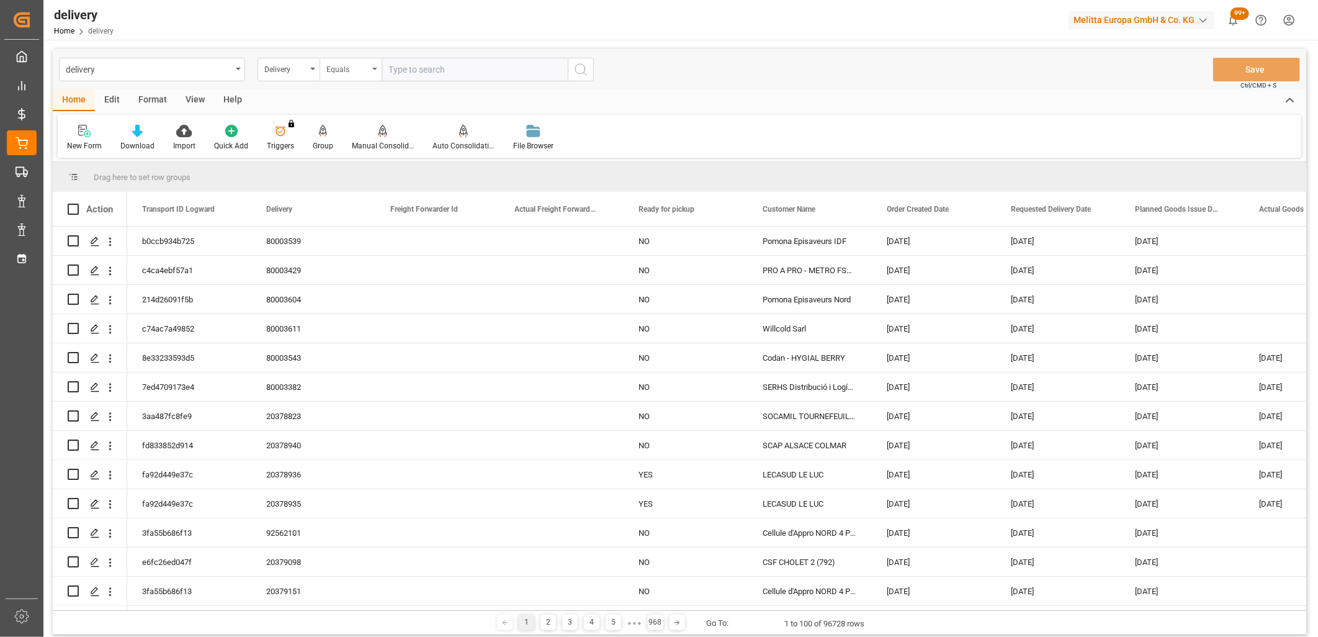
click at [374, 66] on div "Equals" at bounding box center [351, 70] width 62 height 24
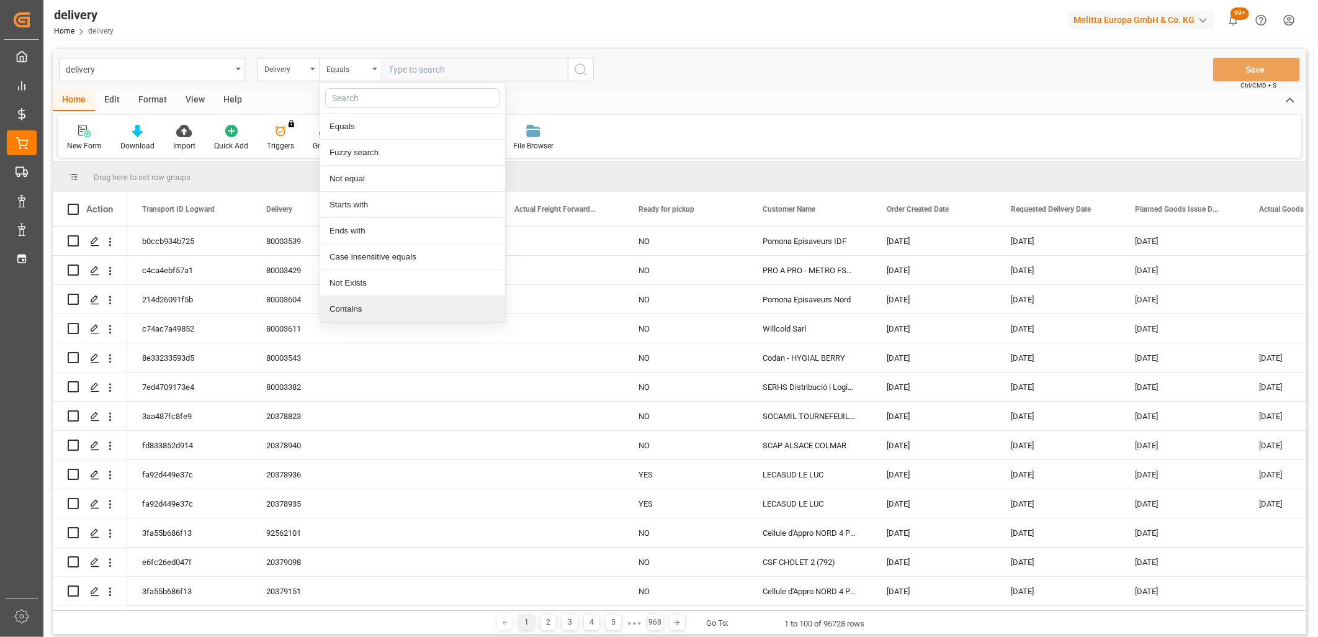
click at [361, 309] on div "Contains" at bounding box center [412, 309] width 185 height 26
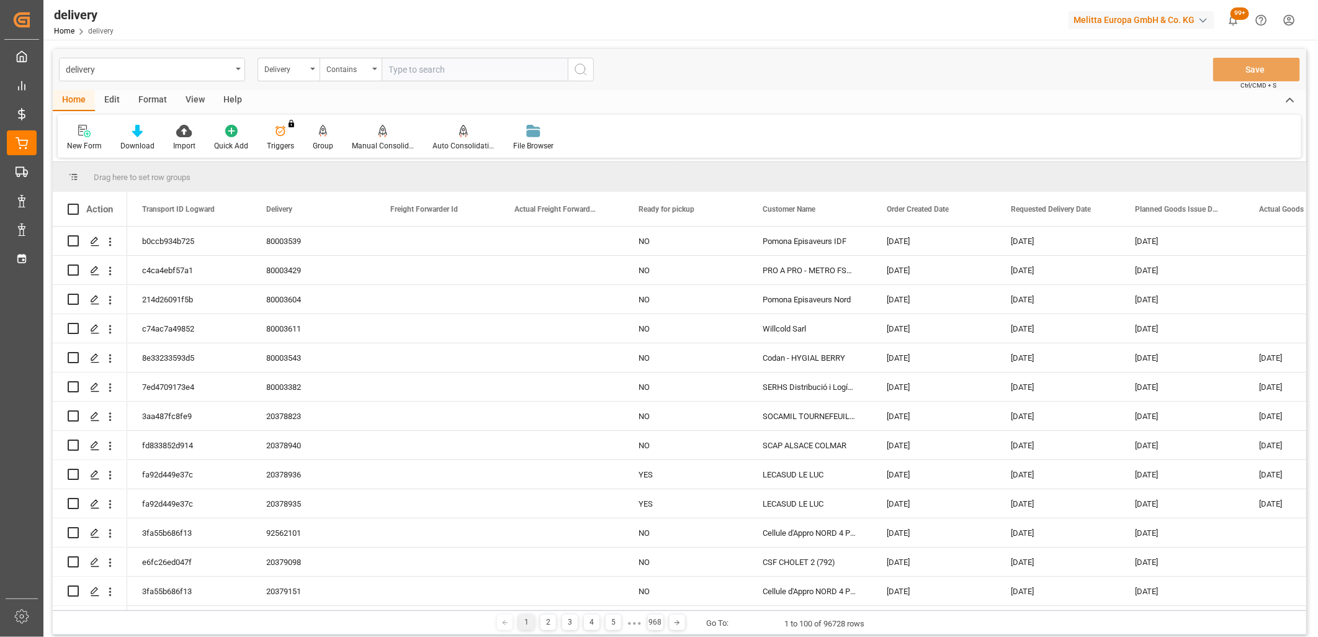
paste input "80003543,80003611,80003604,80003429,80003539,0,0,0,0,0,0,0,0,0,0,0,0,0"
type input "80003543,80003611,80003604,80003429,80003539,0,0,0,0,0,0,0,0,0,0,0,0,0"
click at [577, 66] on icon "search button" at bounding box center [581, 69] width 15 height 15
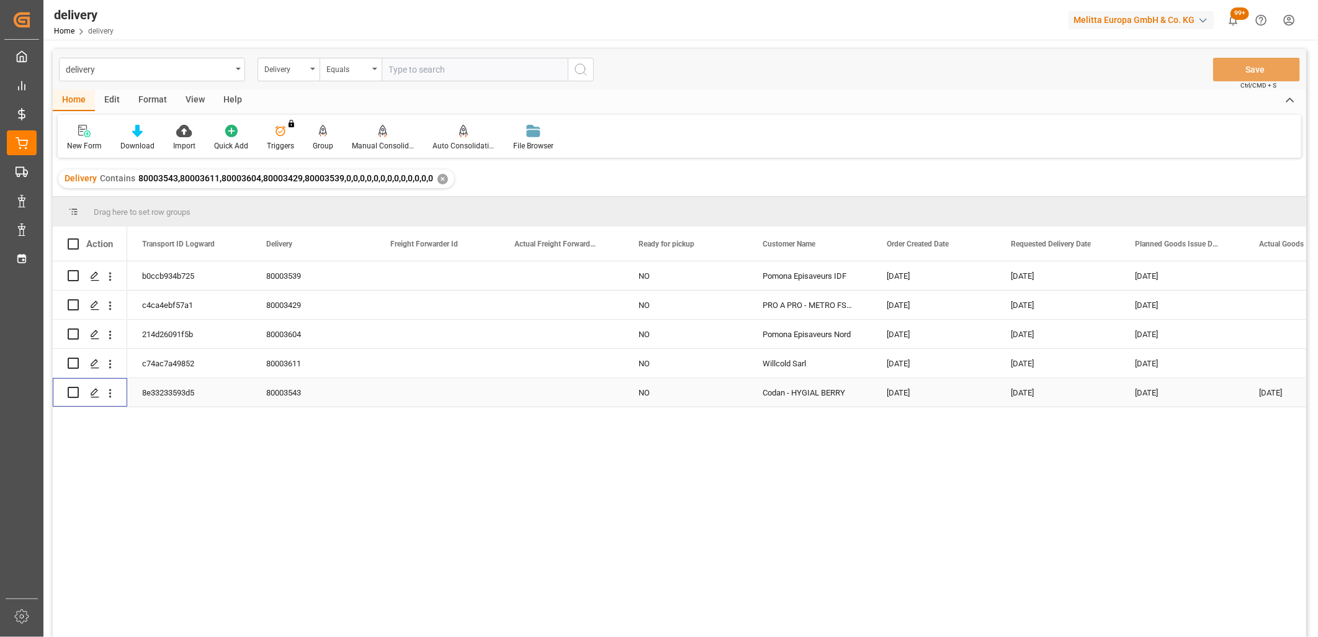
click at [69, 387] on input "Press Space to toggle row selection (unchecked)" at bounding box center [73, 392] width 11 height 11
checkbox input "true"
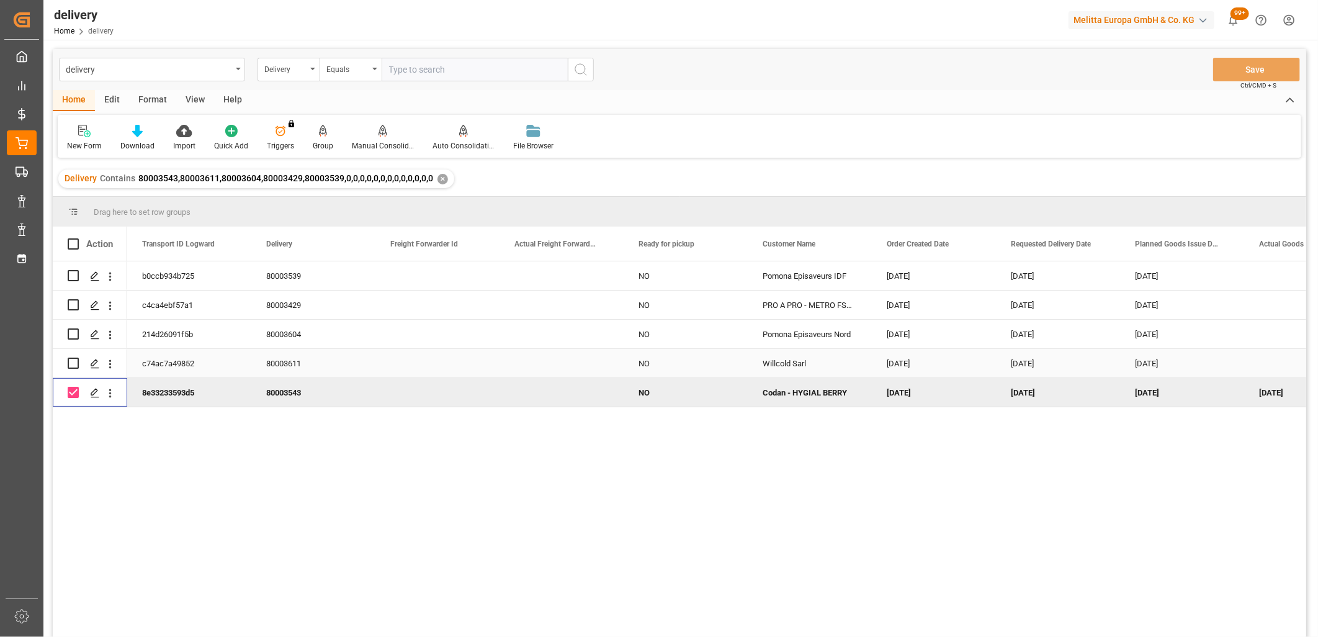
click at [71, 367] on input "Press Space to toggle row selection (unchecked)" at bounding box center [73, 363] width 11 height 11
checkbox input "true"
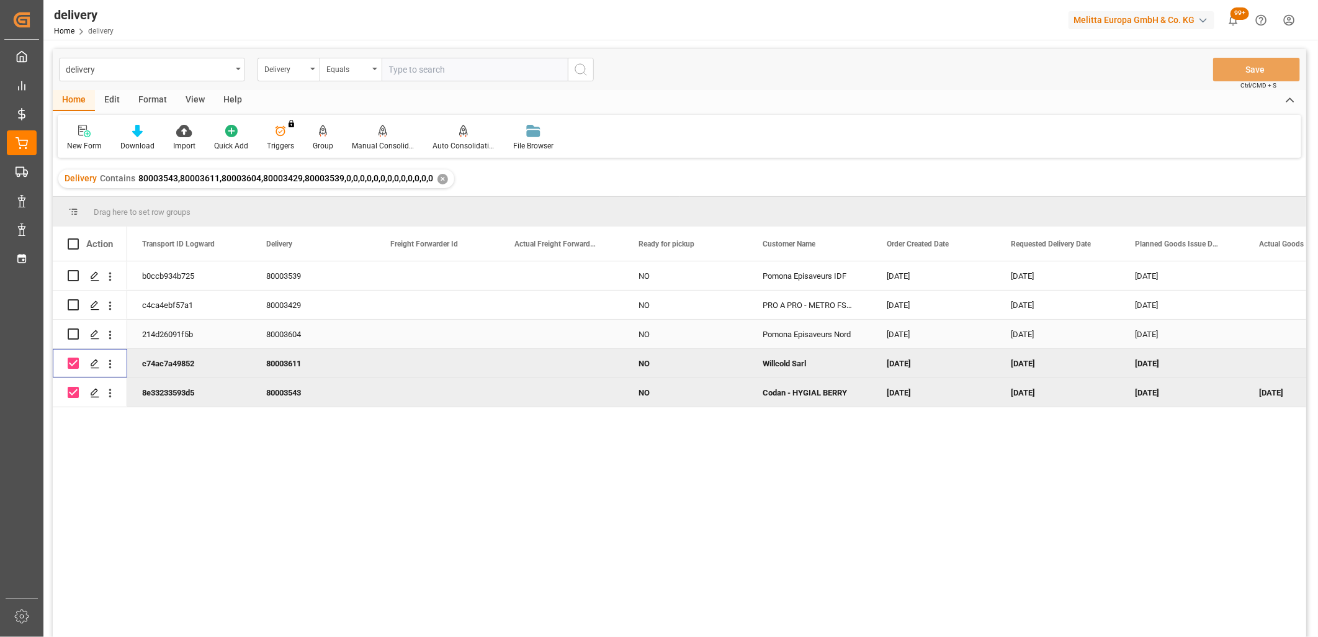
click at [71, 336] on input "Press Space to toggle row selection (unchecked)" at bounding box center [73, 333] width 11 height 11
checkbox input "true"
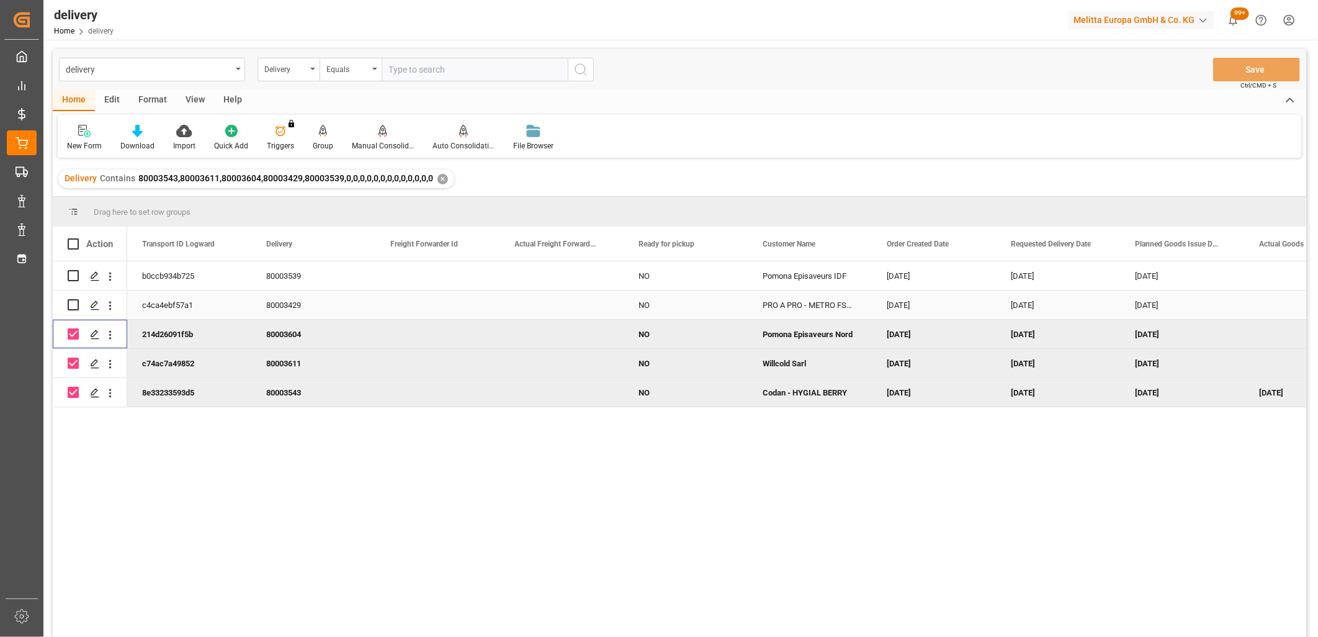
click at [71, 302] on input "Press Space to toggle row selection (unchecked)" at bounding box center [73, 304] width 11 height 11
checkbox input "true"
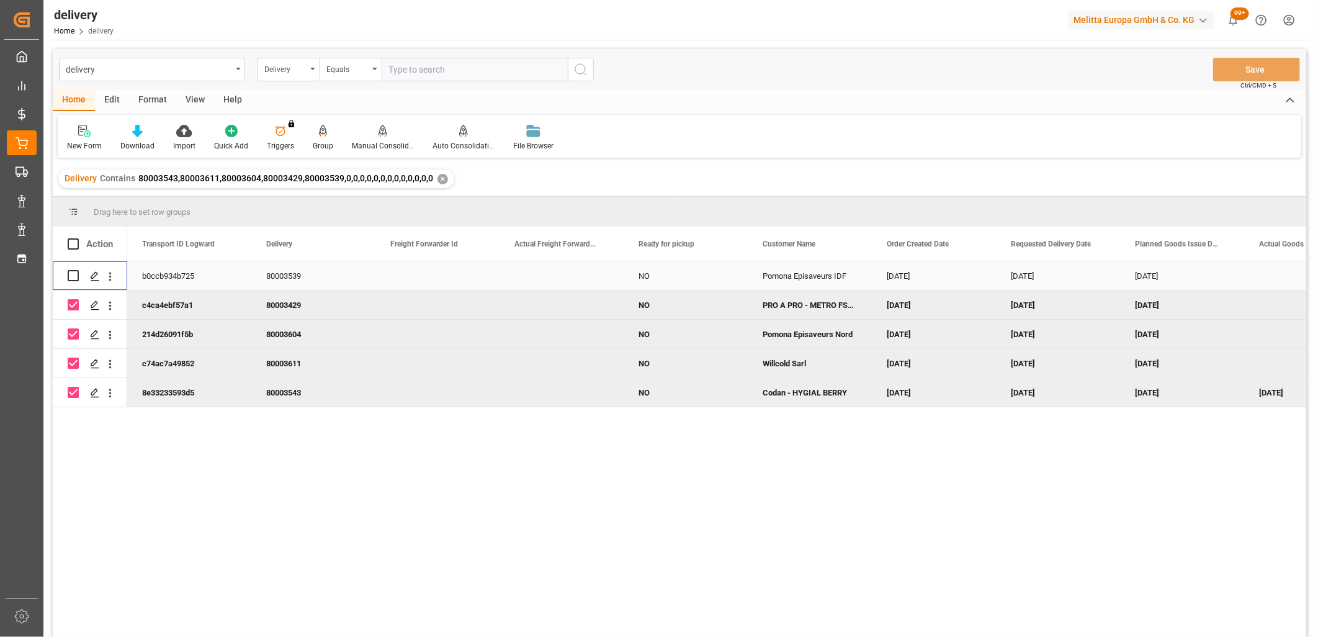
click at [72, 271] on input "Press Space to toggle row selection (unchecked)" at bounding box center [73, 275] width 11 height 11
checkbox input "true"
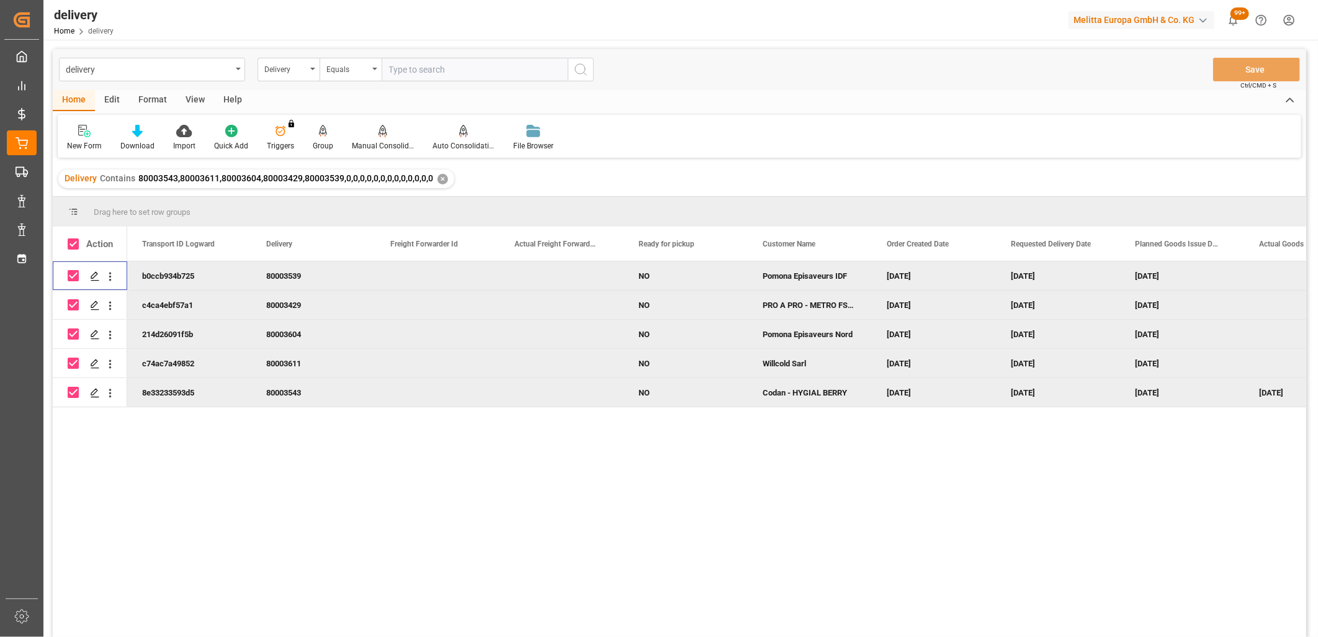
click at [76, 395] on input "Press Space to toggle row selection (checked)" at bounding box center [73, 392] width 11 height 11
checkbox input "false"
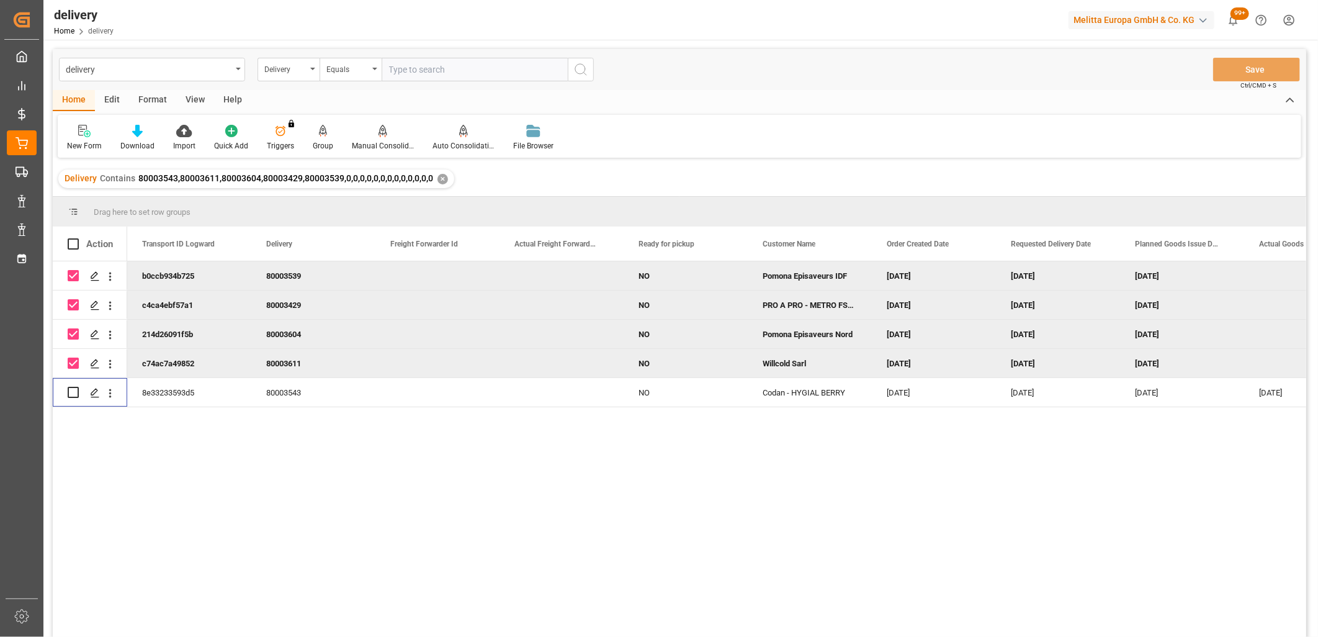
click at [72, 365] on input "Press Space to toggle row selection (checked)" at bounding box center [73, 363] width 11 height 11
checkbox input "false"
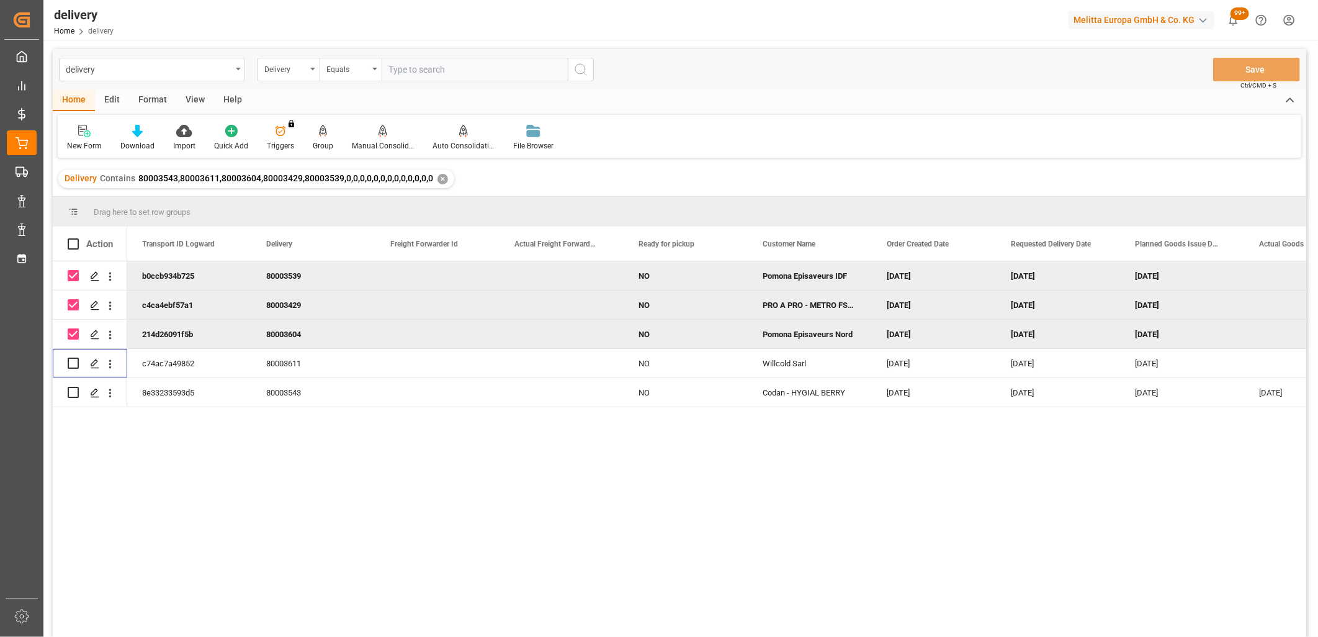
click at [75, 333] on input "Press Space to toggle row selection (checked)" at bounding box center [73, 333] width 11 height 11
checkbox input "false"
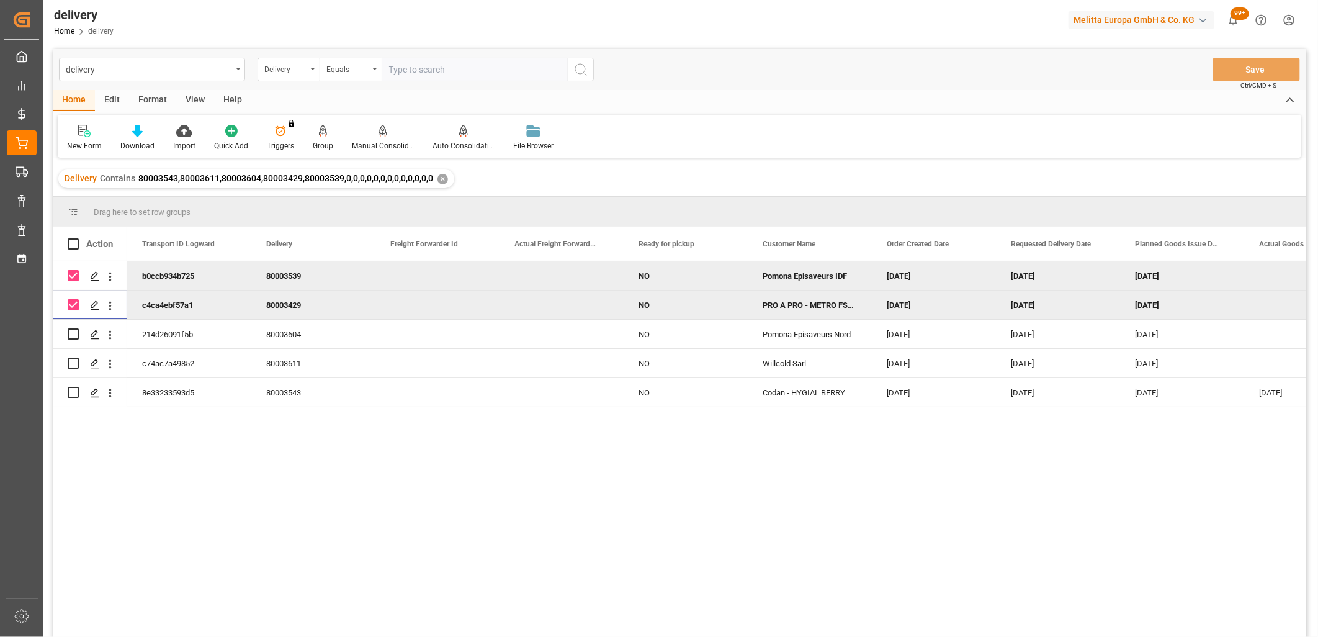
click at [72, 302] on input "Press Space to toggle row selection (checked)" at bounding box center [73, 304] width 11 height 11
checkbox input "false"
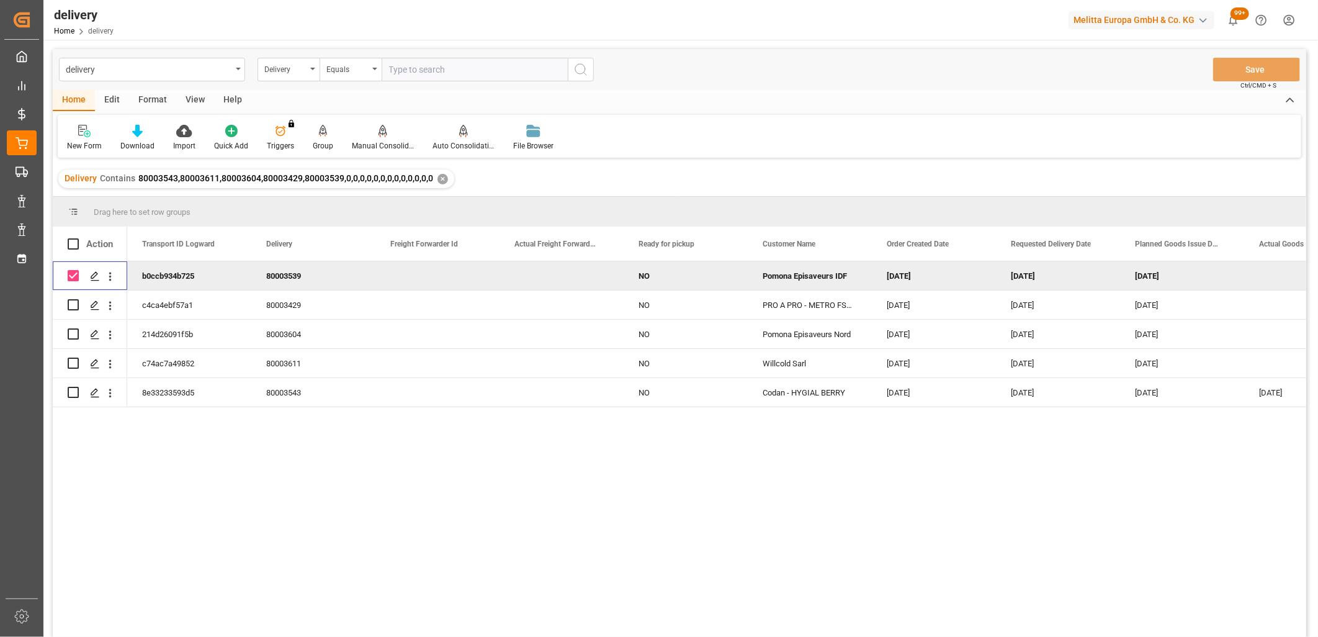
click at [72, 273] on input "Press Space to toggle row selection (checked)" at bounding box center [73, 275] width 11 height 11
checkbox input "false"
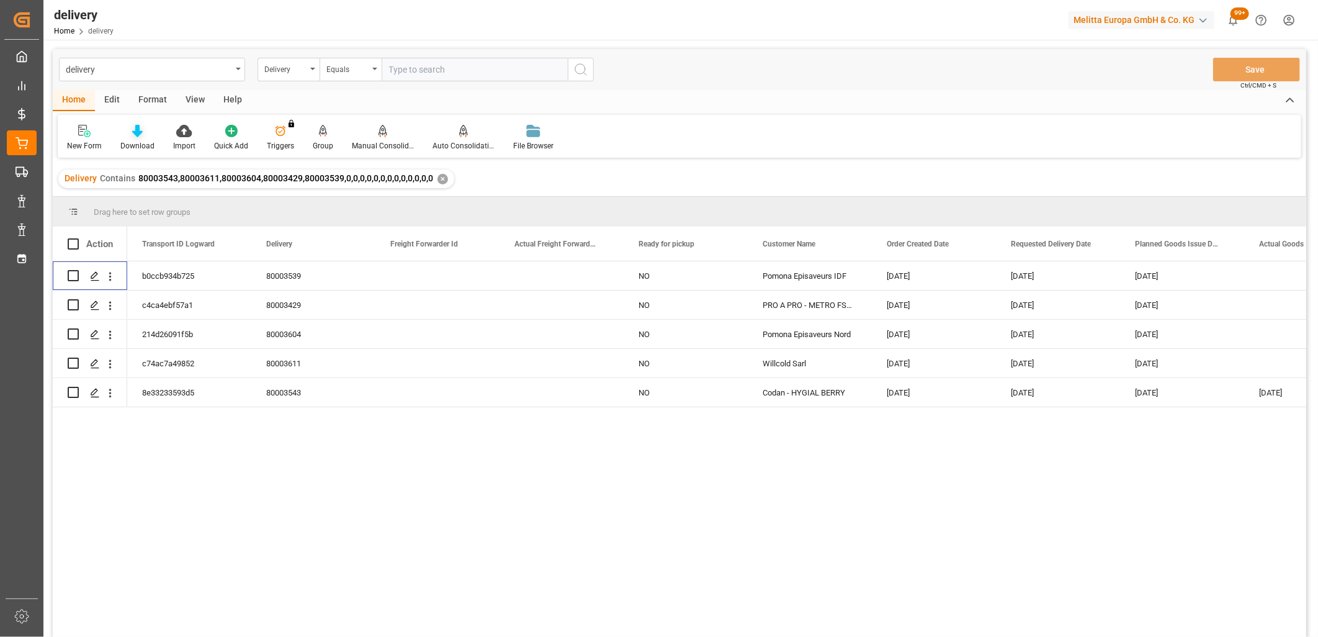
click at [132, 137] on icon at bounding box center [137, 131] width 11 height 12
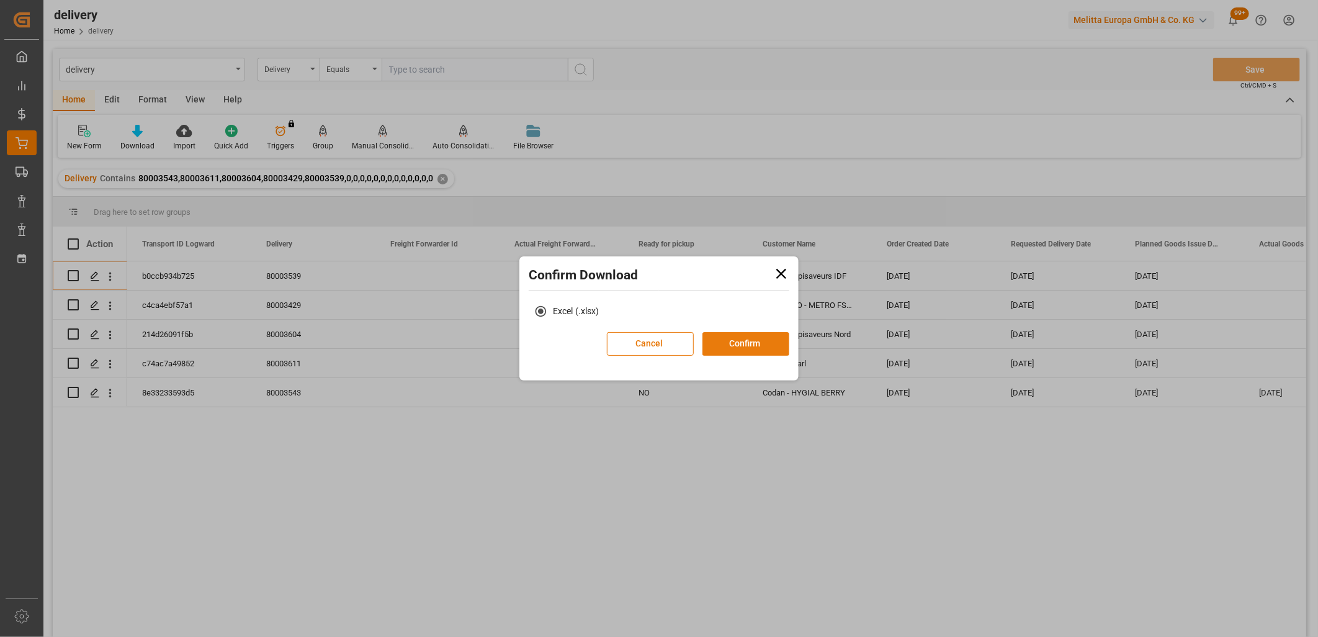
click at [733, 350] on button "Confirm" at bounding box center [746, 344] width 87 height 24
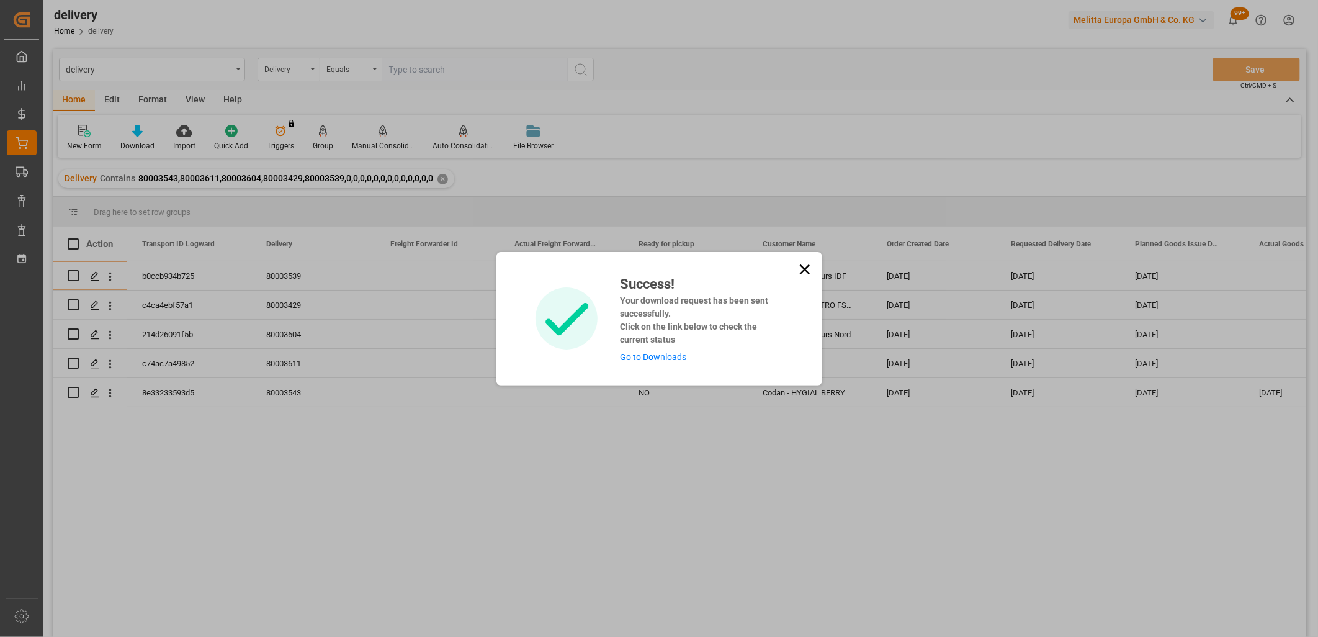
click at [643, 358] on link "Go to Downloads" at bounding box center [653, 357] width 66 height 10
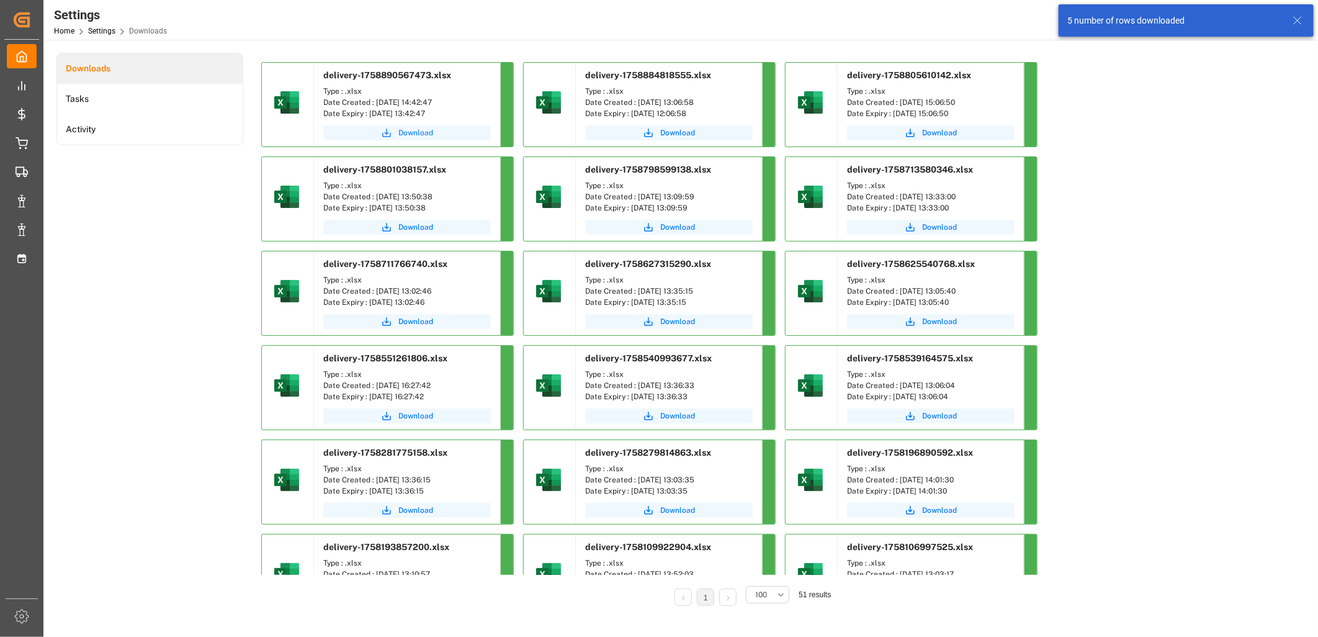
click at [416, 133] on span "Download" at bounding box center [415, 132] width 35 height 11
